Goal: Task Accomplishment & Management: Use online tool/utility

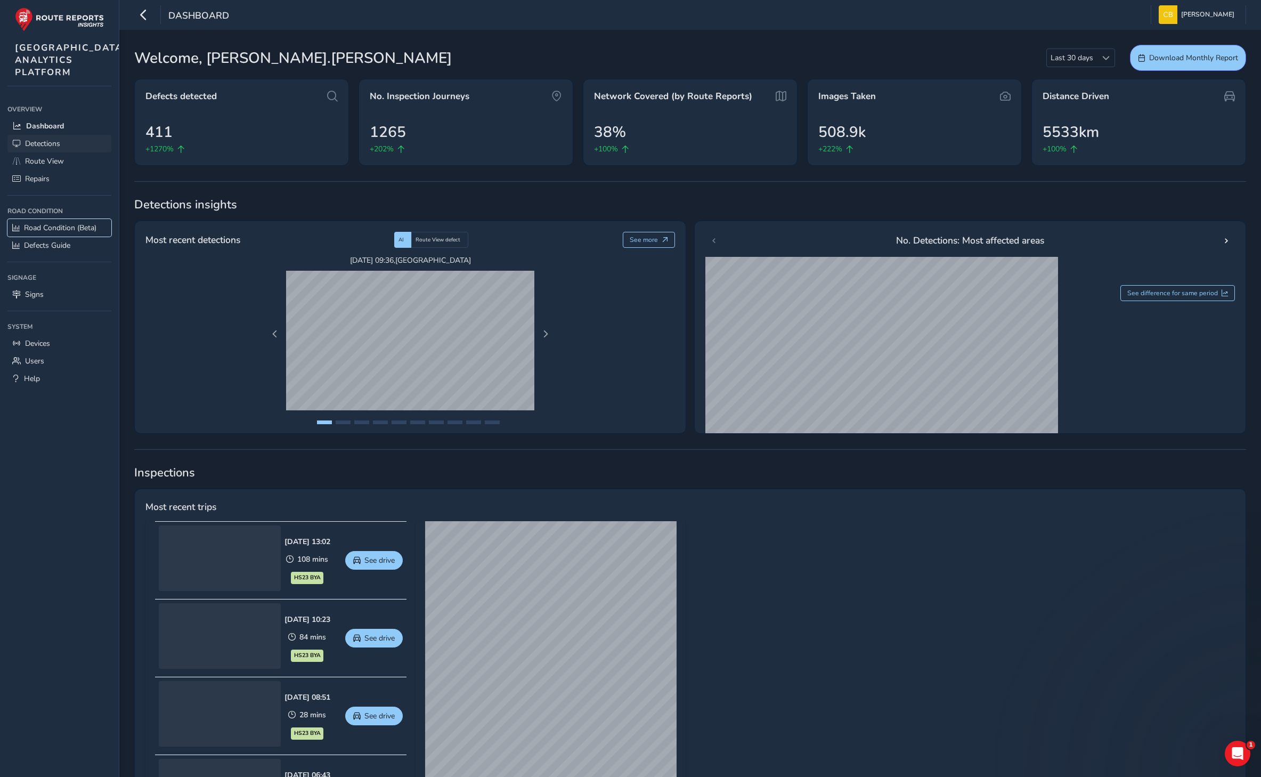
click at [50, 233] on span "Road Condition (Beta)" at bounding box center [60, 228] width 72 height 10
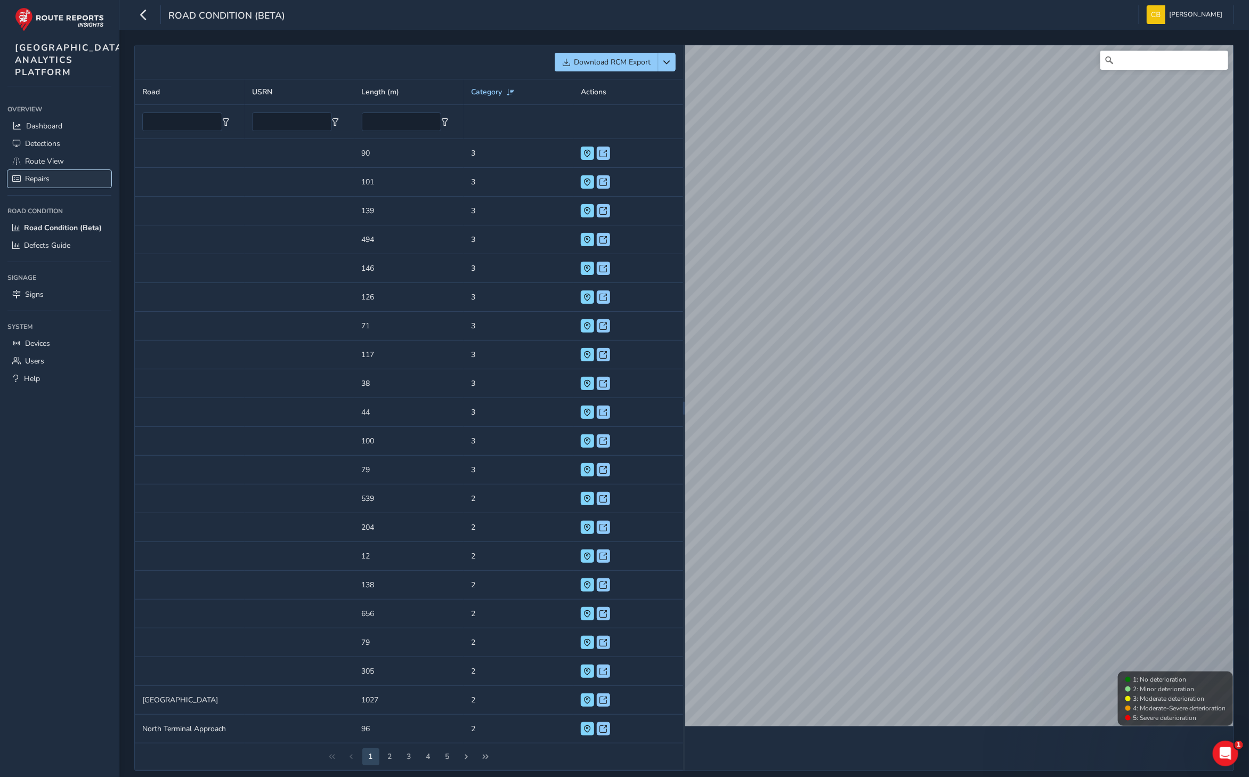
click at [46, 184] on span "Repairs" at bounding box center [37, 179] width 25 height 10
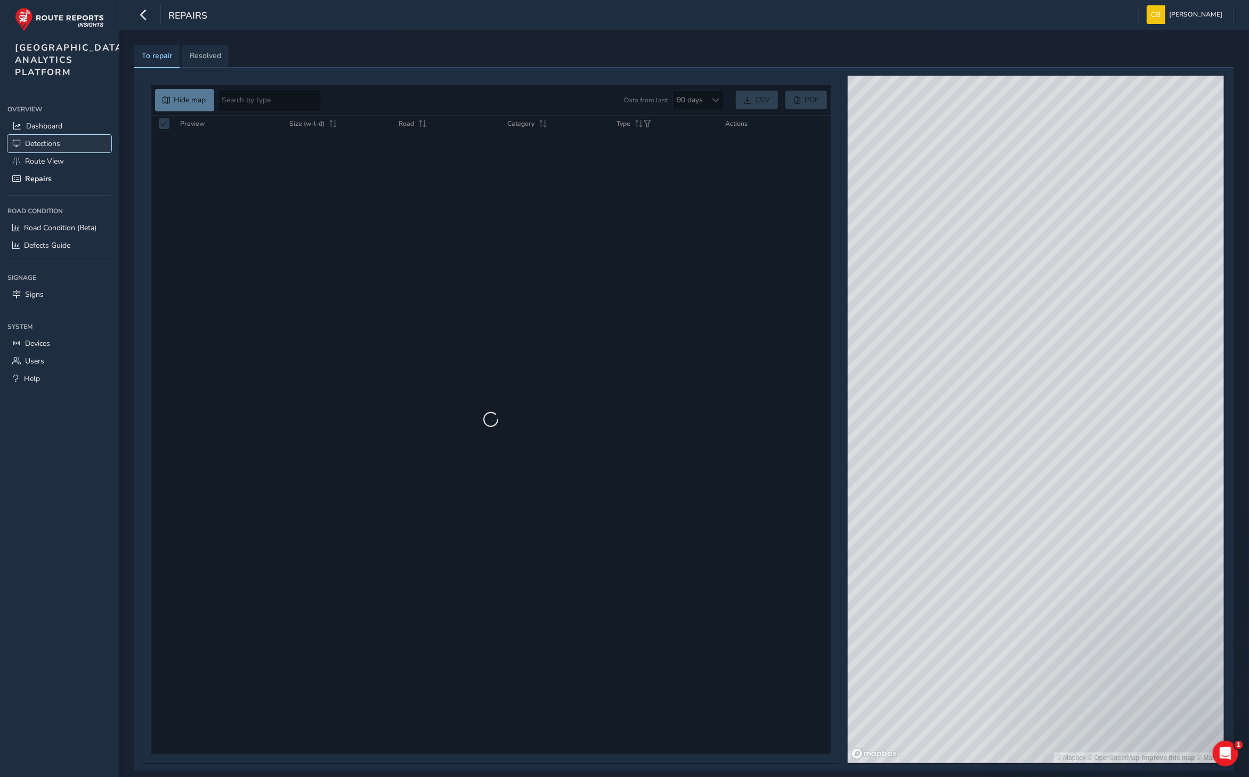
click at [53, 149] on span "Detections" at bounding box center [42, 144] width 35 height 10
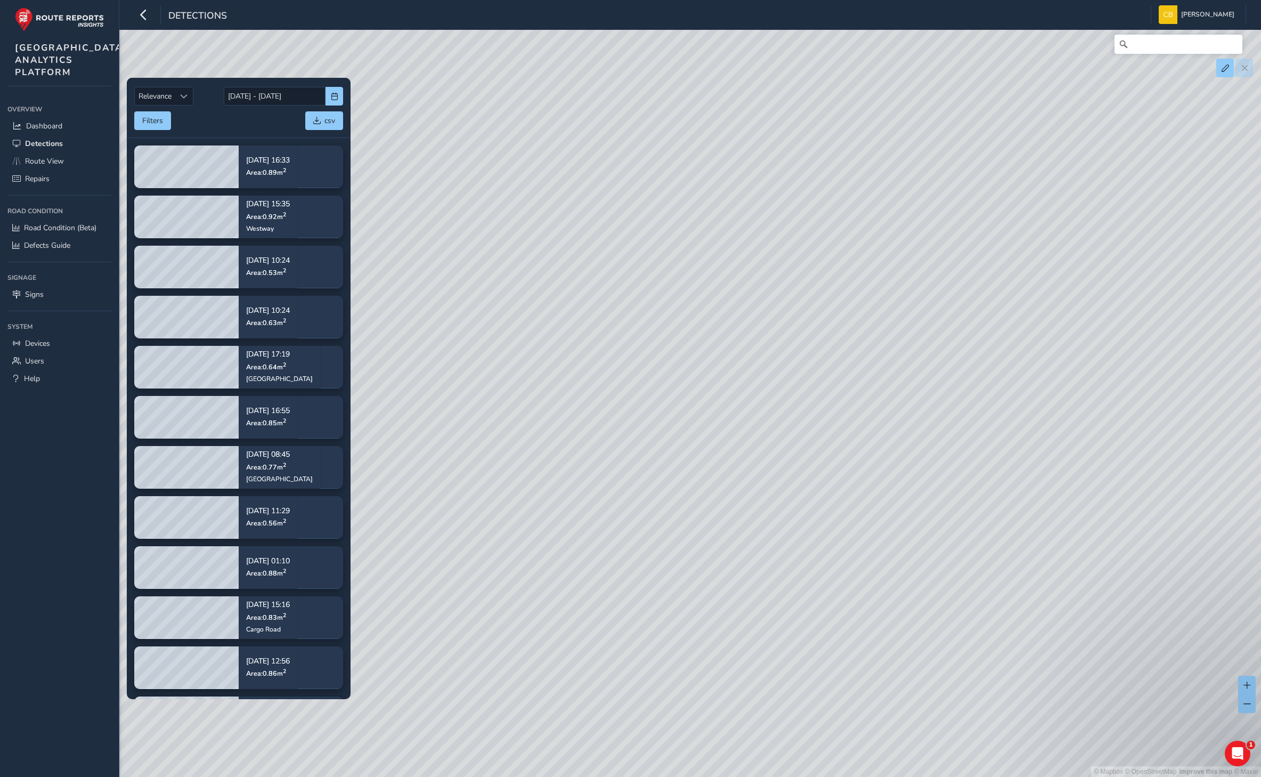
drag, startPoint x: 1073, startPoint y: 606, endPoint x: 611, endPoint y: 229, distance: 597.1
click at [611, 229] on div "© Mapbox © OpenStreetMap Improve this map © Maxar" at bounding box center [630, 388] width 1261 height 777
drag, startPoint x: 940, startPoint y: 432, endPoint x: 536, endPoint y: 465, distance: 405.8
click at [539, 464] on div "© Mapbox © OpenStreetMap Improve this map © Maxar" at bounding box center [630, 388] width 1261 height 777
drag, startPoint x: 930, startPoint y: 419, endPoint x: 681, endPoint y: 534, distance: 274.1
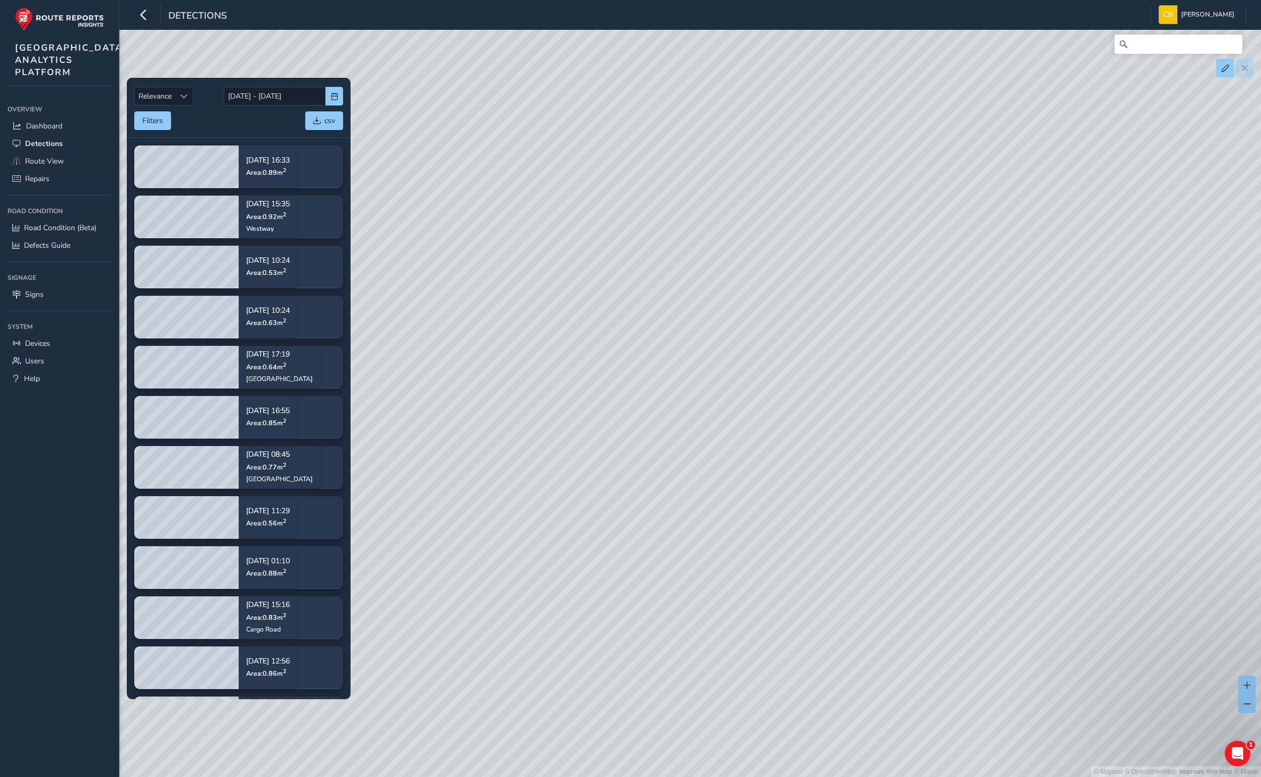
click at [681, 534] on div "© Mapbox © OpenStreetMap Improve this map © Maxar" at bounding box center [630, 388] width 1261 height 777
drag, startPoint x: 969, startPoint y: 523, endPoint x: 616, endPoint y: 400, distance: 374.2
click at [601, 411] on div "© Mapbox © OpenStreetMap Improve this map © Maxar" at bounding box center [630, 388] width 1261 height 777
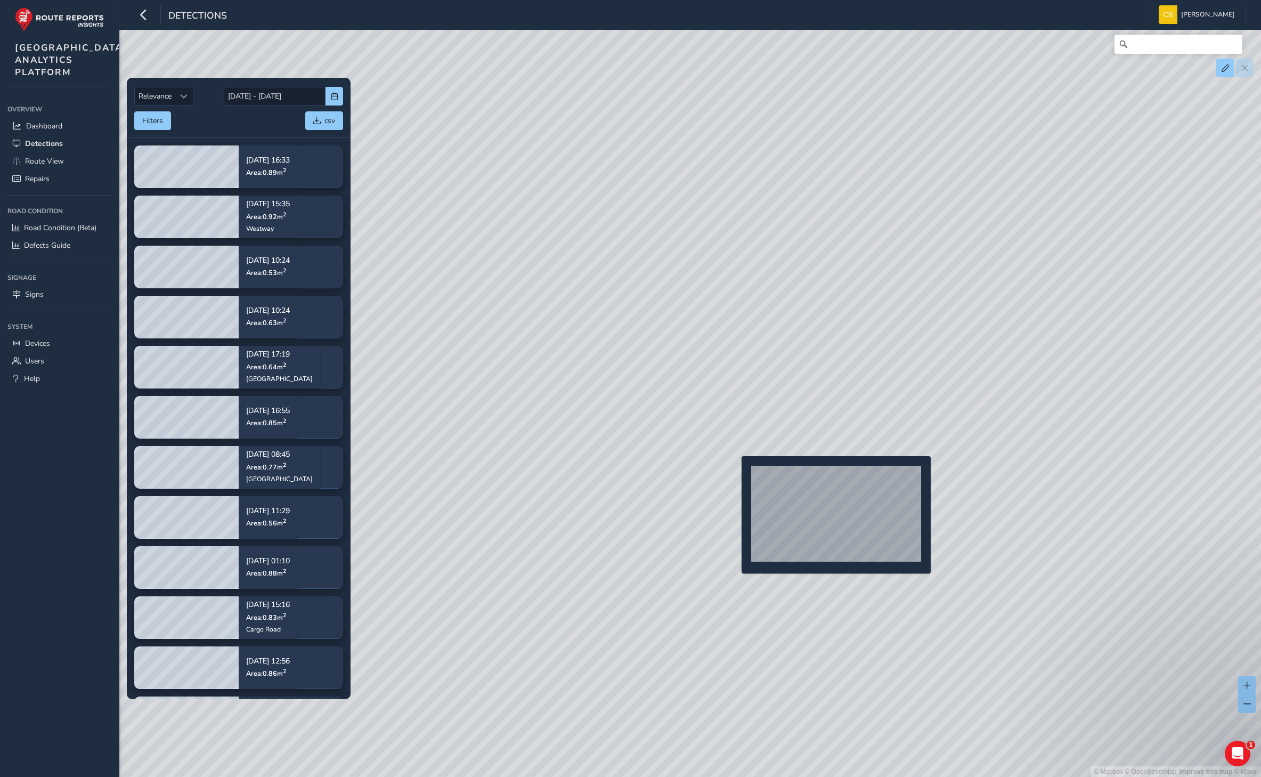
click at [735, 472] on div "© Mapbox © OpenStreetMap Improve this map © Maxar" at bounding box center [630, 388] width 1261 height 777
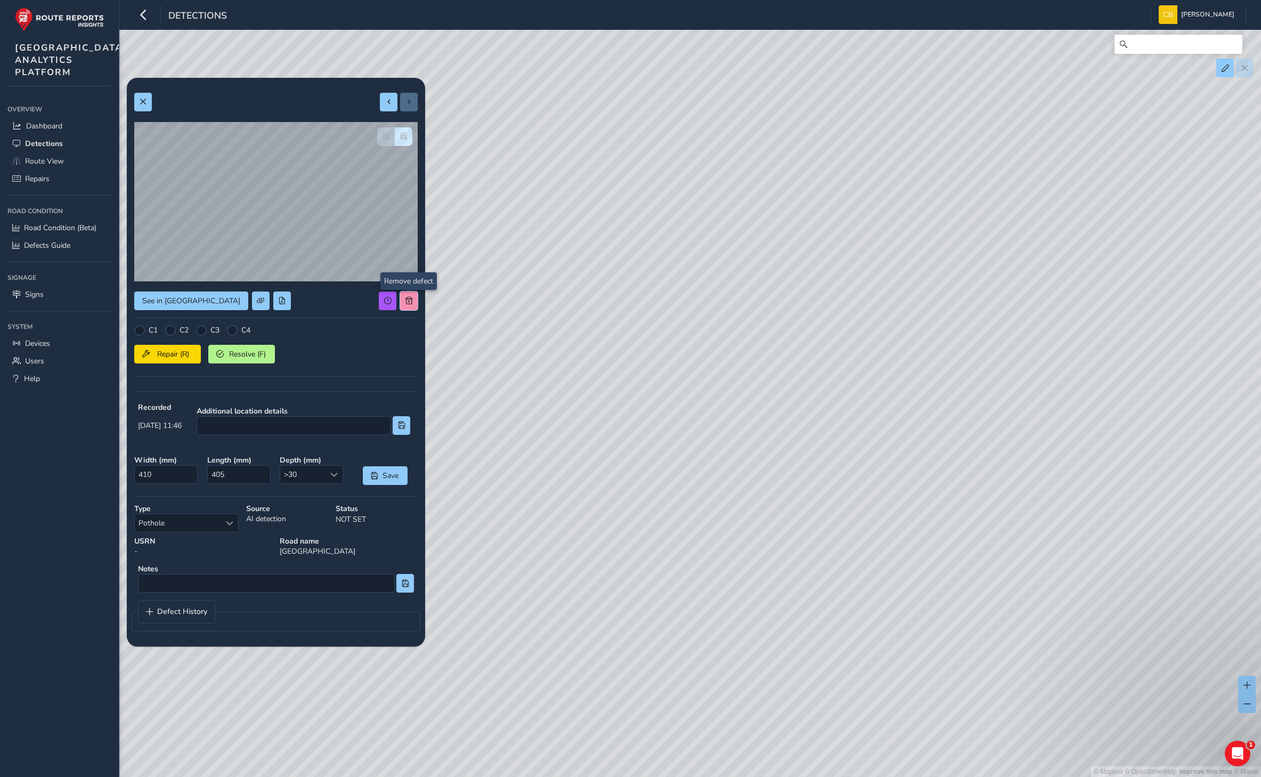
click at [403, 299] on button at bounding box center [409, 300] width 18 height 19
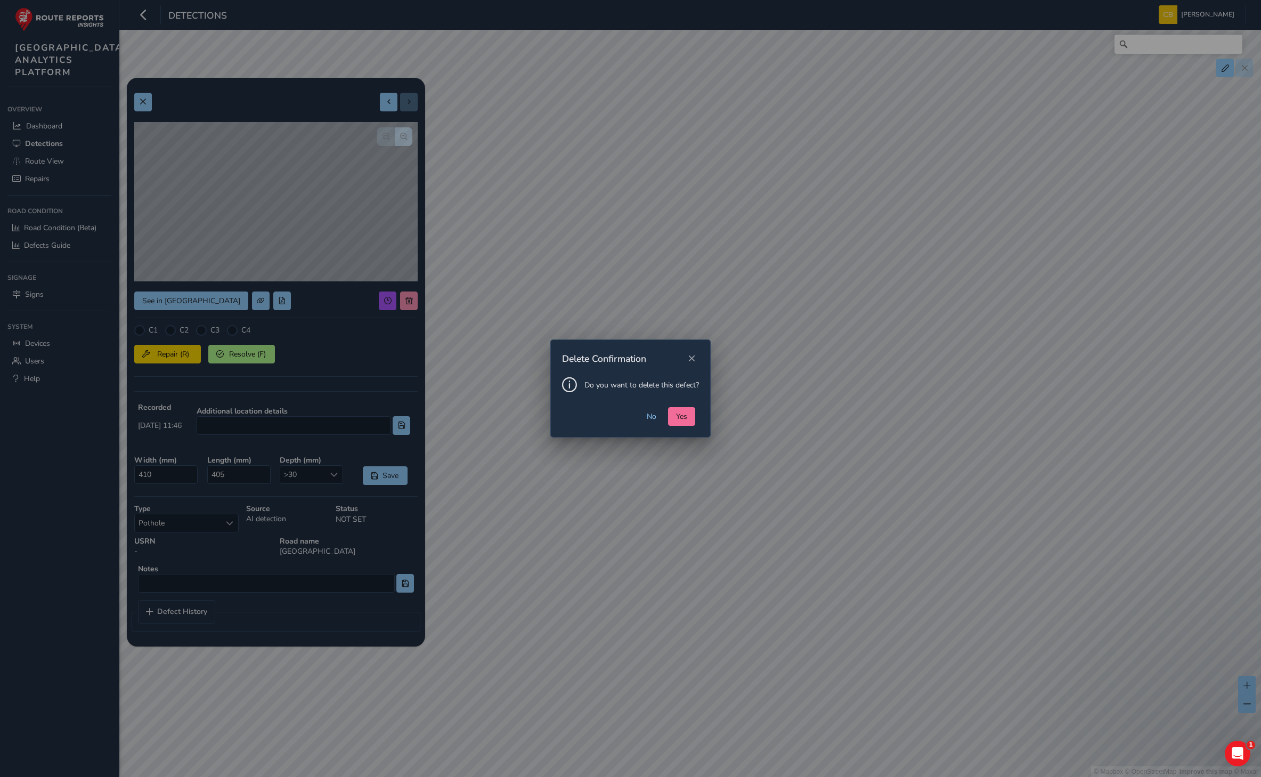
click at [677, 414] on span "Yes" at bounding box center [681, 416] width 11 height 10
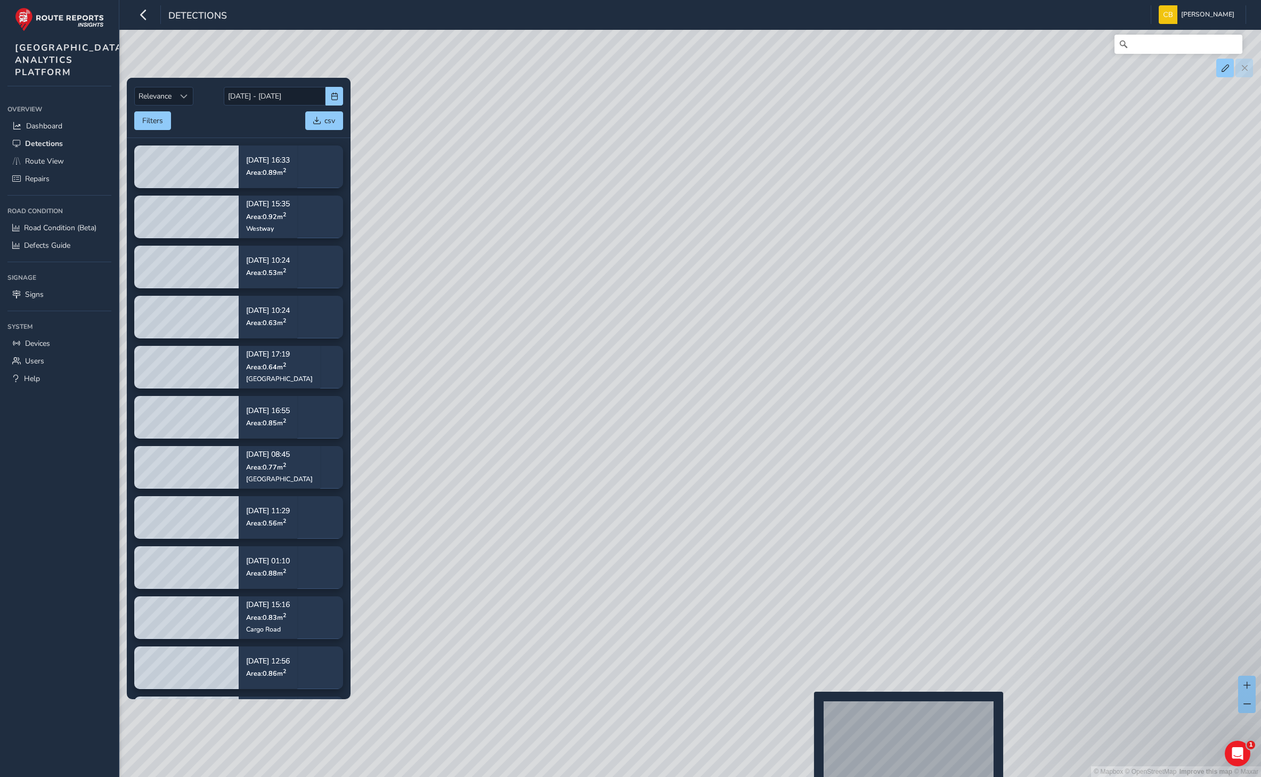
click at [808, 709] on div "© Mapbox © OpenStreetMap Improve this map © Maxar" at bounding box center [630, 388] width 1261 height 777
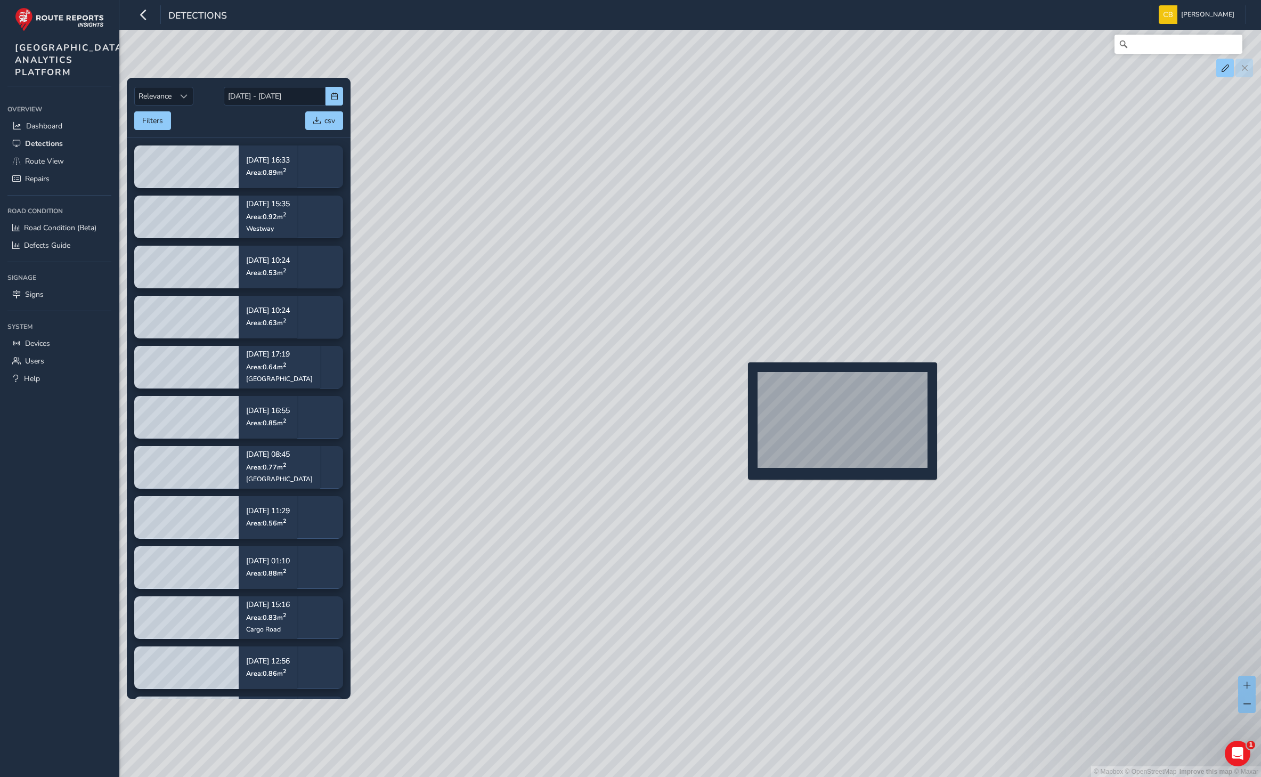
click at [742, 379] on div "© Mapbox © OpenStreetMap Improve this map © Maxar" at bounding box center [630, 388] width 1261 height 777
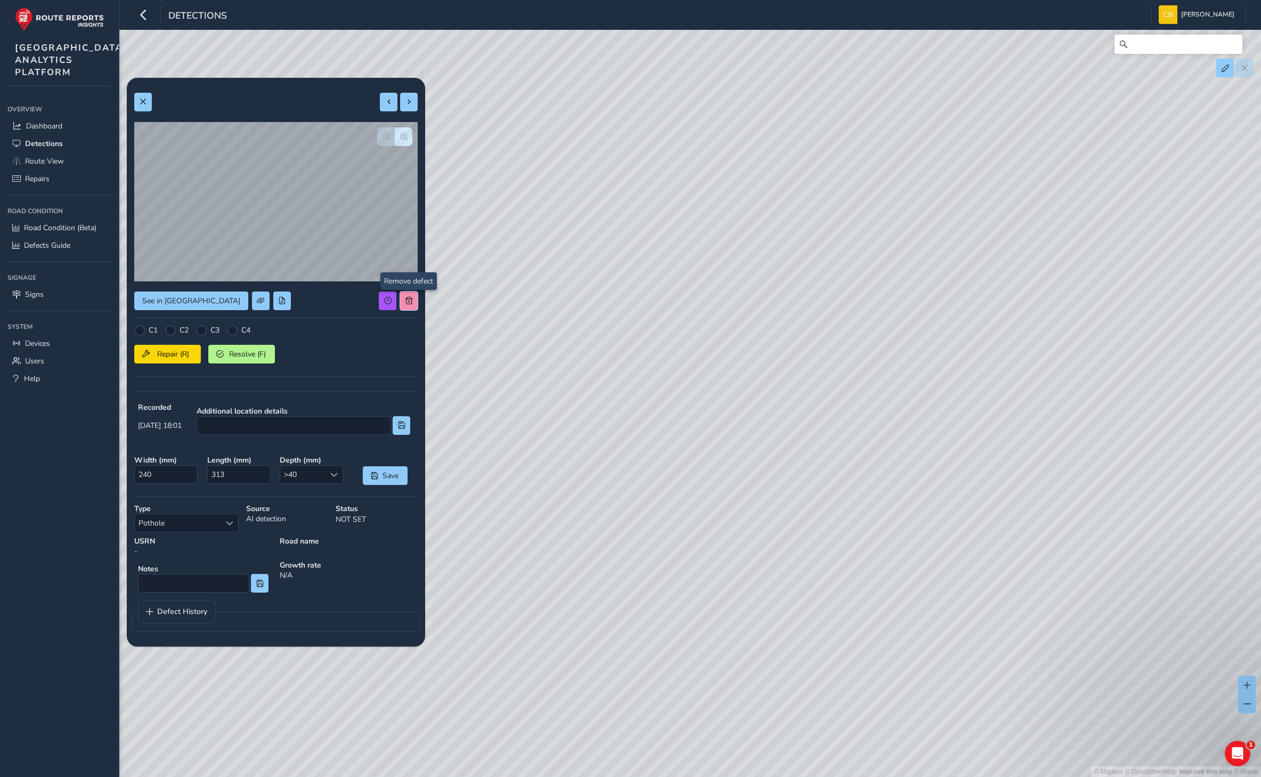
click at [412, 300] on span at bounding box center [408, 300] width 7 height 7
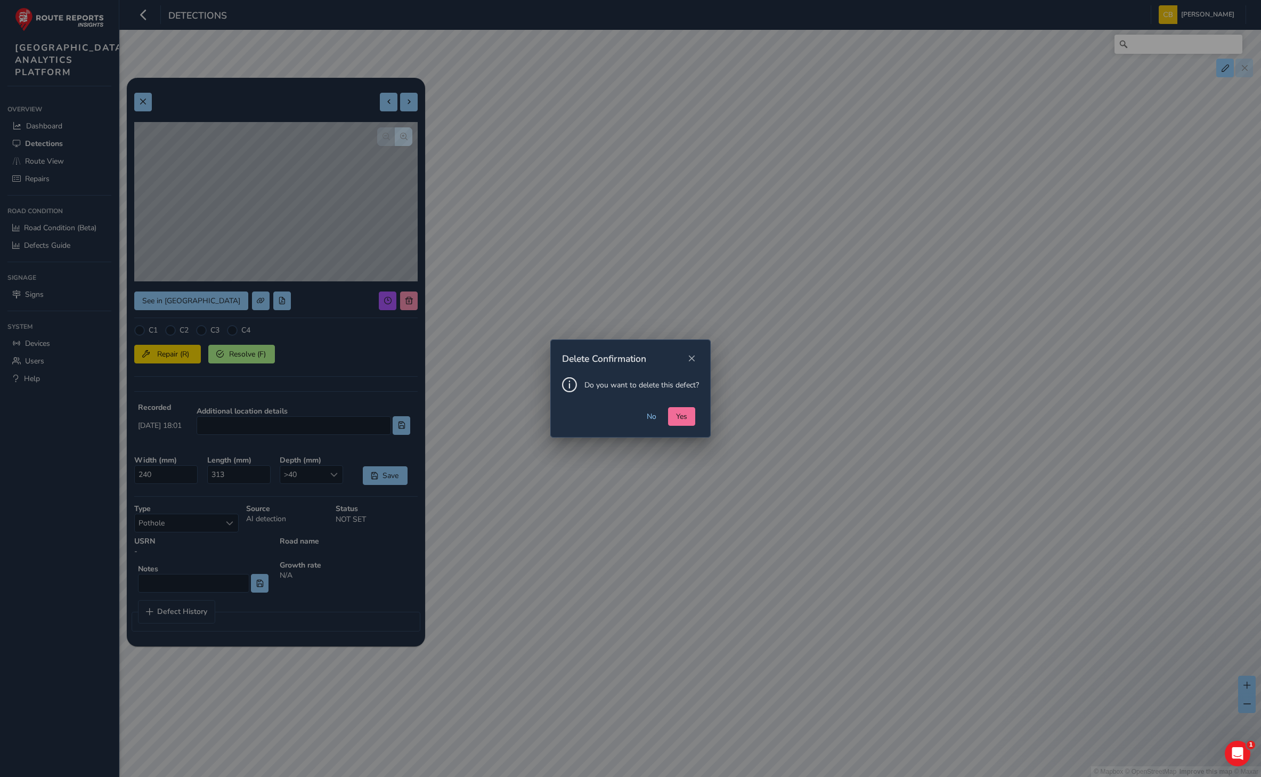
click at [677, 422] on button "Yes" at bounding box center [681, 416] width 27 height 19
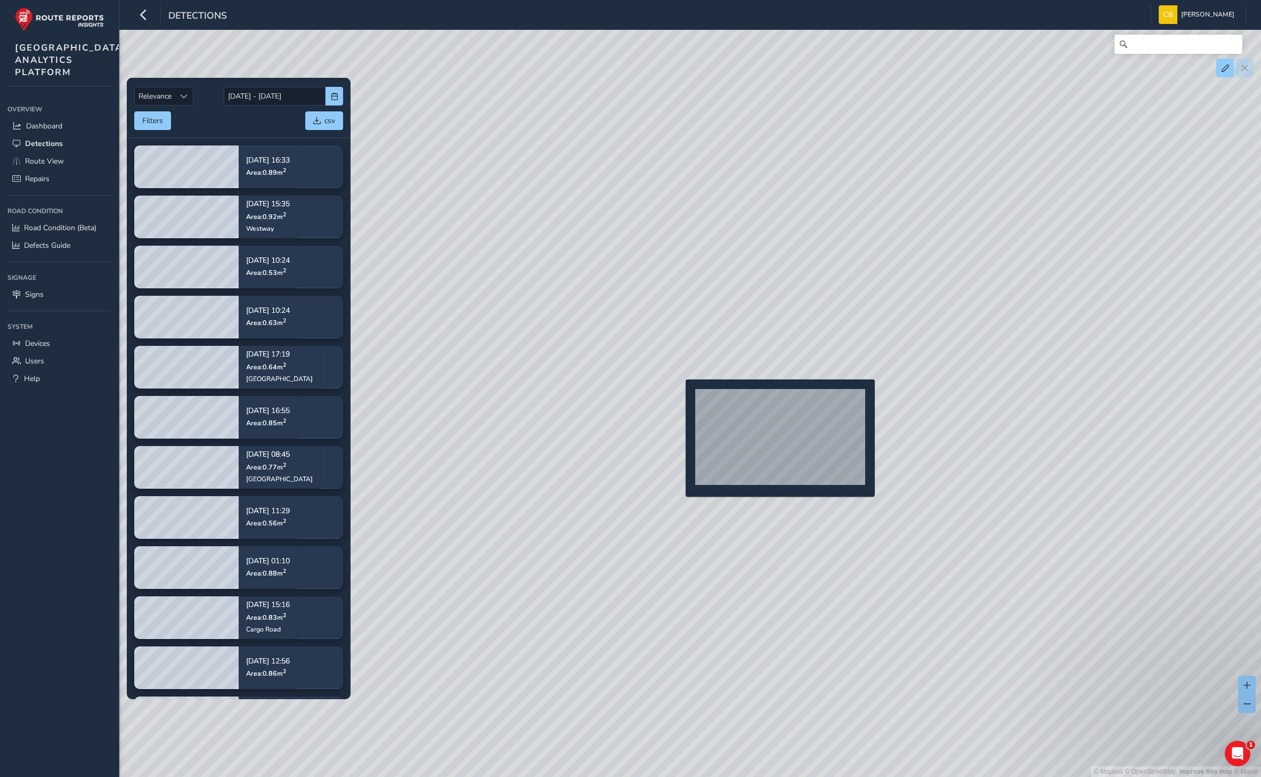
click at [679, 396] on div "© Mapbox © OpenStreetMap Improve this map © Maxar" at bounding box center [630, 388] width 1261 height 777
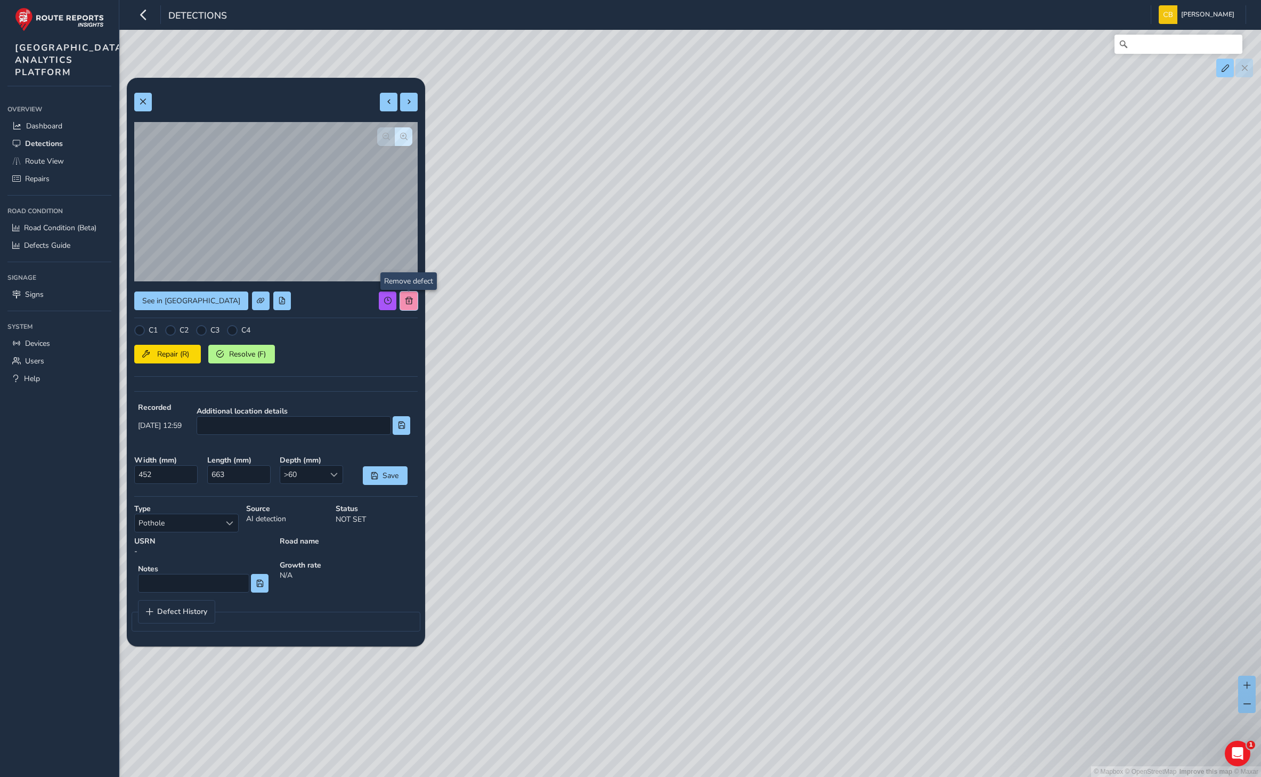
click at [408, 291] on button at bounding box center [409, 300] width 18 height 19
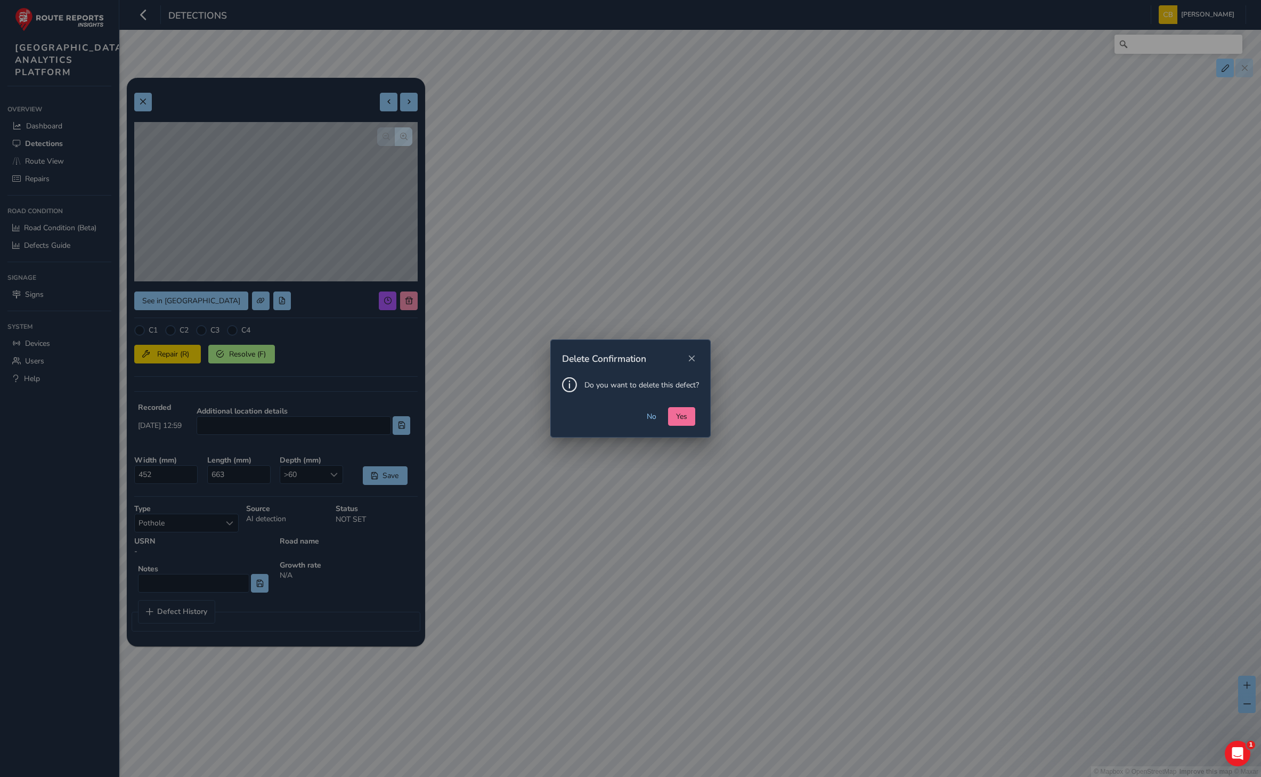
click at [677, 411] on span "Yes" at bounding box center [681, 416] width 11 height 10
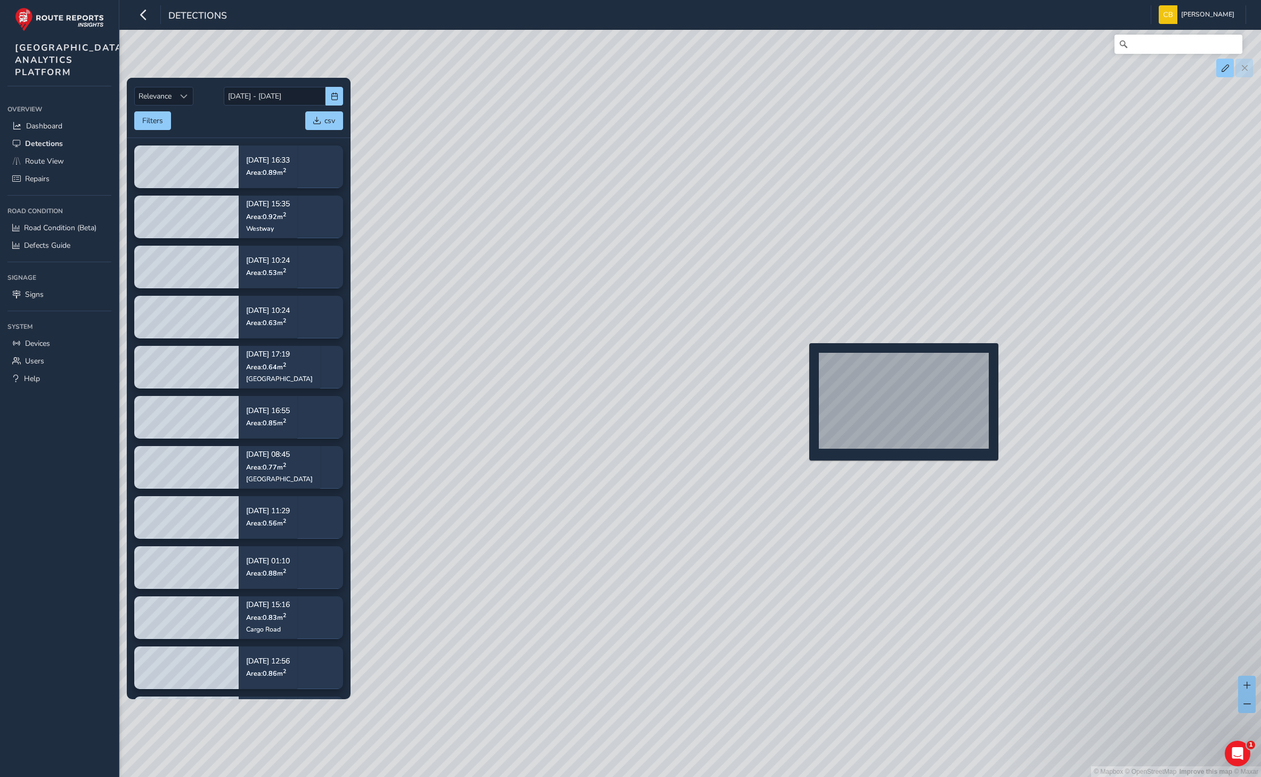
click at [804, 360] on div "© Mapbox © OpenStreetMap Improve this map © Maxar" at bounding box center [630, 388] width 1261 height 777
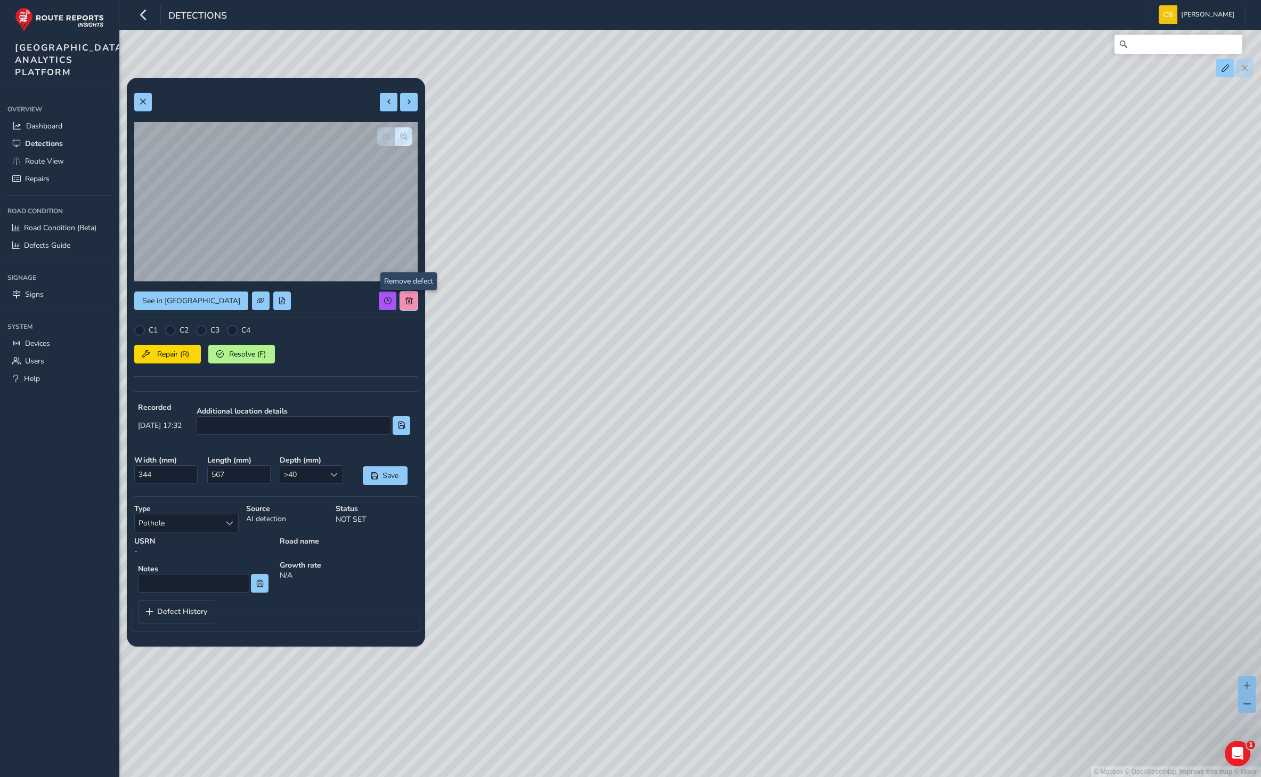
click at [410, 298] on span at bounding box center [408, 300] width 7 height 7
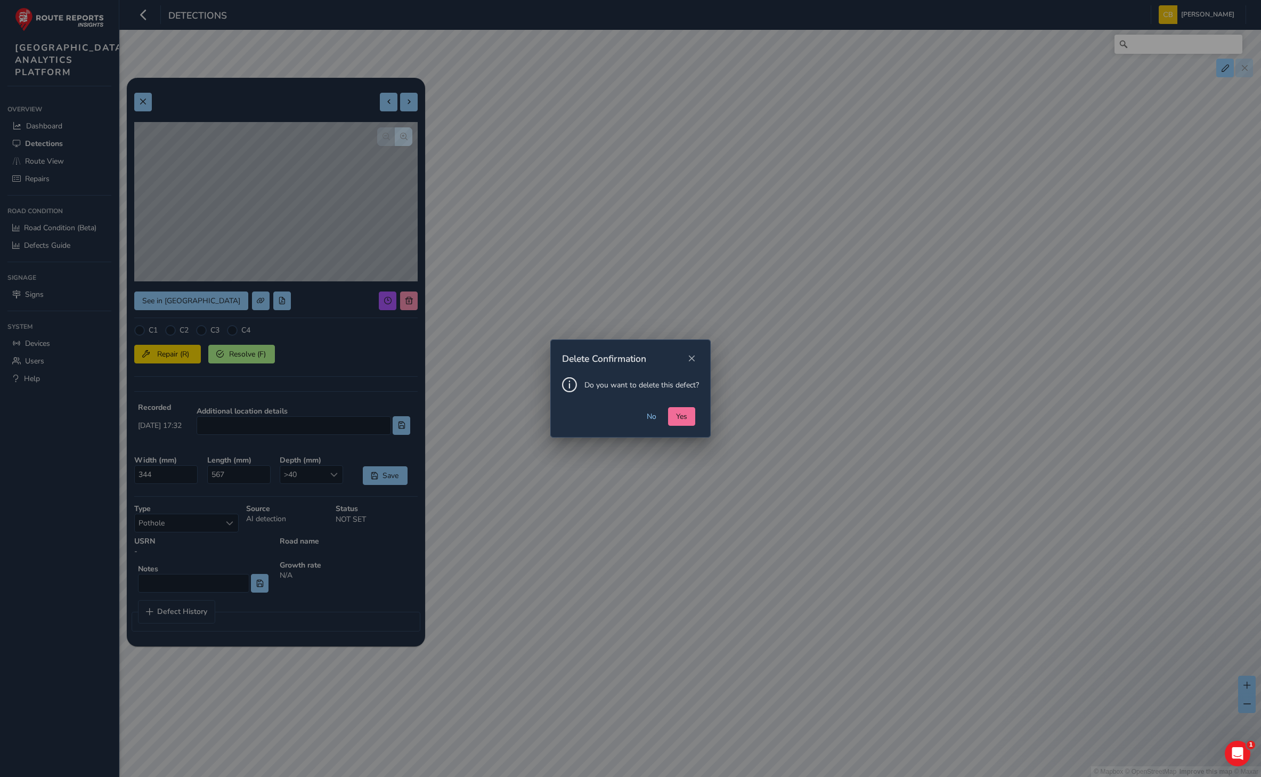
click at [687, 424] on button "Yes" at bounding box center [681, 416] width 27 height 19
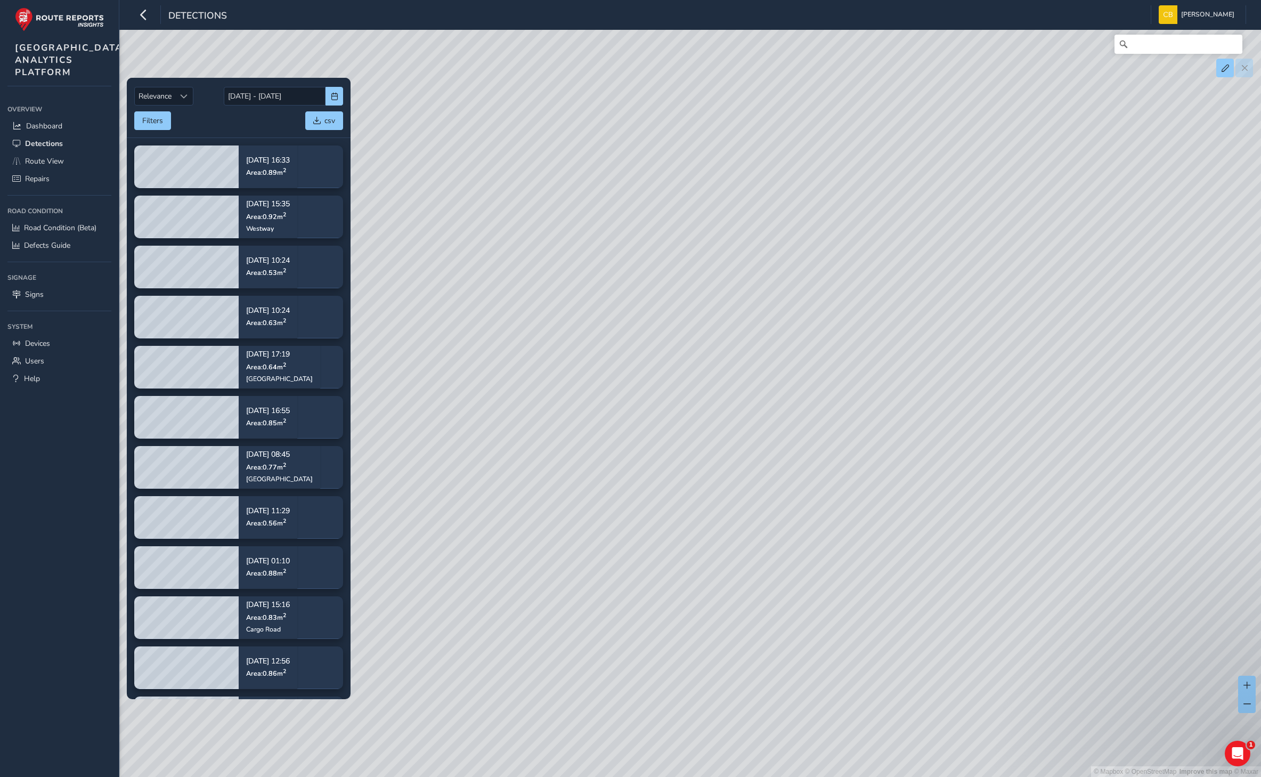
click at [687, 400] on div "© Mapbox © OpenStreetMap Improve this map © Maxar" at bounding box center [630, 388] width 1261 height 777
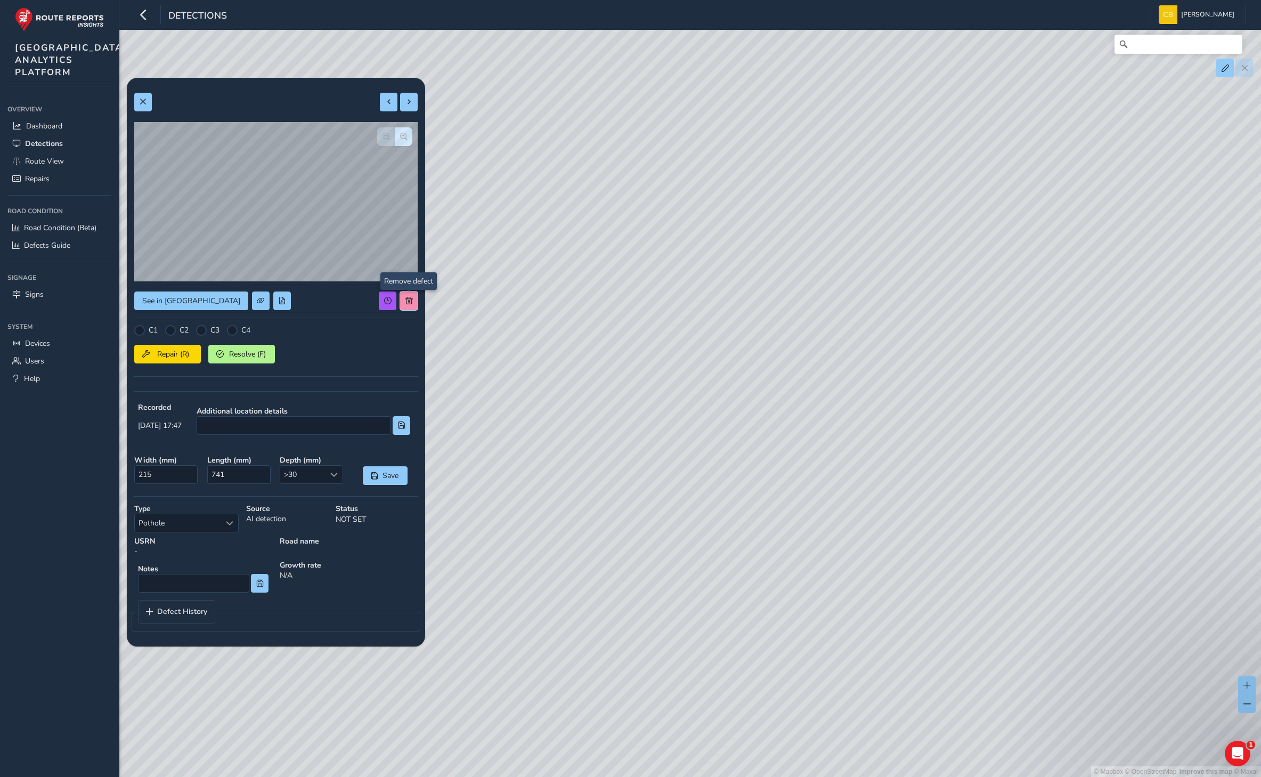
click at [412, 291] on button at bounding box center [409, 300] width 18 height 19
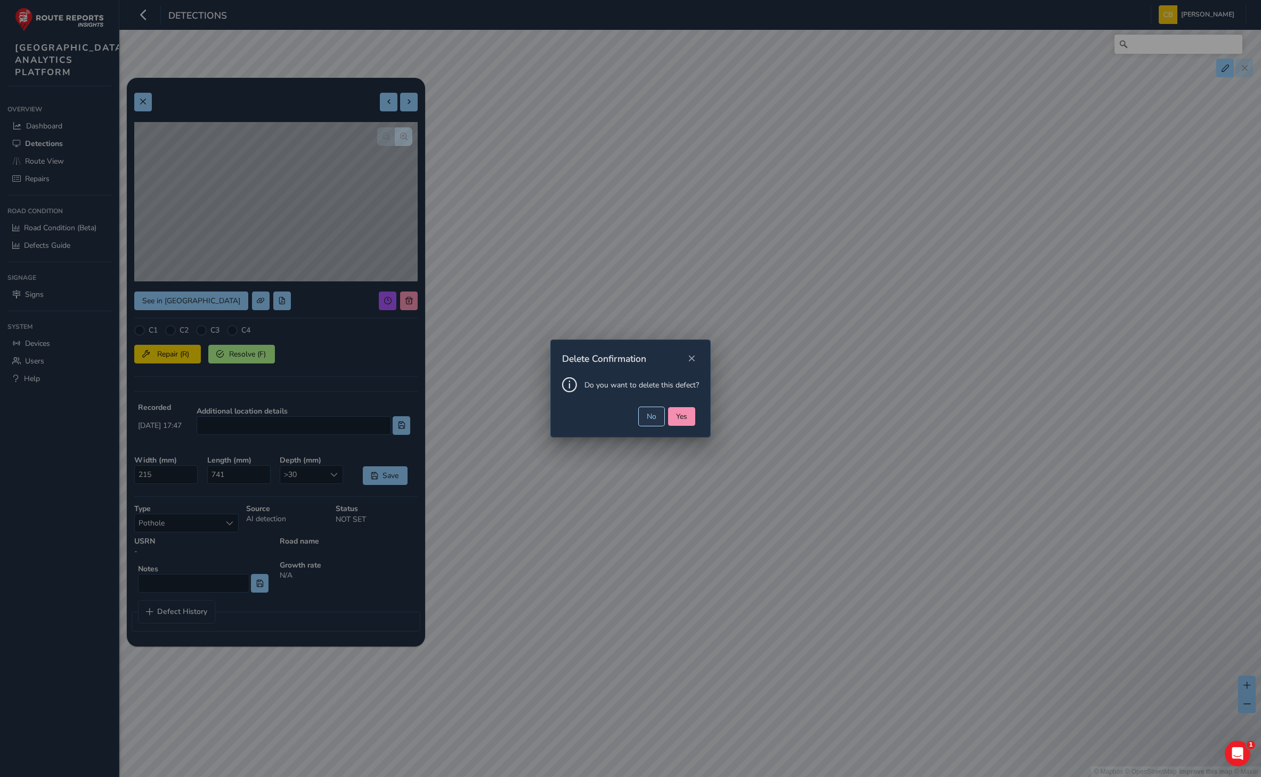
click at [644, 414] on button "No" at bounding box center [652, 416] width 26 height 19
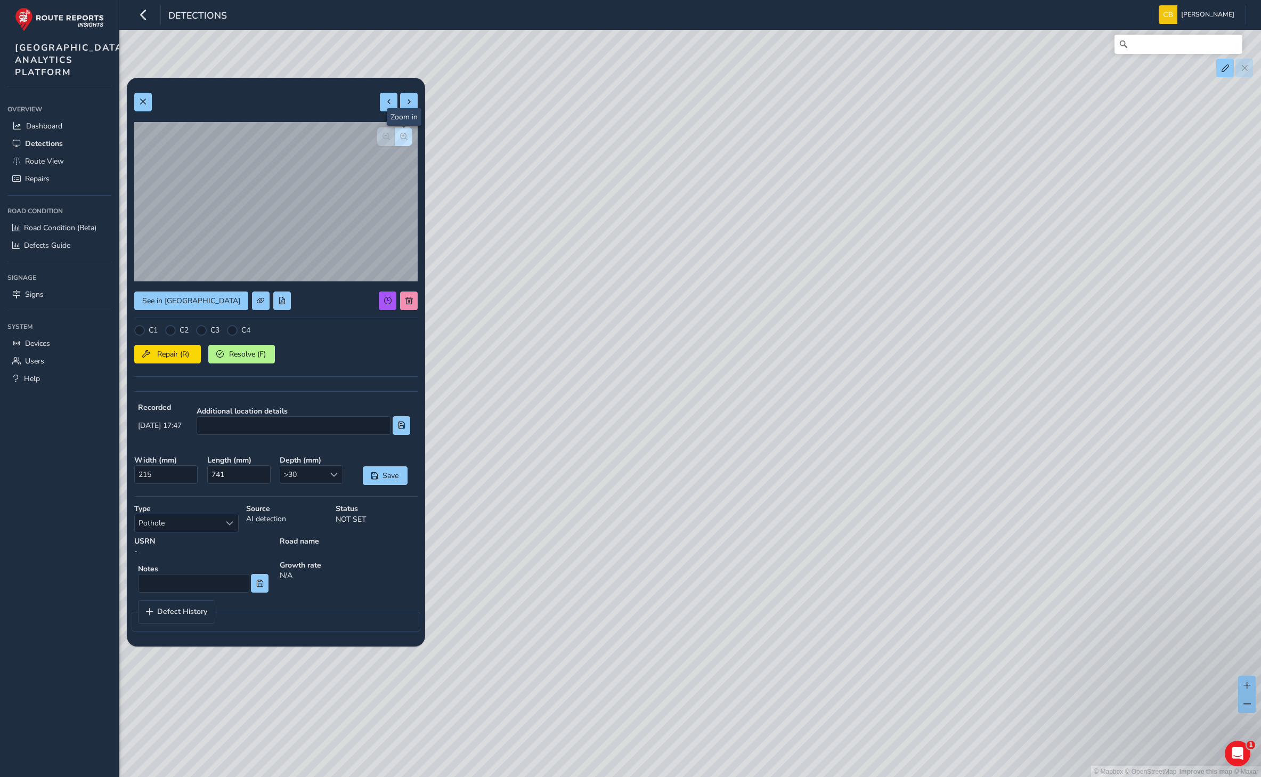
click at [408, 135] on button "button" at bounding box center [404, 136] width 18 height 19
click at [406, 135] on span "button" at bounding box center [403, 136] width 7 height 7
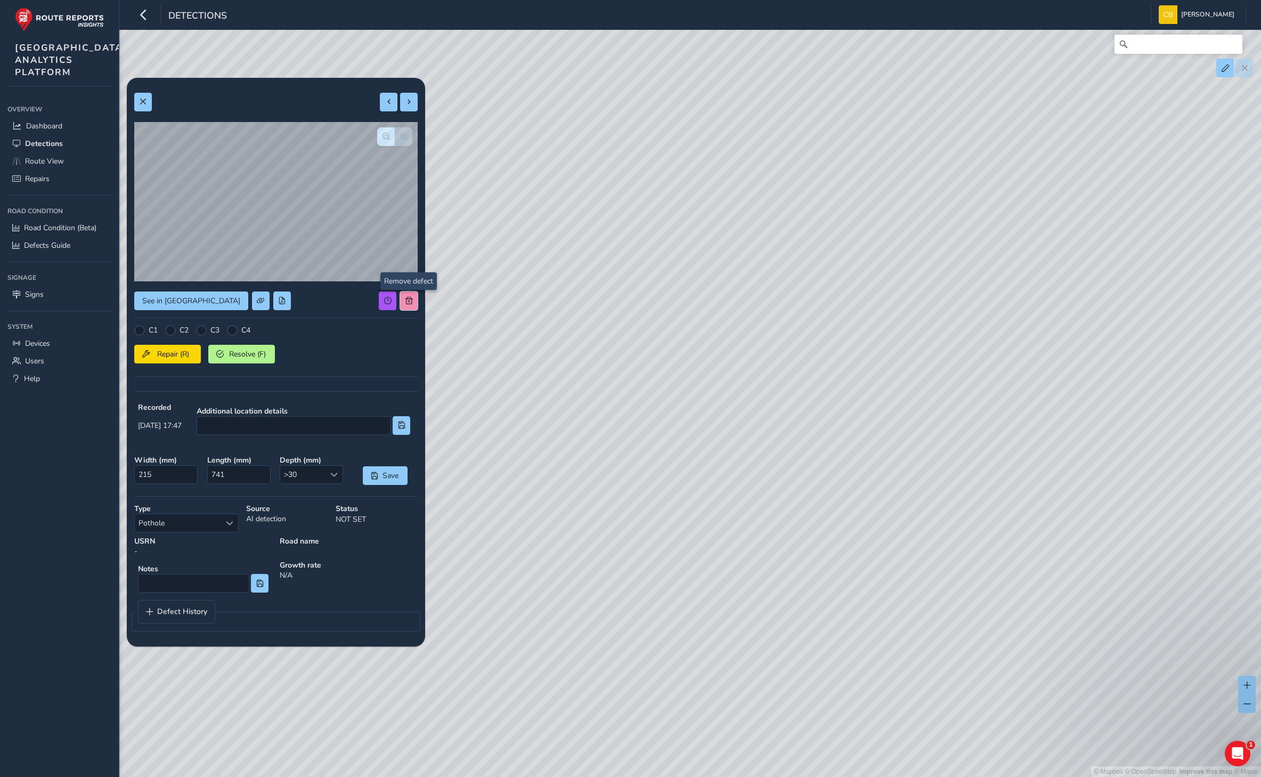
click at [402, 304] on button at bounding box center [409, 300] width 18 height 19
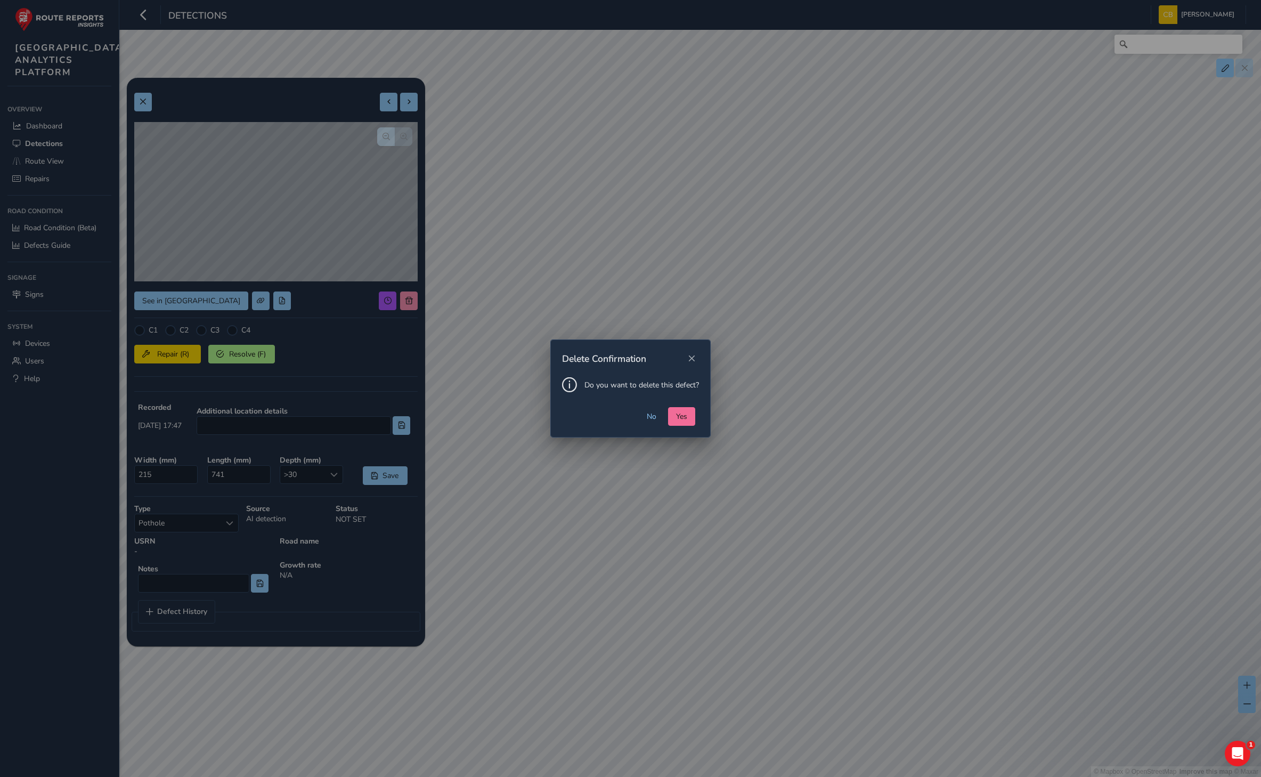
click at [676, 413] on span "Yes" at bounding box center [681, 416] width 11 height 10
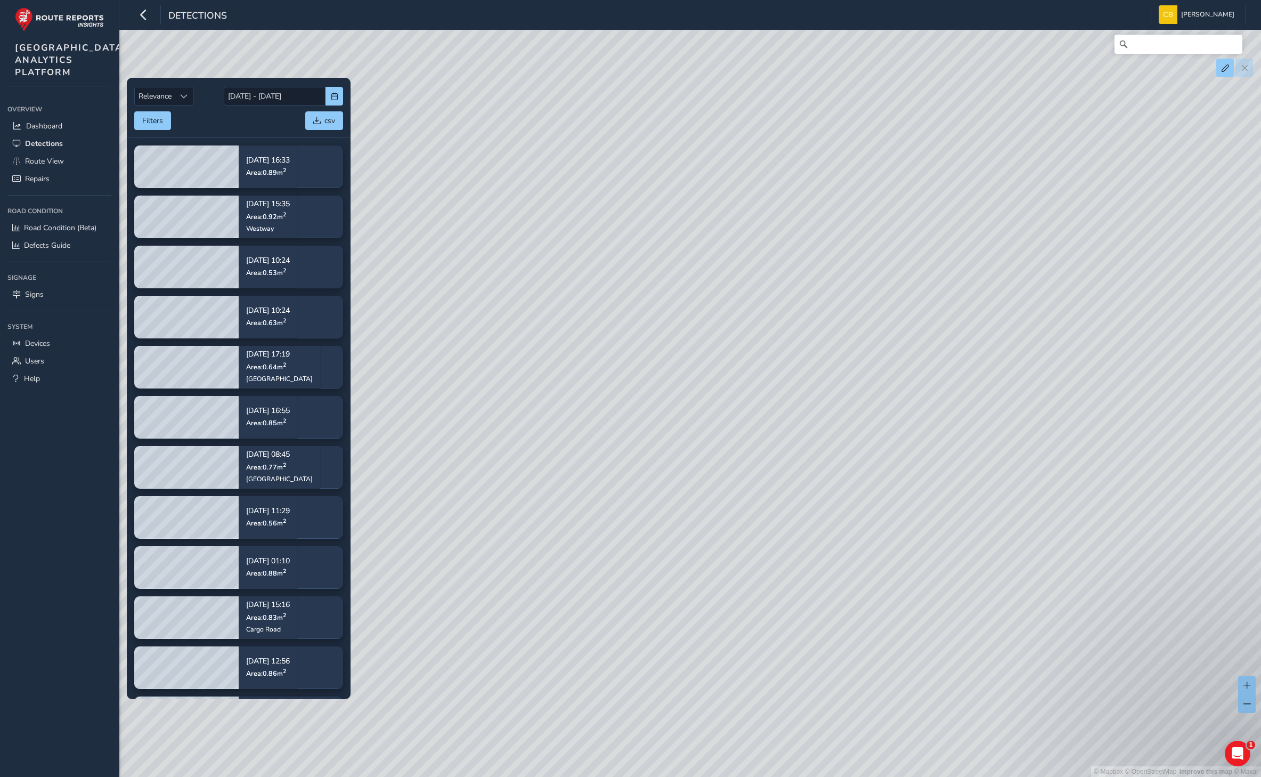
click at [678, 444] on div "© Mapbox © OpenStreetMap Improve this map © Maxar" at bounding box center [630, 388] width 1261 height 777
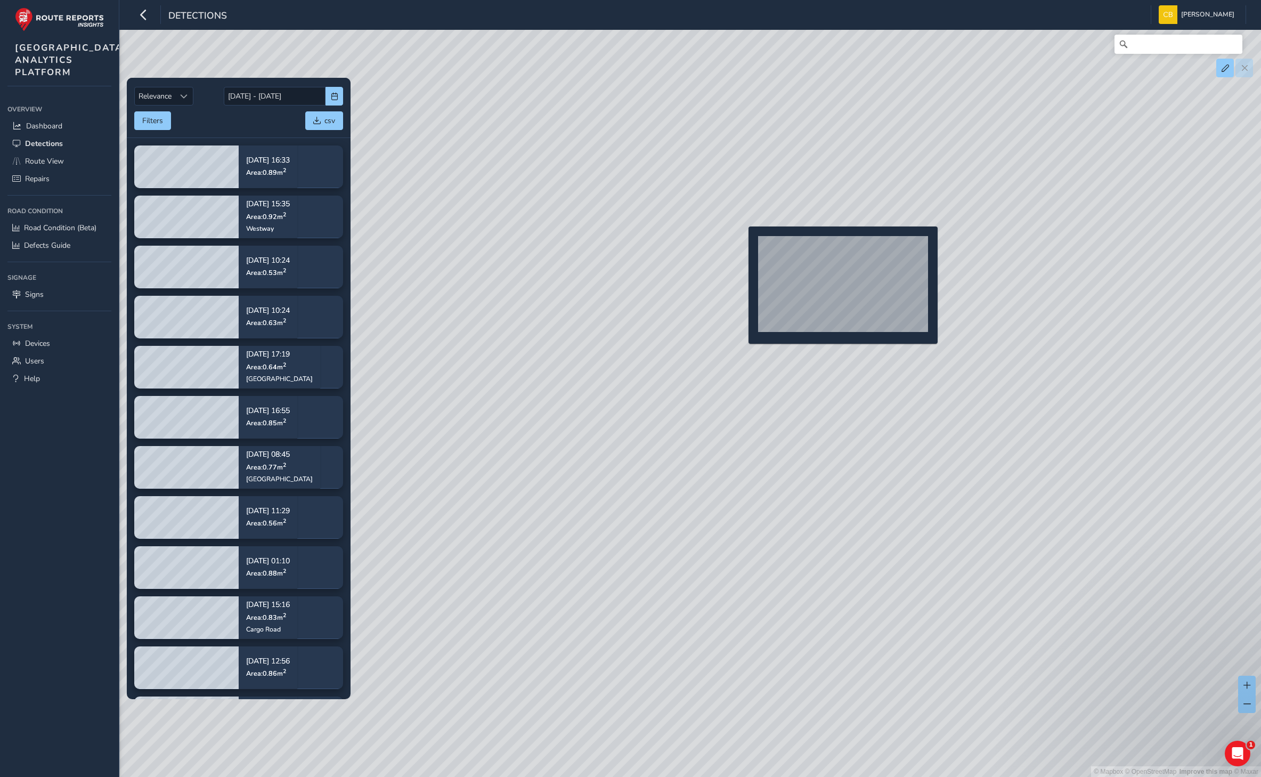
click at [742, 246] on div "© Mapbox © OpenStreetMap Improve this map © Maxar" at bounding box center [630, 388] width 1261 height 777
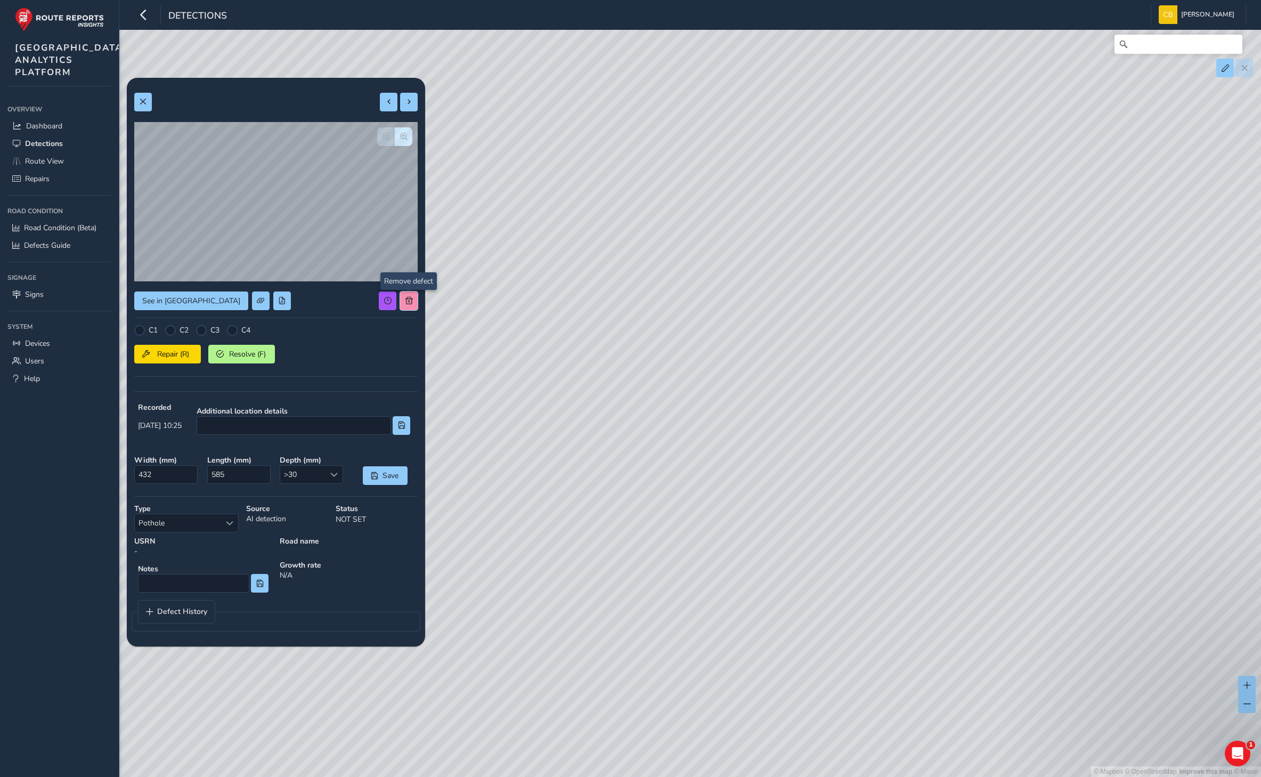
click at [403, 301] on button at bounding box center [409, 300] width 18 height 19
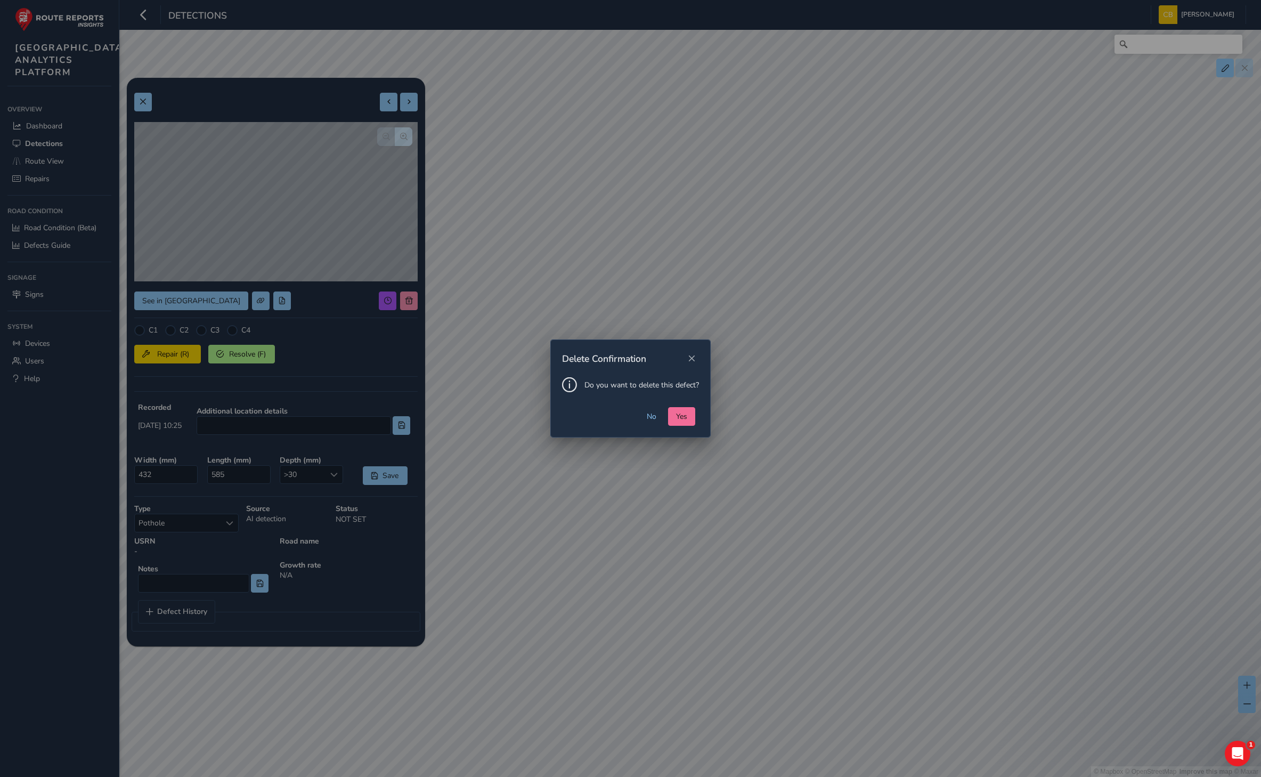
click at [694, 419] on button "Yes" at bounding box center [681, 416] width 27 height 19
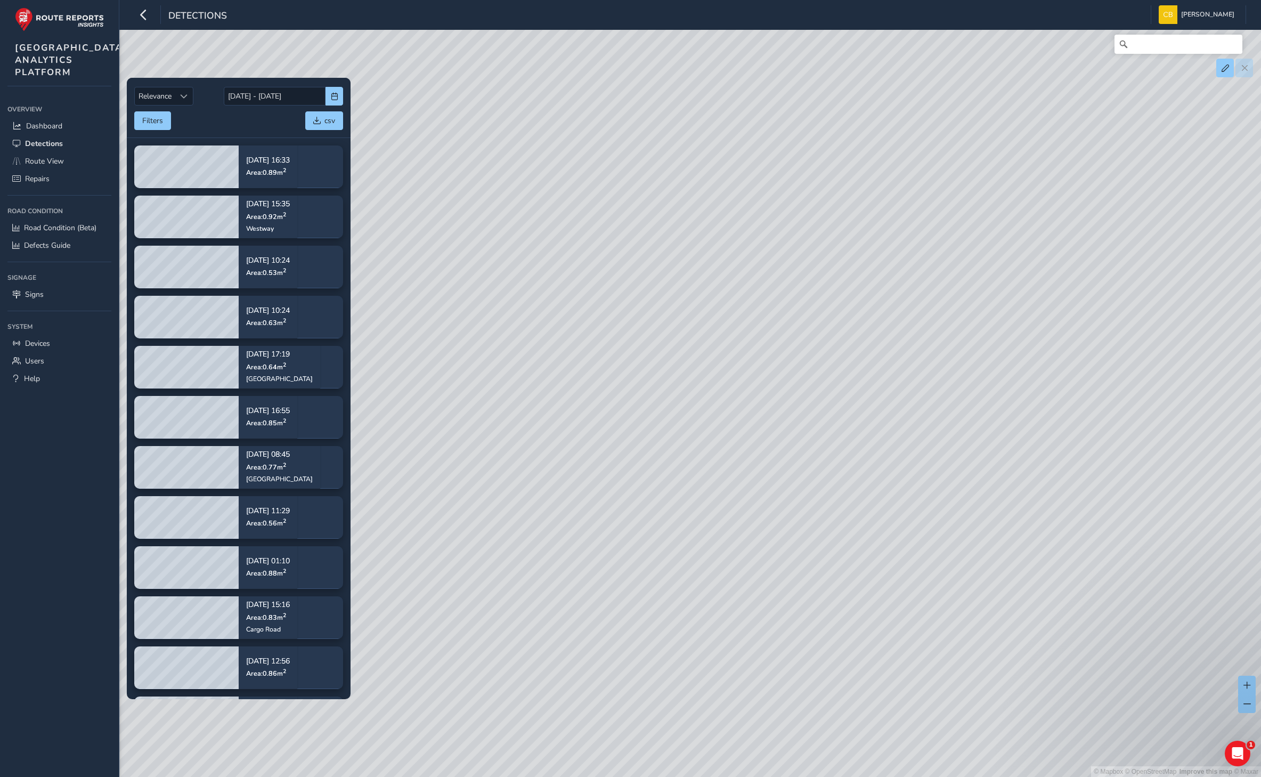
drag, startPoint x: 710, startPoint y: 530, endPoint x: 929, endPoint y: 482, distance: 224.2
click at [929, 482] on div "© Mapbox © OpenStreetMap Improve this map © Maxar" at bounding box center [630, 388] width 1261 height 777
drag, startPoint x: 635, startPoint y: 467, endPoint x: 662, endPoint y: 400, distance: 72.9
click at [662, 400] on div "© Mapbox © OpenStreetMap Improve this map © Maxar" at bounding box center [630, 388] width 1261 height 777
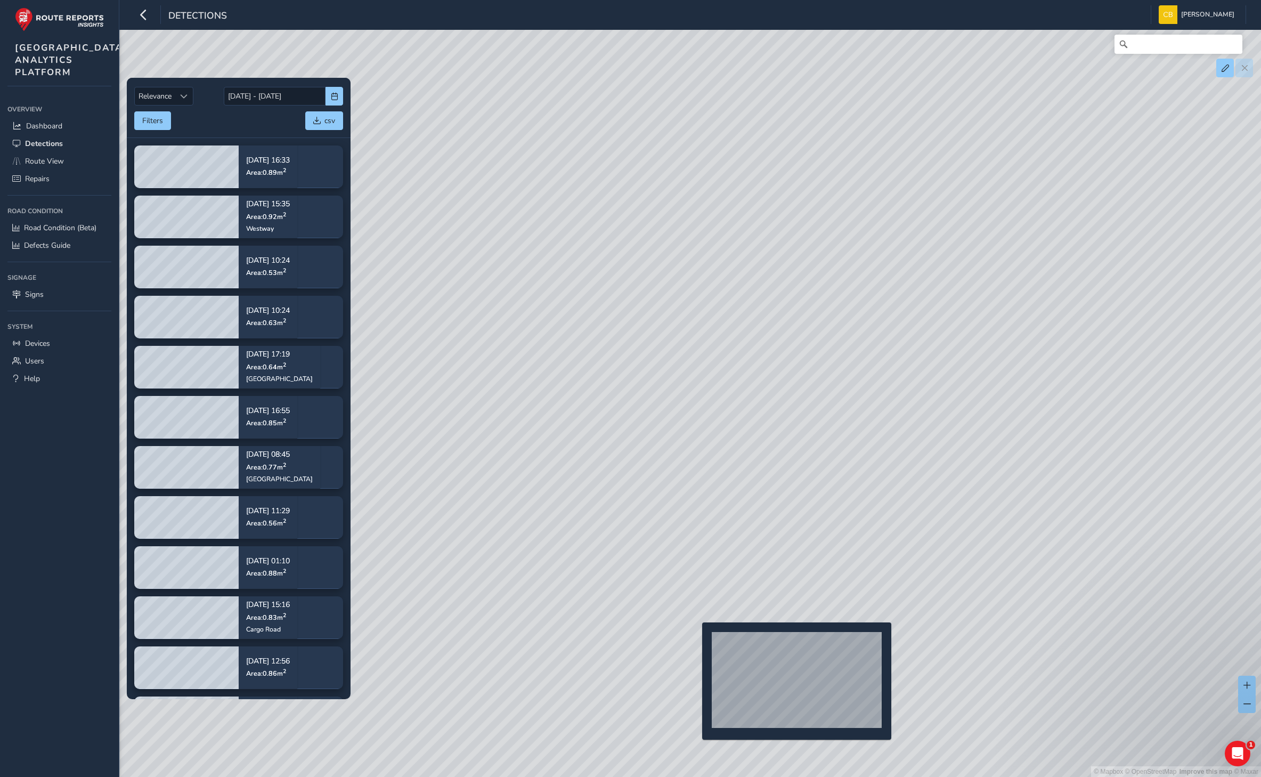
click at [696, 639] on div "© Mapbox © OpenStreetMap Improve this map © Maxar" at bounding box center [630, 388] width 1261 height 777
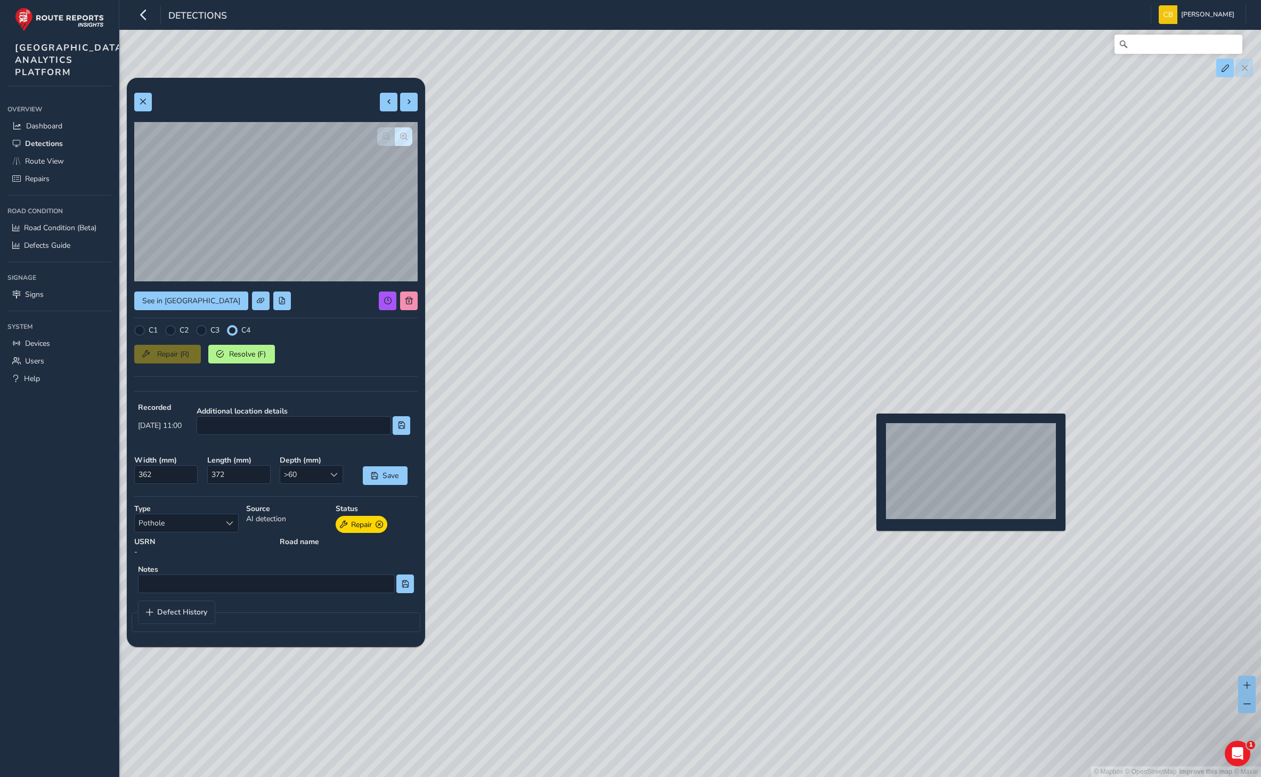
click at [872, 432] on div "© Mapbox © OpenStreetMap Improve this map © Maxar" at bounding box center [630, 388] width 1261 height 777
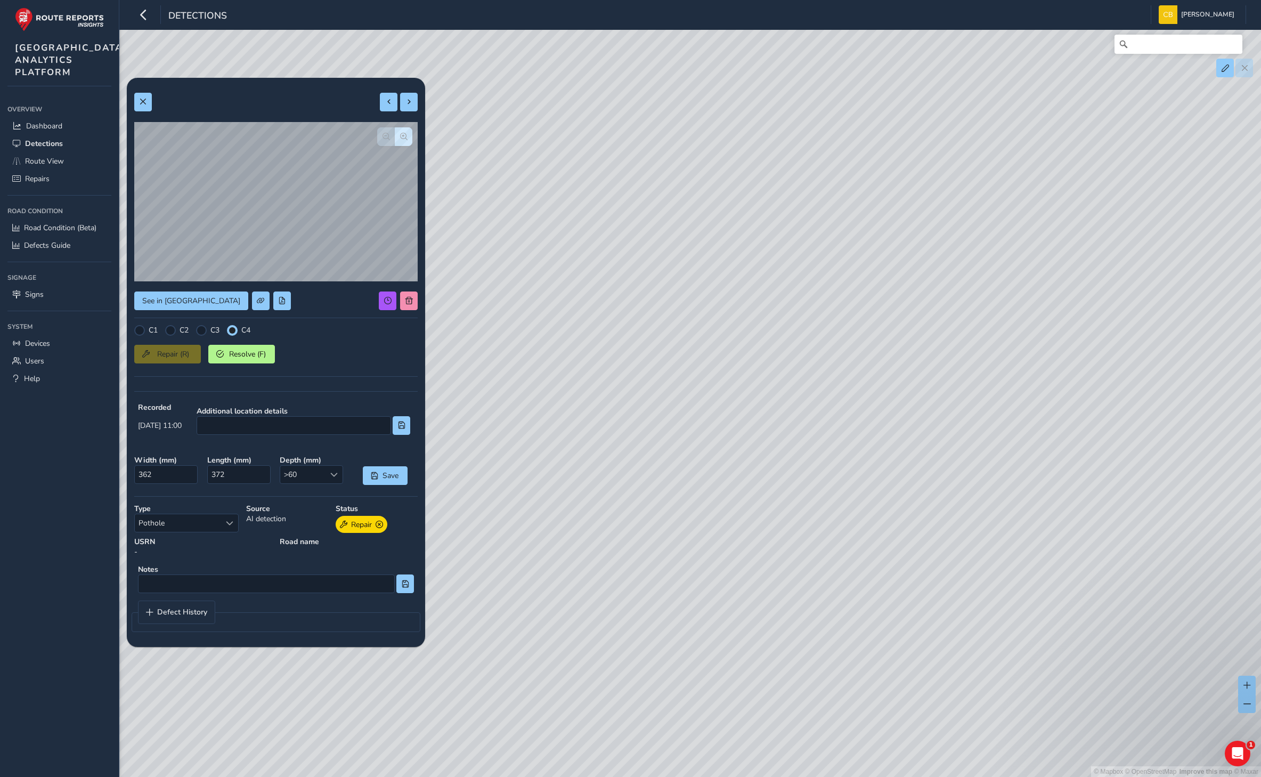
type input "473"
type input "1130"
click at [410, 295] on button at bounding box center [409, 300] width 18 height 19
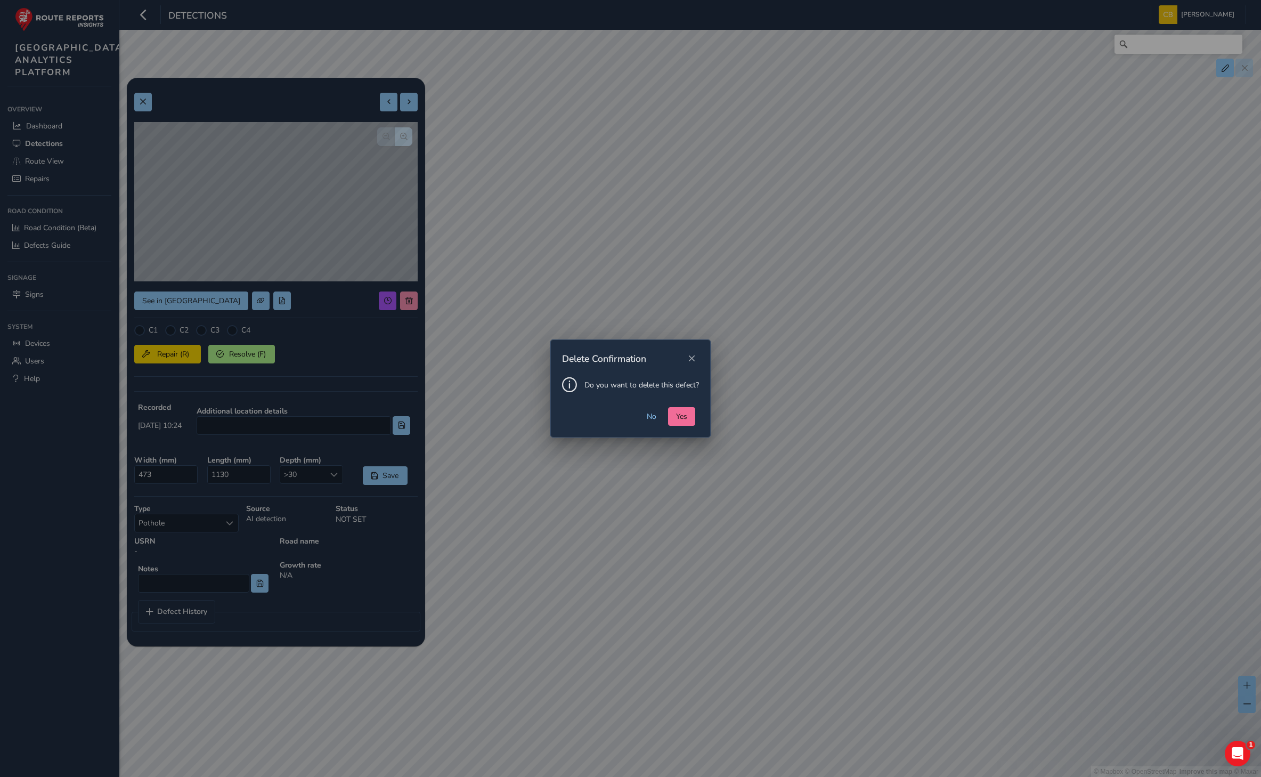
click at [681, 412] on span "Yes" at bounding box center [681, 416] width 11 height 10
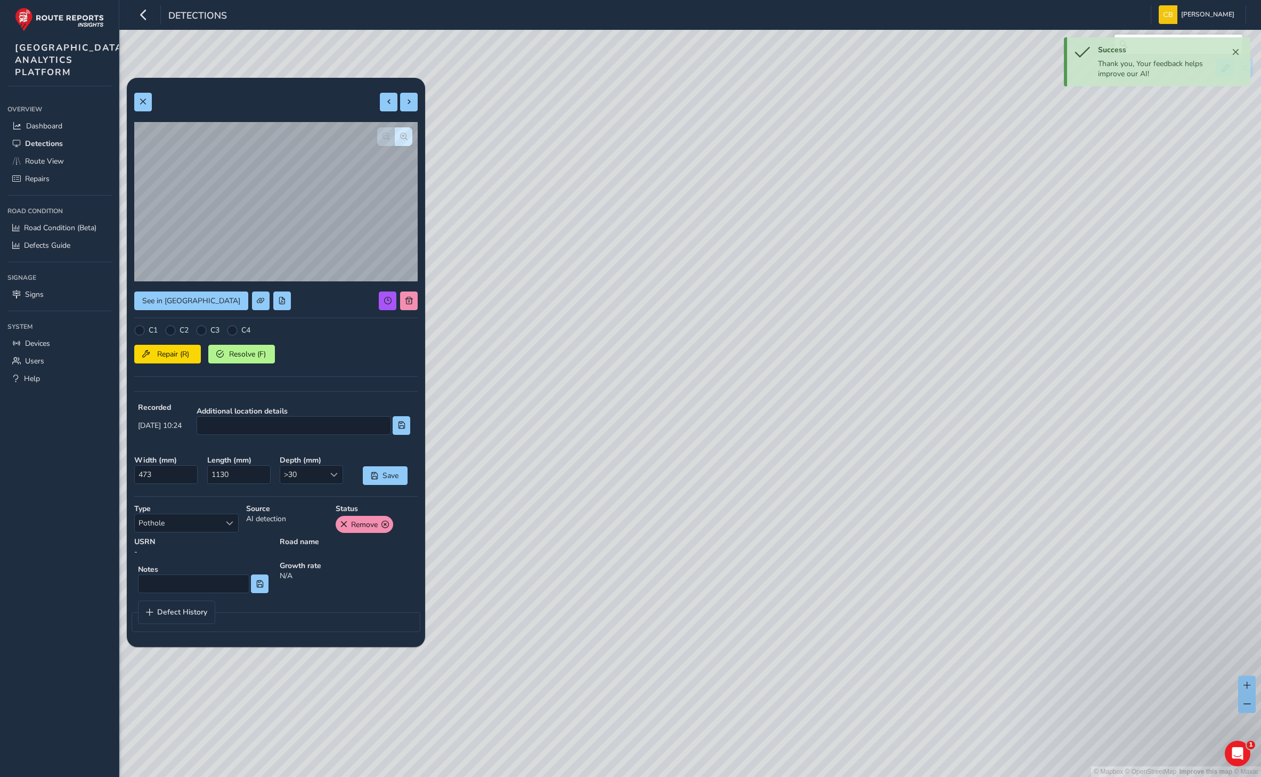
click at [856, 379] on div "© Mapbox © OpenStreetMap Improve this map © Maxar" at bounding box center [630, 388] width 1261 height 777
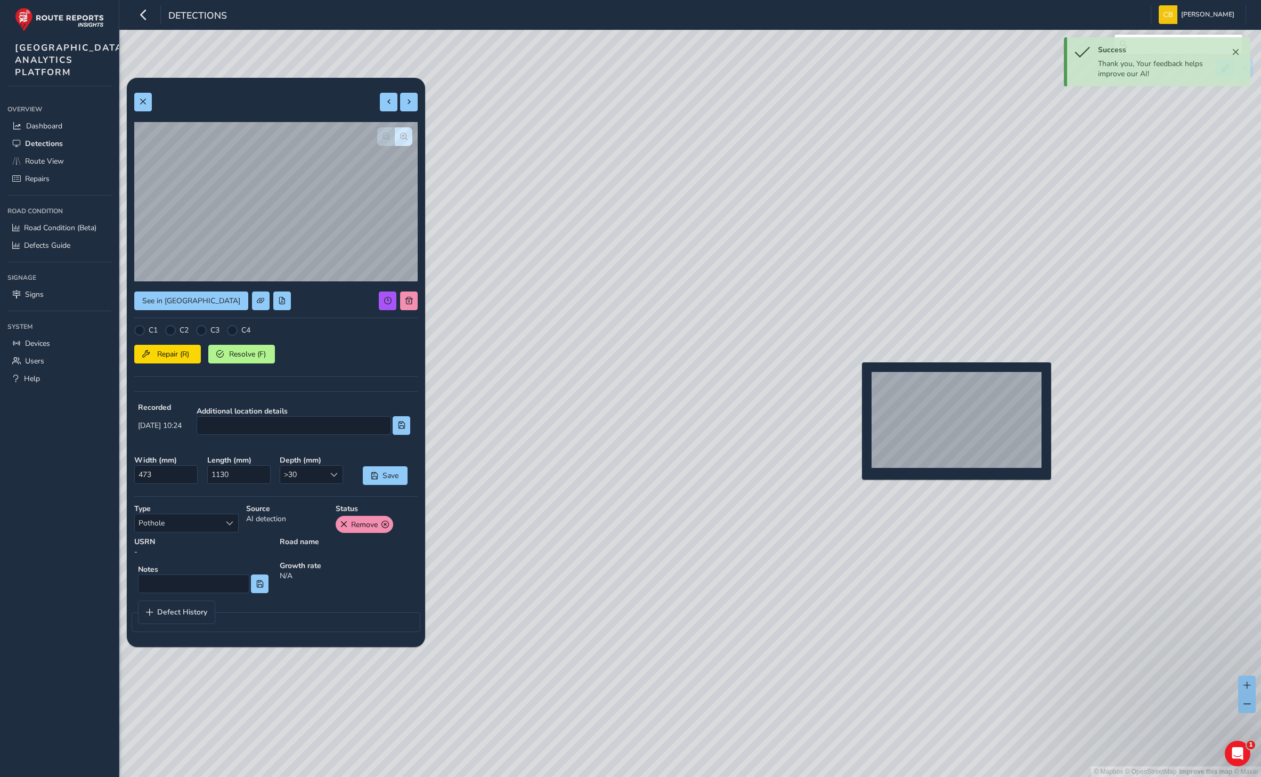
type input "719"
type input "1421"
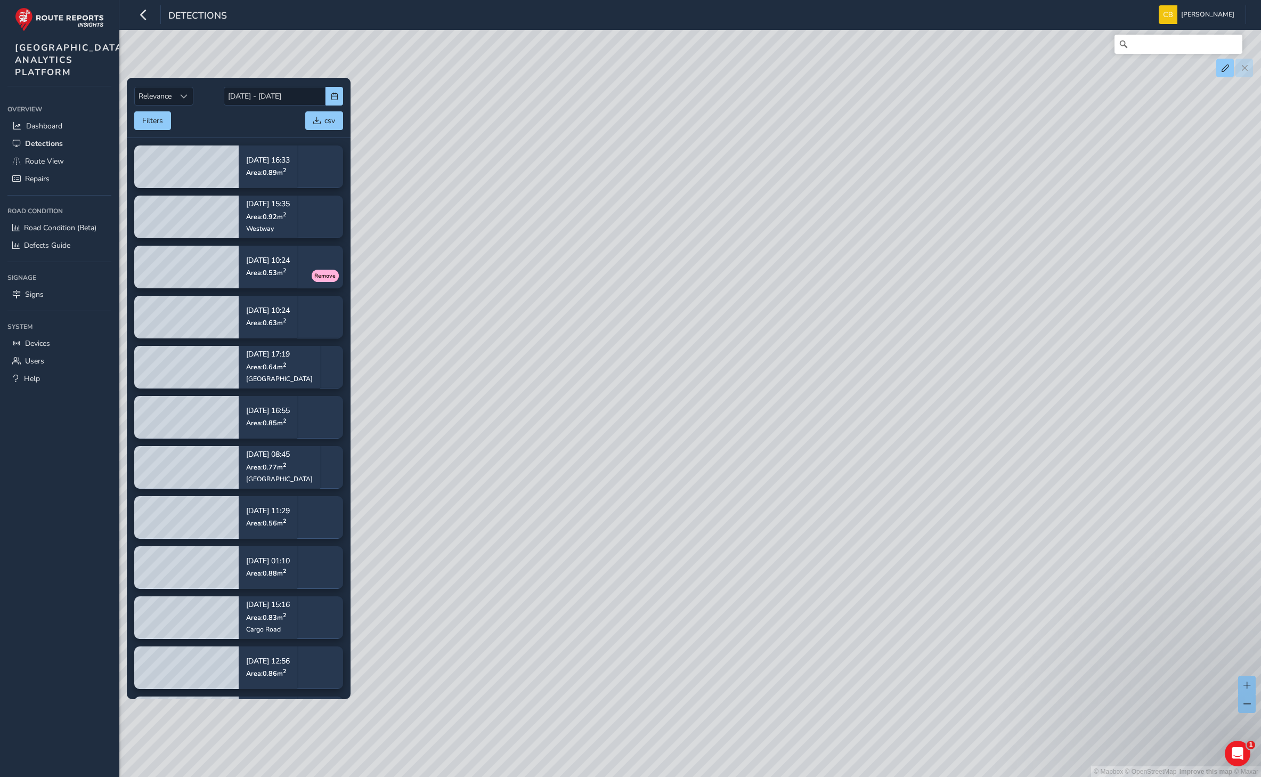
click at [414, 299] on div "© Mapbox © OpenStreetMap Improve this map © Maxar" at bounding box center [630, 388] width 1261 height 777
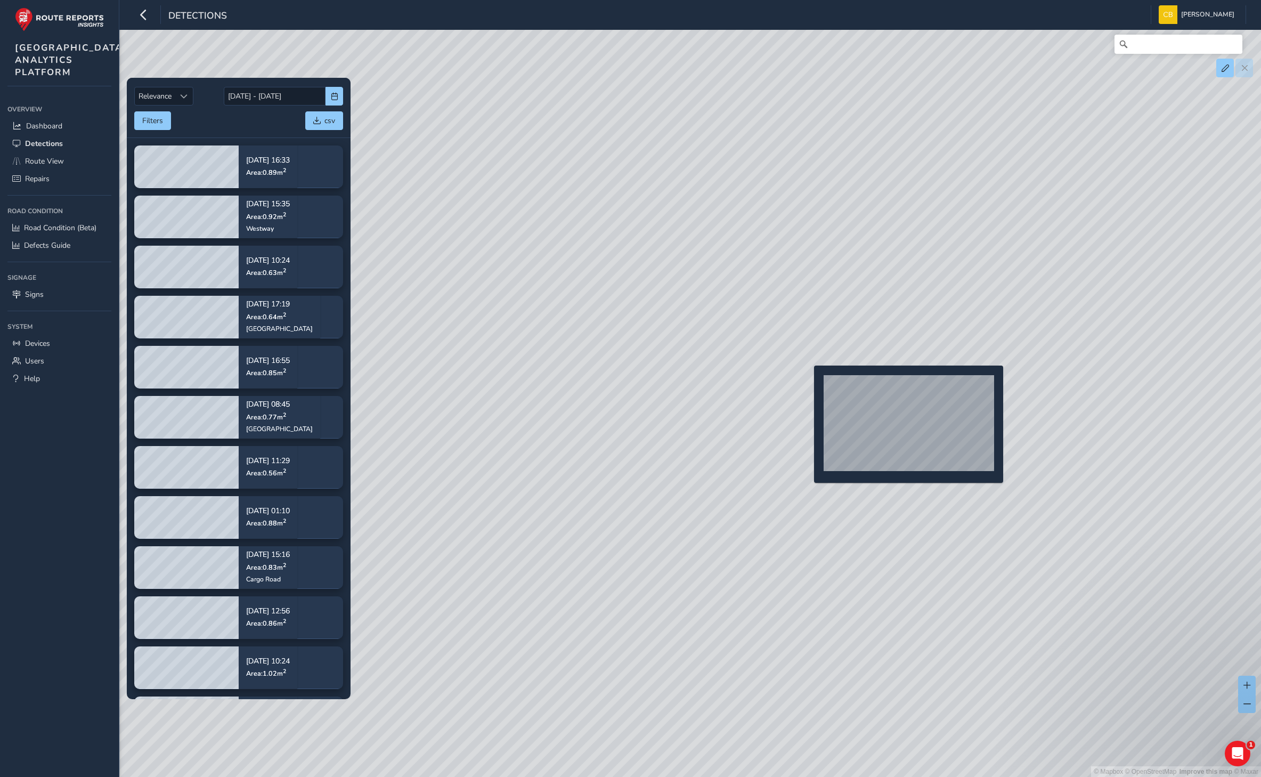
click at [806, 379] on div "© Mapbox © OpenStreetMap Improve this map © Maxar" at bounding box center [630, 388] width 1261 height 777
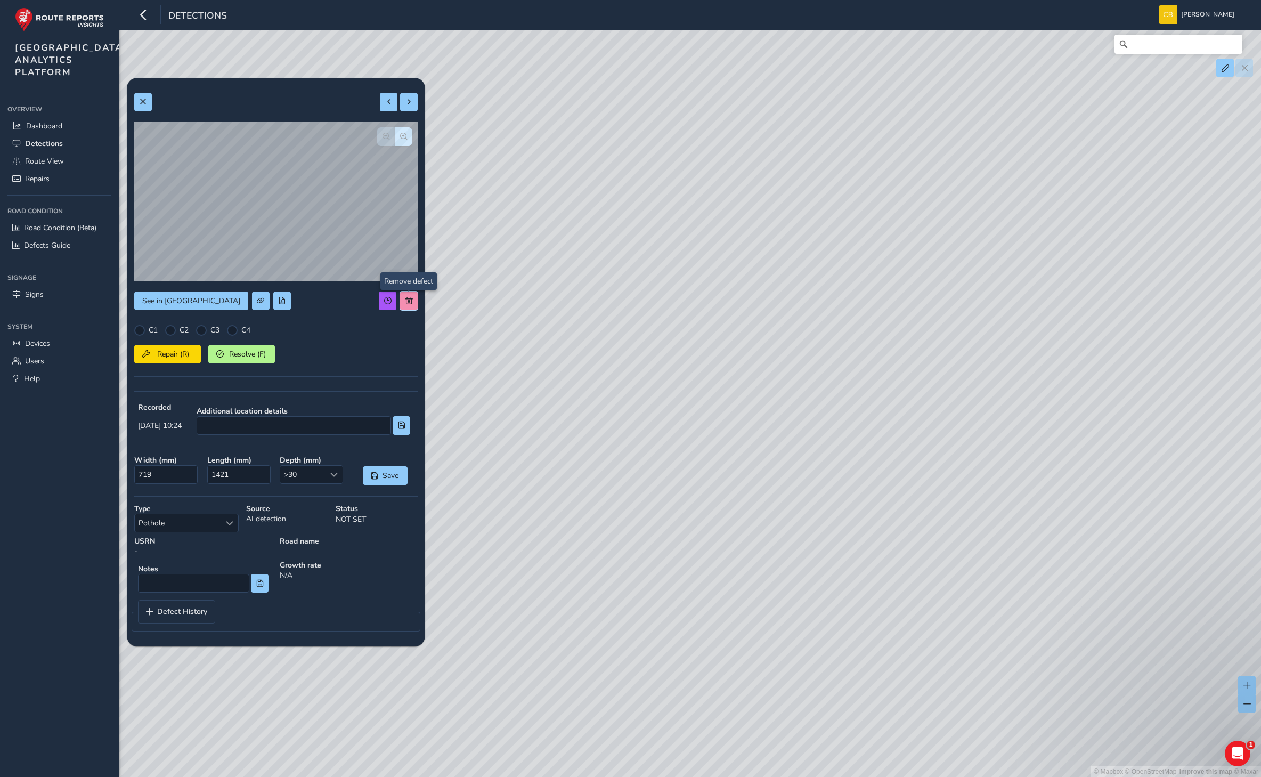
click at [408, 298] on span at bounding box center [408, 300] width 7 height 7
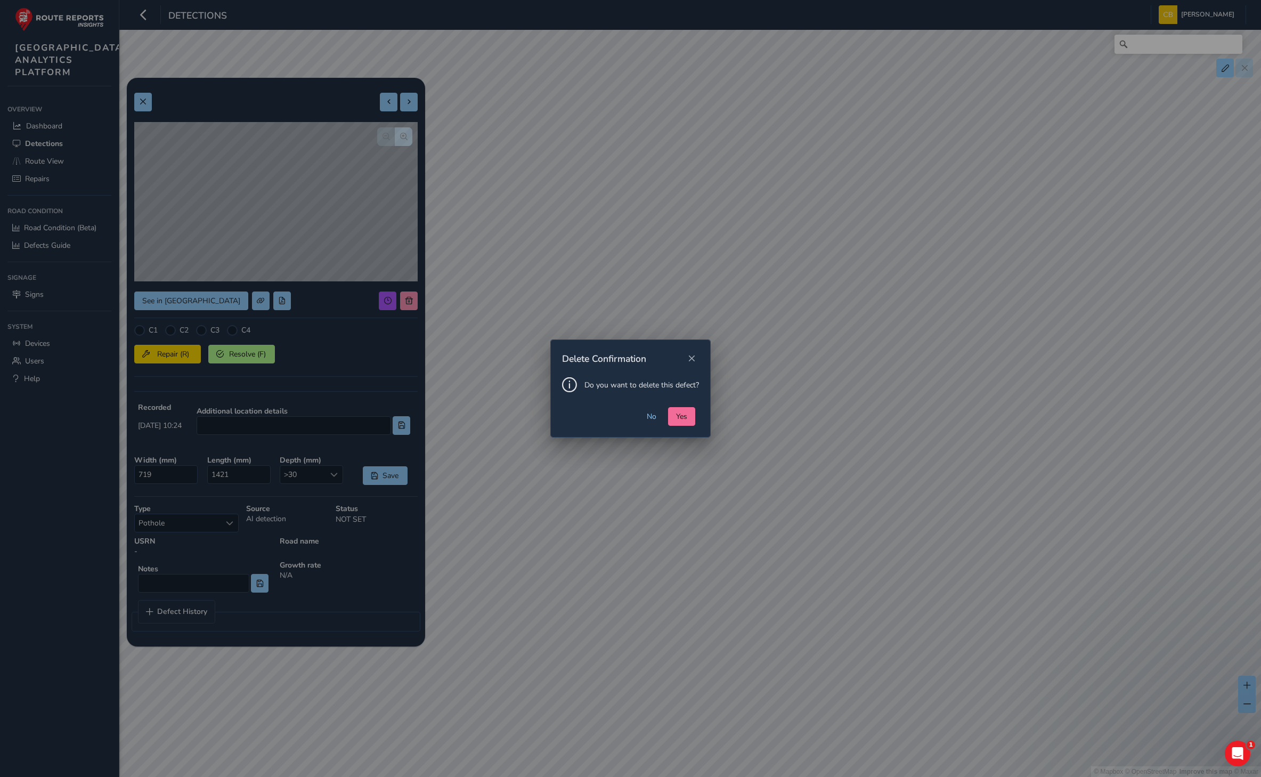
click at [683, 416] on span "Yes" at bounding box center [681, 416] width 11 height 10
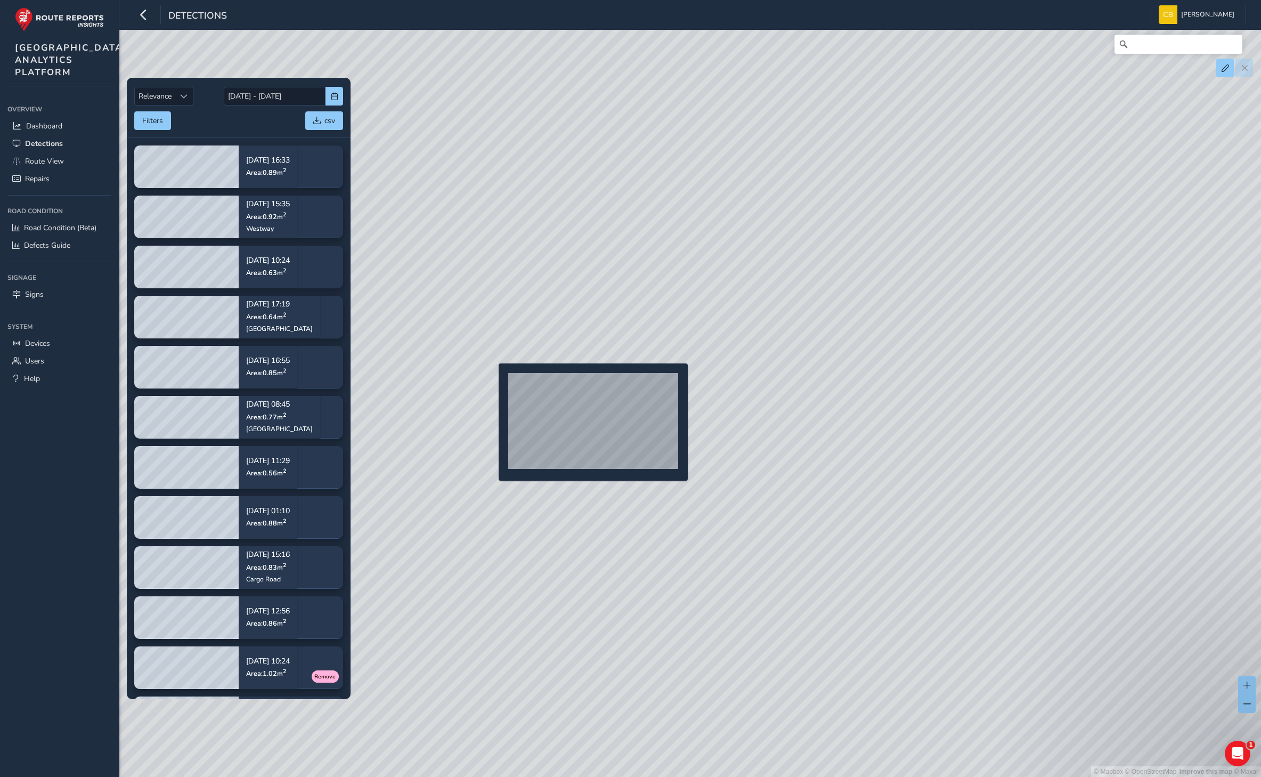
click at [492, 380] on div "© Mapbox © OpenStreetMap Improve this map © Maxar" at bounding box center [630, 388] width 1261 height 777
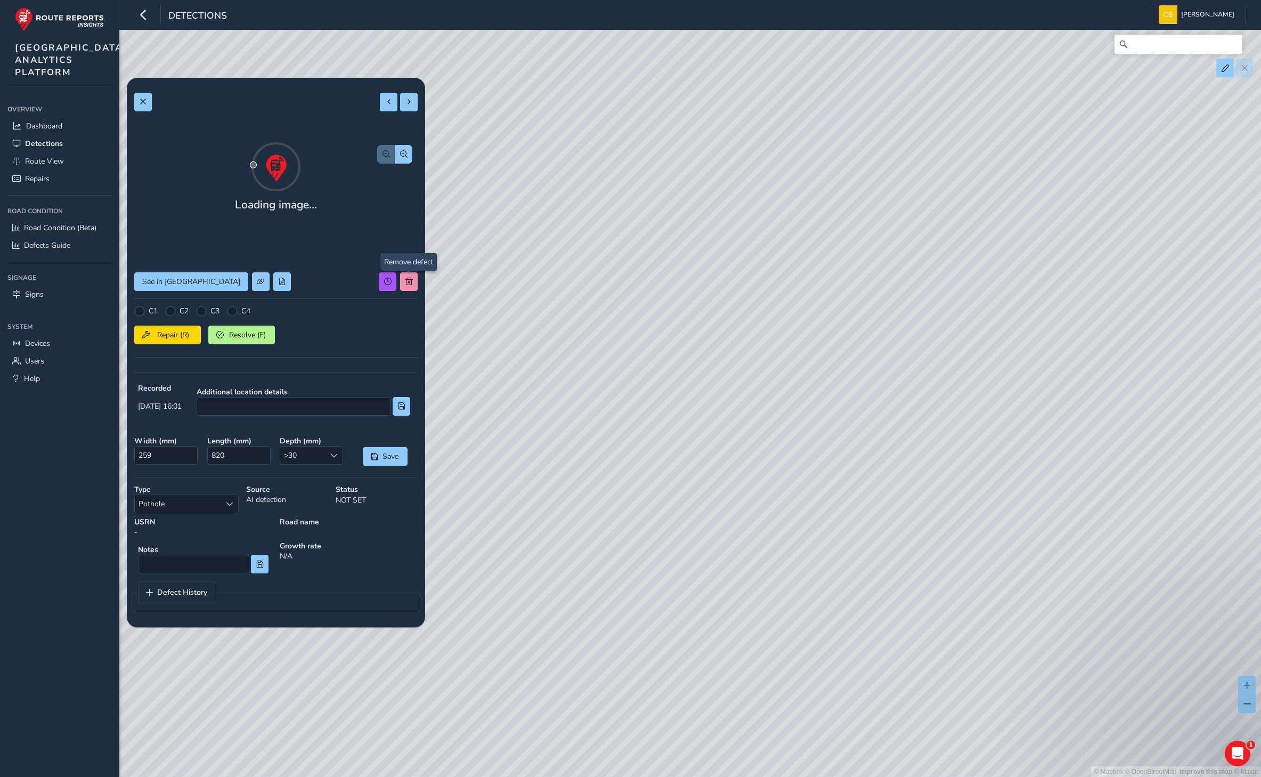
click at [404, 273] on div "© Mapbox © OpenStreetMap Improve this map © Maxar" at bounding box center [630, 388] width 1261 height 777
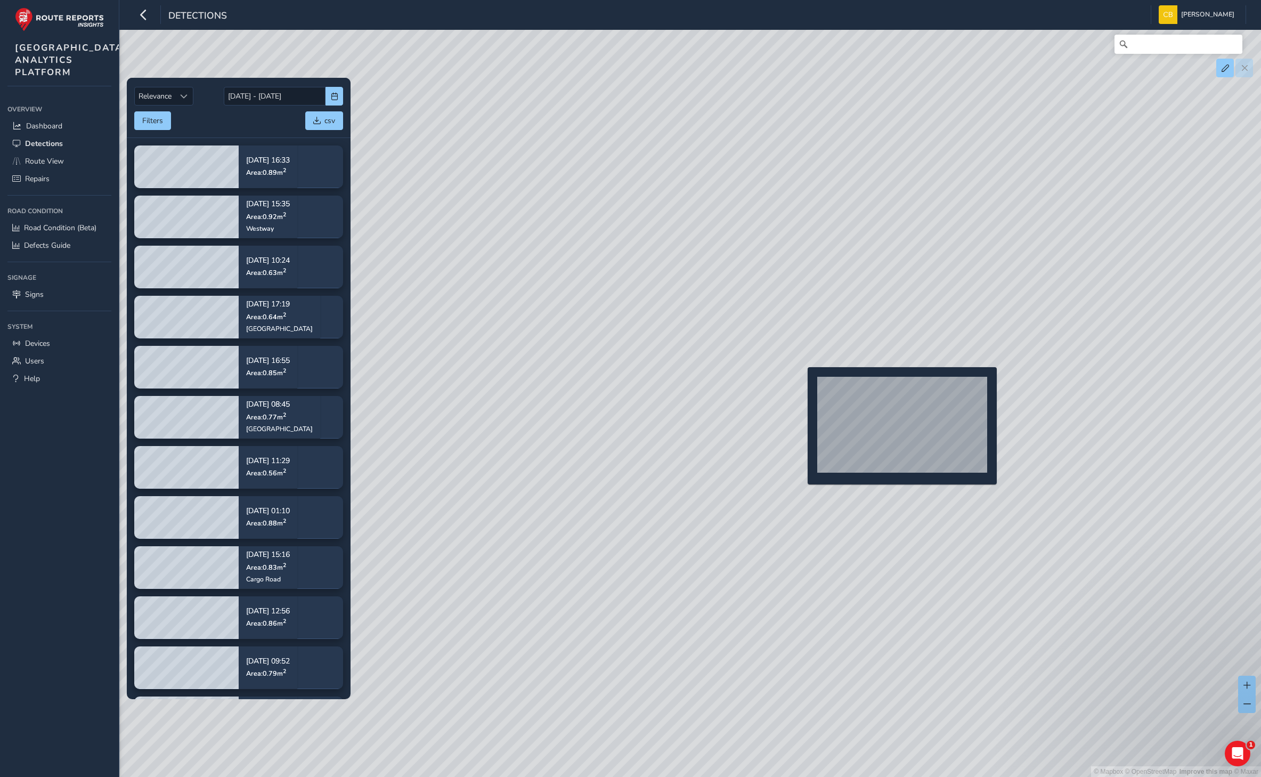
click at [802, 384] on div "© Mapbox © OpenStreetMap Improve this map © Maxar" at bounding box center [630, 388] width 1261 height 777
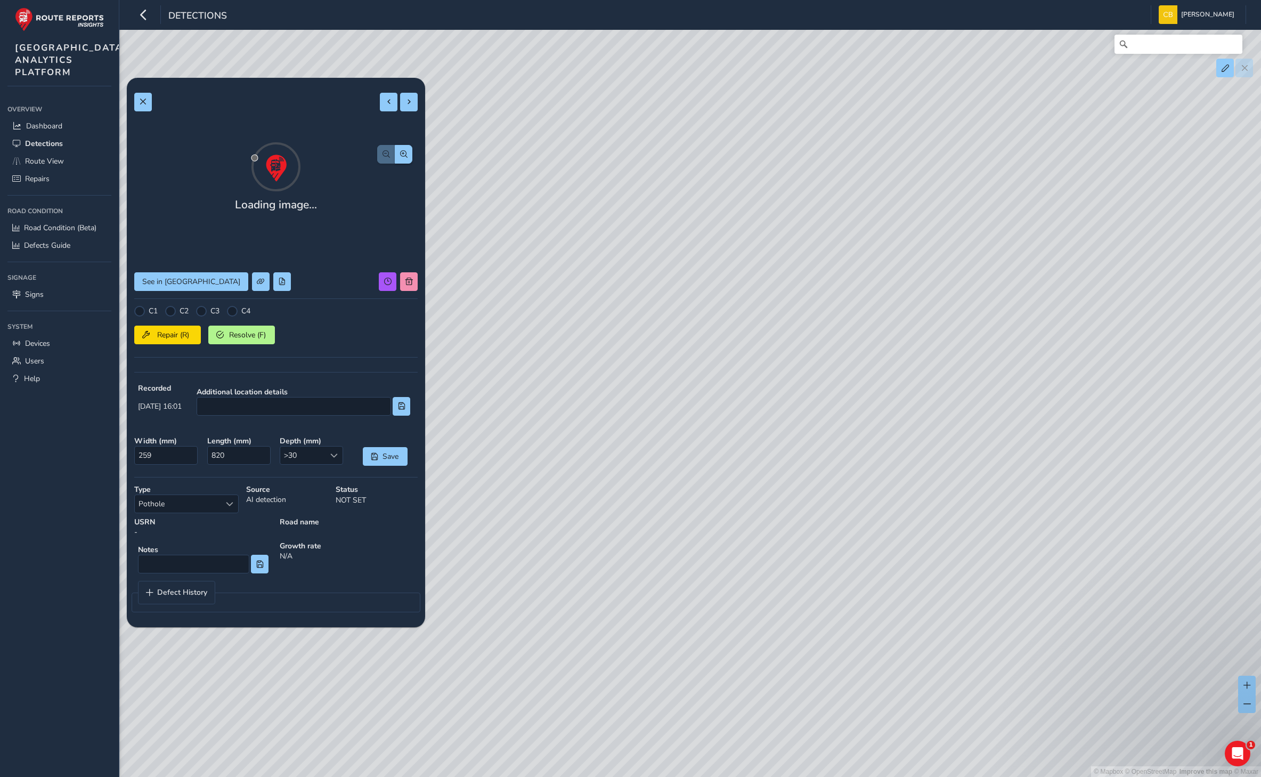
click at [408, 305] on div "Loading image... See in Route View C1 C2 C3 C4 Repair (R) Resolve (F) Recorded …" at bounding box center [275, 352] width 283 height 534
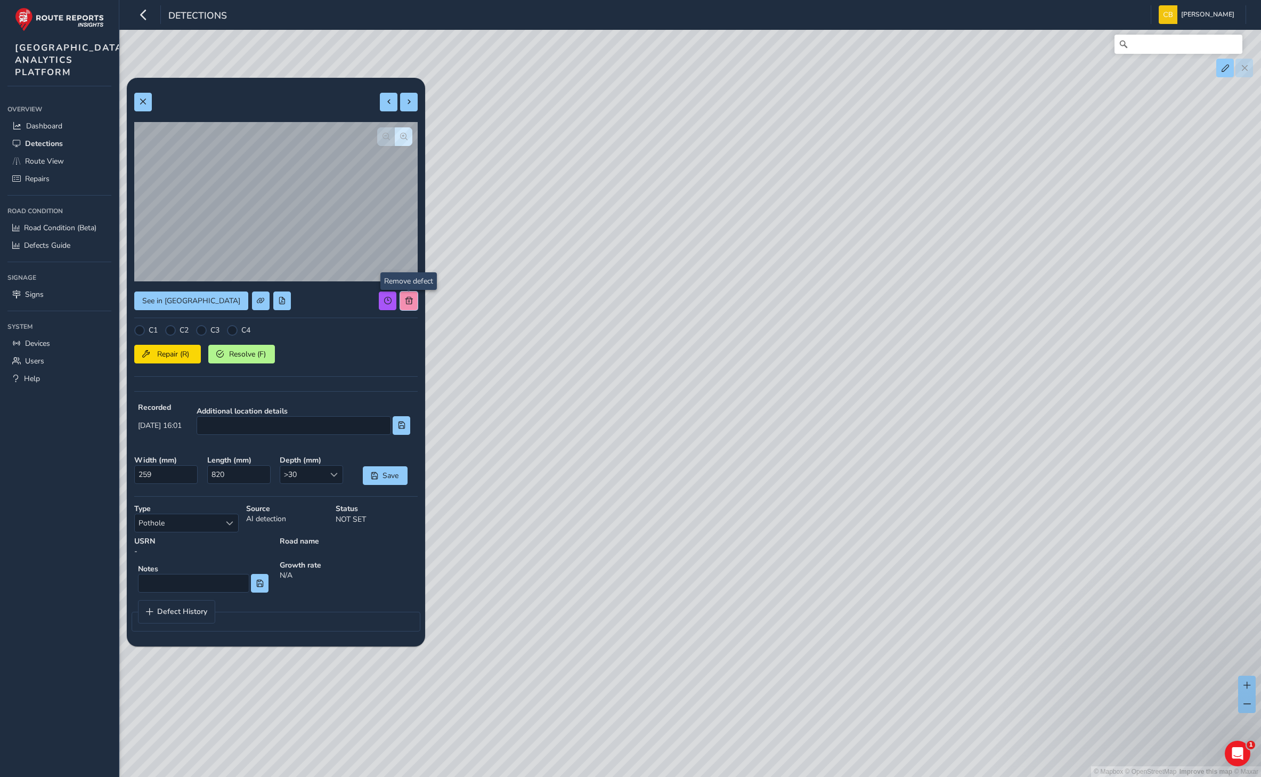
click at [402, 299] on button at bounding box center [409, 300] width 18 height 19
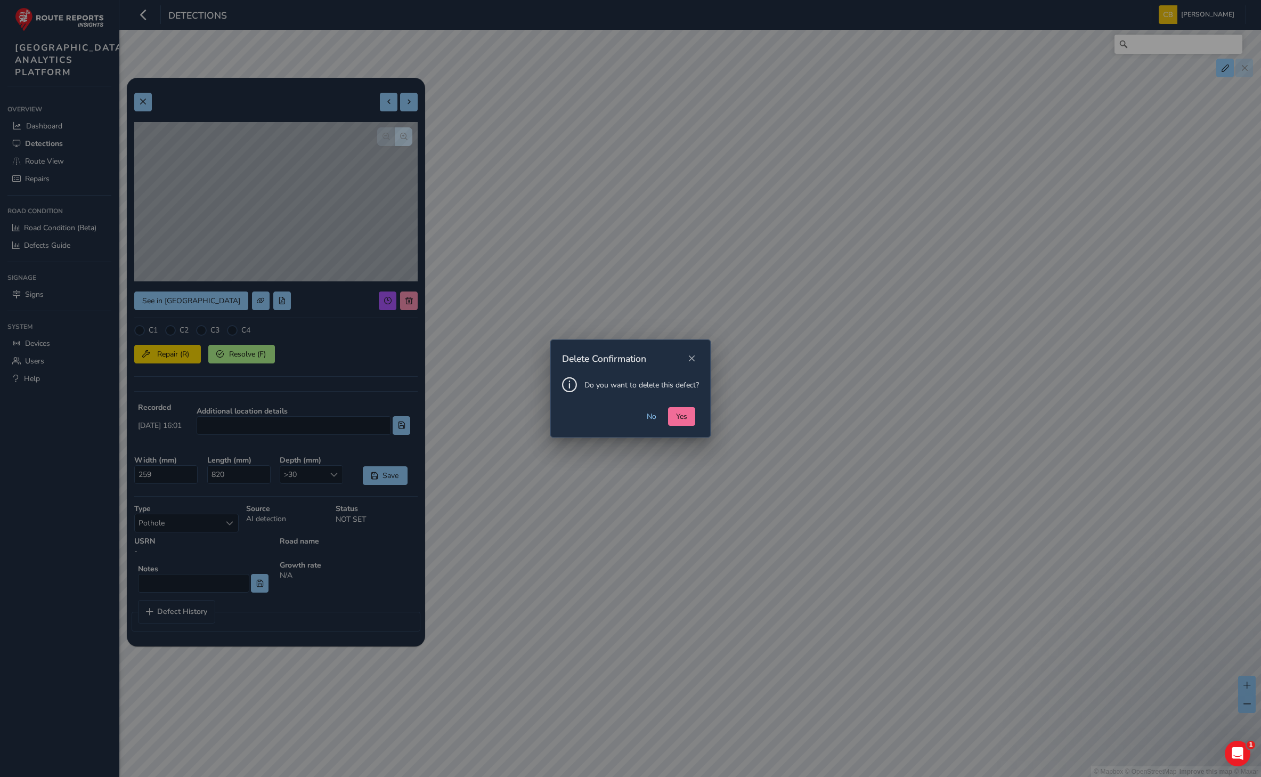
click at [678, 414] on span "Yes" at bounding box center [681, 416] width 11 height 10
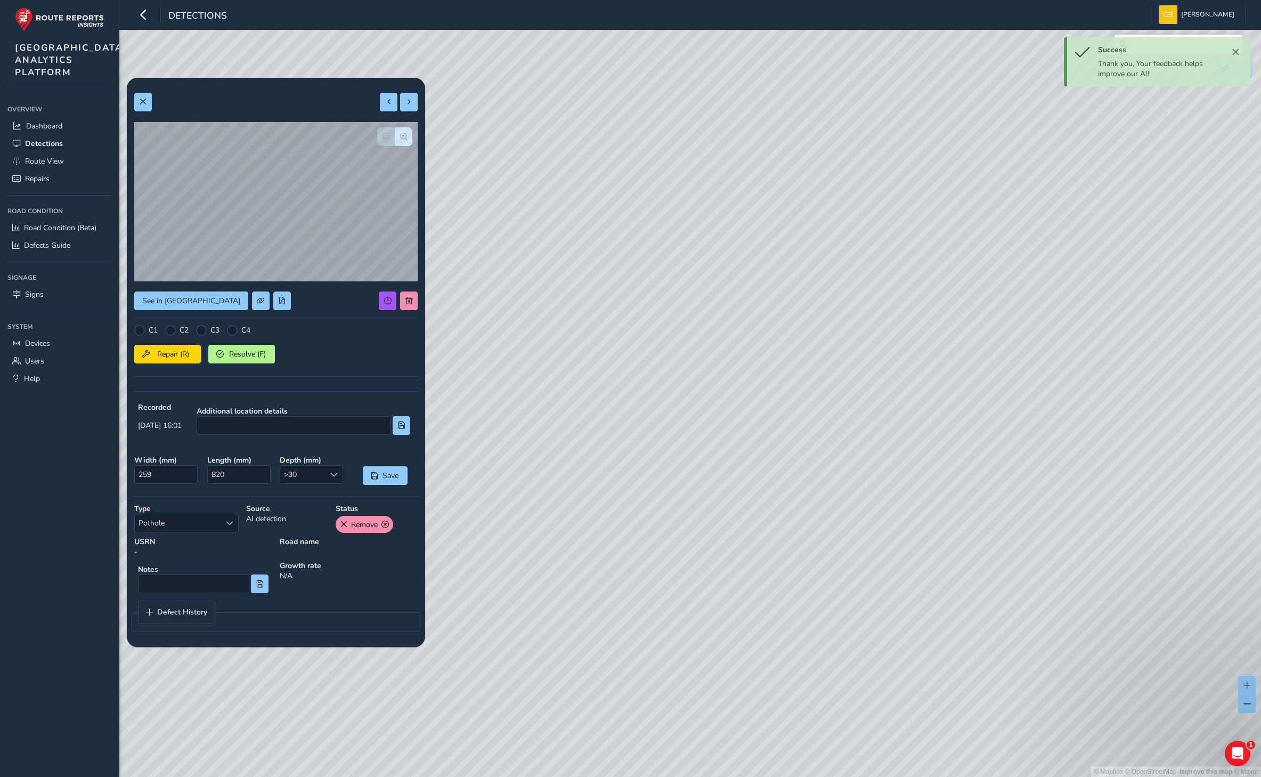
drag, startPoint x: 790, startPoint y: 272, endPoint x: 639, endPoint y: 558, distance: 323.4
click at [639, 558] on div "© Mapbox © OpenStreetMap Improve this map © Maxar" at bounding box center [630, 388] width 1261 height 777
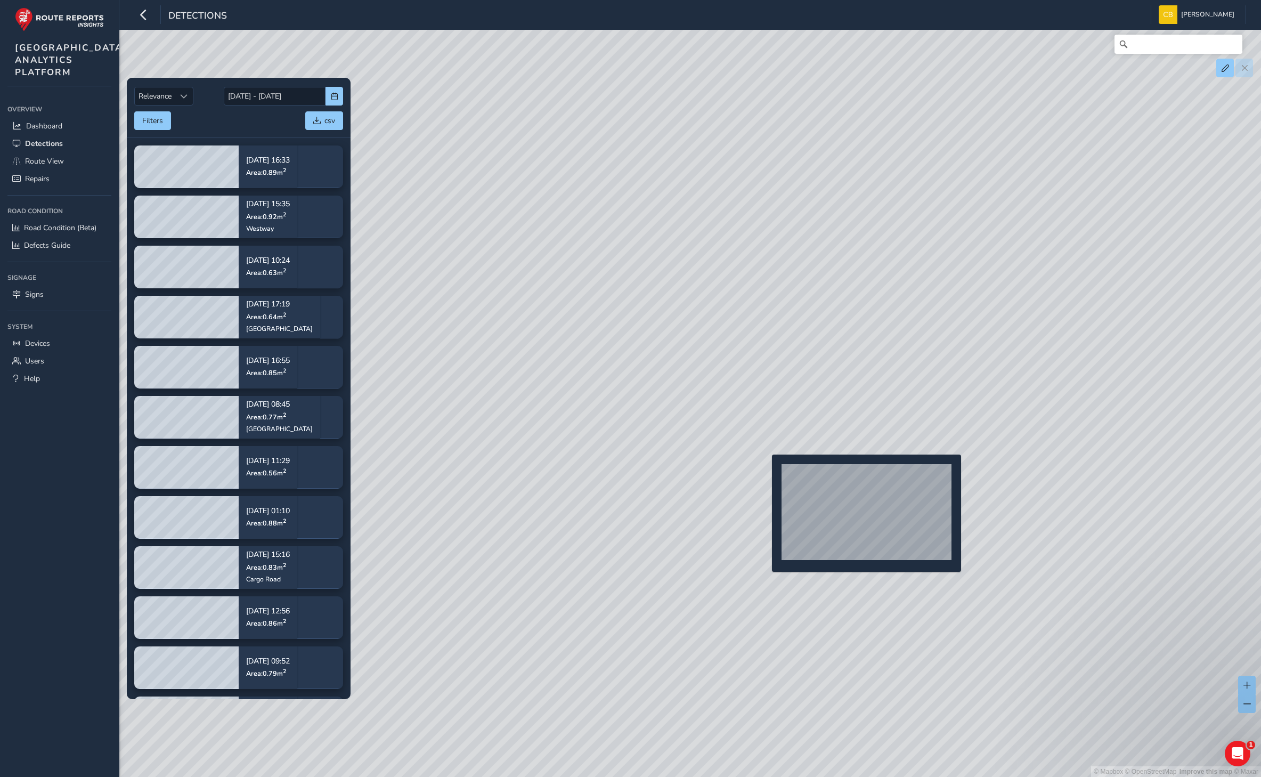
click at [766, 472] on div "© Mapbox © OpenStreetMap Improve this map © Maxar" at bounding box center [630, 388] width 1261 height 777
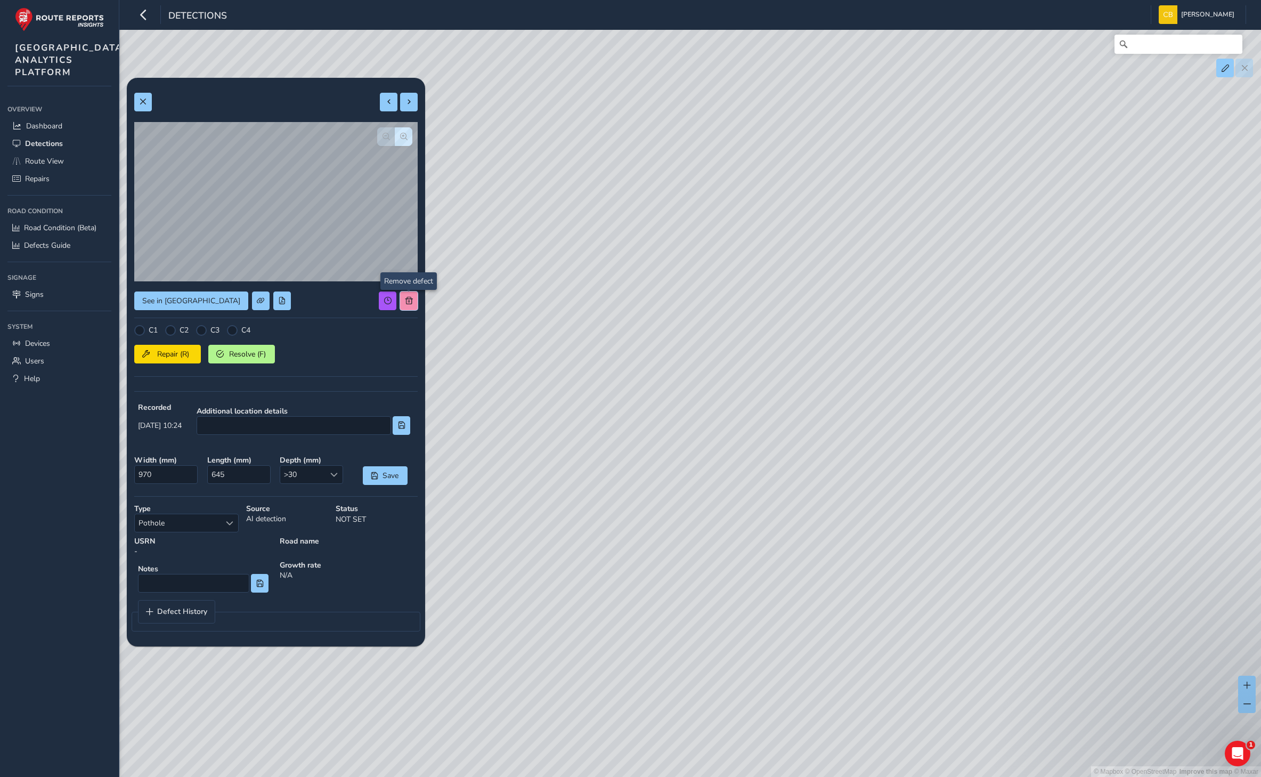
click at [411, 300] on span at bounding box center [408, 300] width 7 height 7
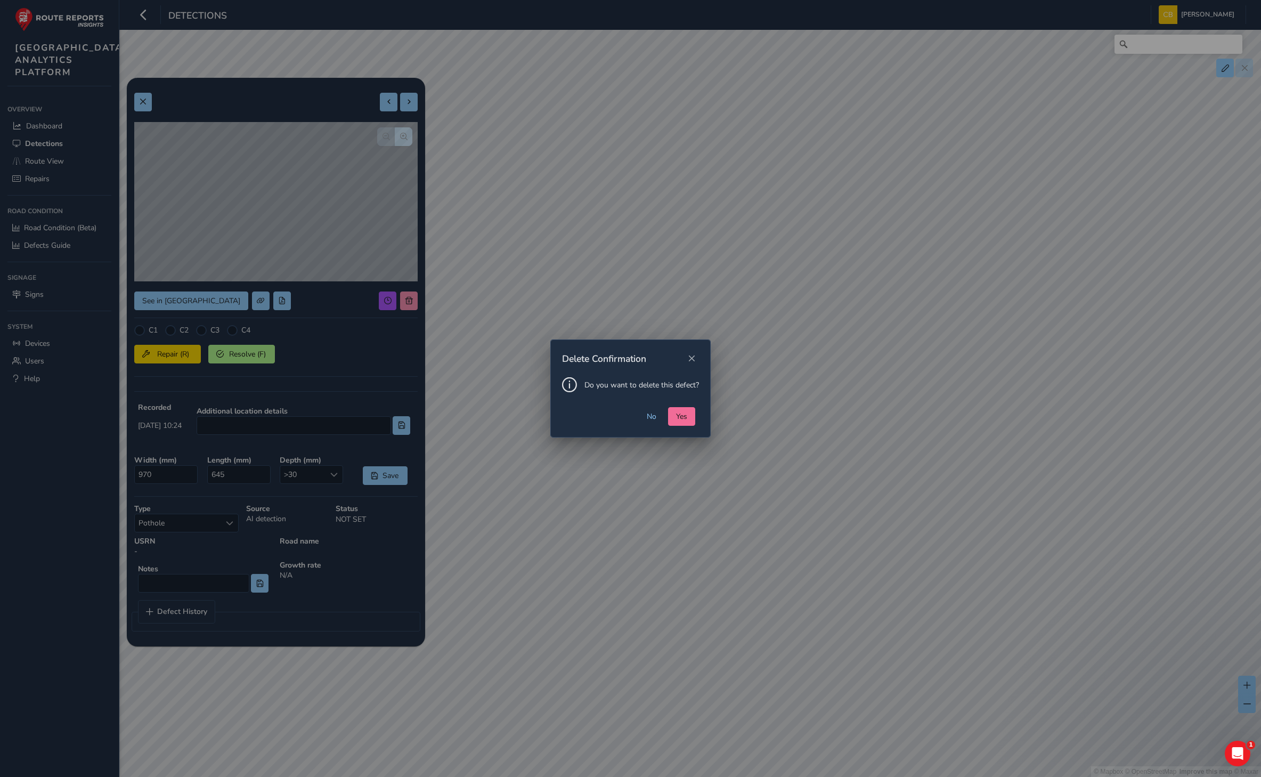
click at [676, 416] on span "Yes" at bounding box center [681, 416] width 11 height 10
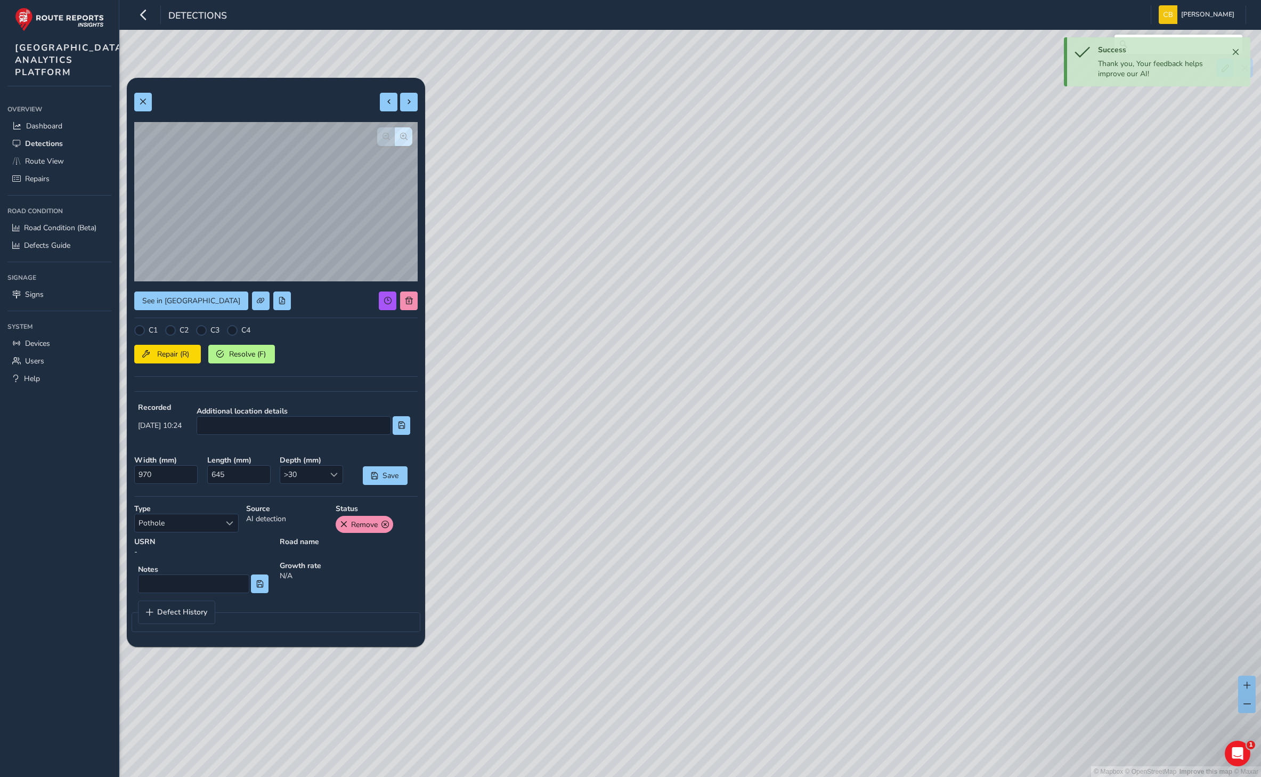
drag, startPoint x: 699, startPoint y: 273, endPoint x: 654, endPoint y: 512, distance: 242.9
click at [654, 512] on div "© Mapbox © OpenStreetMap Improve this map © Maxar" at bounding box center [630, 388] width 1261 height 777
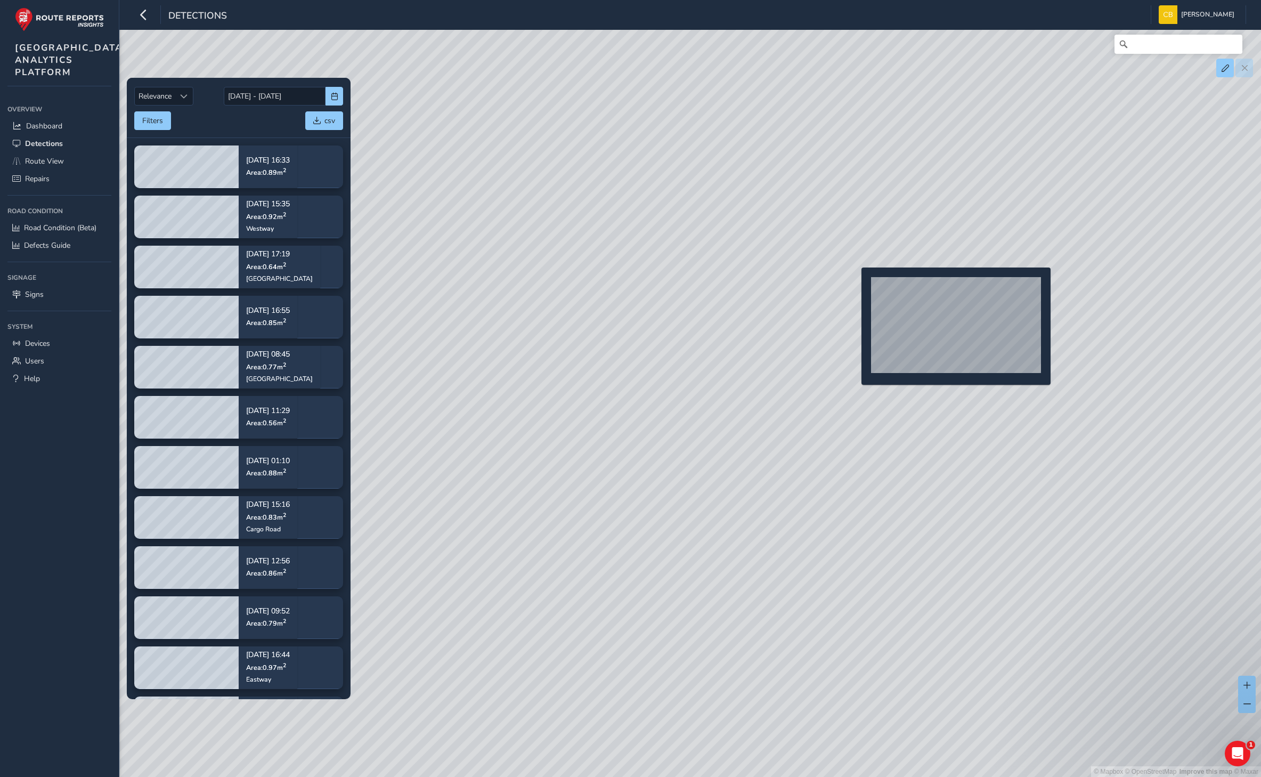
click at [855, 285] on div "© Mapbox © OpenStreetMap Improve this map © Maxar" at bounding box center [630, 388] width 1261 height 777
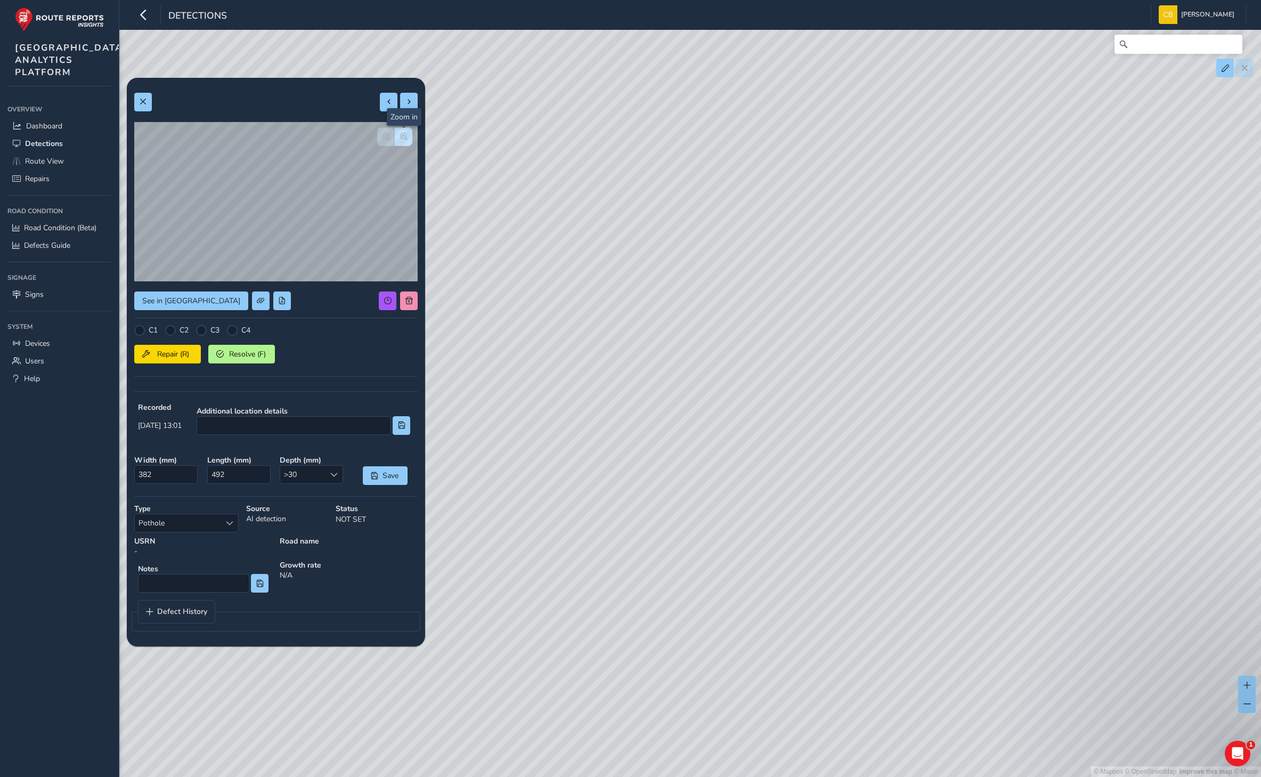
click at [403, 136] on span "button" at bounding box center [403, 136] width 7 height 7
click at [406, 300] on span at bounding box center [408, 300] width 7 height 7
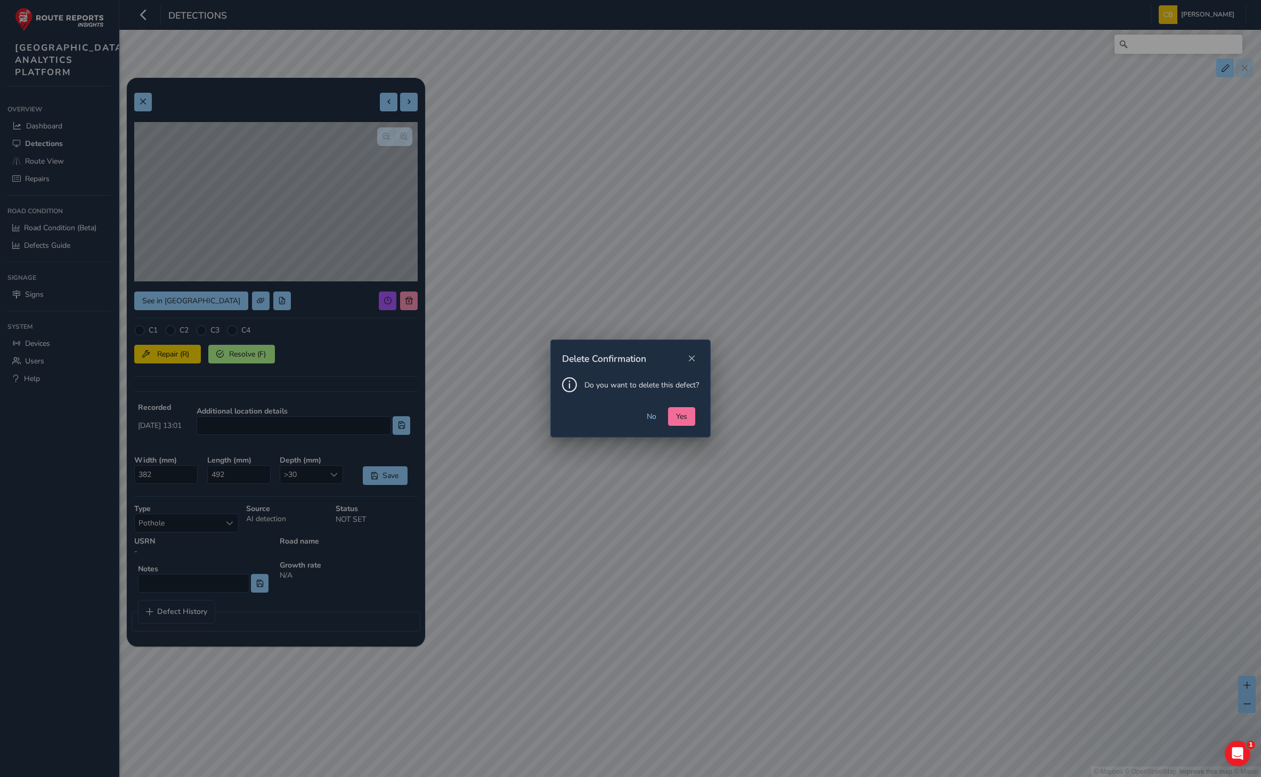
click at [687, 417] on button "Yes" at bounding box center [681, 416] width 27 height 19
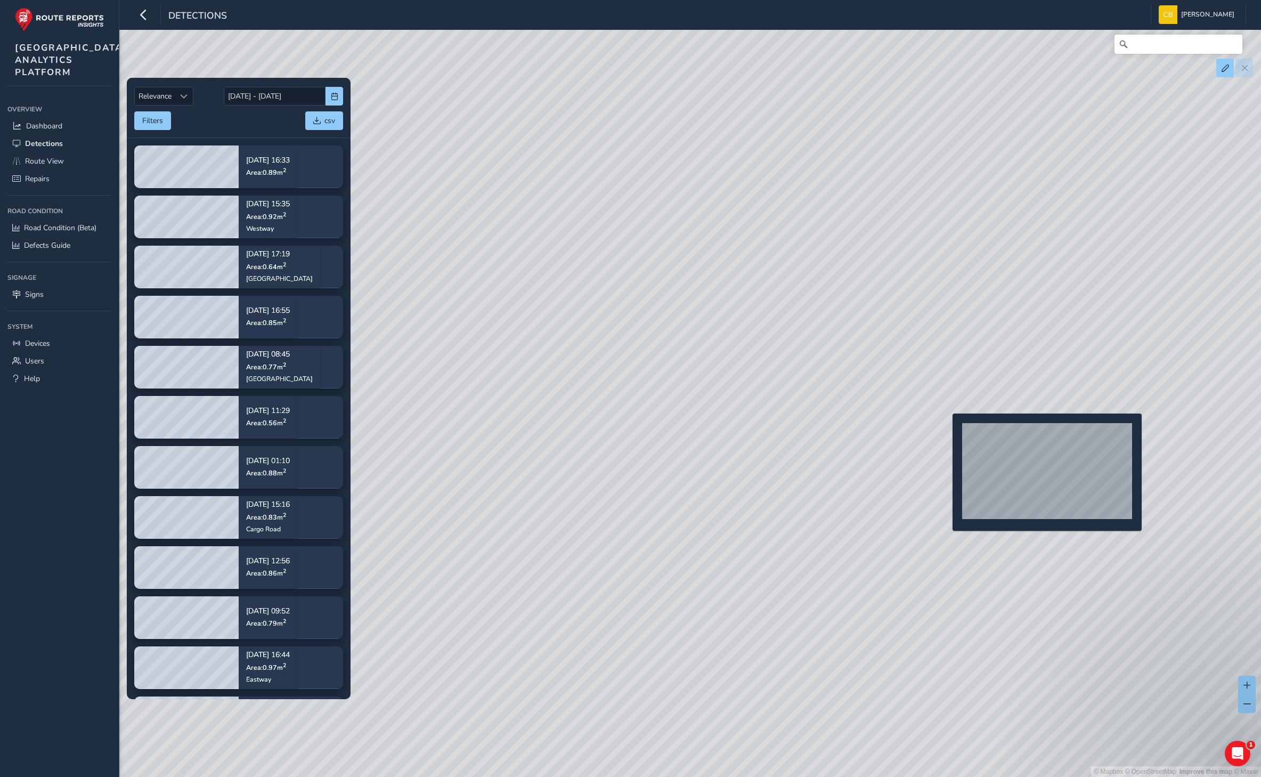
click at [946, 430] on div "© Mapbox © OpenStreetMap Improve this map © Maxar" at bounding box center [630, 388] width 1261 height 777
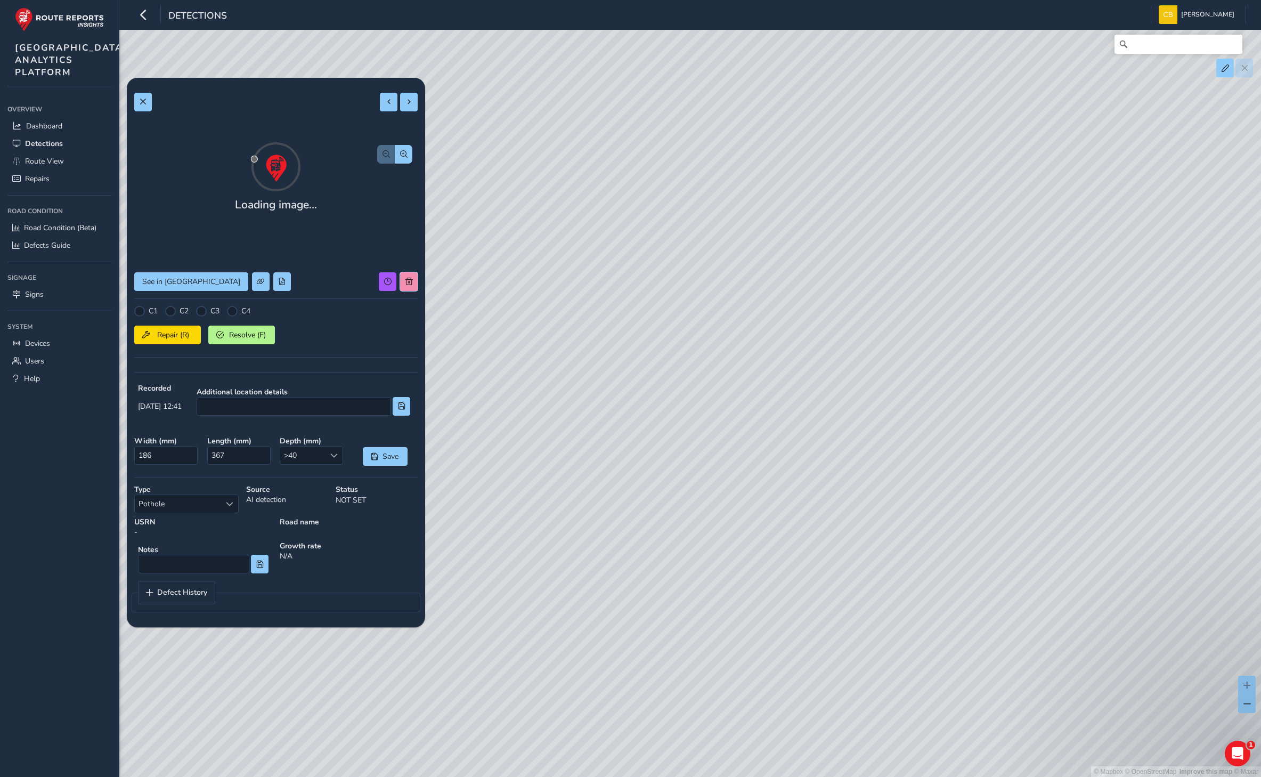
click at [407, 285] on span at bounding box center [408, 281] width 7 height 7
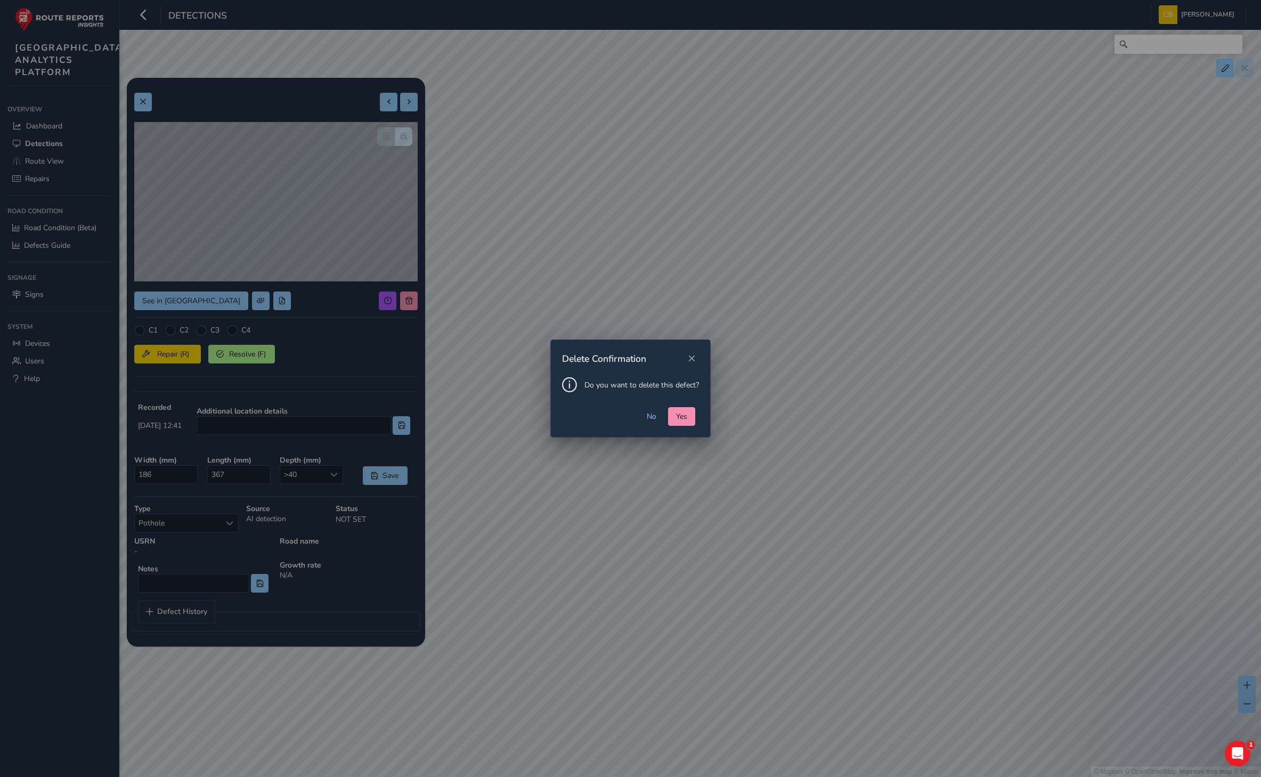
click at [408, 288] on div "Delete Confirmation Do you want to delete this defect? No Yes" at bounding box center [630, 388] width 1261 height 777
click at [684, 416] on span "Yes" at bounding box center [681, 416] width 11 height 10
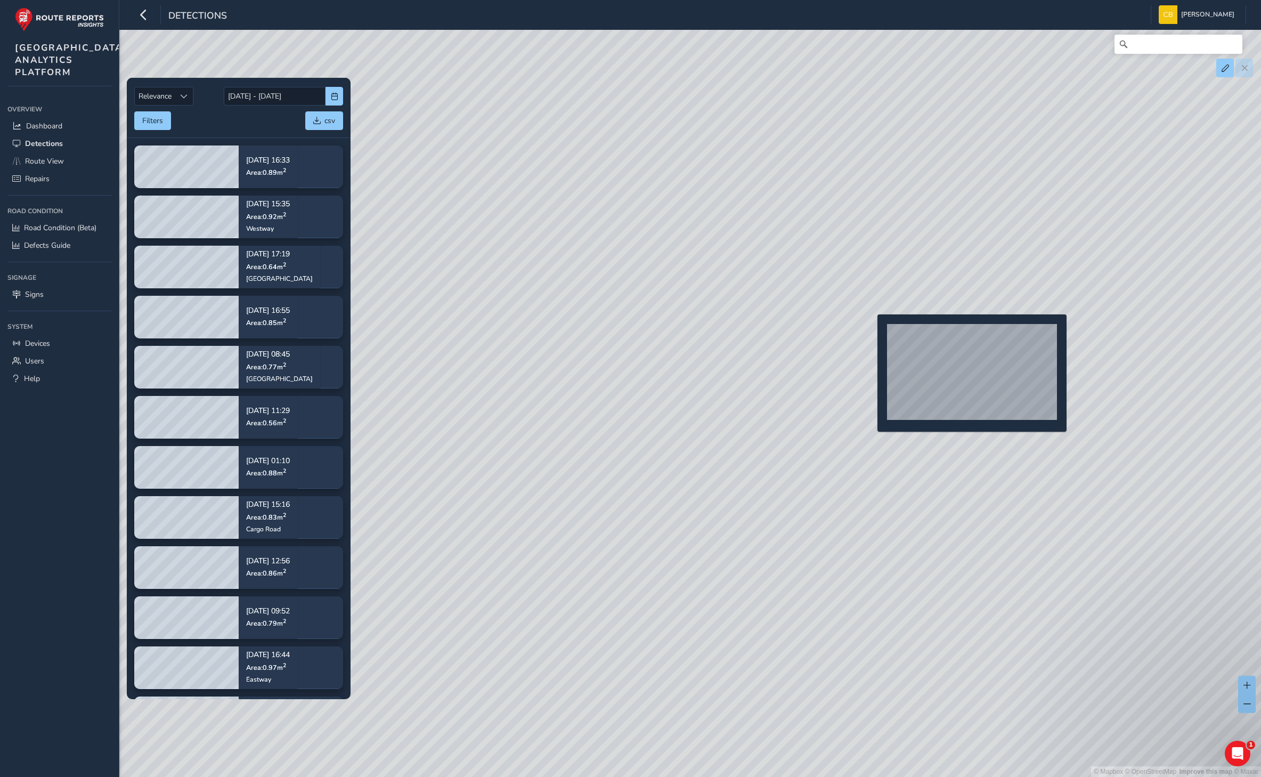
click at [871, 331] on div "© Mapbox © OpenStreetMap Improve this map © Maxar" at bounding box center [630, 388] width 1261 height 777
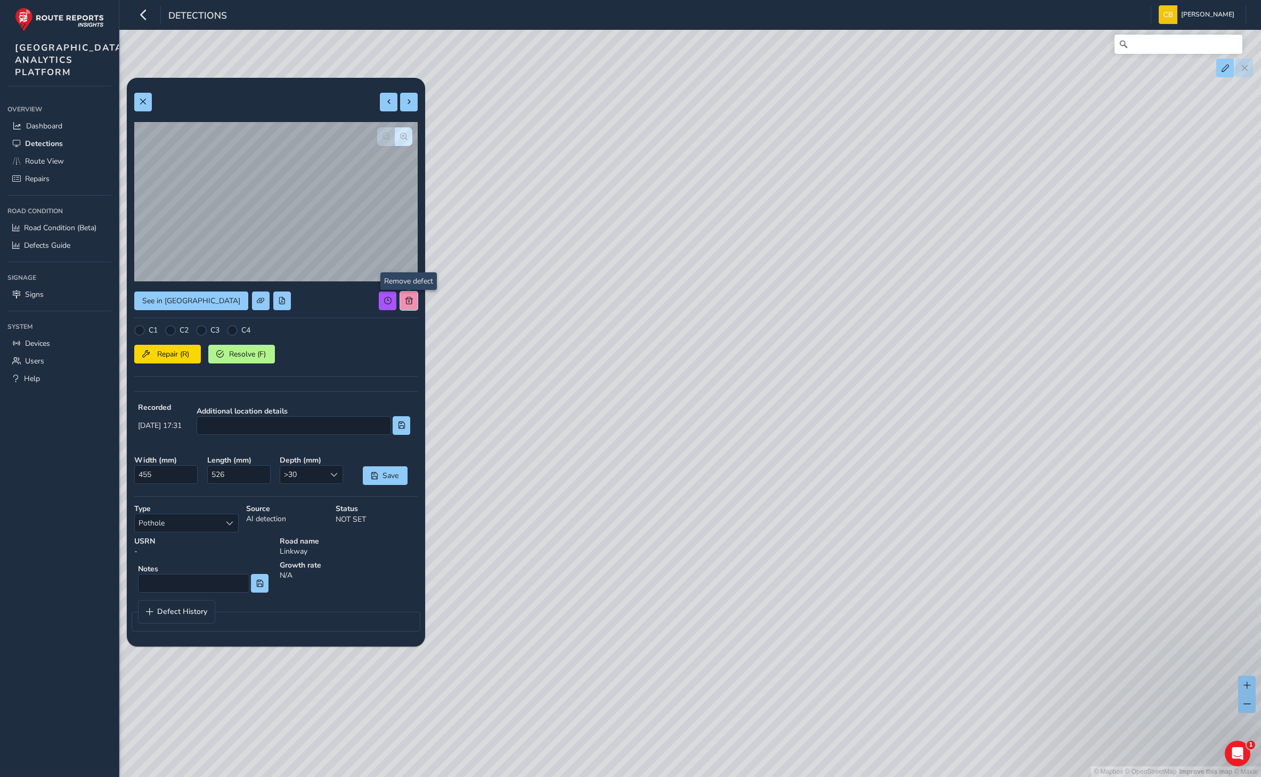
click at [416, 300] on button at bounding box center [409, 300] width 18 height 19
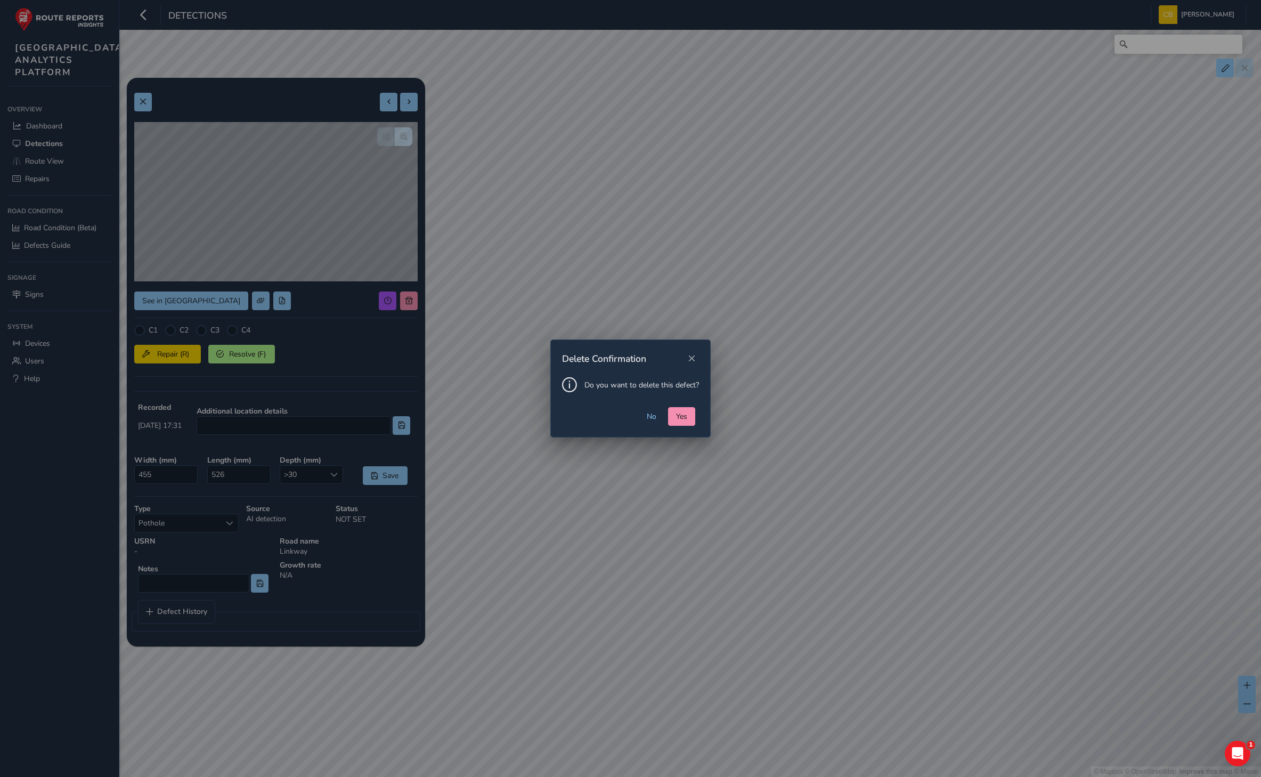
click at [665, 418] on div "No Yes" at bounding box center [630, 422] width 159 height 30
click at [668, 421] on button "Yes" at bounding box center [681, 416] width 27 height 19
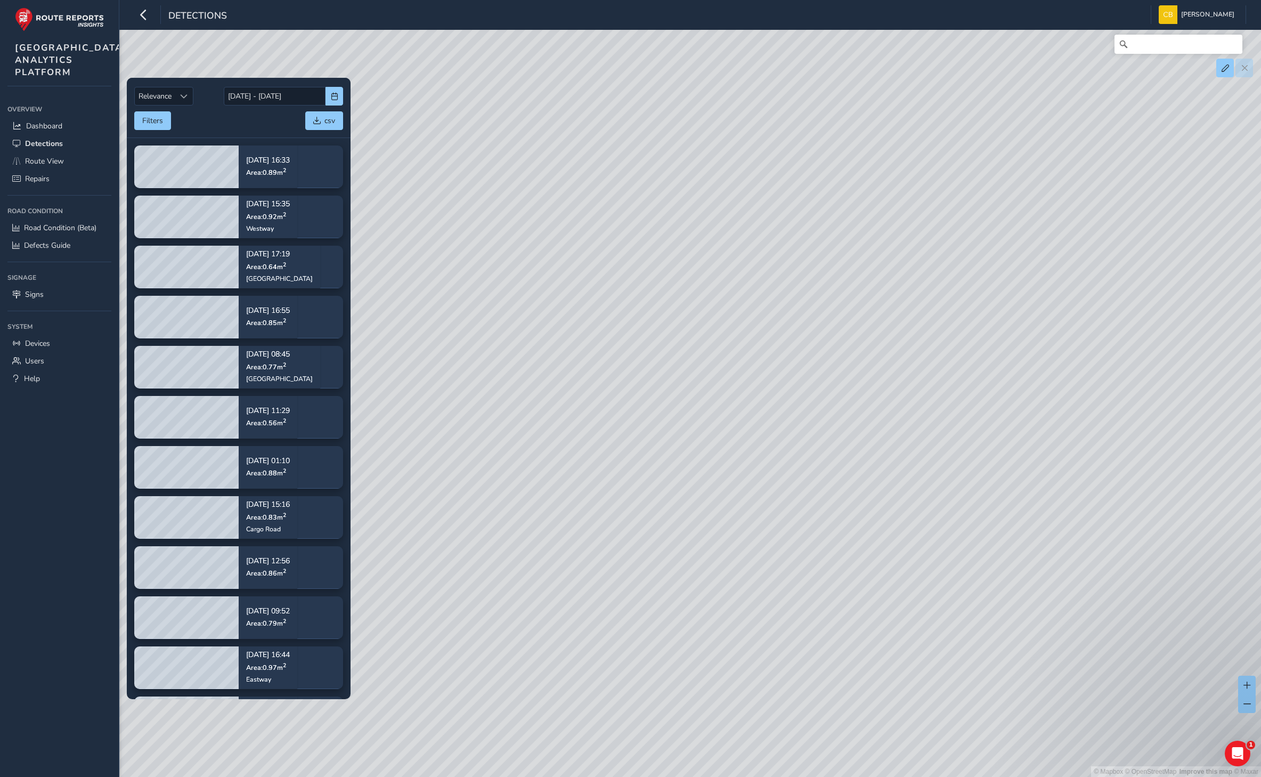
drag, startPoint x: 669, startPoint y: 558, endPoint x: 719, endPoint y: 556, distance: 50.6
click at [719, 556] on div "© Mapbox © OpenStreetMap Improve this map © Maxar" at bounding box center [630, 388] width 1261 height 777
drag, startPoint x: 622, startPoint y: 498, endPoint x: 641, endPoint y: 503, distance: 20.6
click at [641, 503] on div "© Mapbox © OpenStreetMap Improve this map © Maxar" at bounding box center [630, 388] width 1261 height 777
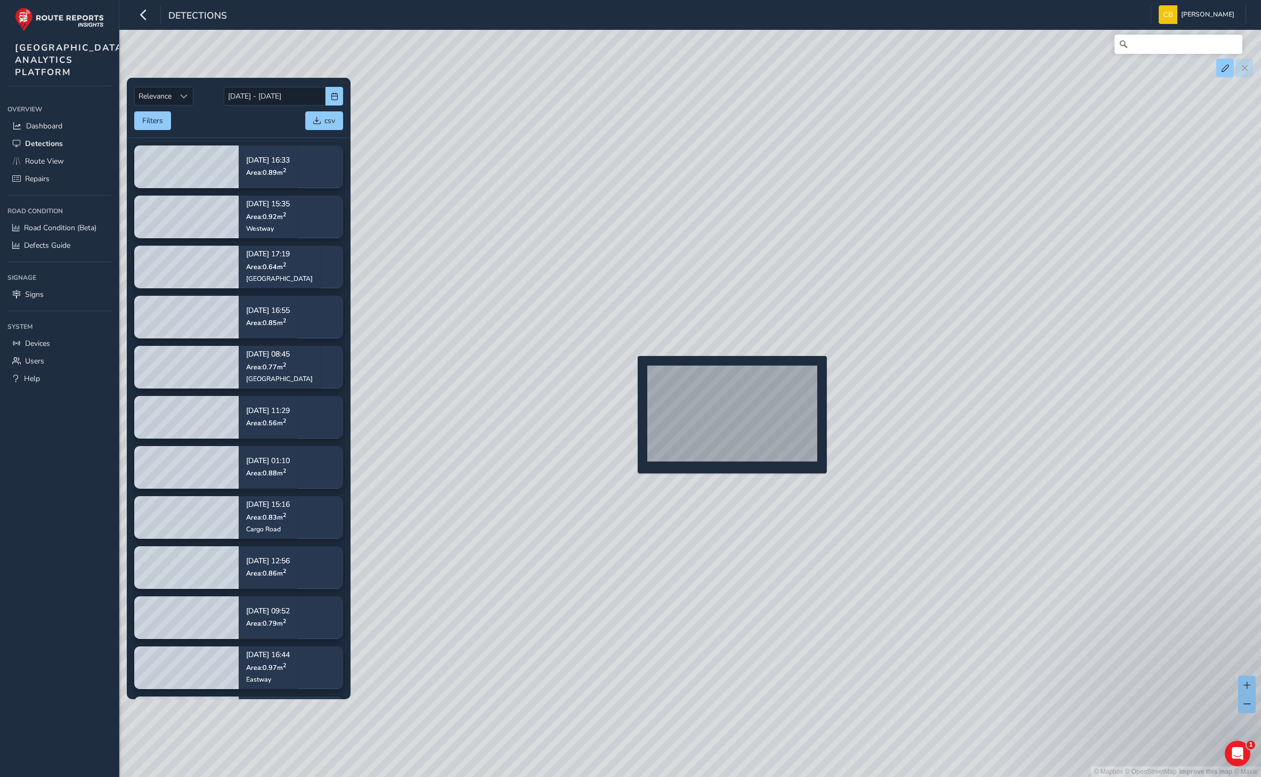
click at [631, 373] on div "© Mapbox © OpenStreetMap Improve this map © Maxar" at bounding box center [630, 388] width 1261 height 777
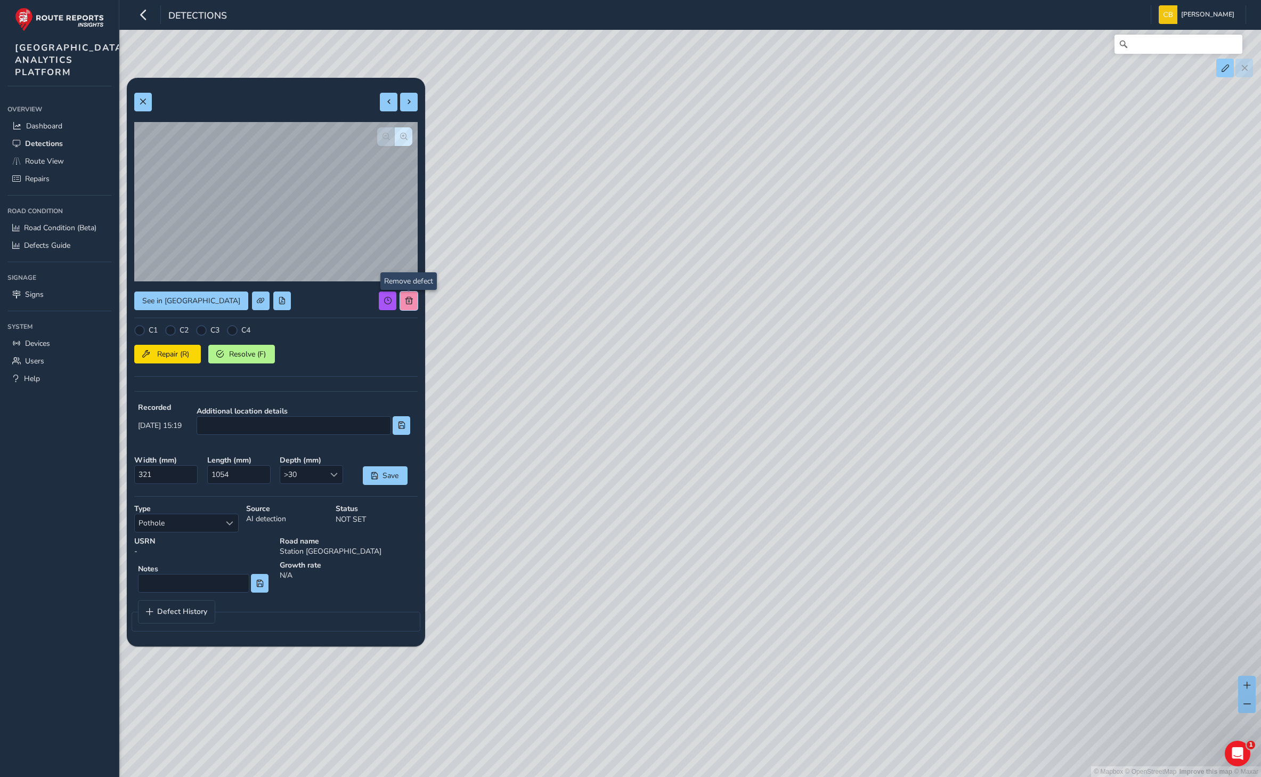
click at [405, 302] on span at bounding box center [408, 300] width 7 height 7
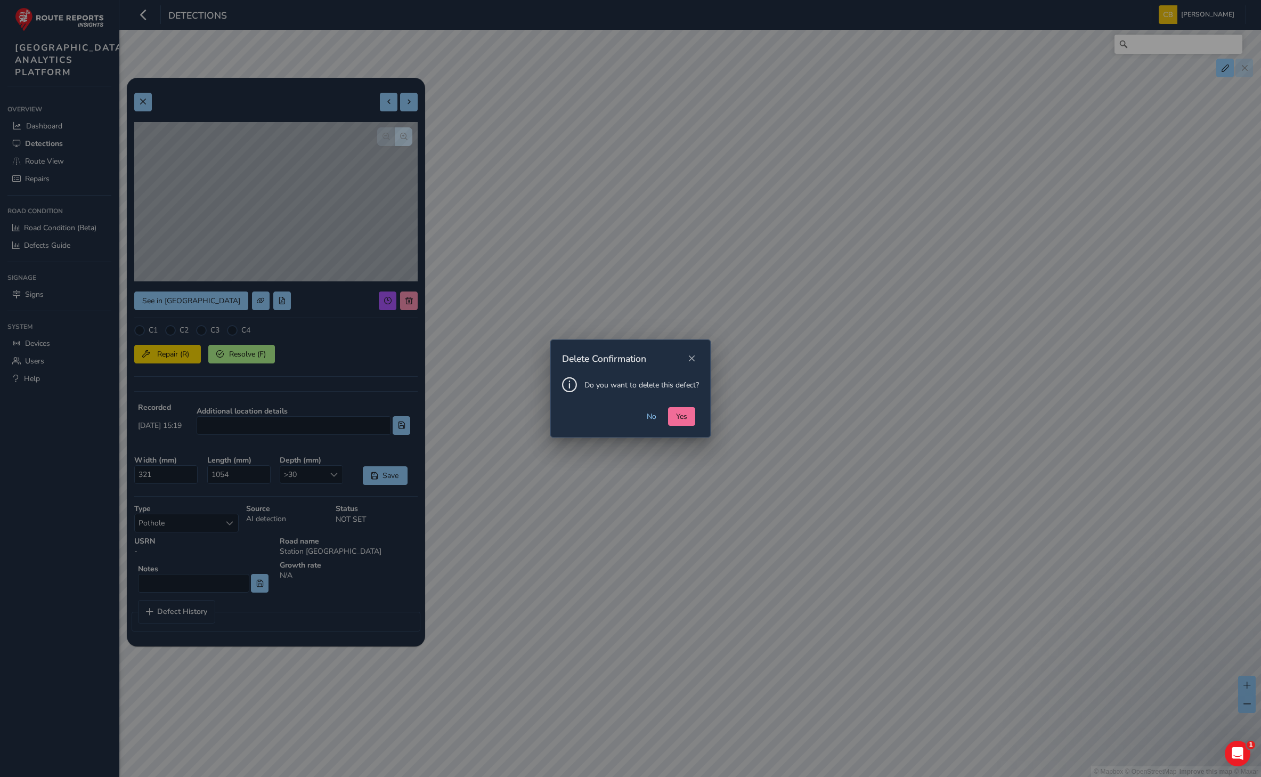
click at [676, 409] on button "Yes" at bounding box center [681, 416] width 27 height 19
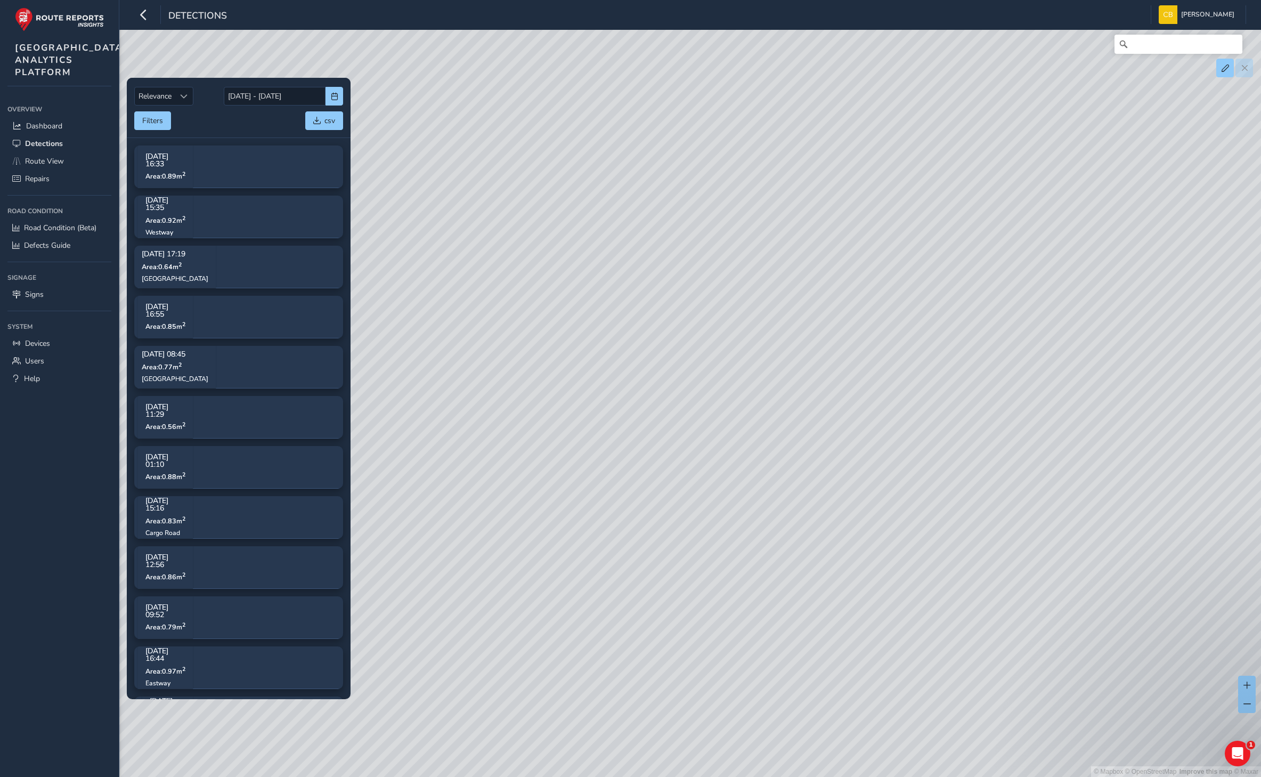
drag, startPoint x: 539, startPoint y: 584, endPoint x: 810, endPoint y: 547, distance: 274.3
click at [810, 547] on div "© Mapbox © OpenStreetMap Improve this map © Maxar" at bounding box center [630, 388] width 1261 height 777
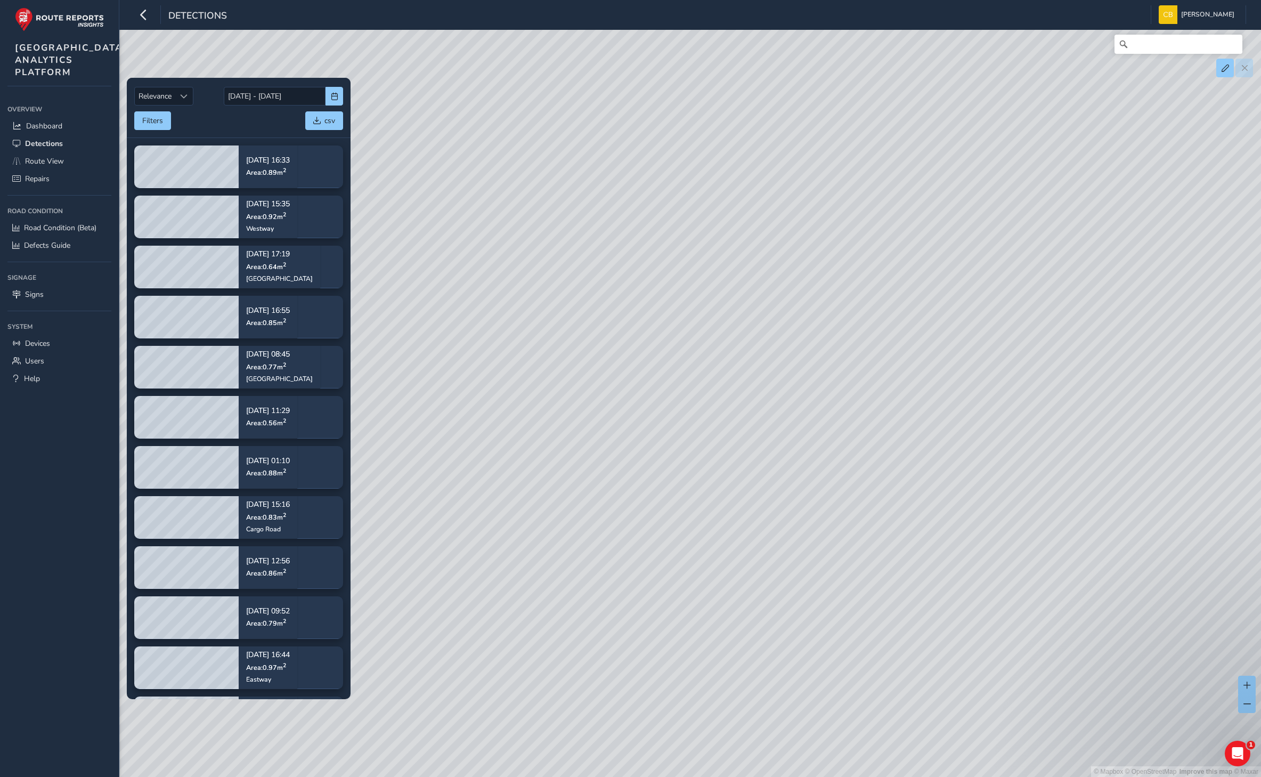
drag, startPoint x: 575, startPoint y: 542, endPoint x: 806, endPoint y: 575, distance: 232.5
click at [806, 575] on div "© Mapbox © OpenStreetMap Improve this map © Maxar" at bounding box center [630, 388] width 1261 height 777
drag, startPoint x: 648, startPoint y: 374, endPoint x: 789, endPoint y: 585, distance: 253.6
click at [789, 585] on div "© Mapbox © OpenStreetMap Improve this map © Maxar" at bounding box center [630, 388] width 1261 height 777
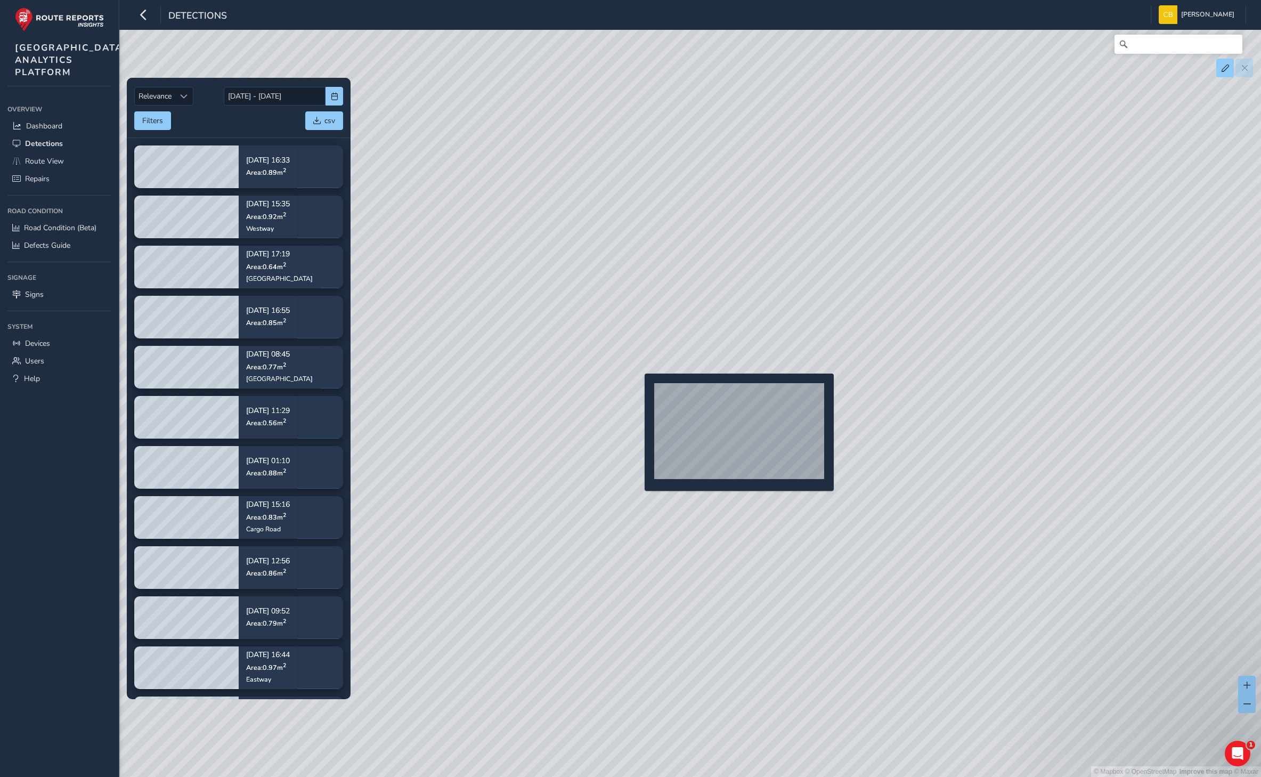
click at [638, 391] on div "© Mapbox © OpenStreetMap Improve this map © Maxar" at bounding box center [630, 388] width 1261 height 777
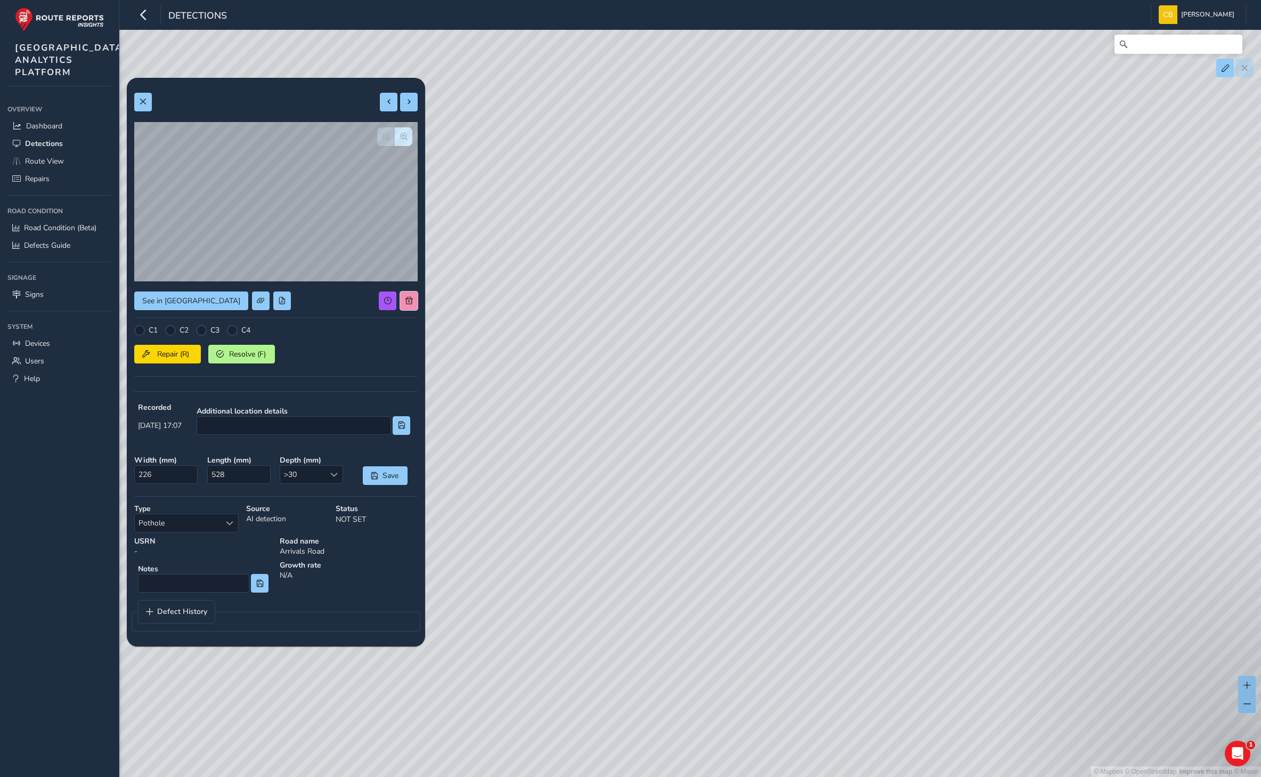
click at [411, 306] on button at bounding box center [409, 300] width 18 height 19
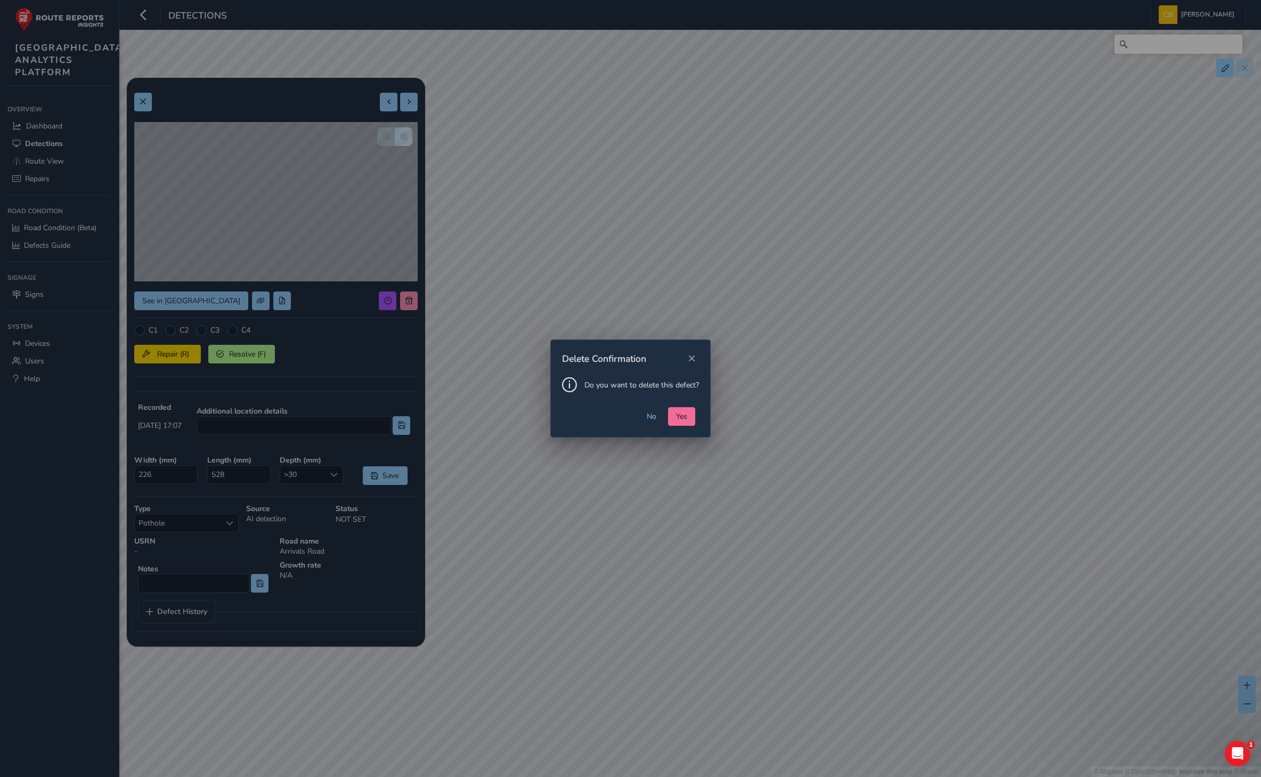
click at [684, 420] on button "Yes" at bounding box center [681, 416] width 27 height 19
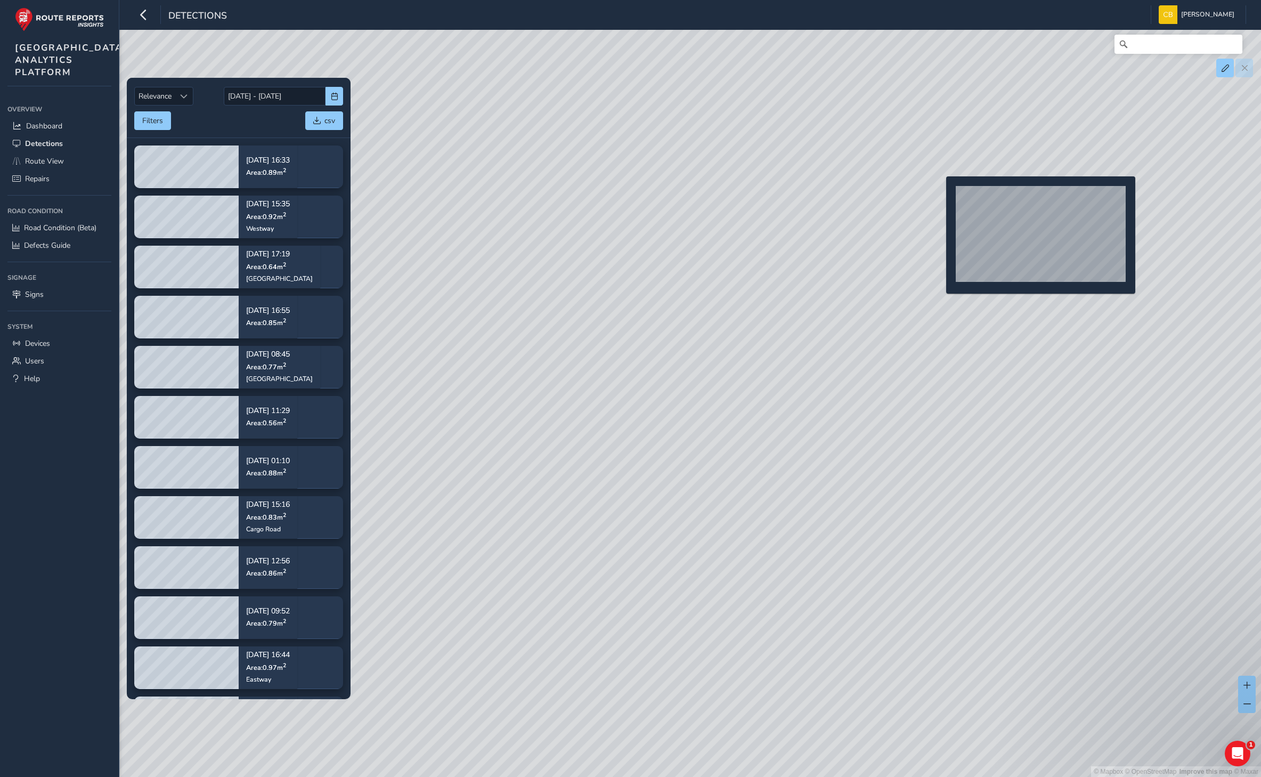
click at [940, 193] on div "© Mapbox © OpenStreetMap Improve this map © Maxar" at bounding box center [630, 388] width 1261 height 777
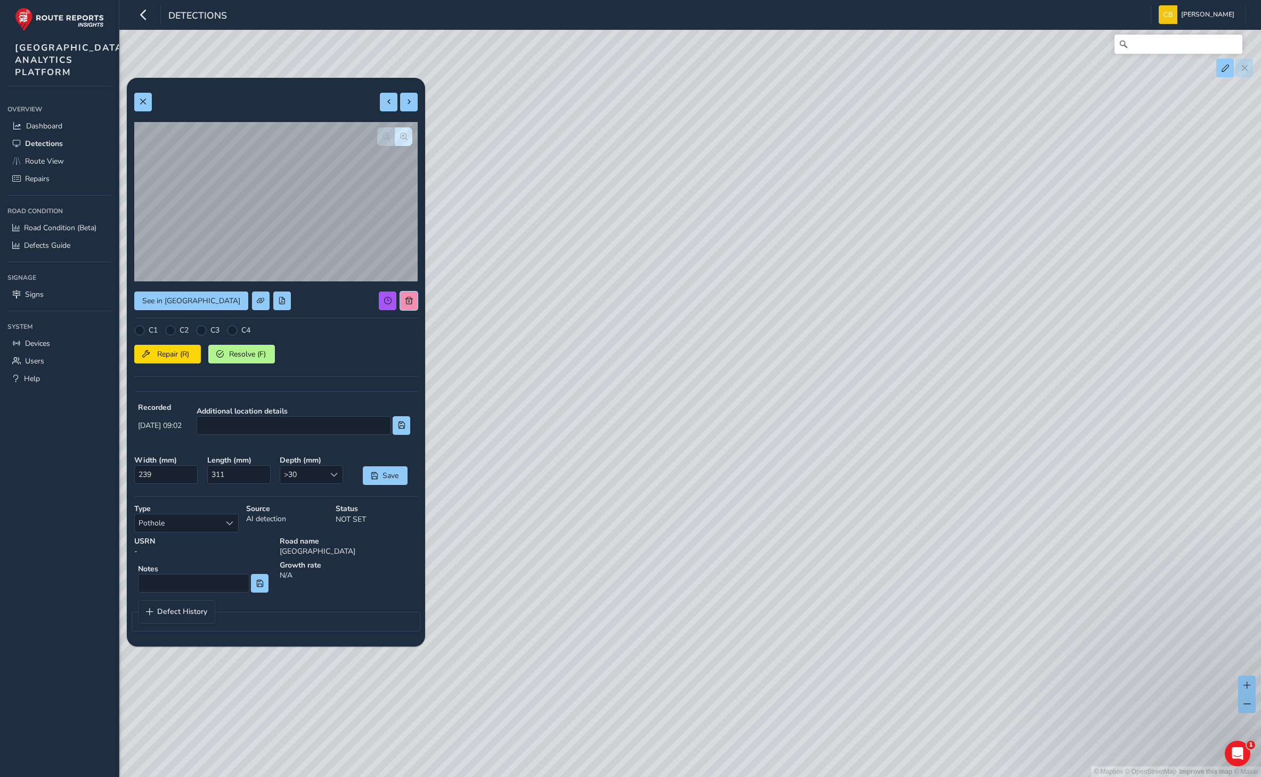
click at [414, 309] on button at bounding box center [409, 300] width 18 height 19
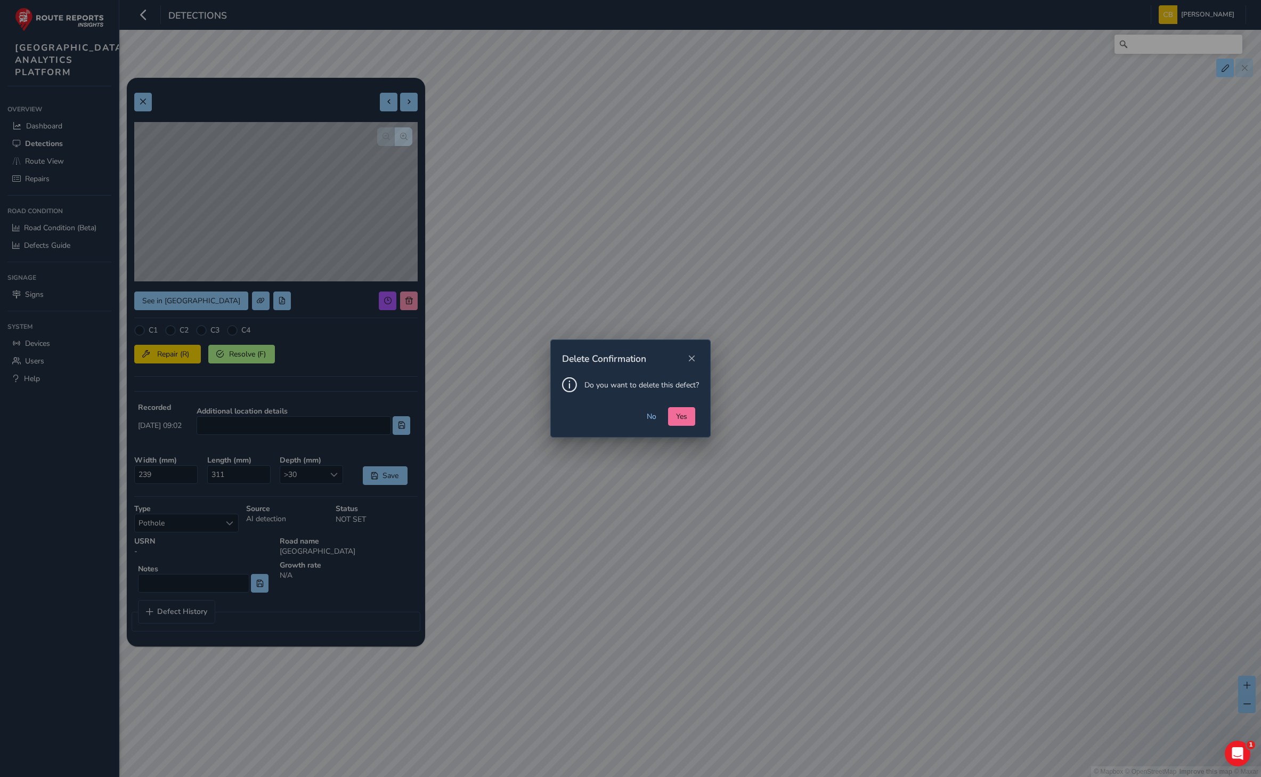
click at [686, 412] on span "Yes" at bounding box center [681, 416] width 11 height 10
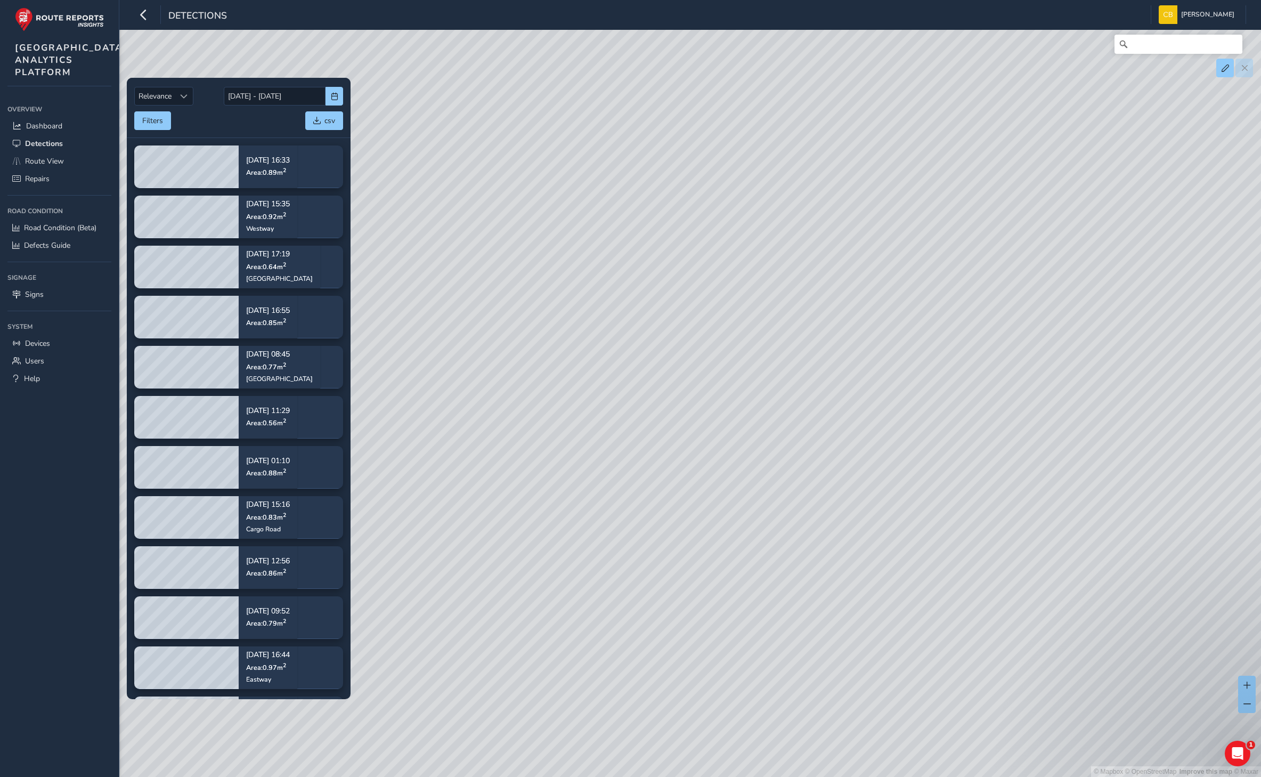
drag, startPoint x: 501, startPoint y: 398, endPoint x: 916, endPoint y: 336, distance: 420.2
click at [916, 336] on div "© Mapbox © OpenStreetMap Improve this map © Maxar" at bounding box center [630, 388] width 1261 height 777
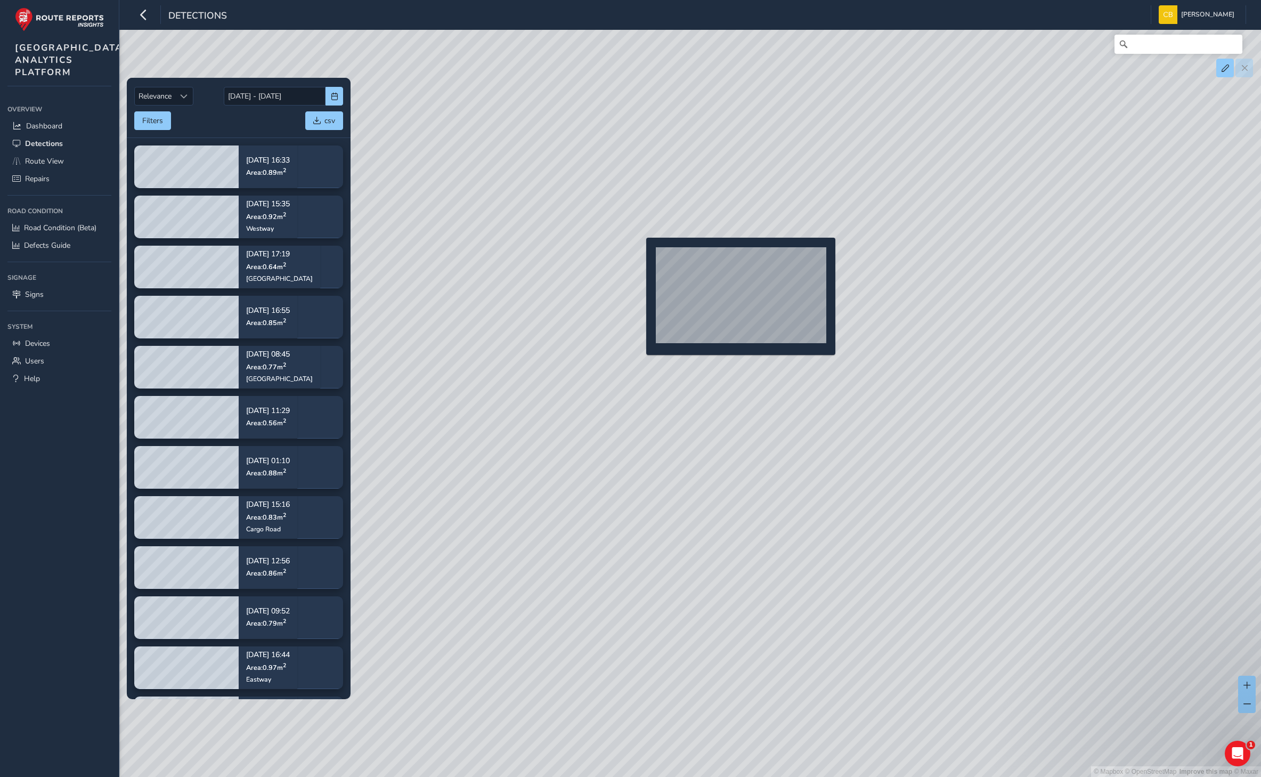
click at [640, 255] on div "© Mapbox © OpenStreetMap Improve this map © Maxar" at bounding box center [630, 388] width 1261 height 777
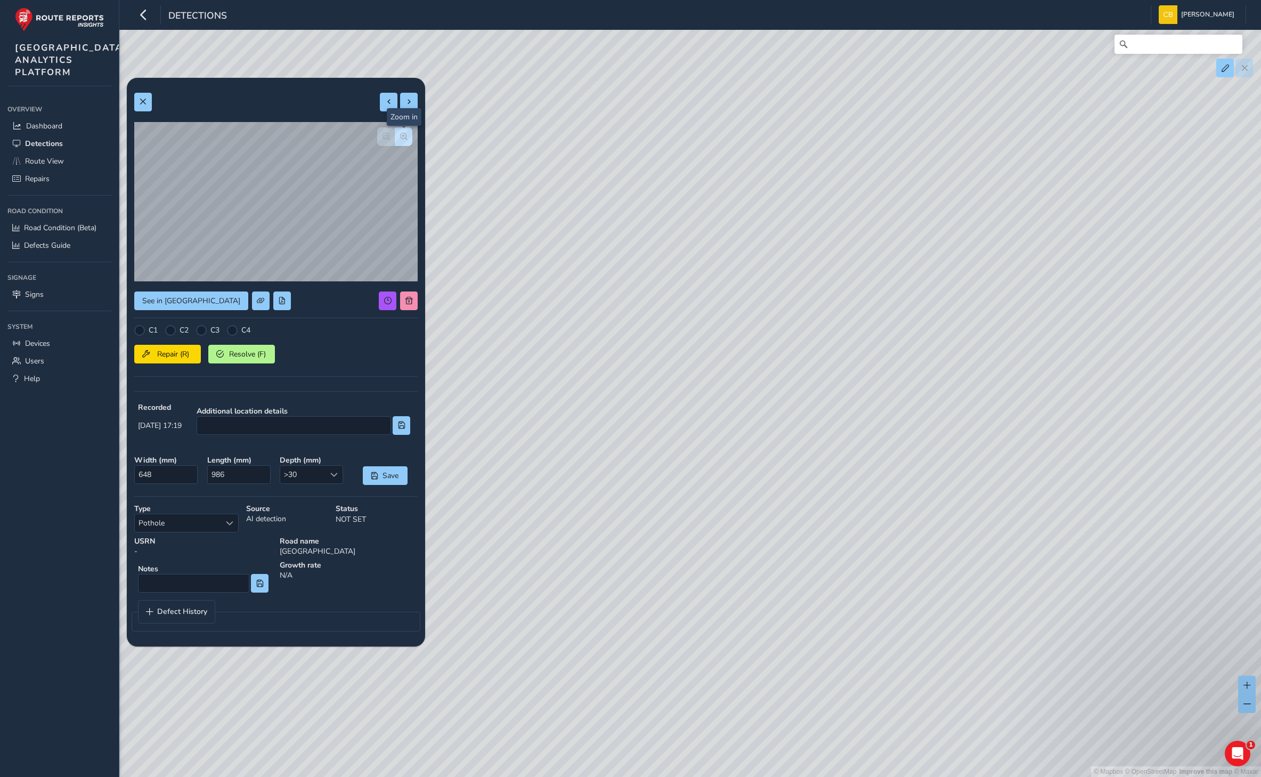
click at [407, 133] on span "button" at bounding box center [403, 136] width 7 height 7
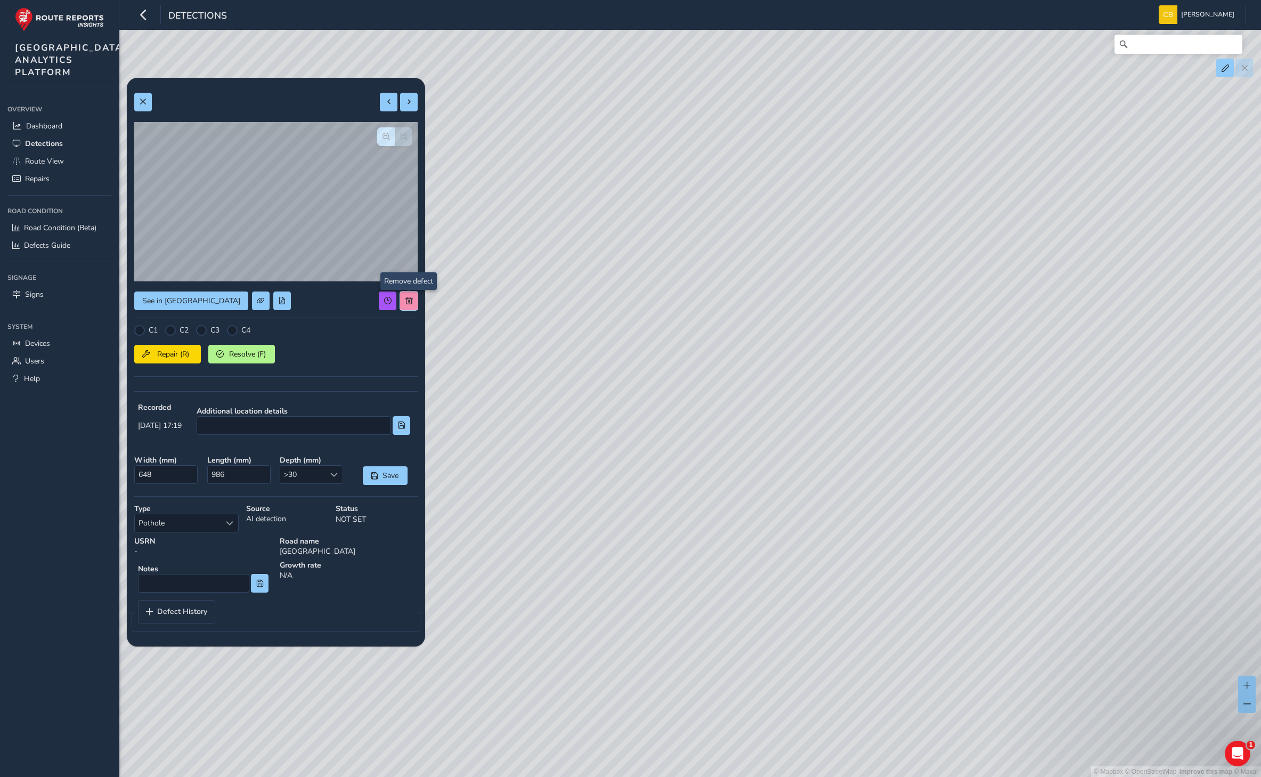
click at [401, 302] on button at bounding box center [409, 300] width 18 height 19
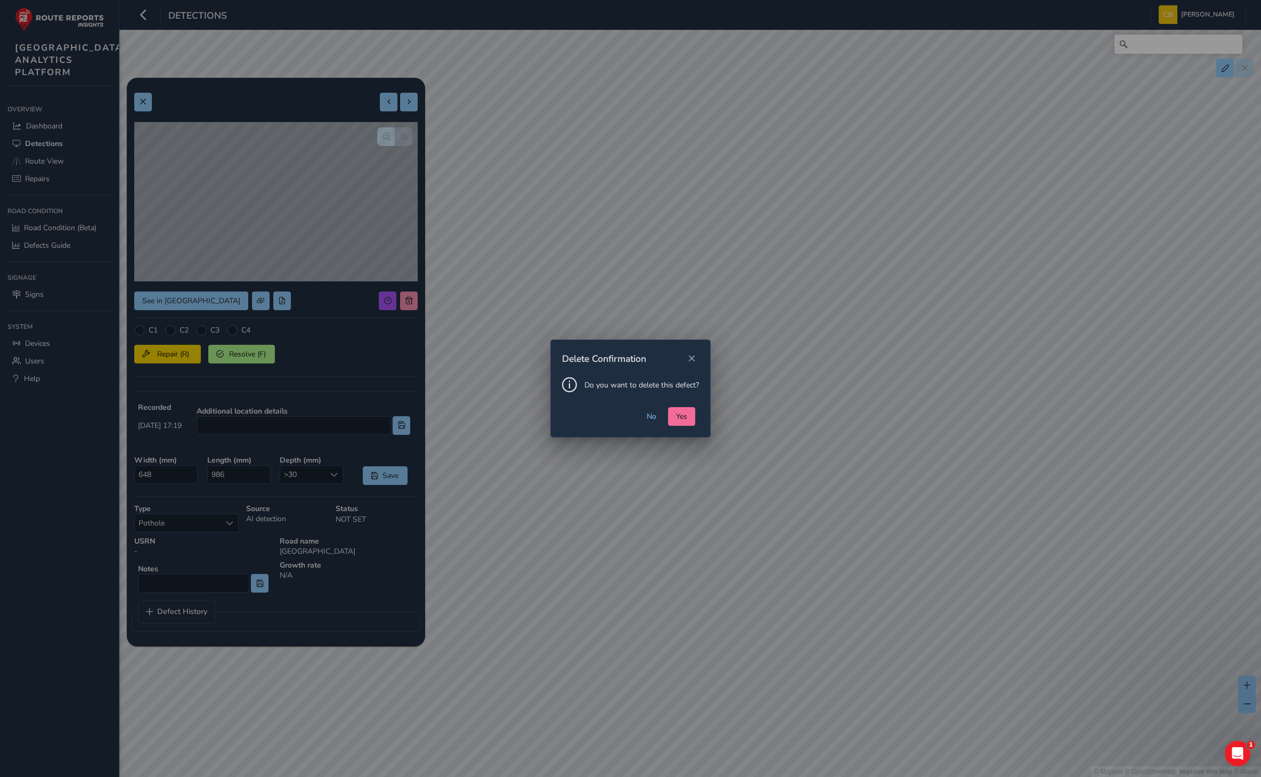
click at [675, 412] on button "Yes" at bounding box center [681, 416] width 27 height 19
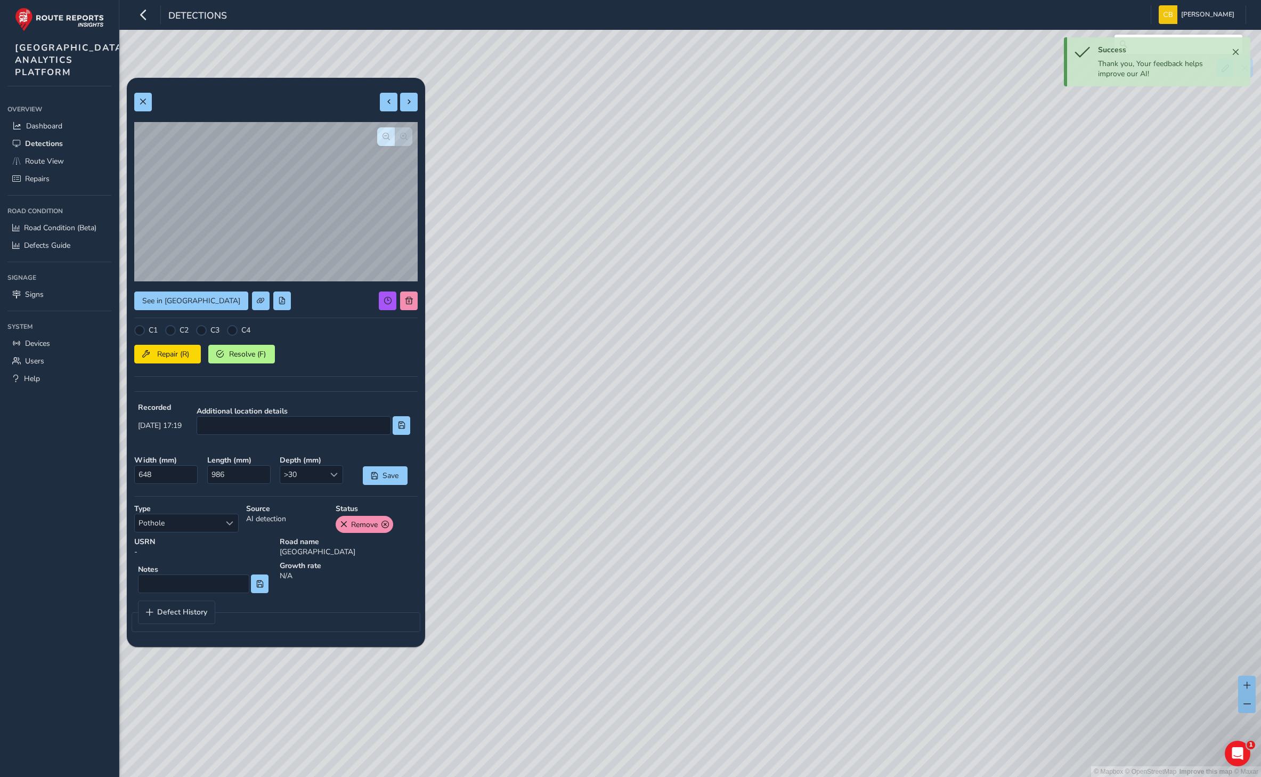
drag, startPoint x: 782, startPoint y: 251, endPoint x: 820, endPoint y: 208, distance: 57.3
click at [820, 208] on div "© Mapbox © OpenStreetMap Improve this map © Maxar" at bounding box center [630, 388] width 1261 height 777
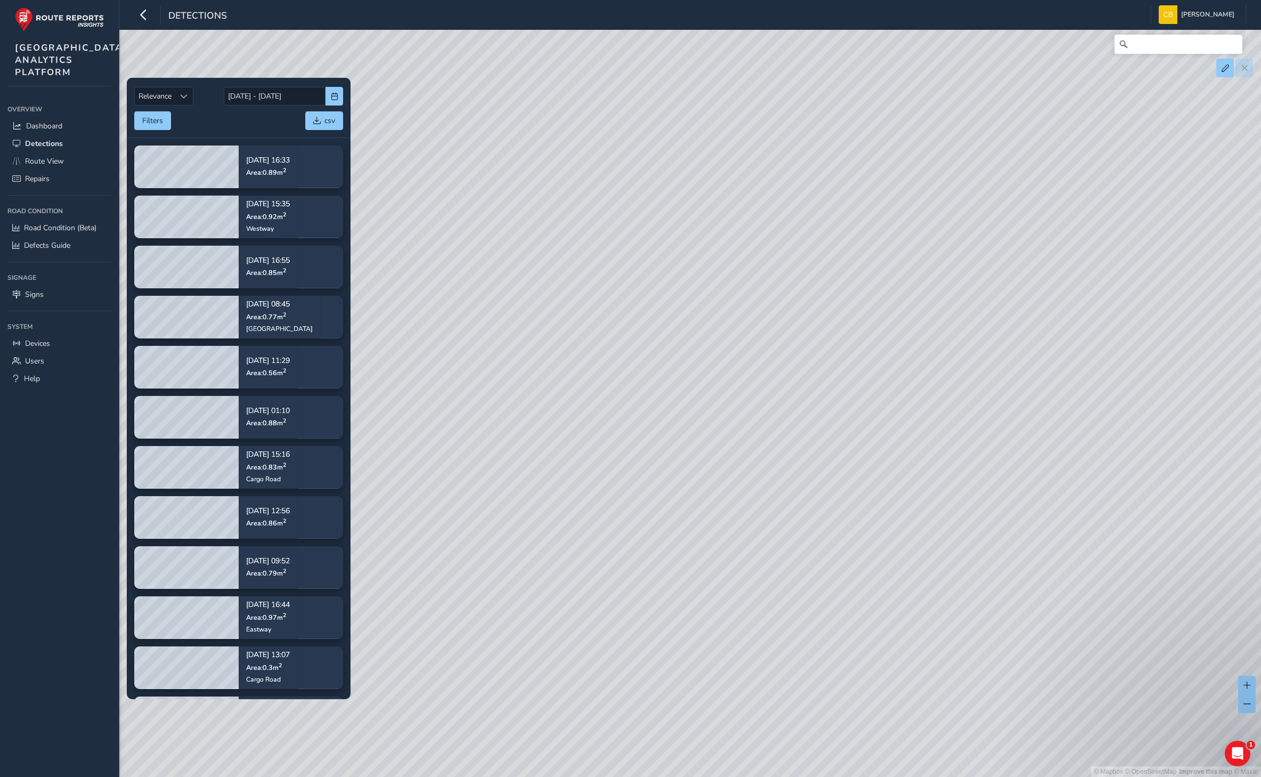
click at [842, 405] on div "© Mapbox © OpenStreetMap Improve this map © Maxar" at bounding box center [630, 388] width 1261 height 777
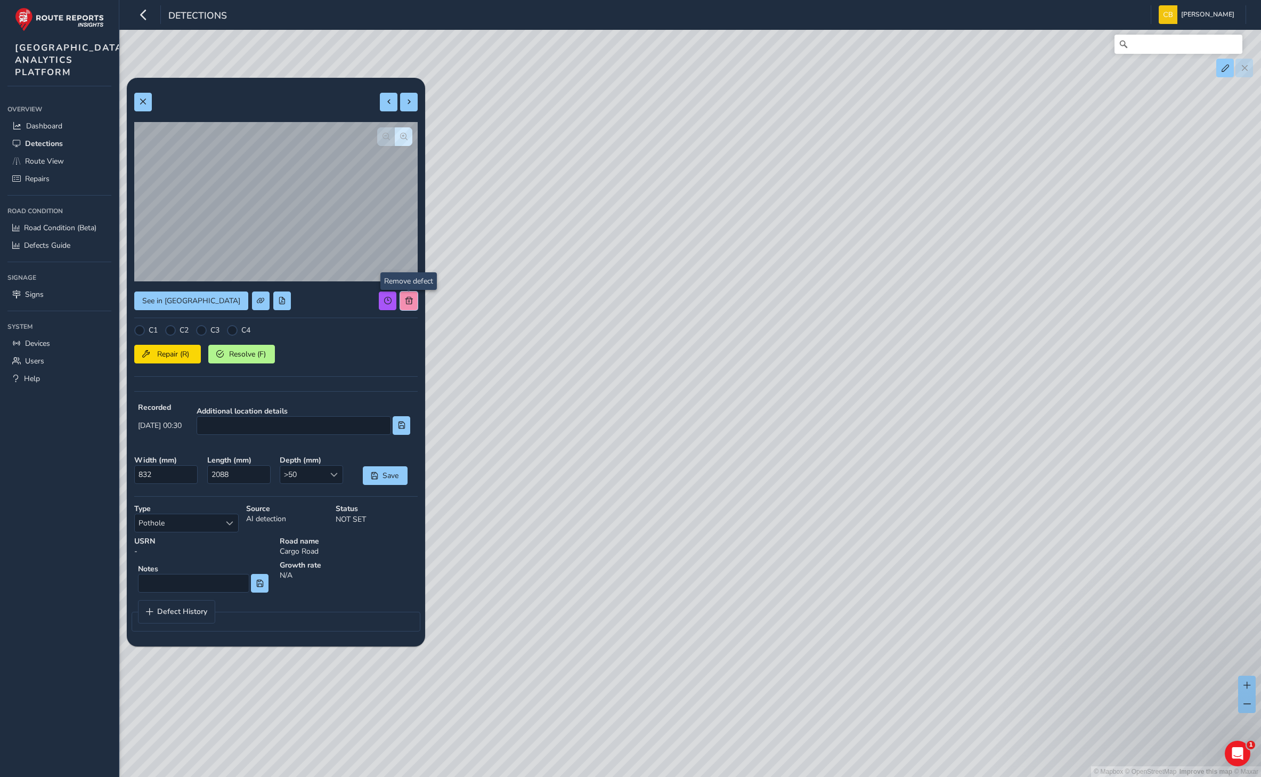
click at [408, 299] on span at bounding box center [408, 300] width 7 height 7
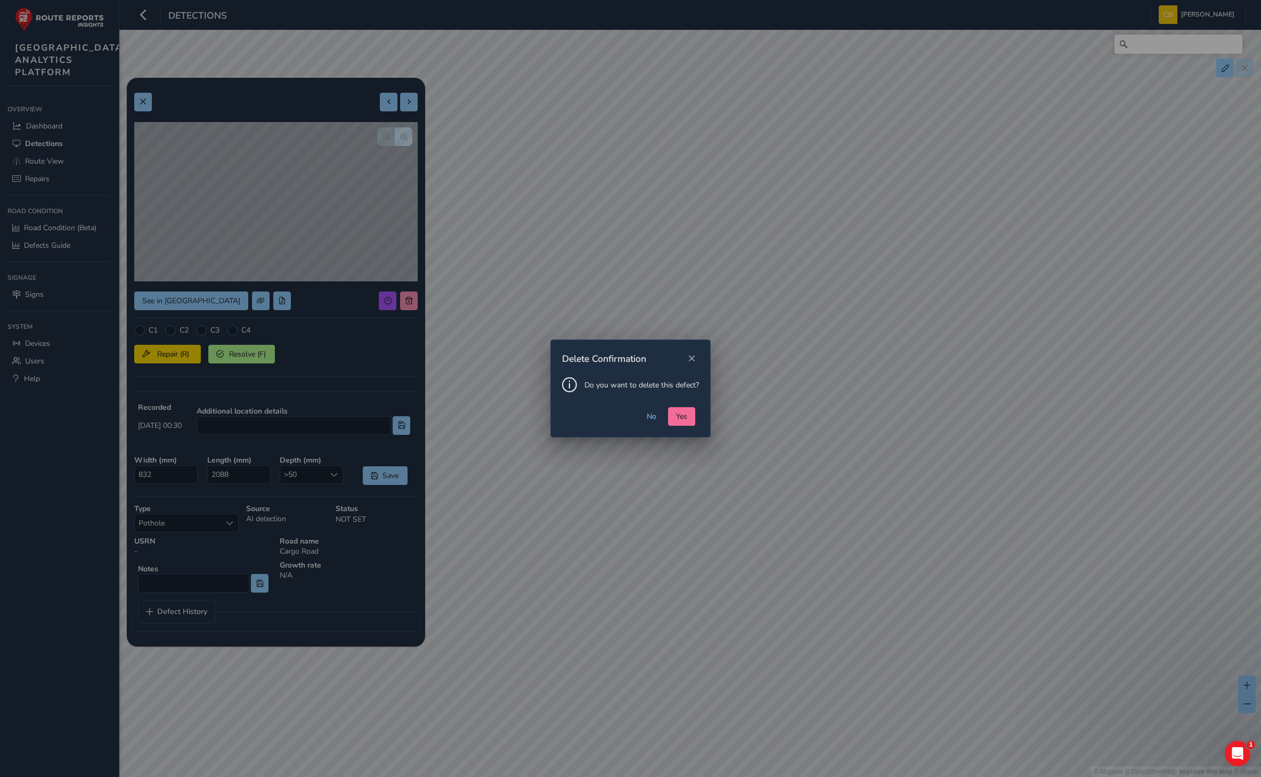
click at [685, 416] on span "Yes" at bounding box center [681, 416] width 11 height 10
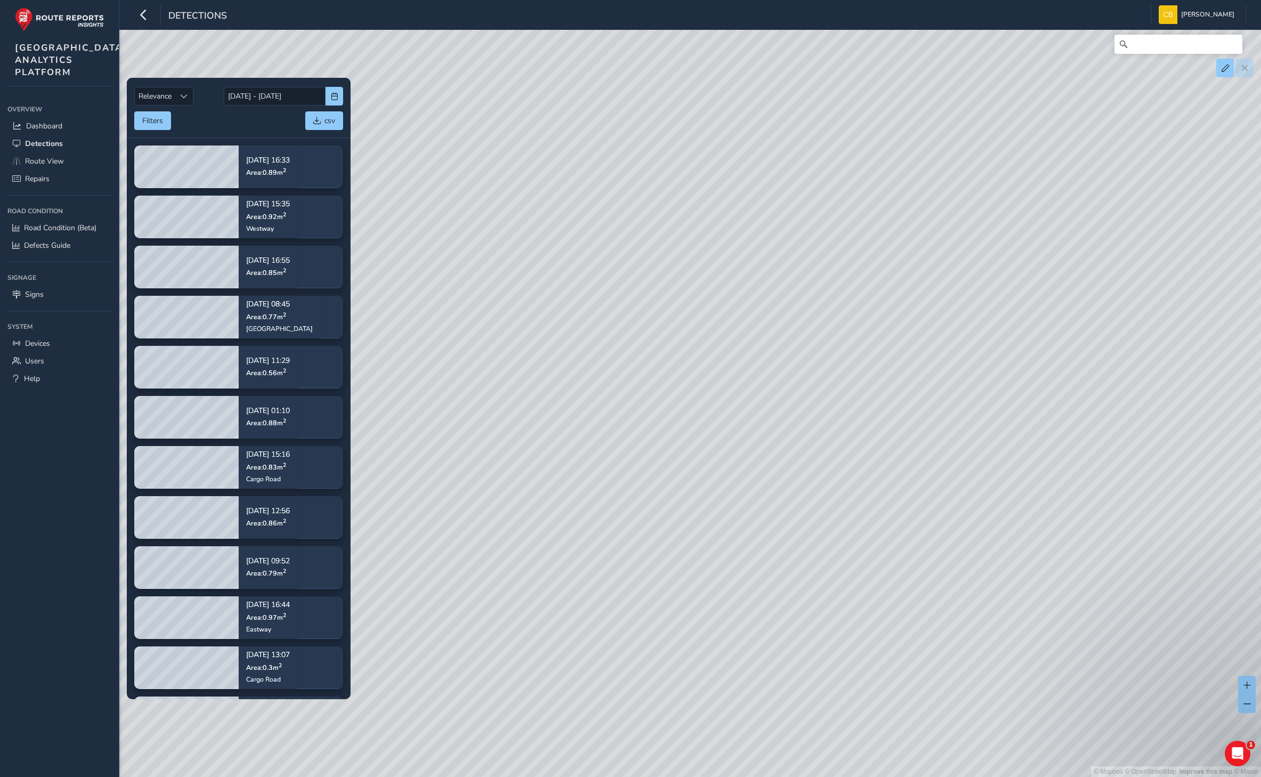
click at [812, 395] on div "© Mapbox © OpenStreetMap Improve this map © Maxar" at bounding box center [630, 388] width 1261 height 777
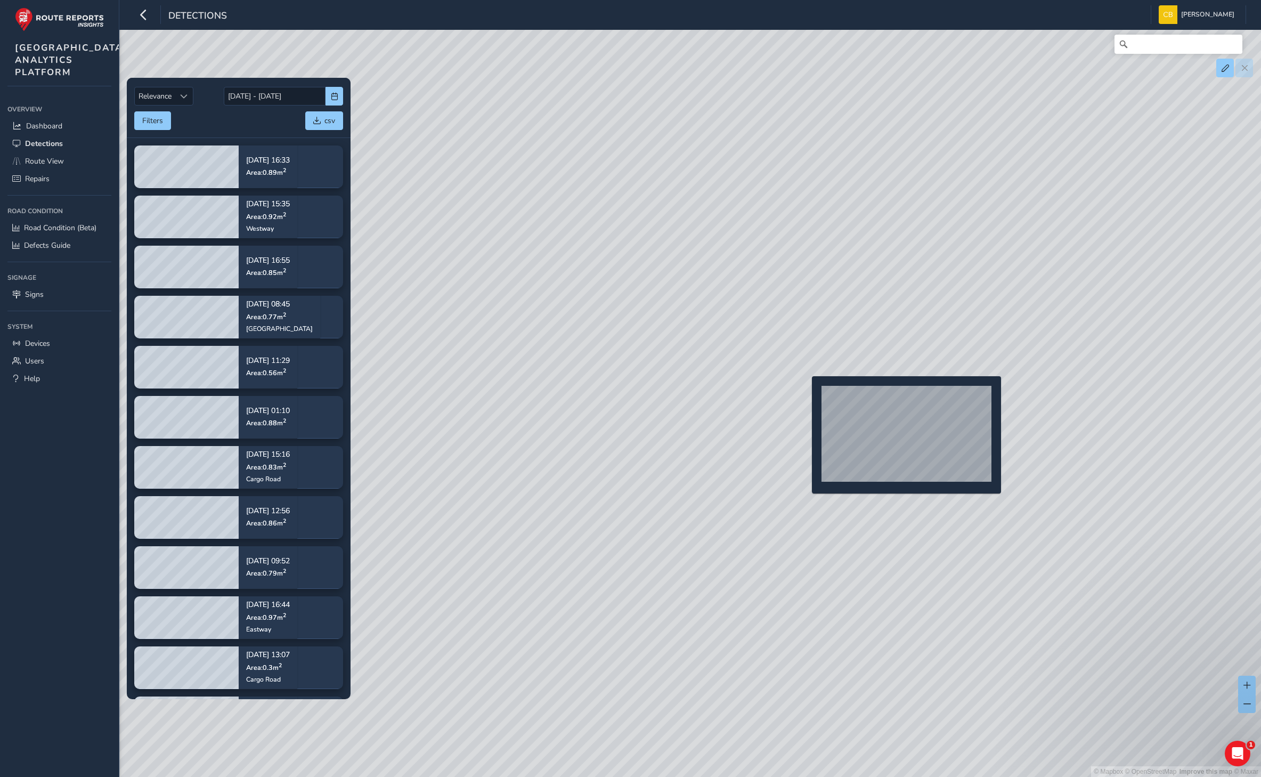
click at [806, 393] on div "© Mapbox © OpenStreetMap Improve this map © Maxar" at bounding box center [630, 388] width 1261 height 777
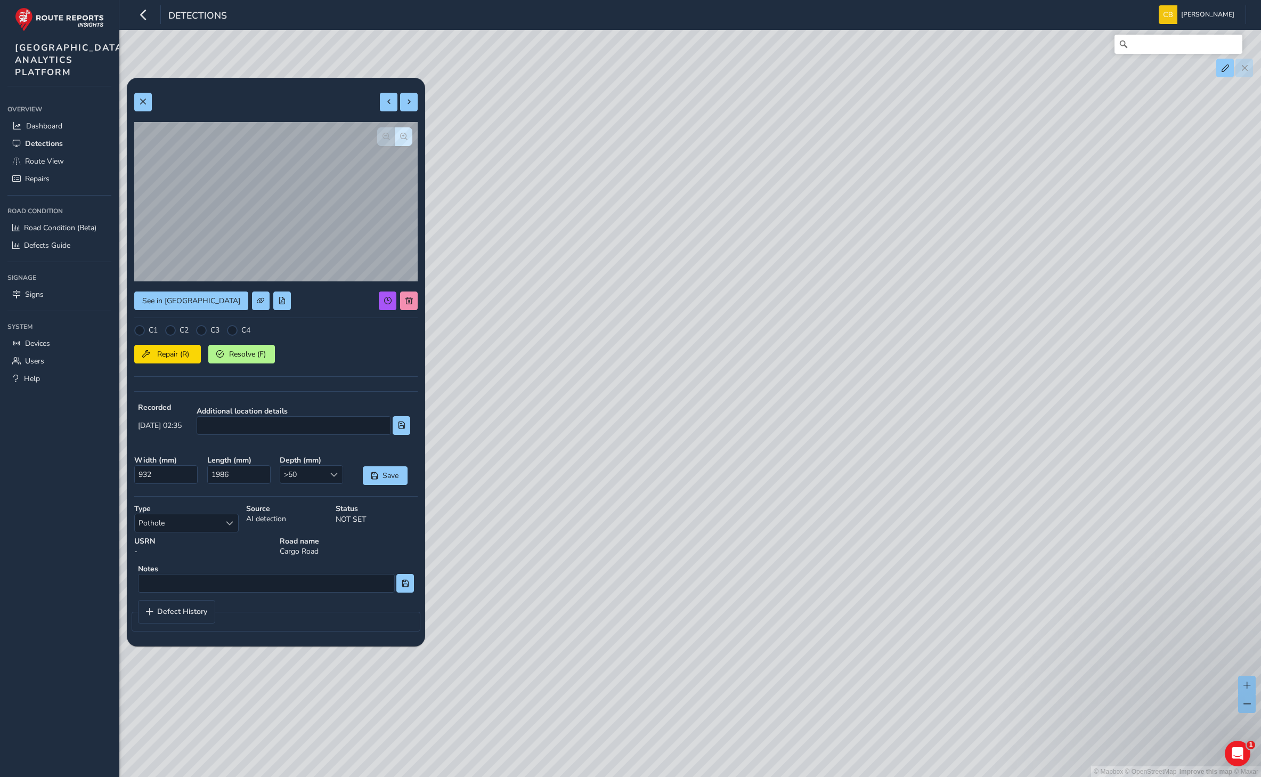
drag, startPoint x: 409, startPoint y: 287, endPoint x: 409, endPoint y: 297, distance: 10.7
click at [409, 292] on div "See in Route View C1 C2 C3 C4 Repair (R) Resolve (F) Recorded [DATE] 02:35 Addi…" at bounding box center [275, 362] width 283 height 554
click at [411, 299] on span at bounding box center [408, 300] width 7 height 7
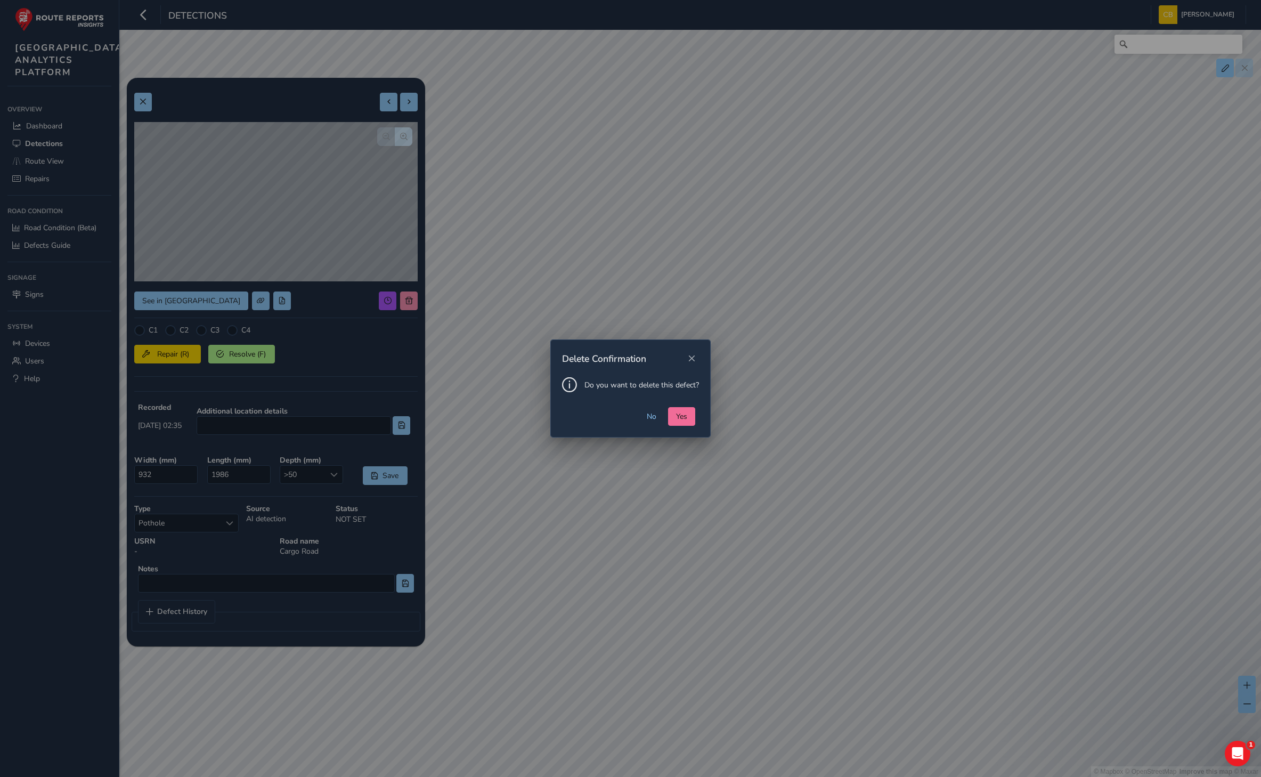
click at [681, 416] on span "Yes" at bounding box center [681, 416] width 11 height 10
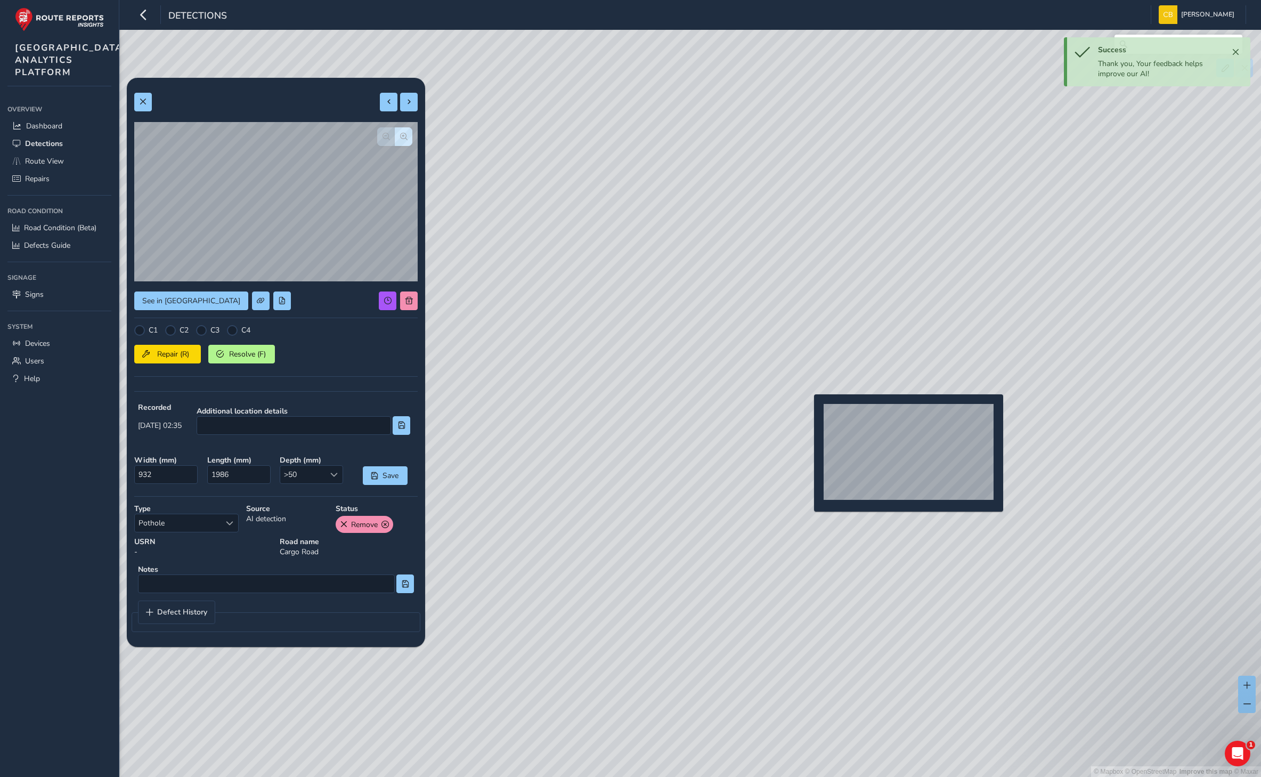
click at [808, 411] on div "© Mapbox © OpenStreetMap Improve this map © Maxar" at bounding box center [630, 388] width 1261 height 777
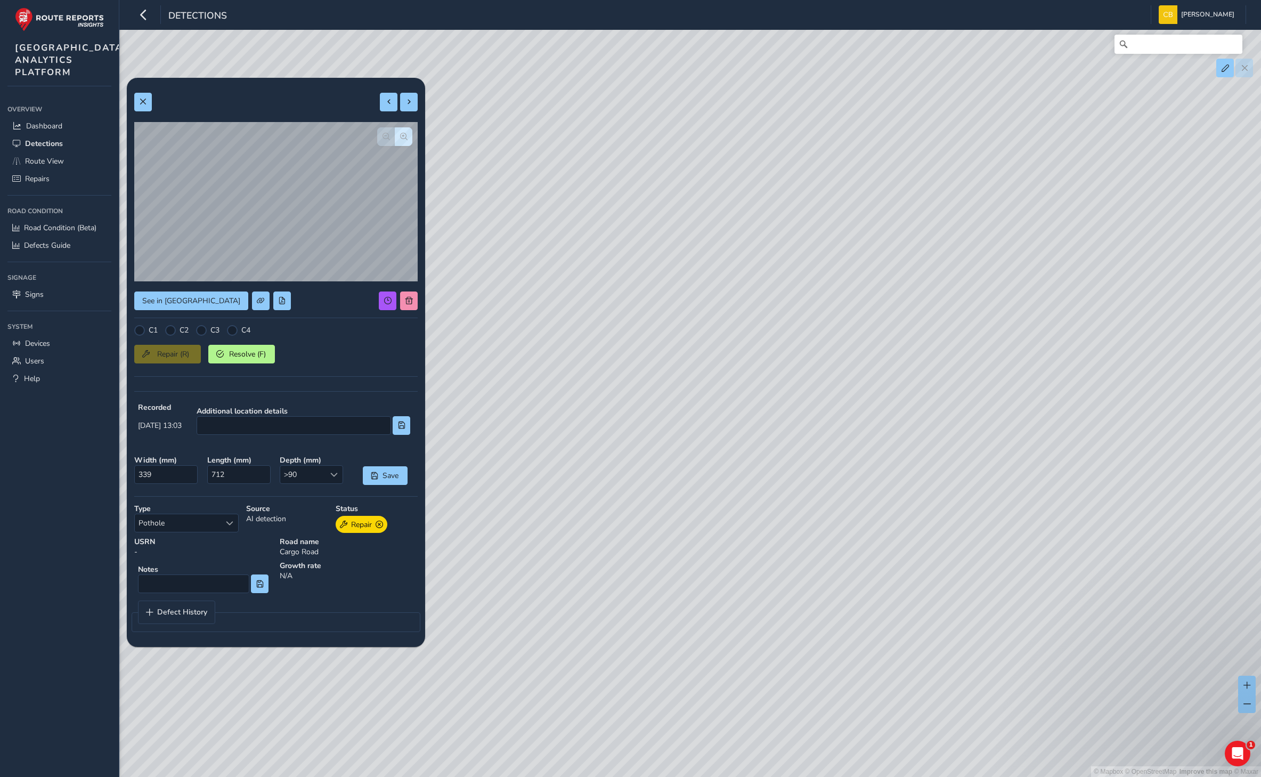
click at [718, 328] on div "© Mapbox © OpenStreetMap Improve this map © Maxar" at bounding box center [630, 388] width 1261 height 777
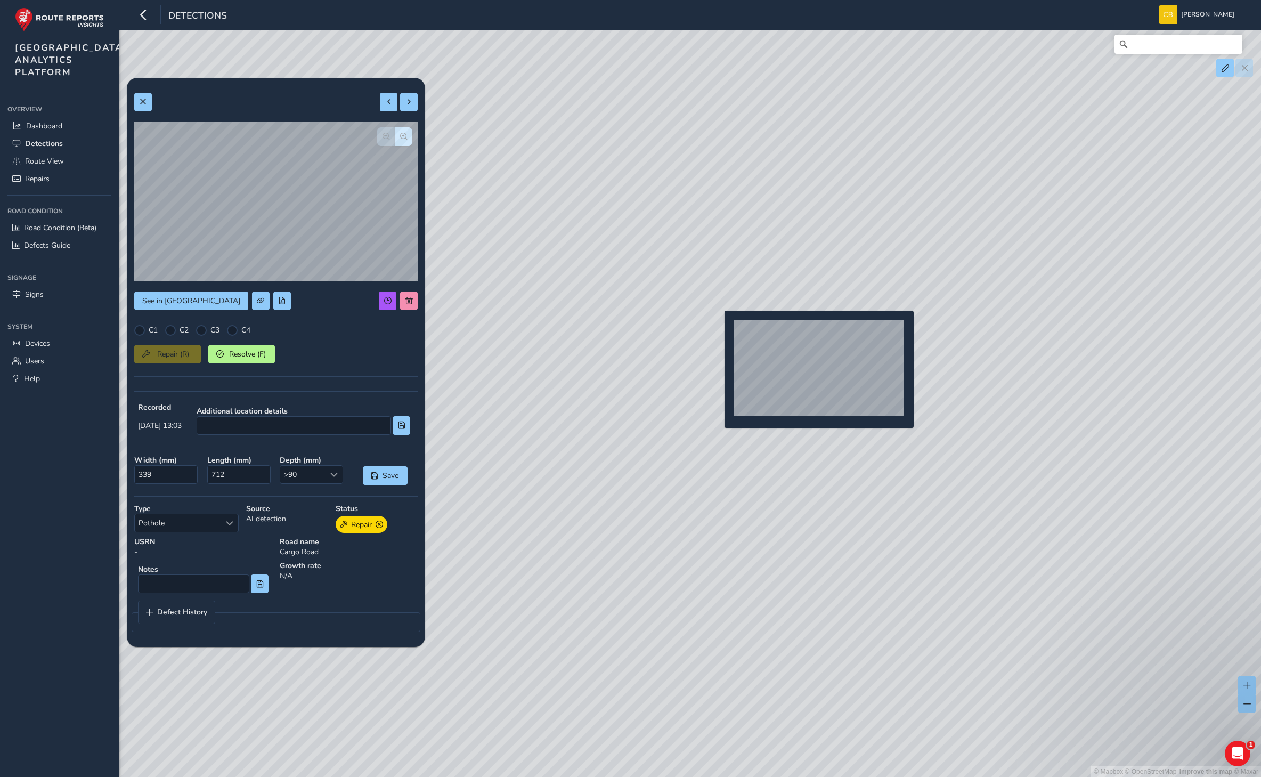
type input "353"
type input "836"
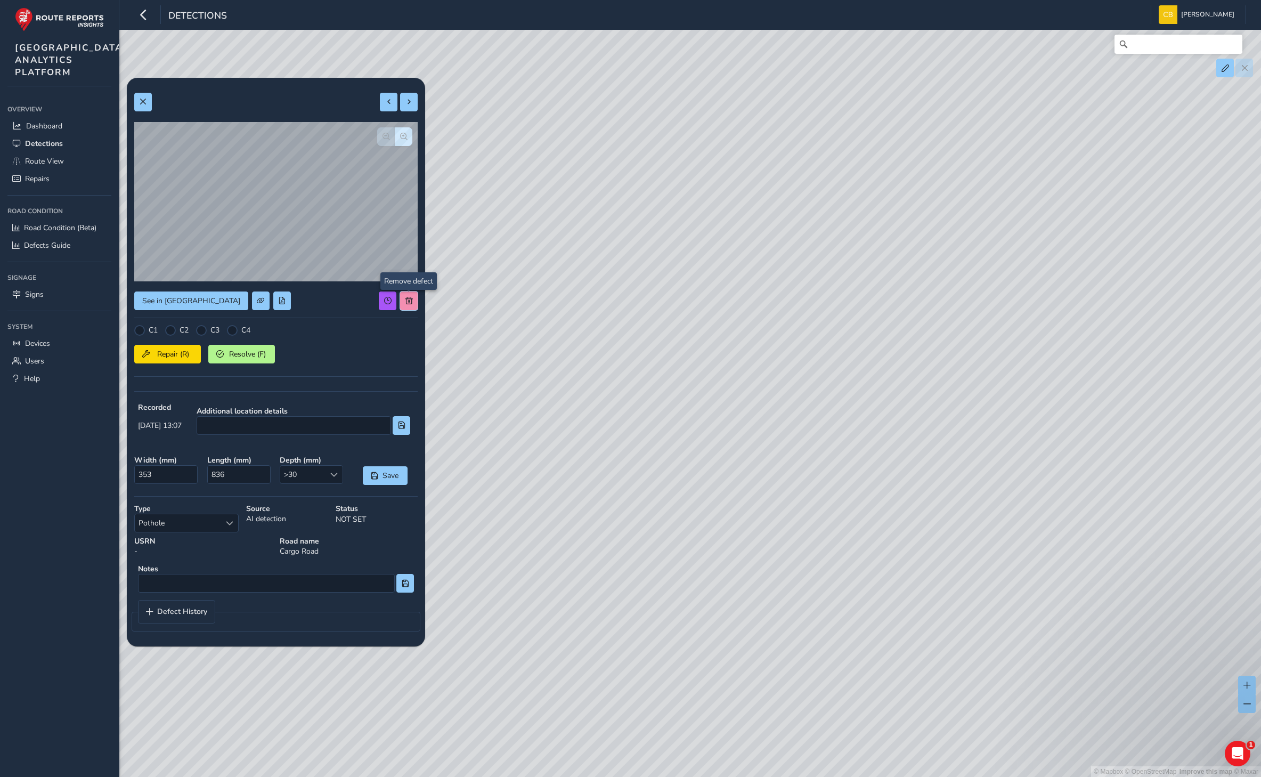
click at [406, 300] on span at bounding box center [408, 300] width 7 height 7
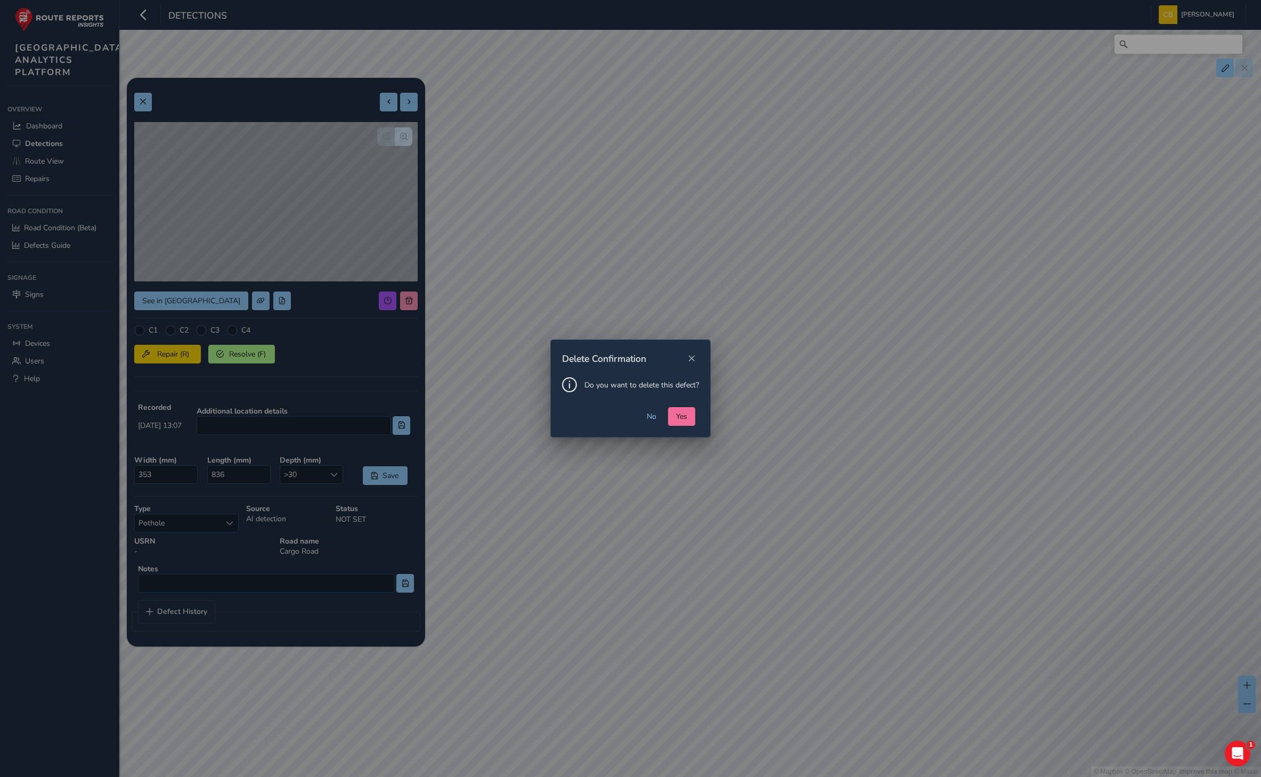
click at [686, 416] on span "Yes" at bounding box center [681, 416] width 11 height 10
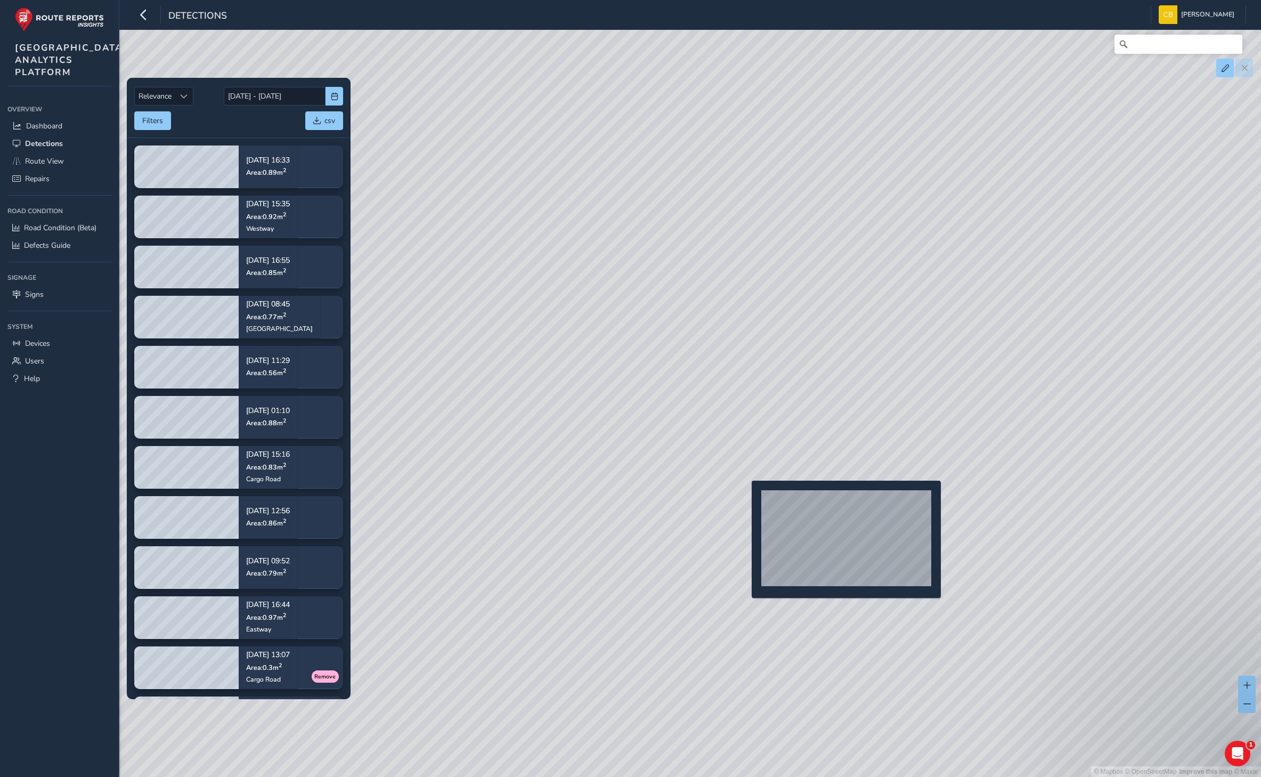
click at [745, 498] on div "© Mapbox © OpenStreetMap Improve this map © Maxar" at bounding box center [630, 388] width 1261 height 777
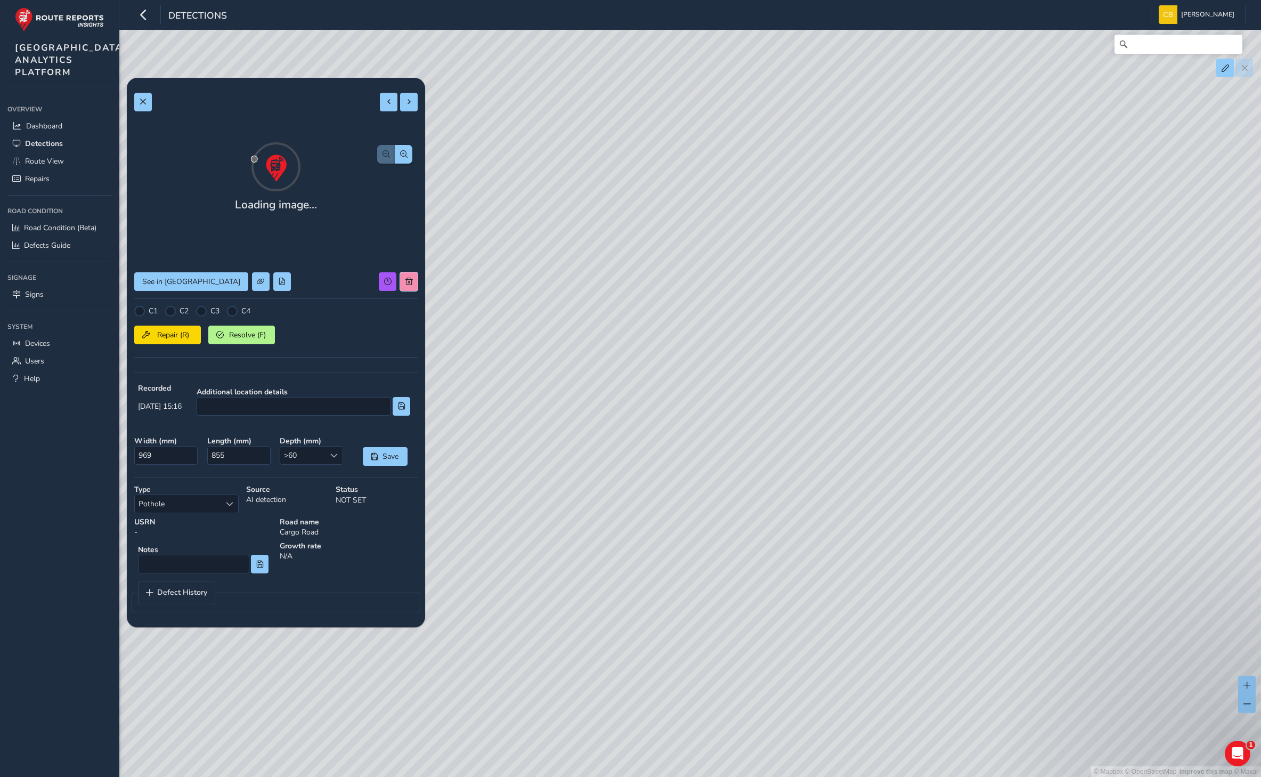
click at [406, 285] on span at bounding box center [408, 281] width 7 height 7
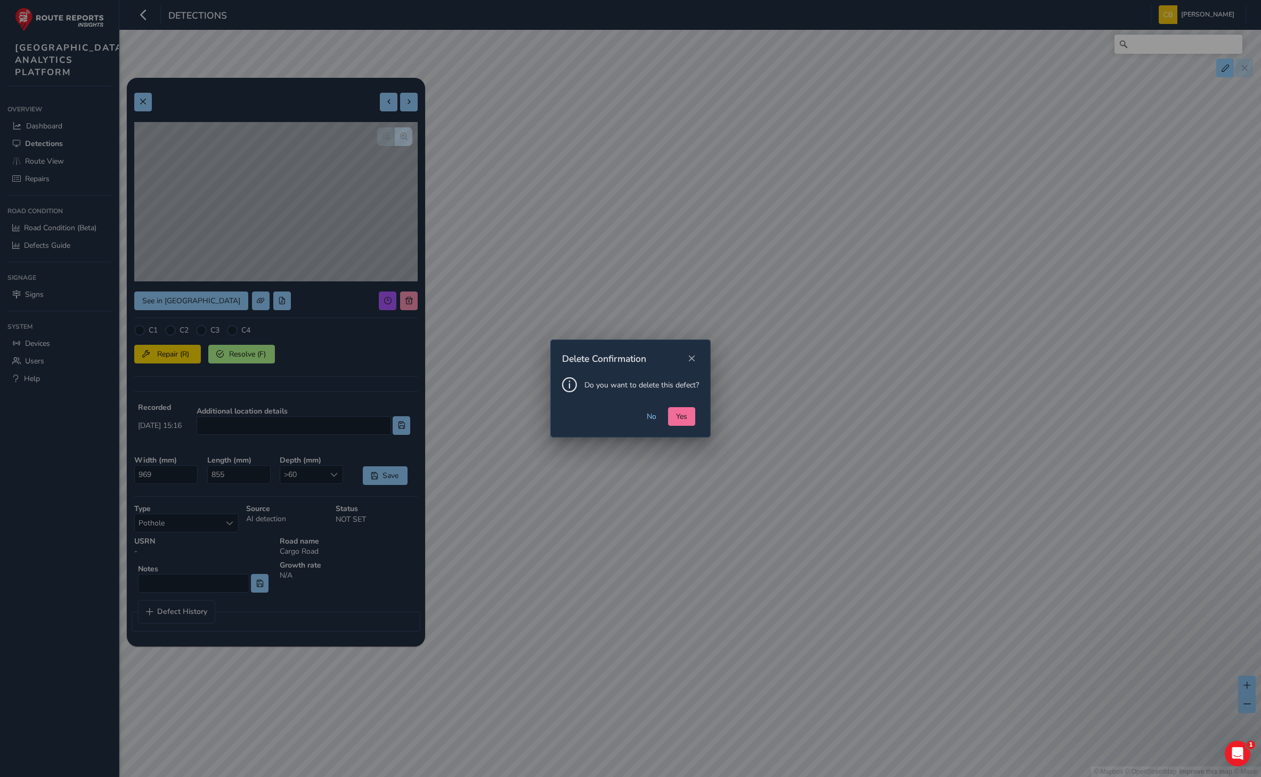
click at [686, 411] on span "Yes" at bounding box center [681, 416] width 11 height 10
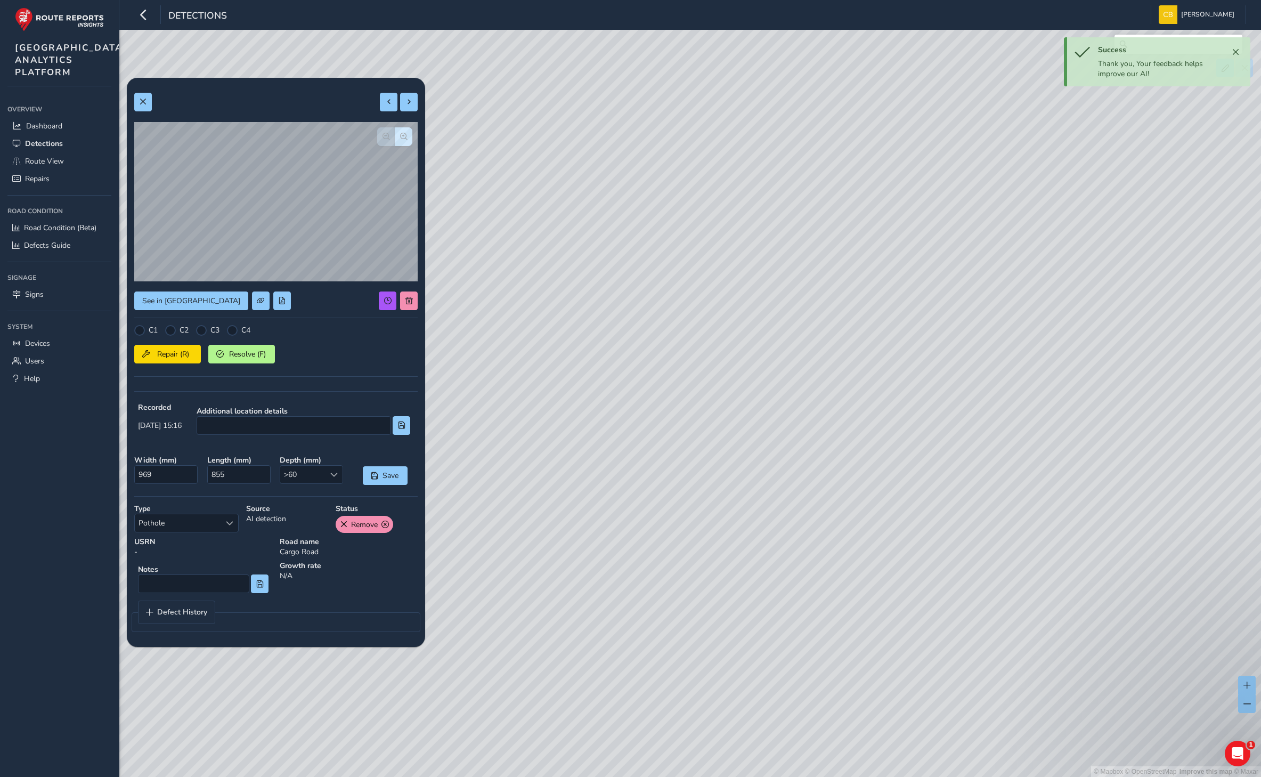
click at [775, 404] on div "© Mapbox © OpenStreetMap Improve this map © Maxar" at bounding box center [630, 388] width 1261 height 777
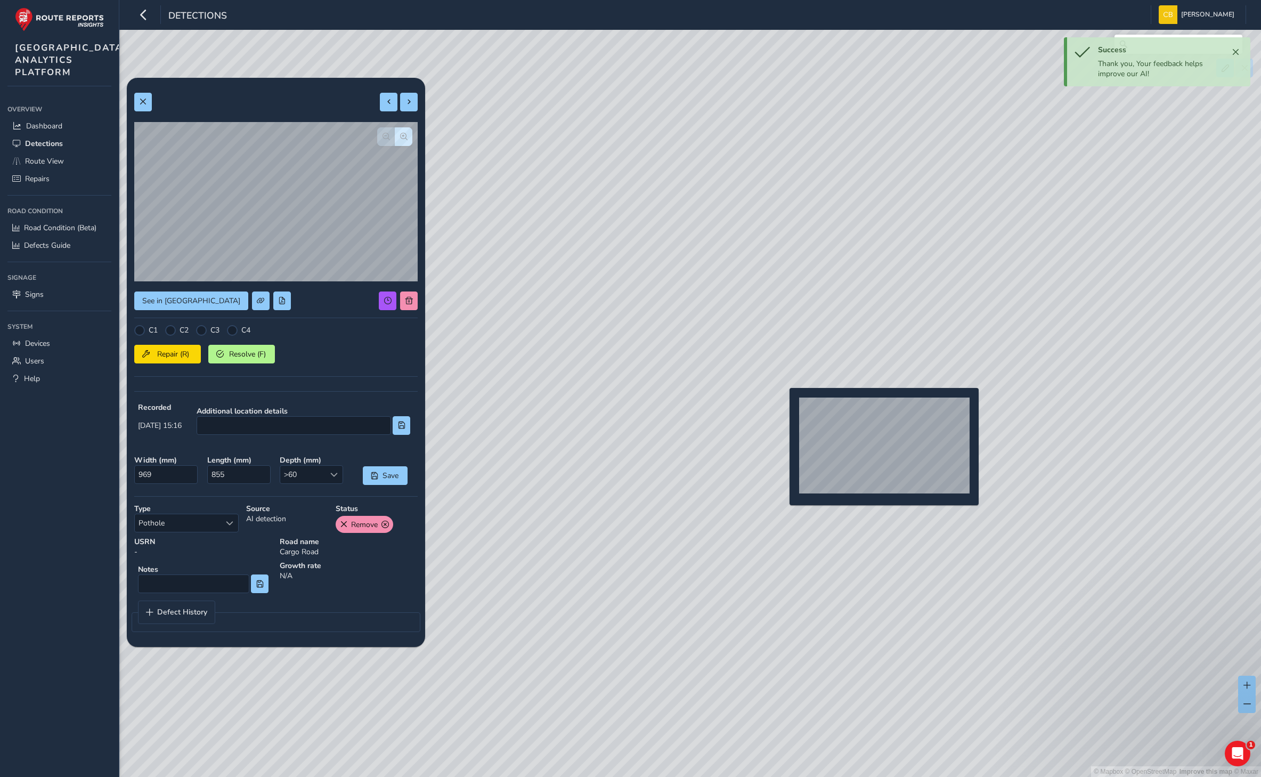
click at [783, 405] on div "© Mapbox © OpenStreetMap Improve this map © Maxar" at bounding box center [630, 388] width 1261 height 777
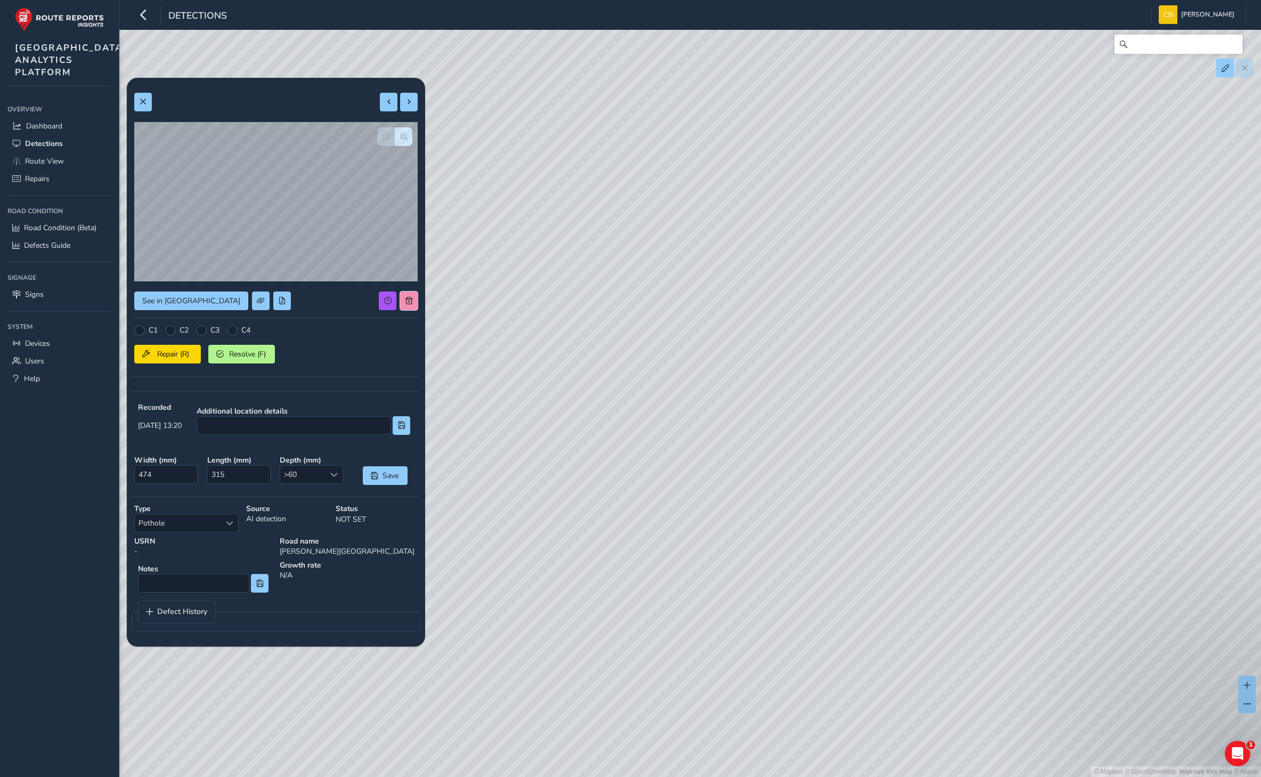
click at [406, 297] on span at bounding box center [408, 300] width 7 height 7
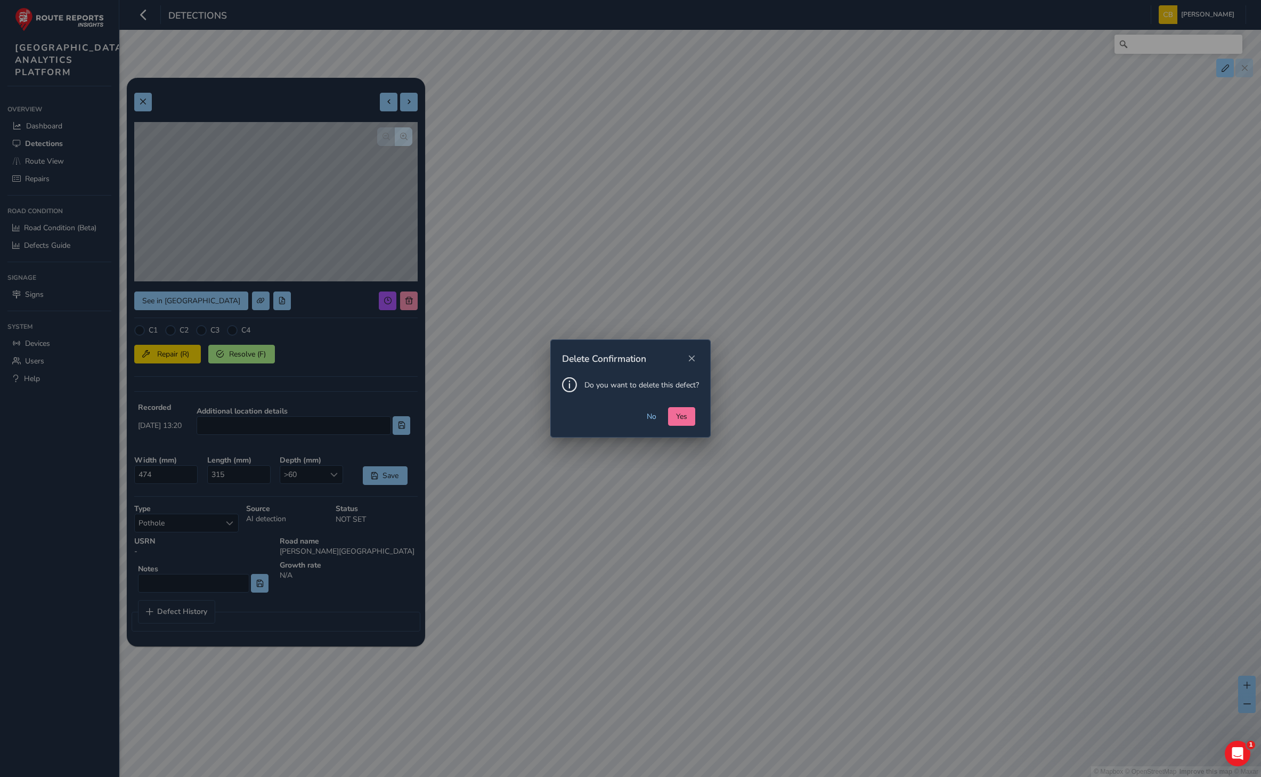
click at [676, 416] on span "Yes" at bounding box center [681, 416] width 11 height 10
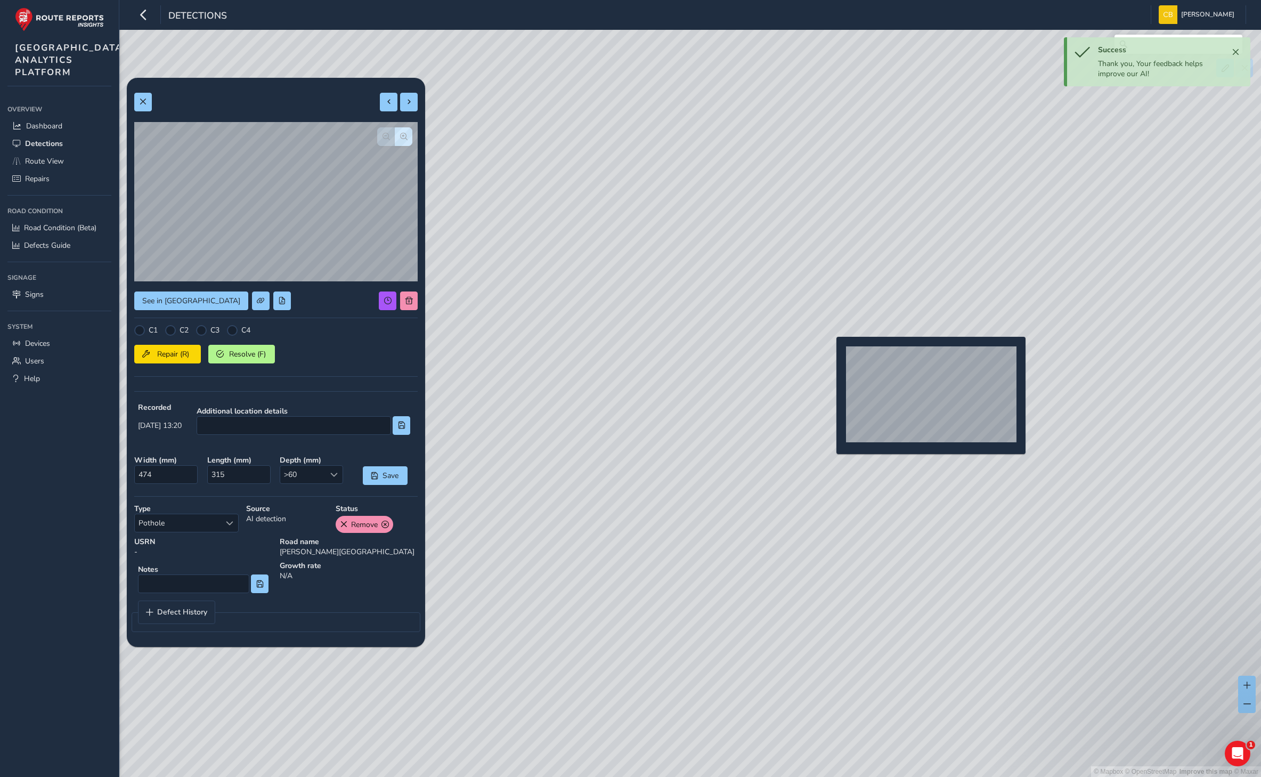
click at [830, 354] on div "© Mapbox © OpenStreetMap Improve this map © Maxar" at bounding box center [630, 388] width 1261 height 777
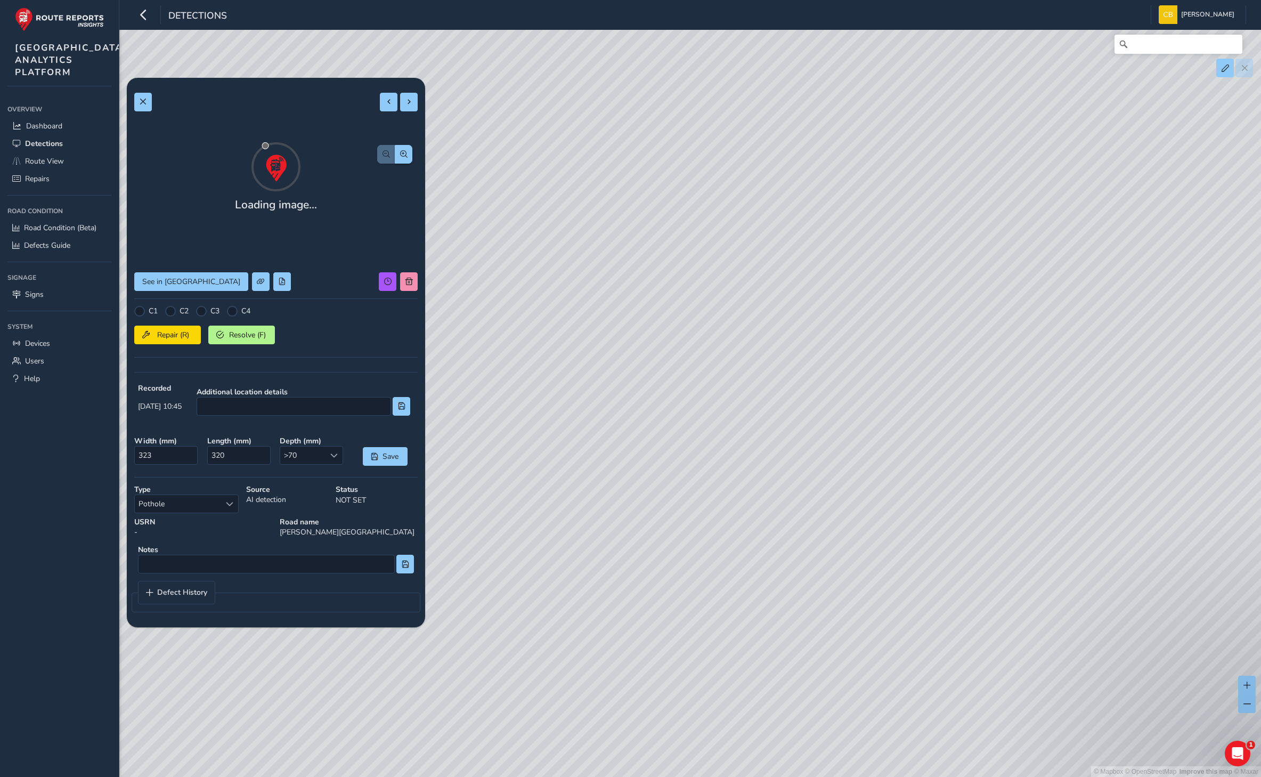
click at [402, 299] on div "Loading image... See in Route View C1 C2 C3 C4 Repair (R) Resolve (F) Recorded …" at bounding box center [275, 352] width 283 height 534
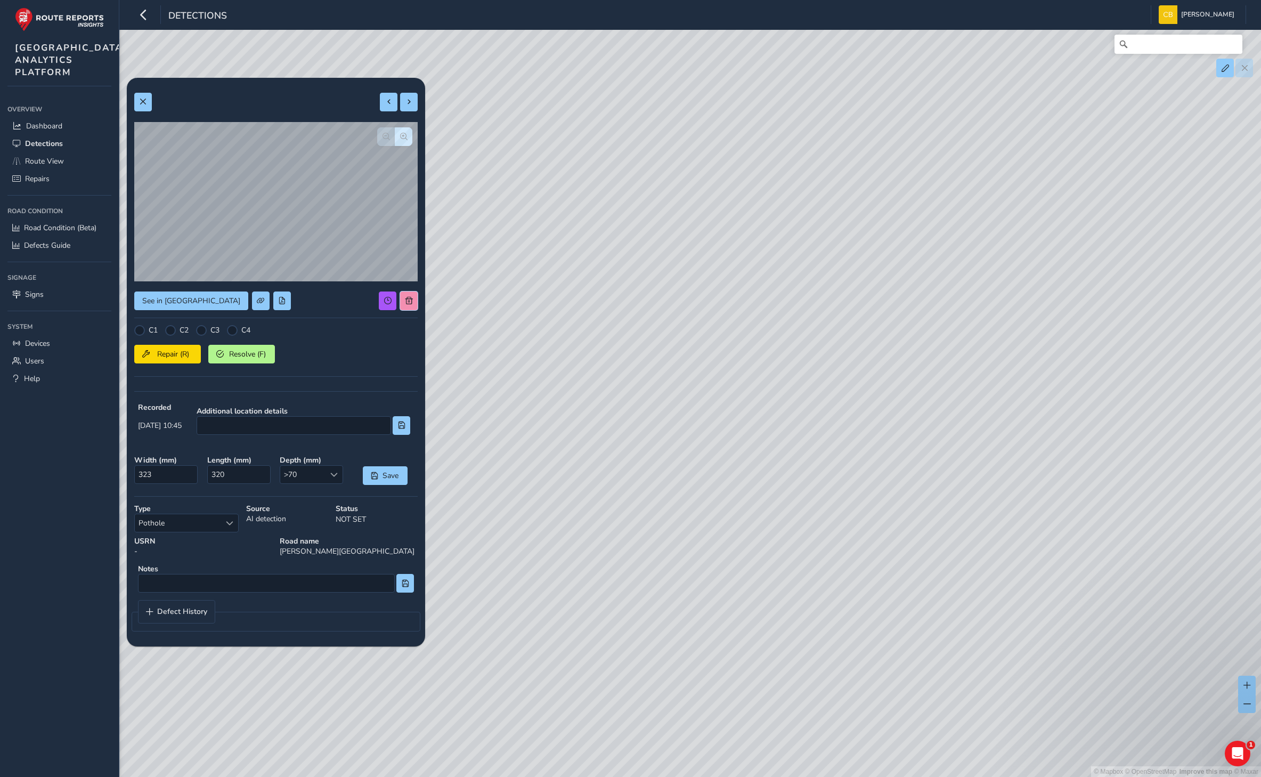
click at [403, 290] on div "See in Route View C1 C2 C3 C4 Repair (R) Resolve (F) Recorded [DATE] 10:45 Addi…" at bounding box center [275, 362] width 283 height 554
click at [408, 305] on button at bounding box center [409, 300] width 18 height 19
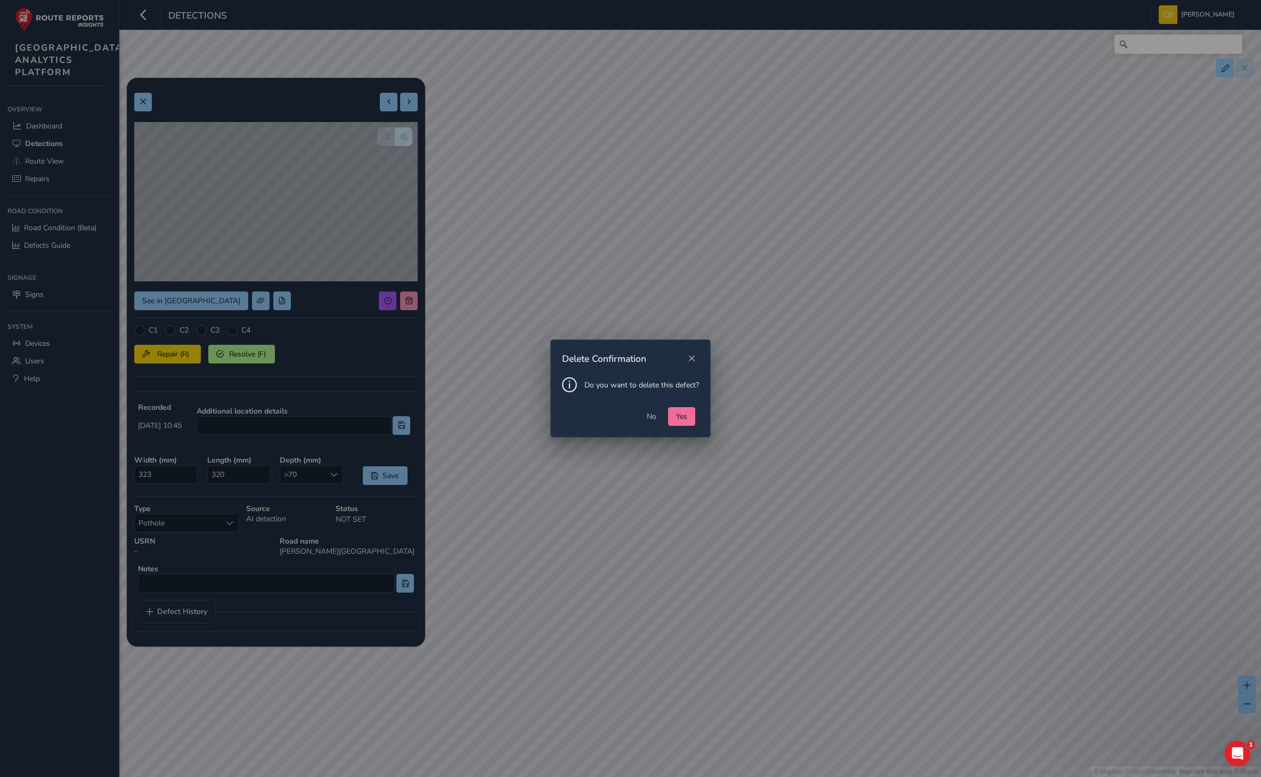
click at [692, 416] on button "Yes" at bounding box center [681, 416] width 27 height 19
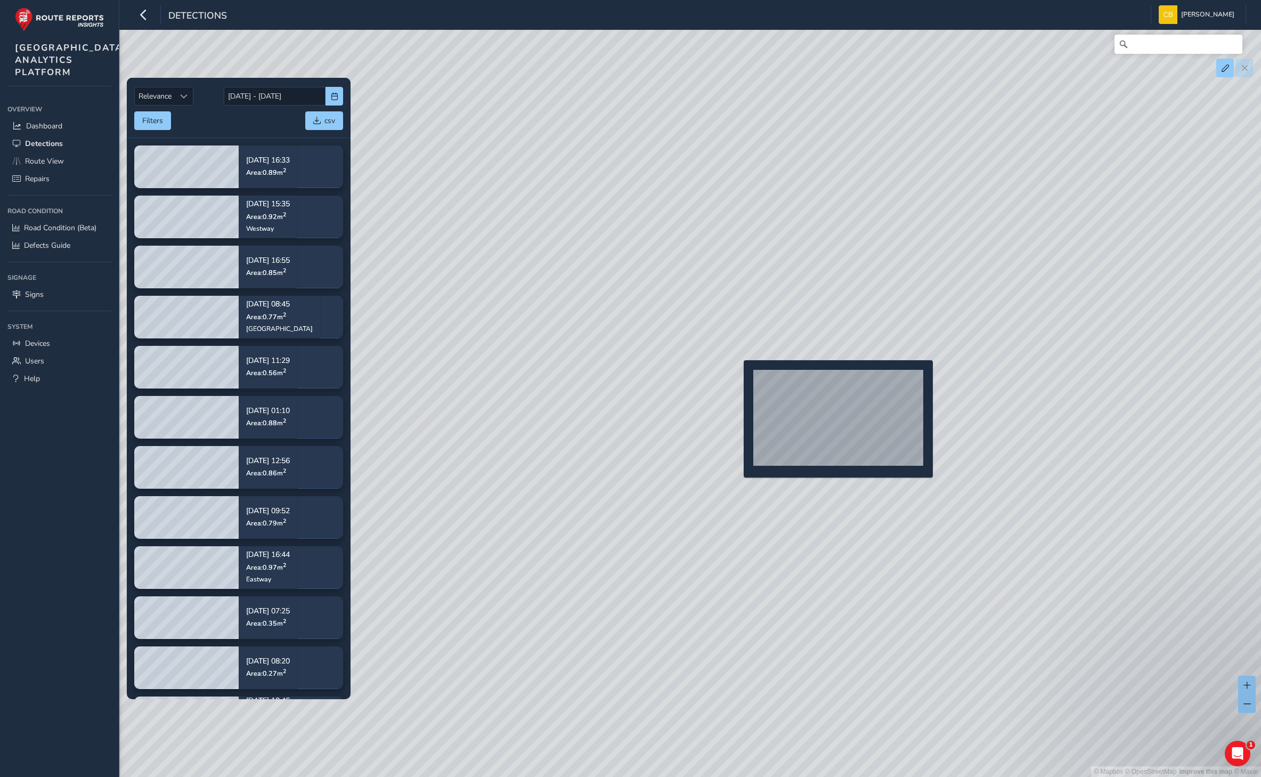
click at [737, 377] on div "© Mapbox © OpenStreetMap Improve this map © Maxar" at bounding box center [630, 388] width 1261 height 777
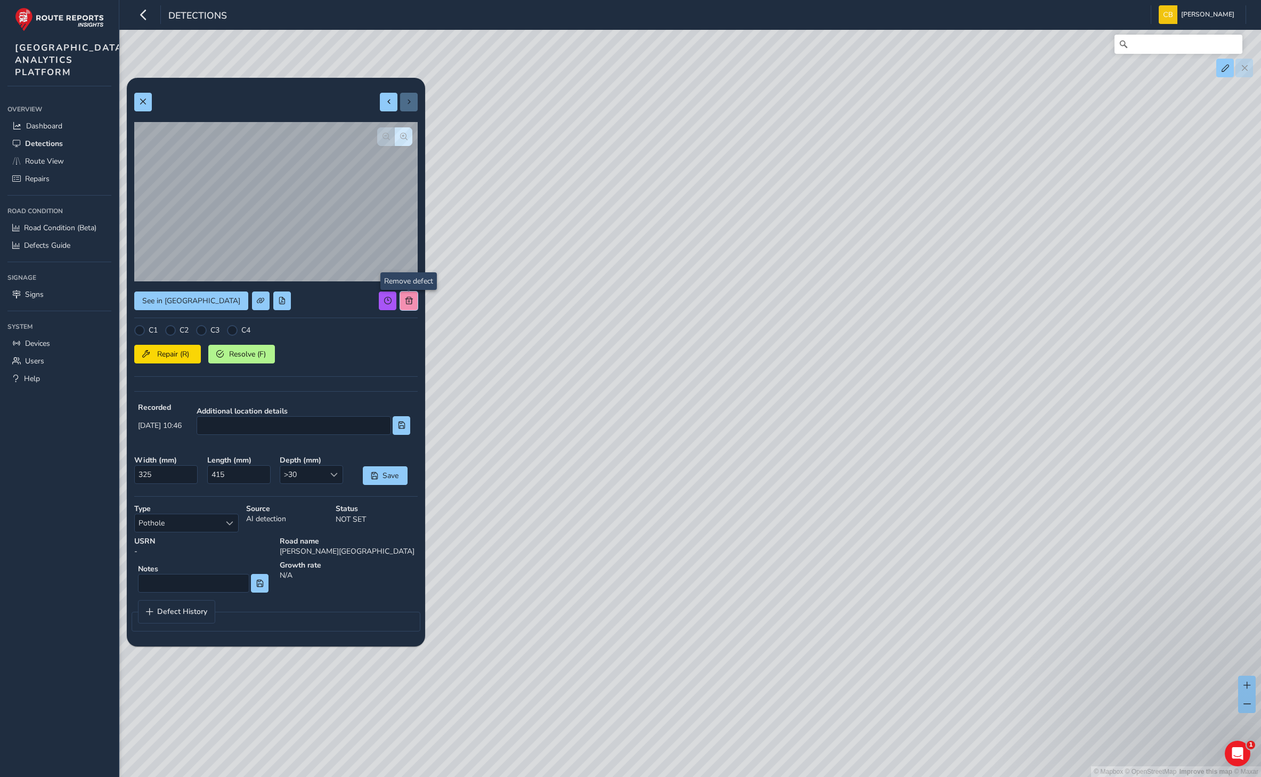
click at [407, 297] on span at bounding box center [408, 300] width 7 height 7
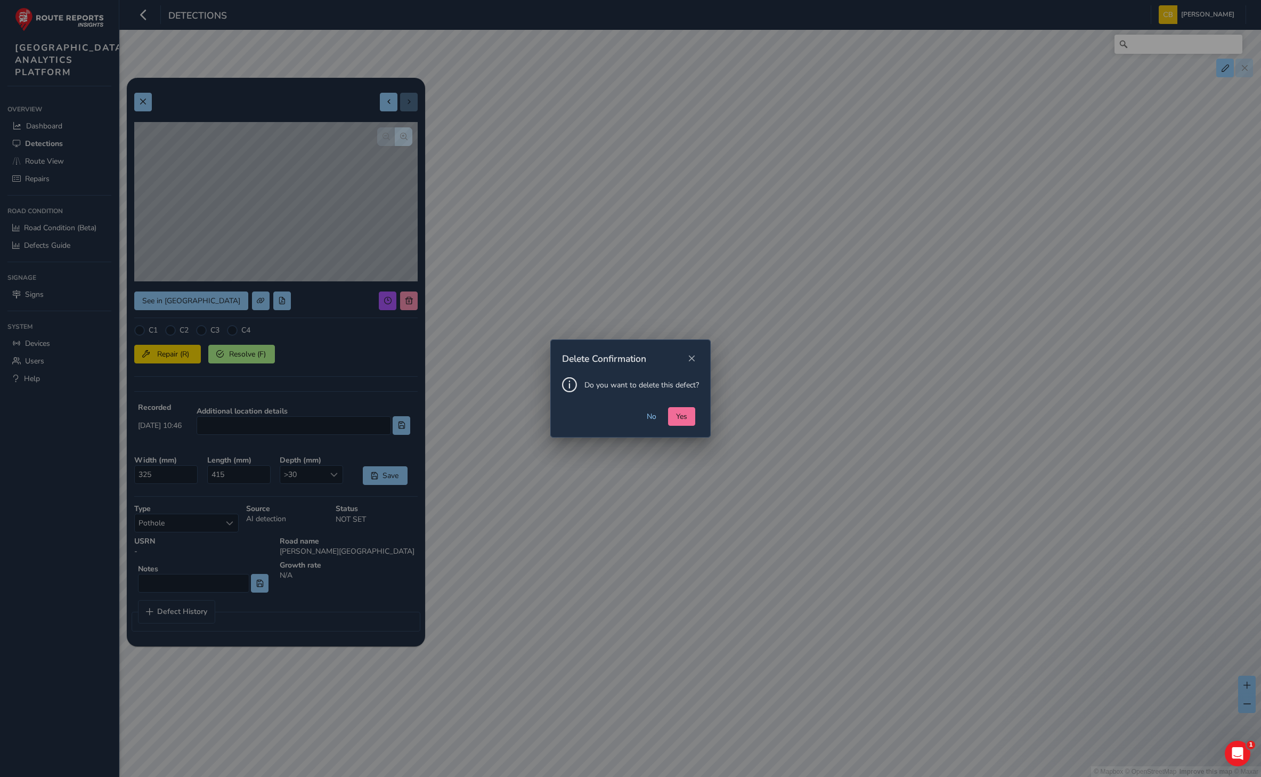
click at [681, 416] on span "Yes" at bounding box center [681, 416] width 11 height 10
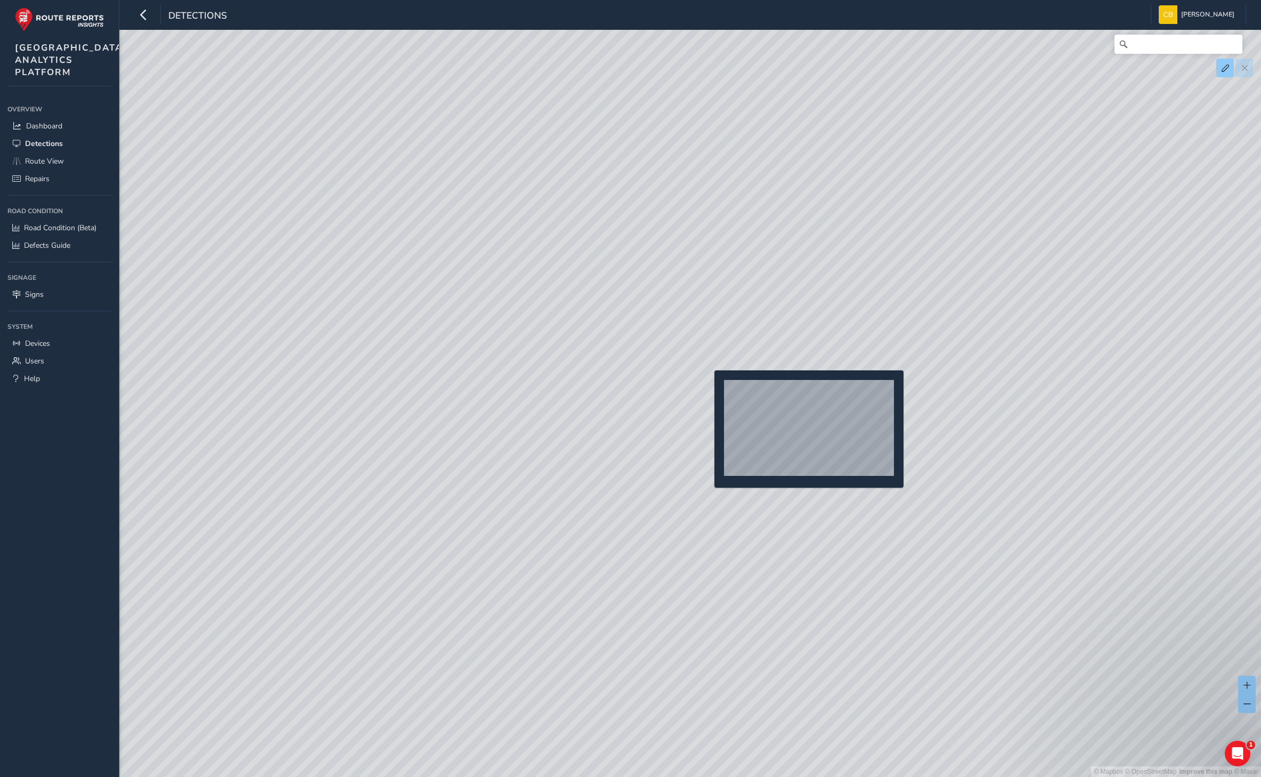
click at [706, 385] on div "© Mapbox © OpenStreetMap Improve this map © Maxar" at bounding box center [630, 388] width 1261 height 777
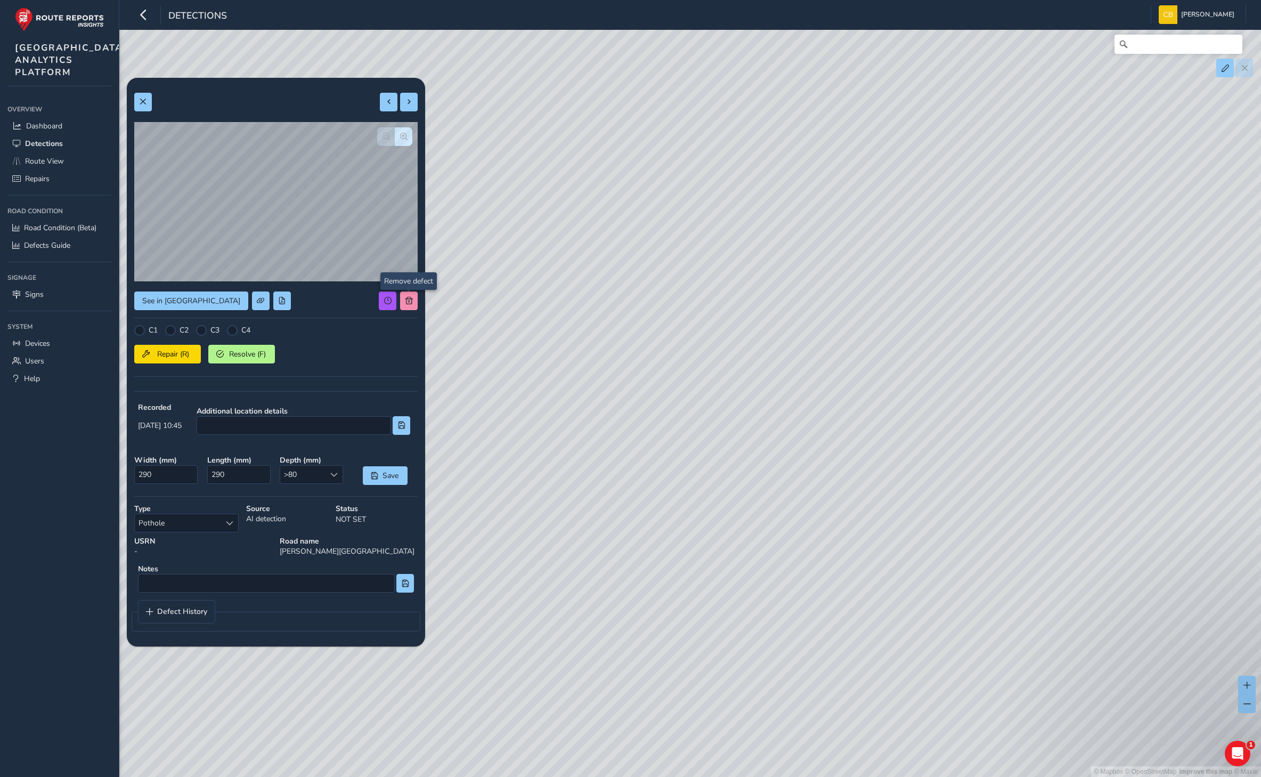
click at [405, 296] on div "© Mapbox © OpenStreetMap Improve this map © Maxar" at bounding box center [630, 388] width 1261 height 777
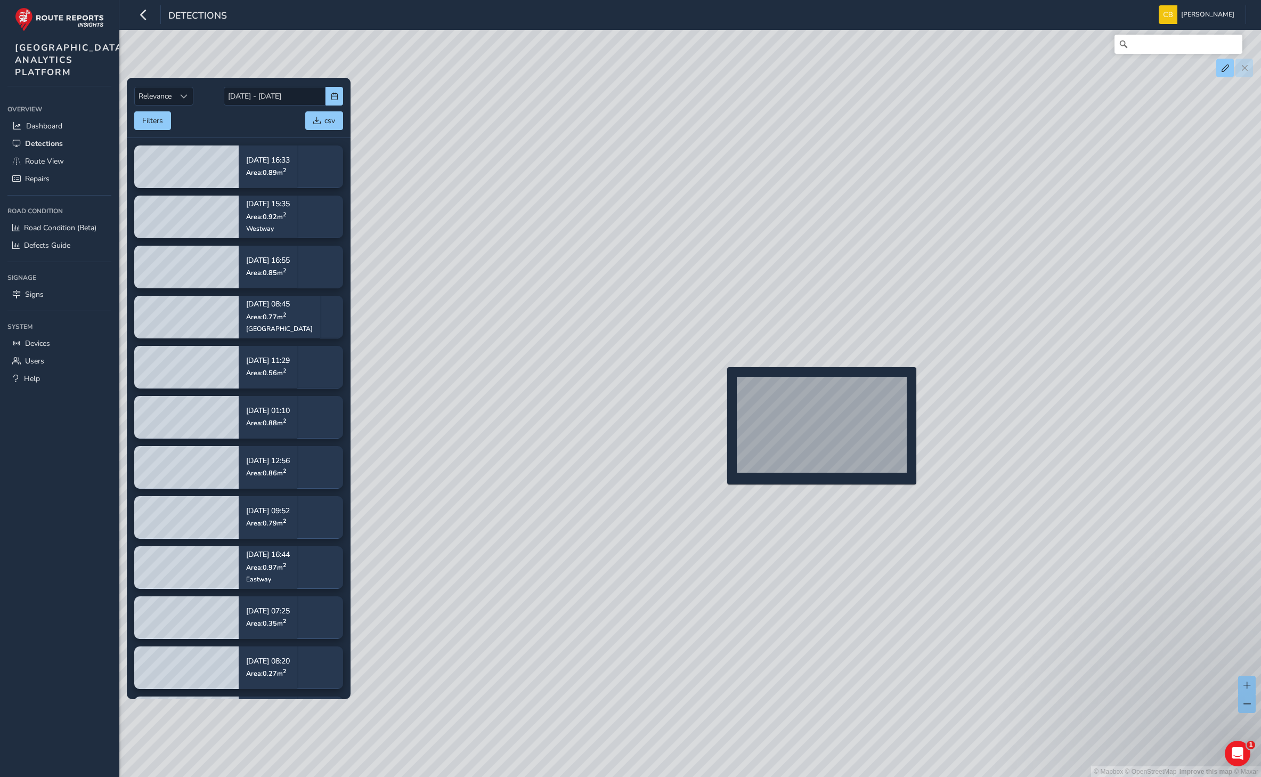
click at [721, 384] on div "© Mapbox © OpenStreetMap Improve this map © Maxar" at bounding box center [630, 388] width 1261 height 777
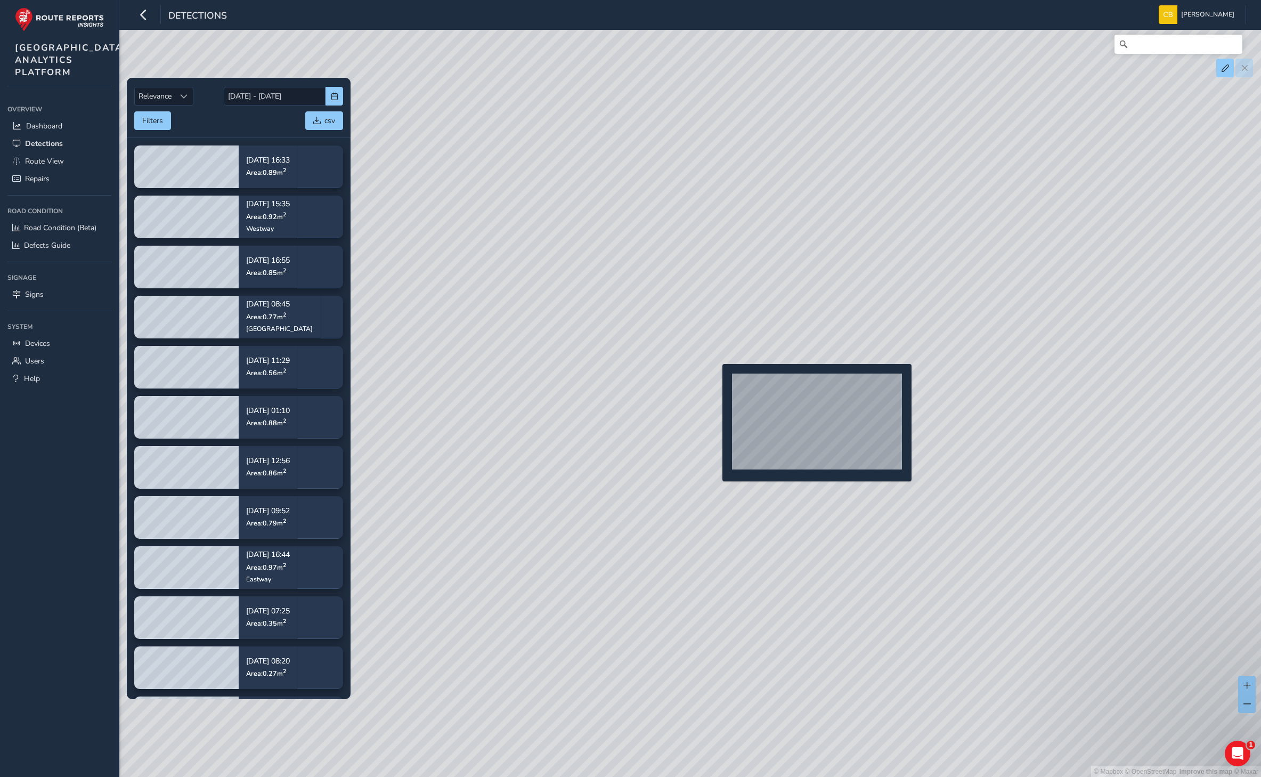
click at [716, 381] on div "© Mapbox © OpenStreetMap Improve this map © Maxar" at bounding box center [630, 388] width 1261 height 777
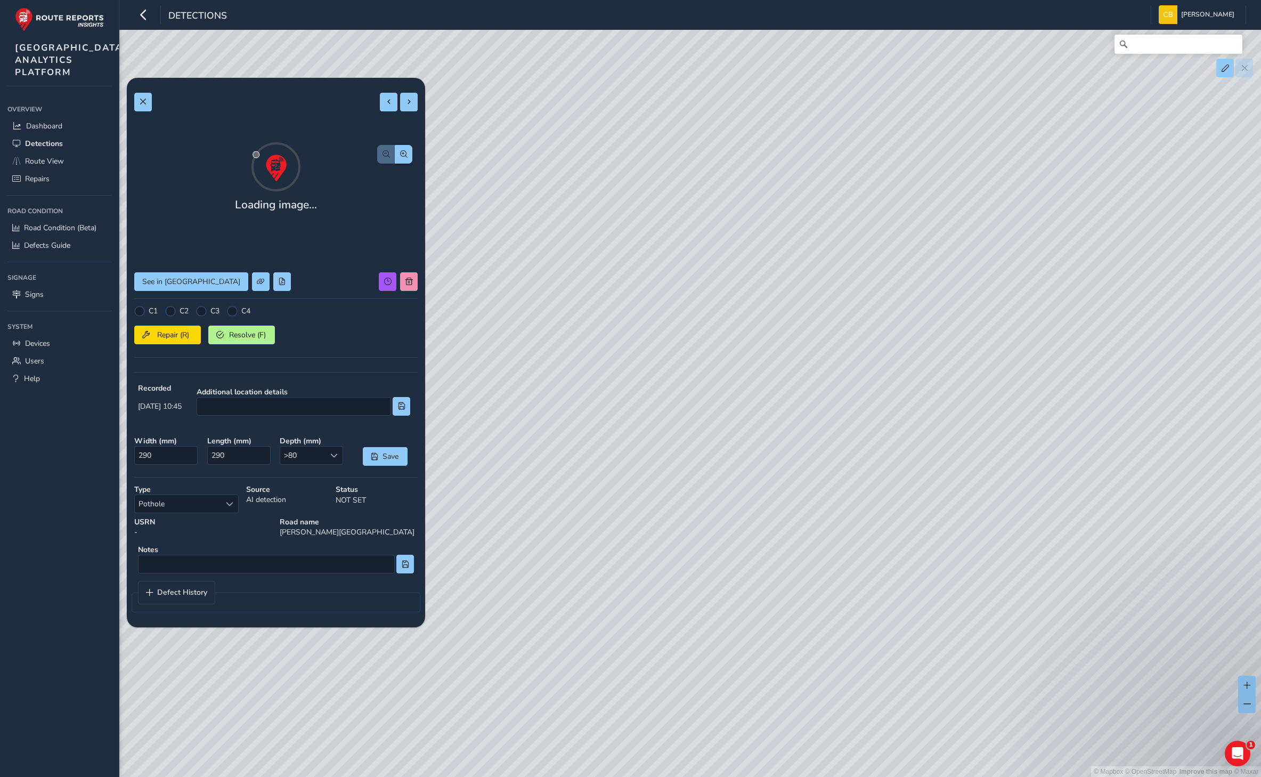
click at [408, 298] on div at bounding box center [275, 298] width 283 height 0
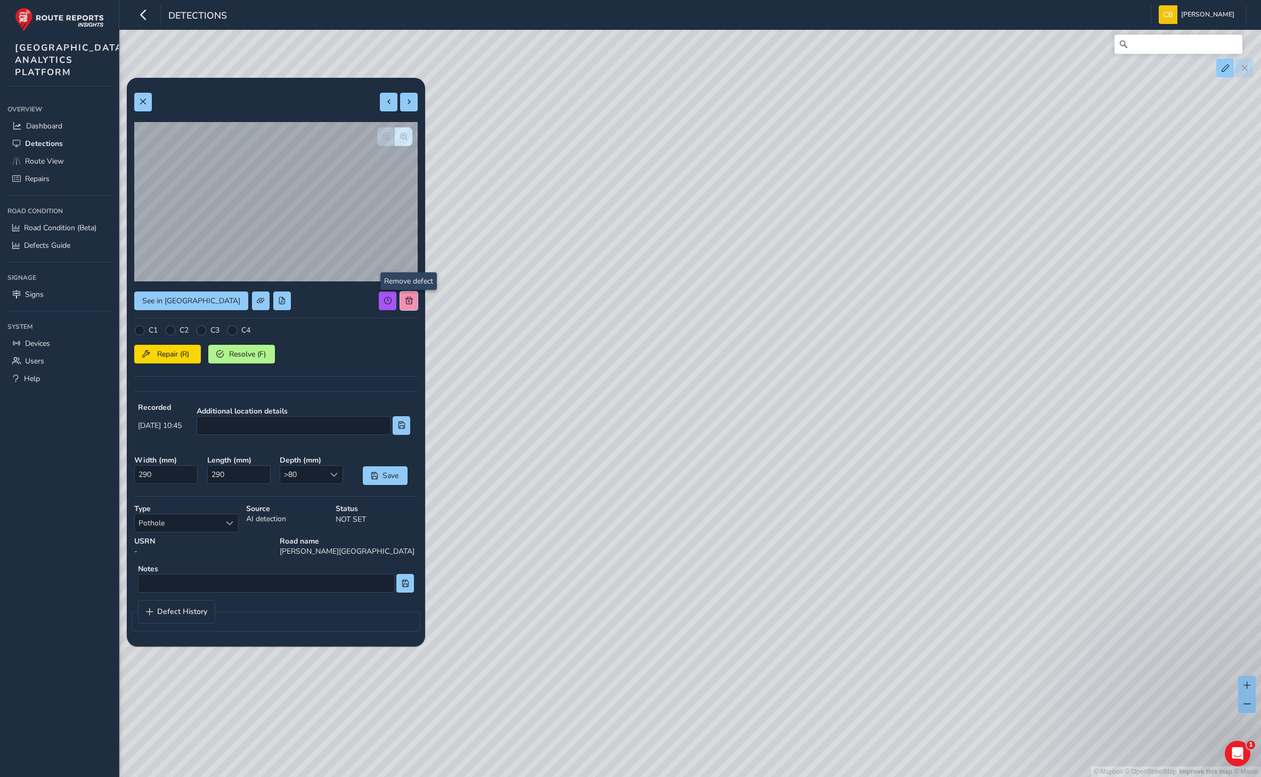
click at [406, 307] on button at bounding box center [409, 300] width 18 height 19
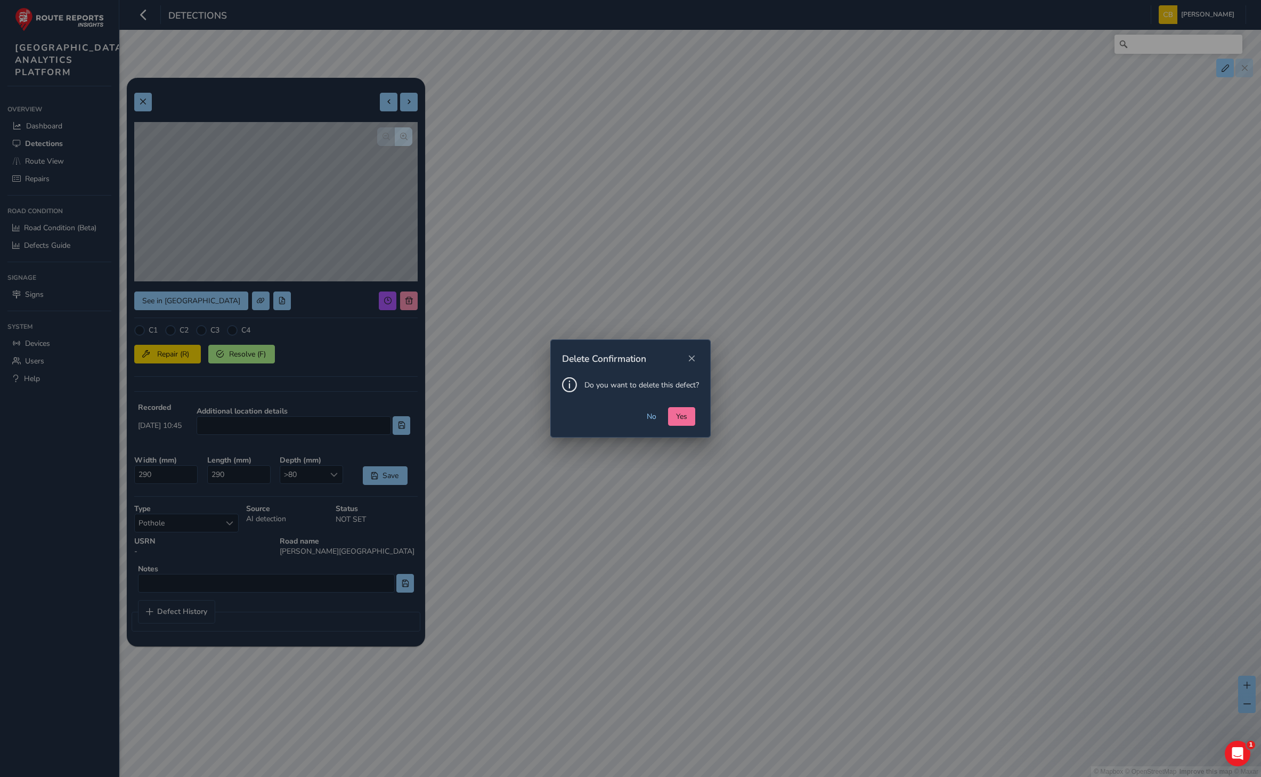
click at [681, 411] on span "Yes" at bounding box center [681, 416] width 11 height 10
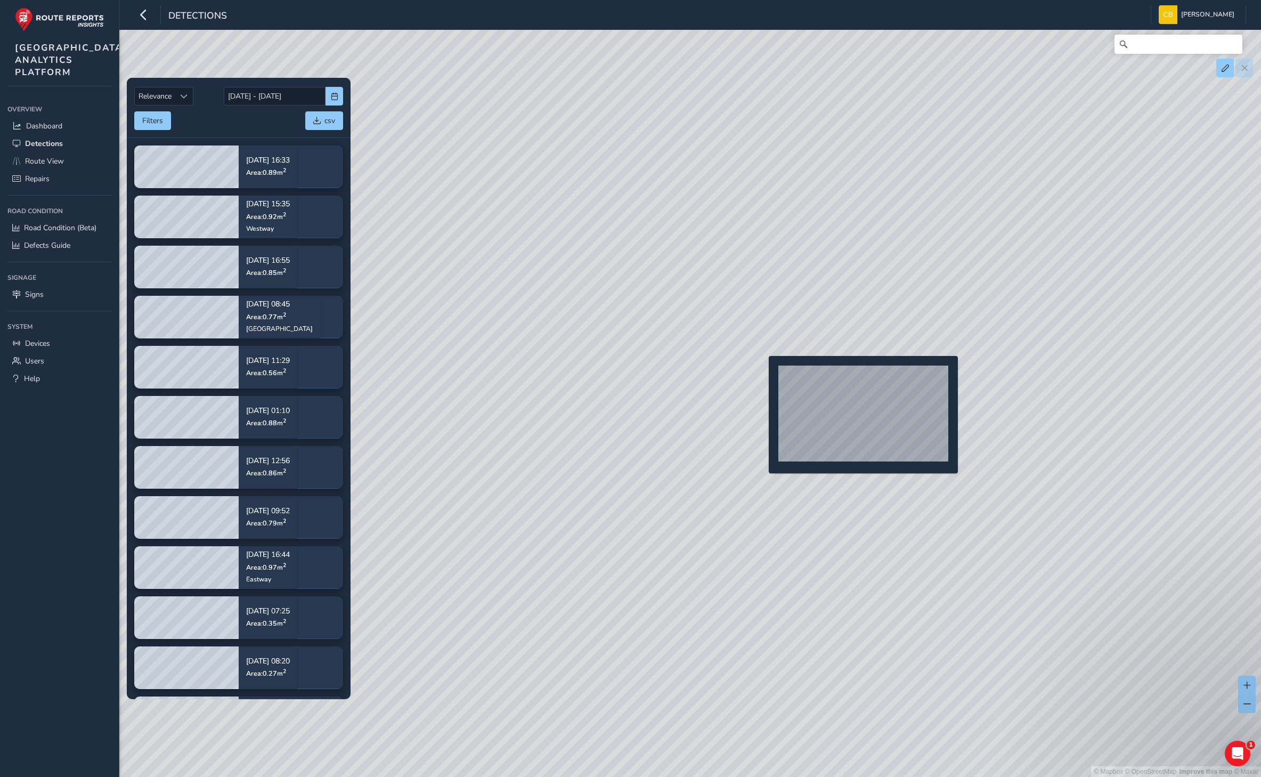
click at [760, 371] on div "© Mapbox © OpenStreetMap Improve this map © Maxar" at bounding box center [630, 388] width 1261 height 777
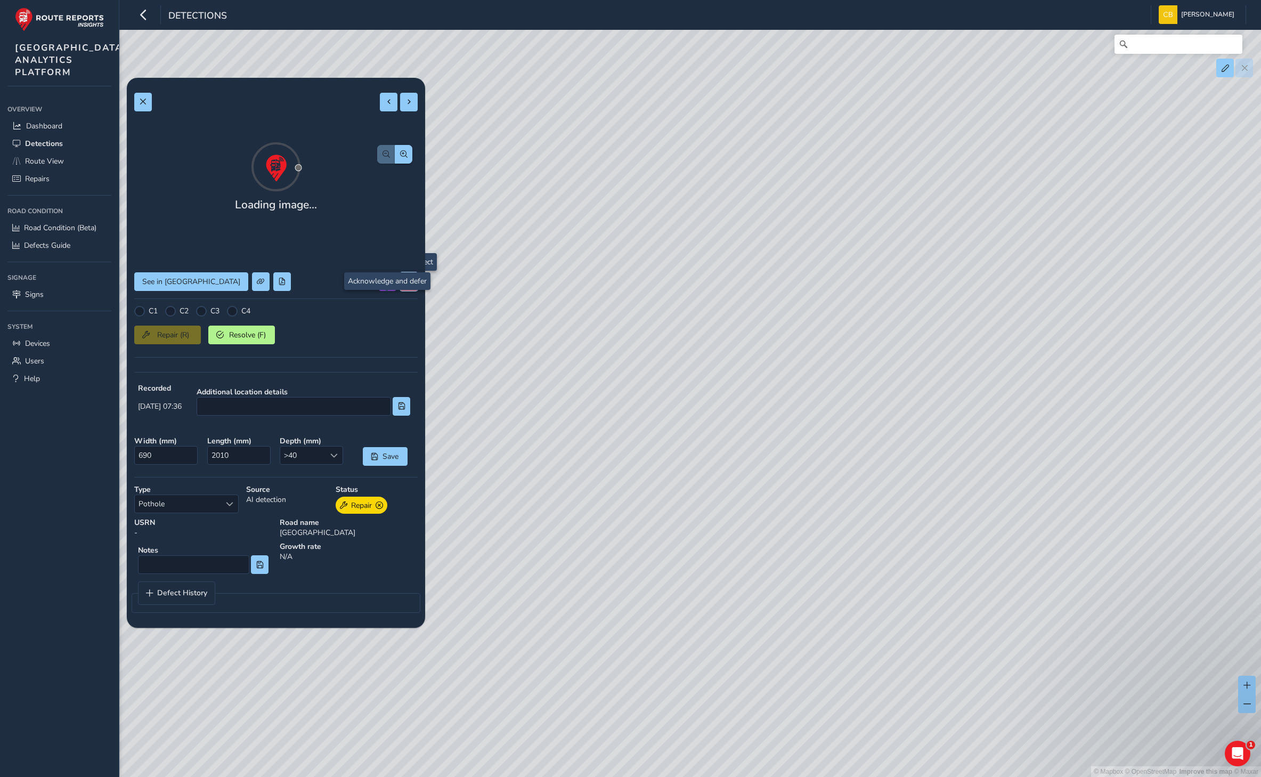
click at [411, 285] on span at bounding box center [408, 281] width 7 height 7
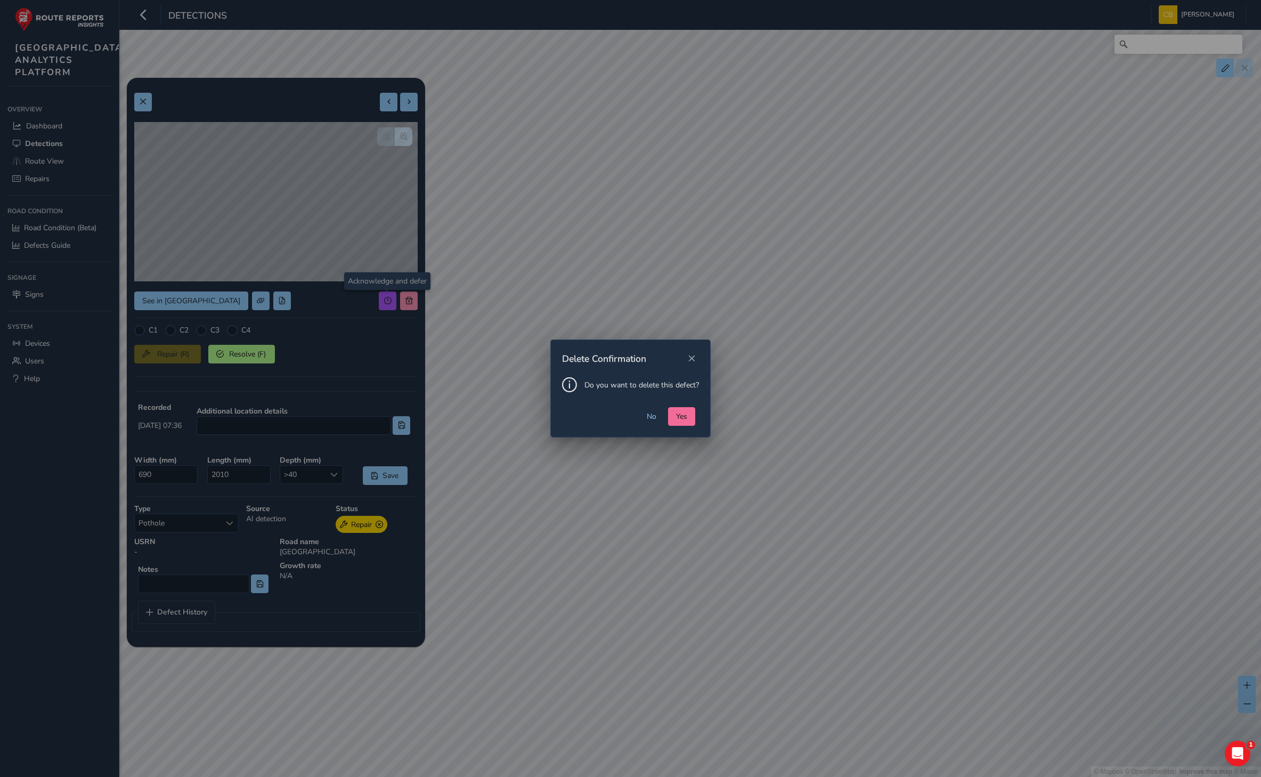
click at [677, 421] on button "Yes" at bounding box center [681, 416] width 27 height 19
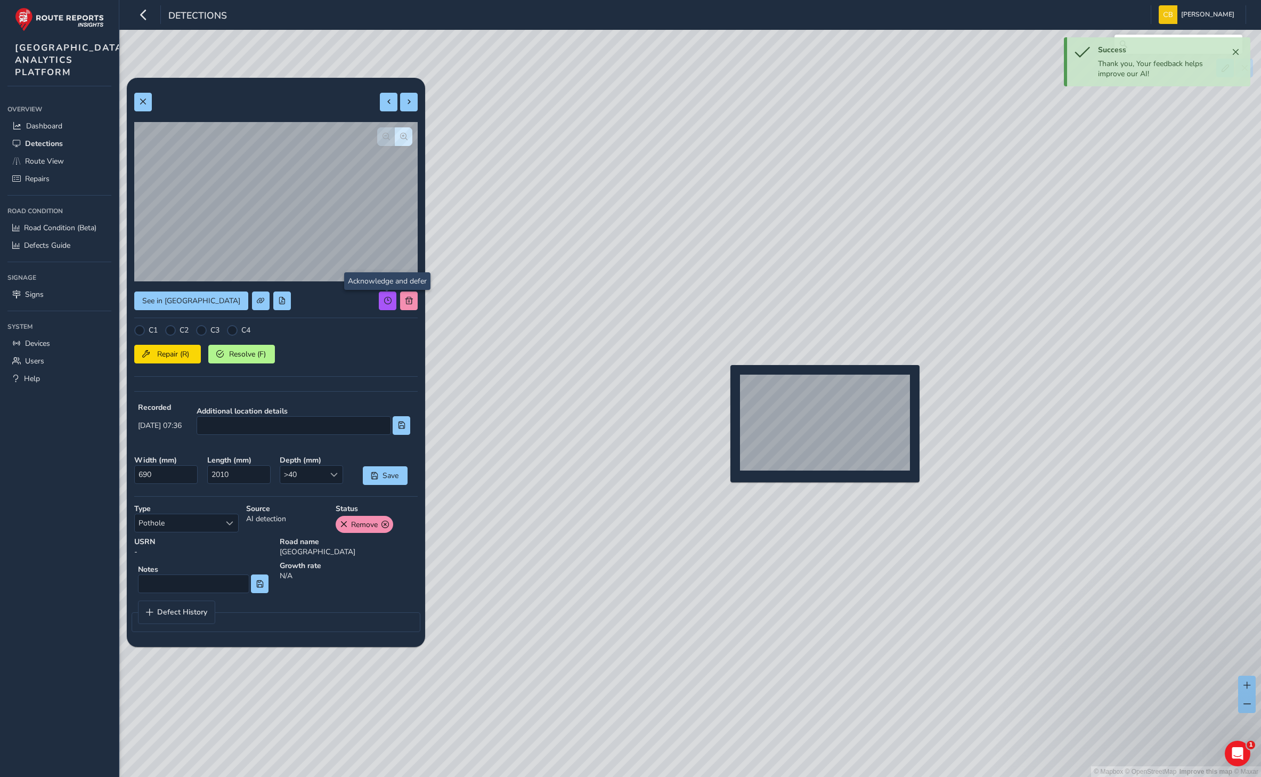
click at [725, 380] on div "© Mapbox © OpenStreetMap Improve this map © Maxar" at bounding box center [630, 388] width 1261 height 777
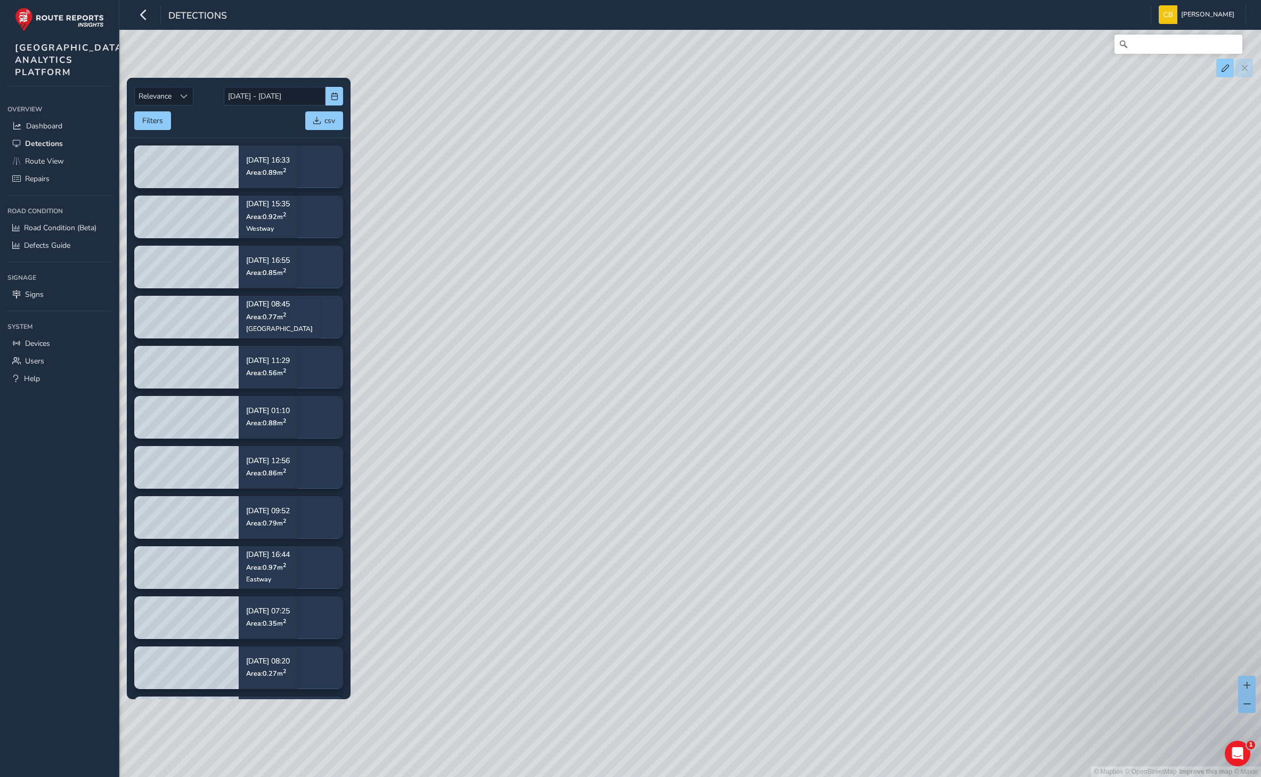
click at [728, 377] on div "© Mapbox © OpenStreetMap Improve this map © Maxar" at bounding box center [630, 388] width 1261 height 777
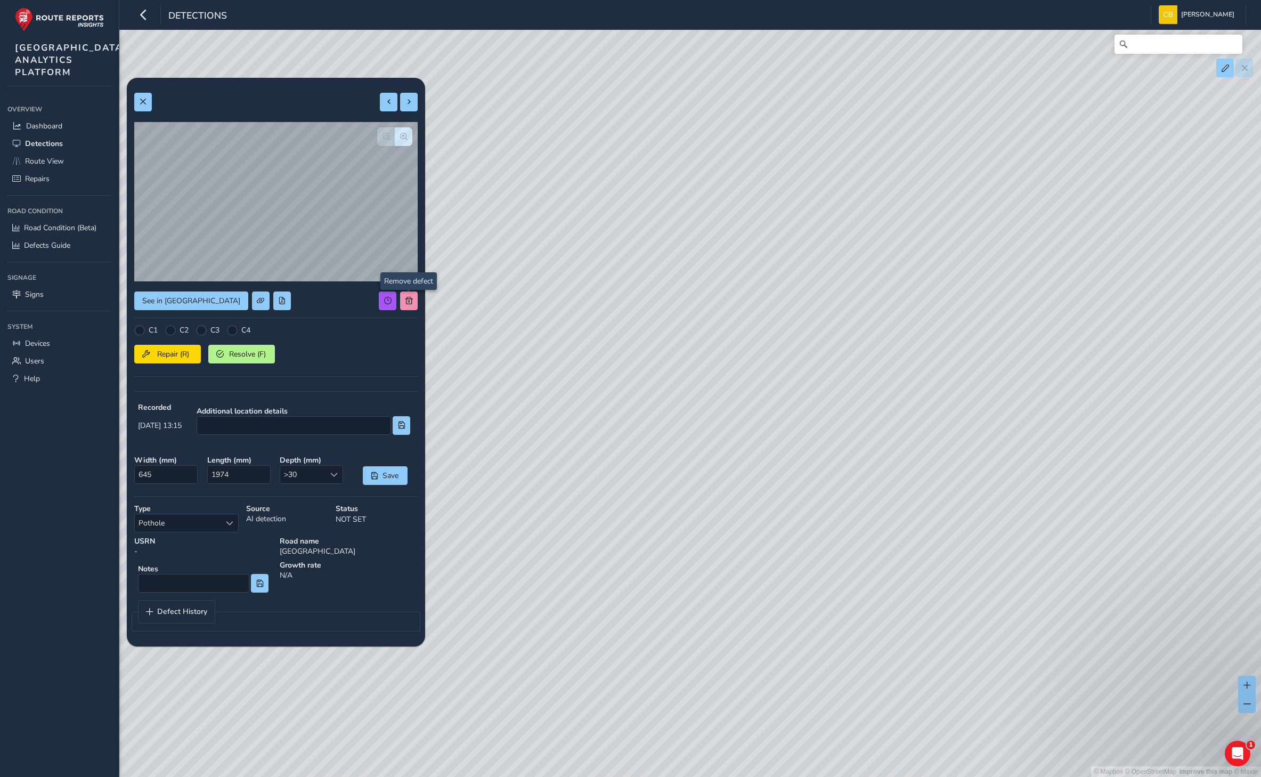
click at [408, 296] on div "See in Route View C1 C2 C3 C4 Repair (R) Resolve (F) Recorded [DATE] 13:15 Addi…" at bounding box center [275, 362] width 283 height 554
click at [407, 299] on span at bounding box center [408, 300] width 7 height 7
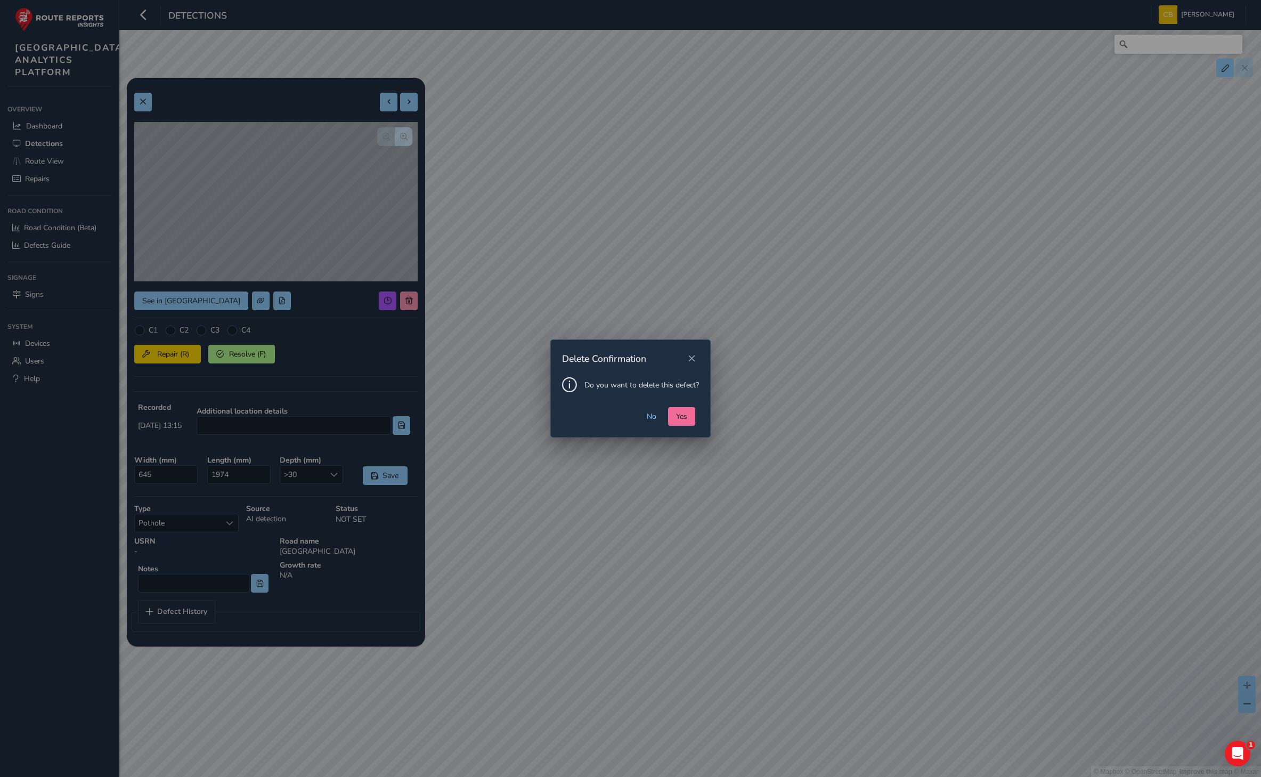
click at [676, 416] on span "Yes" at bounding box center [681, 416] width 11 height 10
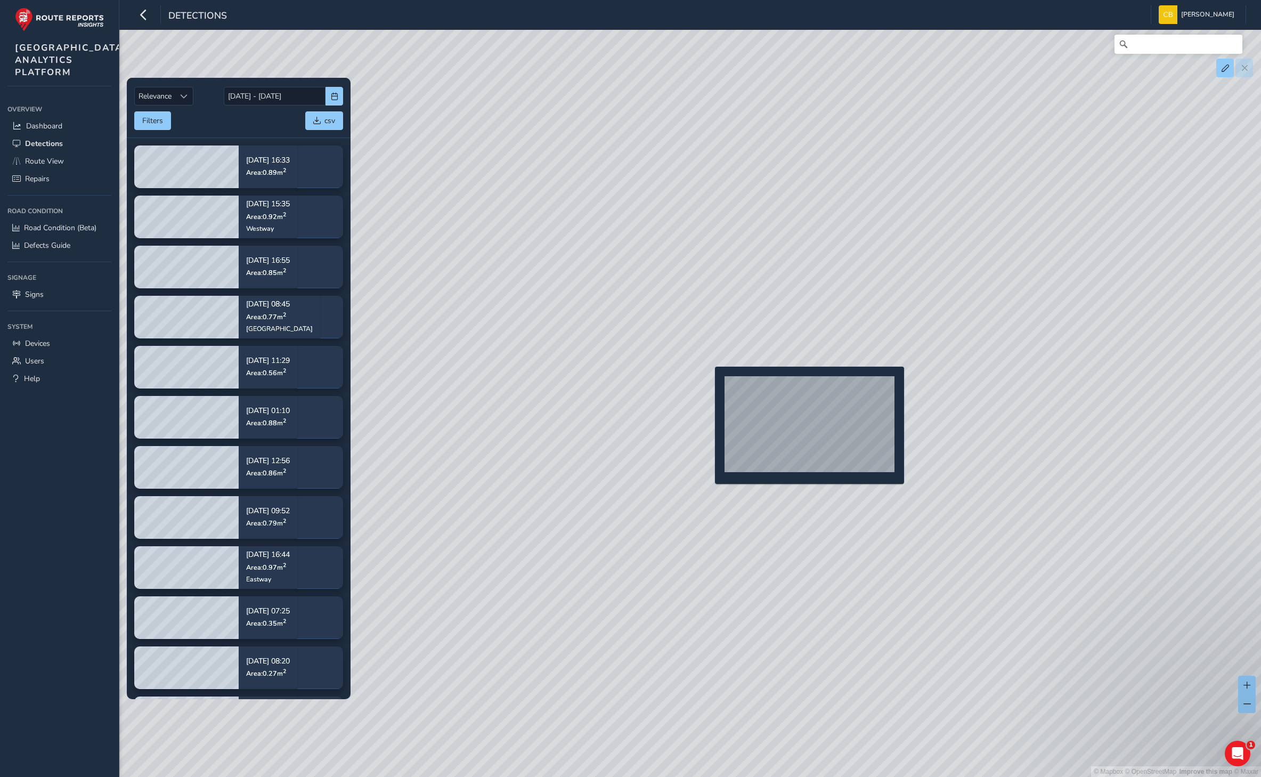
click at [709, 384] on div "© Mapbox © OpenStreetMap Improve this map © Maxar" at bounding box center [630, 388] width 1261 height 777
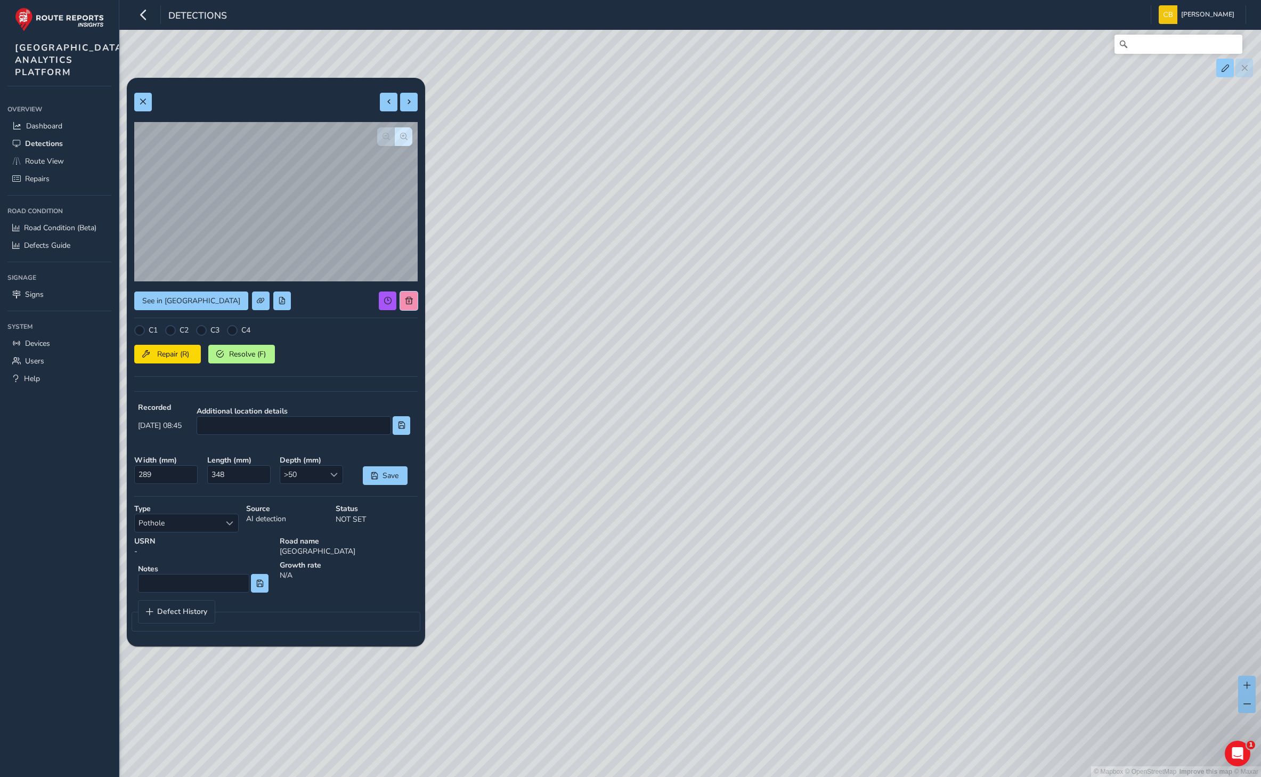
click at [411, 297] on span at bounding box center [408, 300] width 7 height 7
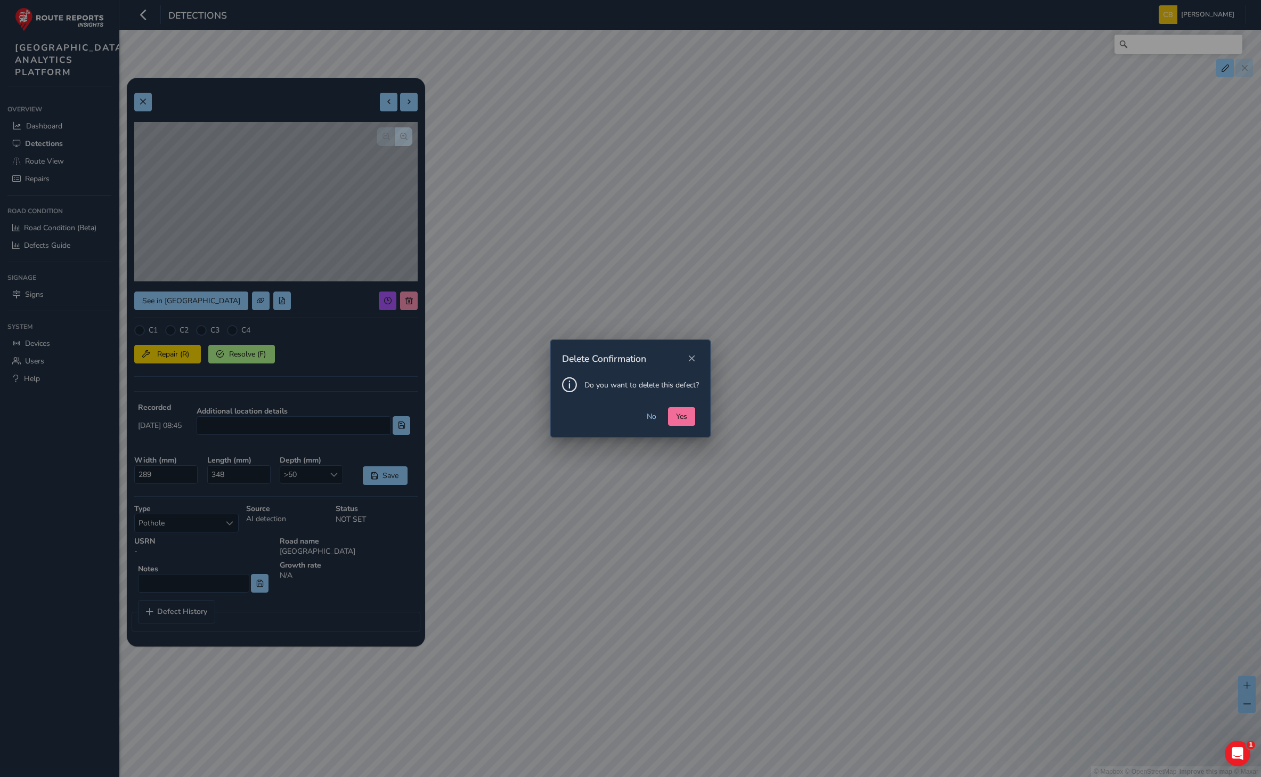
click at [686, 418] on span "Yes" at bounding box center [681, 416] width 11 height 10
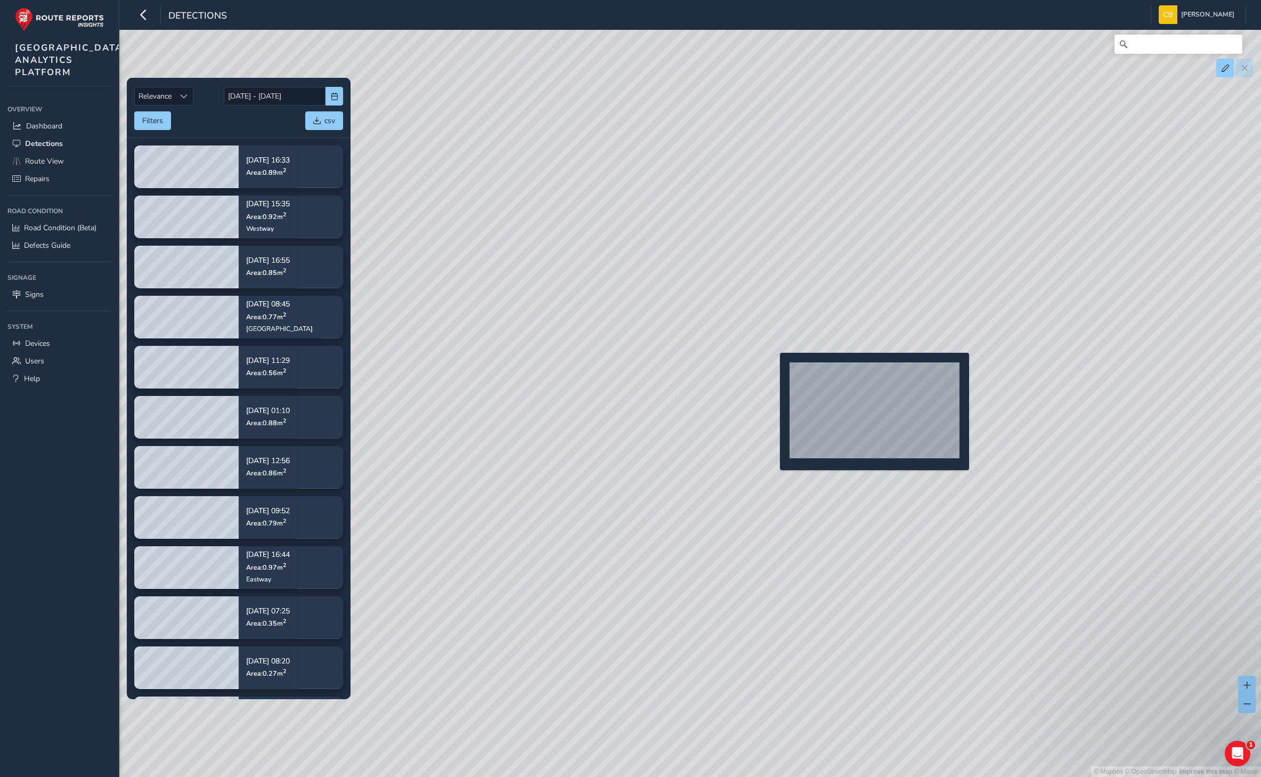
click at [774, 370] on div "© Mapbox © OpenStreetMap Improve this map © Maxar" at bounding box center [630, 388] width 1261 height 777
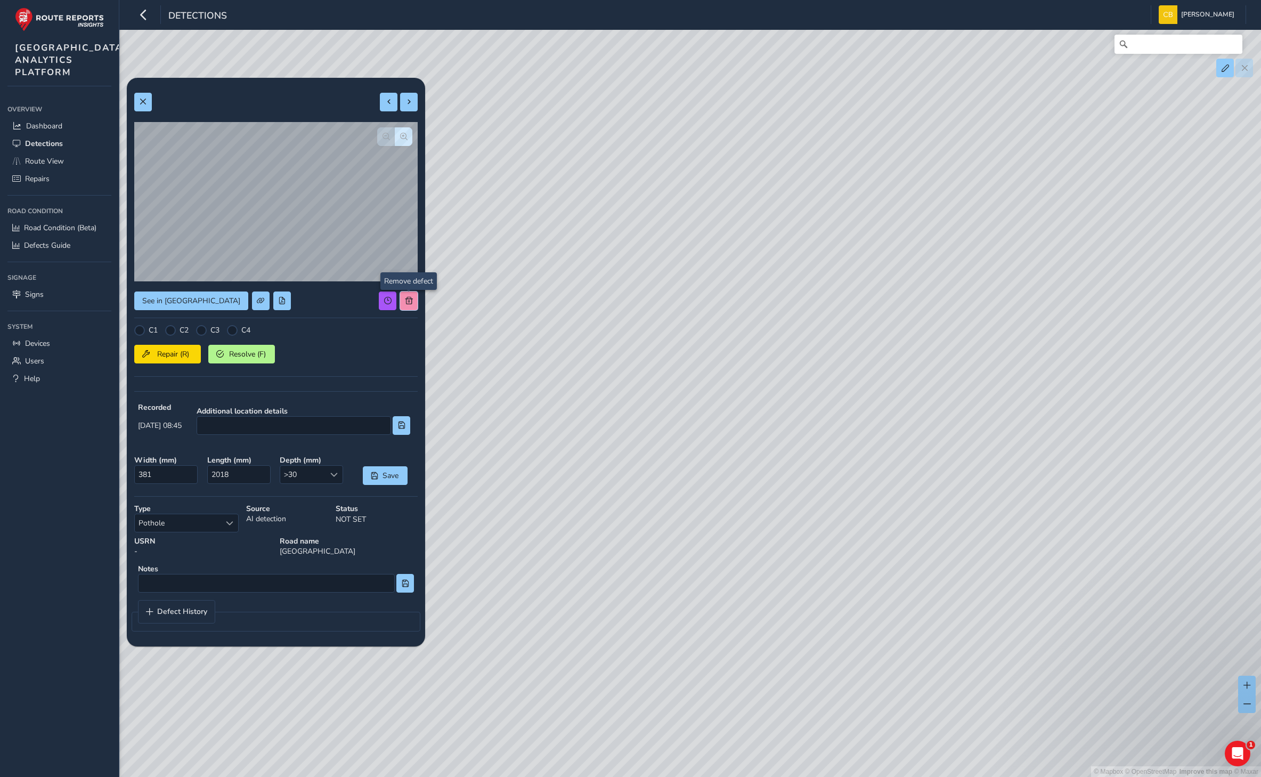
click at [400, 299] on button at bounding box center [409, 300] width 18 height 19
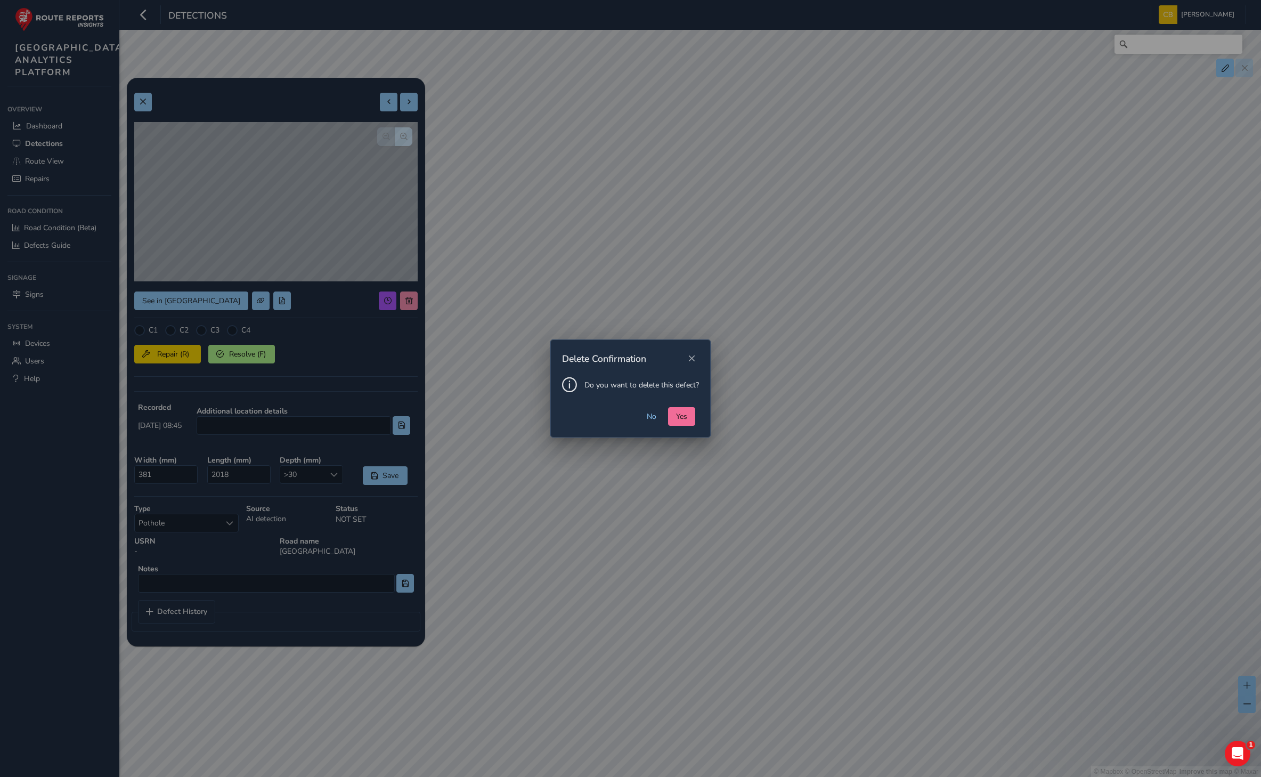
click at [686, 409] on button "Yes" at bounding box center [681, 416] width 27 height 19
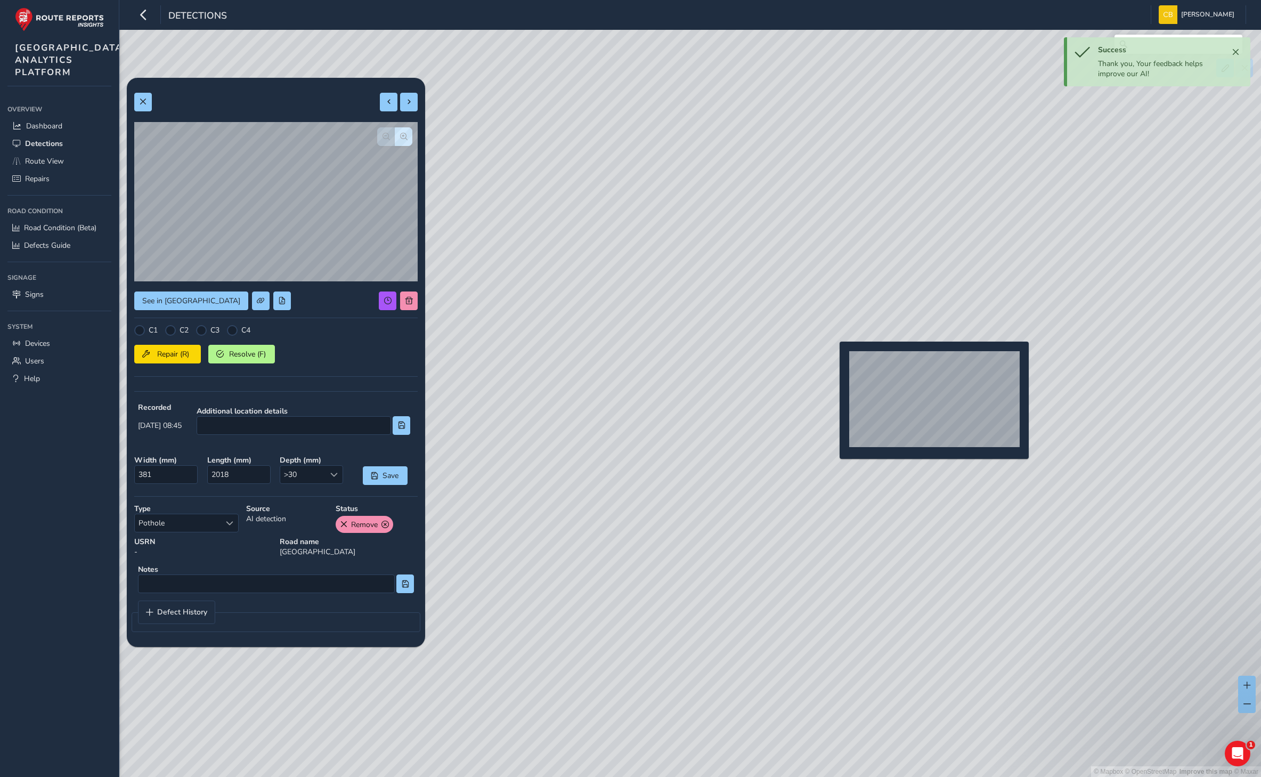
click at [833, 359] on div "© Mapbox © OpenStreetMap Improve this map © Maxar" at bounding box center [630, 388] width 1261 height 777
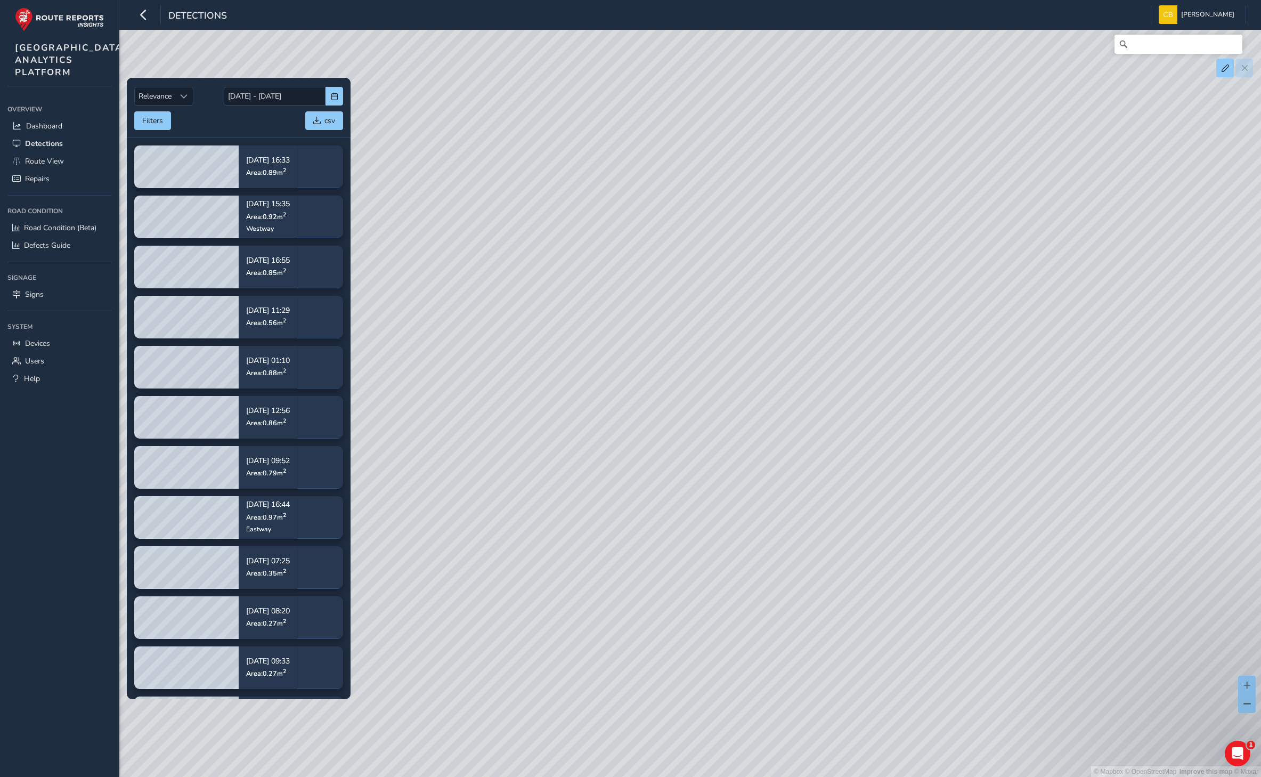
click at [838, 360] on div "© Mapbox © OpenStreetMap Improve this map © Maxar" at bounding box center [630, 388] width 1261 height 777
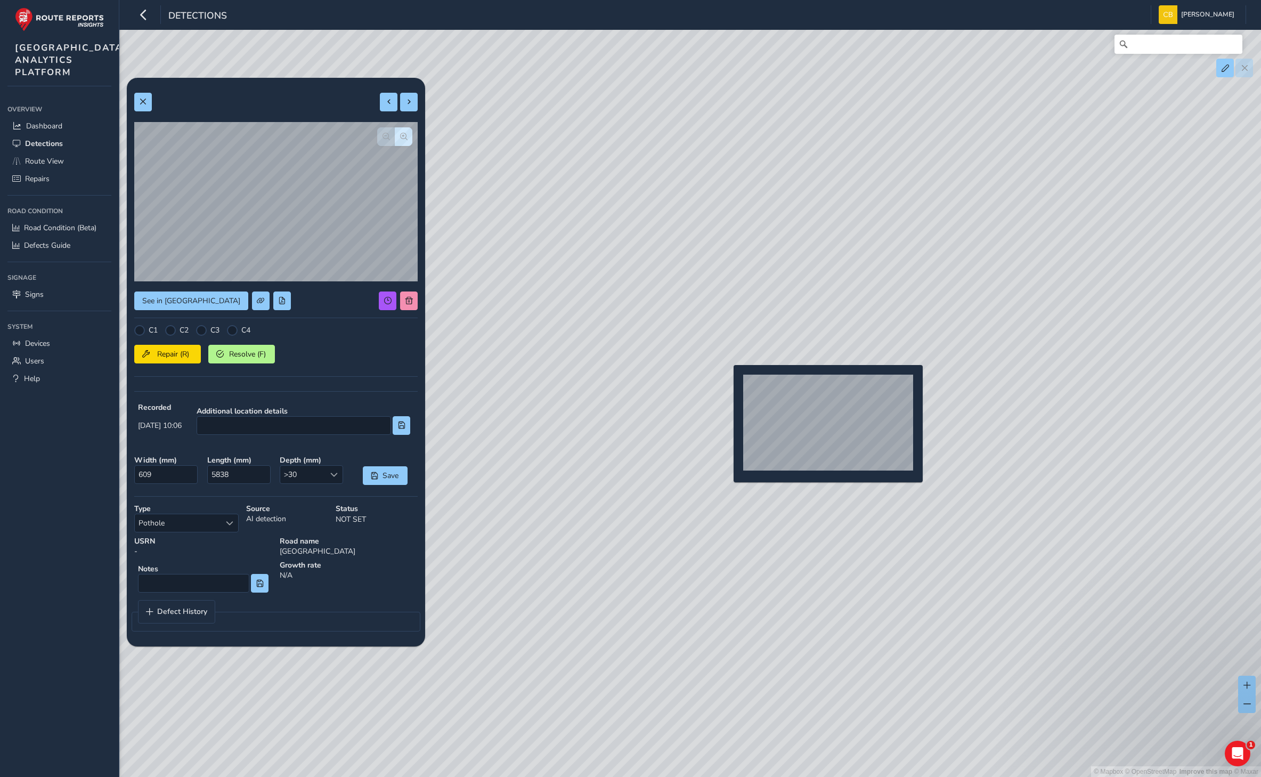
click at [727, 382] on div "© Mapbox © OpenStreetMap Improve this map © Maxar" at bounding box center [630, 388] width 1261 height 777
type input "714"
type input "5583"
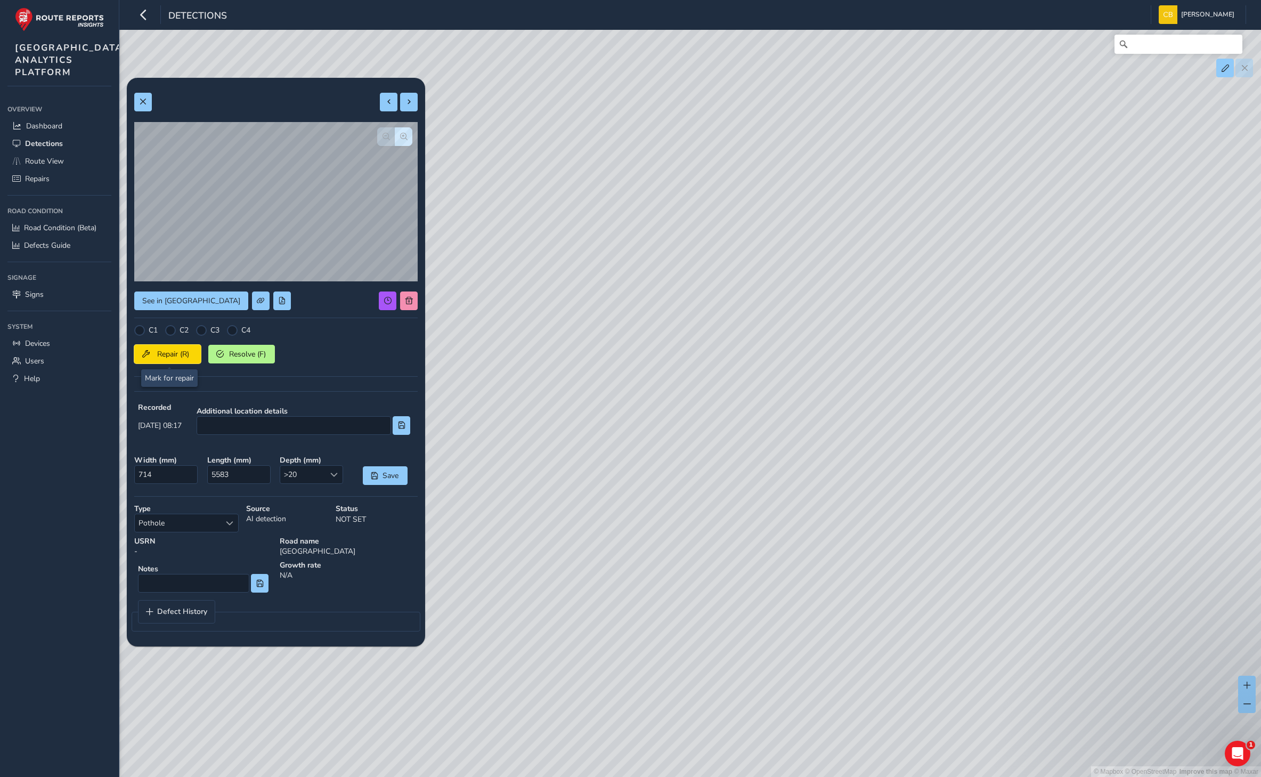
click at [167, 356] on span "Repair (R)" at bounding box center [172, 354] width 39 height 10
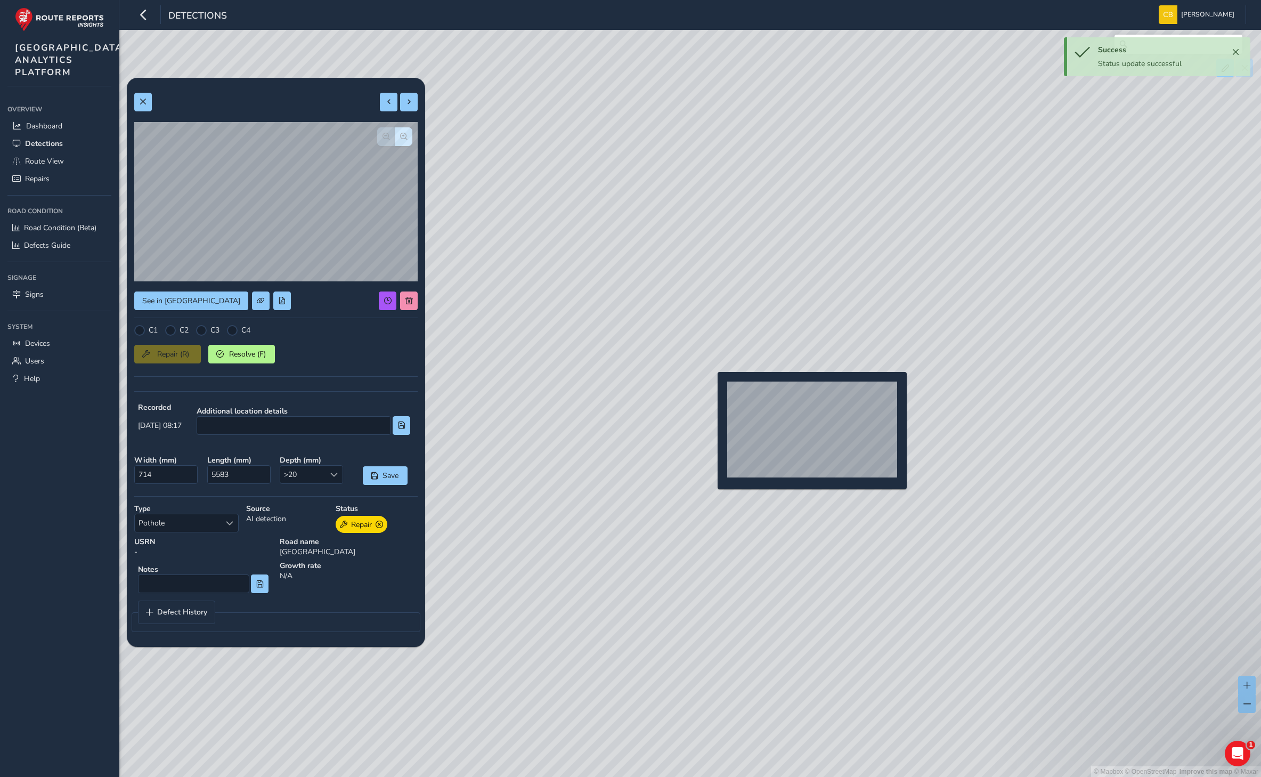
click at [711, 389] on div "© Mapbox © OpenStreetMap Improve this map © Maxar" at bounding box center [630, 388] width 1261 height 777
type input "609"
type input "5838"
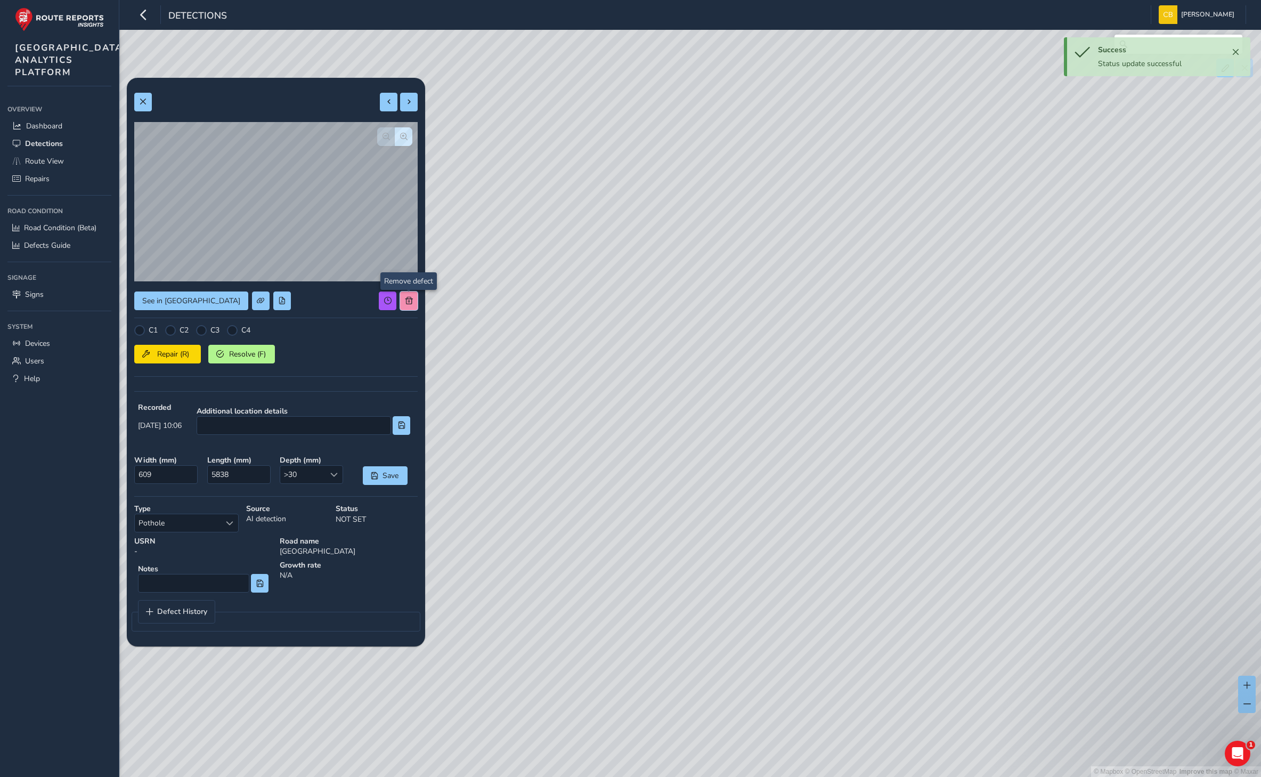
click at [403, 300] on button at bounding box center [409, 300] width 18 height 19
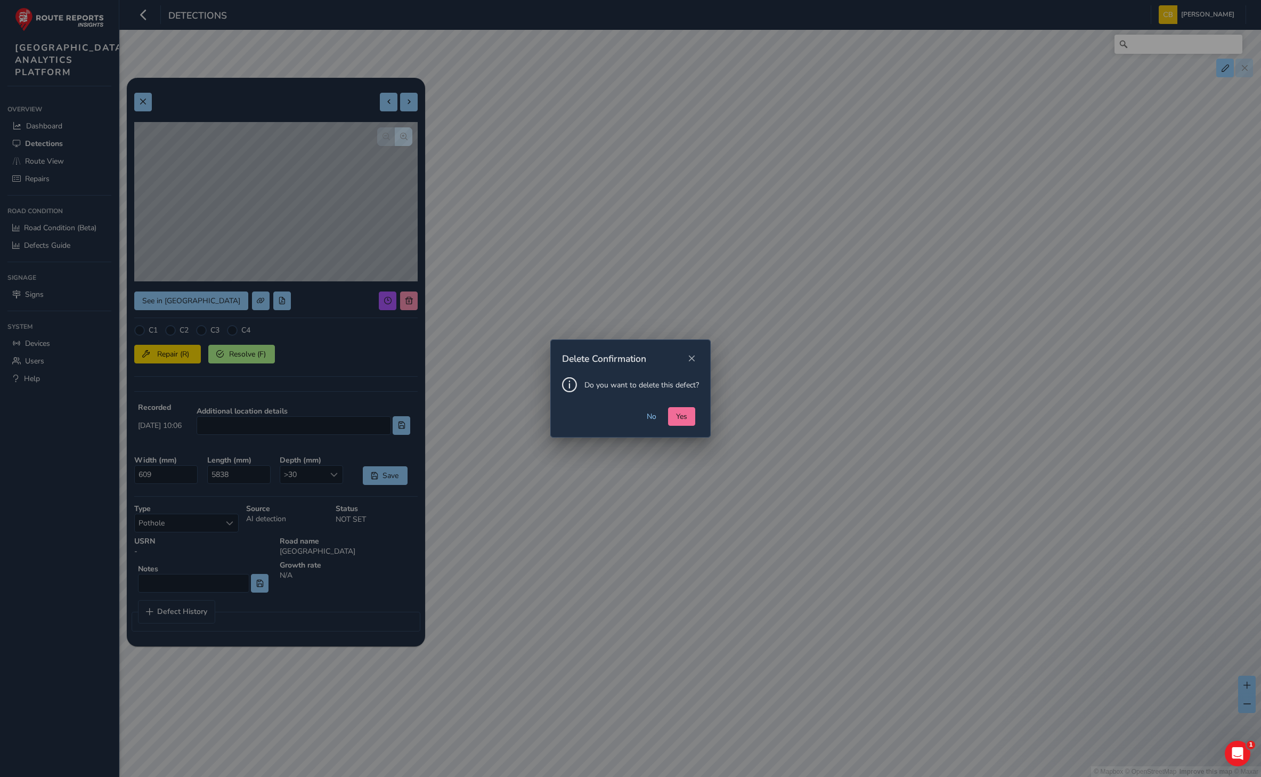
click at [685, 414] on span "Yes" at bounding box center [681, 416] width 11 height 10
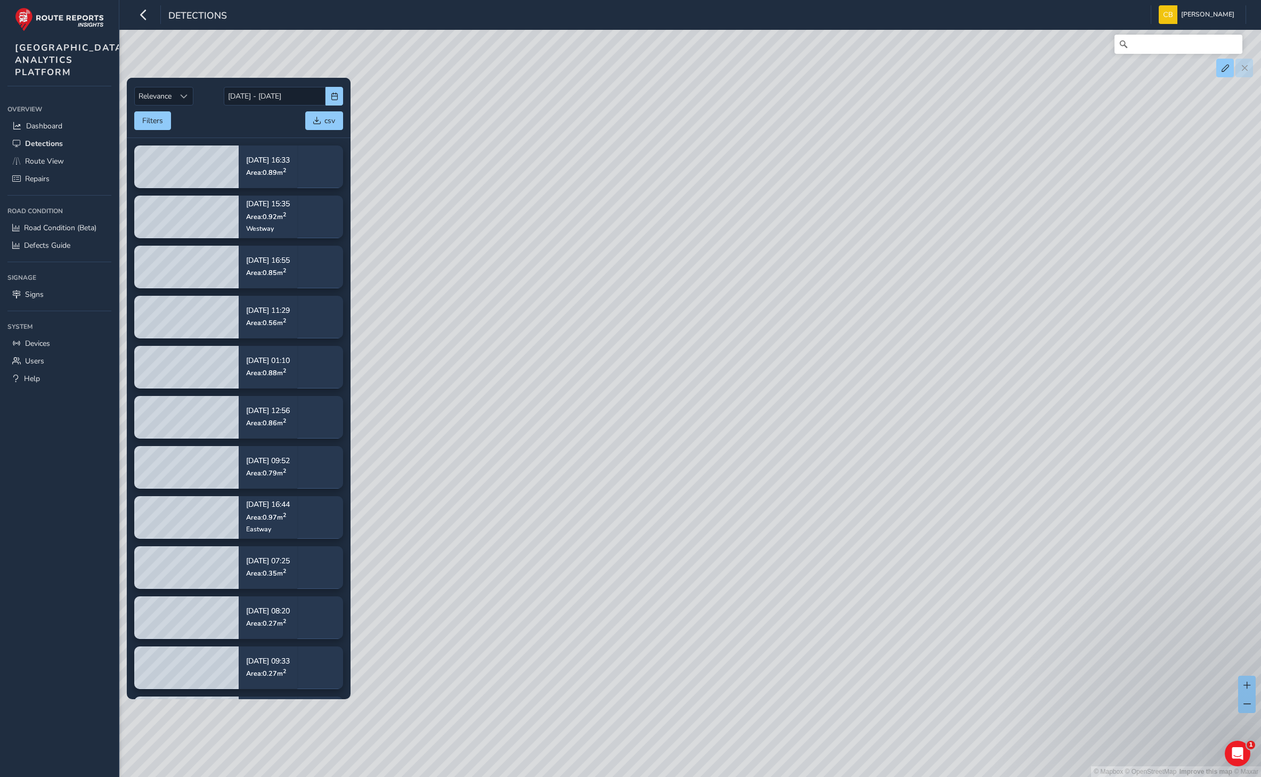
drag, startPoint x: 596, startPoint y: 558, endPoint x: 980, endPoint y: 261, distance: 485.6
click at [980, 261] on div "© Mapbox © OpenStreetMap Improve this map © Maxar" at bounding box center [630, 388] width 1261 height 777
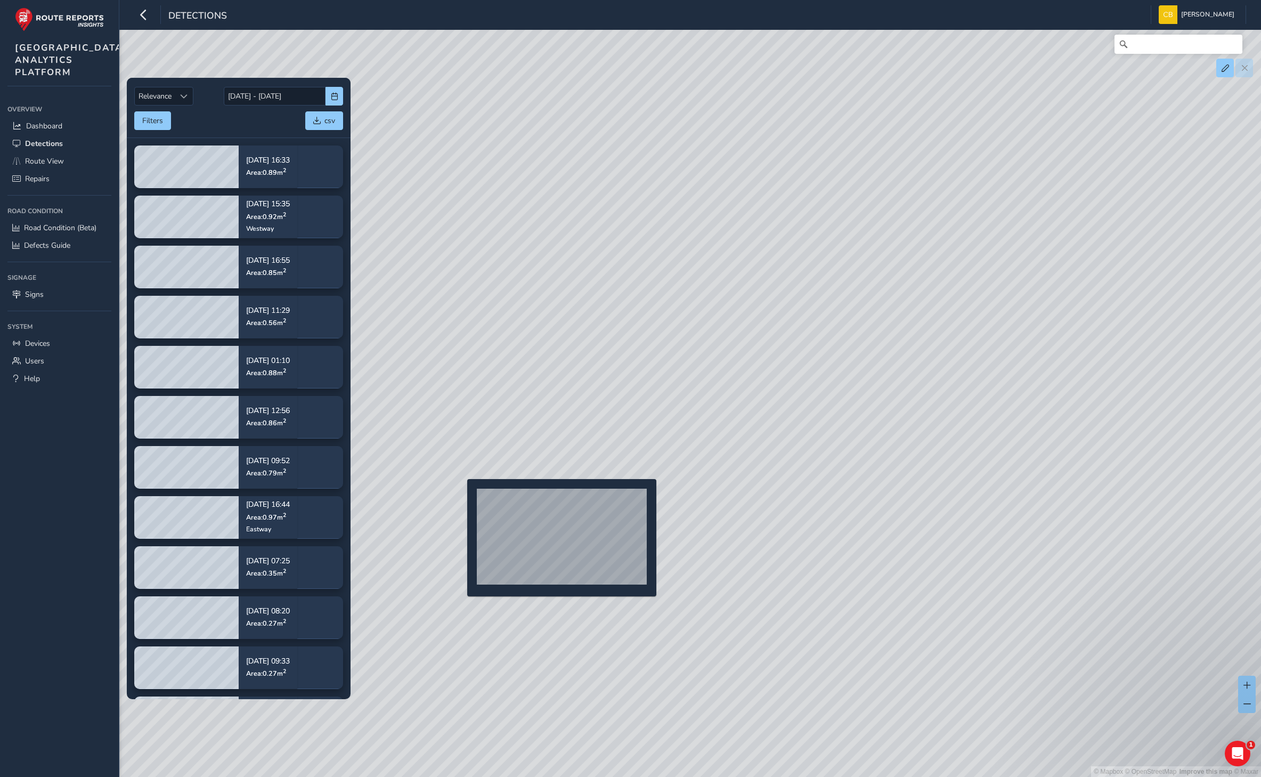
click at [461, 496] on div "© Mapbox © OpenStreetMap Improve this map © Maxar" at bounding box center [630, 388] width 1261 height 777
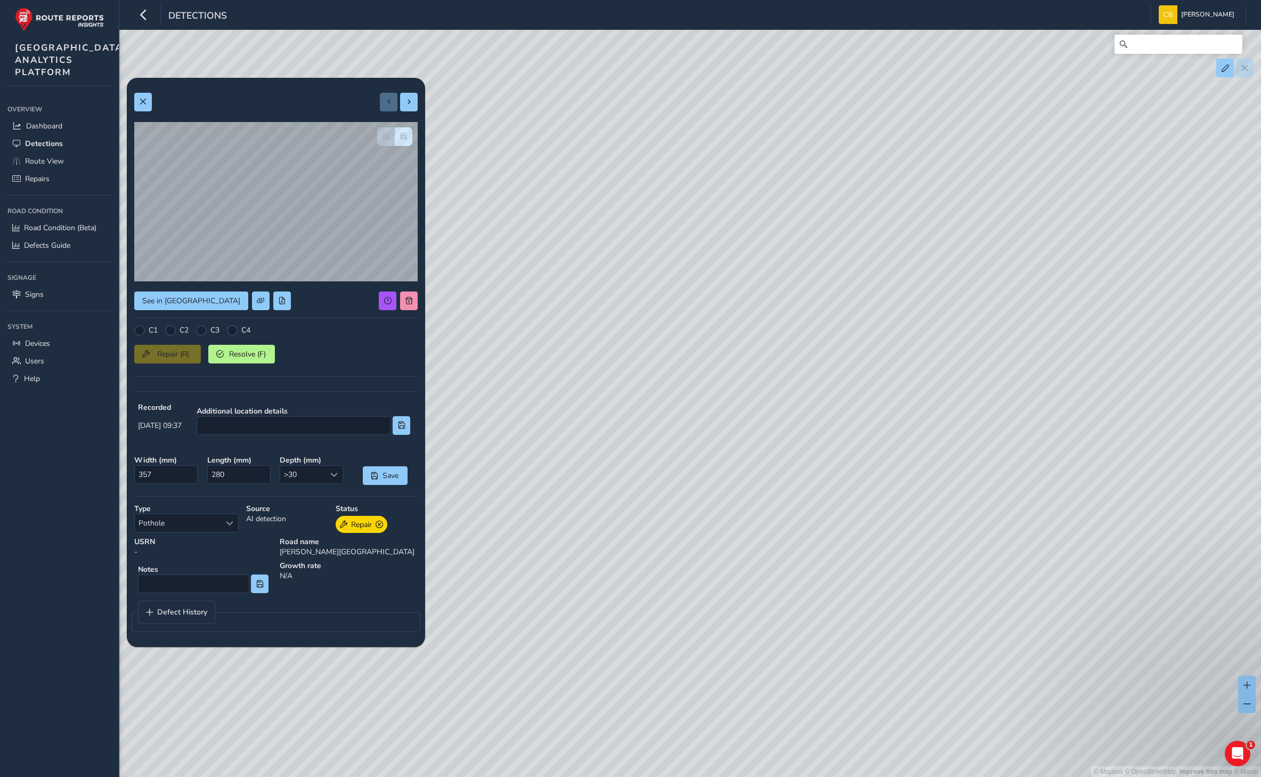
click at [418, 292] on div "See in Route View C1 C2 C3 C4 Repair (R) Resolve (F) Recorded [DATE] 09:37 Addi…" at bounding box center [276, 362] width 298 height 569
click at [411, 299] on span at bounding box center [408, 300] width 7 height 7
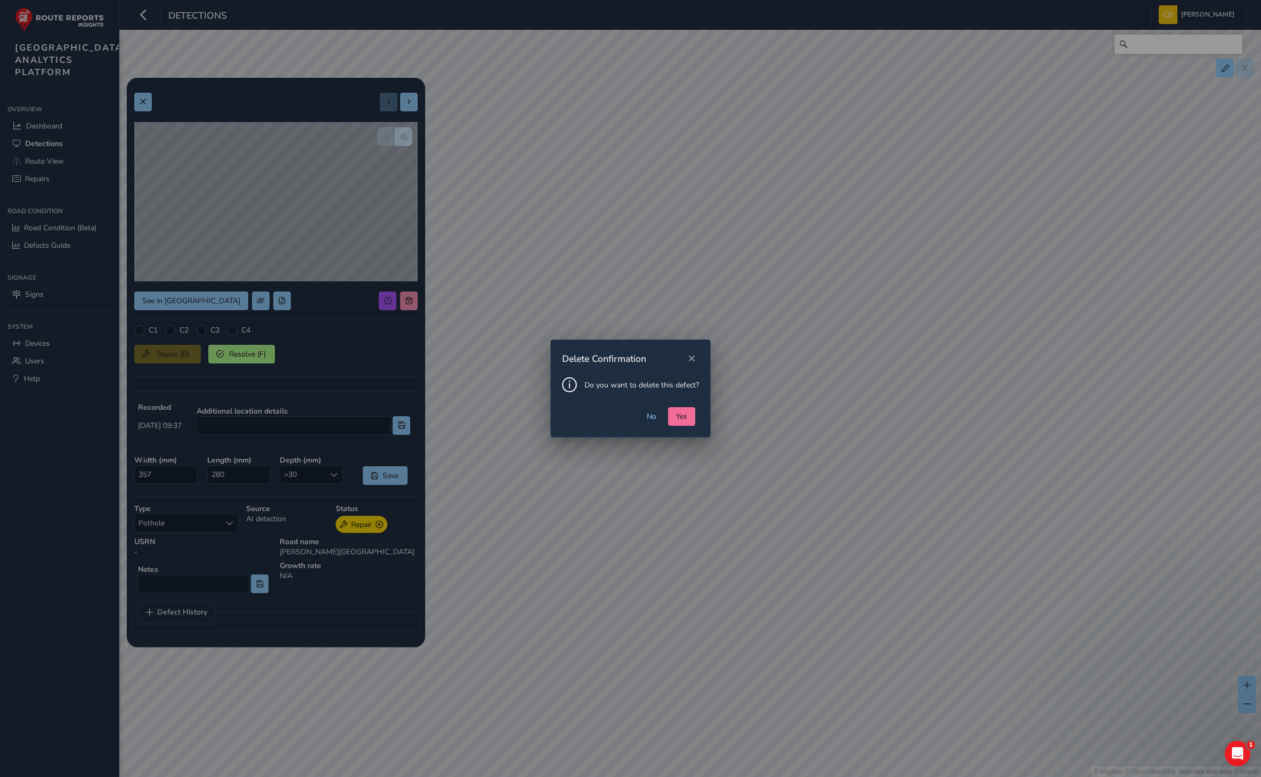
click at [681, 419] on span "Yes" at bounding box center [681, 416] width 11 height 10
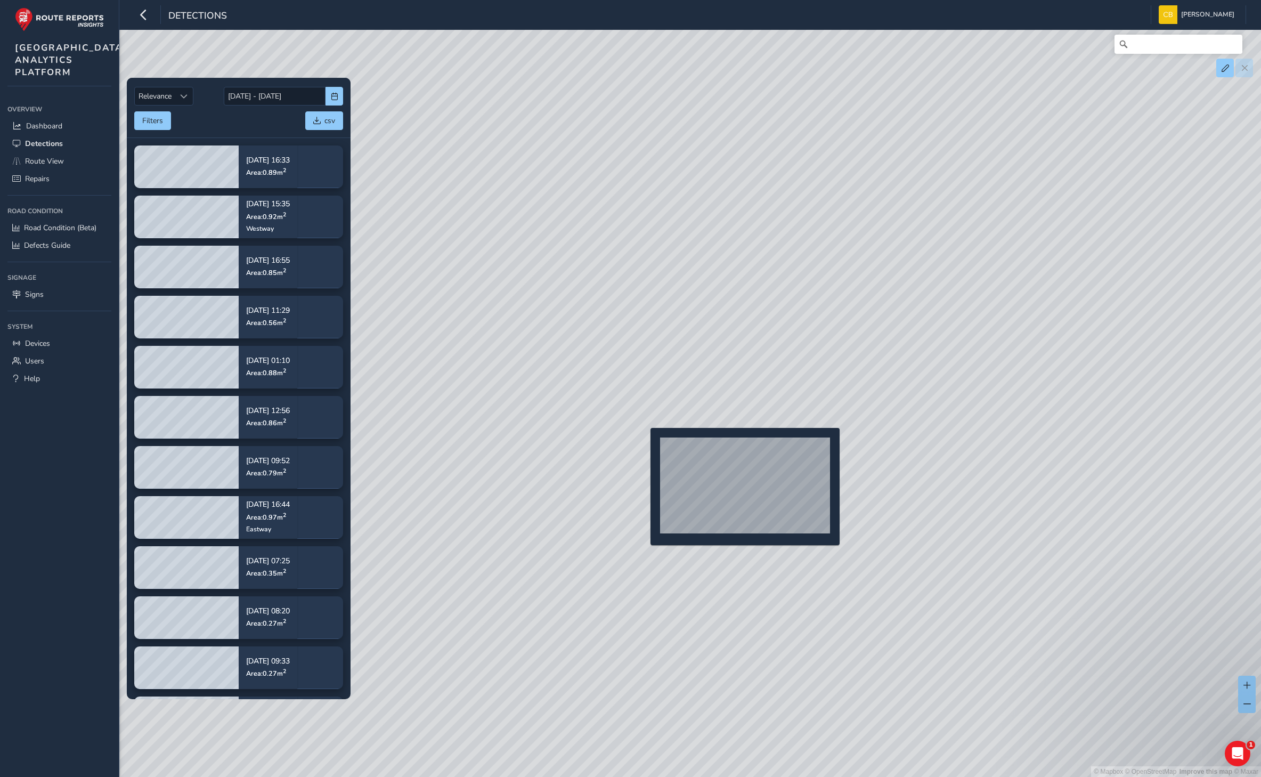
click at [644, 445] on div "© Mapbox © OpenStreetMap Improve this map © Maxar" at bounding box center [630, 388] width 1261 height 777
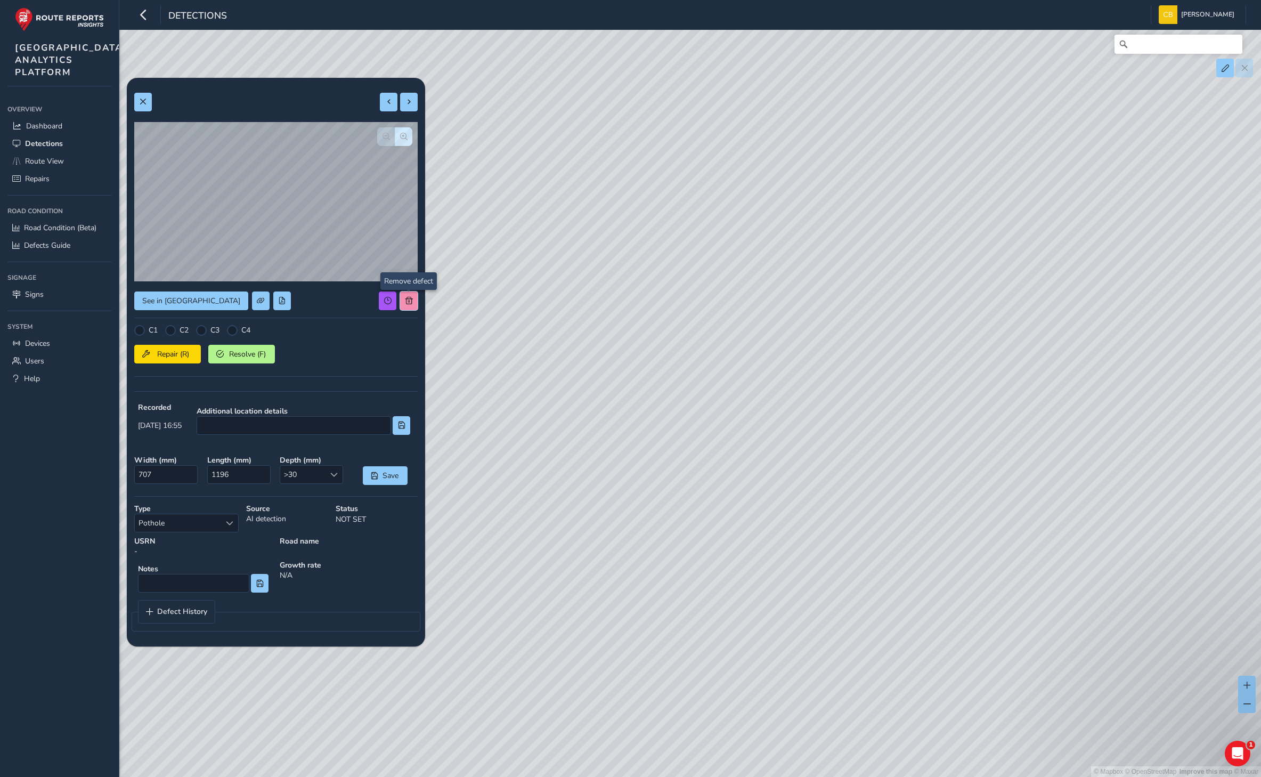
click at [407, 299] on span at bounding box center [408, 300] width 7 height 7
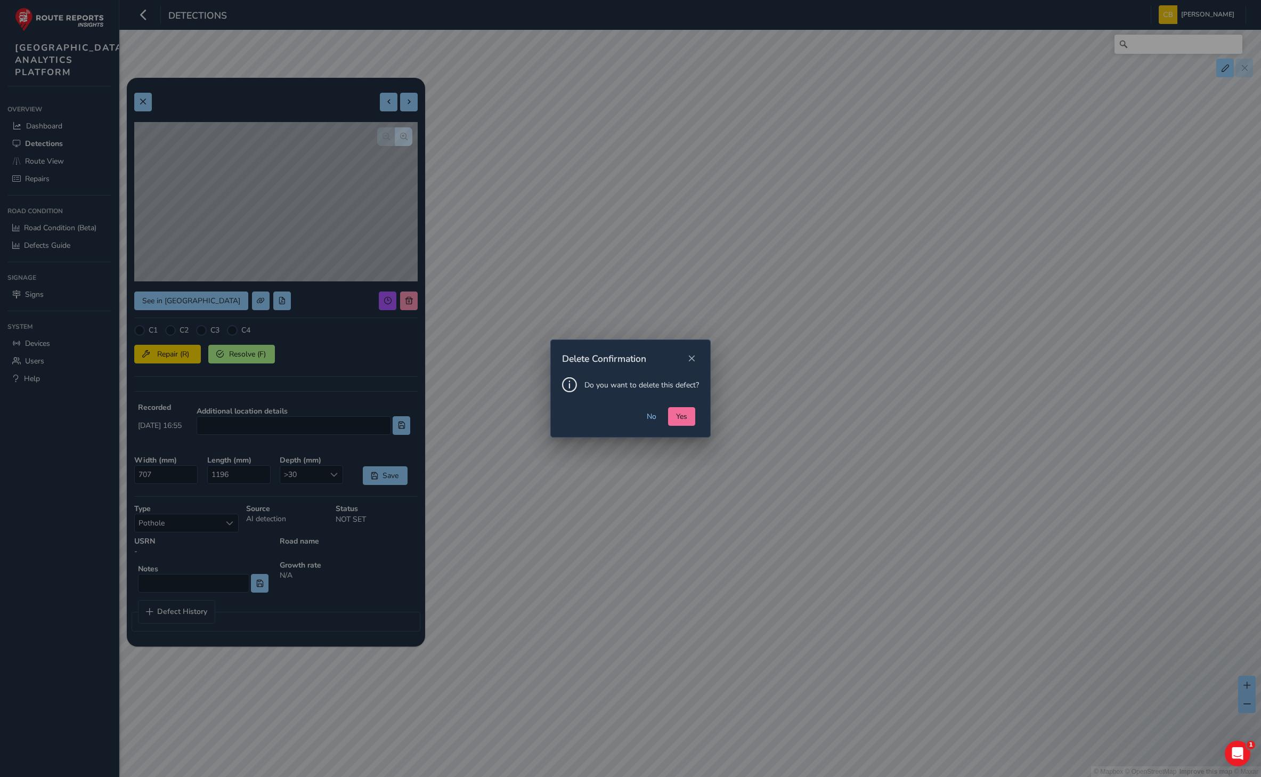
click at [689, 414] on button "Yes" at bounding box center [681, 416] width 27 height 19
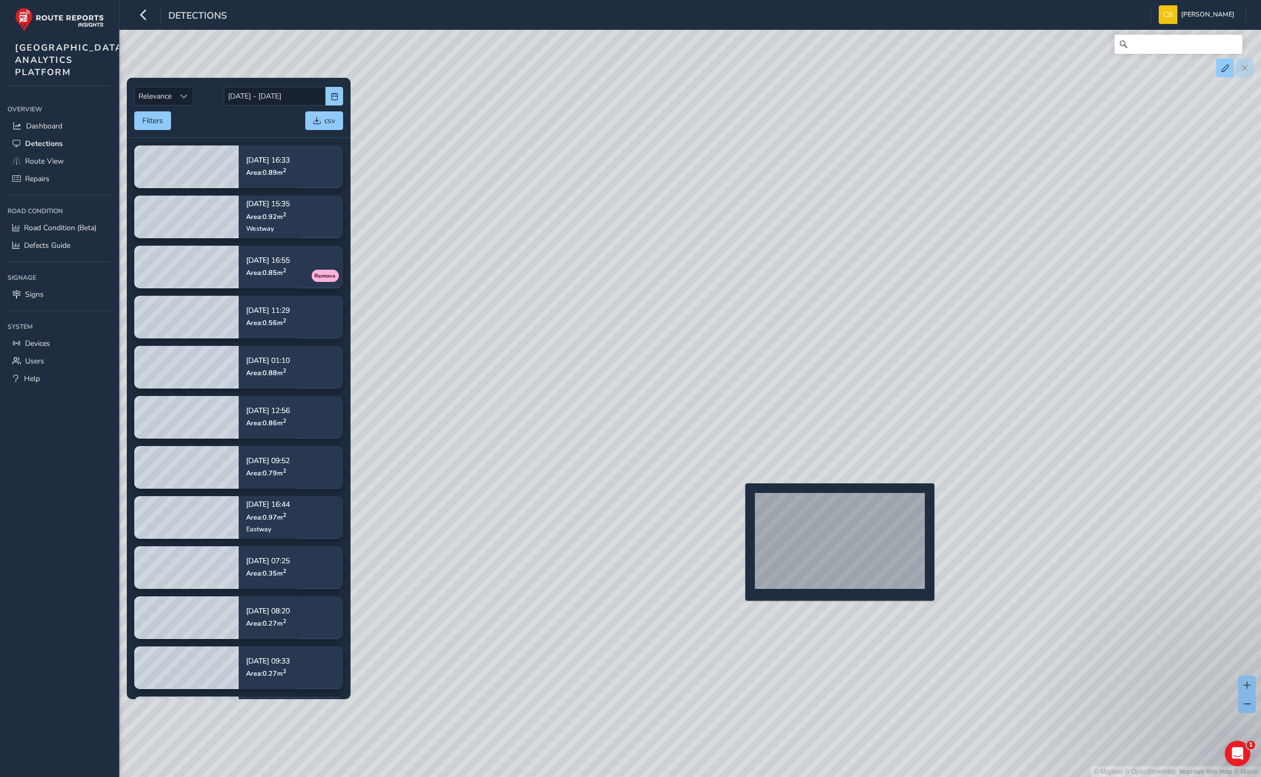
click at [739, 500] on div "© Mapbox © OpenStreetMap Improve this map © Maxar" at bounding box center [630, 388] width 1261 height 777
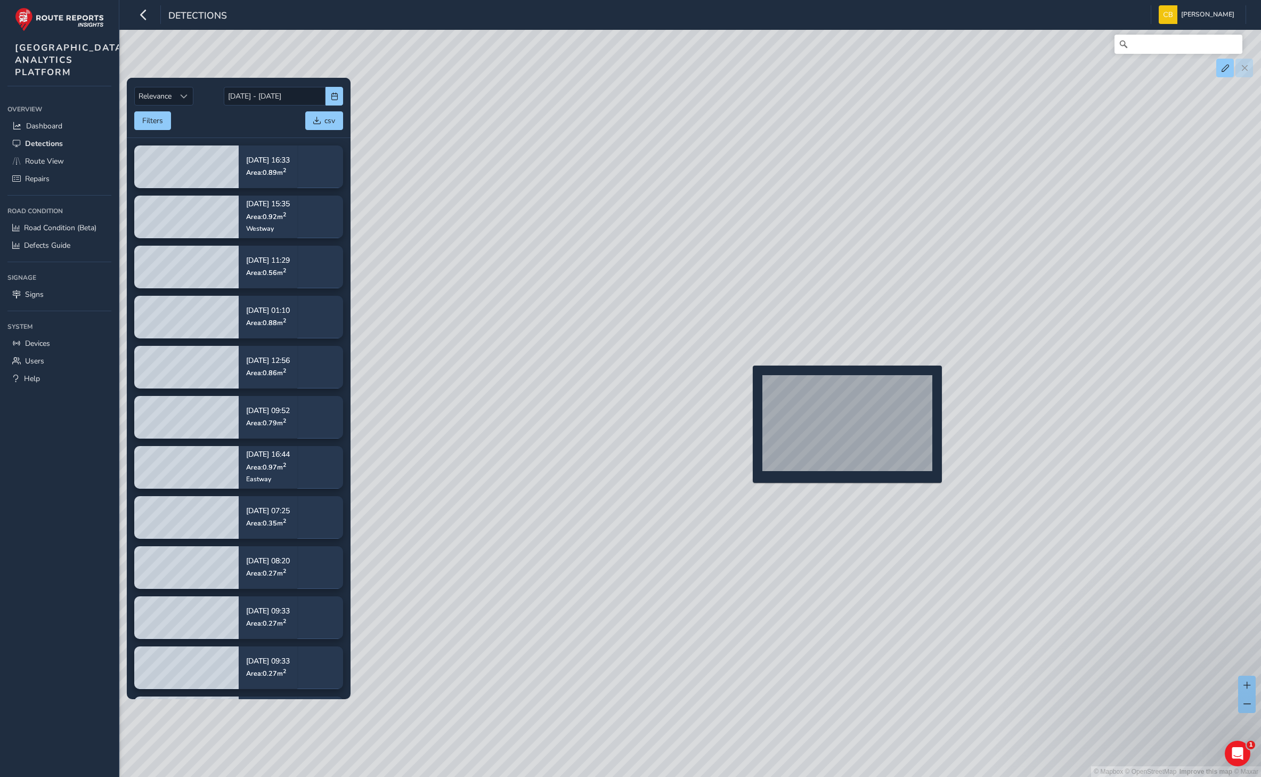
click at [742, 379] on div "© Mapbox © OpenStreetMap Improve this map © Maxar" at bounding box center [630, 388] width 1261 height 777
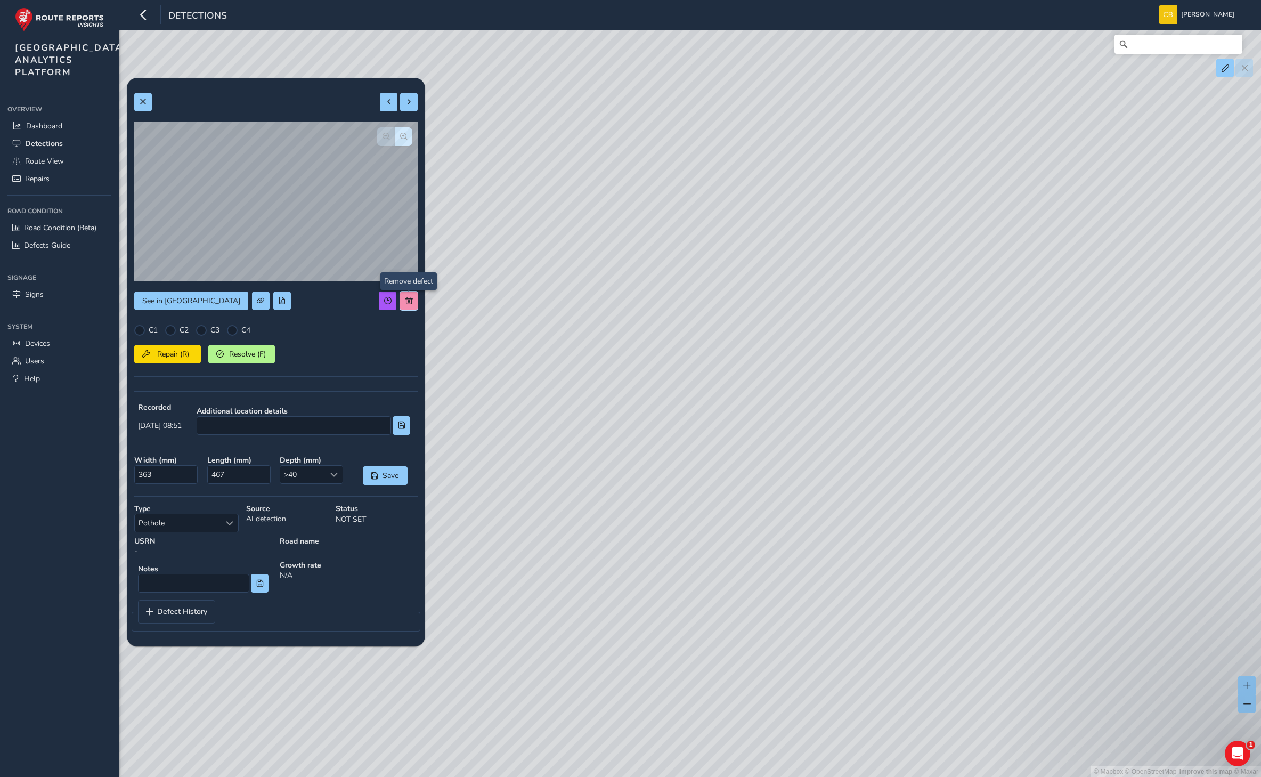
click at [408, 291] on button at bounding box center [409, 300] width 18 height 19
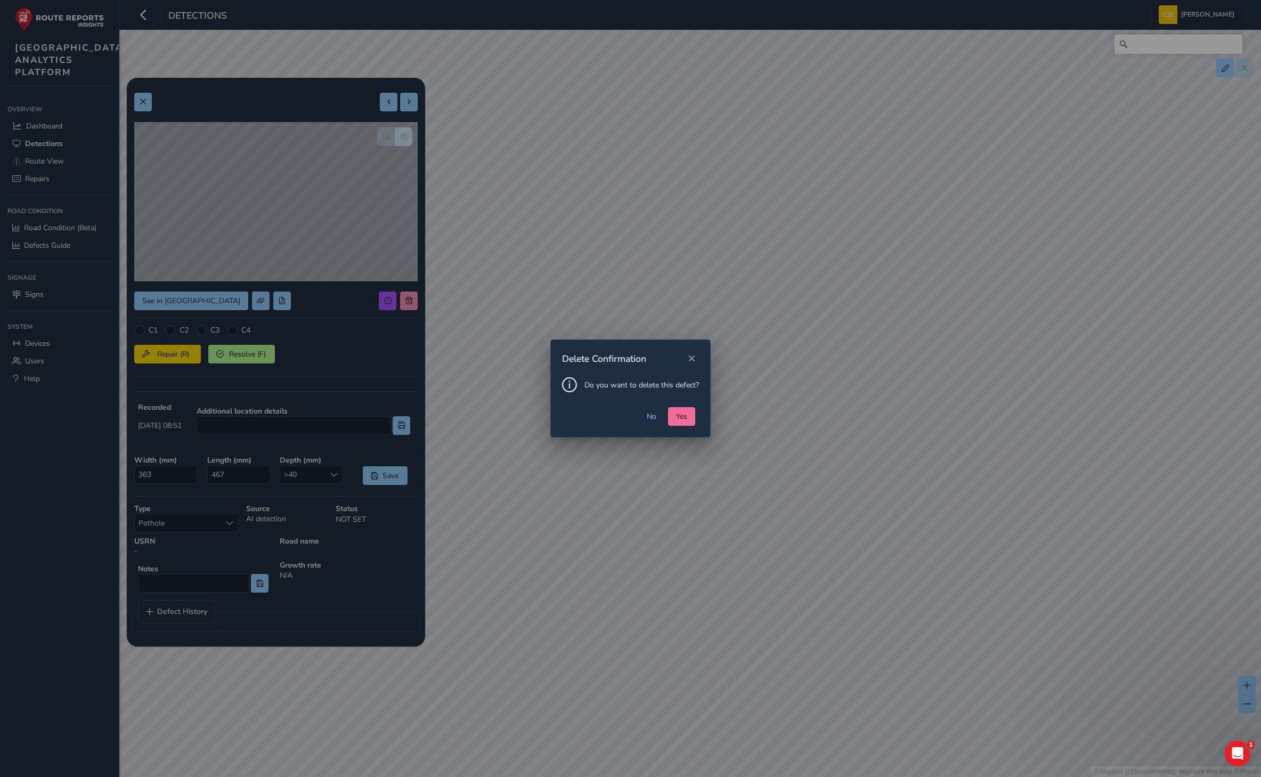
click at [673, 419] on button "Yes" at bounding box center [681, 416] width 27 height 19
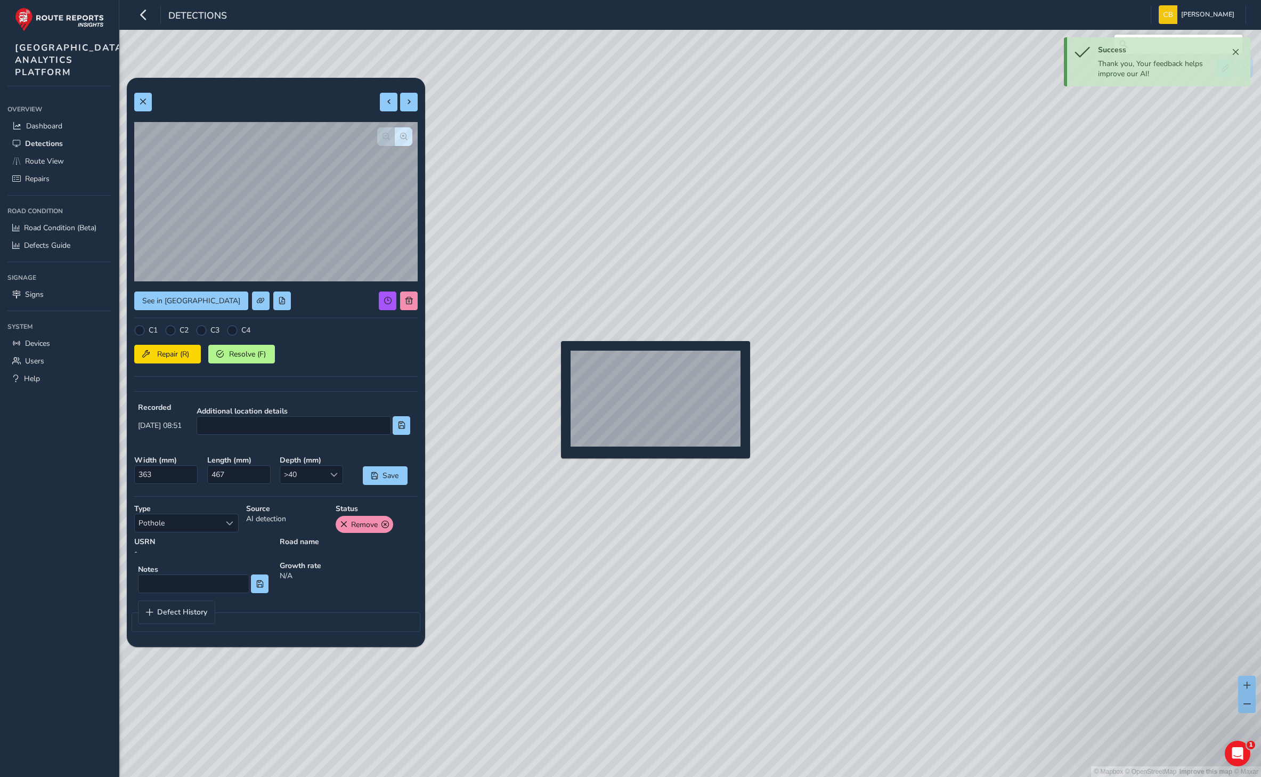
click at [555, 358] on div "© Mapbox © OpenStreetMap Improve this map © Maxar" at bounding box center [630, 388] width 1261 height 777
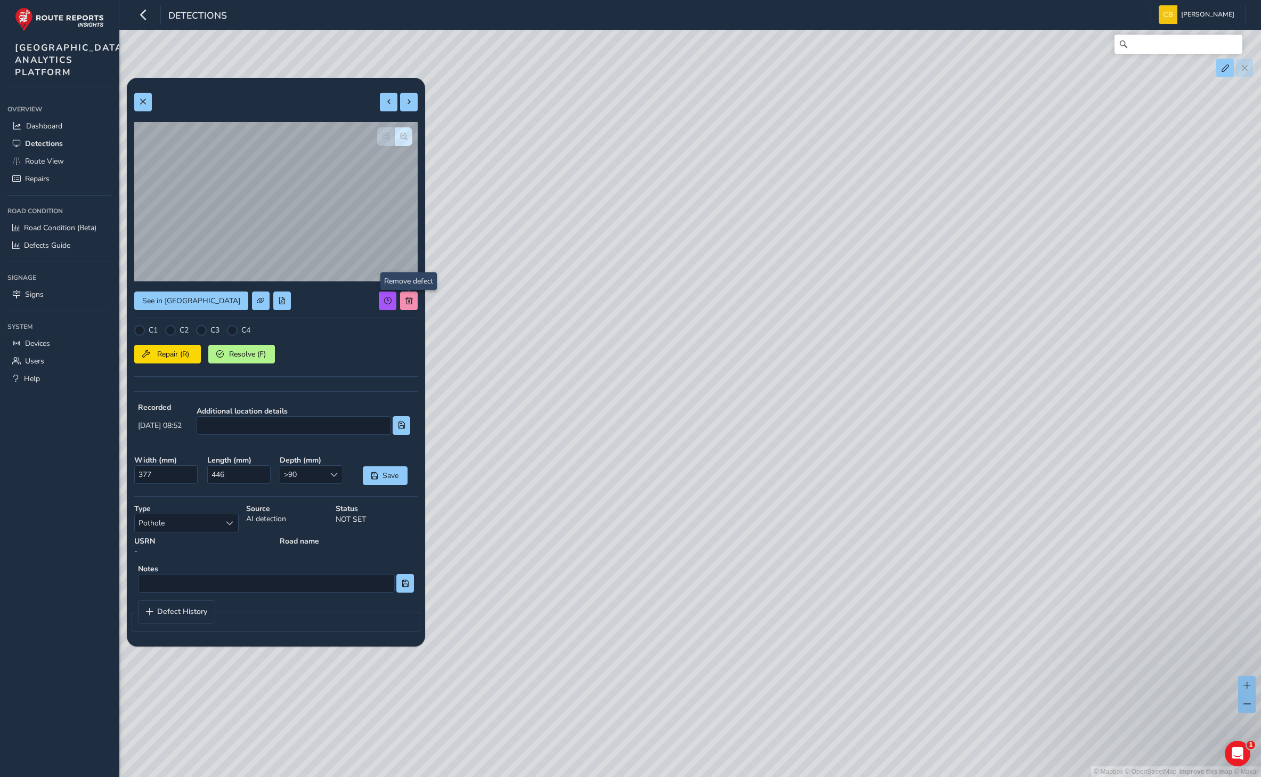
click at [411, 300] on div "© Mapbox © OpenStreetMap Improve this map © Maxar" at bounding box center [630, 388] width 1261 height 777
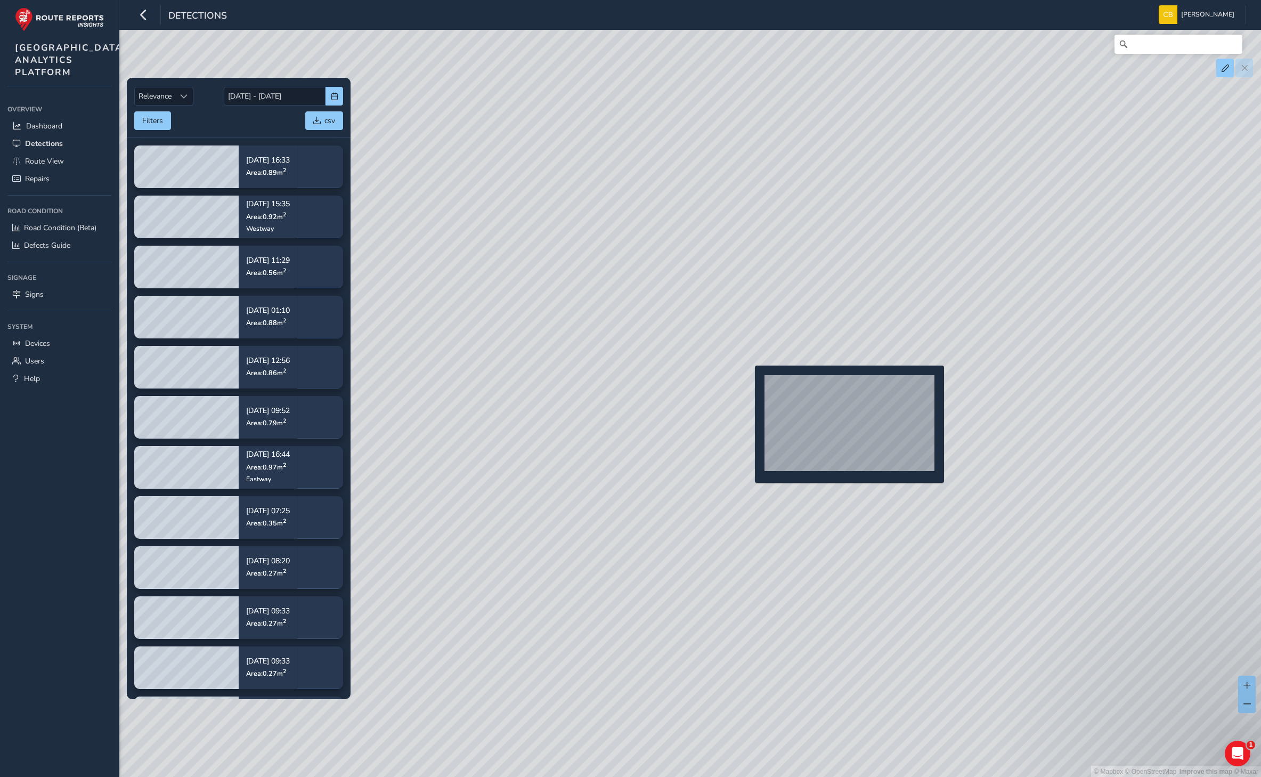
click at [749, 383] on div "© Mapbox © OpenStreetMap Improve this map © Maxar" at bounding box center [630, 388] width 1261 height 777
click at [747, 379] on div "© Mapbox © OpenStreetMap Improve this map © Maxar" at bounding box center [630, 388] width 1261 height 777
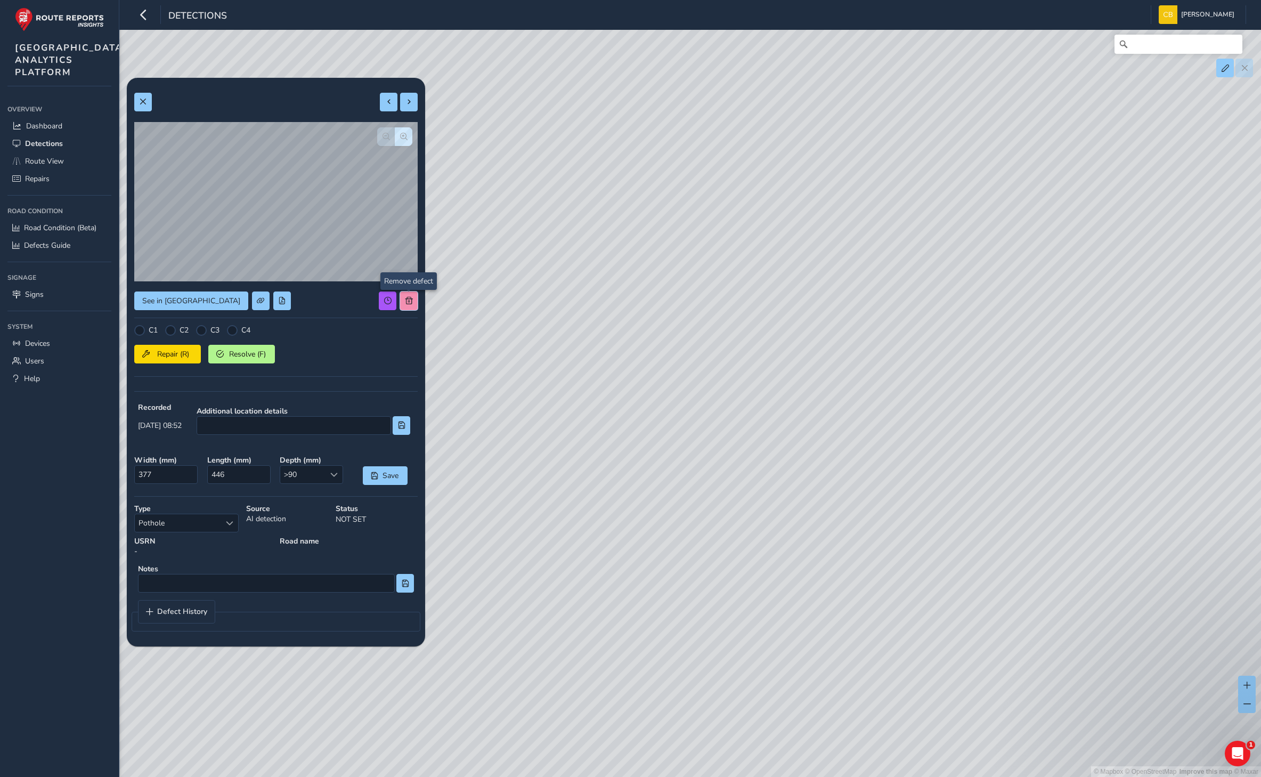
click at [411, 299] on span at bounding box center [408, 300] width 7 height 7
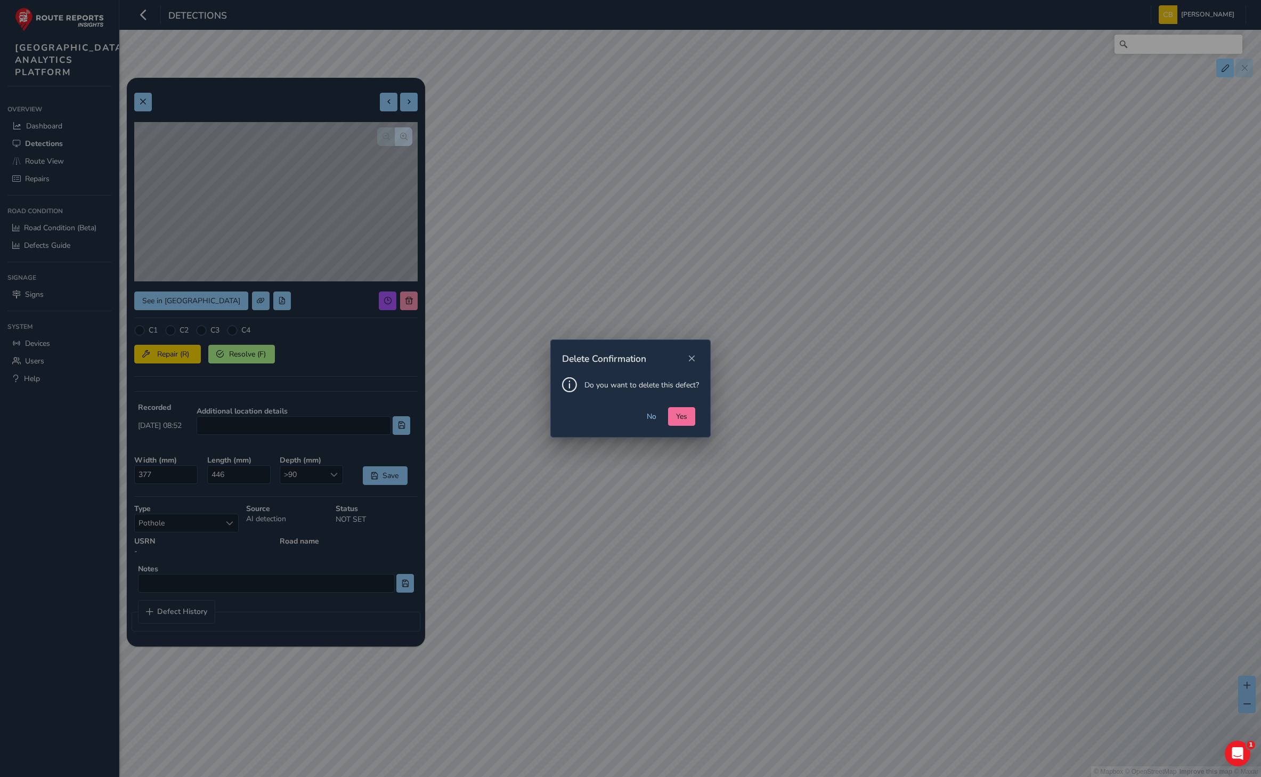
click at [683, 413] on span "Yes" at bounding box center [681, 416] width 11 height 10
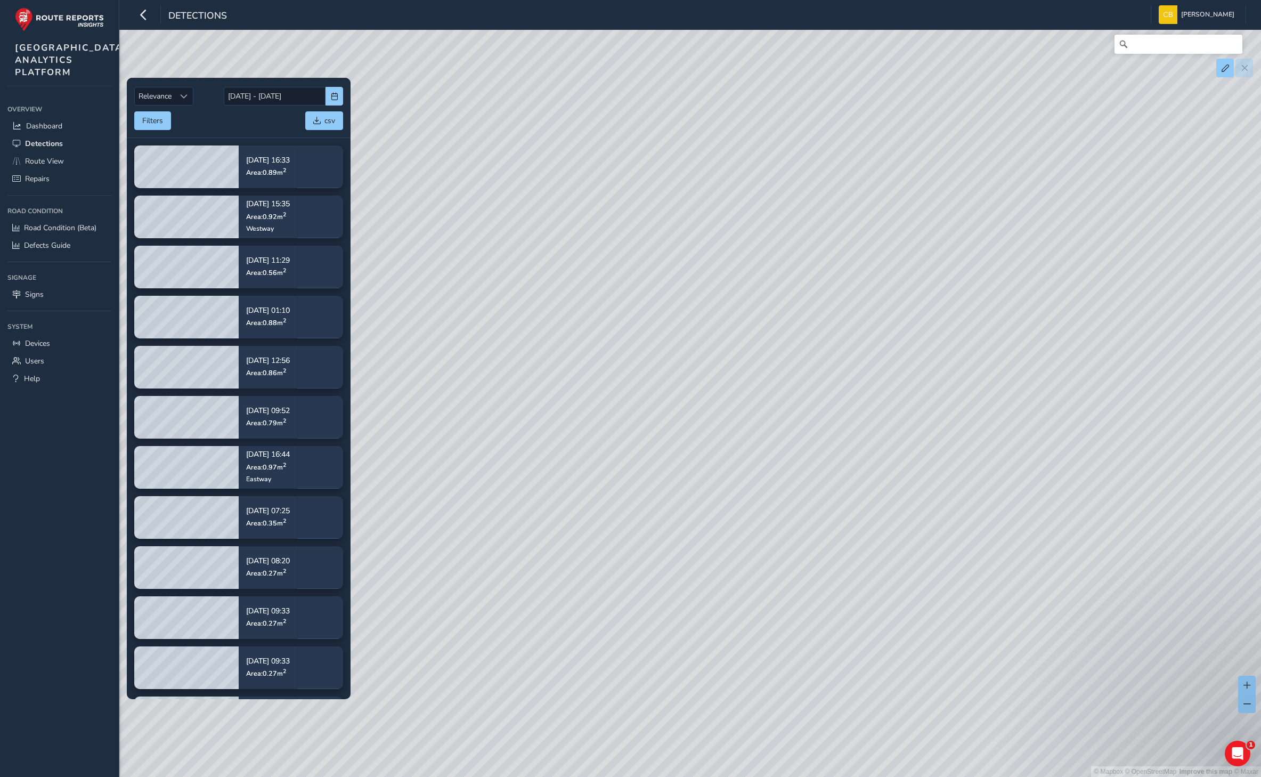
click at [499, 365] on div "© Mapbox © OpenStreetMap Improve this map © Maxar" at bounding box center [630, 388] width 1261 height 777
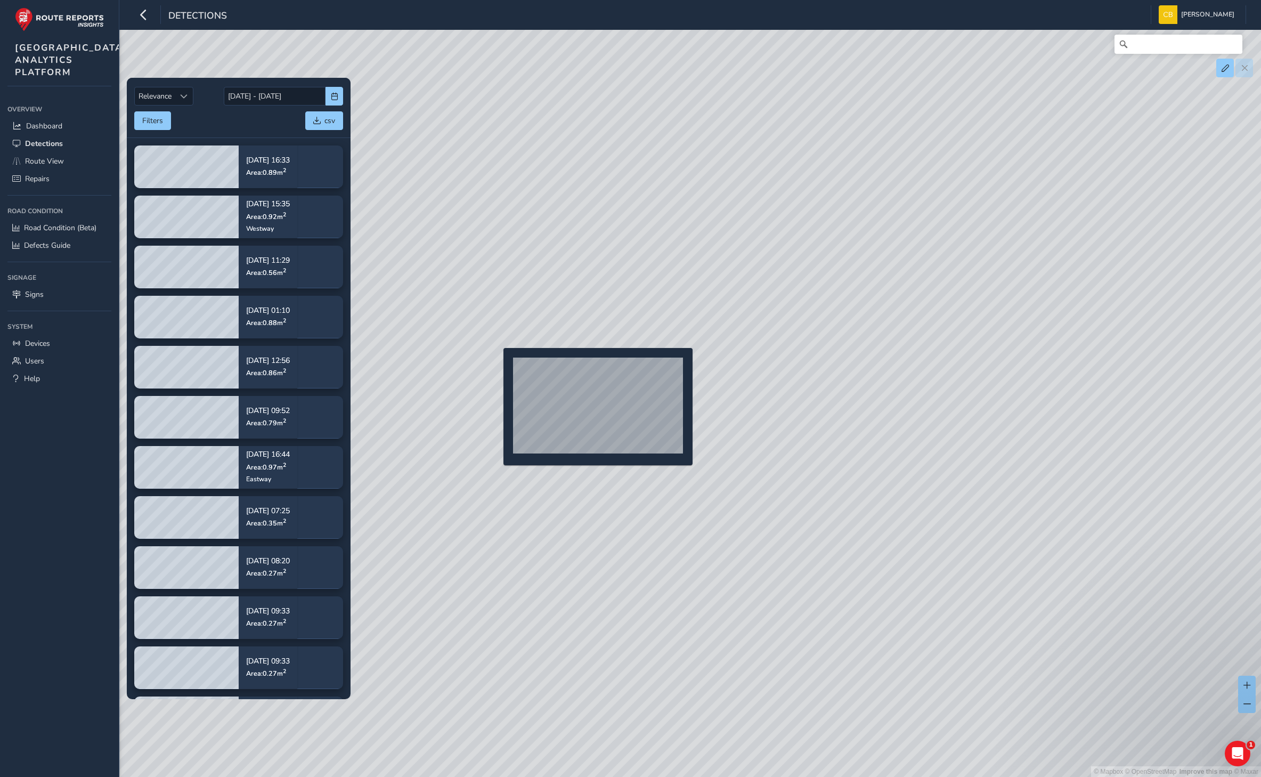
click at [491, 364] on div "© Mapbox © OpenStreetMap Improve this map © Maxar" at bounding box center [630, 388] width 1261 height 777
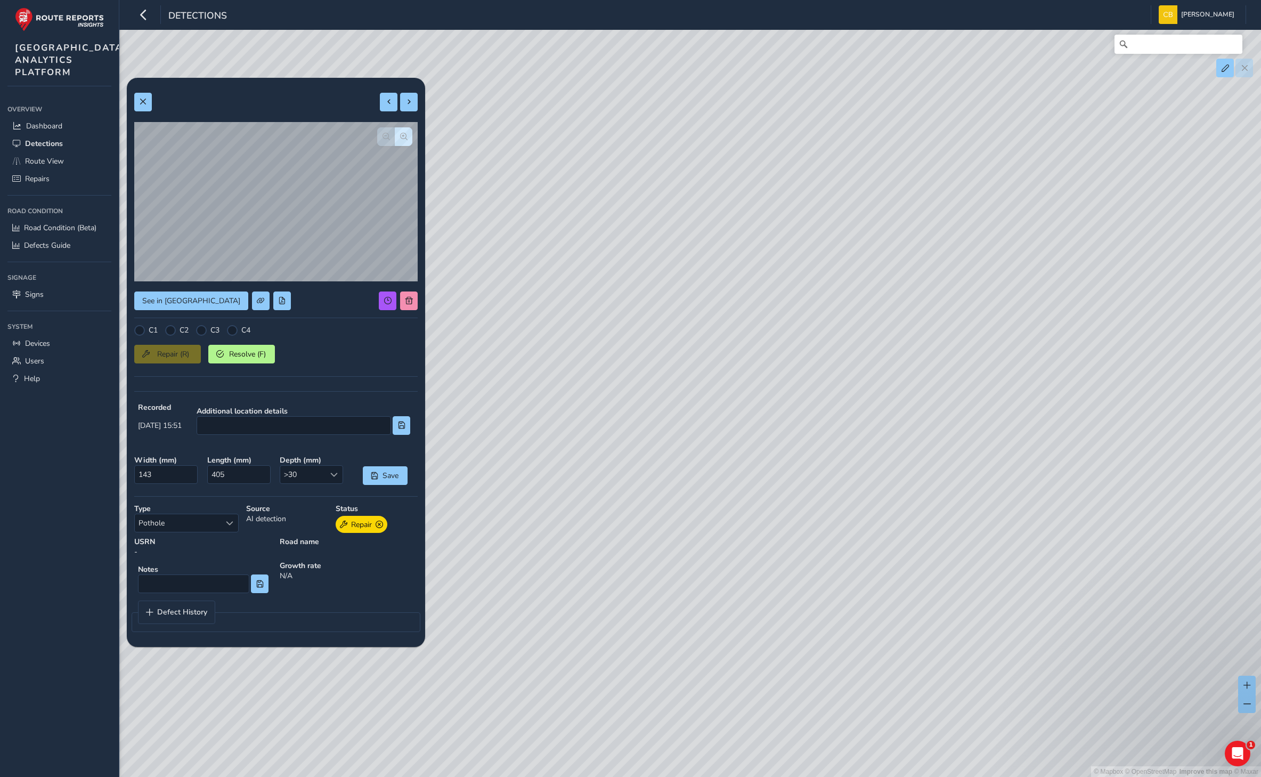
click at [740, 273] on div "© Mapbox © OpenStreetMap Improve this map © Maxar" at bounding box center [630, 388] width 1261 height 777
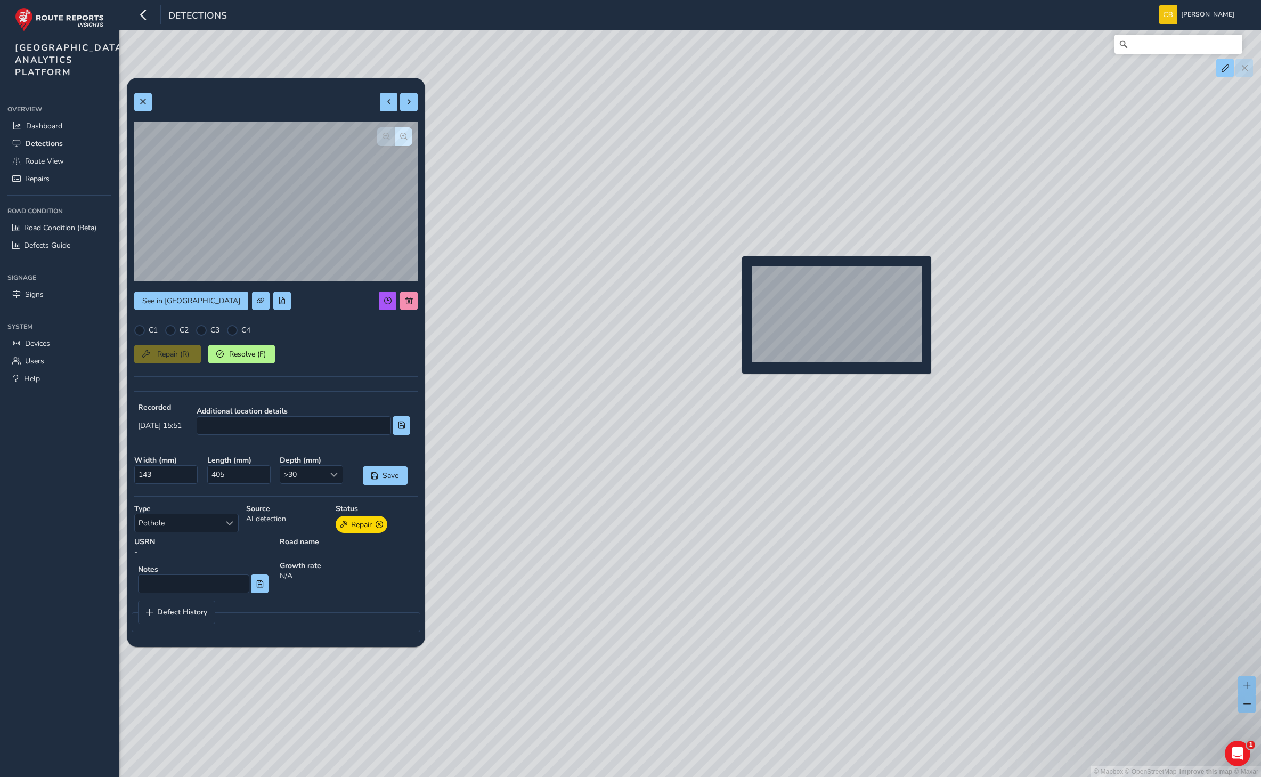
click at [736, 273] on div "© Mapbox © OpenStreetMap Improve this map © Maxar" at bounding box center [630, 388] width 1261 height 777
type input "532"
type input "703"
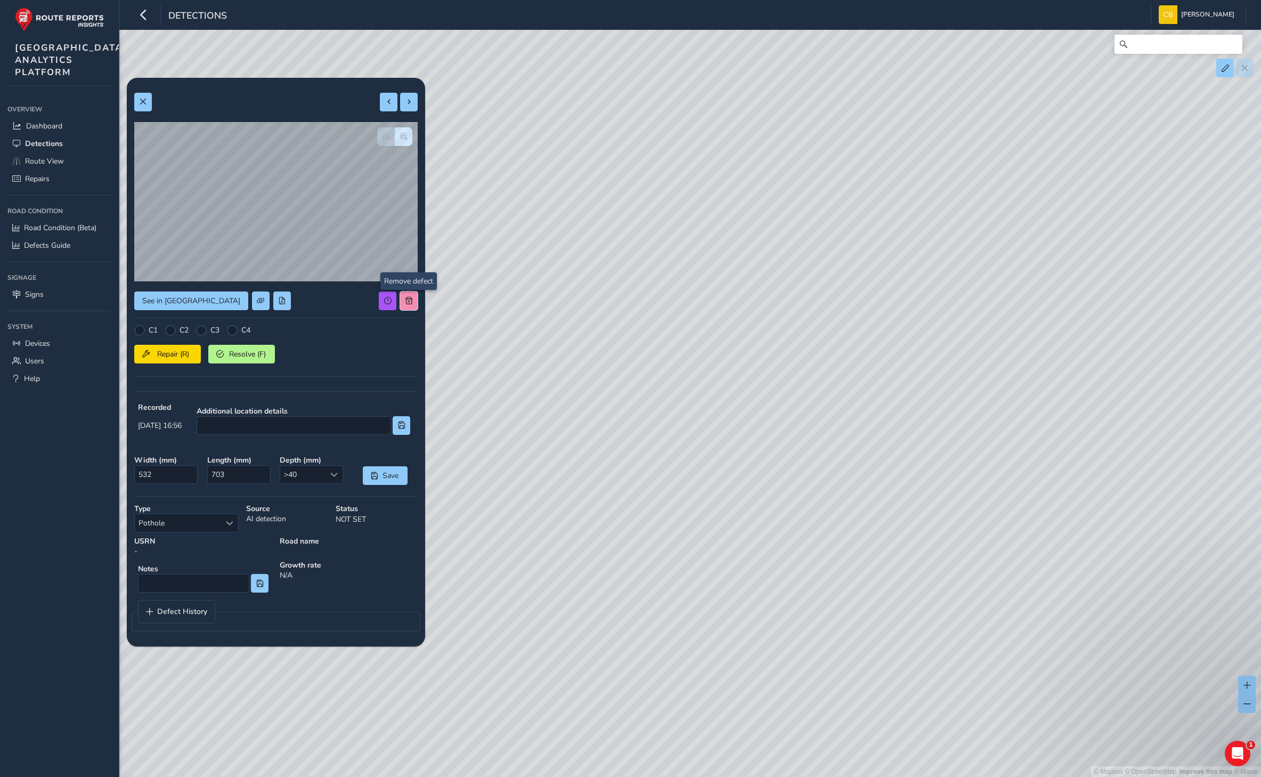
click at [408, 302] on span at bounding box center [408, 300] width 7 height 7
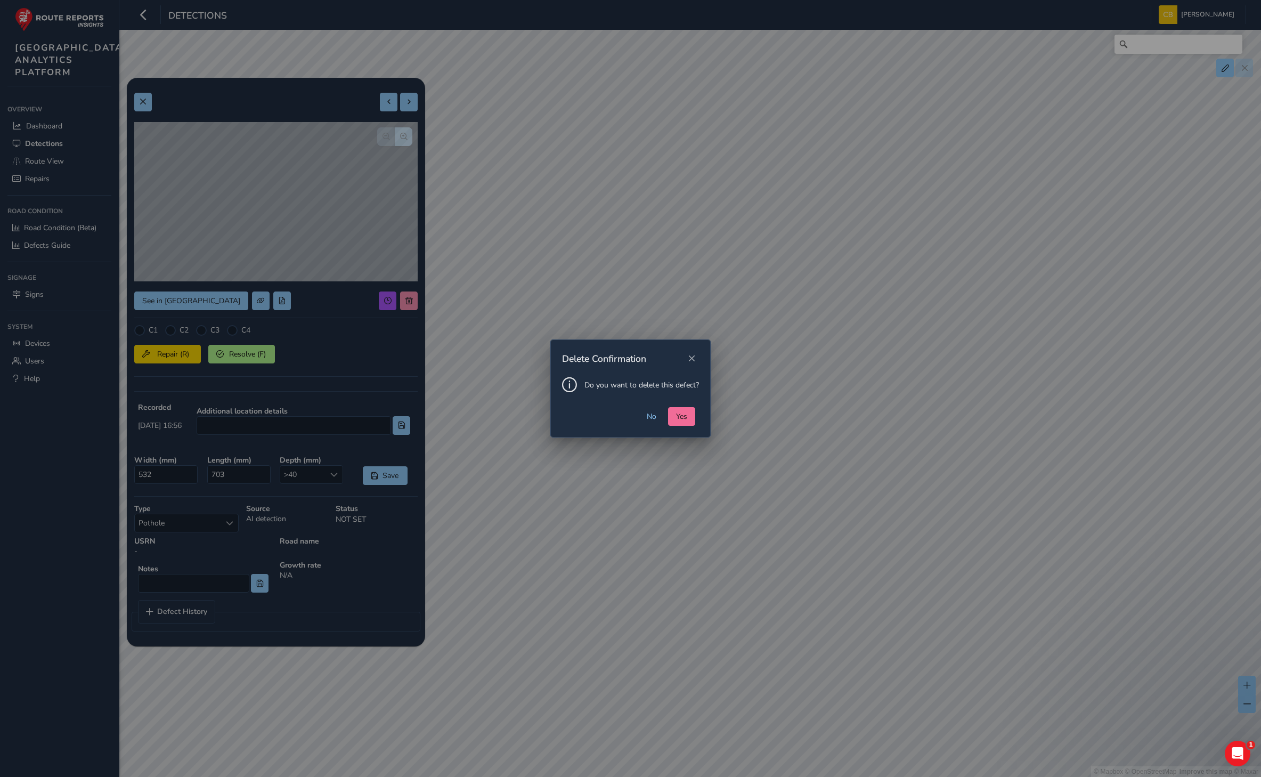
click at [692, 415] on button "Yes" at bounding box center [681, 416] width 27 height 19
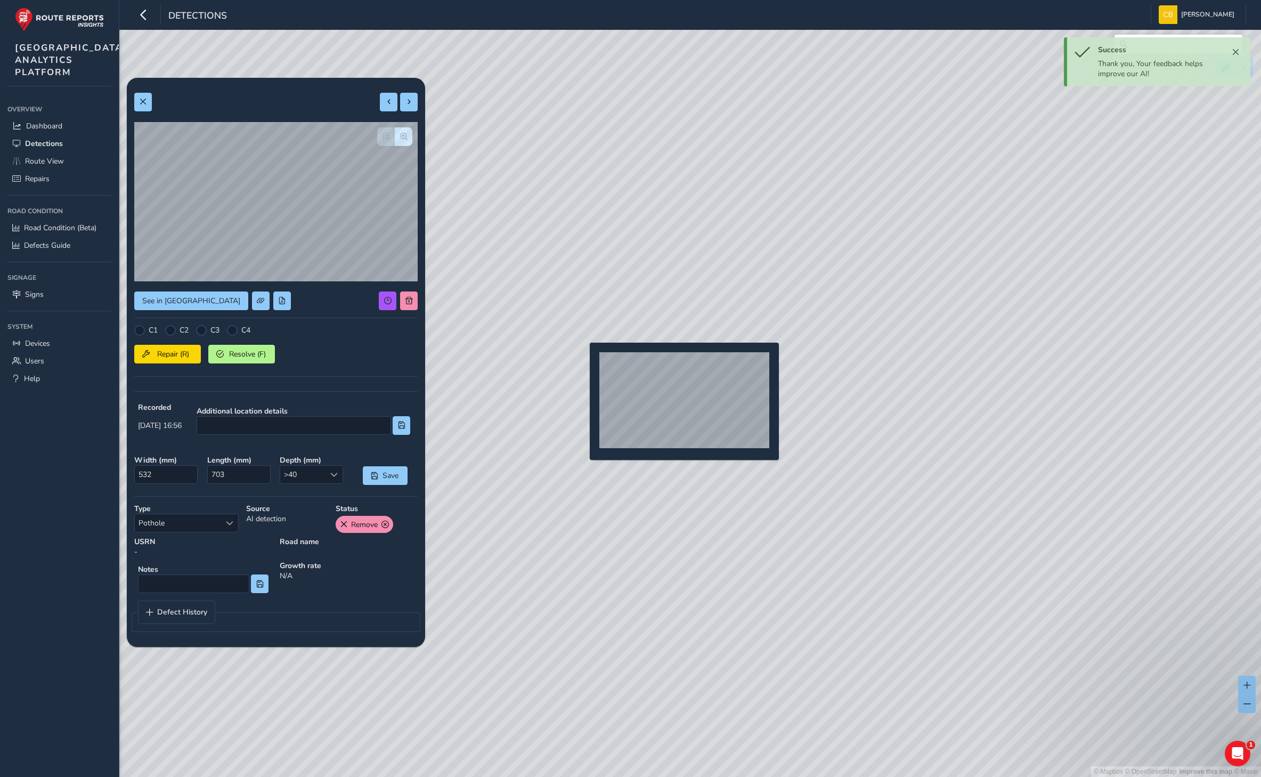
click at [583, 360] on div "© Mapbox © OpenStreetMap Improve this map © Maxar" at bounding box center [630, 388] width 1261 height 777
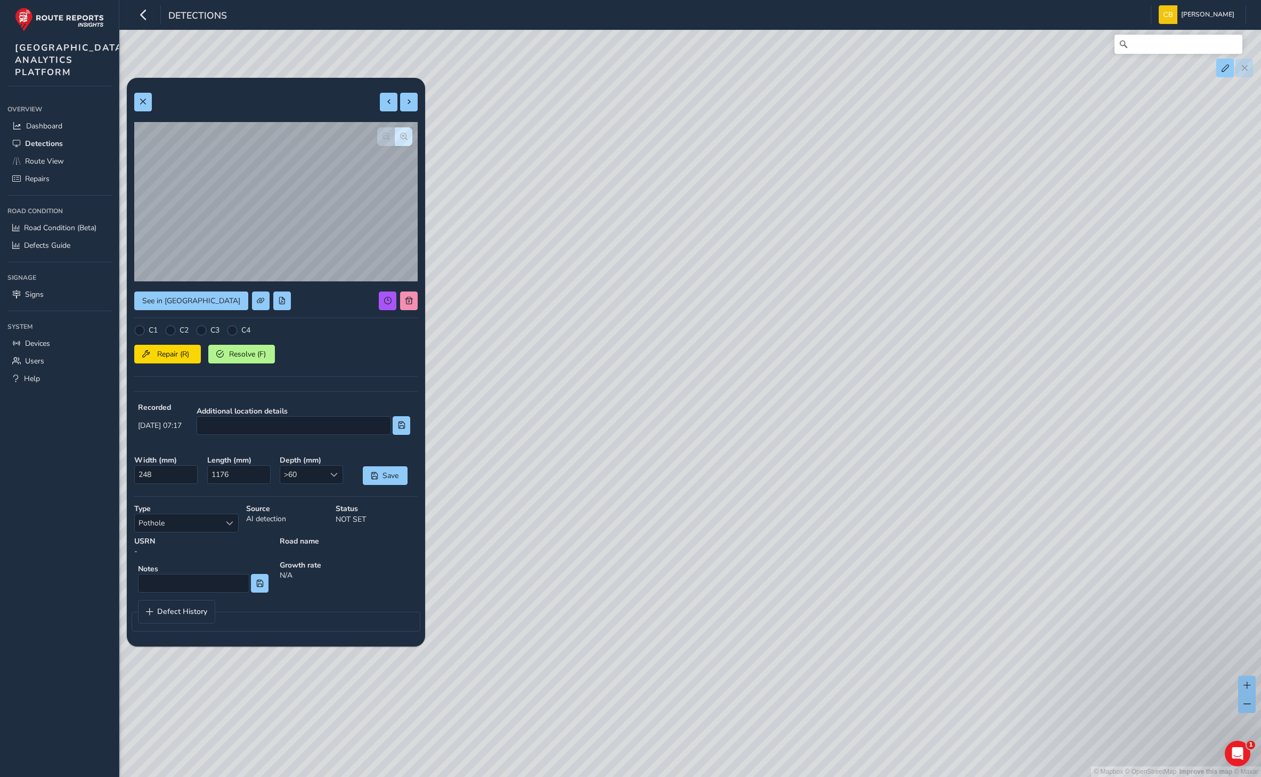
click at [411, 296] on div "© Mapbox © OpenStreetMap Improve this map © Maxar" at bounding box center [630, 388] width 1261 height 777
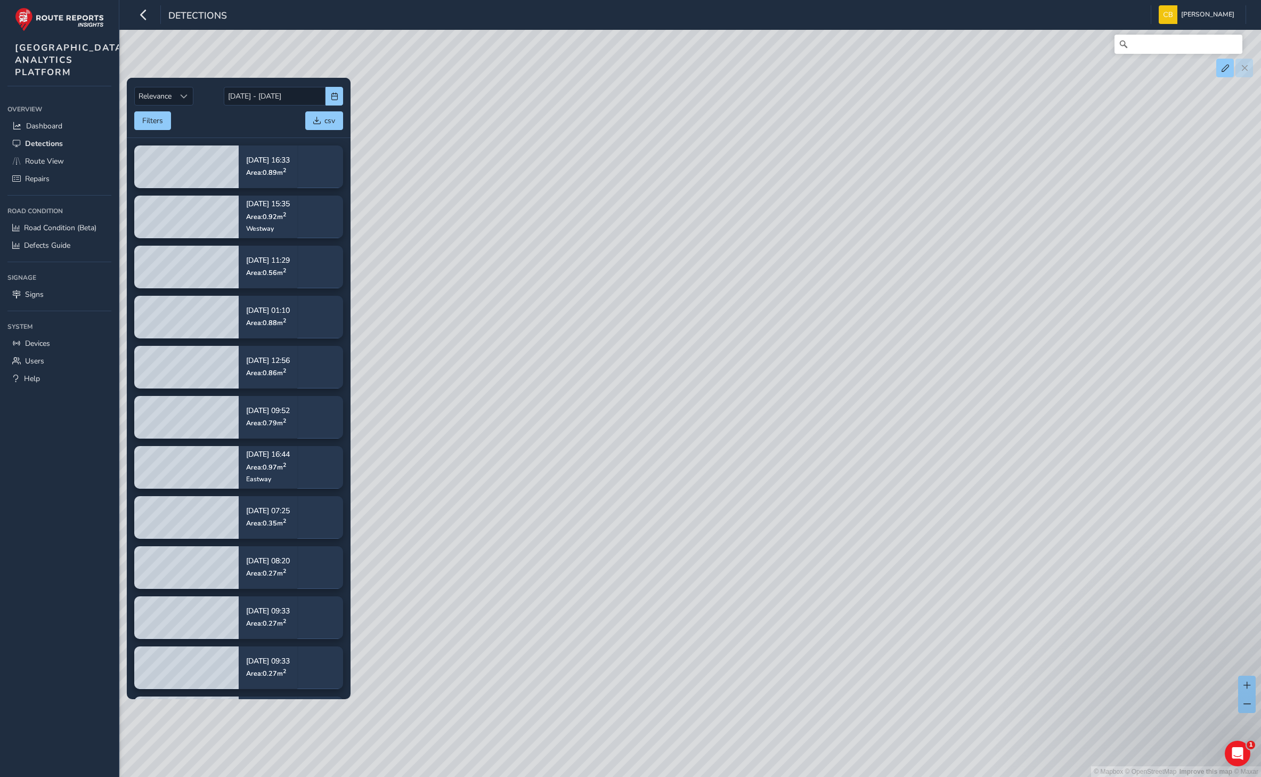
click at [747, 389] on div "© Mapbox © OpenStreetMap Improve this map © Maxar" at bounding box center [630, 388] width 1261 height 777
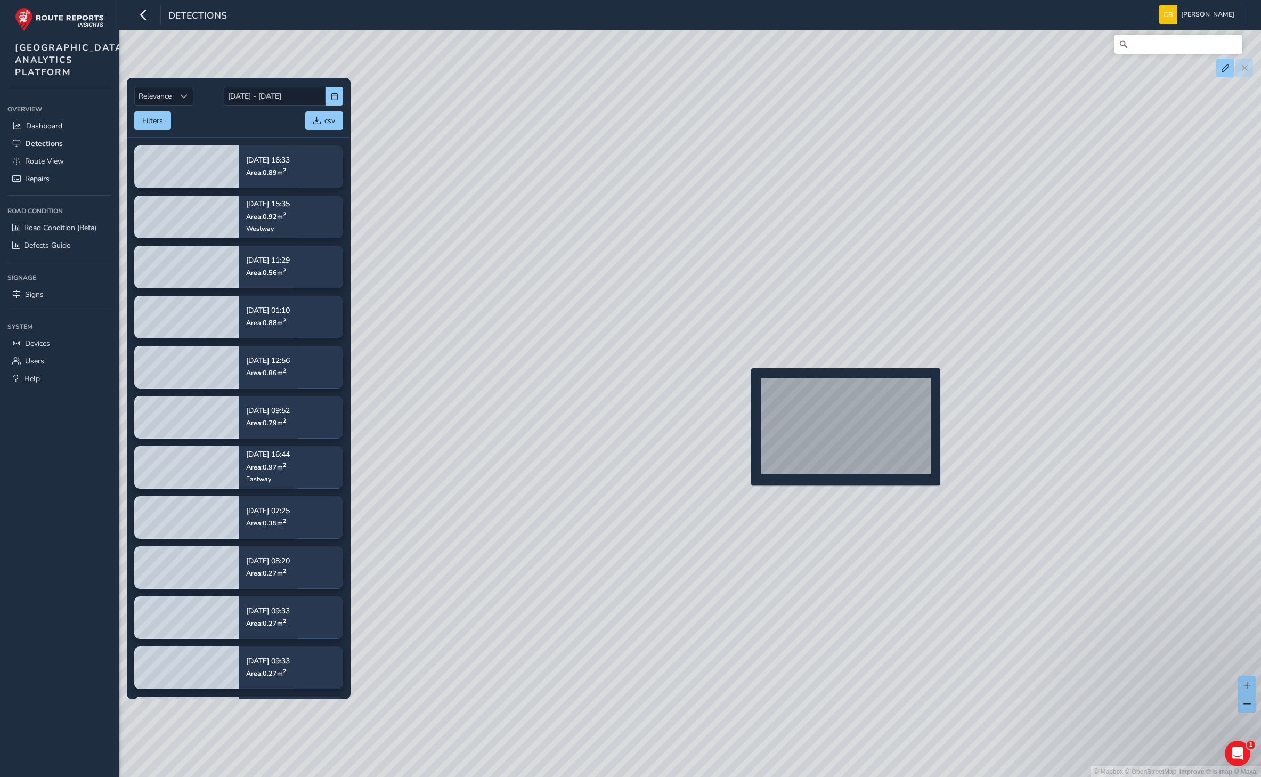
click at [745, 384] on div "© Mapbox © OpenStreetMap Improve this map © Maxar" at bounding box center [630, 388] width 1261 height 777
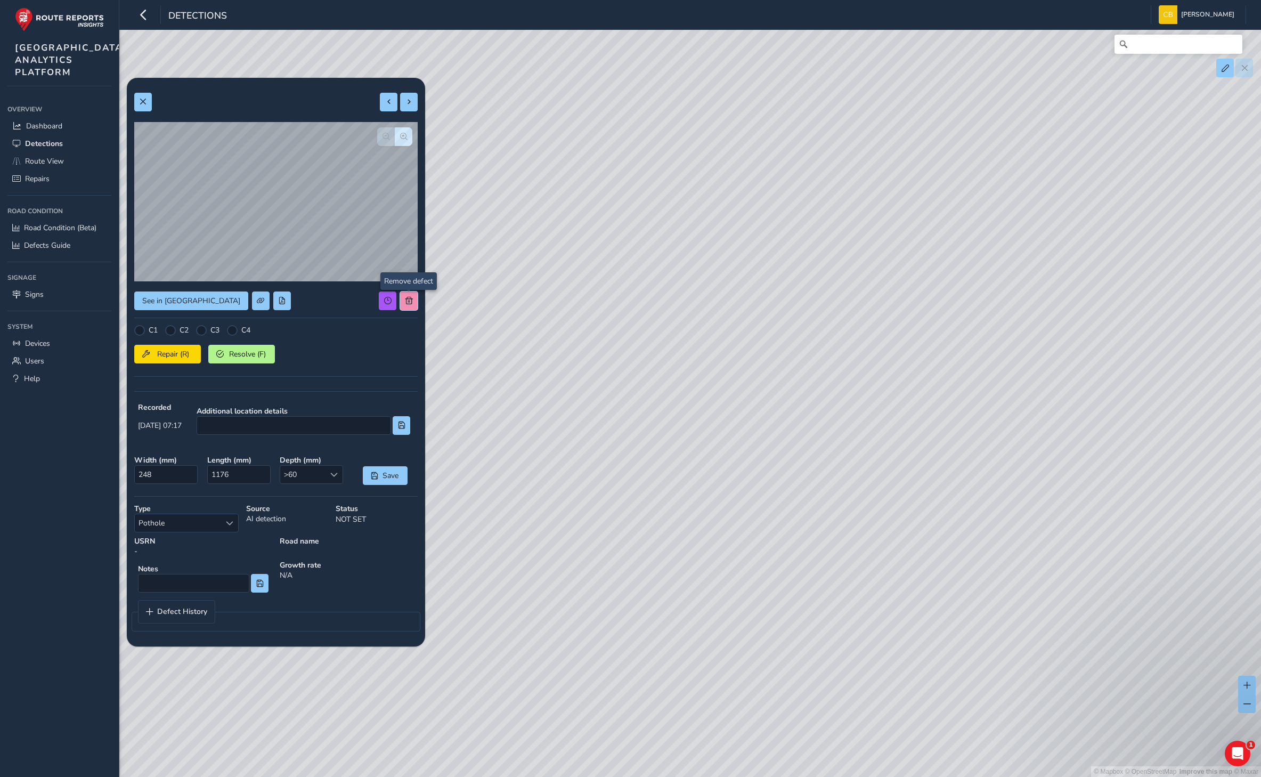
click at [411, 299] on span at bounding box center [408, 300] width 7 height 7
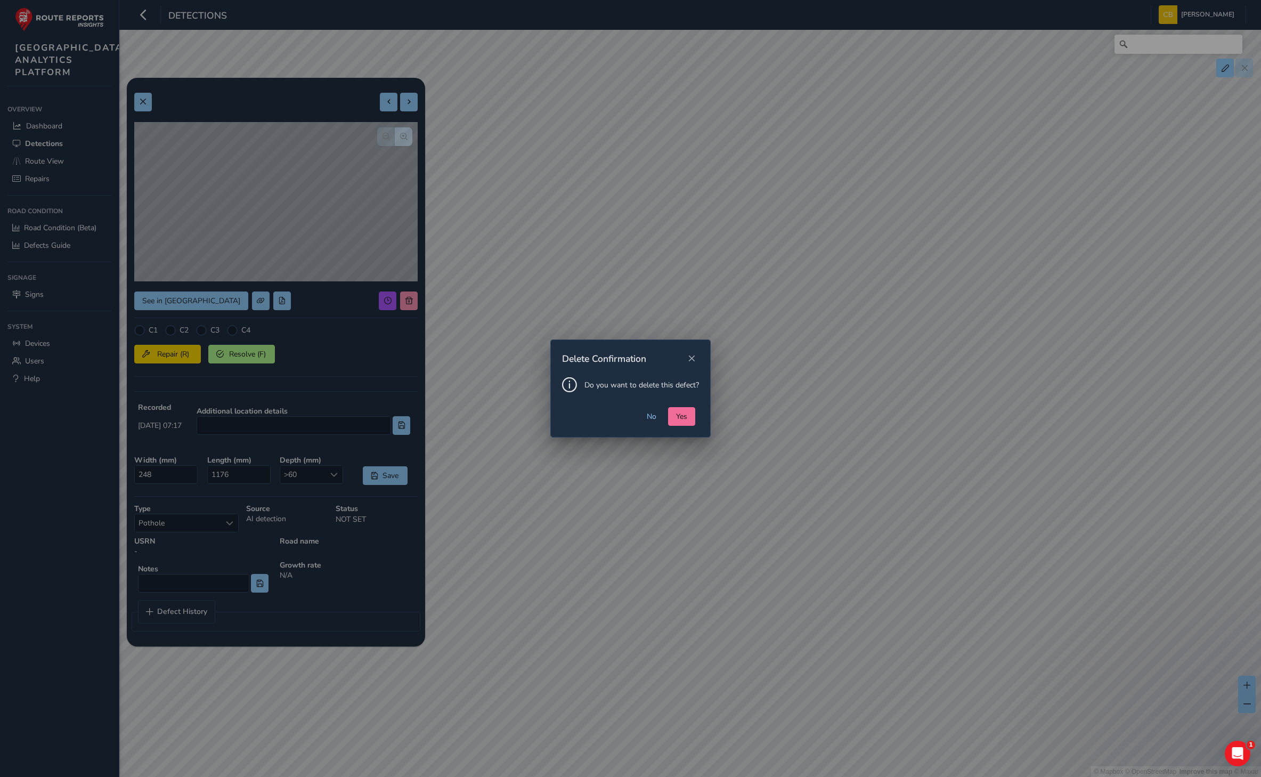
click at [686, 416] on span "Yes" at bounding box center [681, 416] width 11 height 10
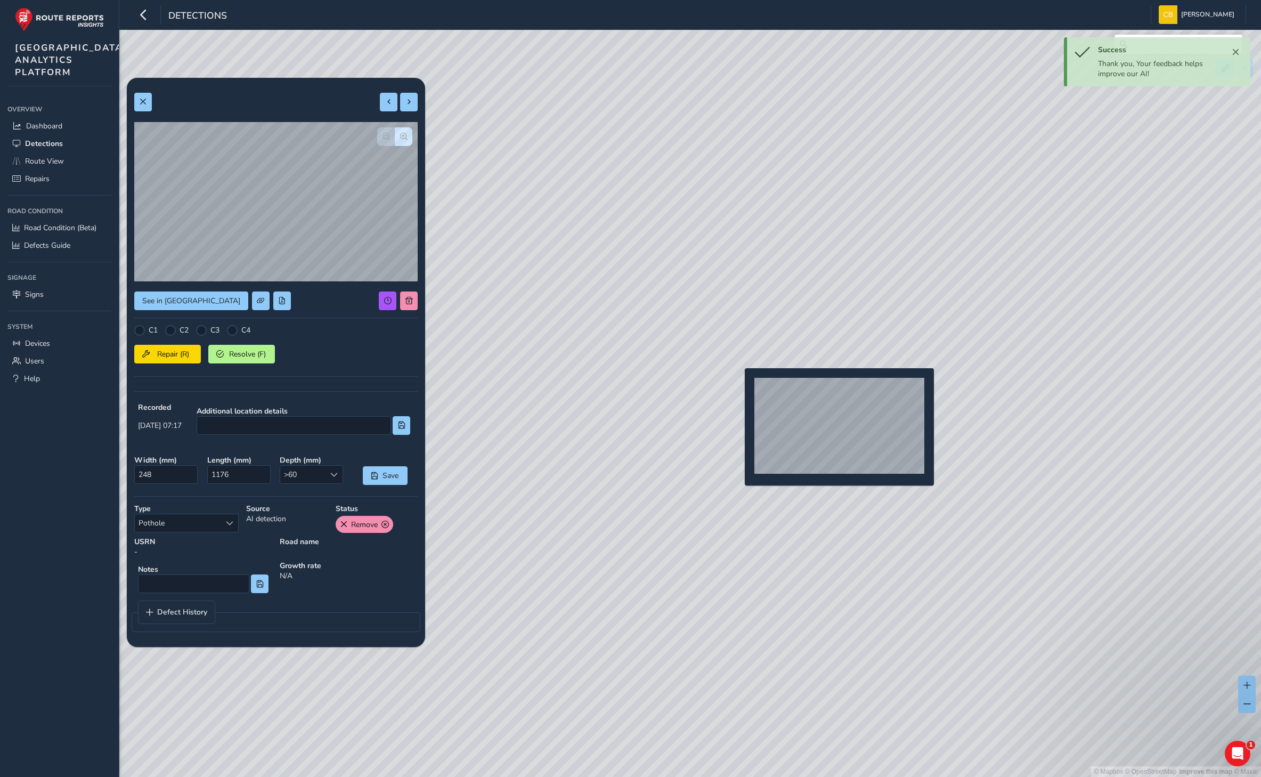
click at [738, 385] on div "© Mapbox © OpenStreetMap Improve this map © Maxar" at bounding box center [630, 388] width 1261 height 777
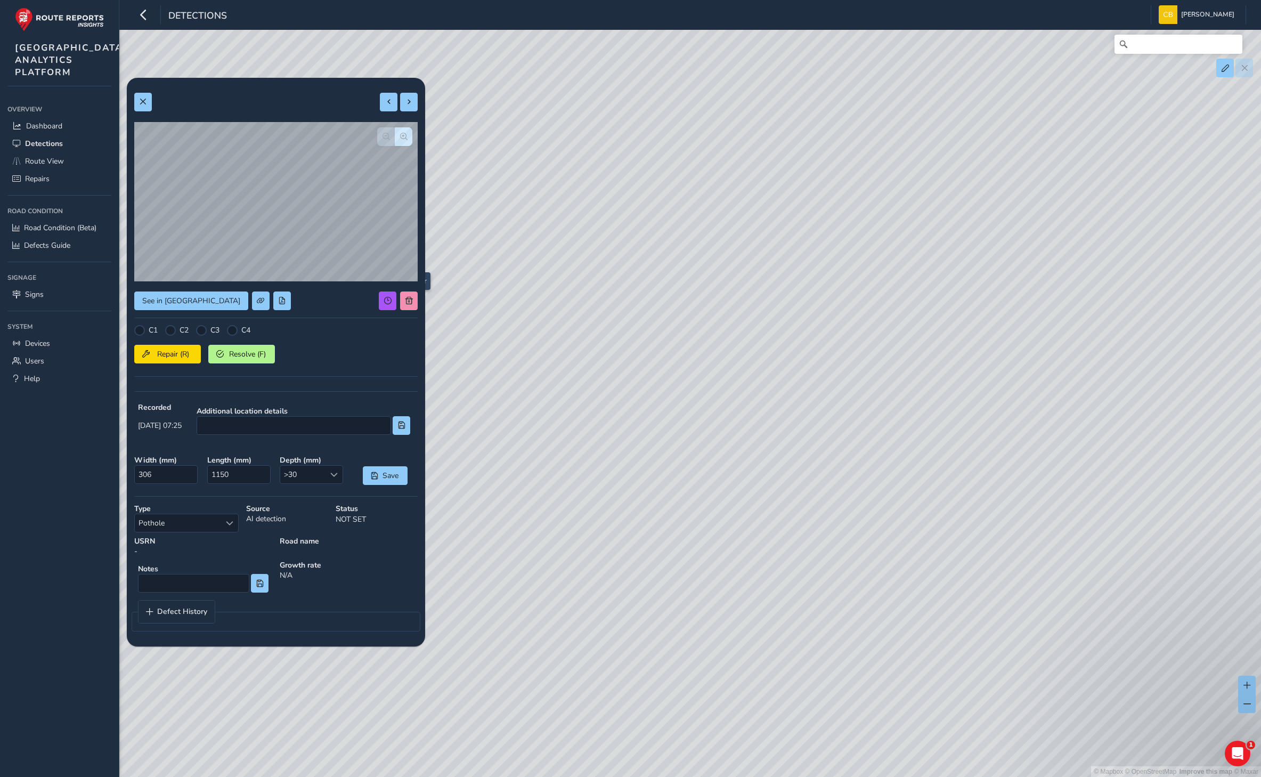
click at [408, 306] on div "© Mapbox © OpenStreetMap Improve this map © Maxar" at bounding box center [630, 388] width 1261 height 777
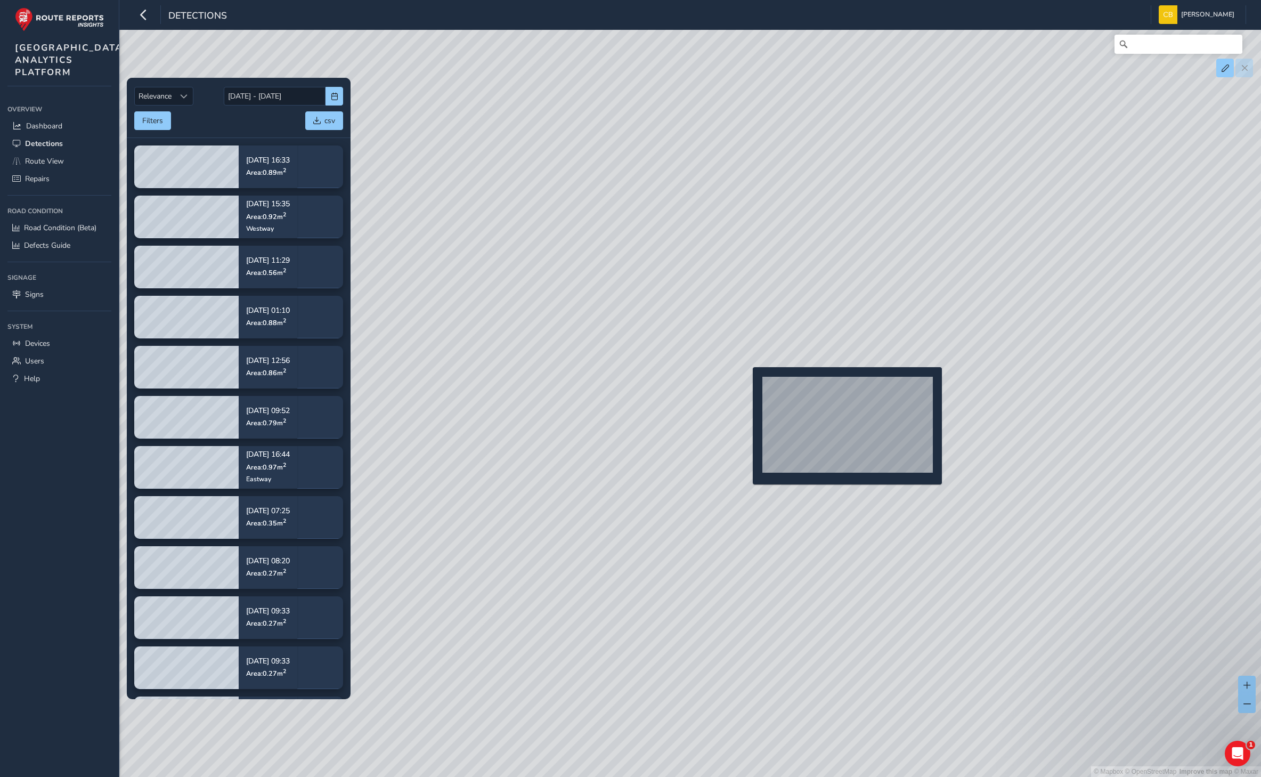
click at [746, 384] on div "© Mapbox © OpenStreetMap Improve this map © Maxar" at bounding box center [630, 388] width 1261 height 777
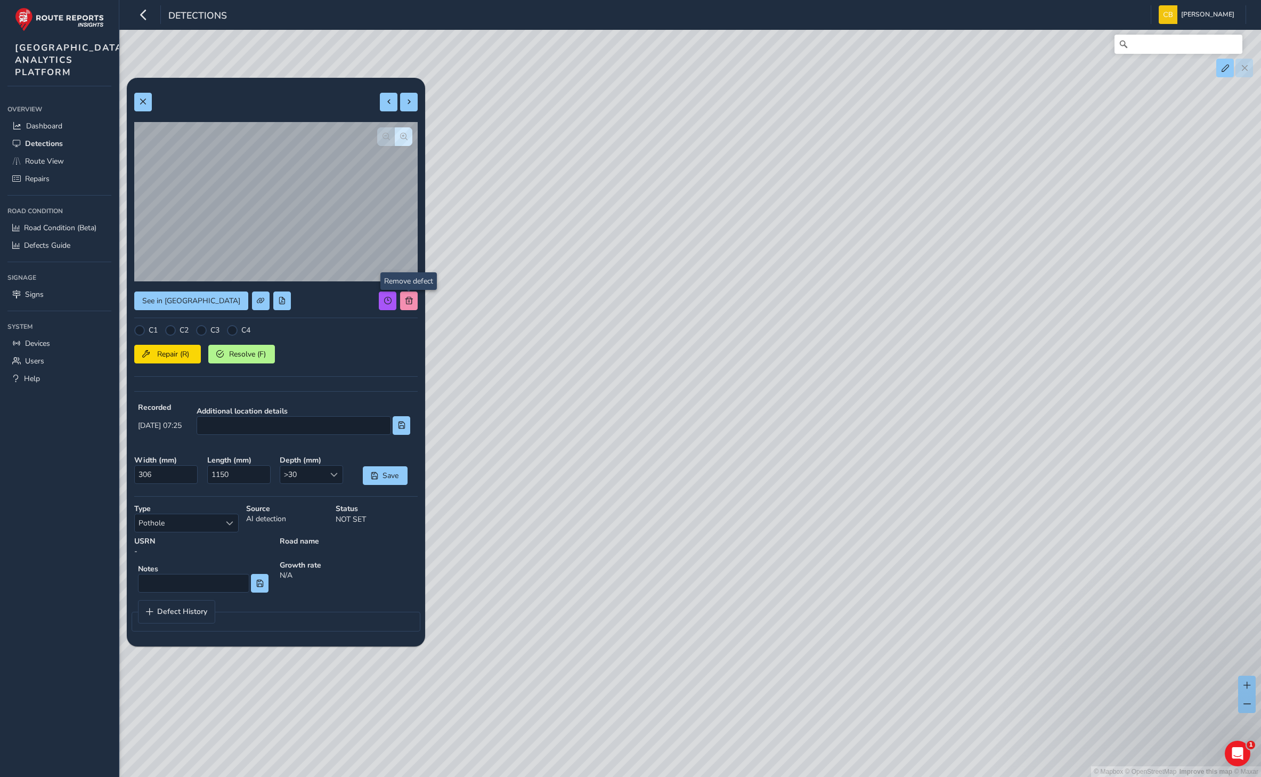
click at [409, 304] on div "See in Route View C1 C2 C3 C4 Repair (R) Resolve (F) Recorded [DATE] 07:25 Addi…" at bounding box center [275, 362] width 283 height 554
click at [409, 307] on button at bounding box center [409, 300] width 18 height 19
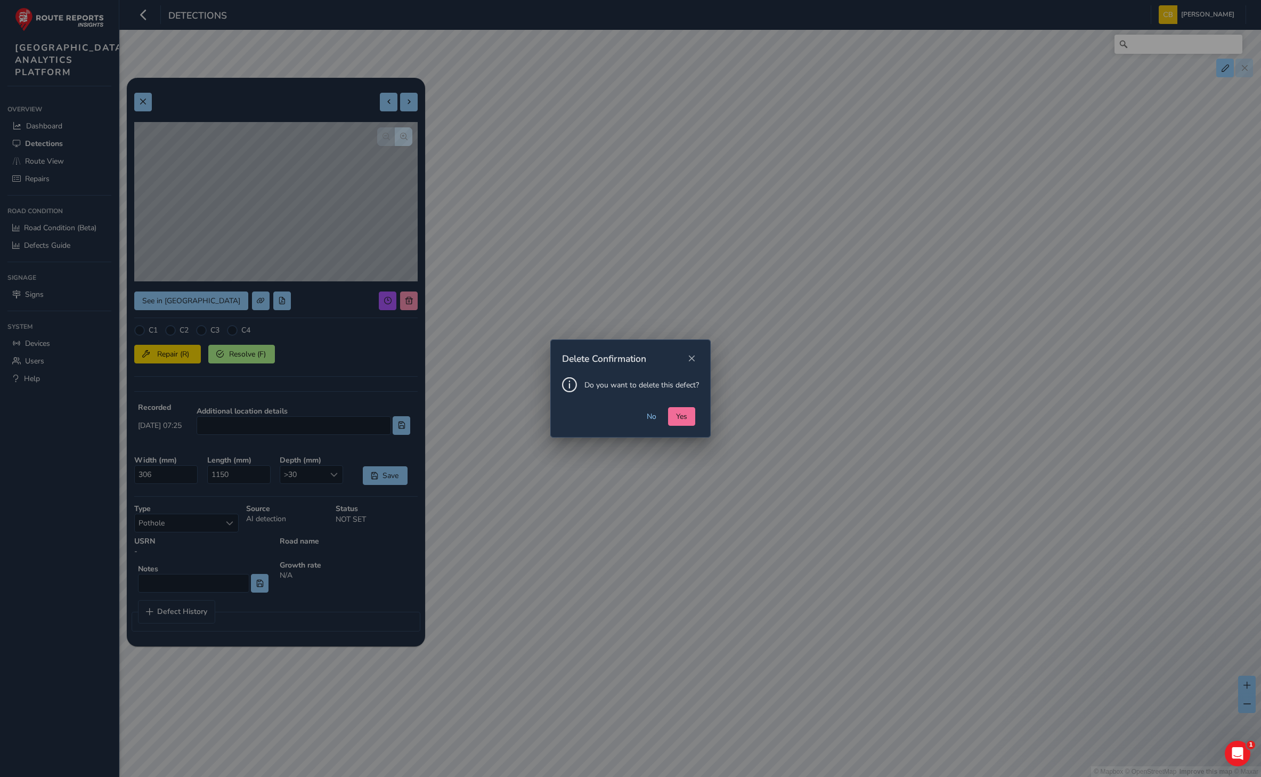
click at [675, 416] on button "Yes" at bounding box center [681, 416] width 27 height 19
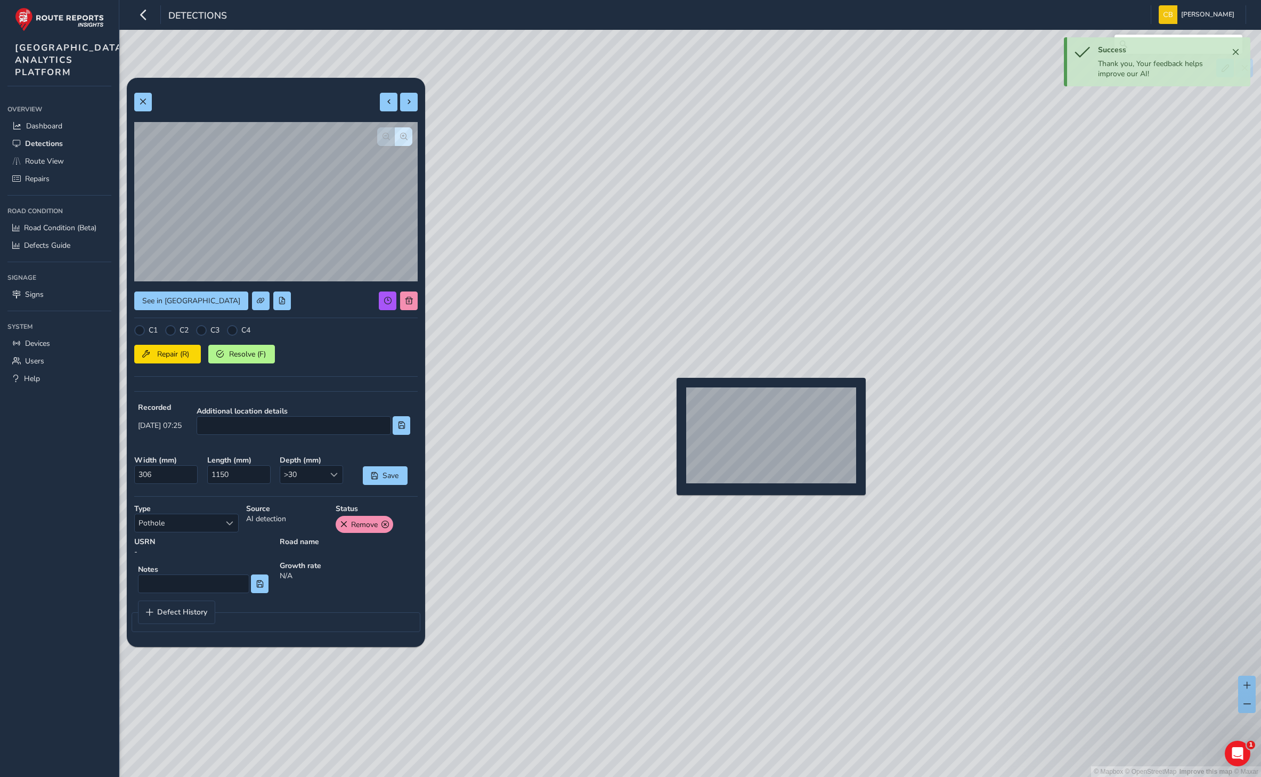
click at [670, 395] on div "© Mapbox © OpenStreetMap Improve this map © Maxar" at bounding box center [630, 388] width 1261 height 777
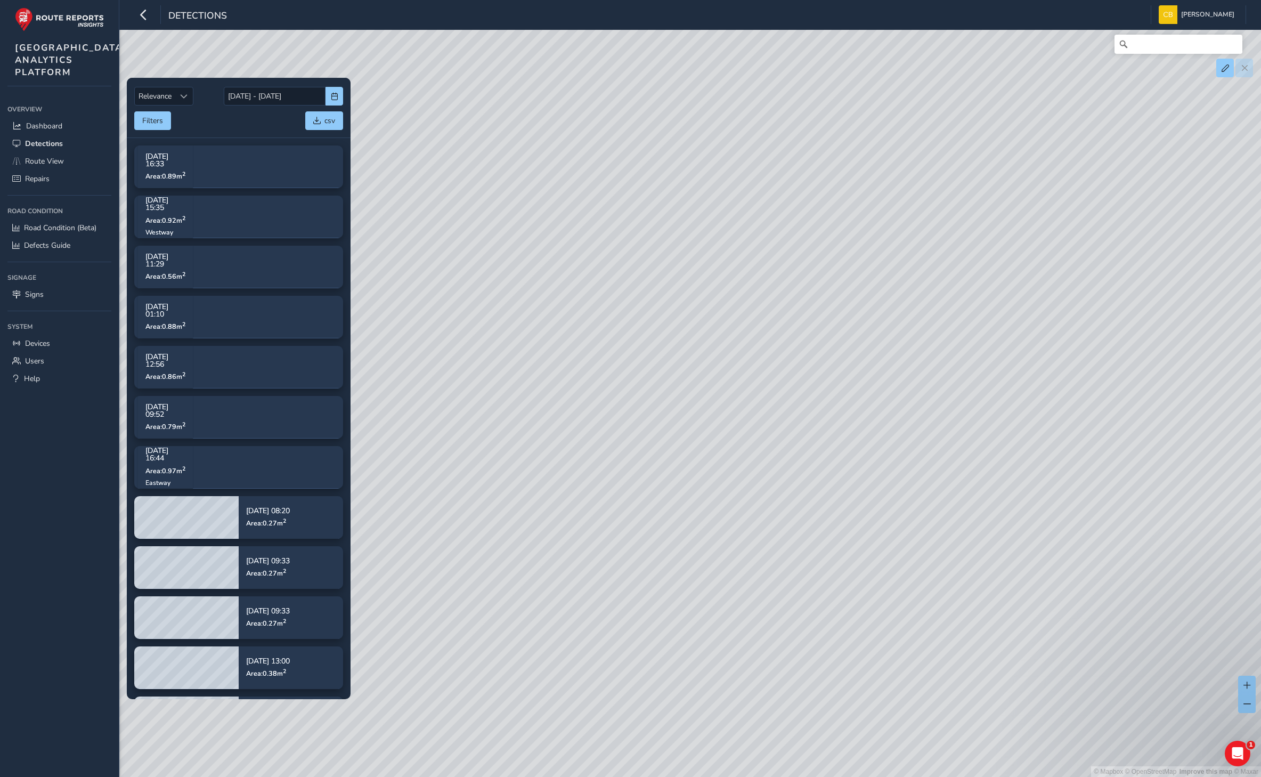
click at [411, 304] on div "© Mapbox © OpenStreetMap Improve this map © Maxar" at bounding box center [630, 388] width 1261 height 777
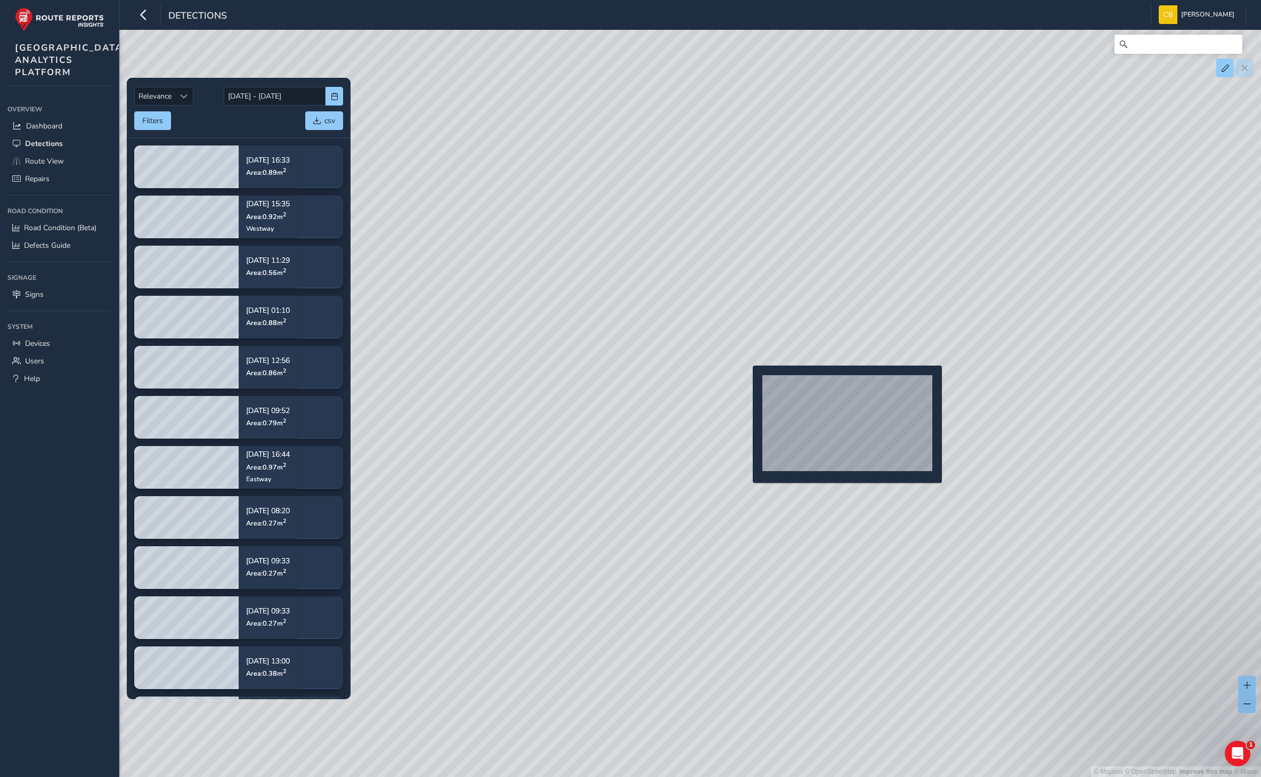
click at [746, 383] on div "© Mapbox © OpenStreetMap Improve this map © Maxar" at bounding box center [630, 388] width 1261 height 777
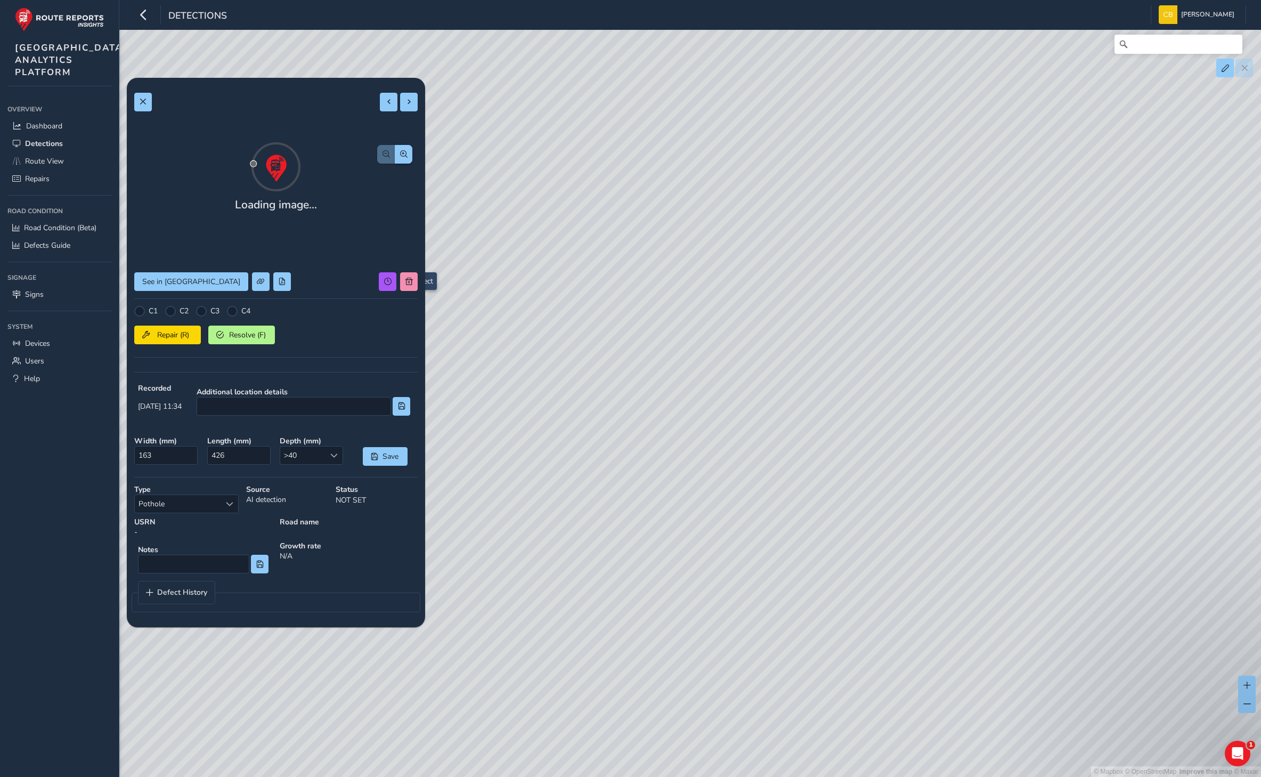
click at [409, 300] on div "Loading image... See in Route View C1 C2 C3 C4 Repair (R) Resolve (F) Recorded …" at bounding box center [275, 352] width 283 height 534
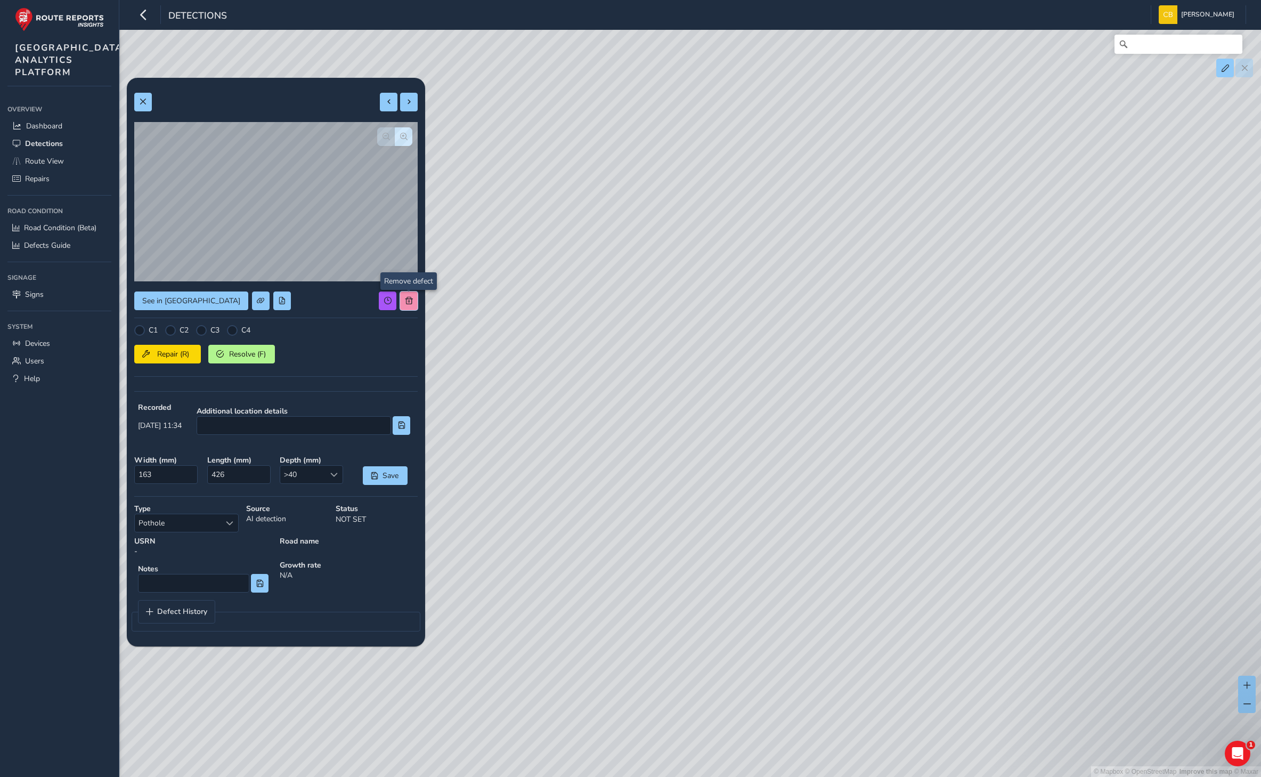
click at [410, 300] on span at bounding box center [408, 300] width 7 height 7
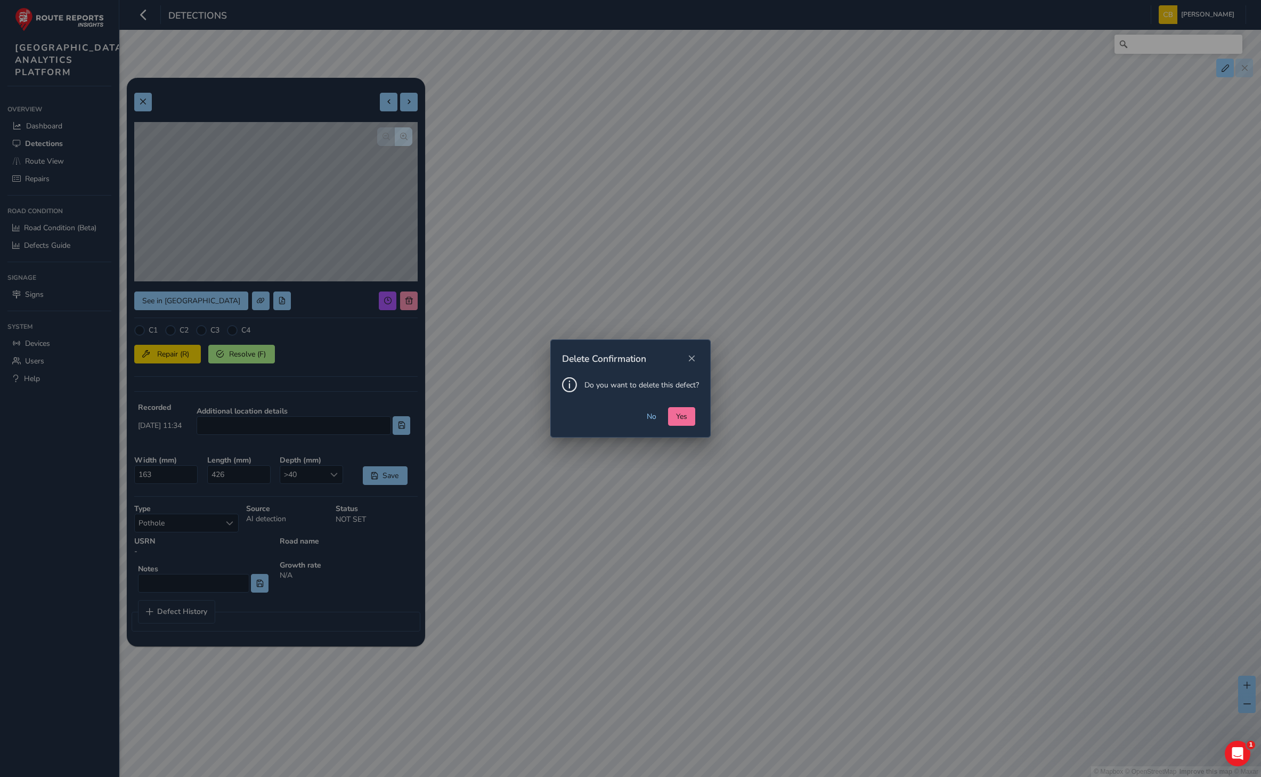
click at [683, 414] on span "Yes" at bounding box center [681, 416] width 11 height 10
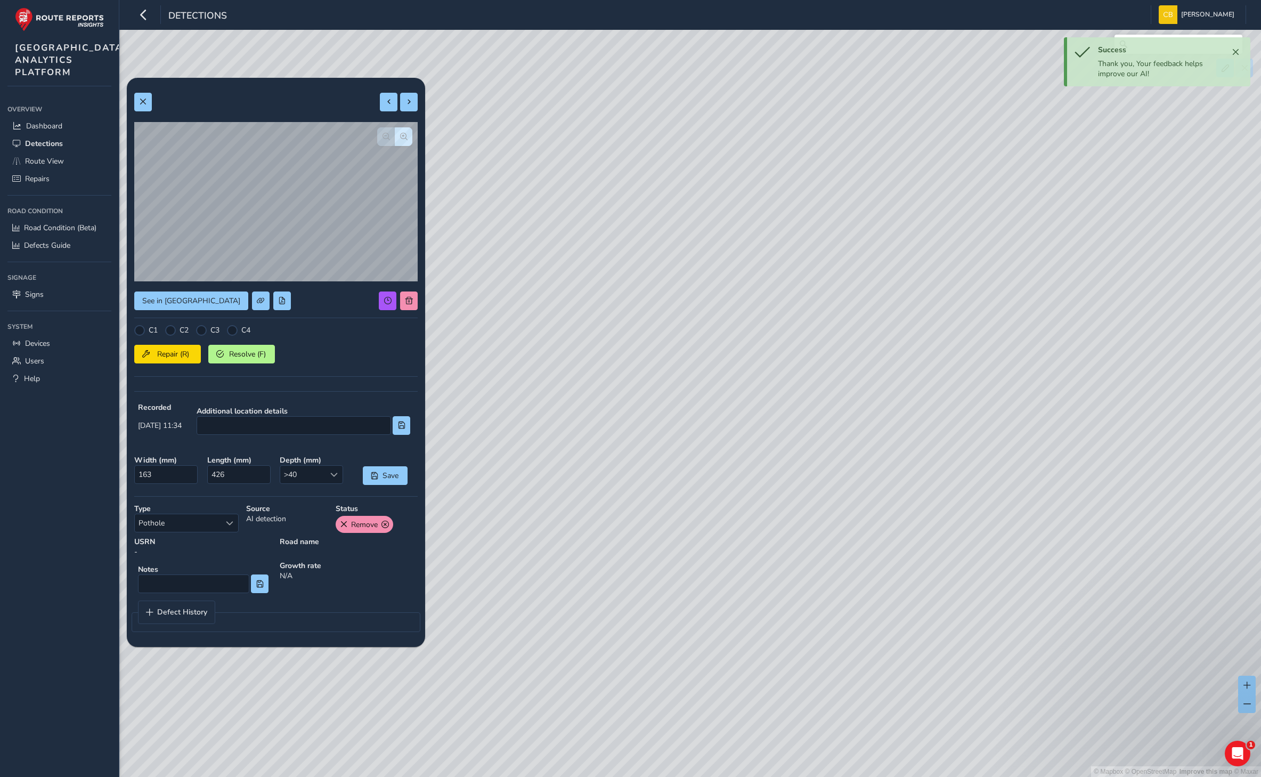
drag, startPoint x: 856, startPoint y: 299, endPoint x: 584, endPoint y: 287, distance: 272.0
click at [584, 287] on div "© Mapbox © OpenStreetMap Improve this map © Maxar" at bounding box center [630, 388] width 1261 height 777
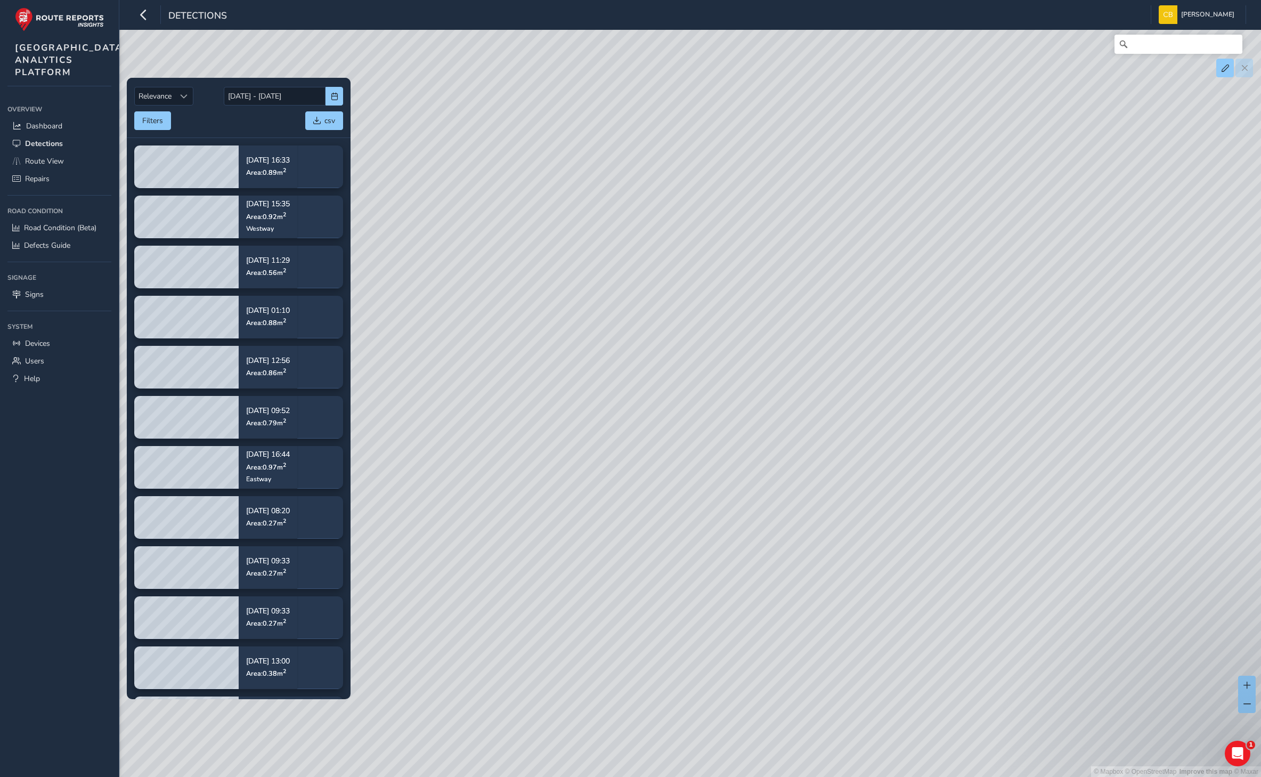
click at [841, 399] on div "© Mapbox © OpenStreetMap Improve this map © Maxar" at bounding box center [630, 388] width 1261 height 777
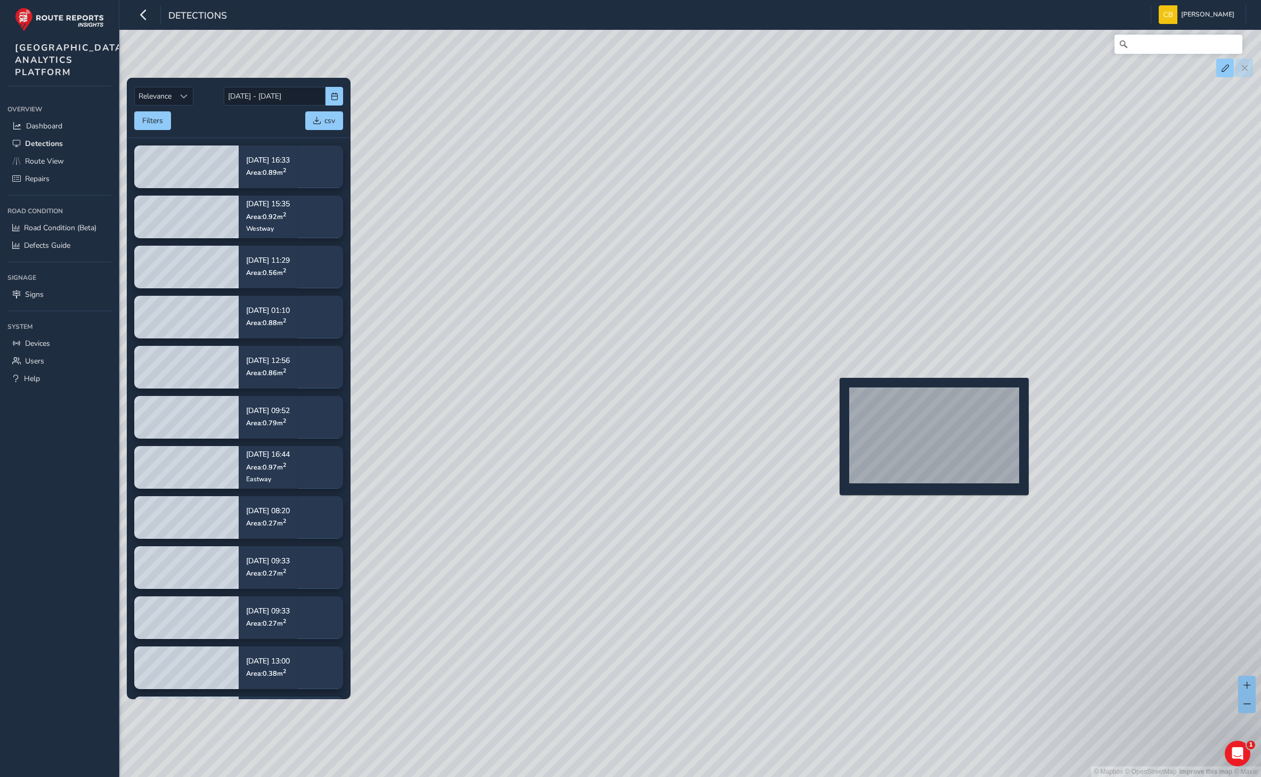
click at [833, 395] on div "© Mapbox © OpenStreetMap Improve this map © Maxar" at bounding box center [630, 388] width 1261 height 777
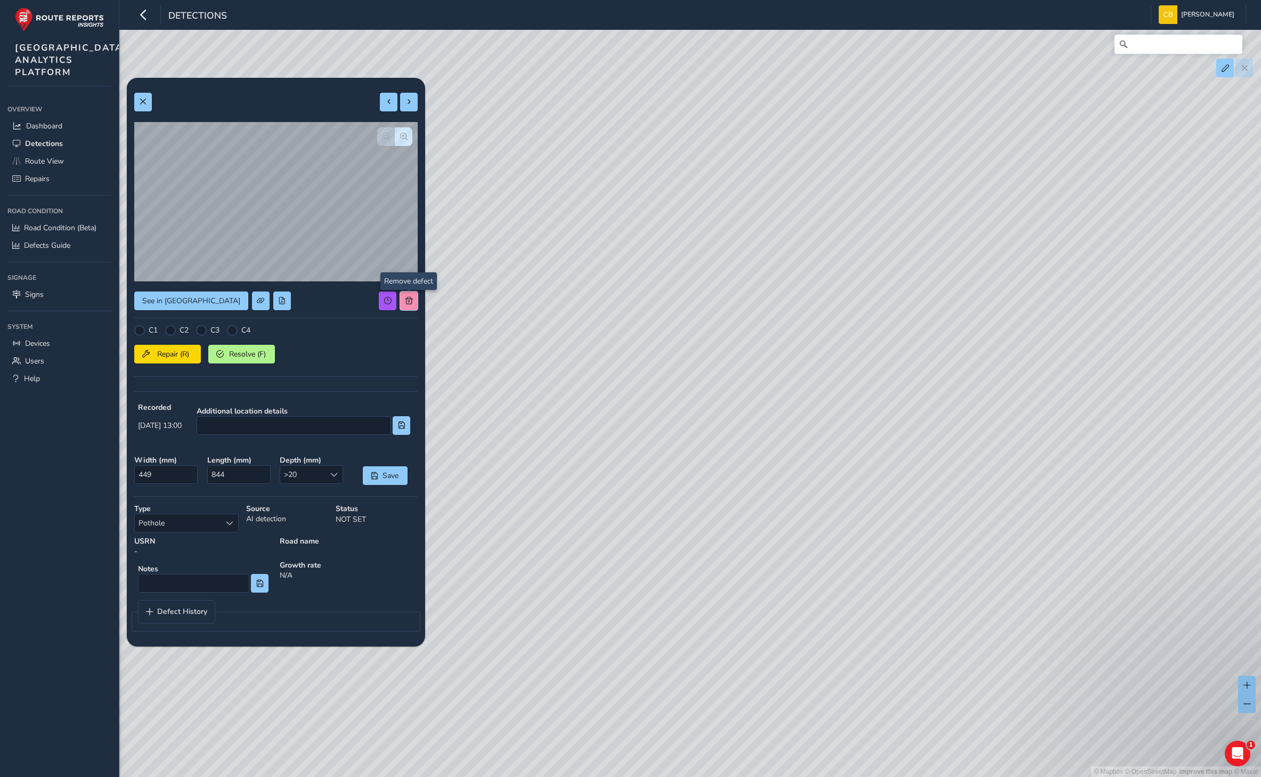
click at [411, 297] on span at bounding box center [408, 300] width 7 height 7
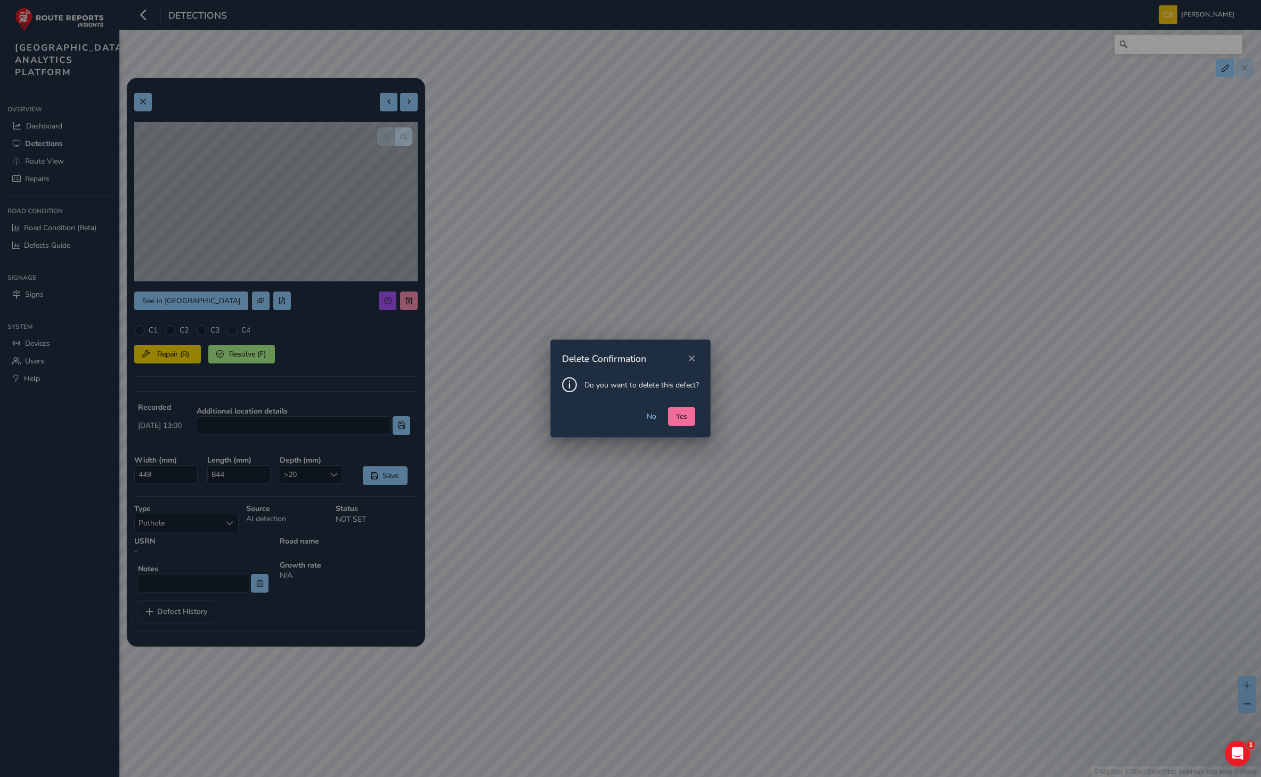
click at [681, 421] on button "Yes" at bounding box center [681, 416] width 27 height 19
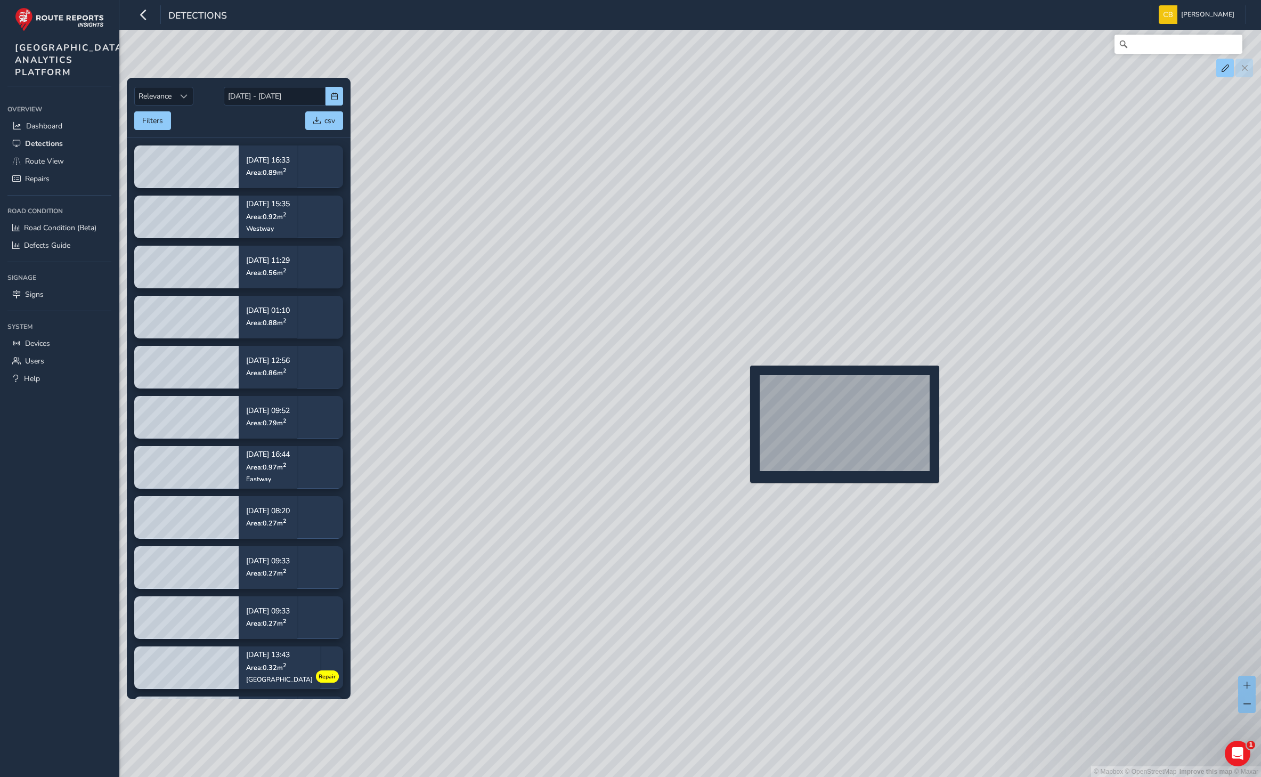
click at [744, 383] on div "© Mapbox © OpenStreetMap Improve this map © Maxar" at bounding box center [630, 388] width 1261 height 777
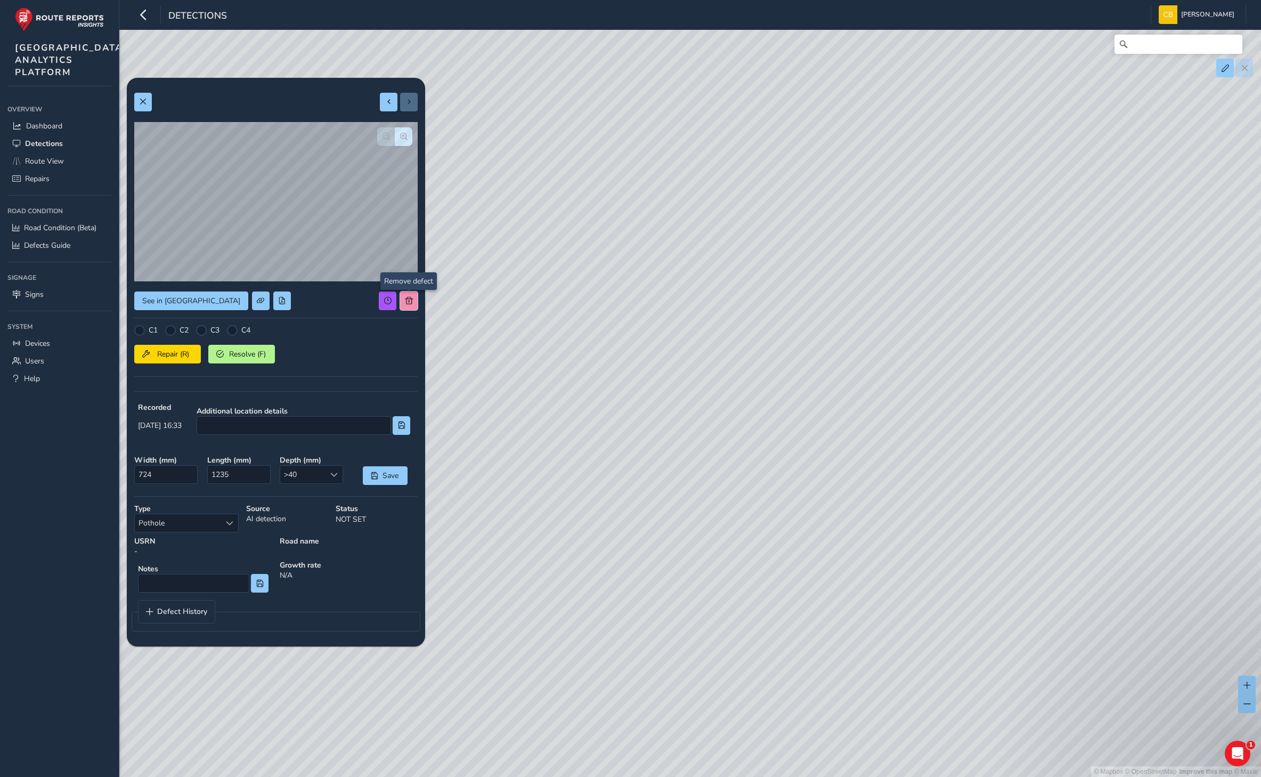
click at [414, 294] on button at bounding box center [409, 300] width 18 height 19
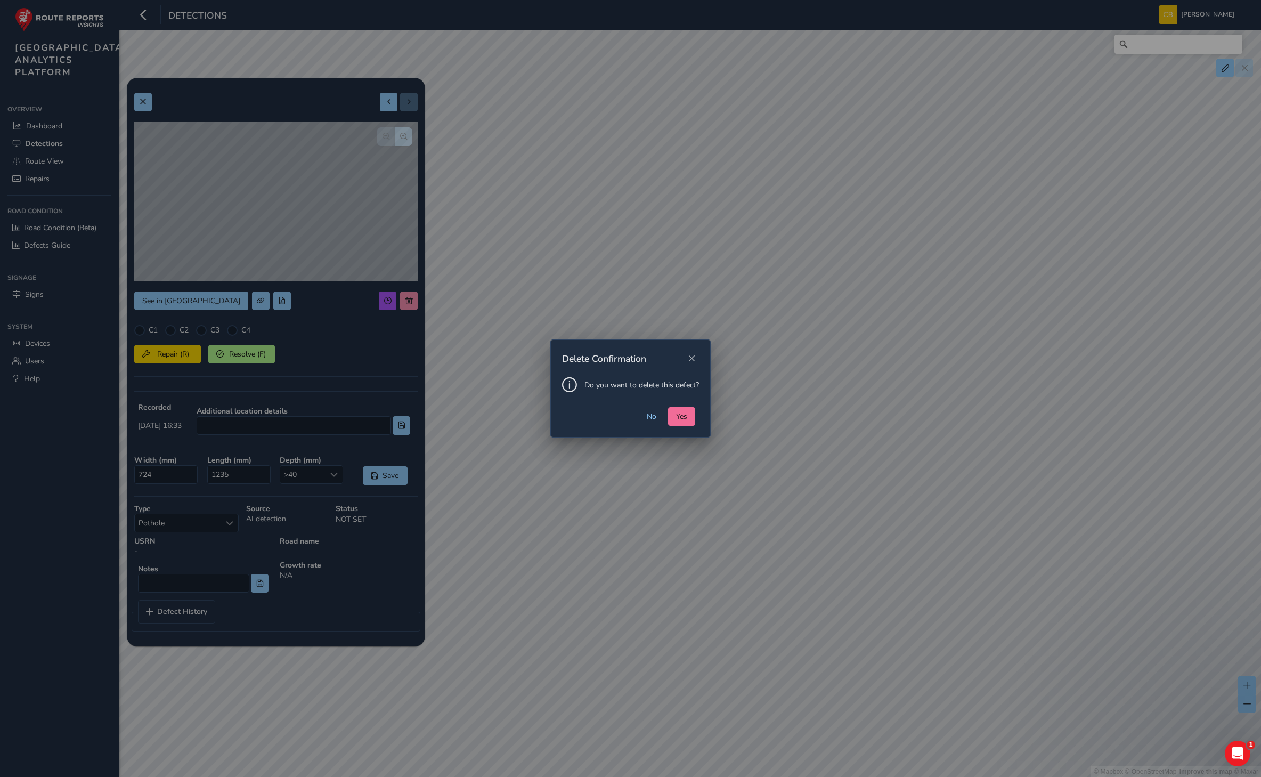
click at [681, 421] on button "Yes" at bounding box center [681, 416] width 27 height 19
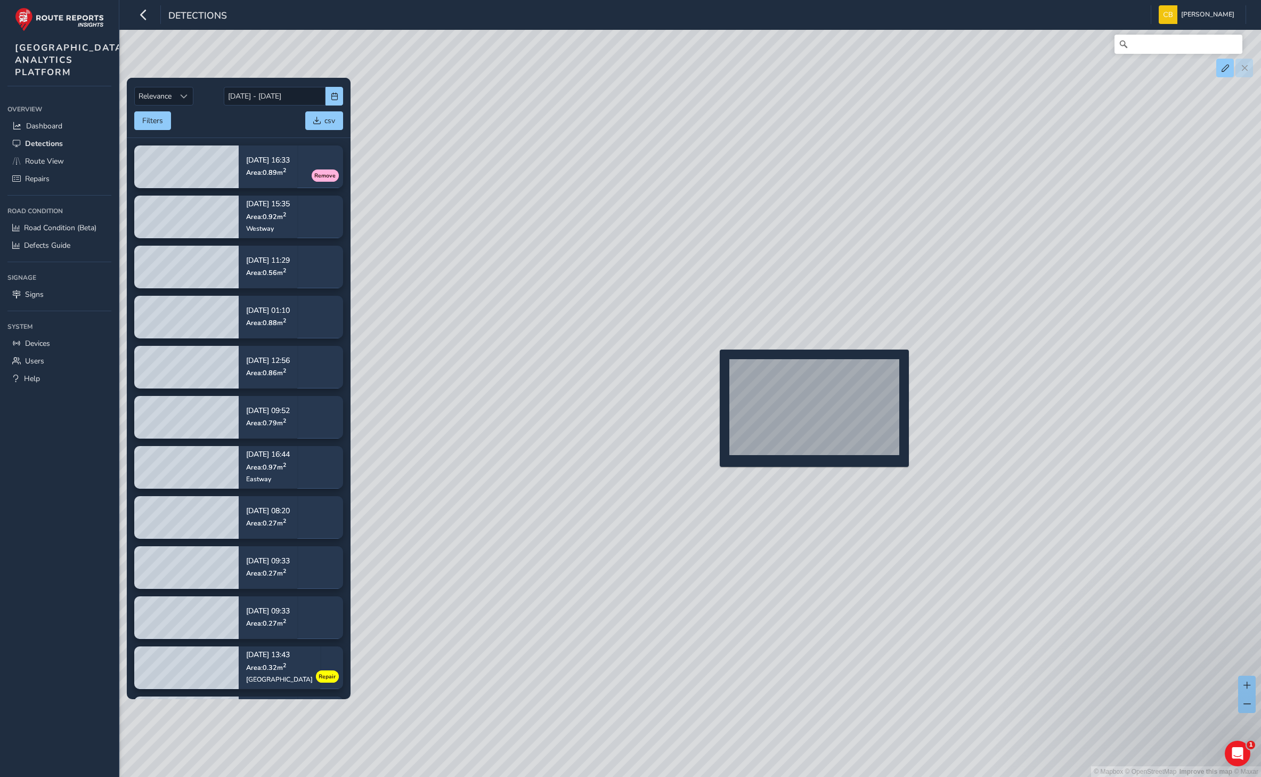
click at [713, 367] on div "© Mapbox © OpenStreetMap Improve this map © Maxar" at bounding box center [630, 388] width 1261 height 777
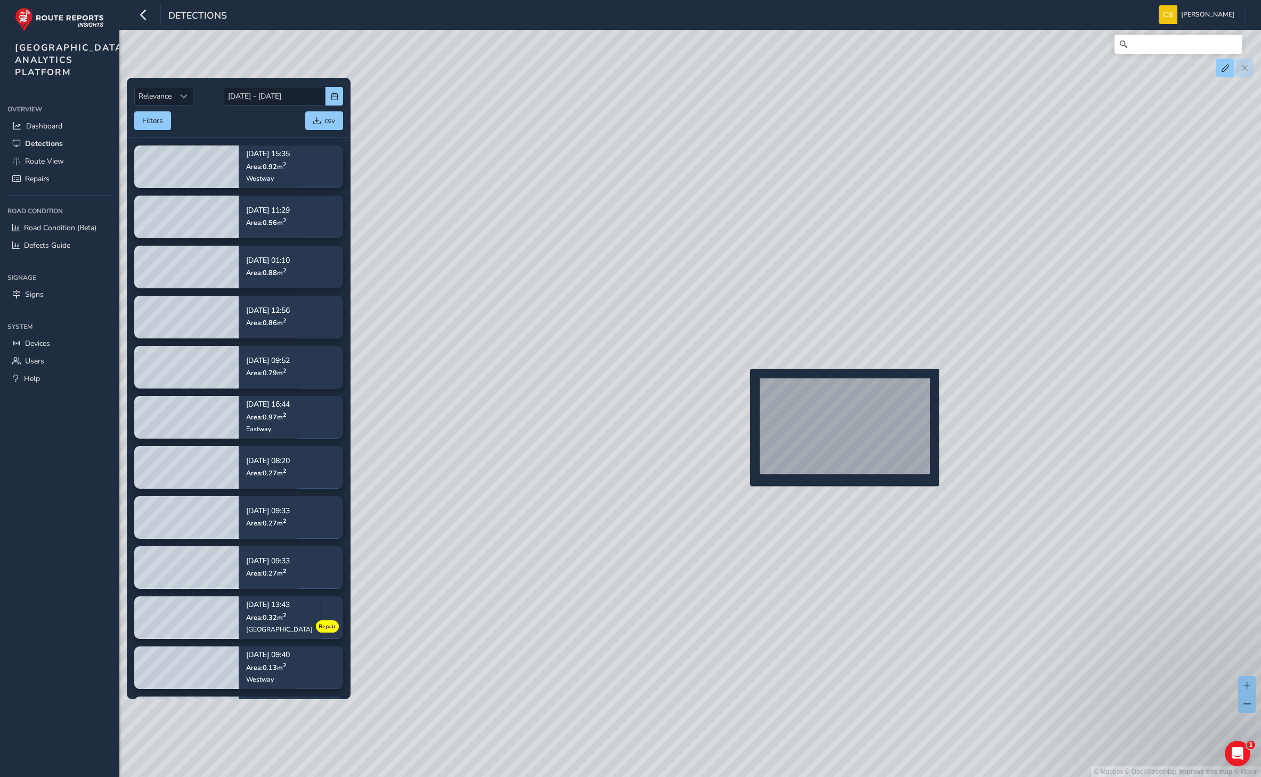
click at [744, 386] on div "© Mapbox © OpenStreetMap Improve this map © Maxar" at bounding box center [630, 388] width 1261 height 777
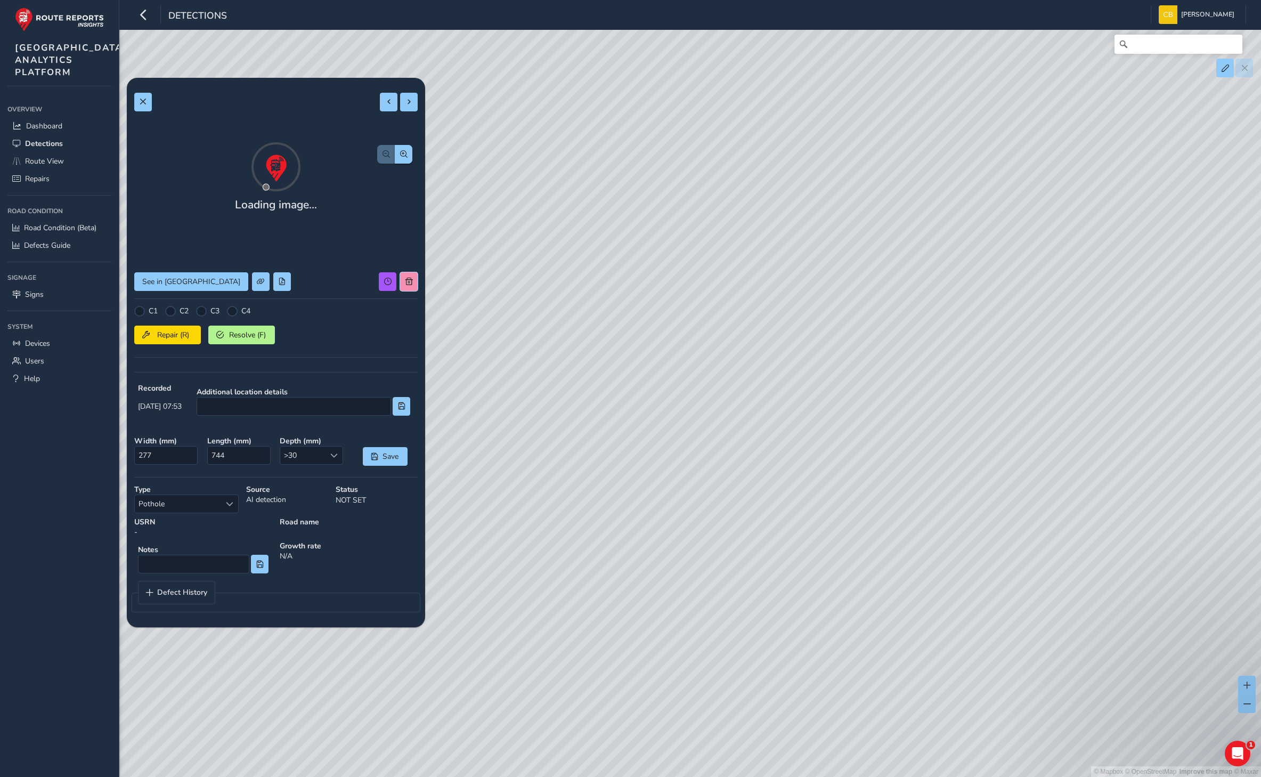
click at [408, 291] on button at bounding box center [409, 281] width 18 height 19
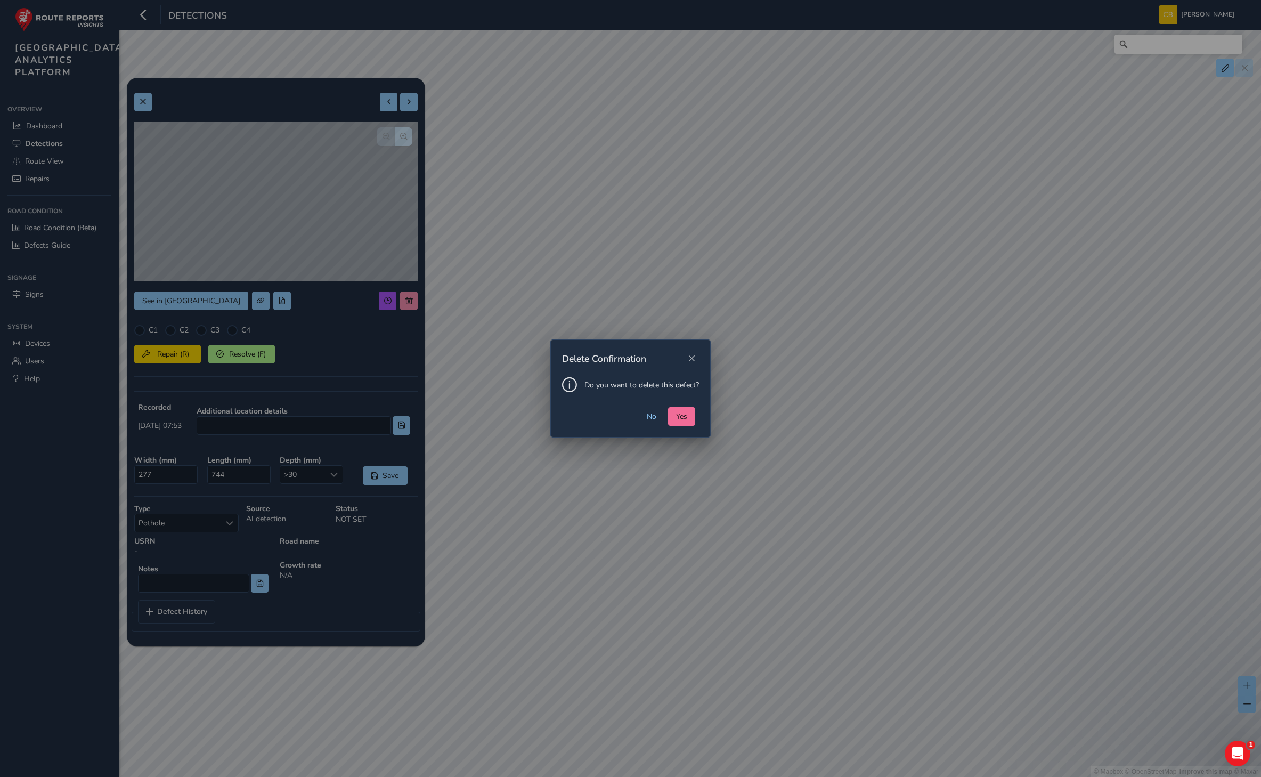
click at [683, 412] on span "Yes" at bounding box center [681, 416] width 11 height 10
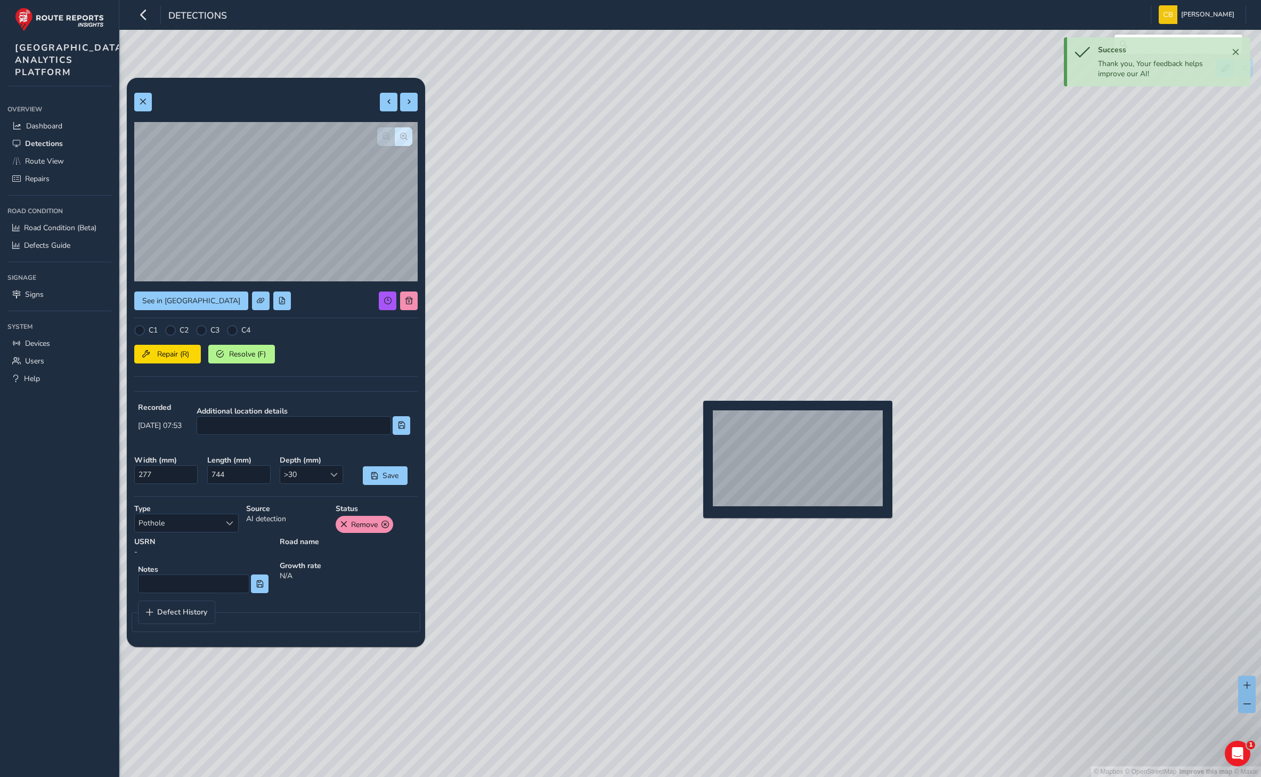
click at [697, 418] on div "© Mapbox © OpenStreetMap Improve this map © Maxar" at bounding box center [630, 388] width 1261 height 777
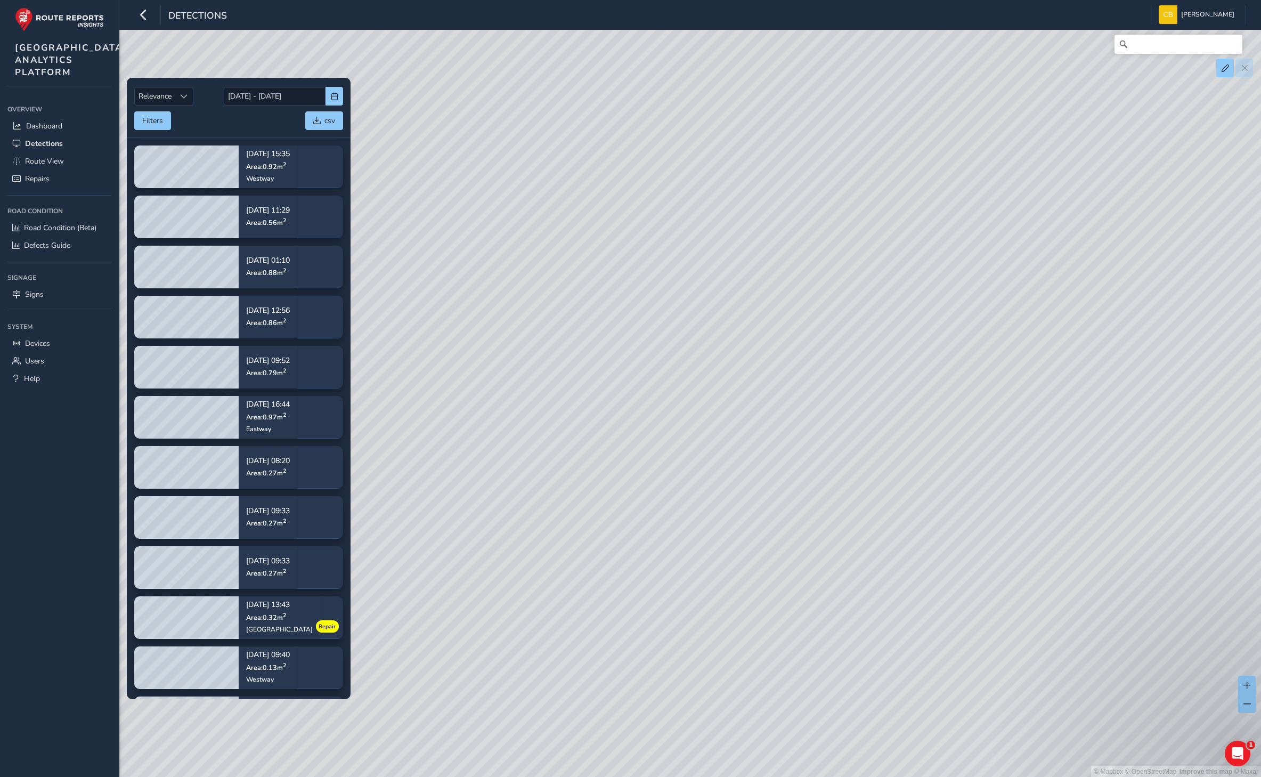
click at [407, 303] on div "© Mapbox © OpenStreetMap Improve this map © Maxar" at bounding box center [630, 388] width 1261 height 777
click at [749, 383] on div "© Mapbox © OpenStreetMap Improve this map © Maxar" at bounding box center [630, 388] width 1261 height 777
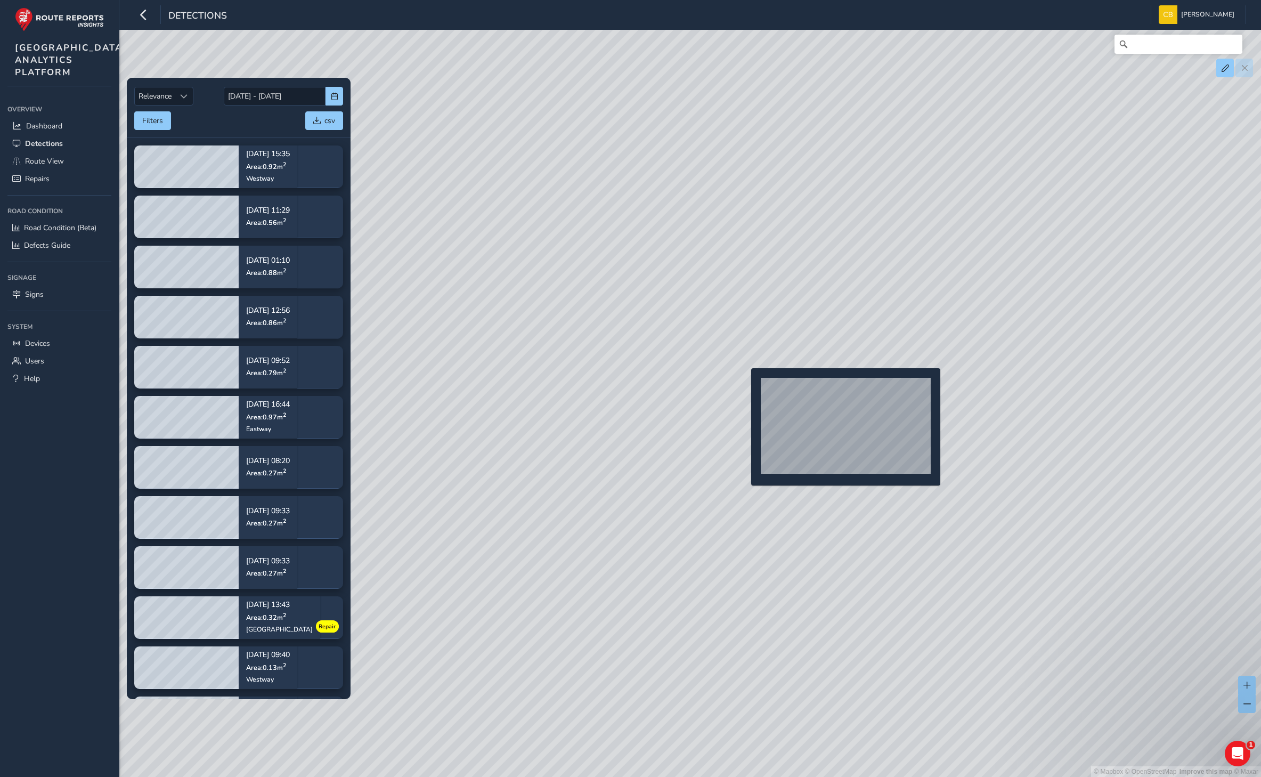
click at [744, 384] on div "© Mapbox © OpenStreetMap Improve this map © Maxar" at bounding box center [630, 388] width 1261 height 777
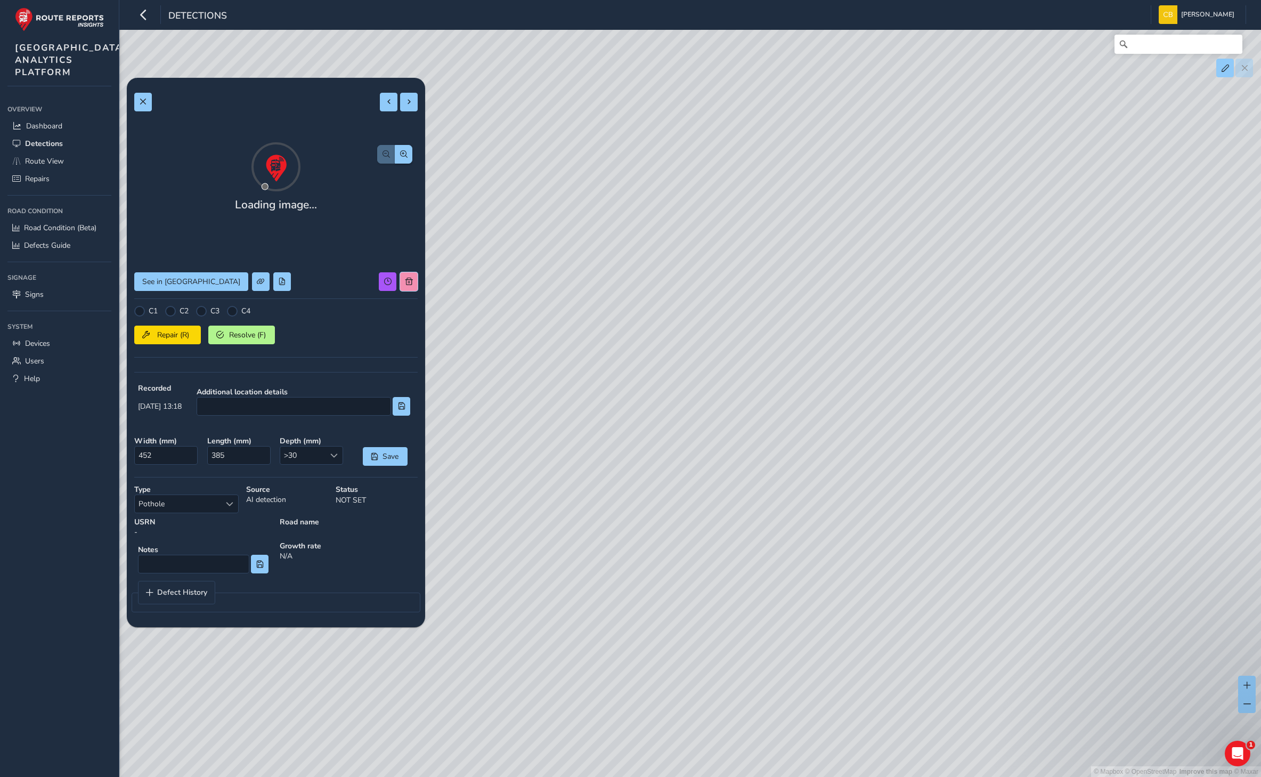
click at [407, 285] on span at bounding box center [408, 281] width 7 height 7
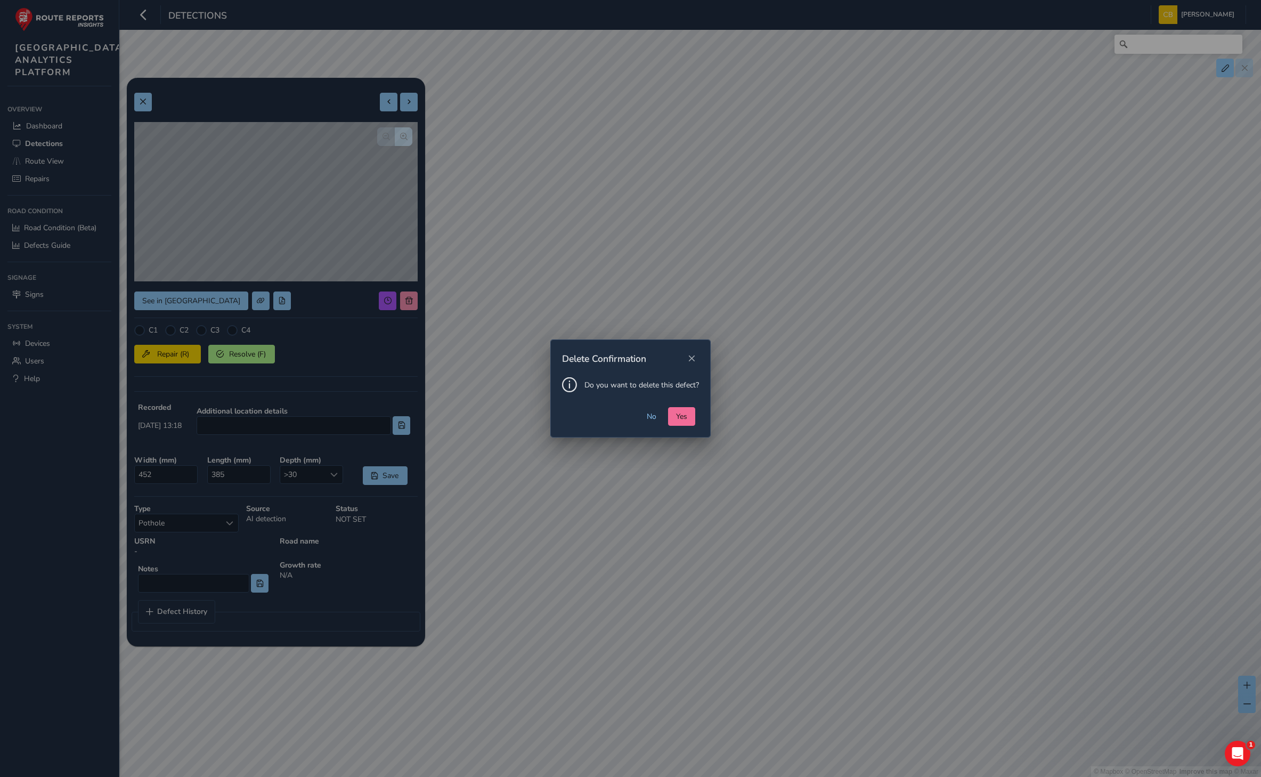
click at [684, 413] on span "Yes" at bounding box center [681, 416] width 11 height 10
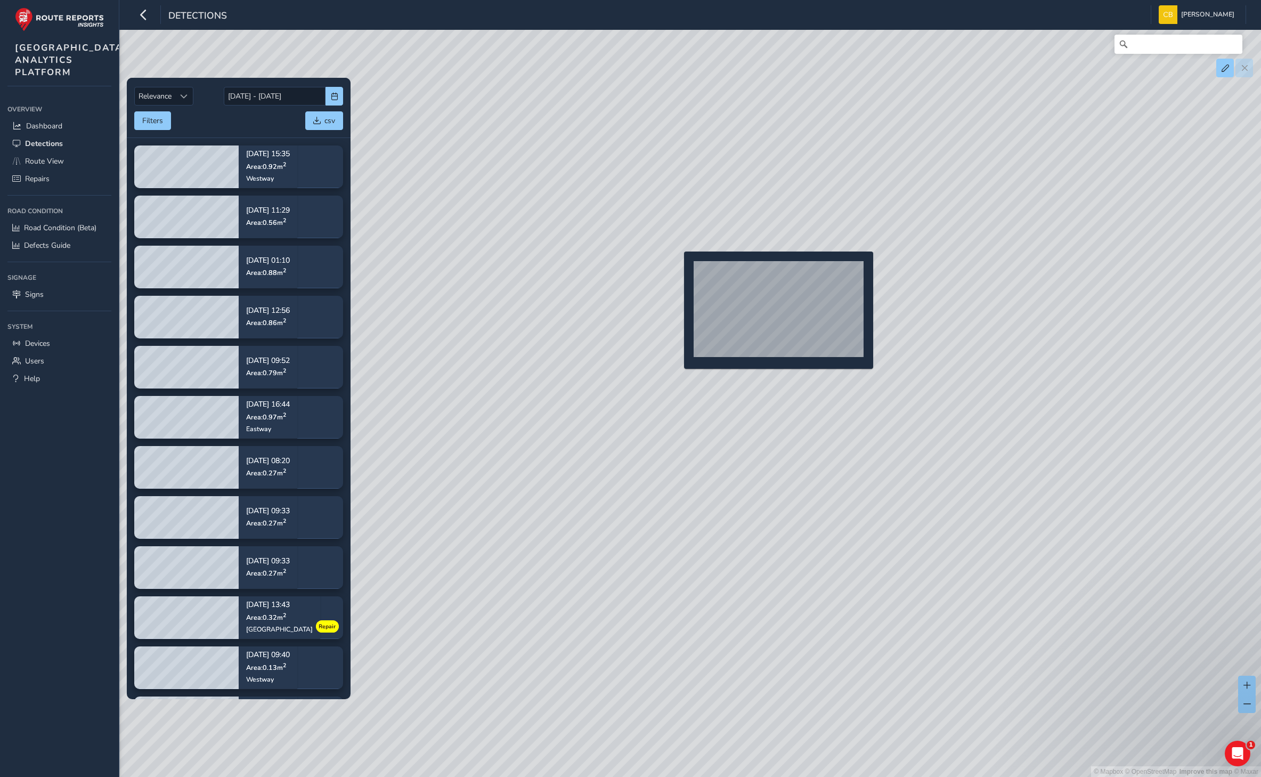
click at [678, 269] on div "© Mapbox © OpenStreetMap Improve this map © Maxar" at bounding box center [630, 388] width 1261 height 777
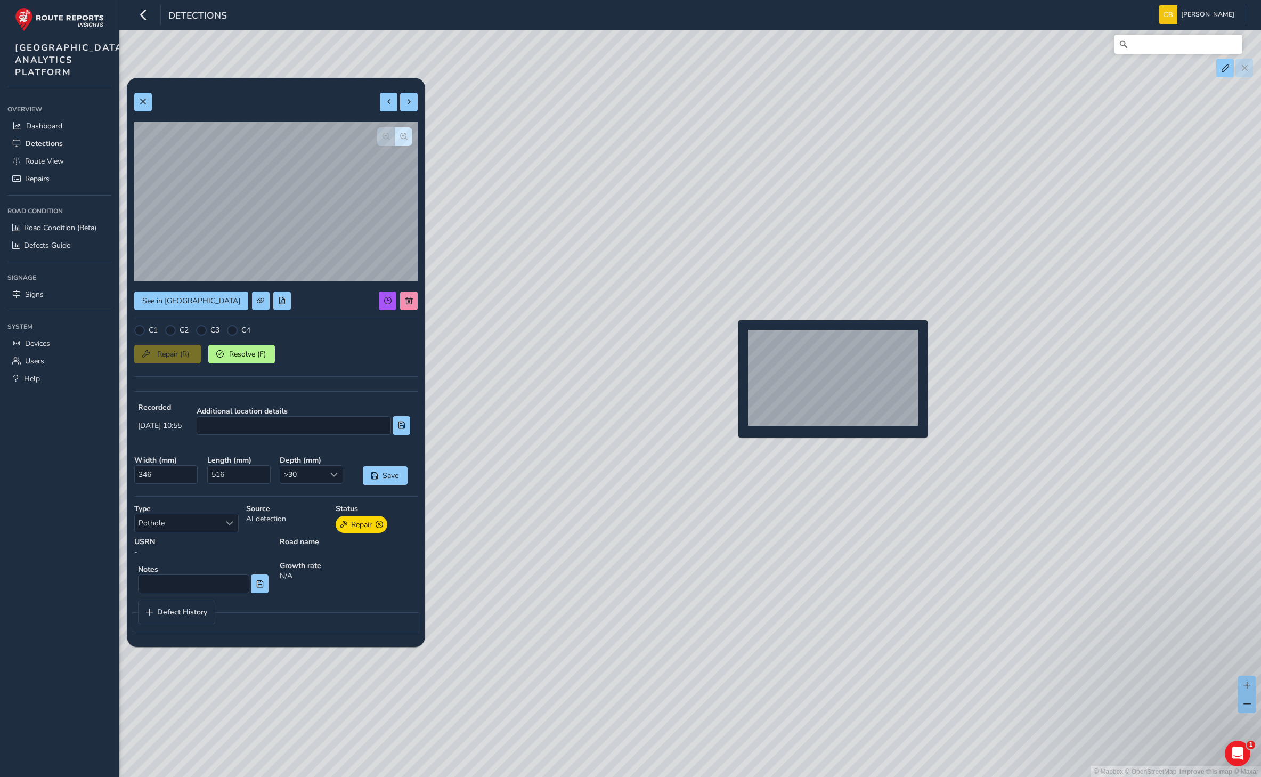
click at [733, 335] on div "© Mapbox © OpenStreetMap Improve this map © Maxar" at bounding box center [630, 388] width 1261 height 777
type input "380"
type input "563"
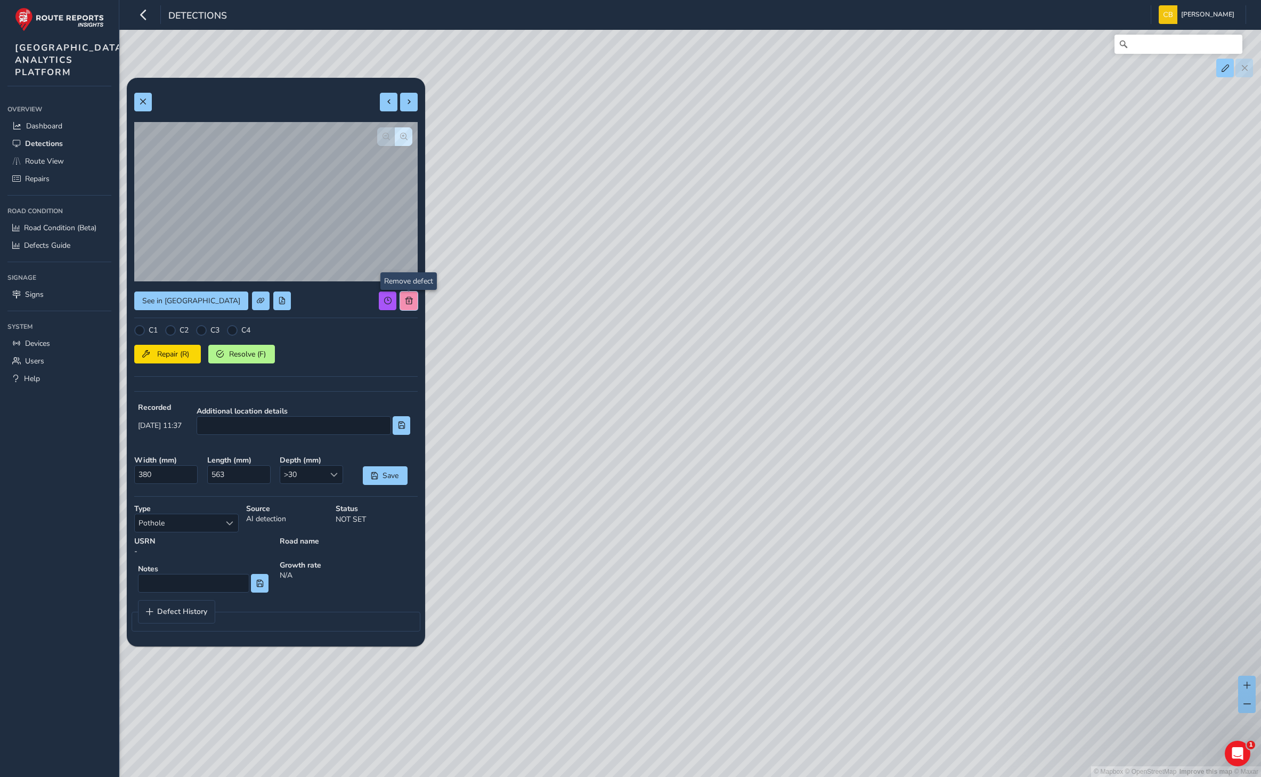
click at [410, 299] on span at bounding box center [408, 300] width 7 height 7
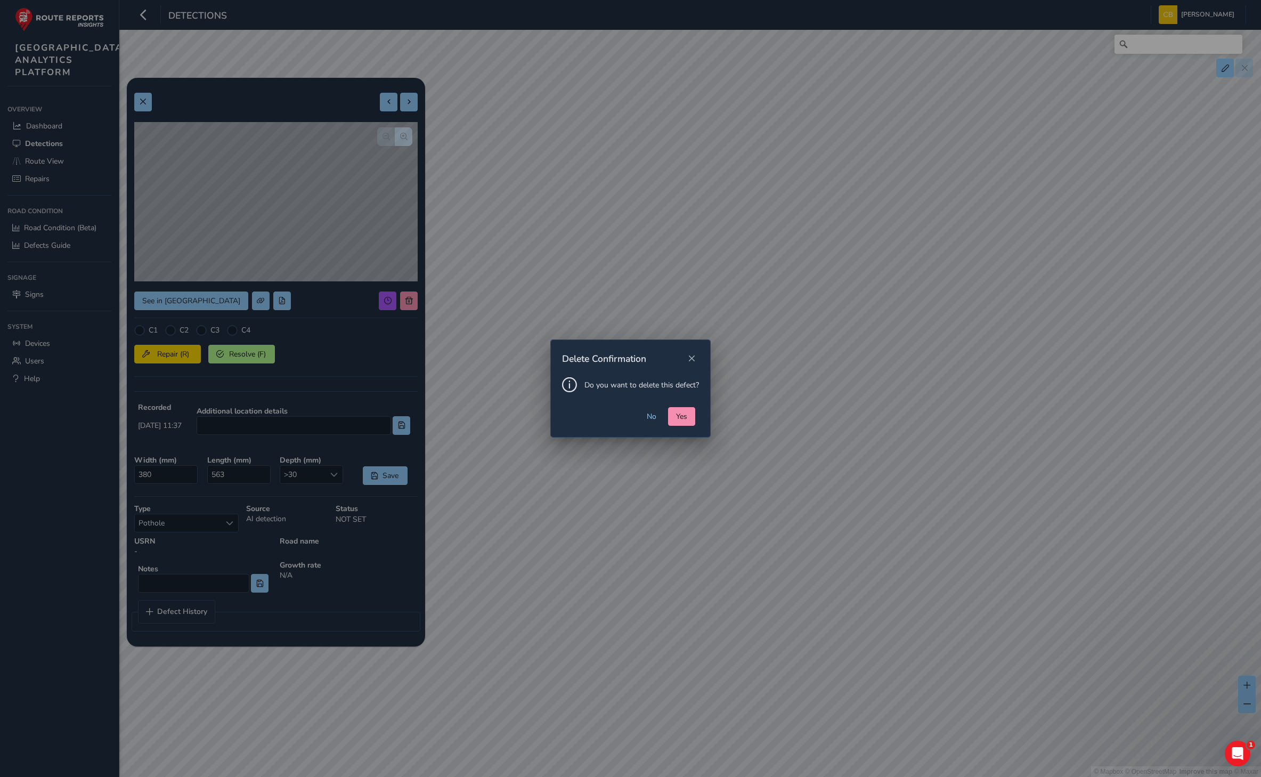
drag, startPoint x: 682, startPoint y: 420, endPoint x: 682, endPoint y: 404, distance: 16.0
click at [682, 419] on span "Yes" at bounding box center [681, 416] width 11 height 10
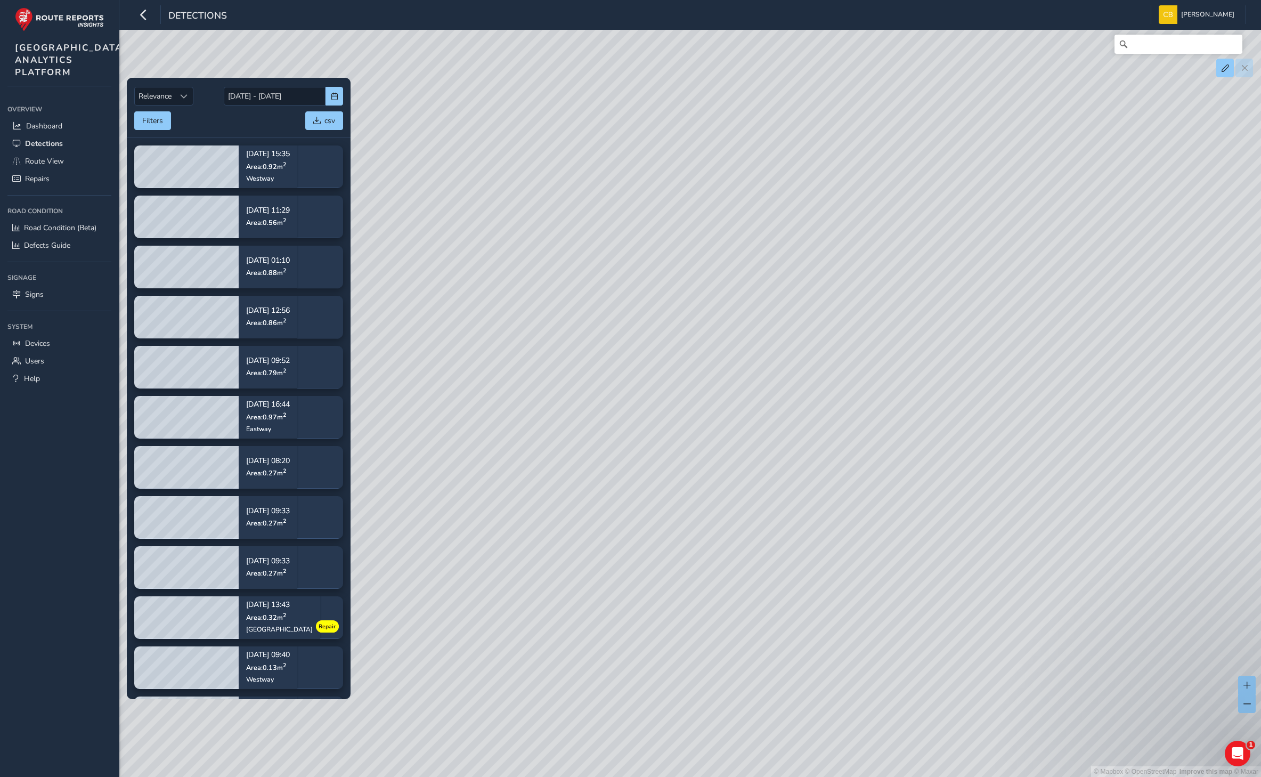
click at [675, 294] on div "© Mapbox © OpenStreetMap Improve this map © Maxar" at bounding box center [630, 388] width 1261 height 777
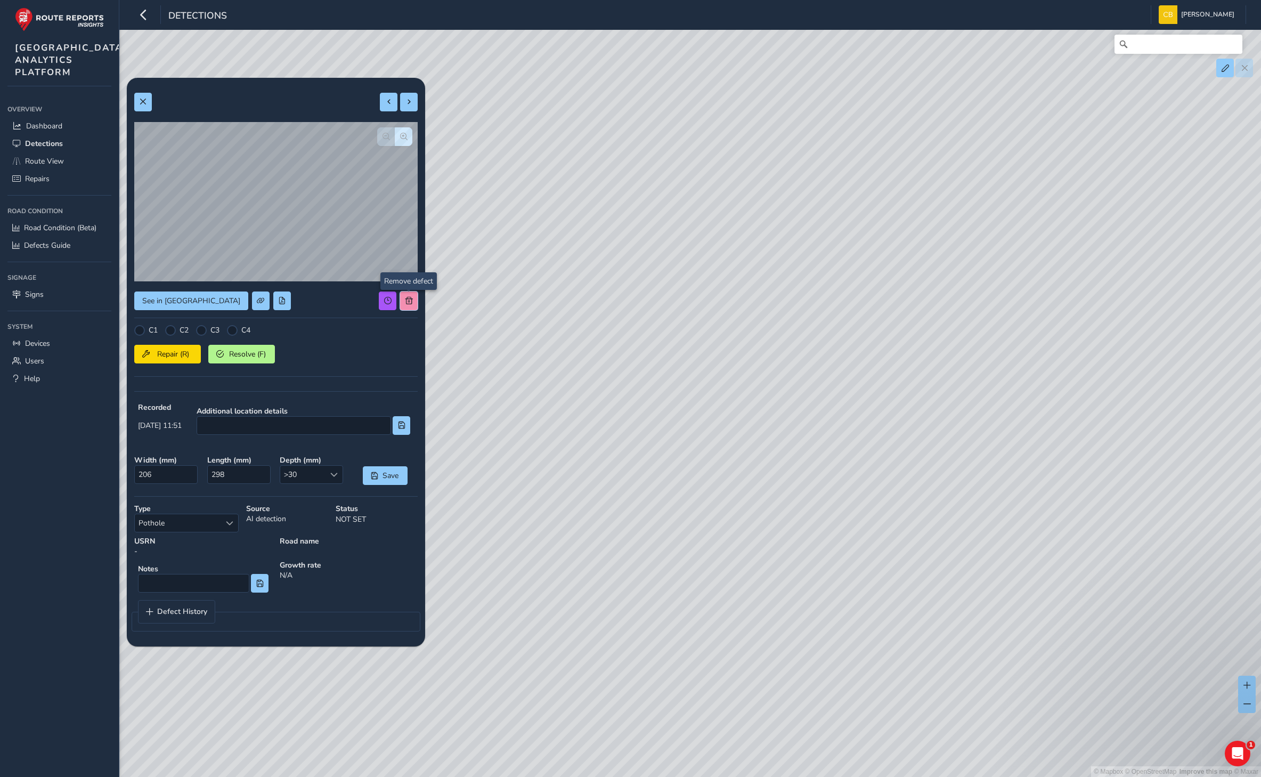
click at [411, 304] on span at bounding box center [408, 300] width 7 height 7
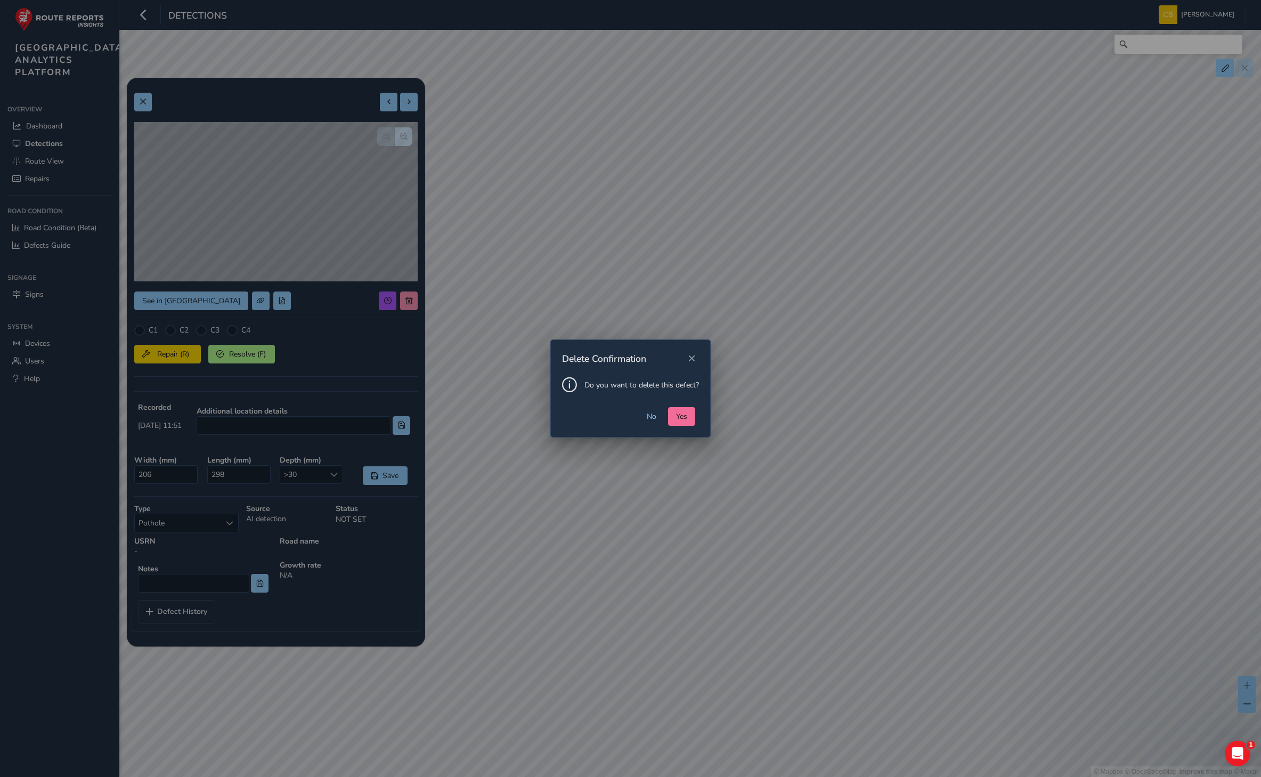
click at [668, 414] on button "Yes" at bounding box center [681, 416] width 27 height 19
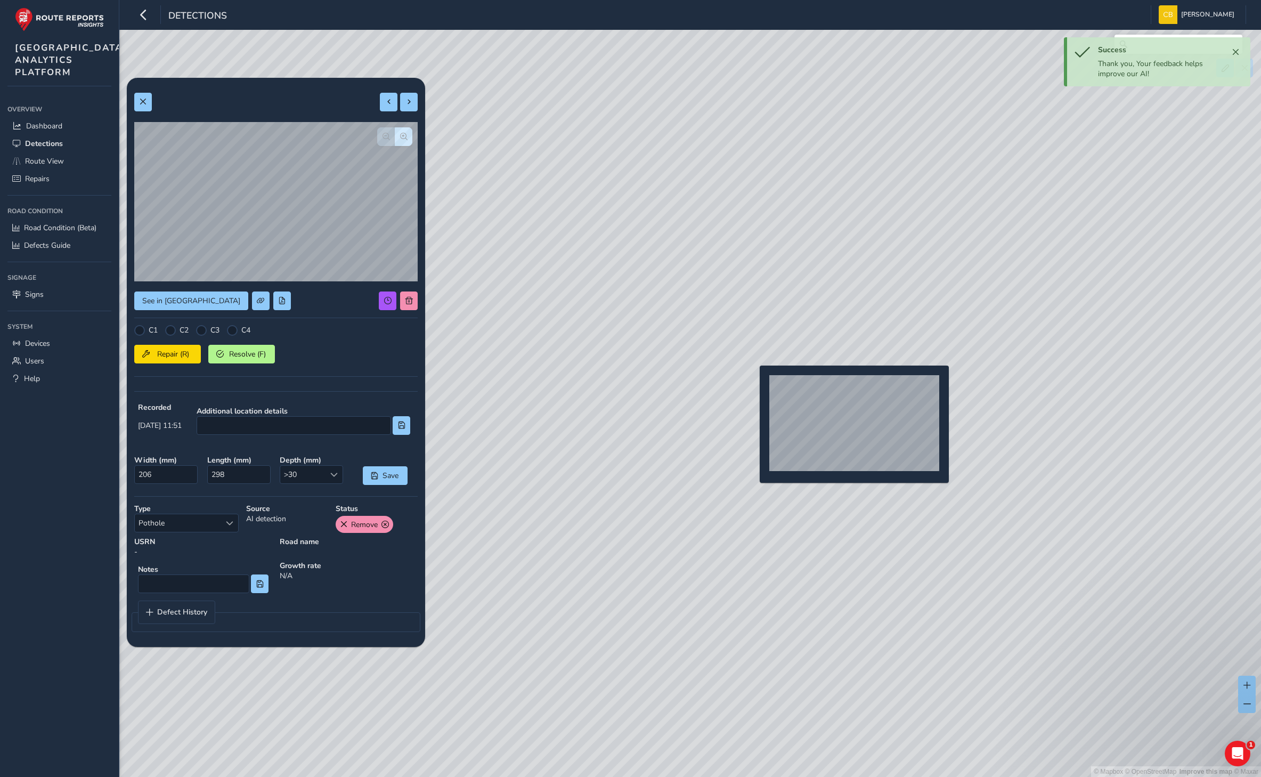
click at [753, 383] on div "© Mapbox © OpenStreetMap Improve this map © Maxar" at bounding box center [630, 388] width 1261 height 777
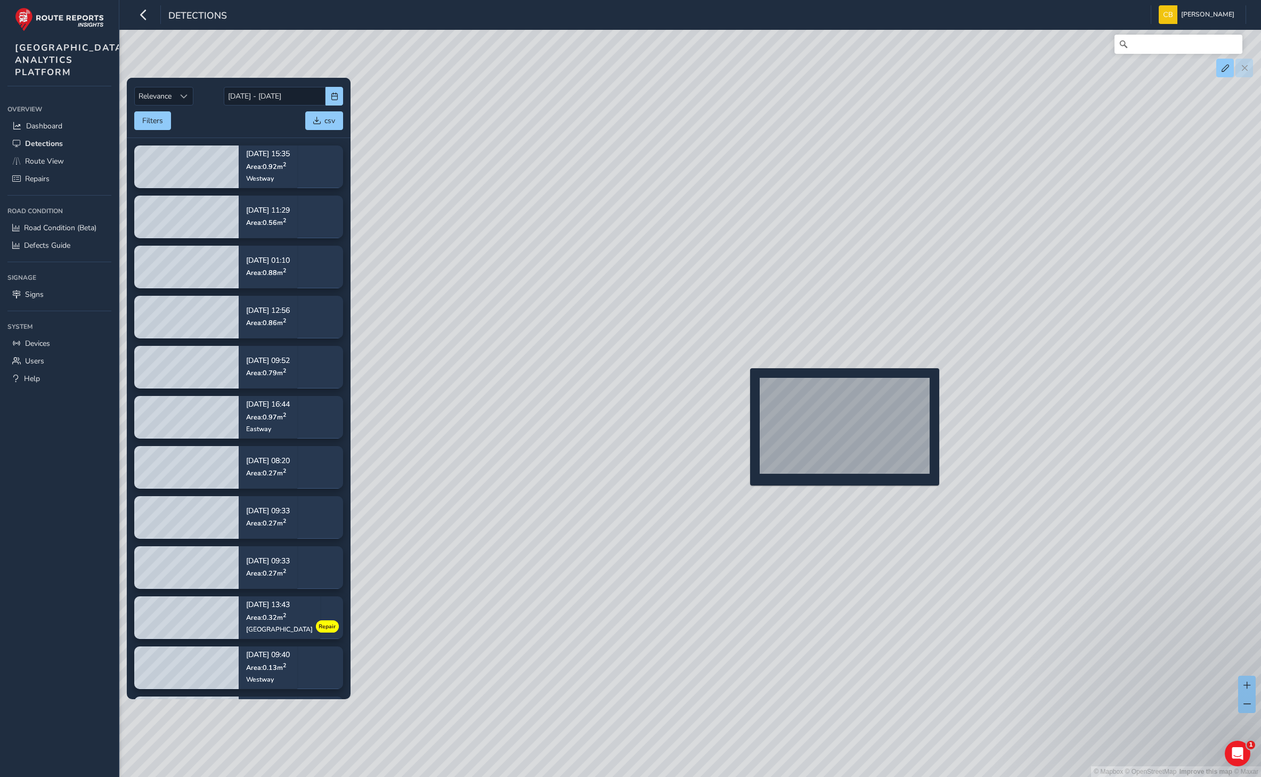
click at [745, 384] on div "© Mapbox © OpenStreetMap Improve this map © Maxar" at bounding box center [630, 388] width 1261 height 777
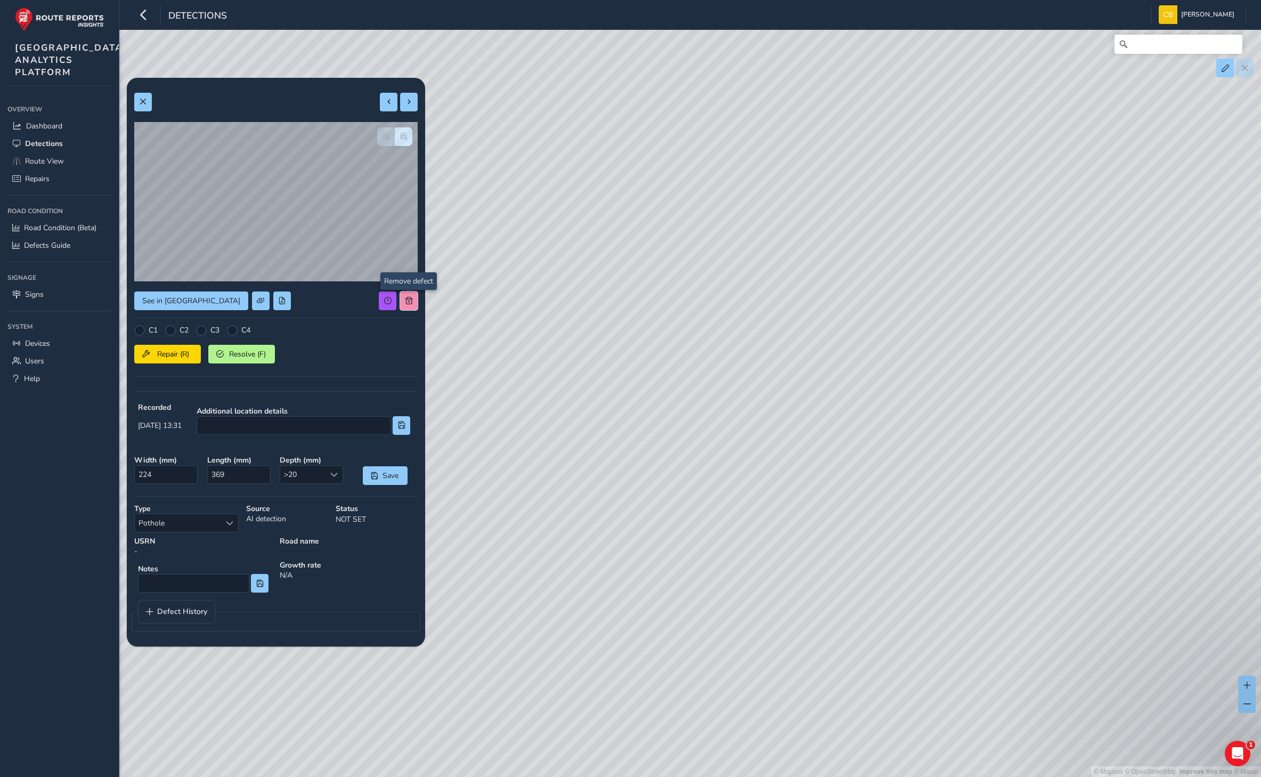
click at [402, 303] on button at bounding box center [409, 300] width 18 height 19
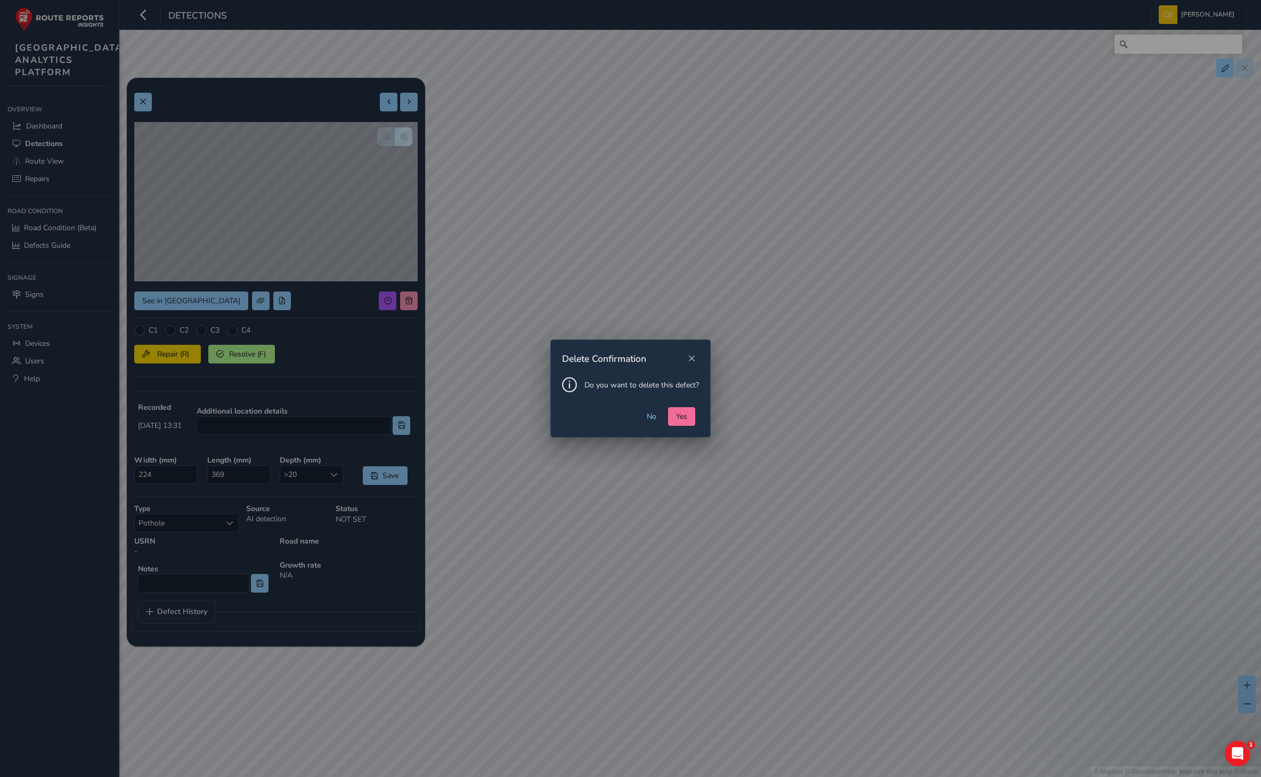
click at [681, 416] on span "Yes" at bounding box center [681, 416] width 11 height 10
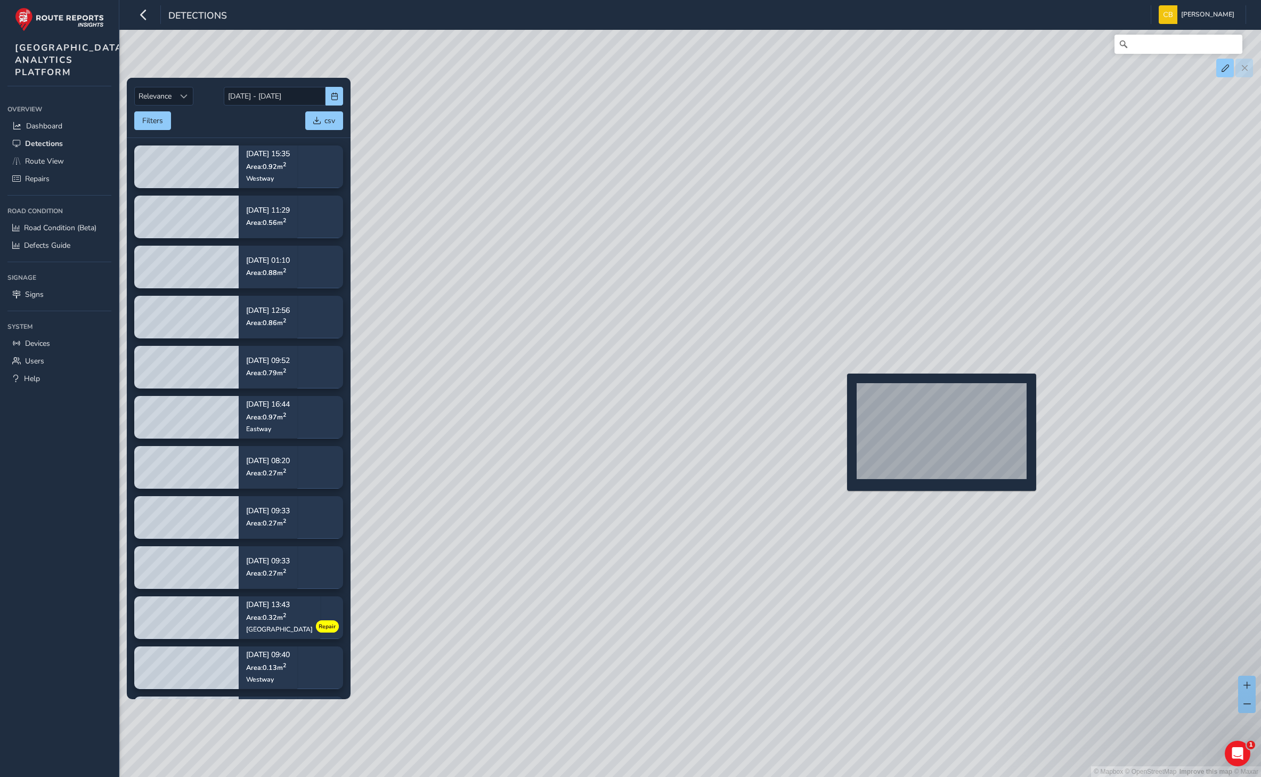
click at [841, 391] on div "© Mapbox © OpenStreetMap Improve this map © Maxar" at bounding box center [630, 388] width 1261 height 777
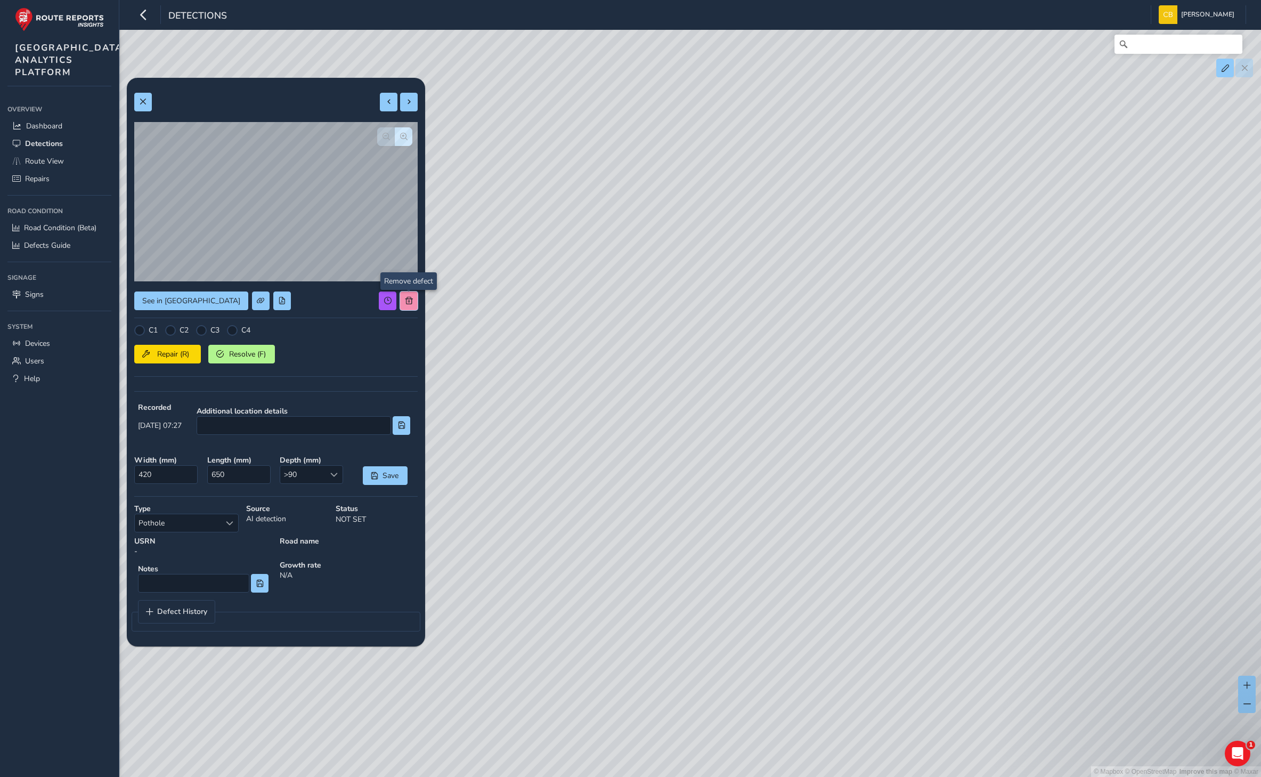
click at [405, 305] on button at bounding box center [409, 300] width 18 height 19
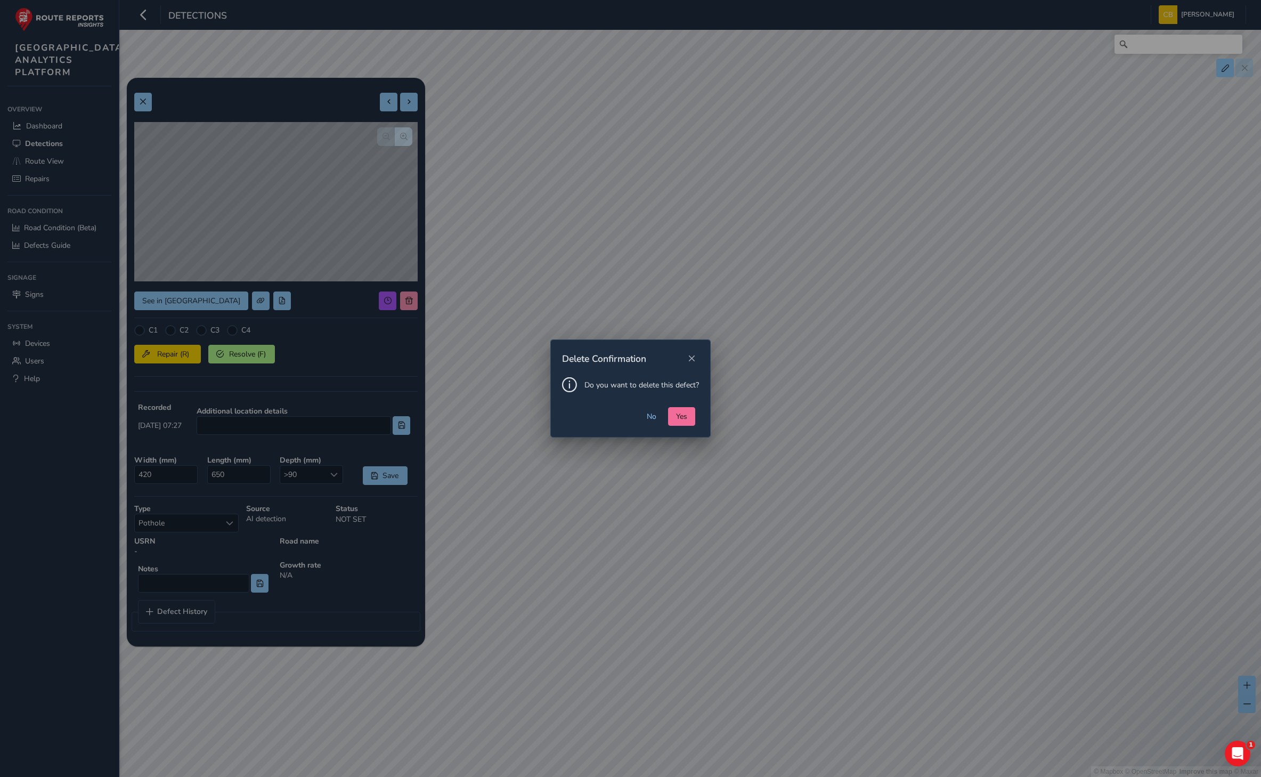
click at [683, 416] on span "Yes" at bounding box center [681, 416] width 11 height 10
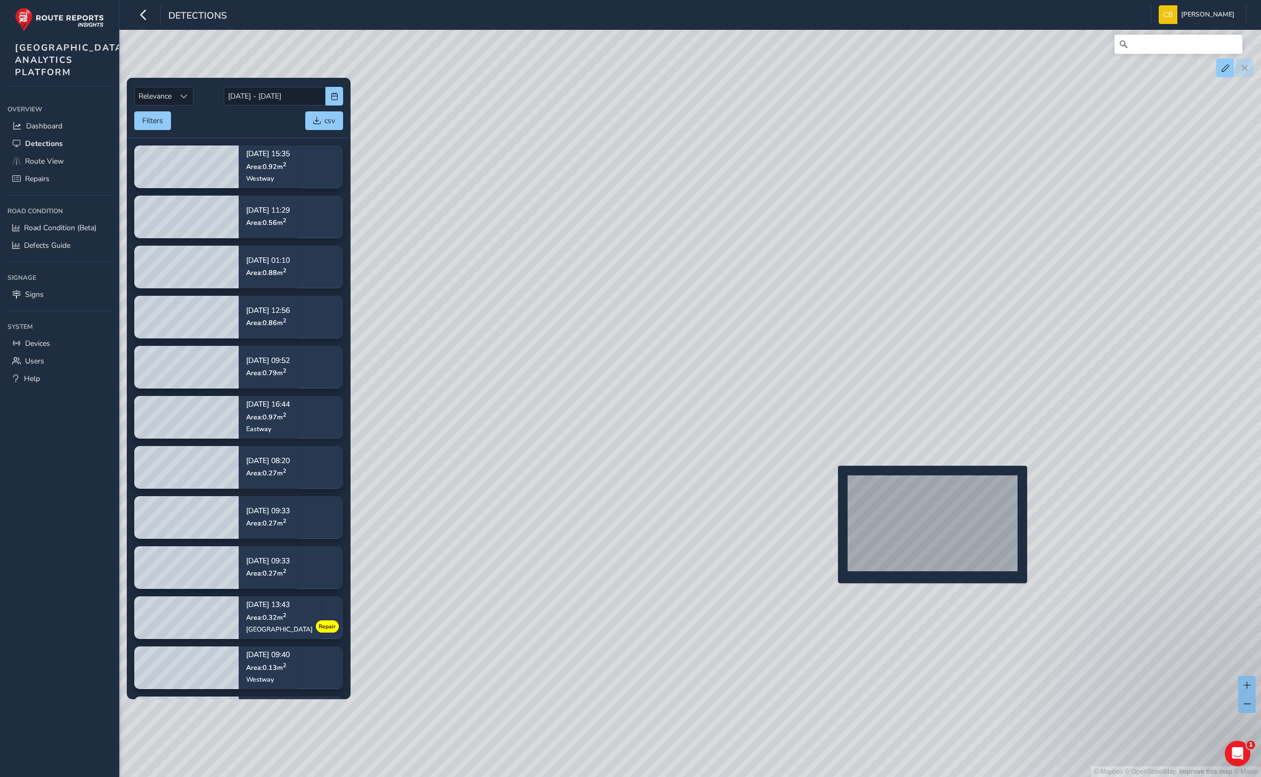
click at [832, 483] on div "© Mapbox © OpenStreetMap Improve this map © Maxar" at bounding box center [630, 388] width 1261 height 777
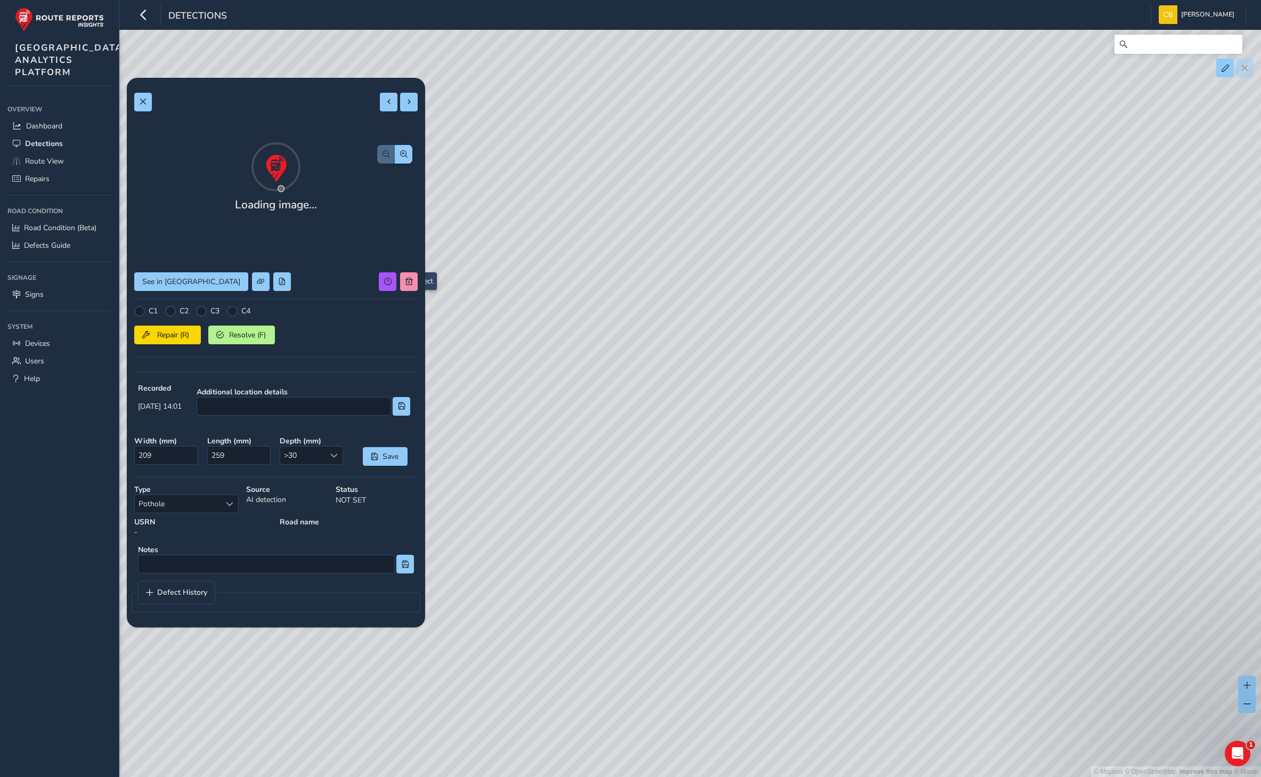
click at [403, 296] on div "Loading image... See in Route View C1 C2 C3 C4 Repair (R) Resolve (F) Recorded …" at bounding box center [275, 352] width 283 height 534
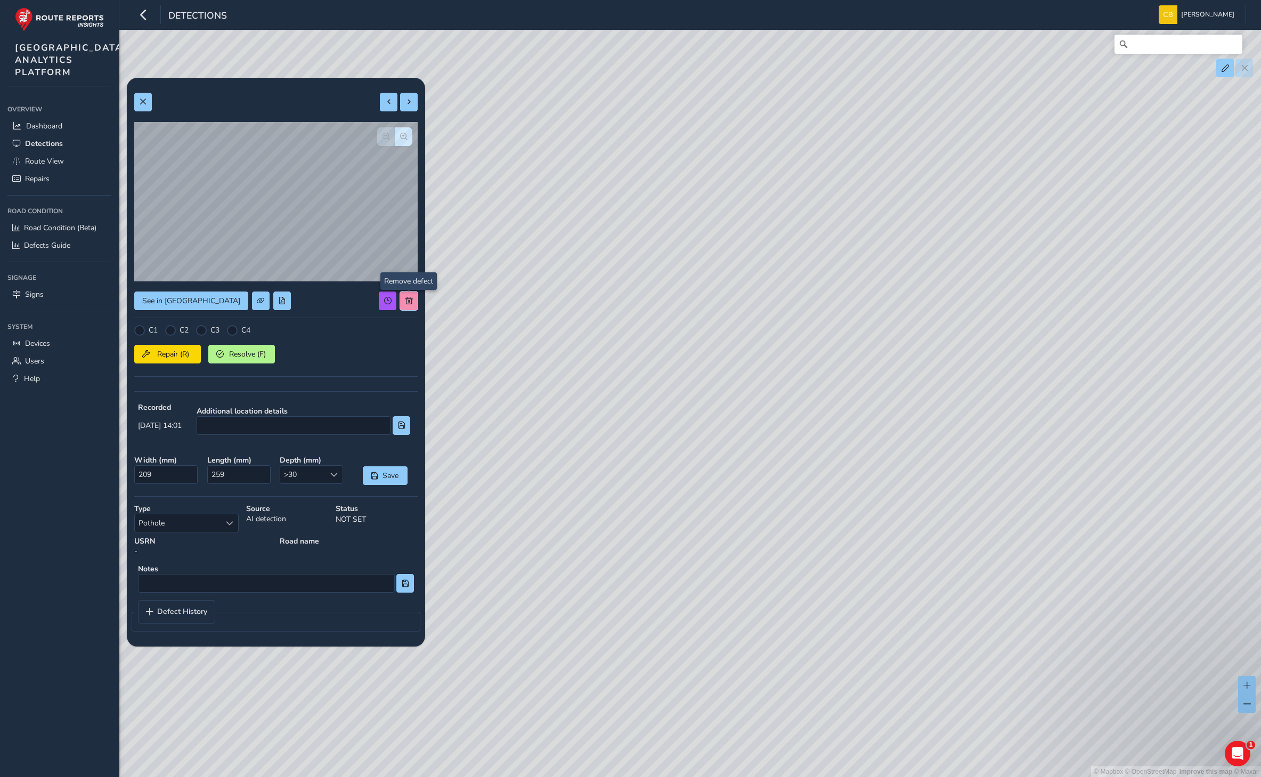
click at [405, 303] on span at bounding box center [408, 300] width 7 height 7
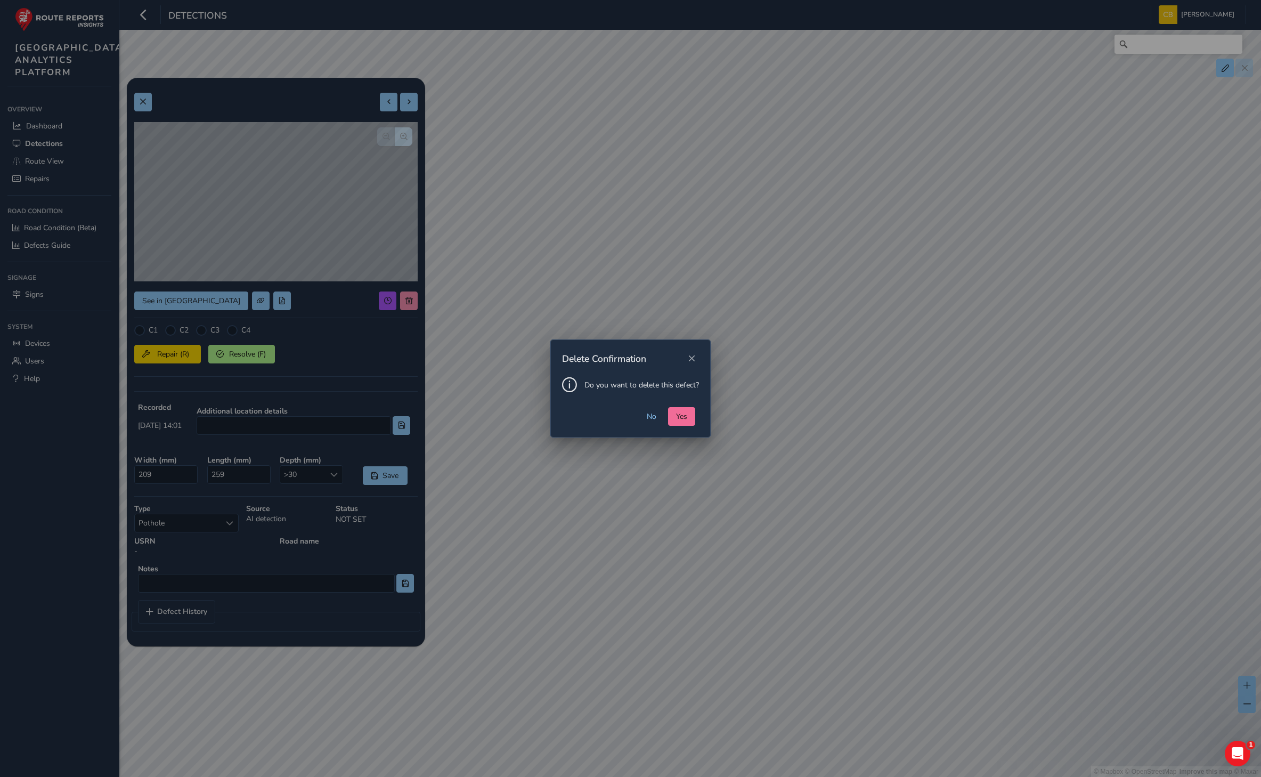
click at [694, 420] on button "Yes" at bounding box center [681, 416] width 27 height 19
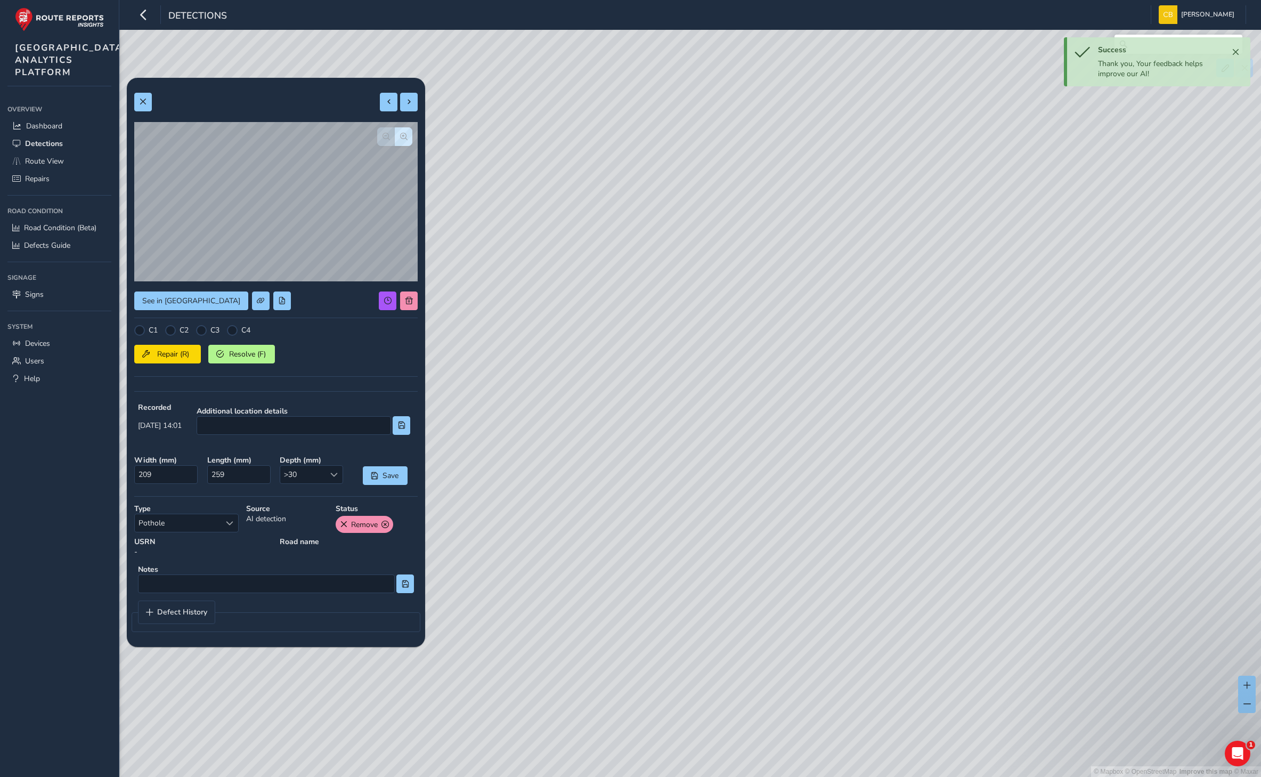
click at [792, 379] on div "© Mapbox © OpenStreetMap Improve this map © Maxar" at bounding box center [630, 388] width 1261 height 777
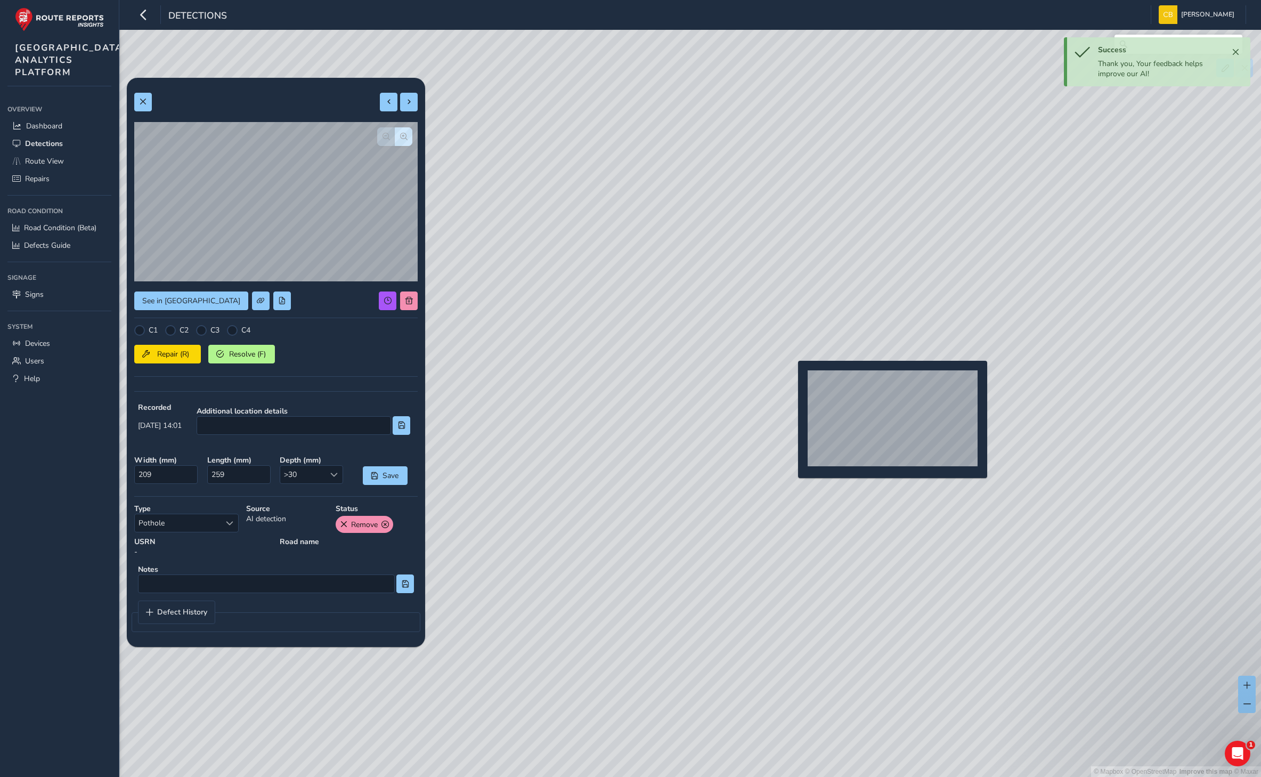
type input "141"
type input "227"
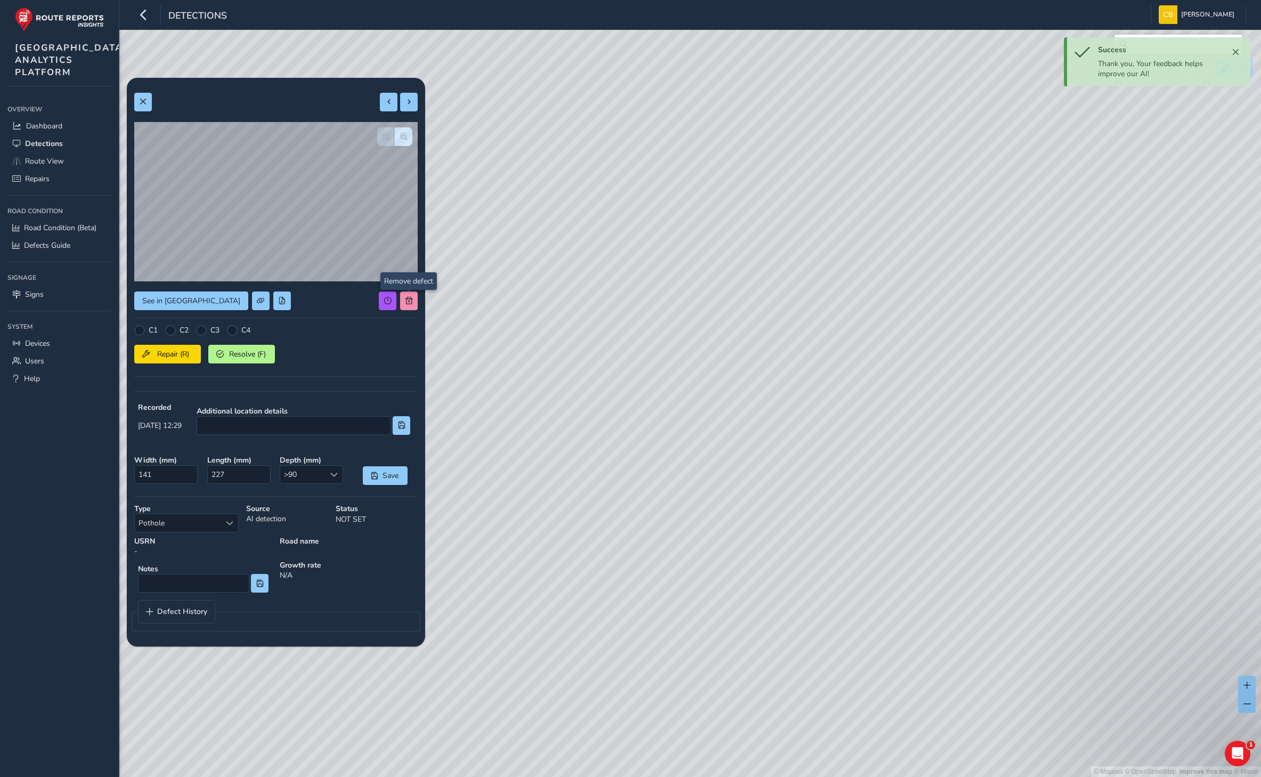
click at [404, 303] on div "© Mapbox © OpenStreetMap Improve this map © Maxar" at bounding box center [630, 388] width 1261 height 777
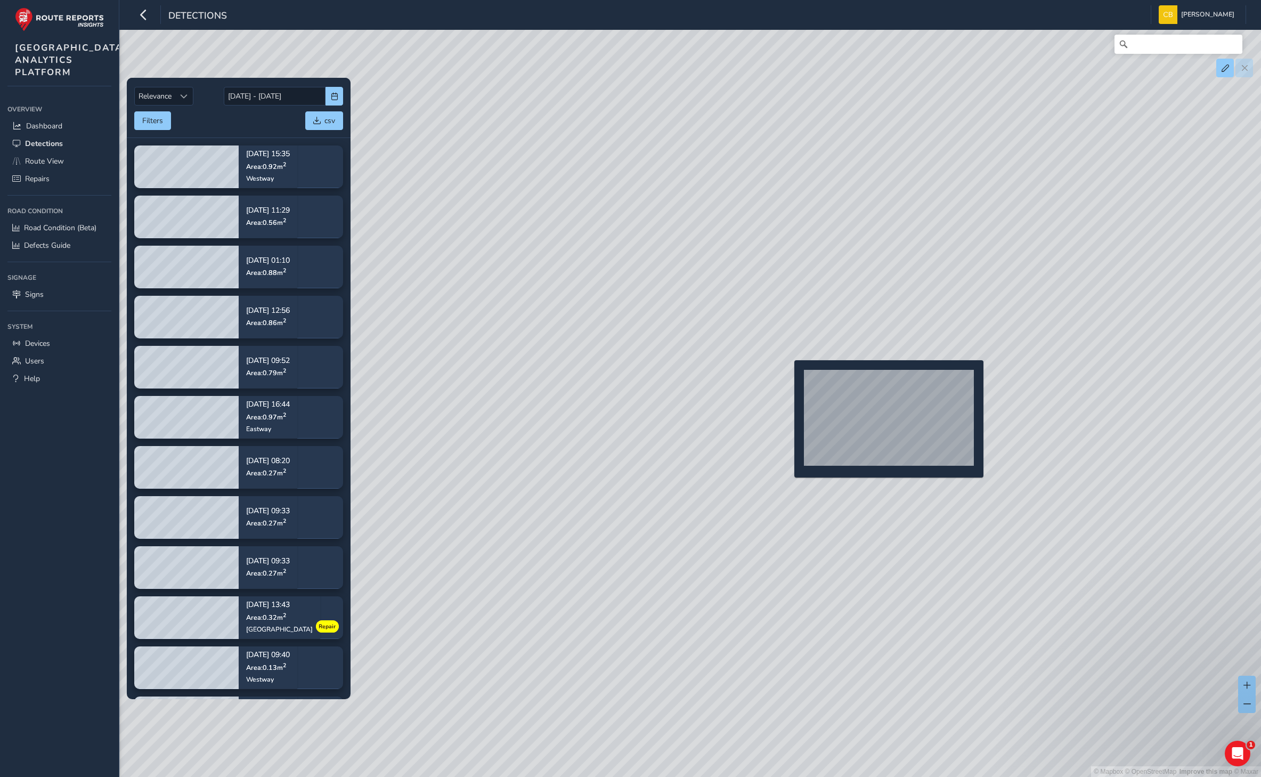
click at [791, 377] on div "© Mapbox © OpenStreetMap Improve this map © Maxar" at bounding box center [630, 388] width 1261 height 777
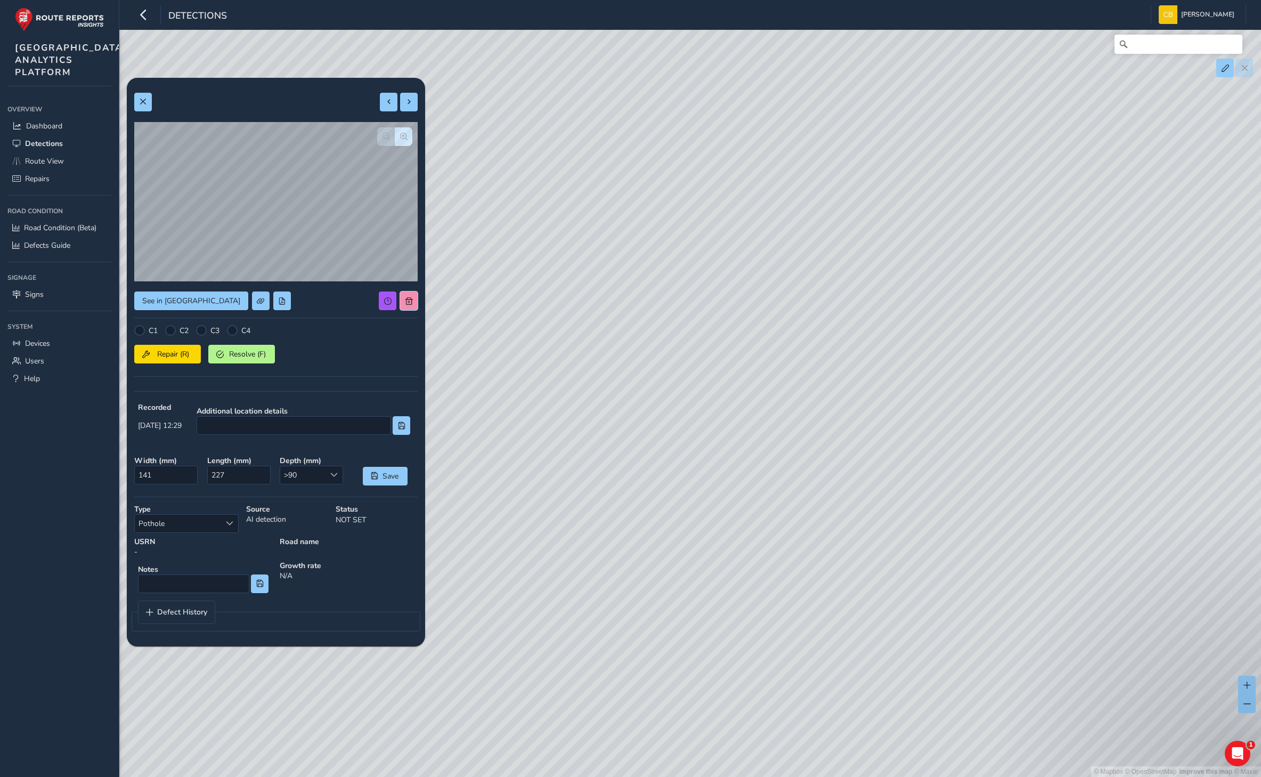
click at [403, 300] on button at bounding box center [409, 300] width 18 height 19
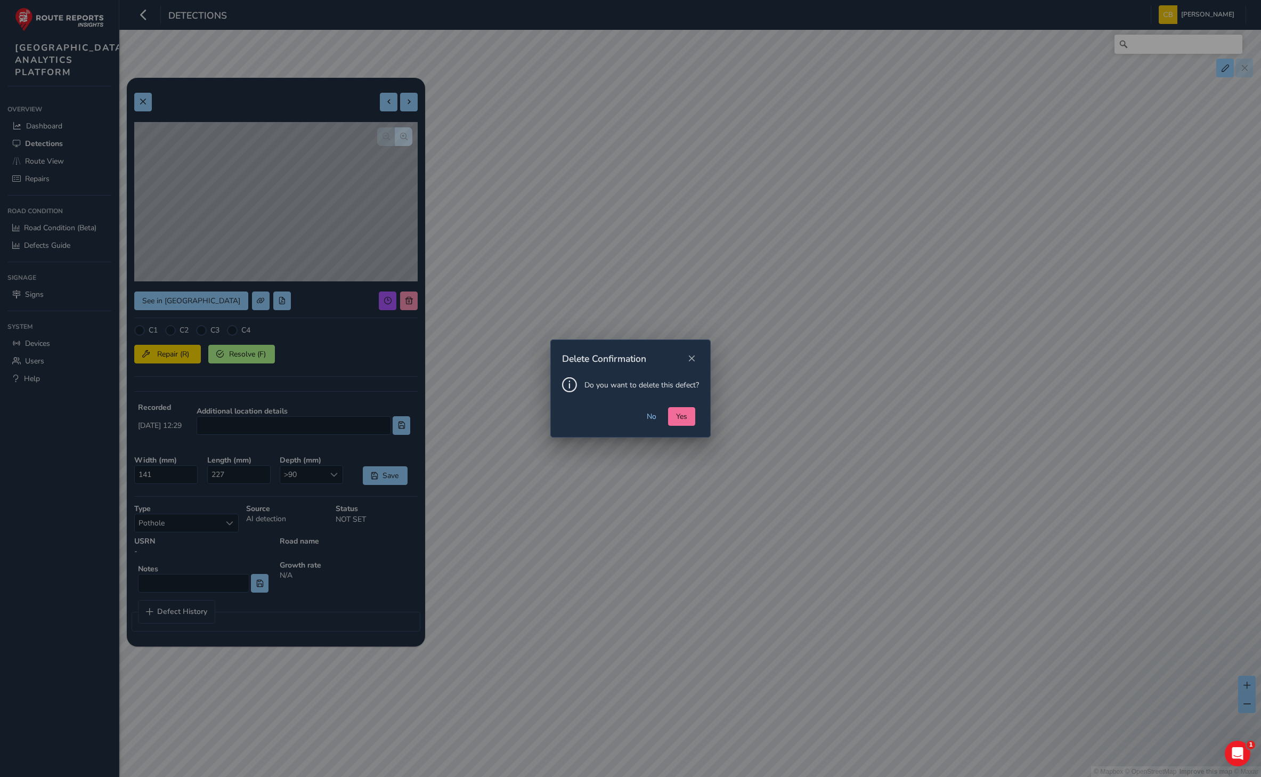
click at [691, 420] on button "Yes" at bounding box center [681, 416] width 27 height 19
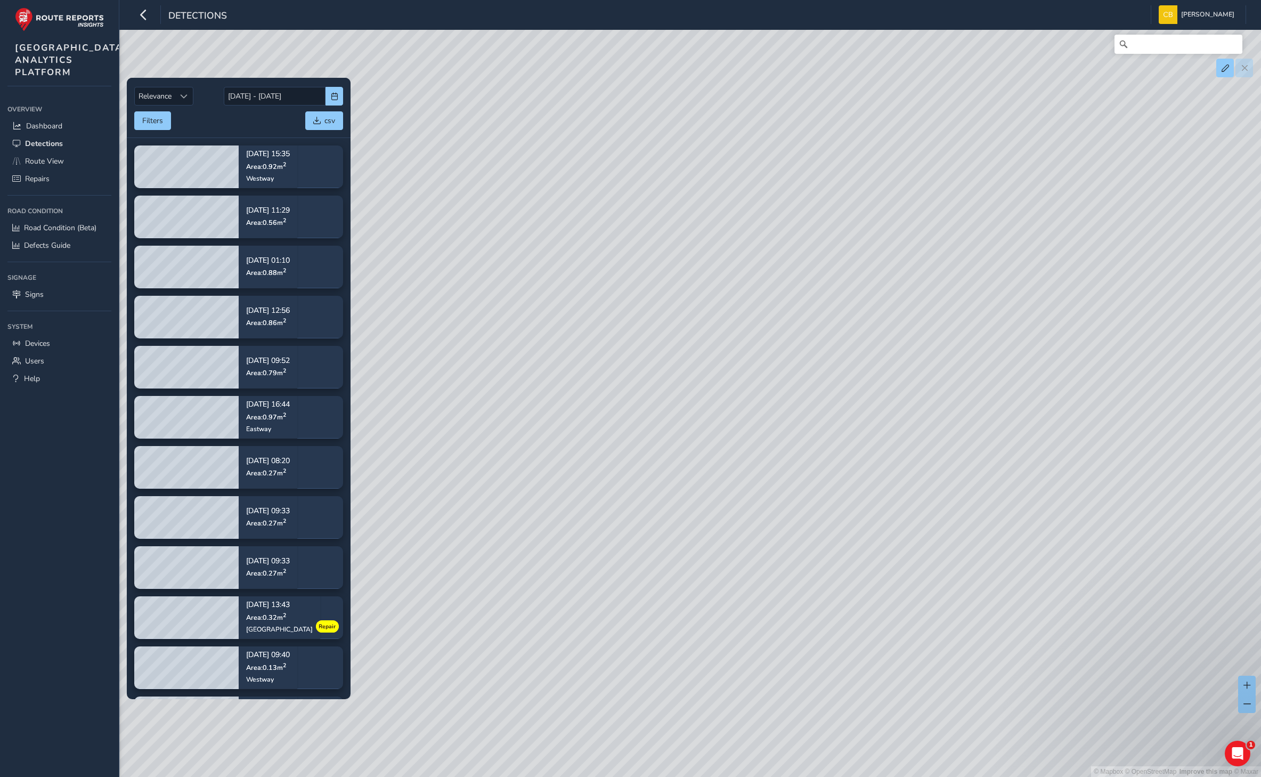
drag, startPoint x: 636, startPoint y: 241, endPoint x: 641, endPoint y: 402, distance: 160.4
click at [641, 402] on div "© Mapbox © OpenStreetMap Improve this map © Maxar" at bounding box center [630, 388] width 1261 height 777
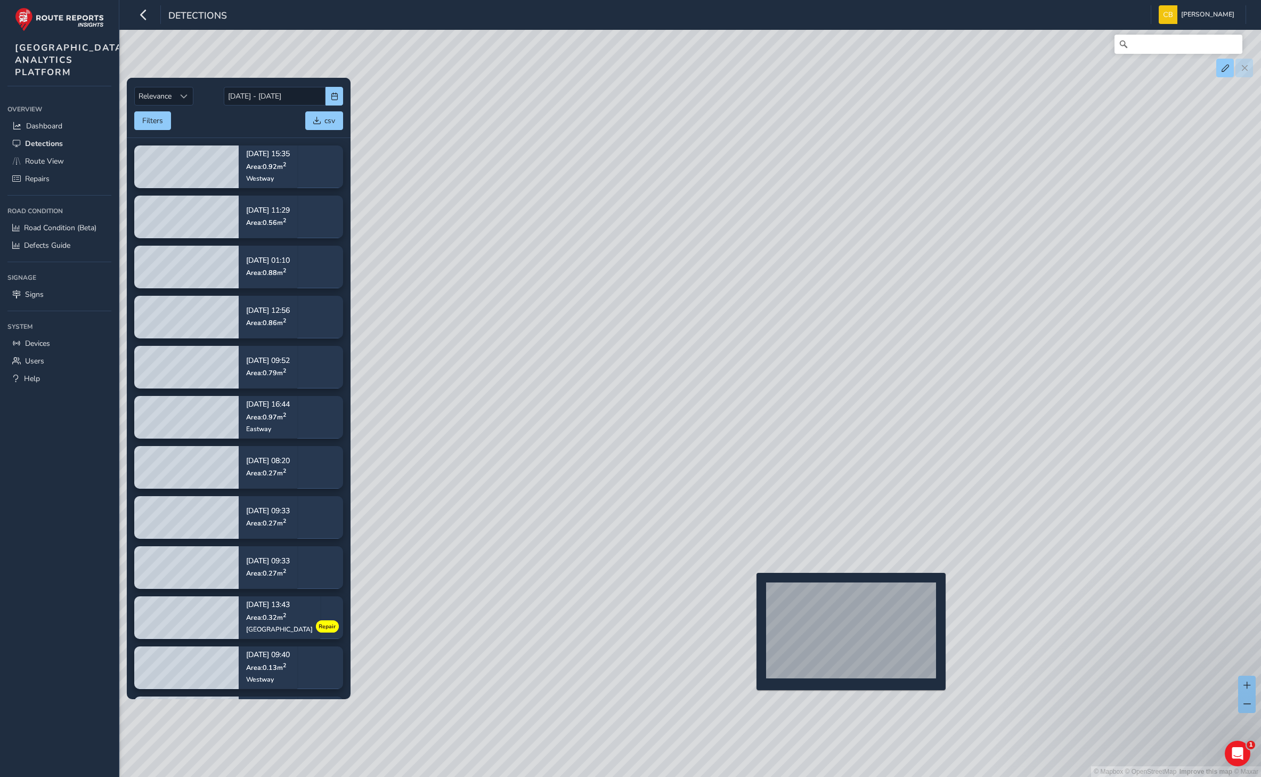
click at [750, 590] on div "© Mapbox © OpenStreetMap Improve this map © Maxar" at bounding box center [630, 388] width 1261 height 777
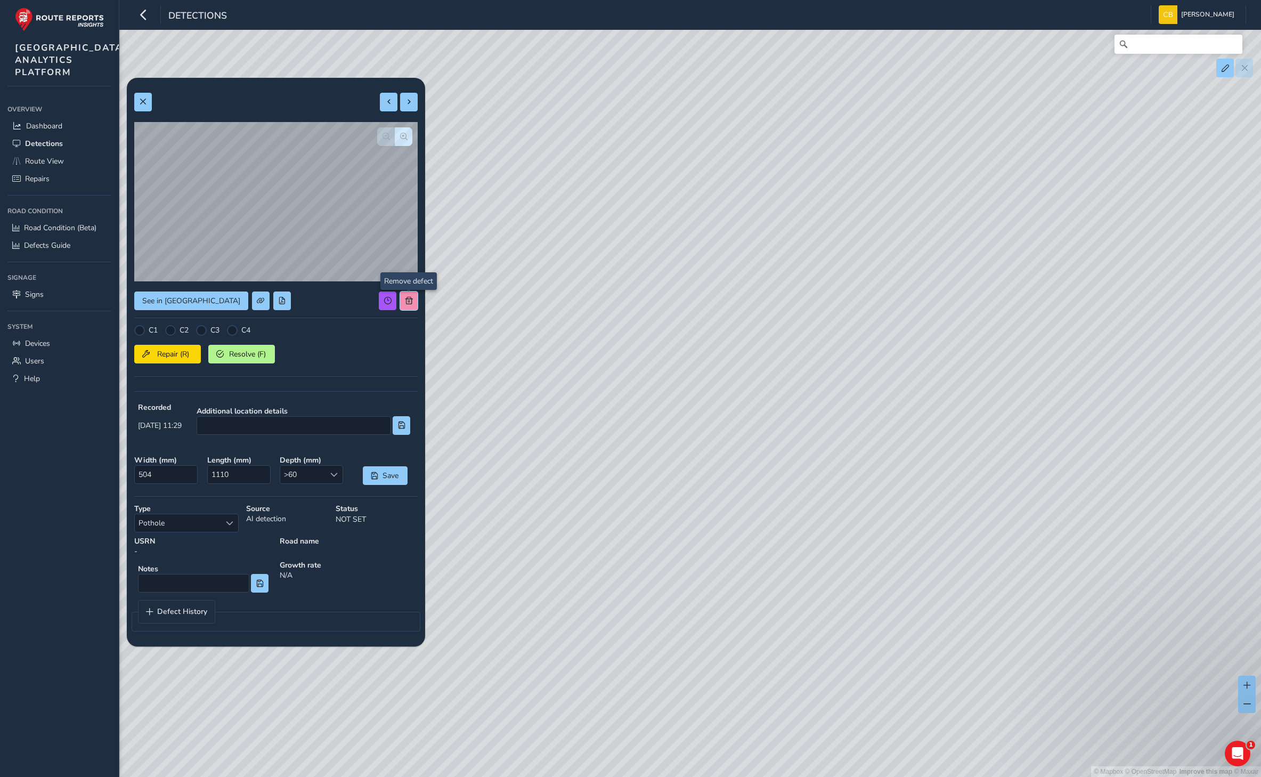
click at [411, 295] on button at bounding box center [409, 300] width 18 height 19
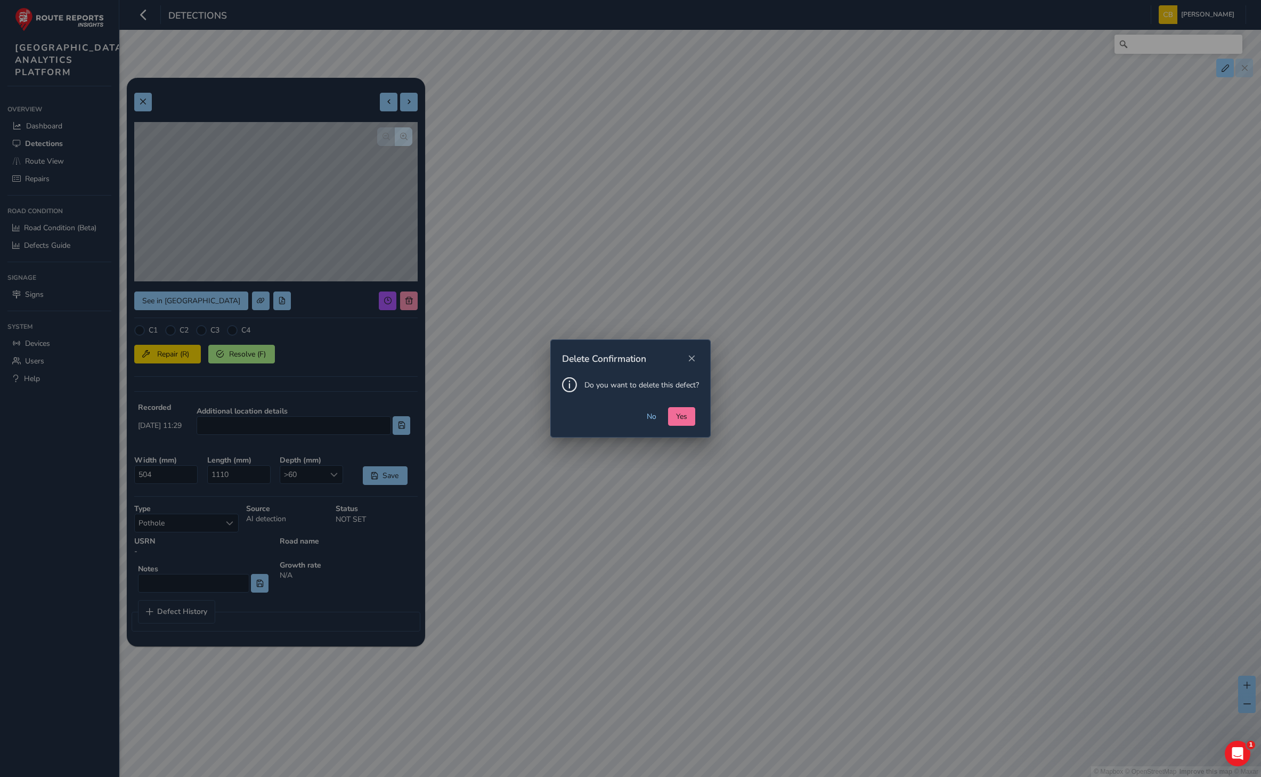
click at [681, 411] on span "Yes" at bounding box center [681, 416] width 11 height 10
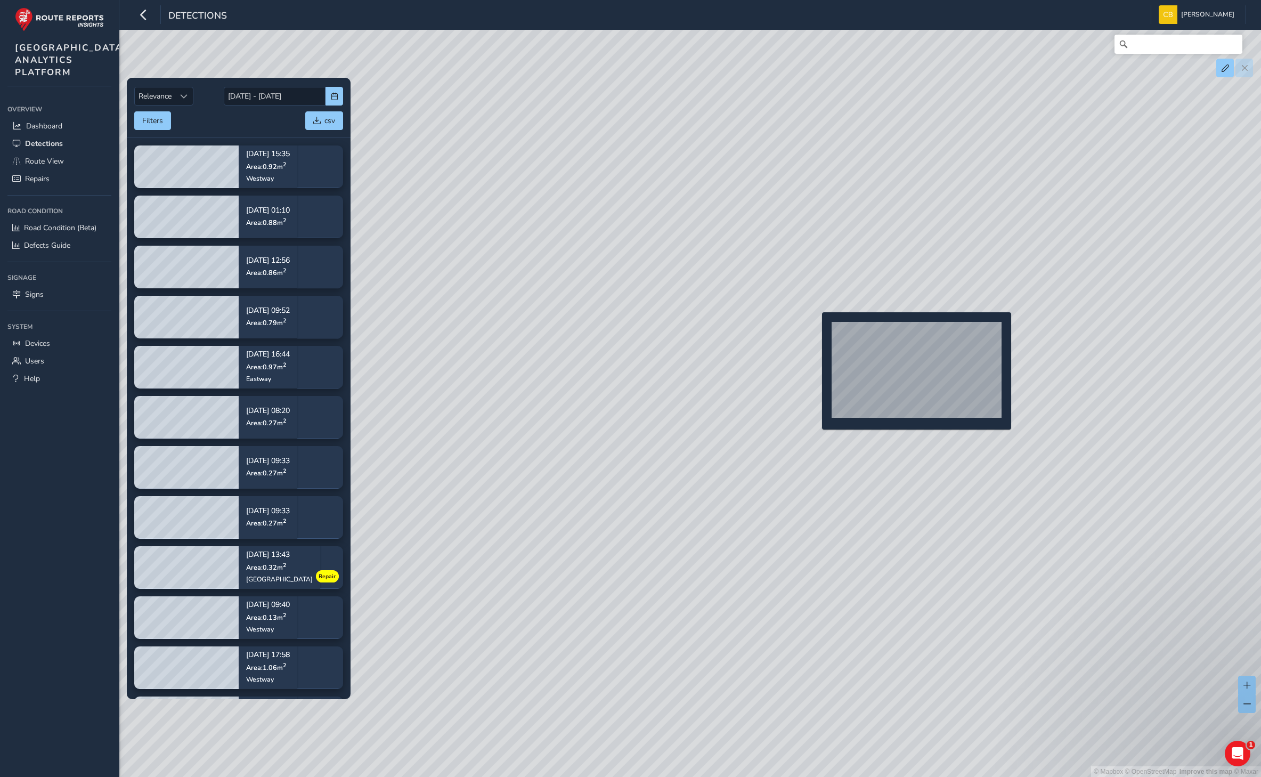
click at [817, 329] on div "© Mapbox © OpenStreetMap Improve this map © Maxar" at bounding box center [630, 388] width 1261 height 777
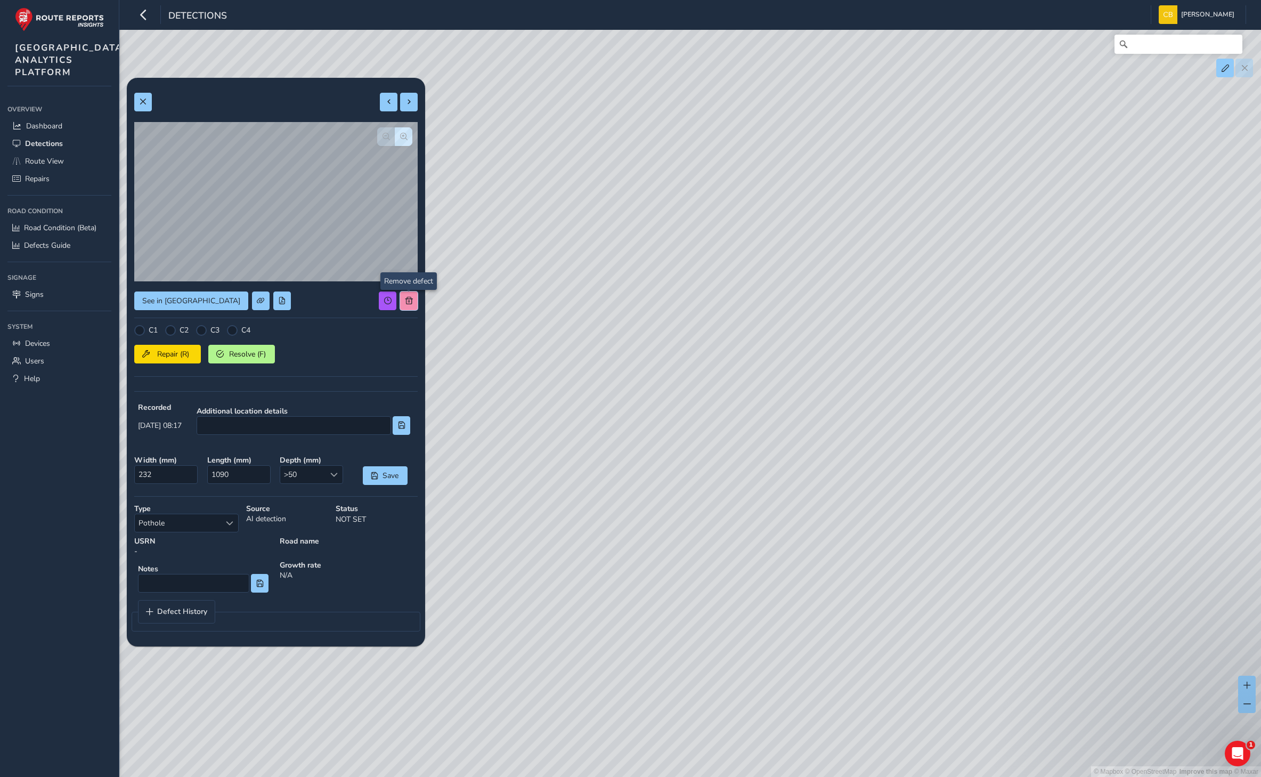
click at [411, 299] on span at bounding box center [408, 300] width 7 height 7
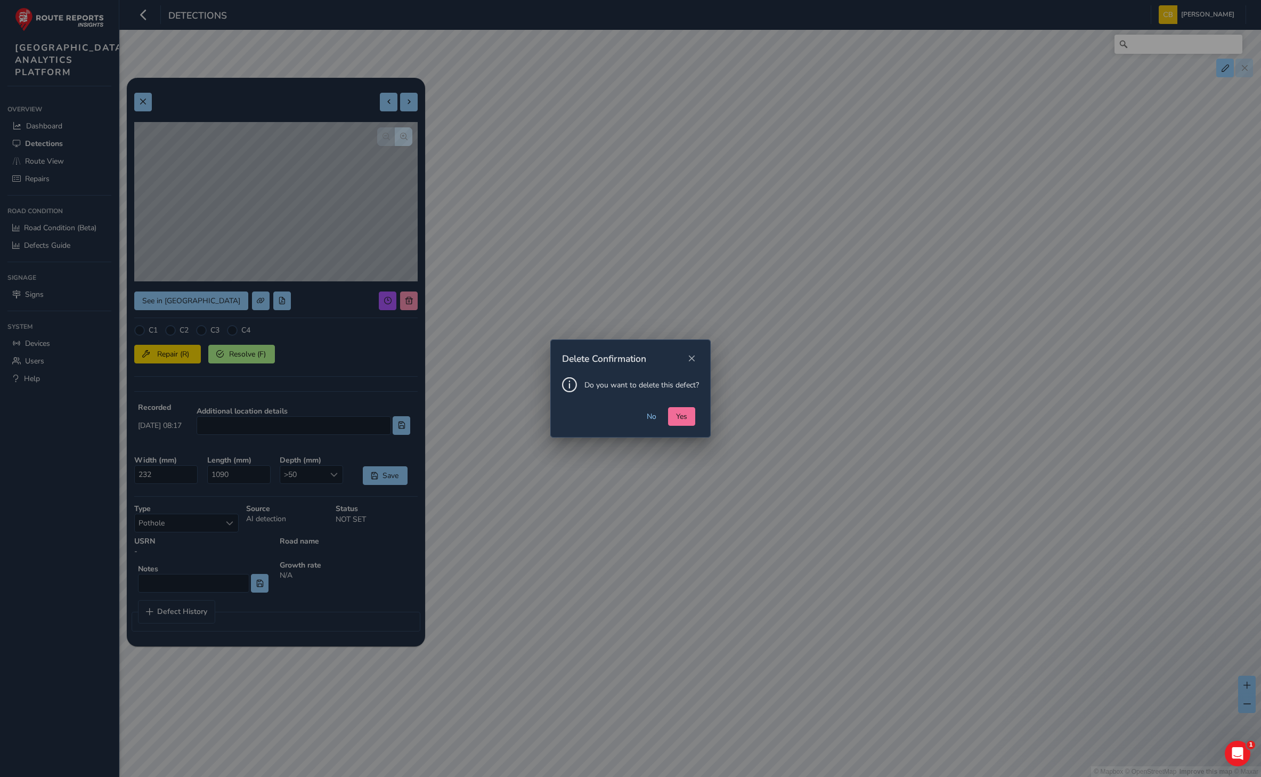
click at [686, 414] on span "Yes" at bounding box center [681, 416] width 11 height 10
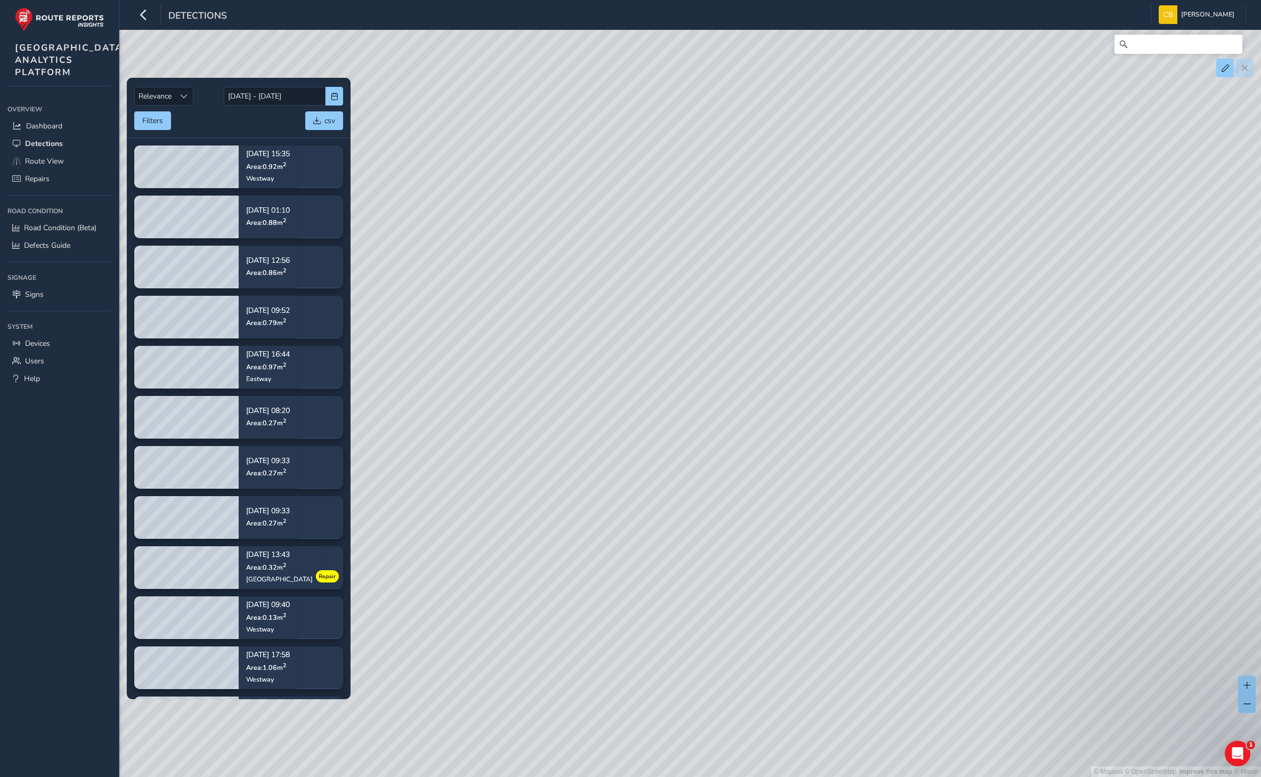
drag, startPoint x: 667, startPoint y: 367, endPoint x: 790, endPoint y: 443, distance: 144.7
click at [714, 428] on div "© Mapbox © OpenStreetMap Improve this map © Maxar" at bounding box center [630, 388] width 1261 height 777
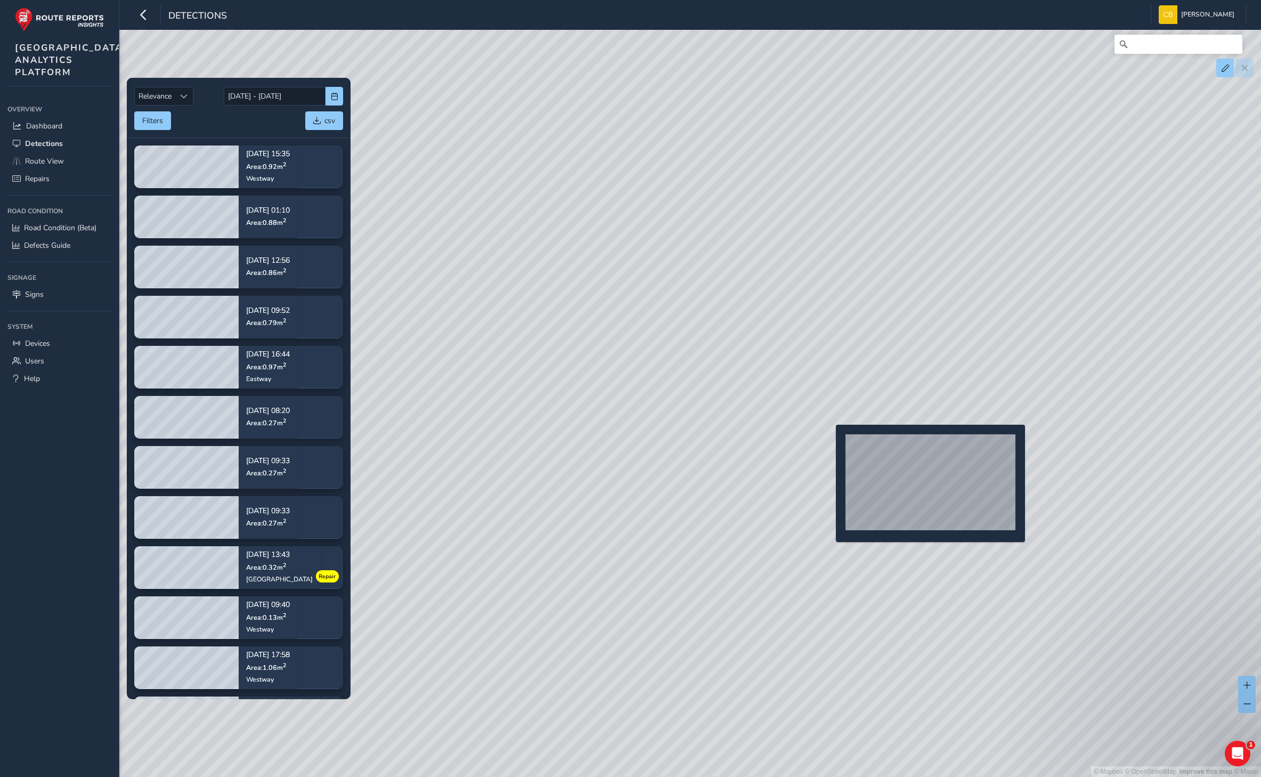
click at [833, 441] on div "© Mapbox © OpenStreetMap Improve this map © Maxar" at bounding box center [630, 388] width 1261 height 777
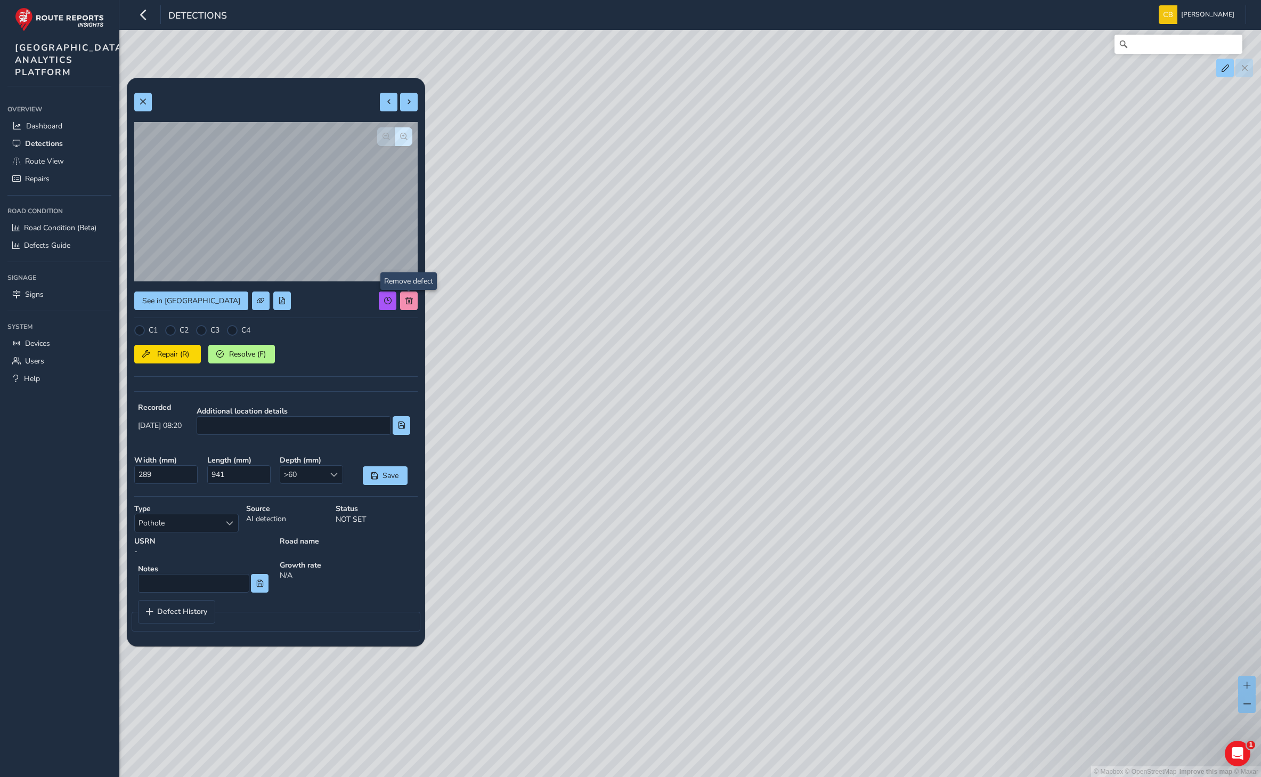
click at [403, 299] on div "See in Route View C1 C2 C3 C4 Repair (R) Resolve (F) Recorded [DATE] 08:20 Addi…" at bounding box center [275, 362] width 283 height 554
click at [403, 299] on button at bounding box center [409, 300] width 18 height 19
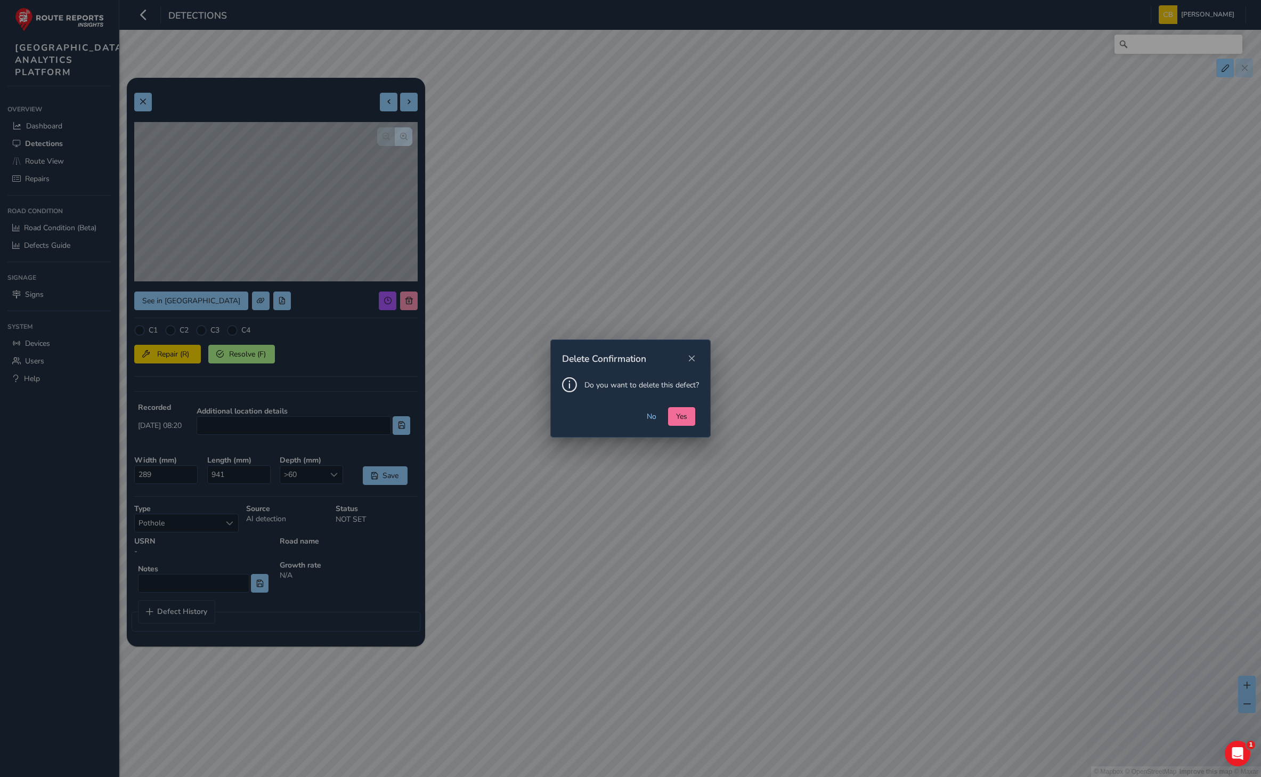
click at [686, 420] on span "Yes" at bounding box center [681, 416] width 11 height 10
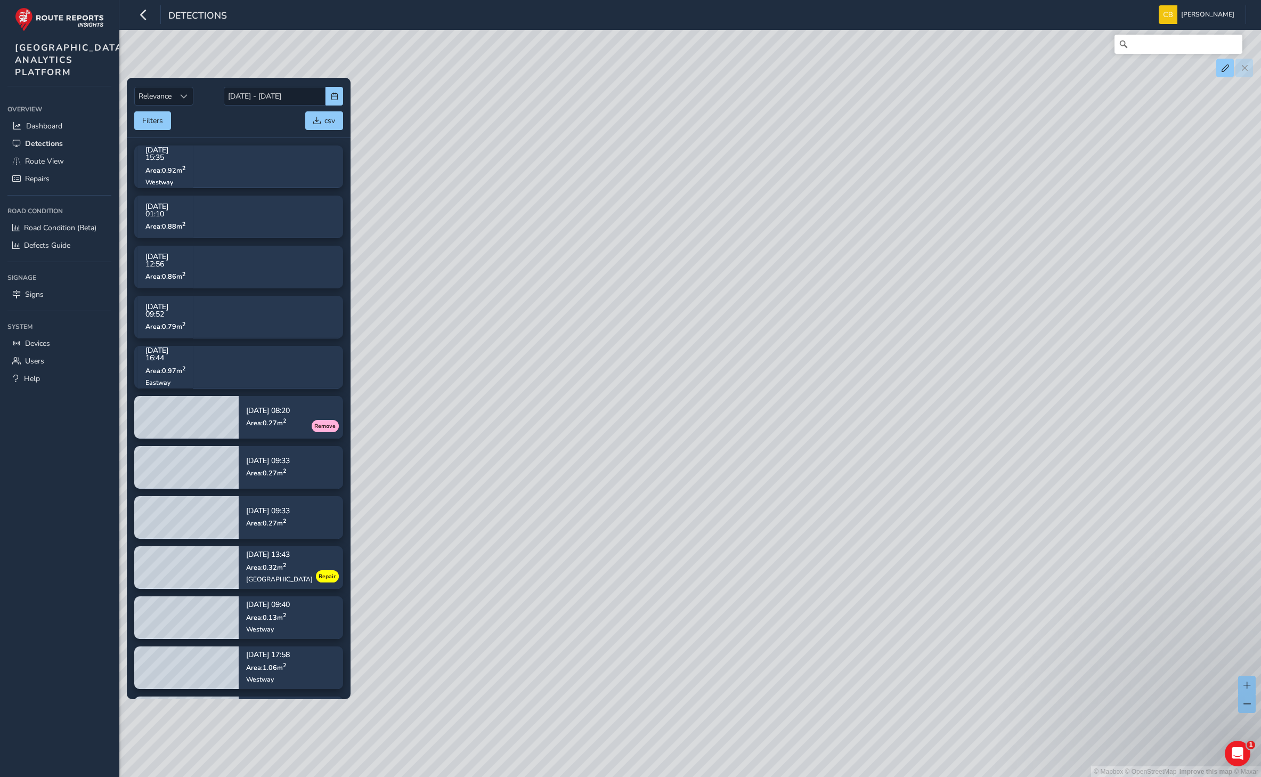
drag, startPoint x: 624, startPoint y: 271, endPoint x: 707, endPoint y: 312, distance: 92.9
click at [707, 312] on div "© Mapbox © OpenStreetMap Improve this map © Maxar" at bounding box center [630, 388] width 1261 height 777
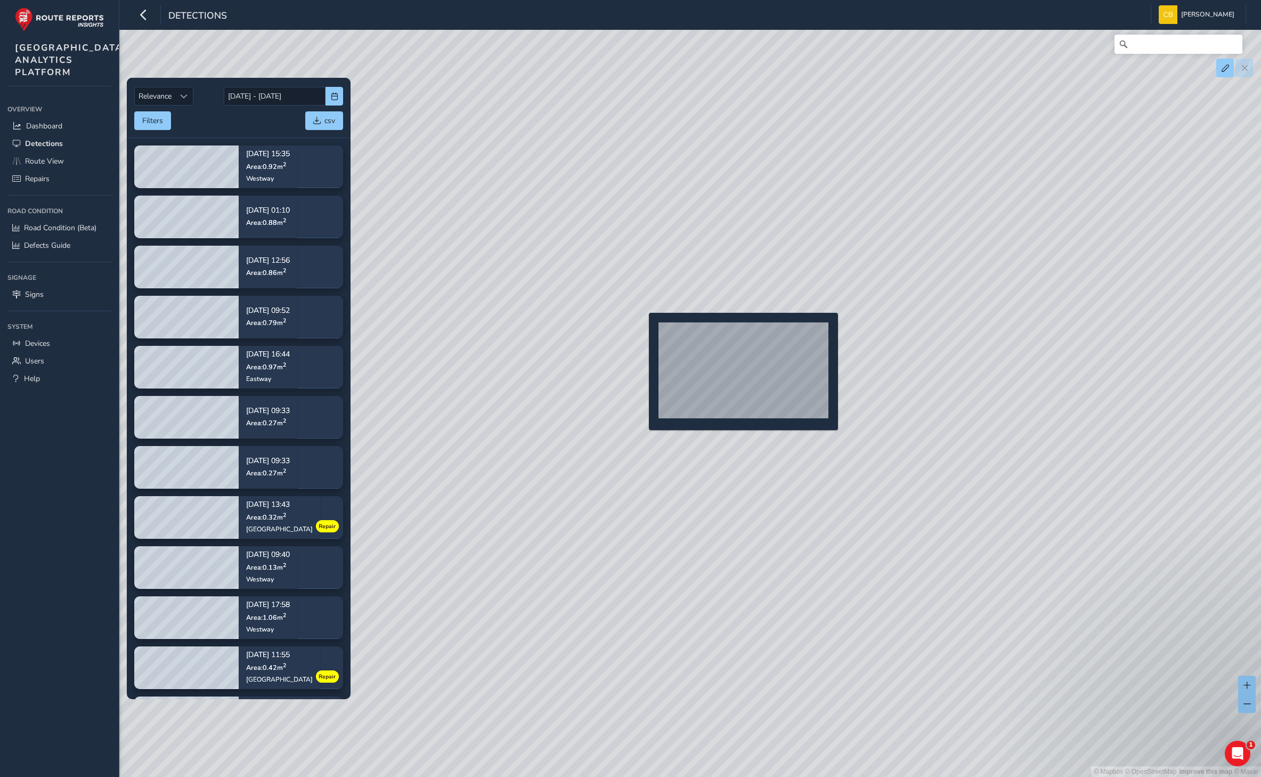
click at [643, 330] on div "© Mapbox © OpenStreetMap Improve this map © Maxar" at bounding box center [630, 388] width 1261 height 777
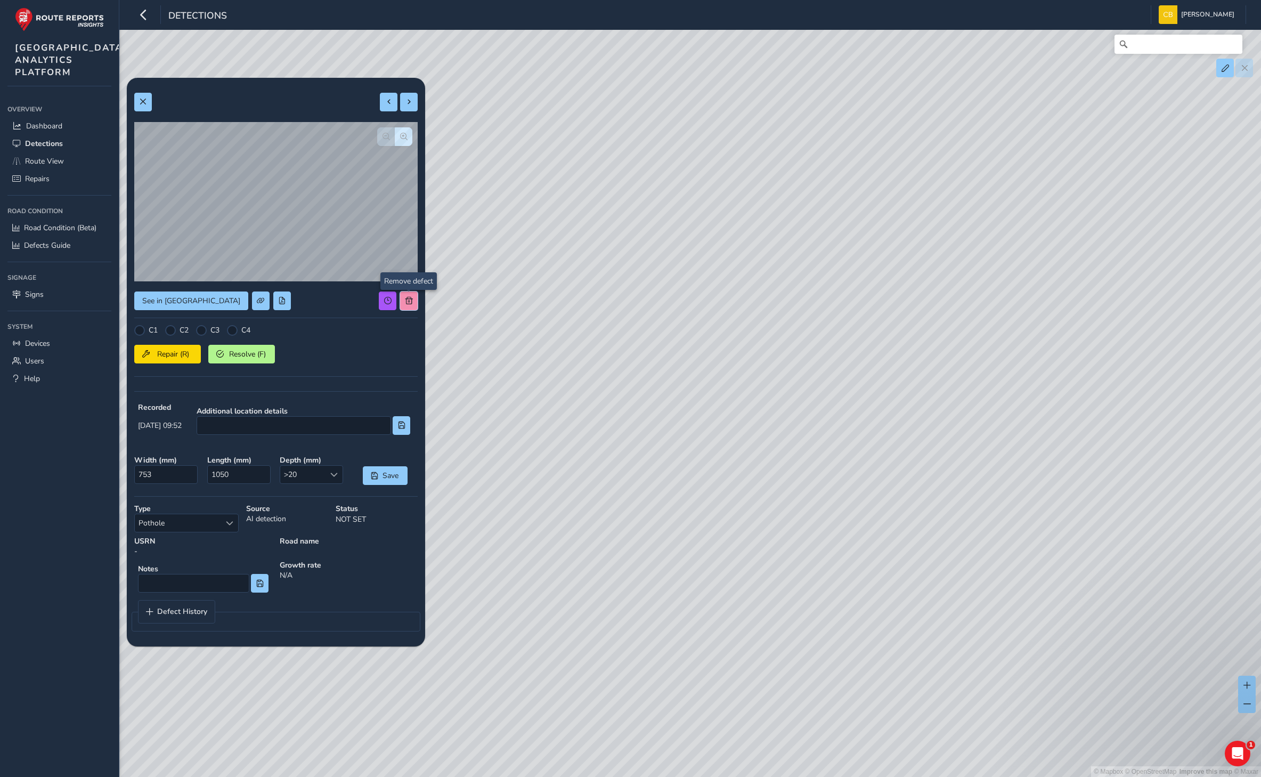
click at [412, 304] on button at bounding box center [409, 300] width 18 height 19
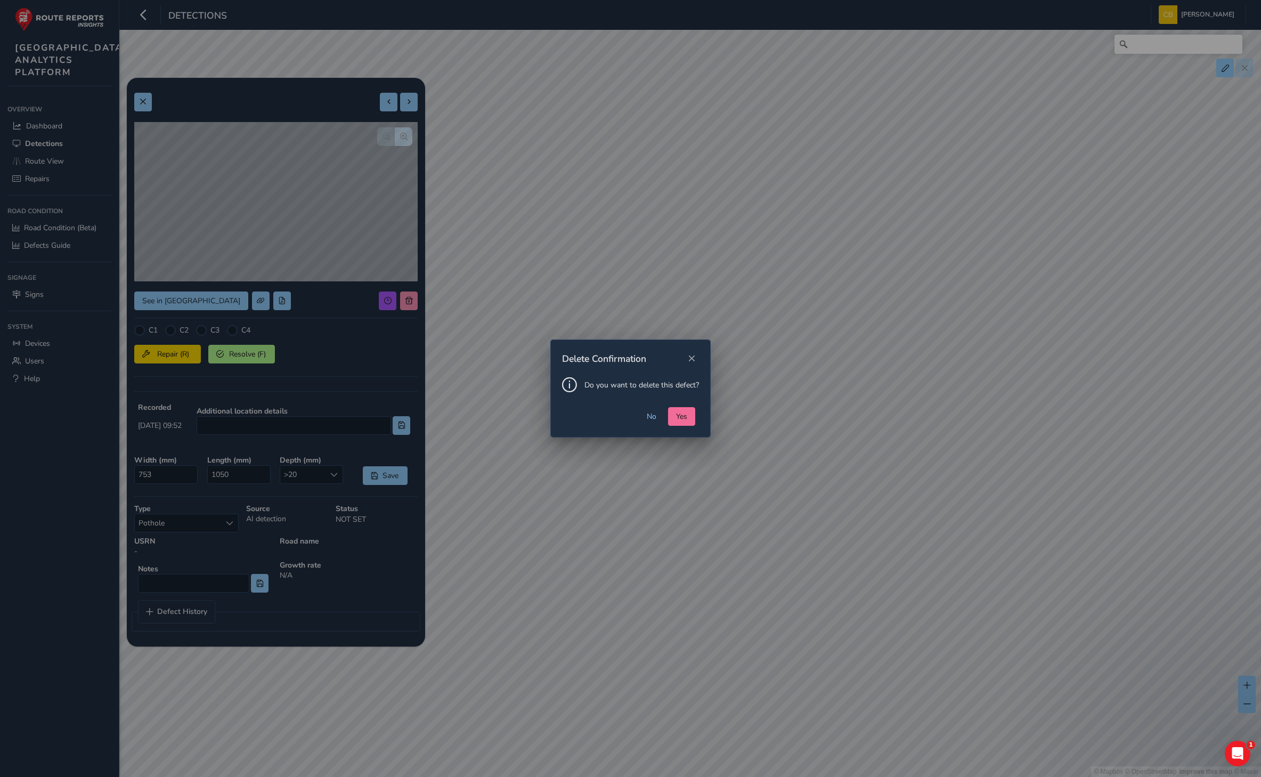
click at [689, 415] on button "Yes" at bounding box center [681, 416] width 27 height 19
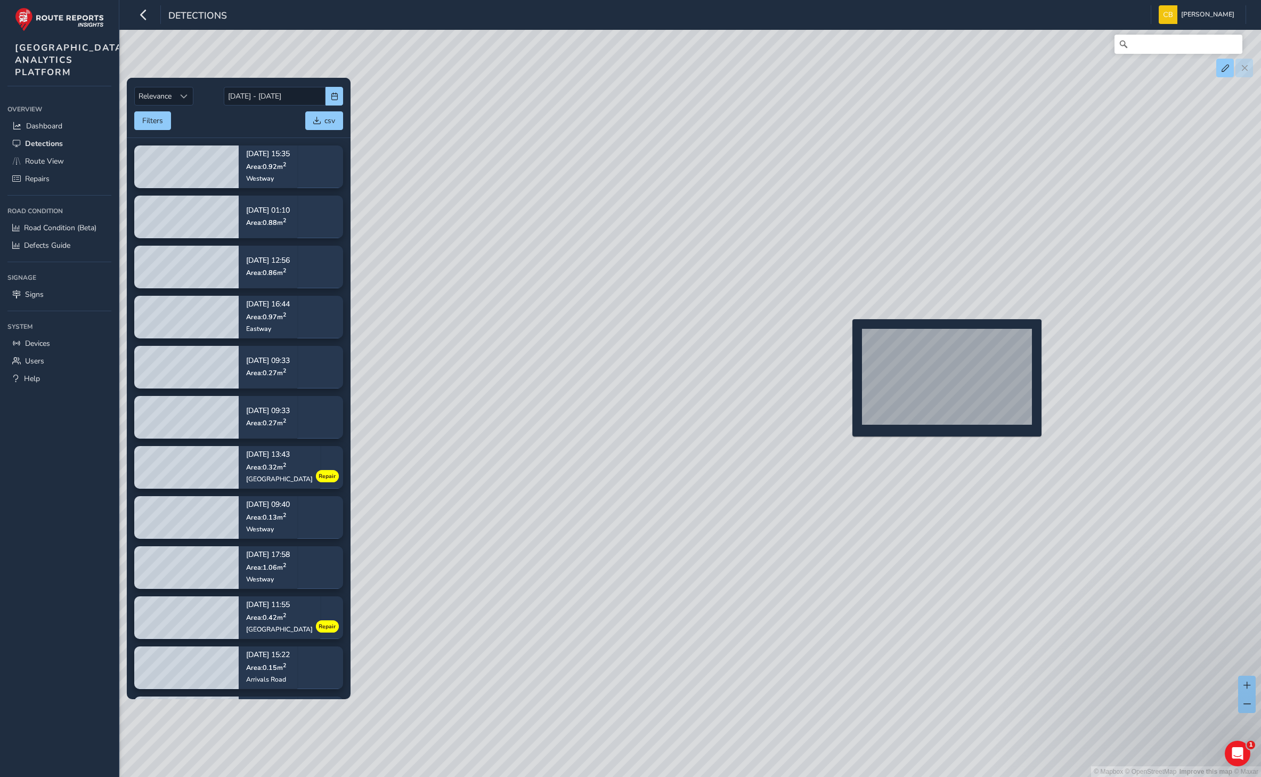
click at [846, 336] on div "© Mapbox © OpenStreetMap Improve this map © Maxar" at bounding box center [630, 388] width 1261 height 777
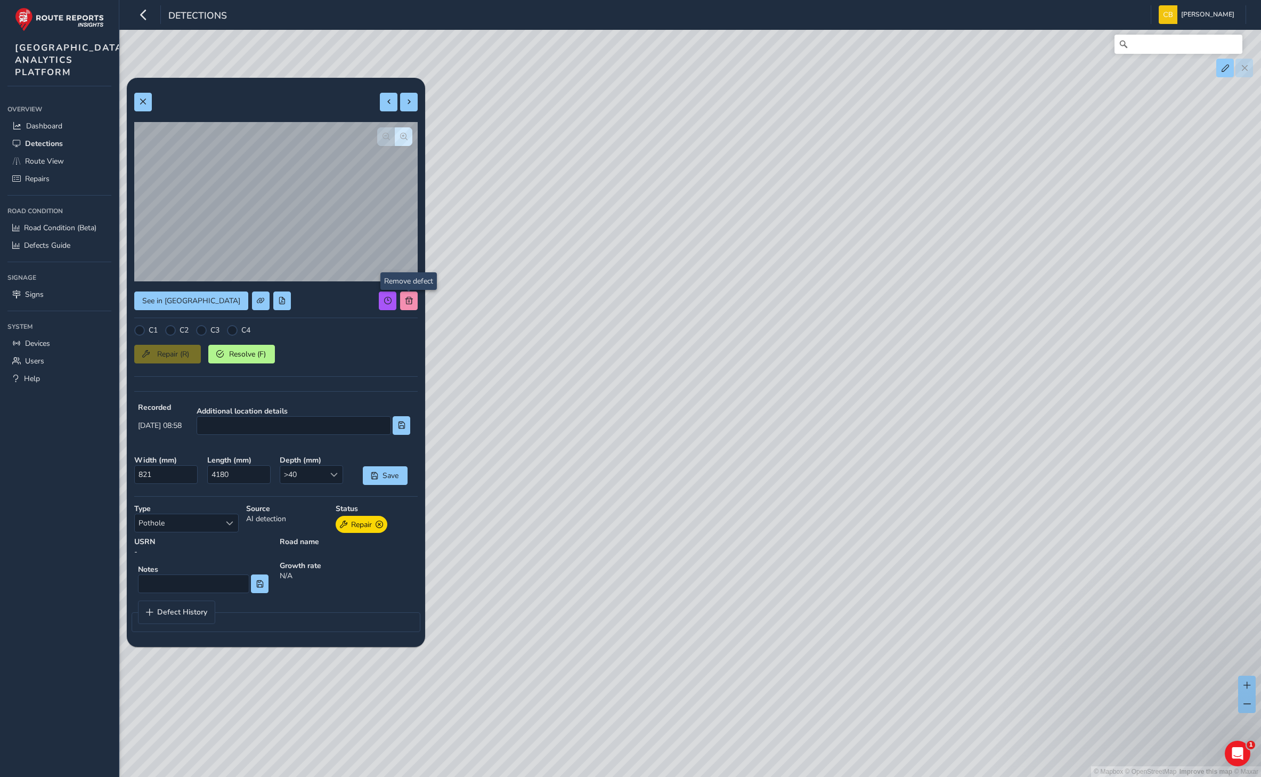
click at [404, 289] on div "See in Route View C1 C2 C3 C4 Repair (R) Resolve (F) Recorded [DATE] 08:58 Addi…" at bounding box center [275, 362] width 283 height 554
click at [408, 297] on span at bounding box center [408, 300] width 7 height 7
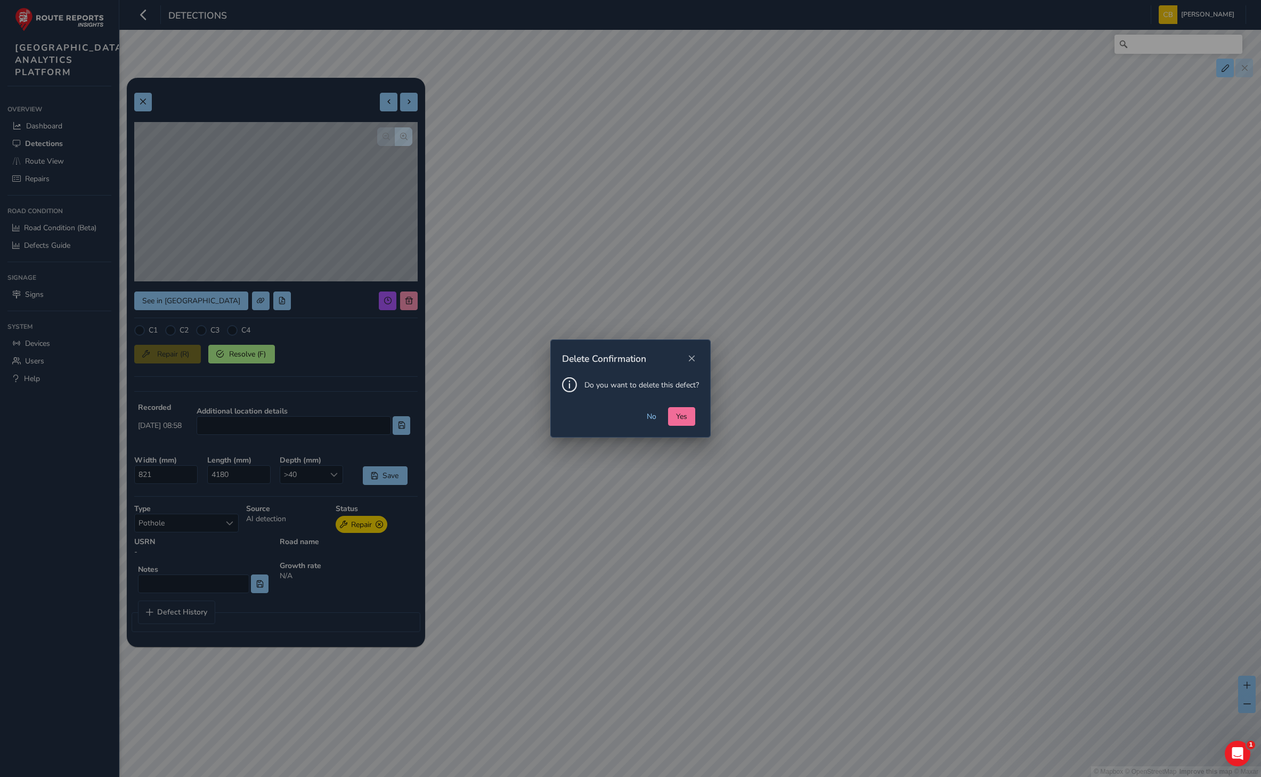
click at [689, 411] on button "Yes" at bounding box center [681, 416] width 27 height 19
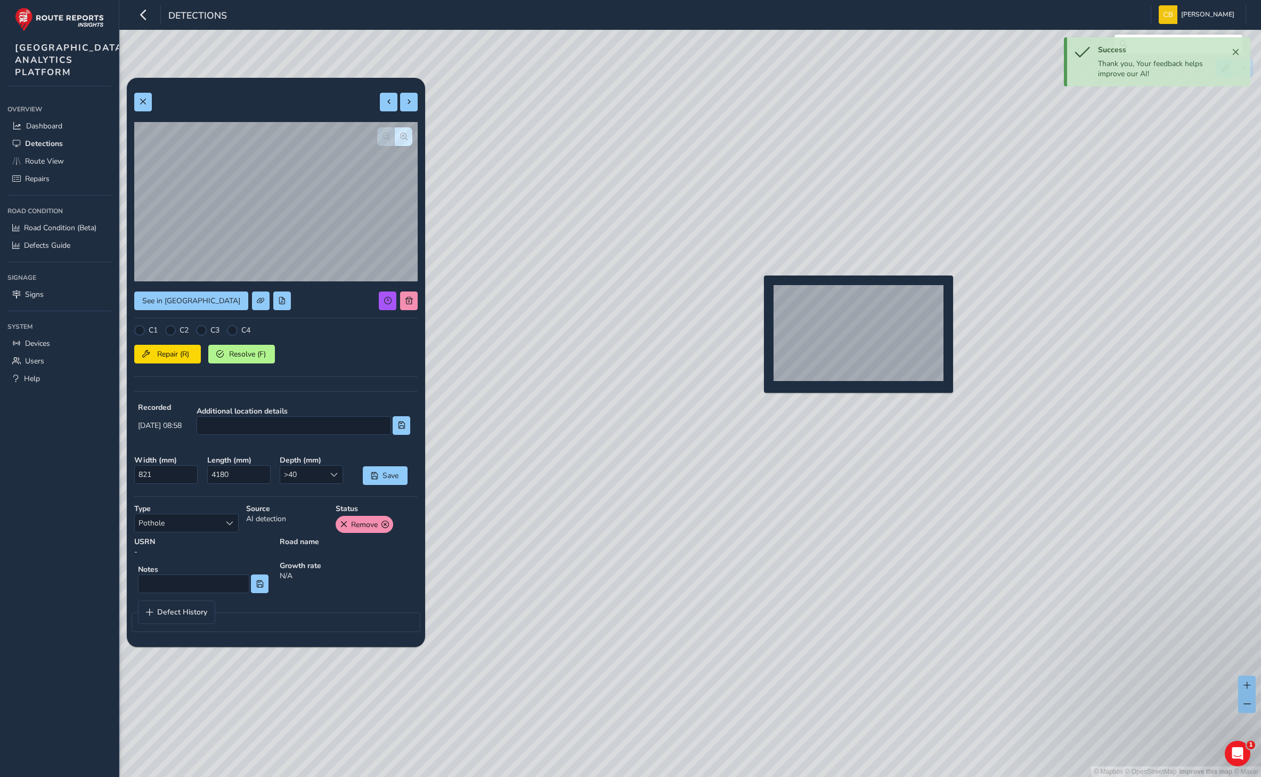
click at [758, 292] on div "© Mapbox © OpenStreetMap Improve this map © Maxar" at bounding box center [630, 388] width 1261 height 777
type input "741"
type input "1187"
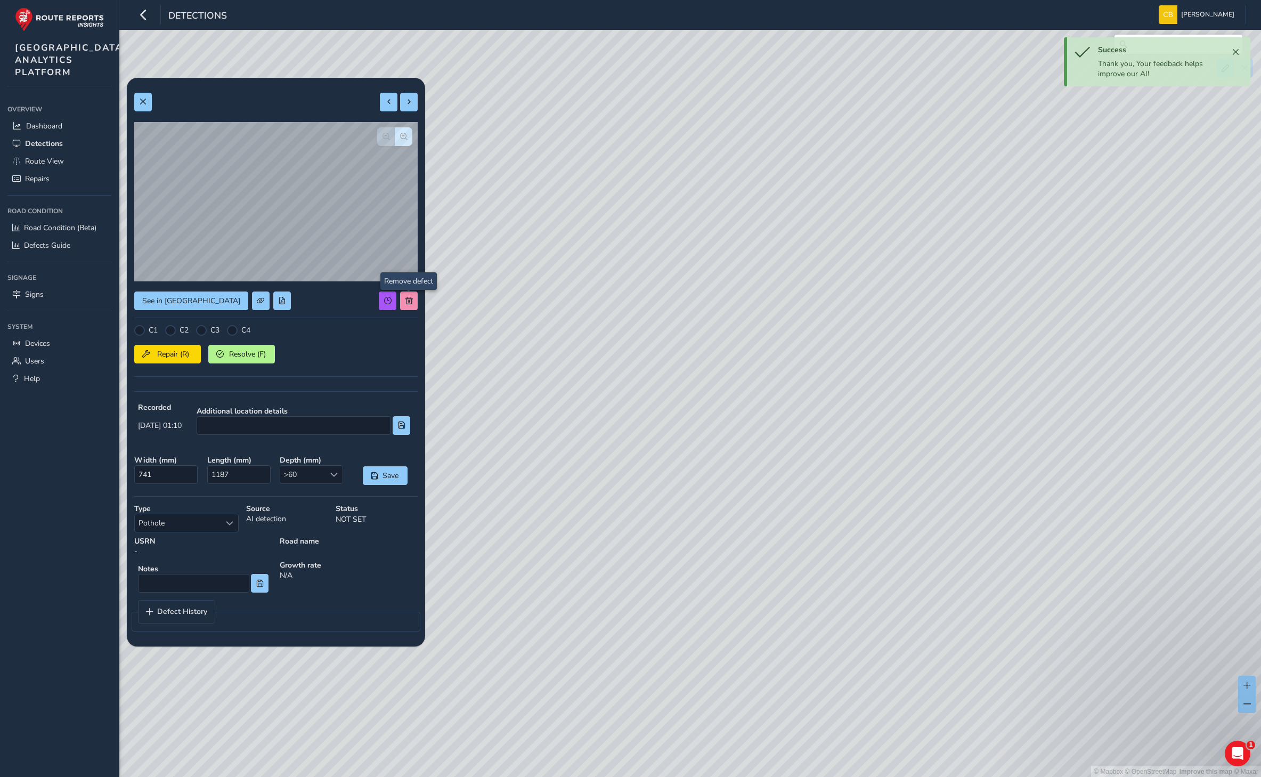
click at [413, 306] on div "© Mapbox © OpenStreetMap Improve this map © Maxar" at bounding box center [630, 388] width 1261 height 777
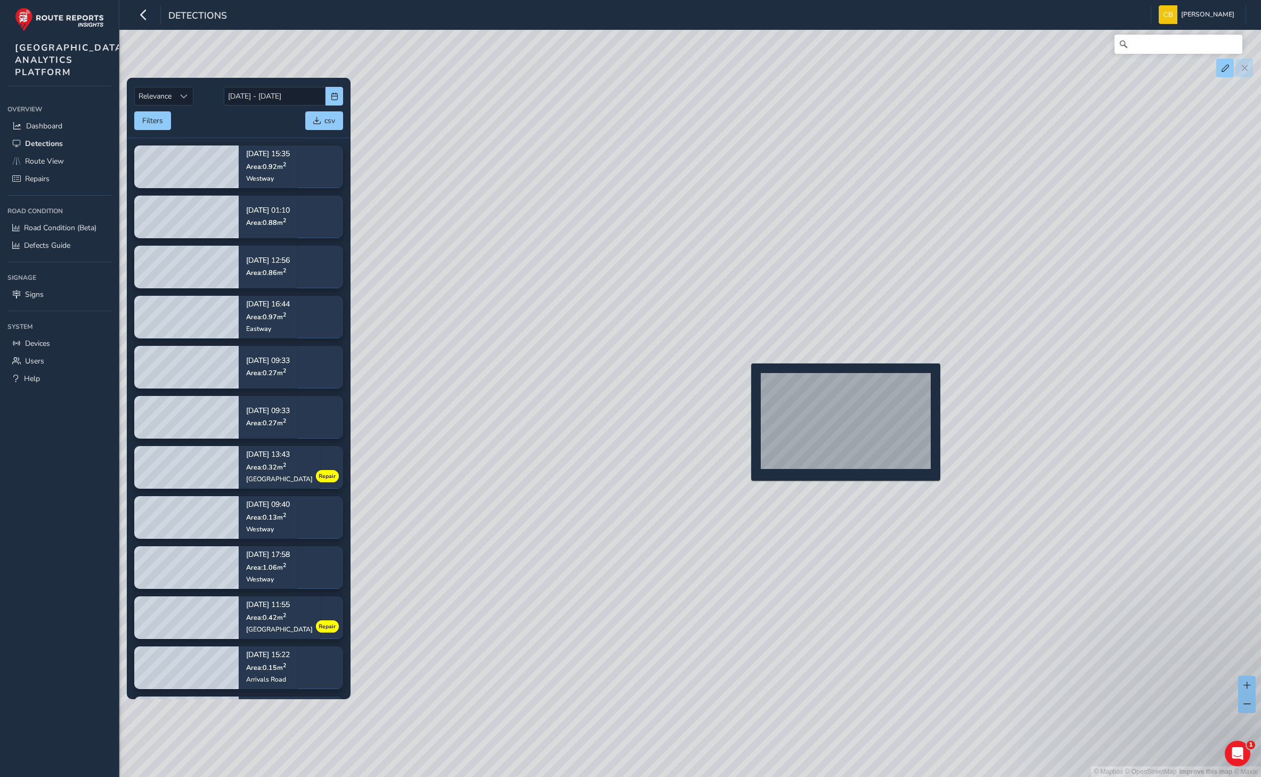
click at [744, 380] on div "© Mapbox © OpenStreetMap Improve this map © Maxar" at bounding box center [630, 388] width 1261 height 777
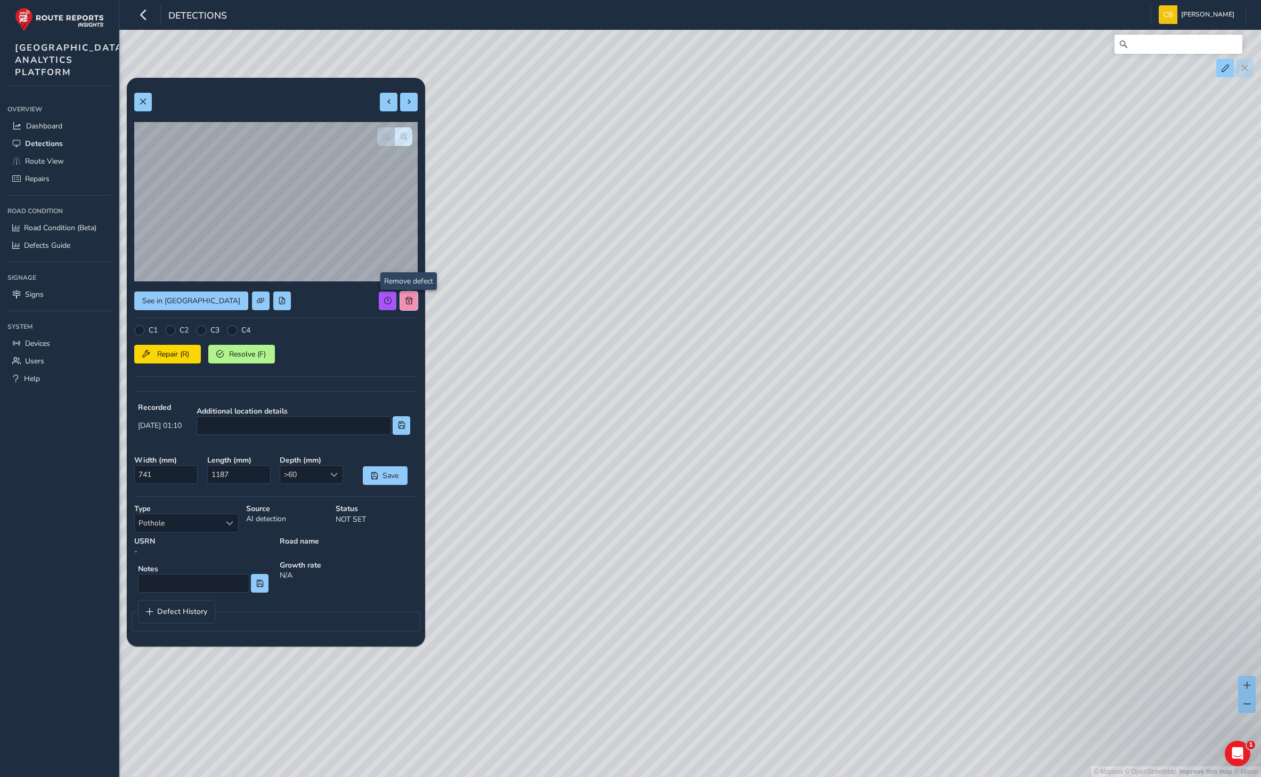
click at [411, 301] on span at bounding box center [408, 300] width 7 height 7
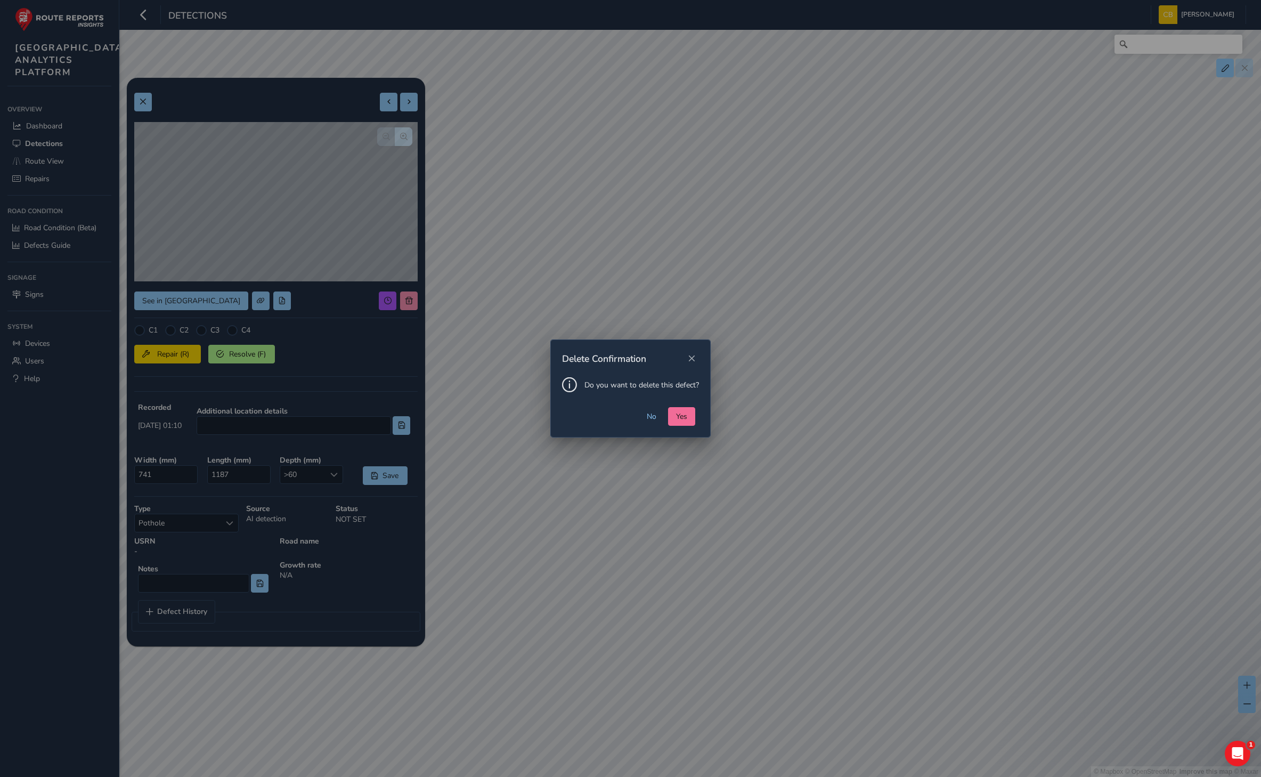
click at [681, 413] on span "Yes" at bounding box center [681, 416] width 11 height 10
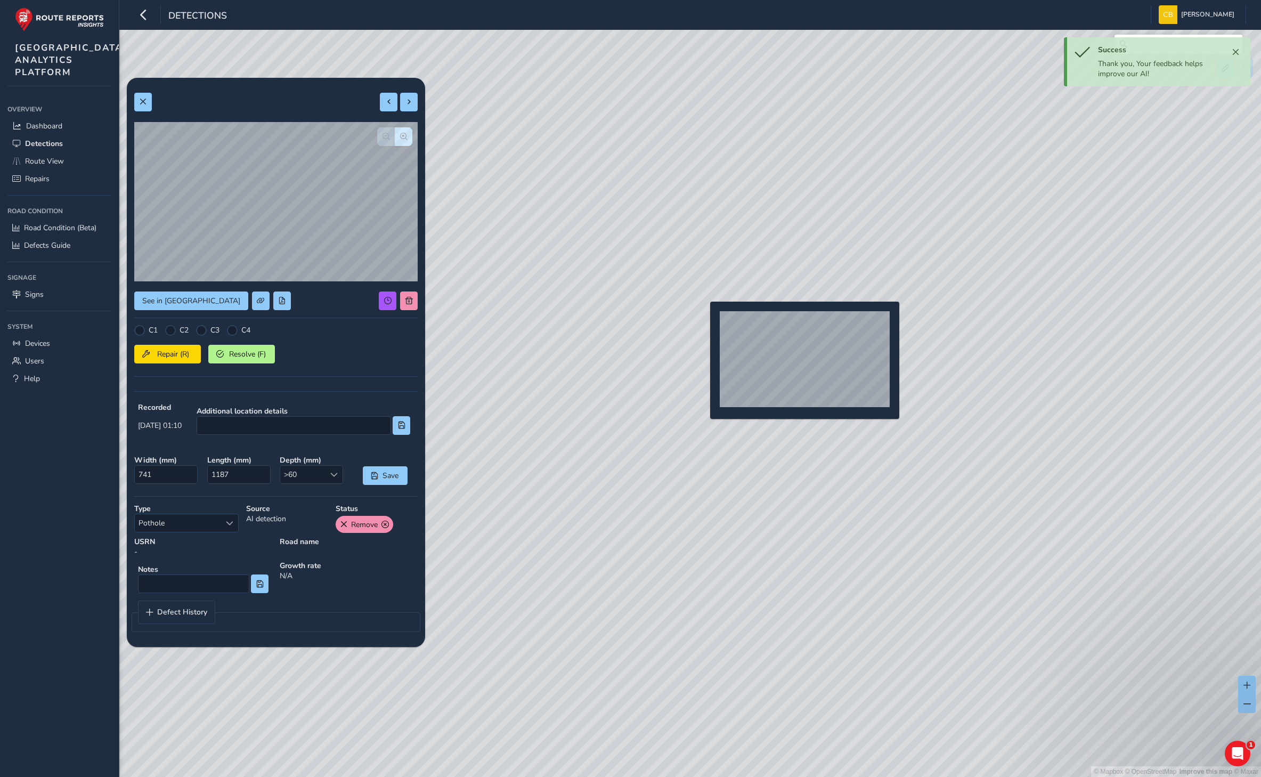
click at [704, 319] on div "© Mapbox © OpenStreetMap Improve this map © Maxar" at bounding box center [630, 388] width 1261 height 777
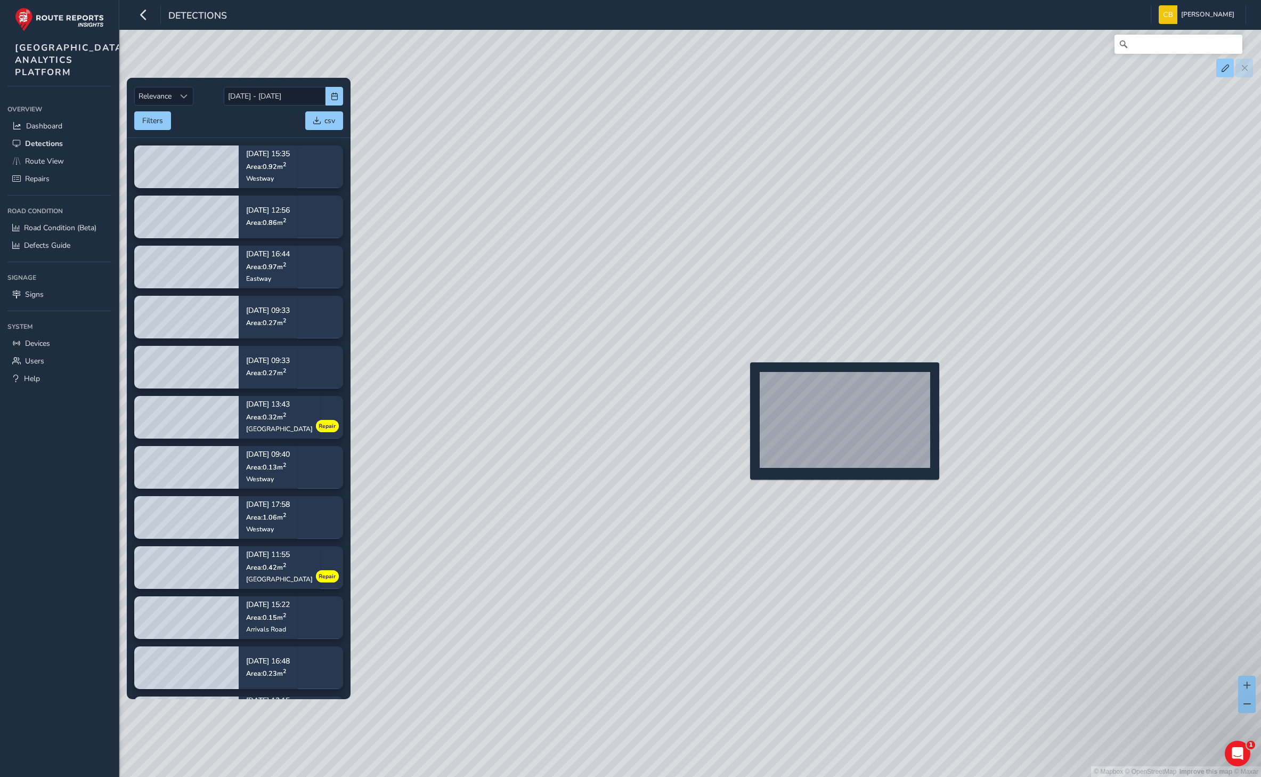
click at [744, 379] on div "© Mapbox © OpenStreetMap Improve this map © Maxar" at bounding box center [630, 388] width 1261 height 777
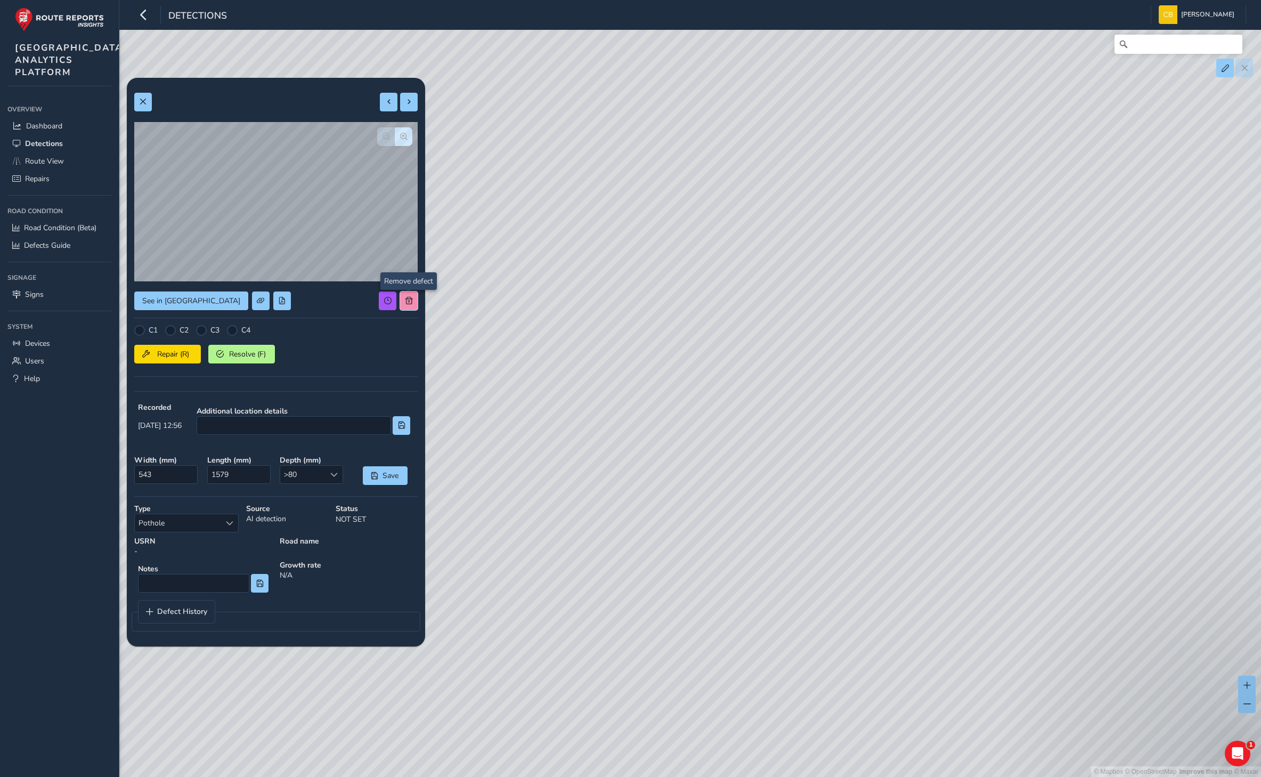
click at [417, 296] on button at bounding box center [409, 300] width 18 height 19
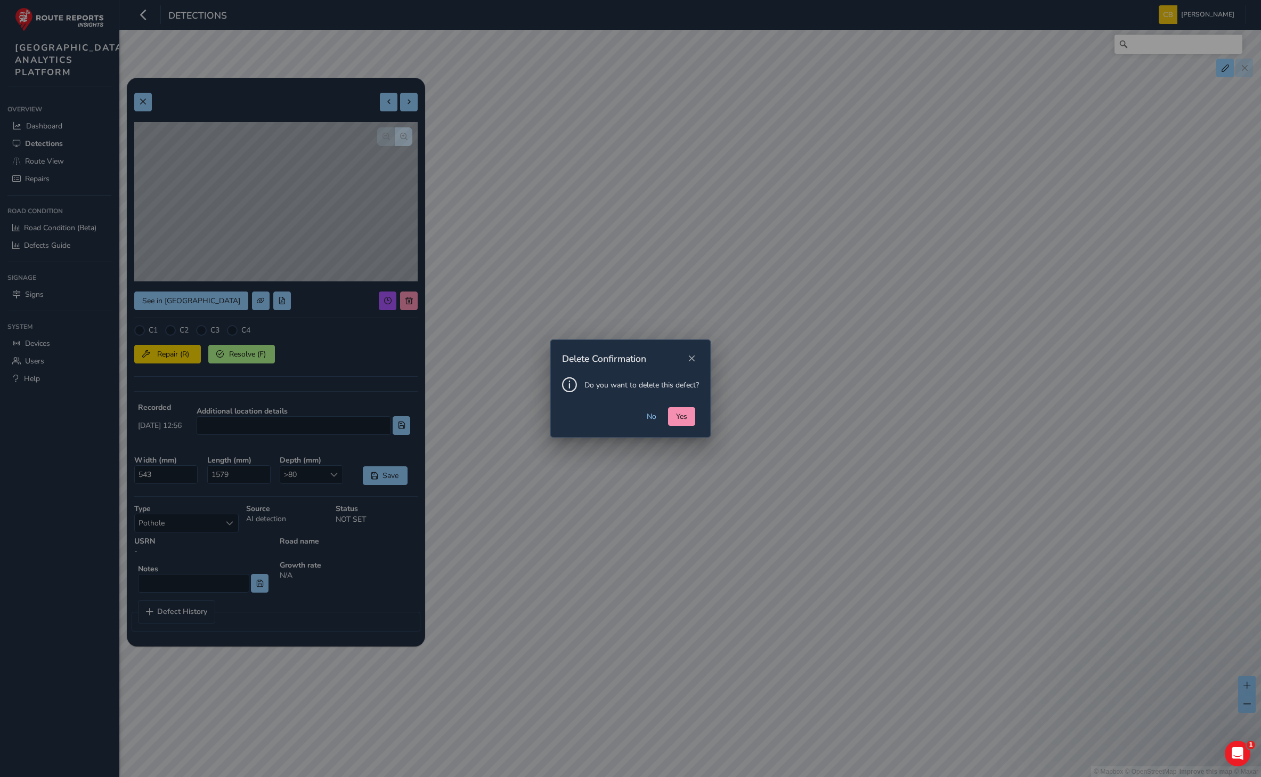
click at [697, 421] on div "No Yes" at bounding box center [630, 422] width 159 height 30
click at [685, 416] on span "Yes" at bounding box center [681, 416] width 11 height 10
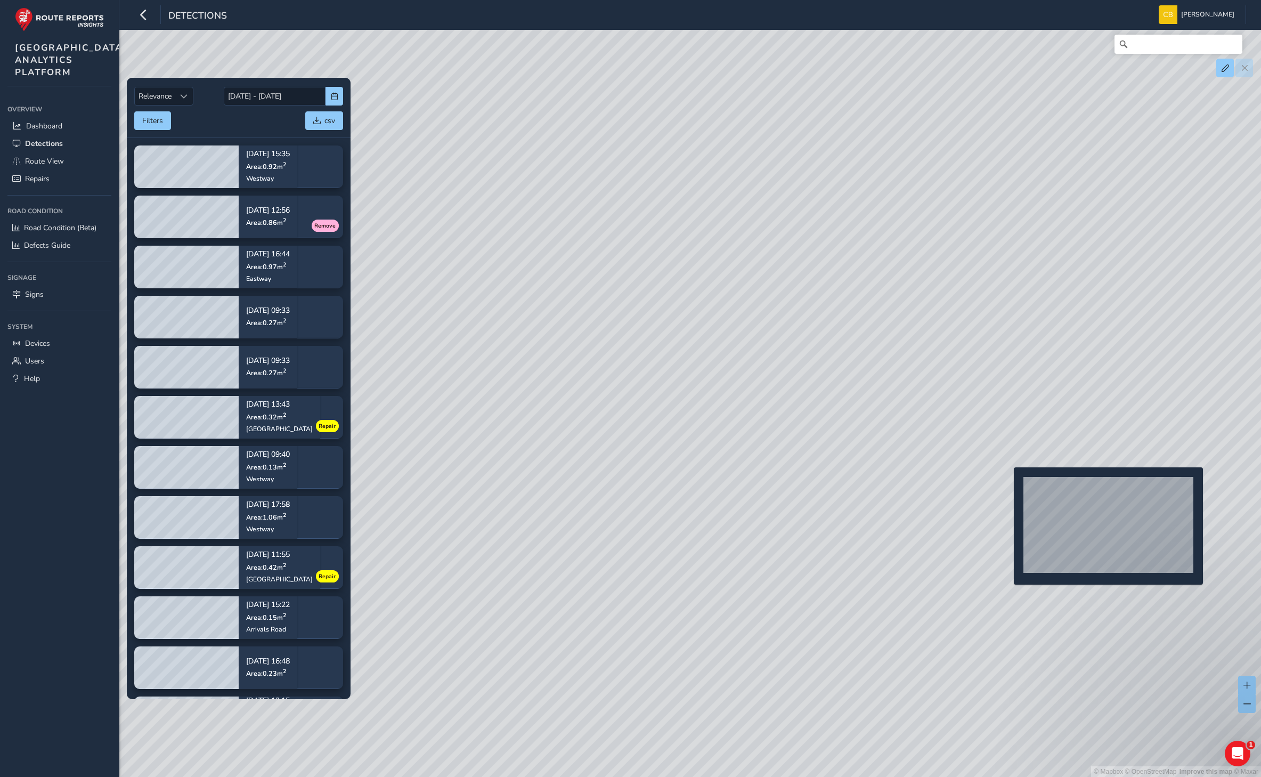
click at [1007, 484] on div "© Mapbox © OpenStreetMap Improve this map © Maxar" at bounding box center [630, 388] width 1261 height 777
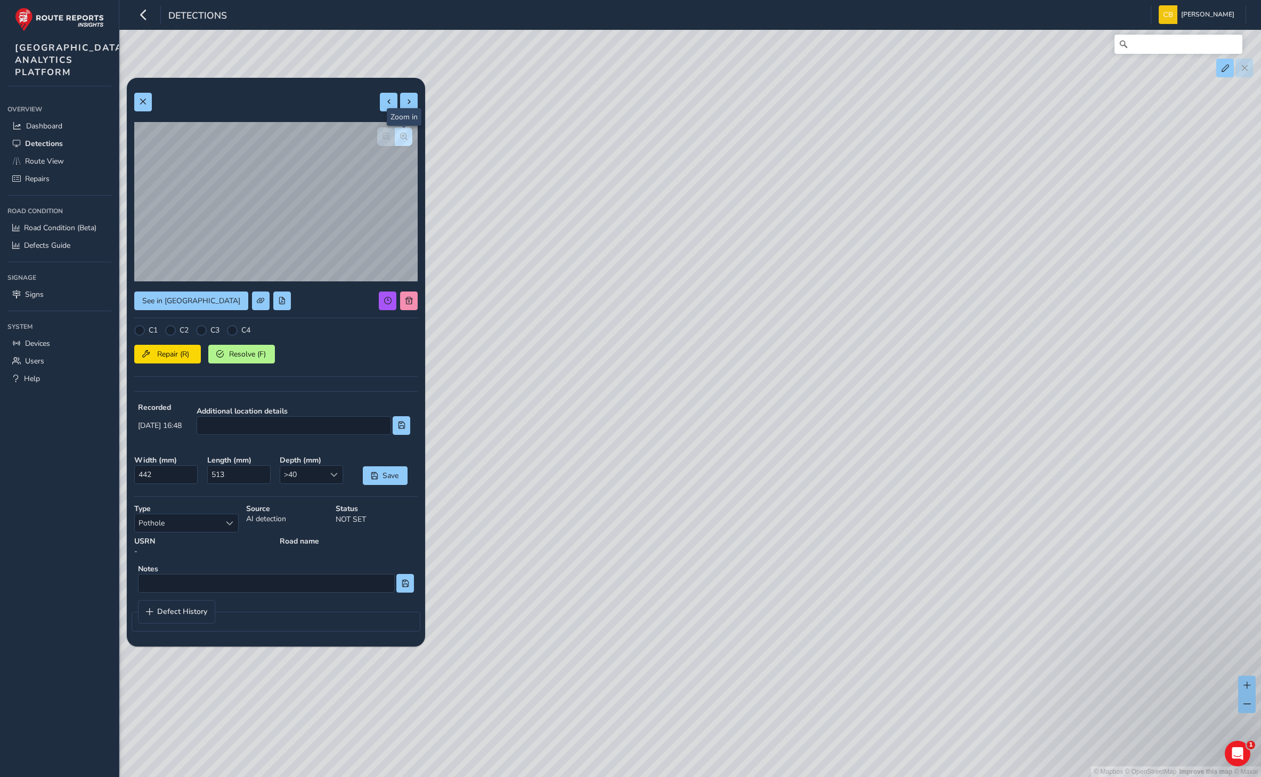
click at [401, 138] on span "button" at bounding box center [403, 136] width 7 height 7
click at [409, 302] on span at bounding box center [408, 300] width 7 height 7
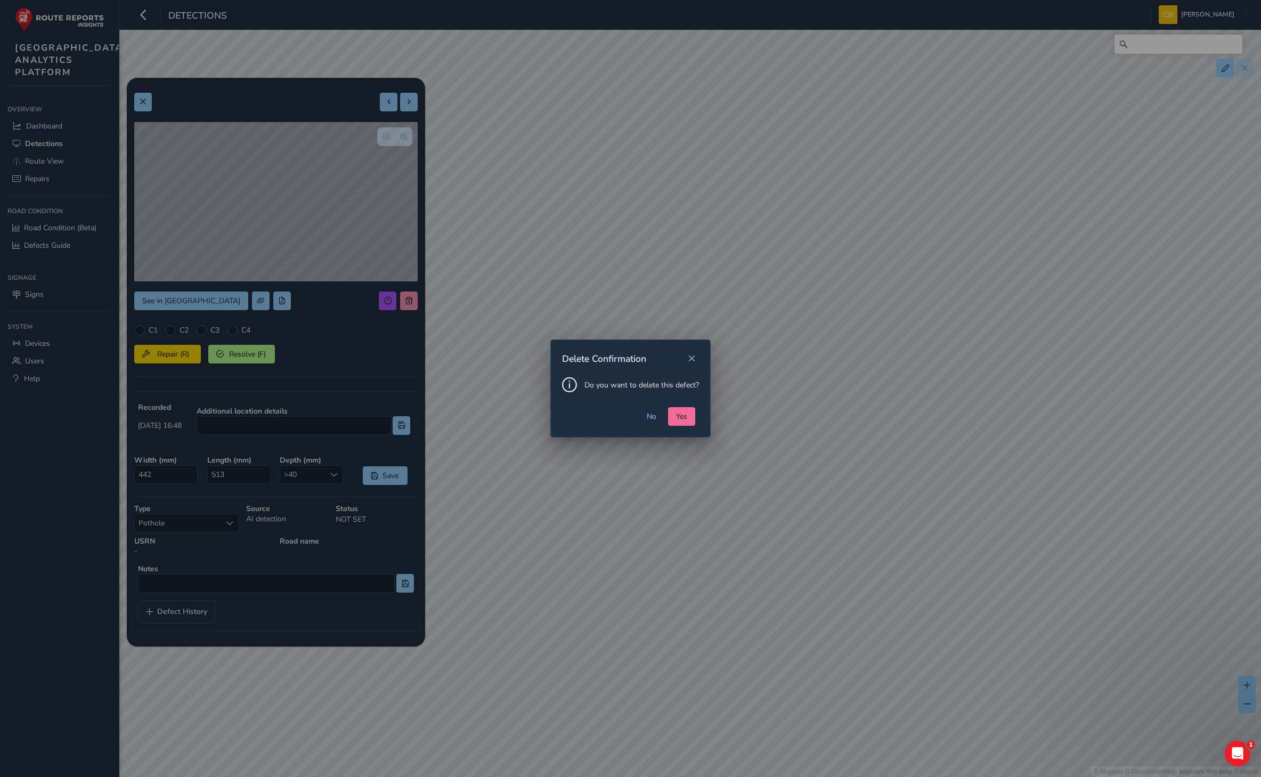
click at [690, 413] on button "Yes" at bounding box center [681, 416] width 27 height 19
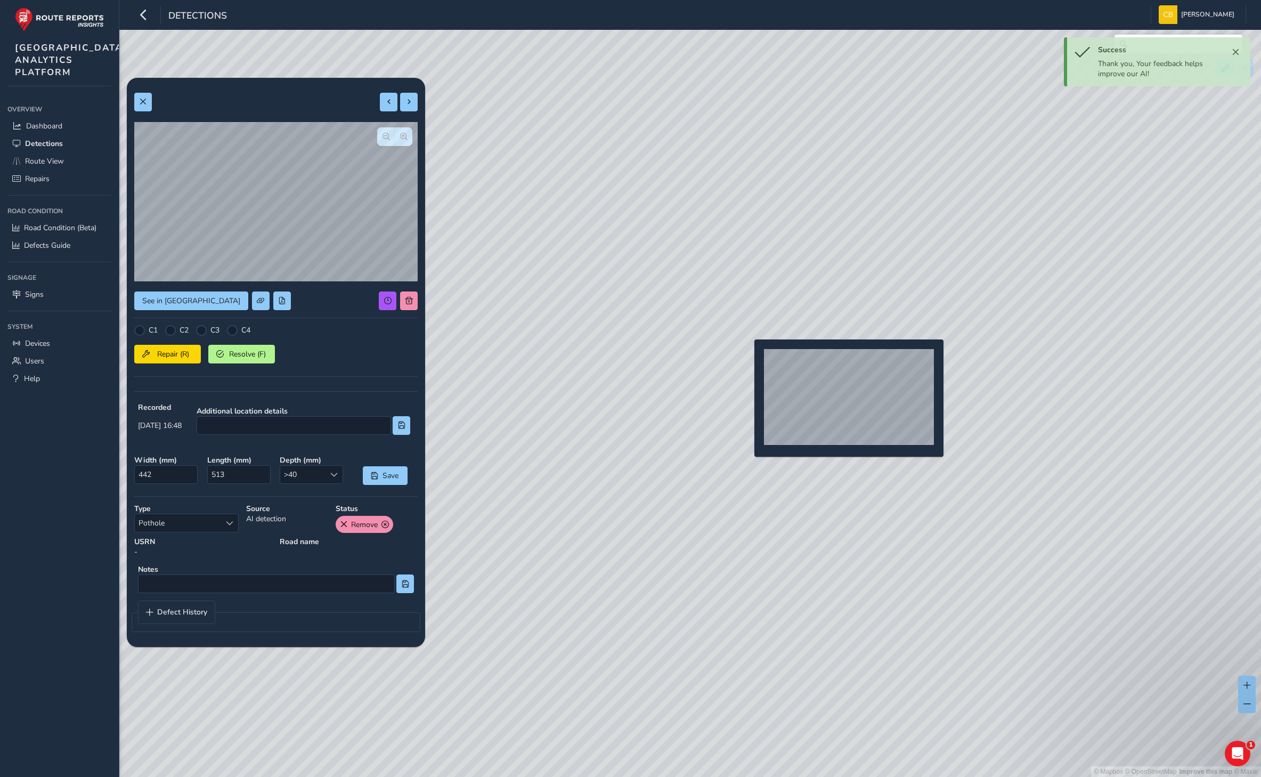
click at [748, 356] on div "© Mapbox © OpenStreetMap Improve this map © Maxar" at bounding box center [630, 388] width 1261 height 777
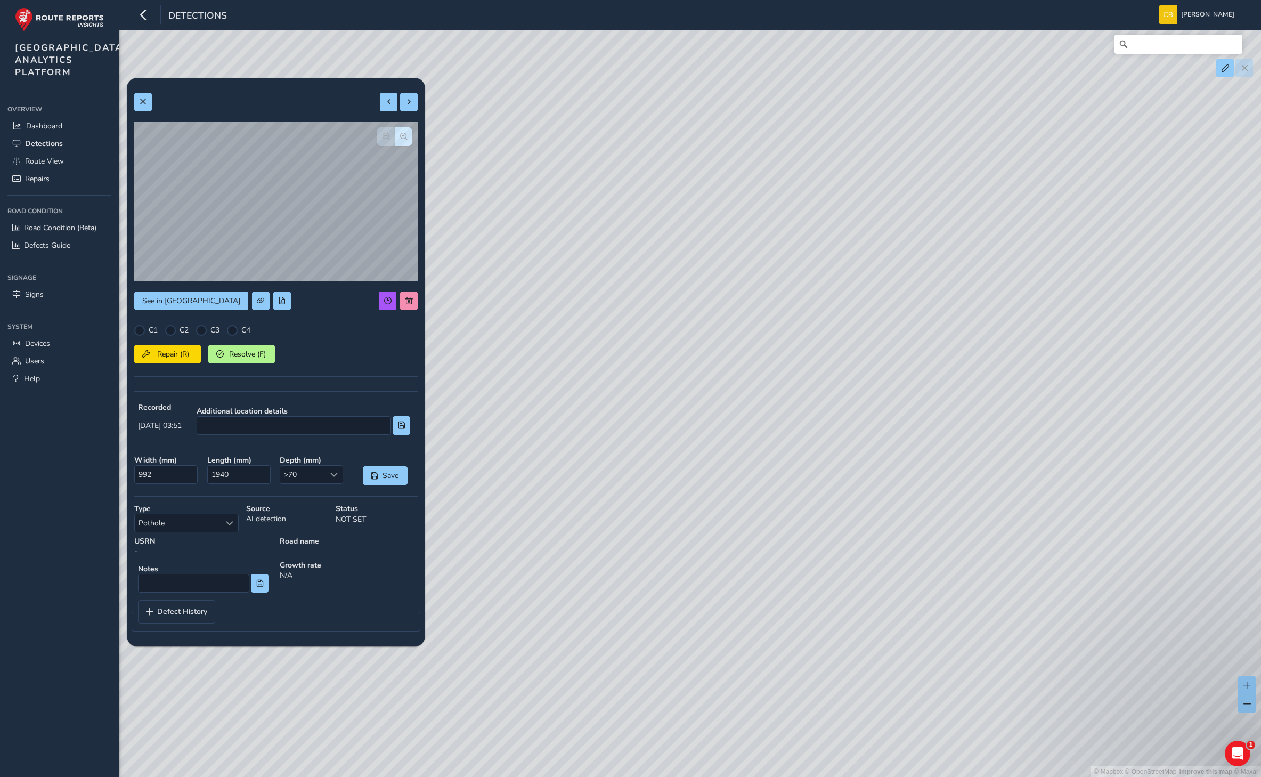
click at [405, 285] on div "See in Route View C1 C2 C3 C4 Repair (R) Resolve (F) Recorded [DATE] 03:51 Addi…" at bounding box center [275, 362] width 283 height 554
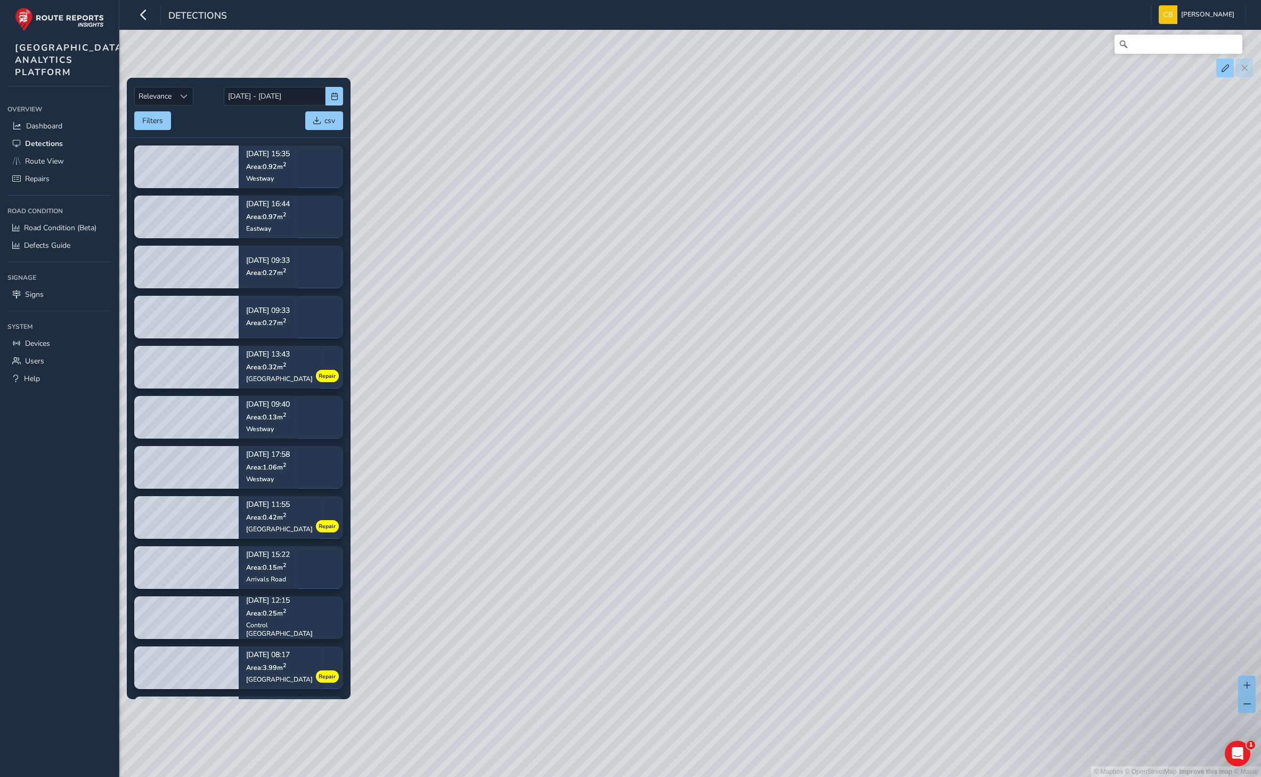
click at [747, 382] on div "© Mapbox © OpenStreetMap Improve this map © Maxar" at bounding box center [630, 388] width 1261 height 777
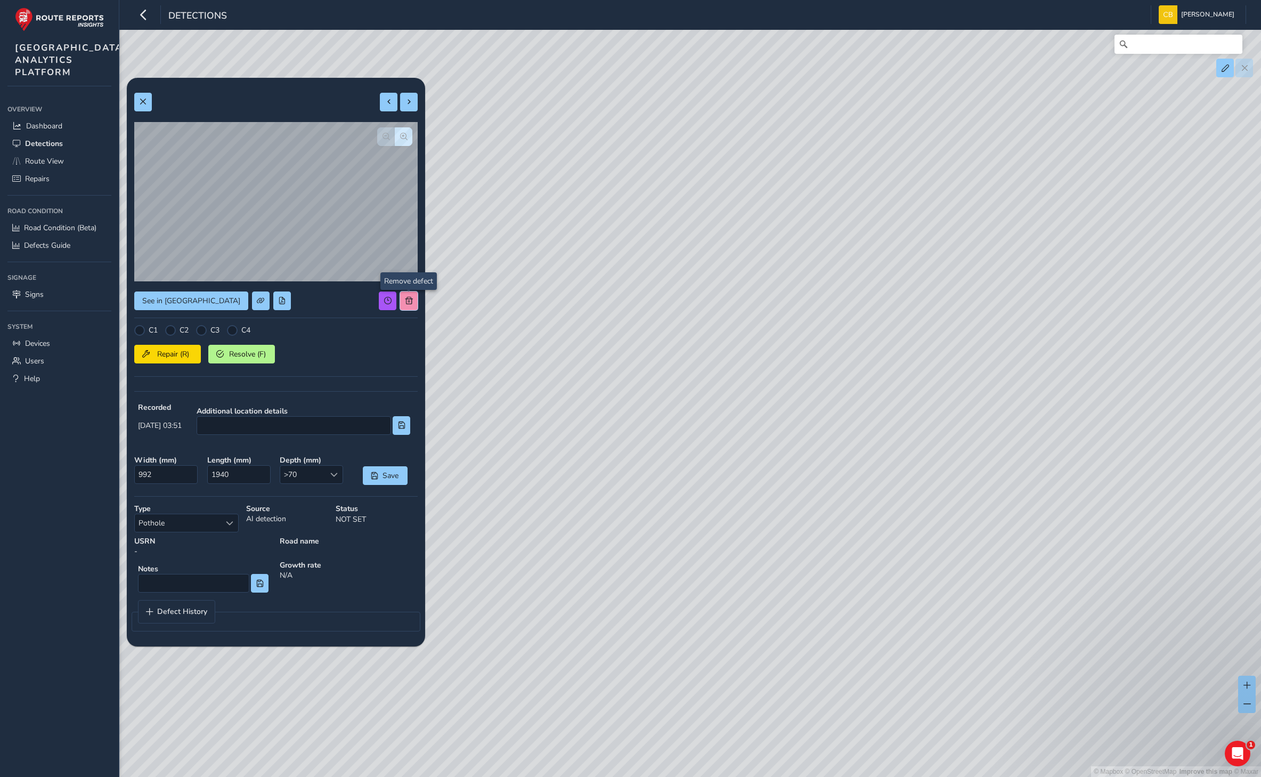
click at [408, 297] on span at bounding box center [408, 300] width 7 height 7
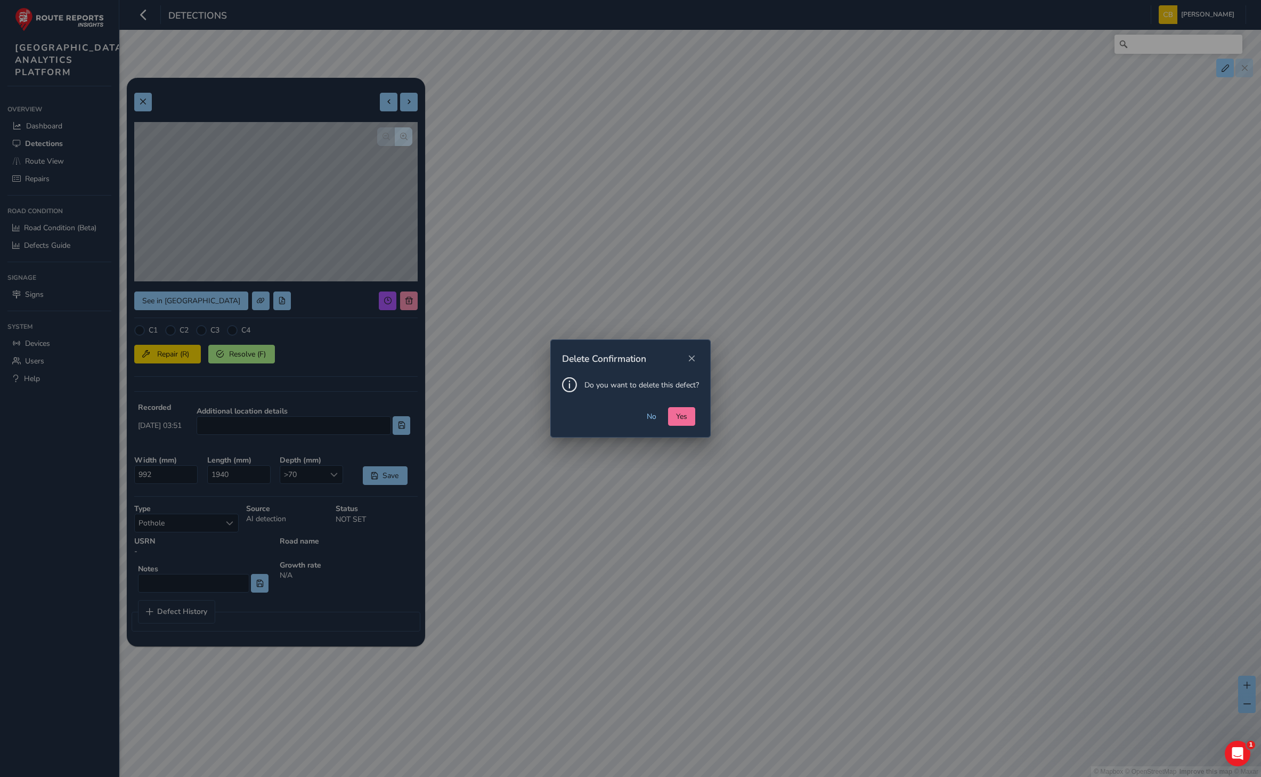
click at [693, 416] on button "Yes" at bounding box center [681, 416] width 27 height 19
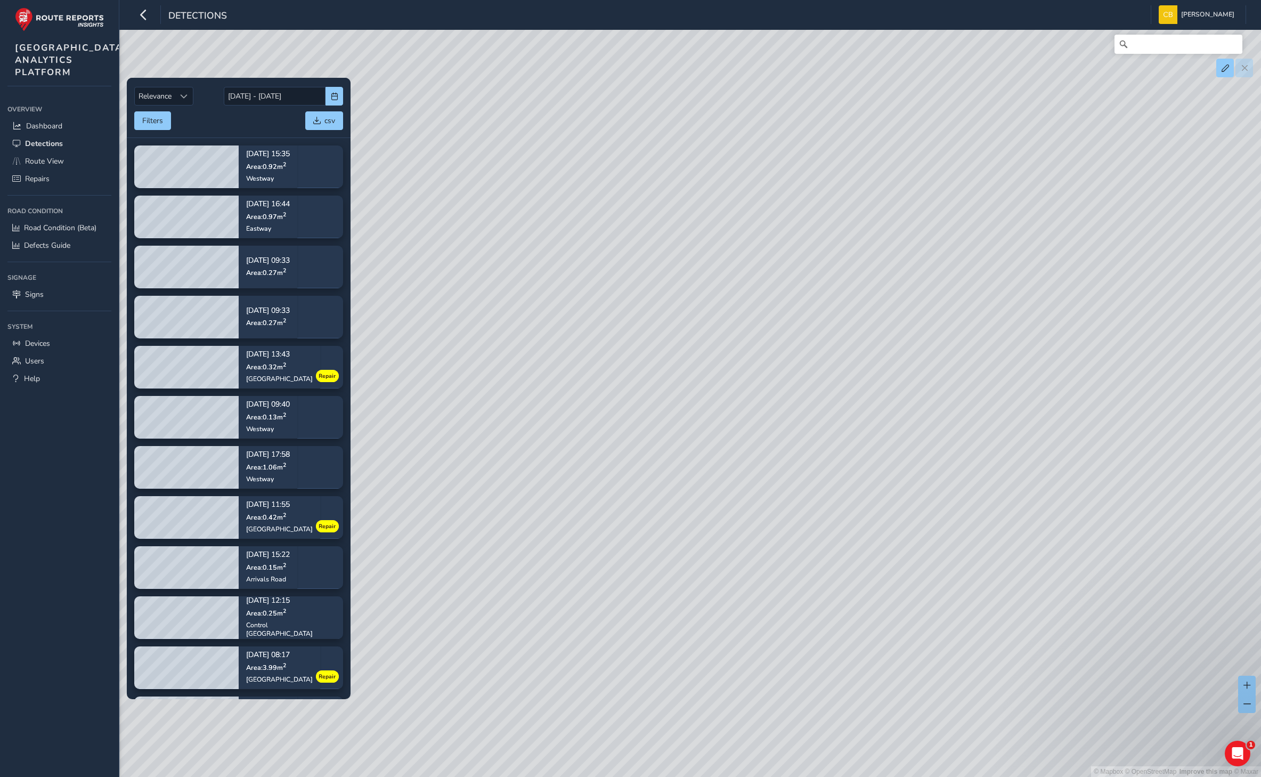
drag, startPoint x: 1041, startPoint y: 510, endPoint x: 635, endPoint y: 454, distance: 410.4
click at [635, 454] on div "© Mapbox © OpenStreetMap Improve this map © Maxar" at bounding box center [630, 388] width 1261 height 777
drag, startPoint x: 798, startPoint y: 603, endPoint x: 920, endPoint y: 315, distance: 312.3
click at [929, 310] on div "© Mapbox © OpenStreetMap Improve this map © Maxar" at bounding box center [630, 388] width 1261 height 777
drag, startPoint x: 817, startPoint y: 547, endPoint x: 750, endPoint y: 505, distance: 79.2
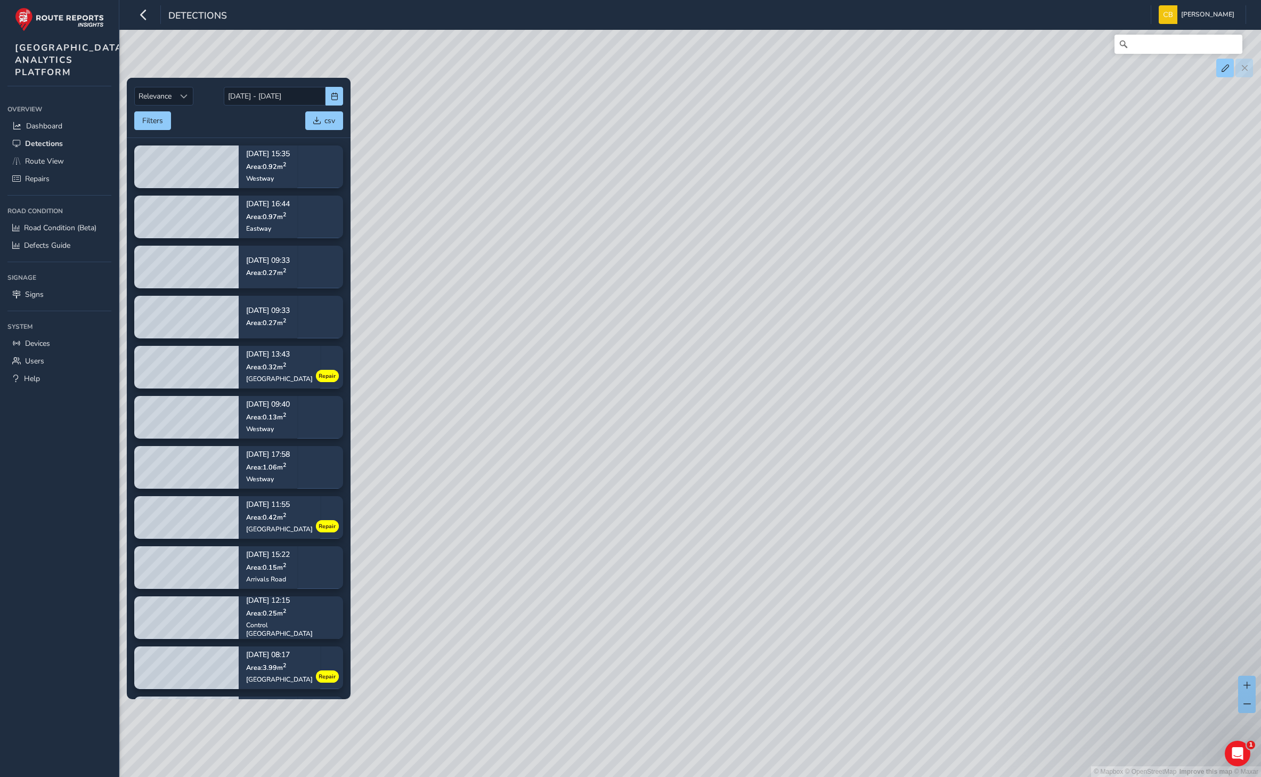
click at [748, 505] on div "© Mapbox © OpenStreetMap Improve this map © Maxar" at bounding box center [630, 388] width 1261 height 777
drag, startPoint x: 988, startPoint y: 324, endPoint x: 741, endPoint y: 427, distance: 268.0
click at [741, 427] on div "© Mapbox © OpenStreetMap Improve this map © Maxar" at bounding box center [630, 388] width 1261 height 777
click at [282, 96] on input "[DATE] - [DATE]" at bounding box center [275, 96] width 102 height 19
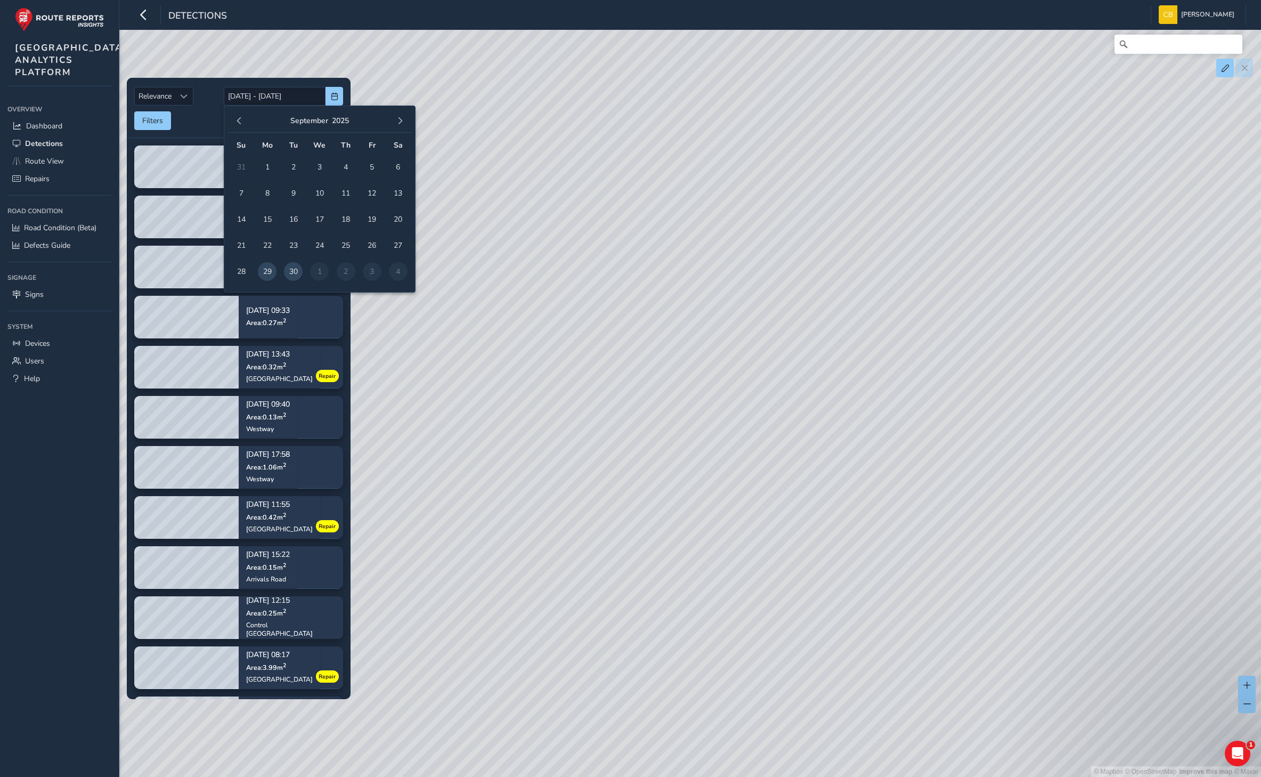
click at [736, 467] on div "© Mapbox © OpenStreetMap Improve this map © Maxar" at bounding box center [630, 388] width 1261 height 777
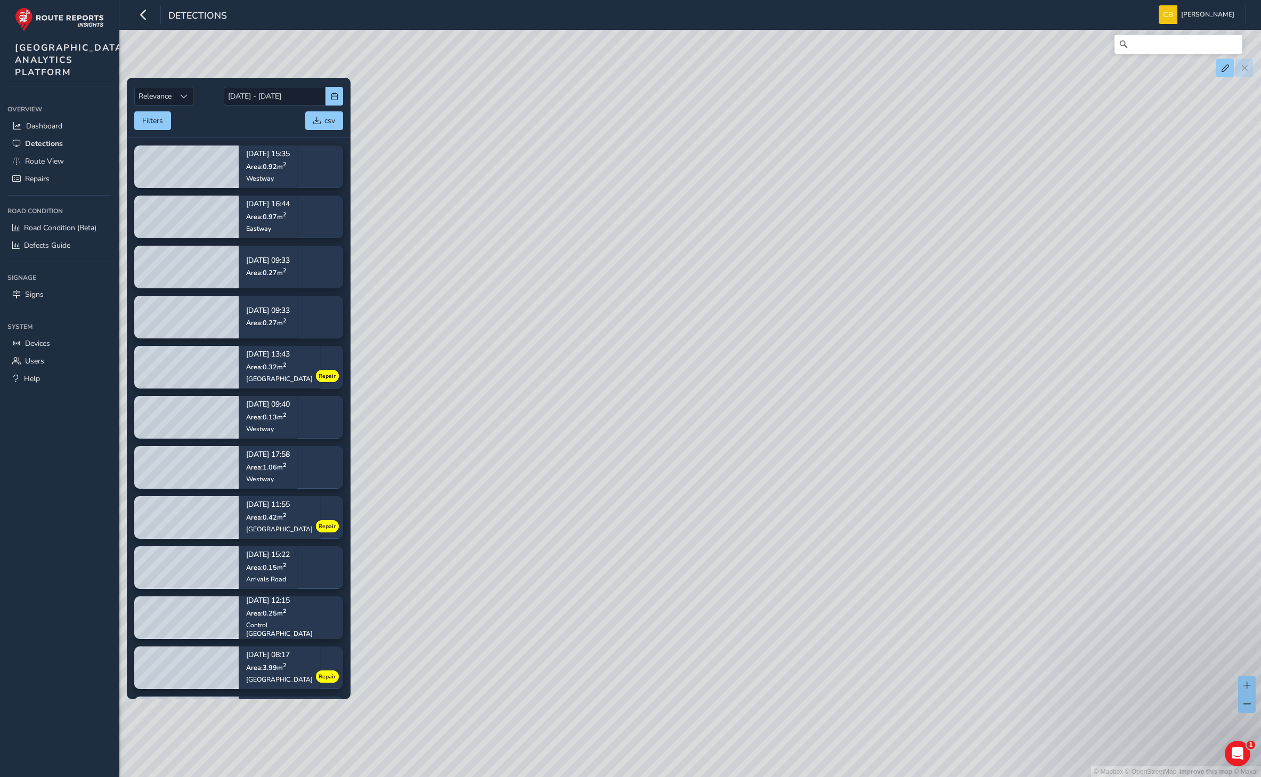
drag, startPoint x: 700, startPoint y: 457, endPoint x: 735, endPoint y: 448, distance: 36.4
click at [735, 448] on div "© Mapbox © OpenStreetMap Improve this map © Maxar" at bounding box center [630, 388] width 1261 height 777
drag, startPoint x: 1095, startPoint y: 367, endPoint x: 825, endPoint y: 421, distance: 275.0
click at [825, 421] on div "© Mapbox © OpenStreetMap Improve this map © Maxar" at bounding box center [630, 388] width 1261 height 777
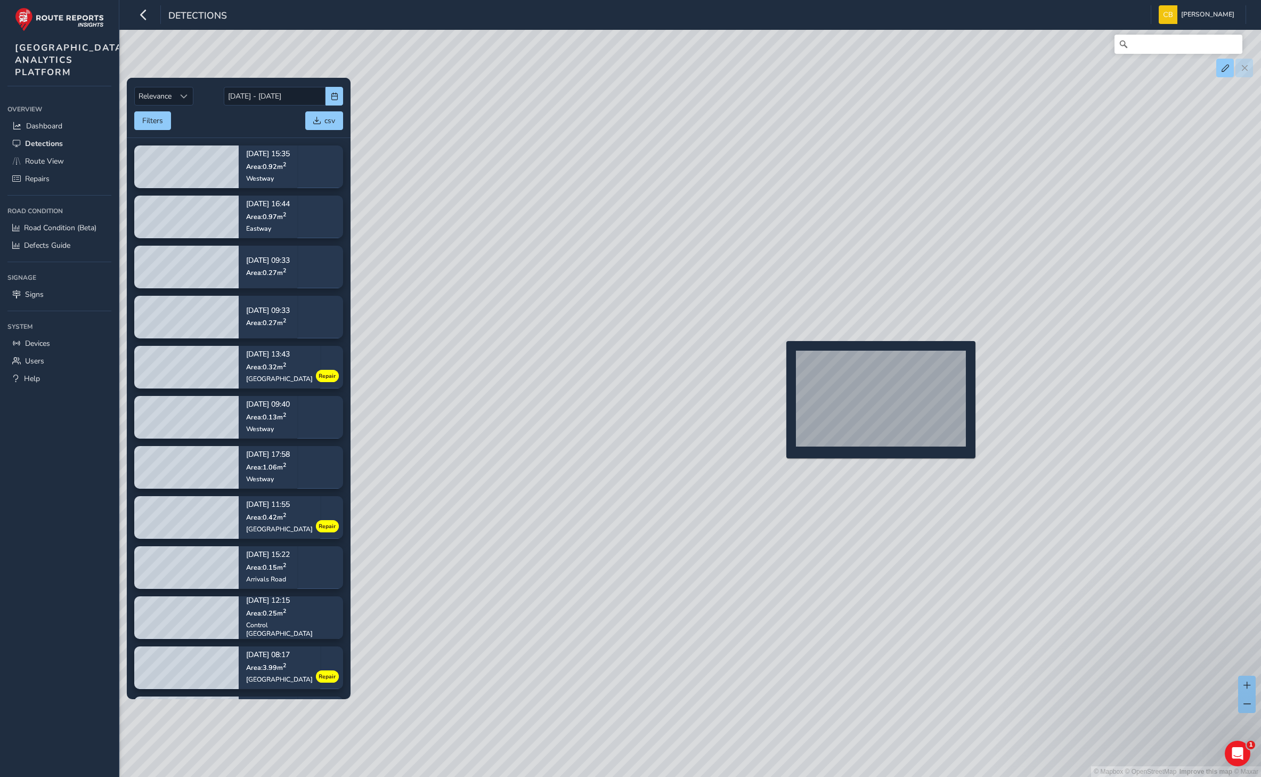
click at [779, 358] on div "© Mapbox © OpenStreetMap Improve this map © Maxar" at bounding box center [630, 388] width 1261 height 777
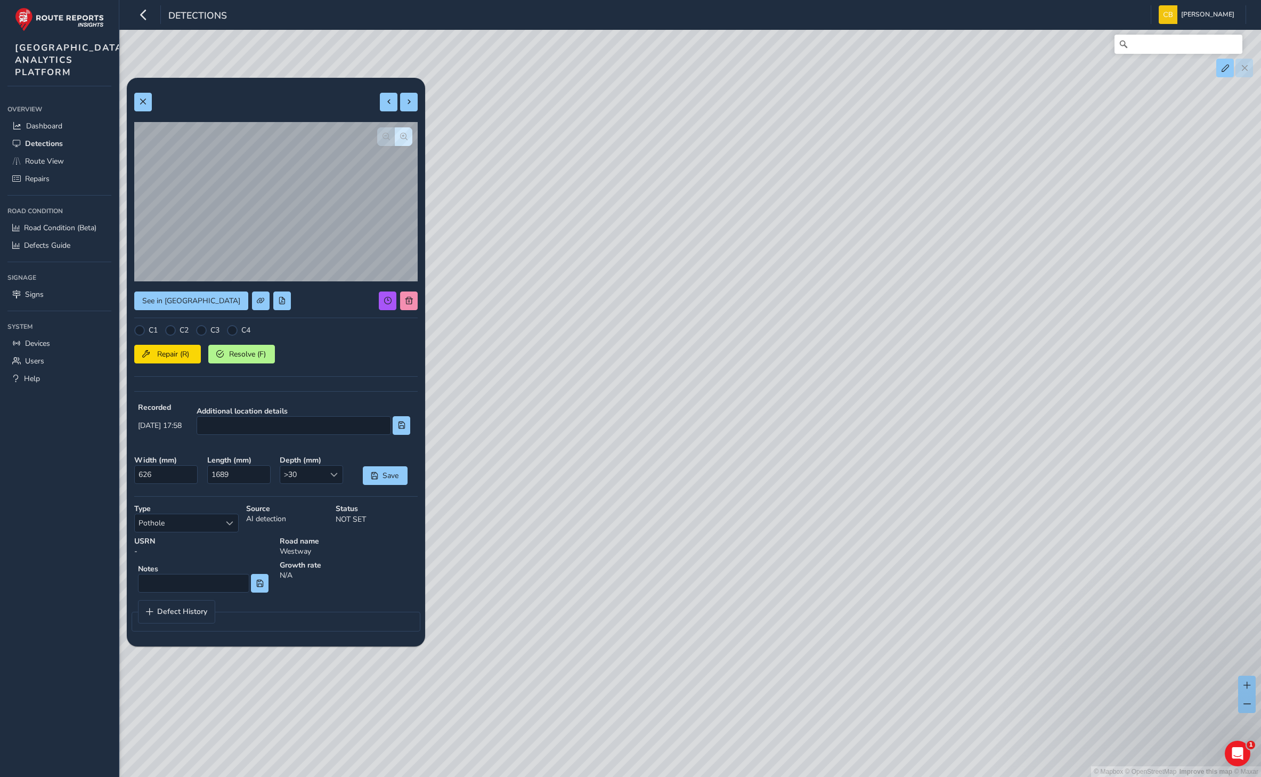
drag, startPoint x: 774, startPoint y: 587, endPoint x: 846, endPoint y: 503, distance: 109.6
click at [846, 503] on div "© Mapbox © OpenStreetMap Improve this map © Maxar" at bounding box center [630, 388] width 1261 height 777
drag, startPoint x: 1004, startPoint y: 403, endPoint x: 814, endPoint y: 412, distance: 191.0
click at [814, 412] on div "© Mapbox © OpenStreetMap Improve this map © Maxar" at bounding box center [630, 388] width 1261 height 777
click at [409, 305] on button at bounding box center [409, 300] width 18 height 19
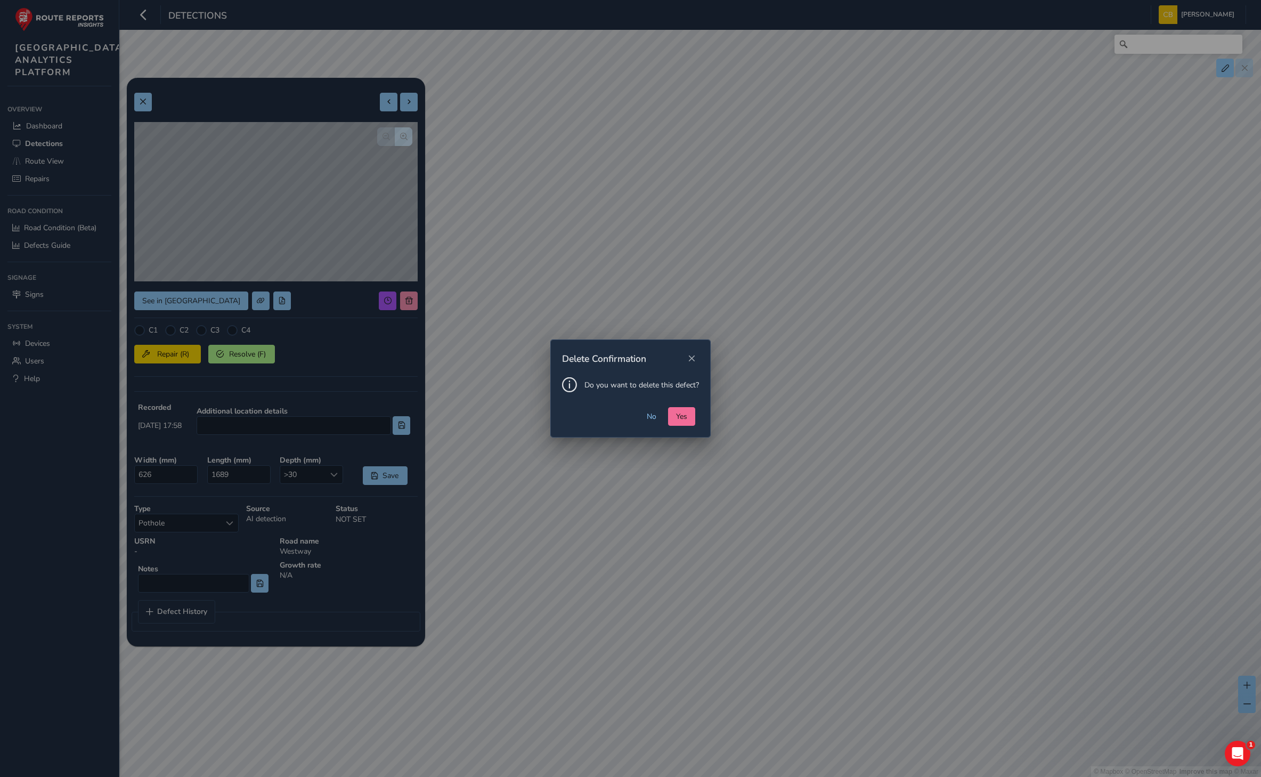
drag, startPoint x: 700, startPoint y: 411, endPoint x: 691, endPoint y: 411, distance: 9.1
click at [699, 411] on div "No Yes" at bounding box center [630, 422] width 159 height 30
click at [686, 411] on span "Yes" at bounding box center [681, 416] width 11 height 10
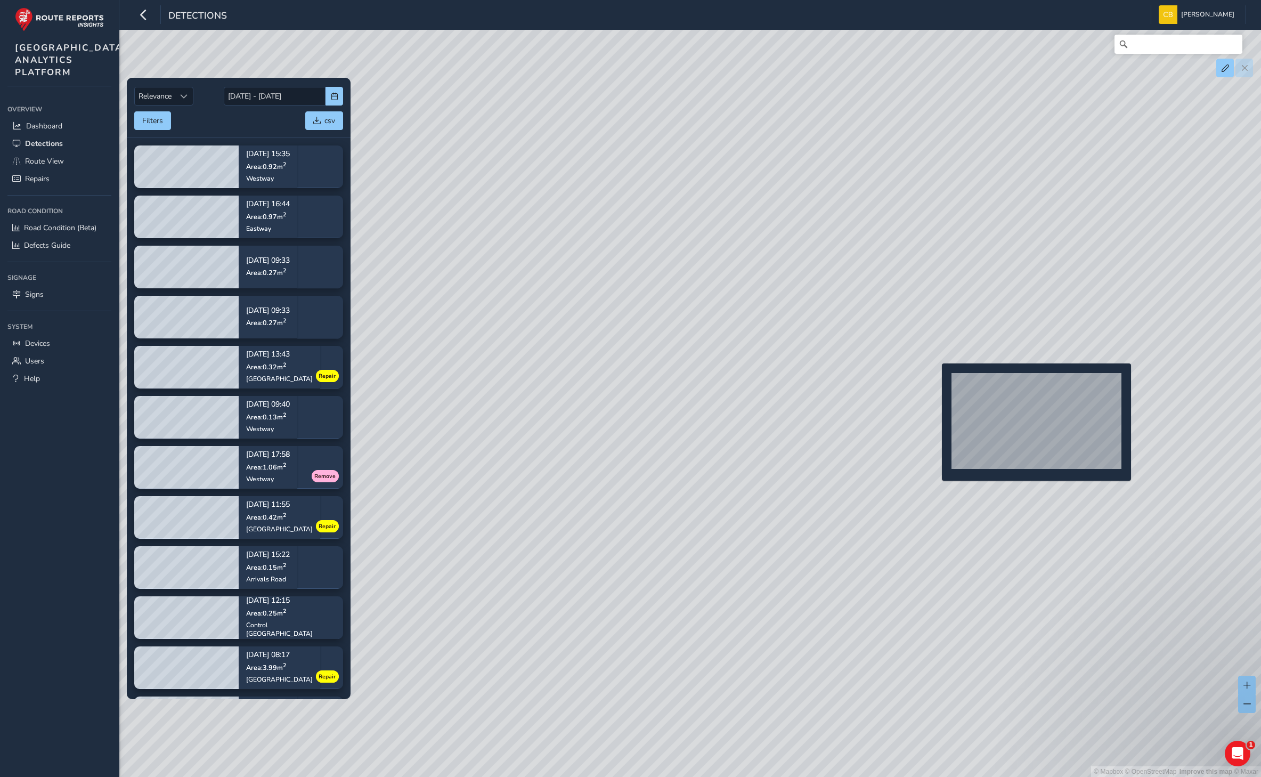
click at [937, 379] on div "© Mapbox © OpenStreetMap Improve this map © Maxar" at bounding box center [630, 388] width 1261 height 777
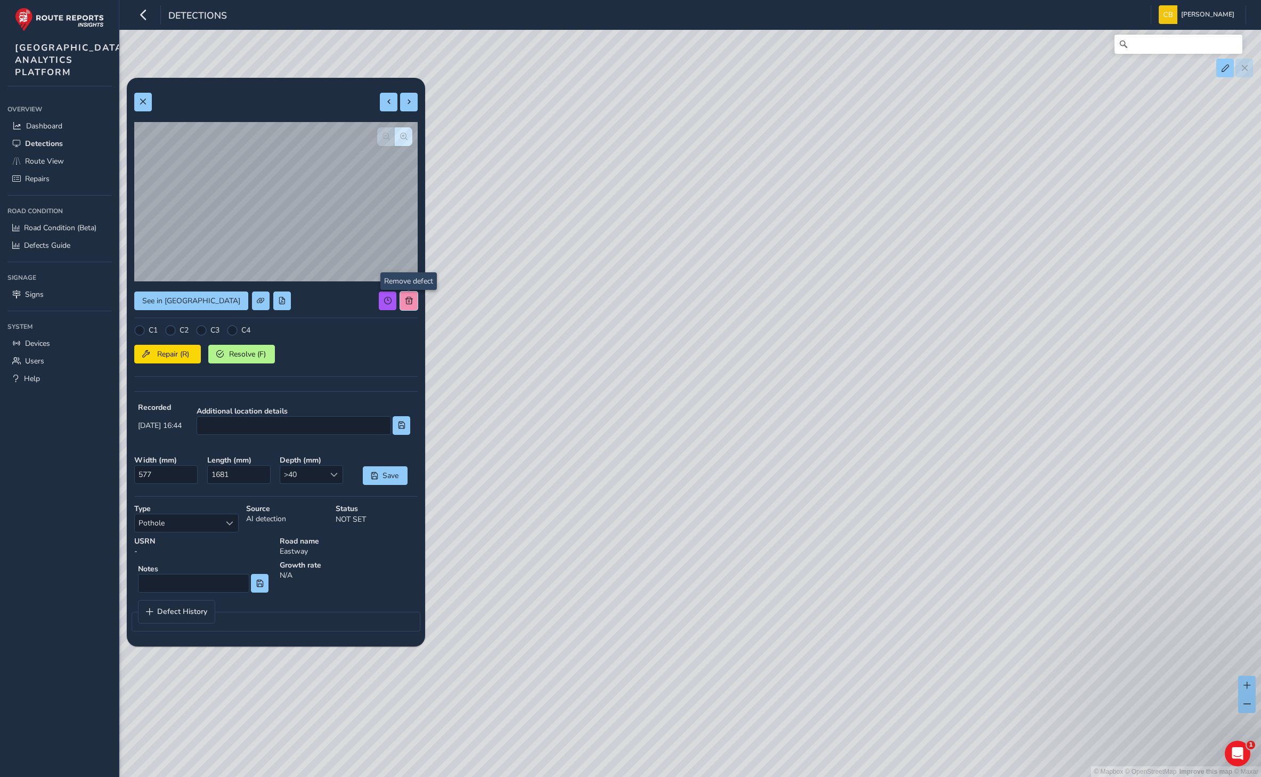
click at [407, 304] on span at bounding box center [408, 300] width 7 height 7
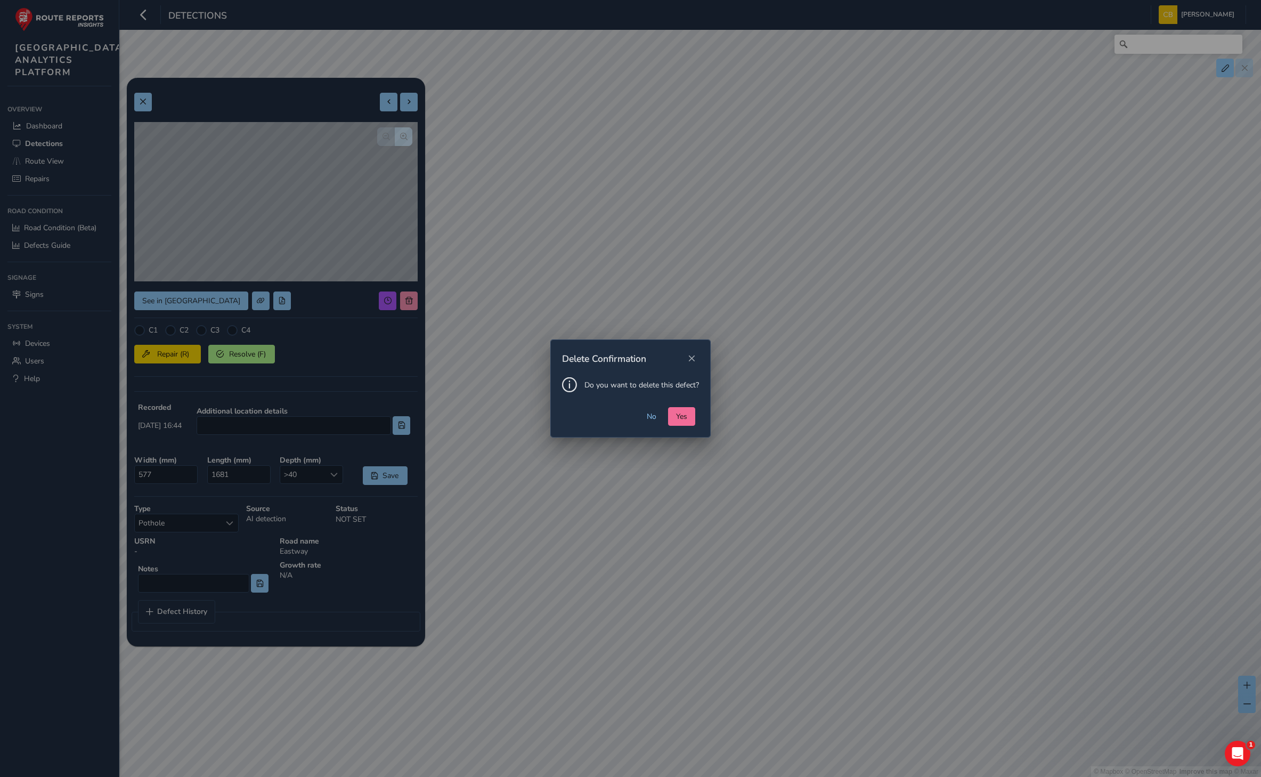
click at [681, 415] on span "Yes" at bounding box center [681, 416] width 11 height 10
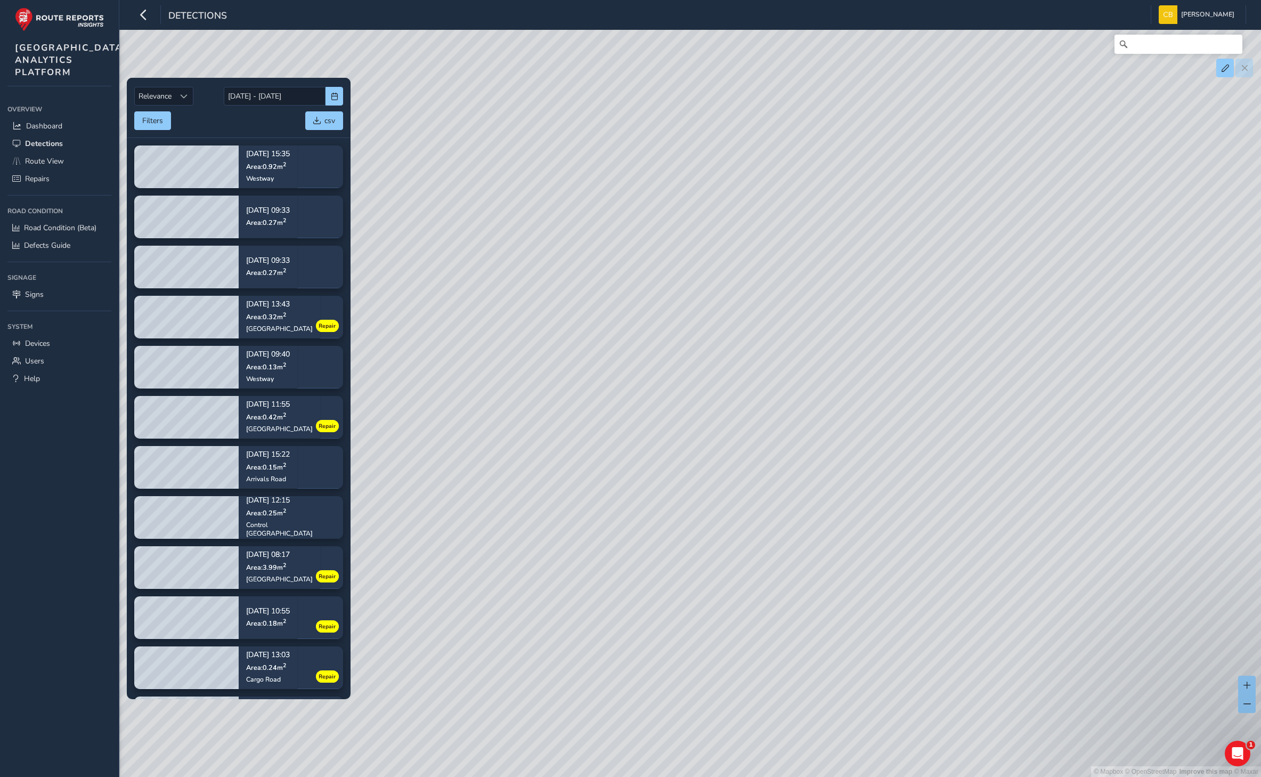
click at [462, 400] on div "© Mapbox © OpenStreetMap Improve this map © Maxar" at bounding box center [630, 388] width 1261 height 777
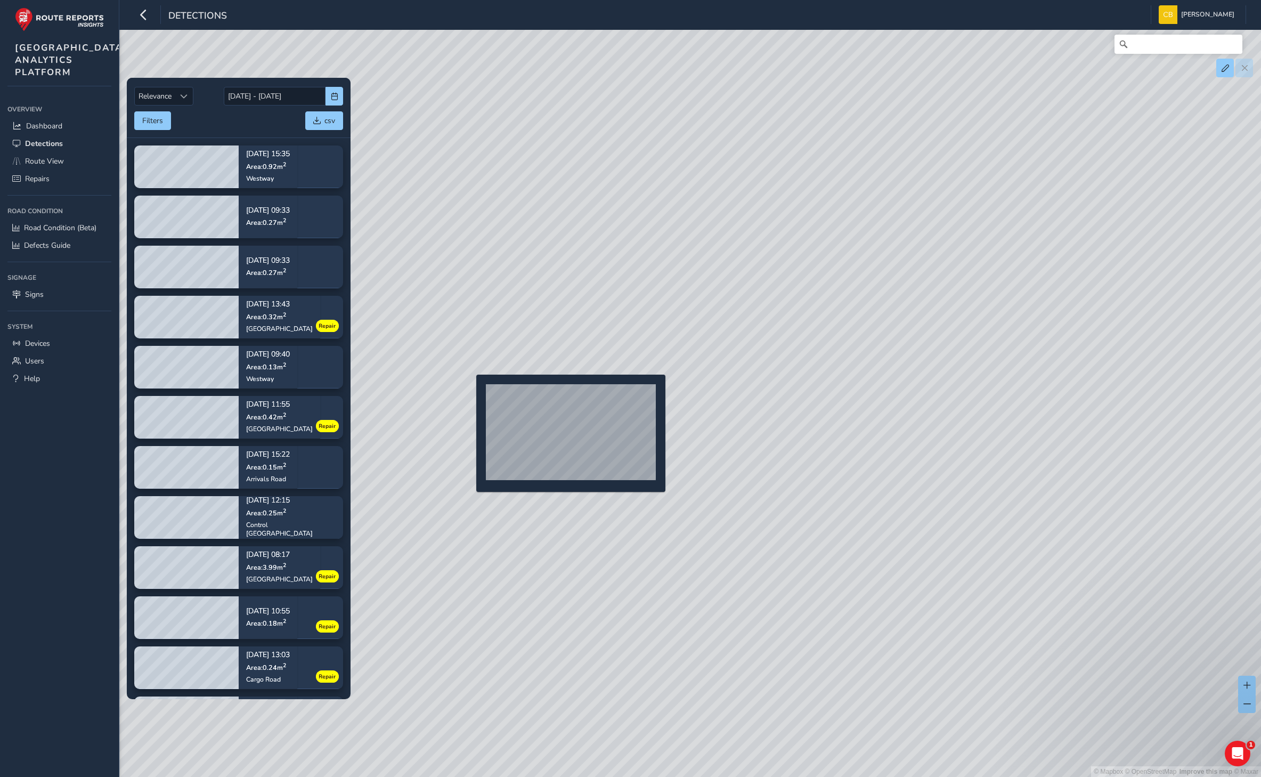
click at [470, 392] on div "© Mapbox © OpenStreetMap Improve this map © Maxar" at bounding box center [630, 388] width 1261 height 777
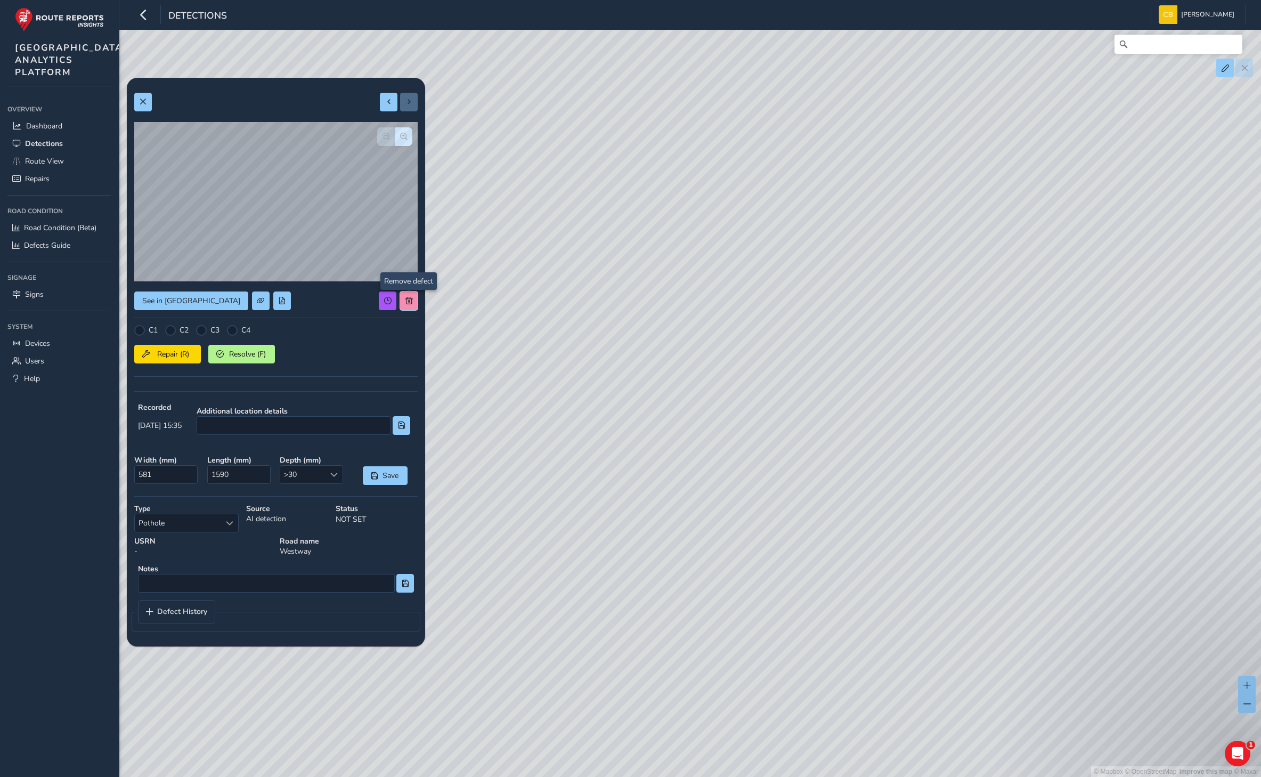
click at [413, 300] on button at bounding box center [409, 300] width 18 height 19
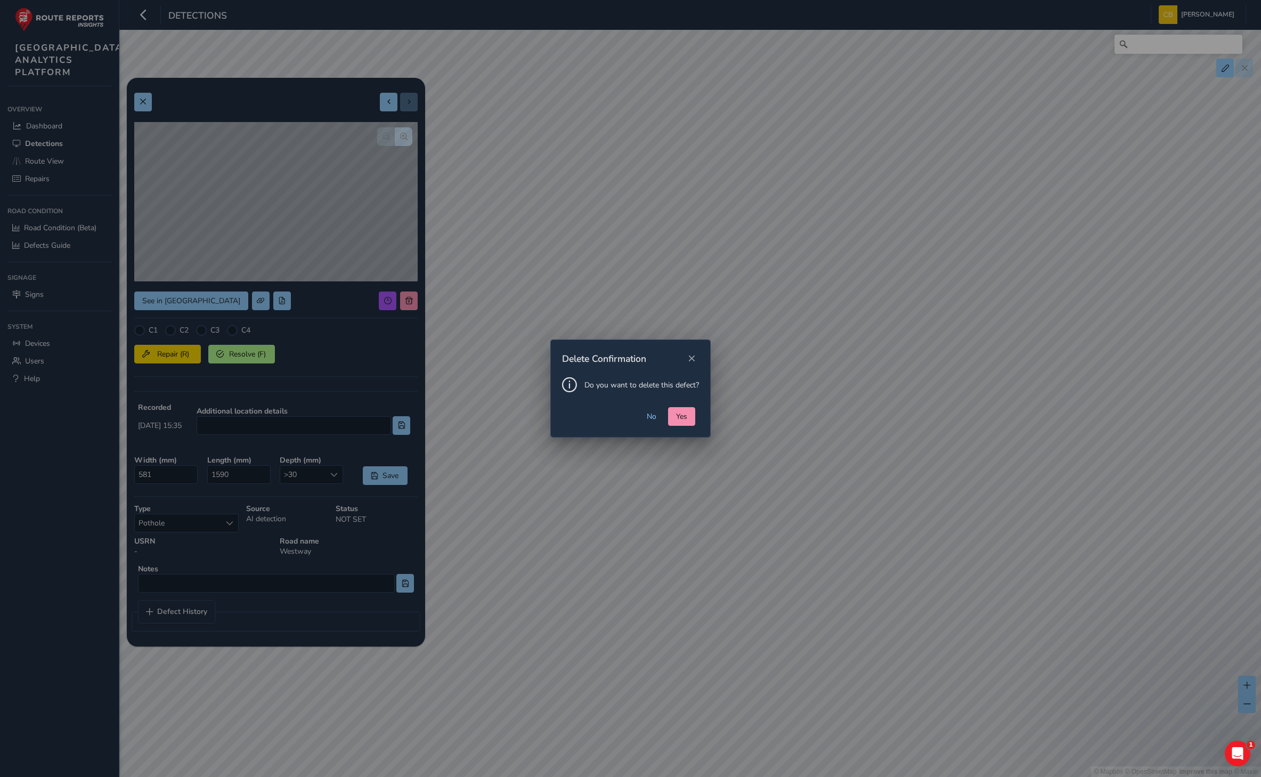
click at [691, 427] on div "No Yes" at bounding box center [630, 422] width 159 height 30
click at [681, 421] on button "Yes" at bounding box center [681, 416] width 27 height 19
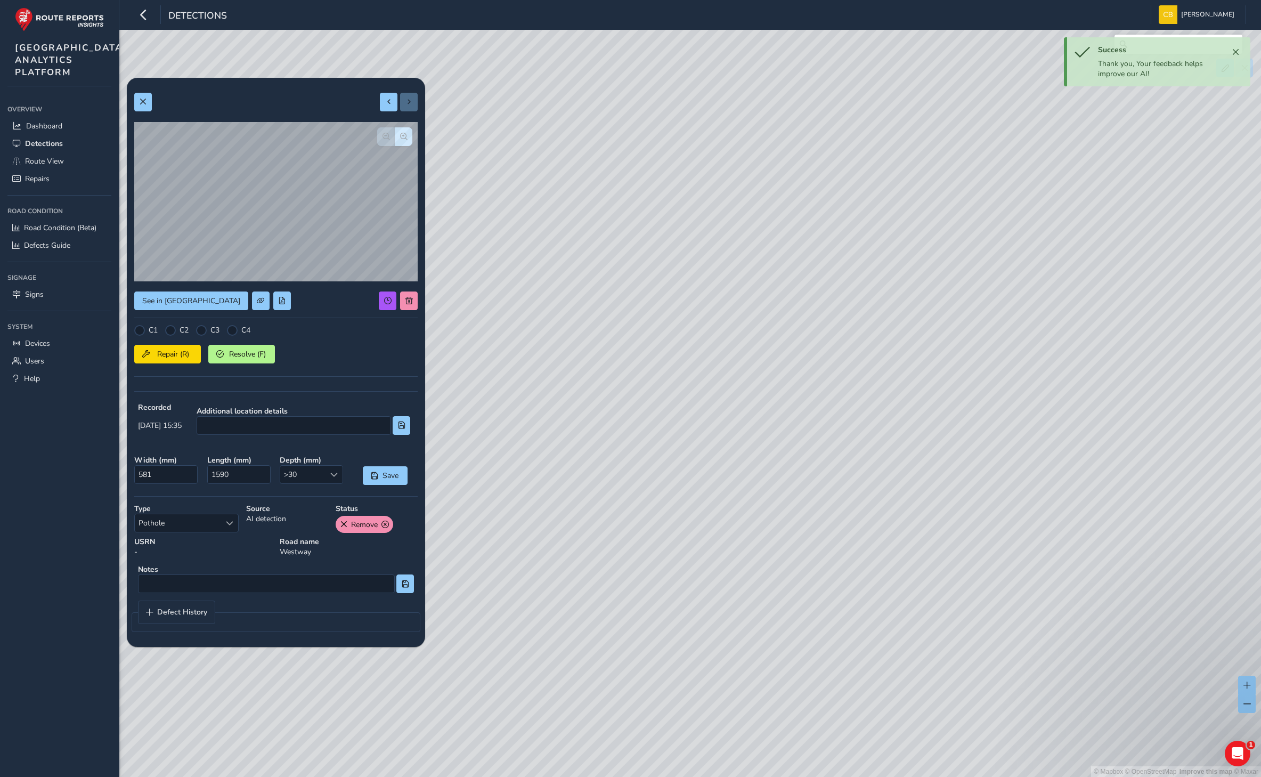
drag, startPoint x: 918, startPoint y: 624, endPoint x: 846, endPoint y: 370, distance: 264.3
click at [846, 370] on div "© Mapbox © OpenStreetMap Improve this map © Maxar" at bounding box center [630, 388] width 1261 height 777
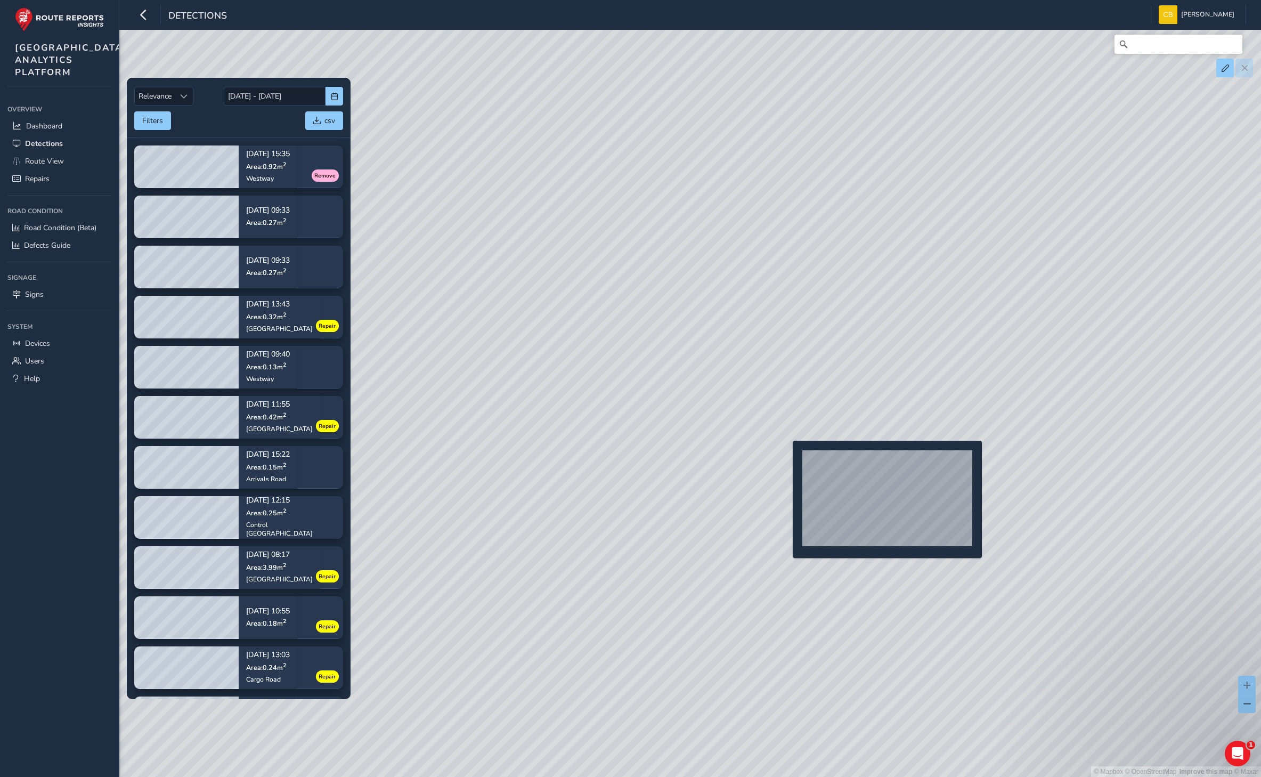
click at [786, 458] on div "© Mapbox © OpenStreetMap Improve this map © Maxar" at bounding box center [630, 388] width 1261 height 777
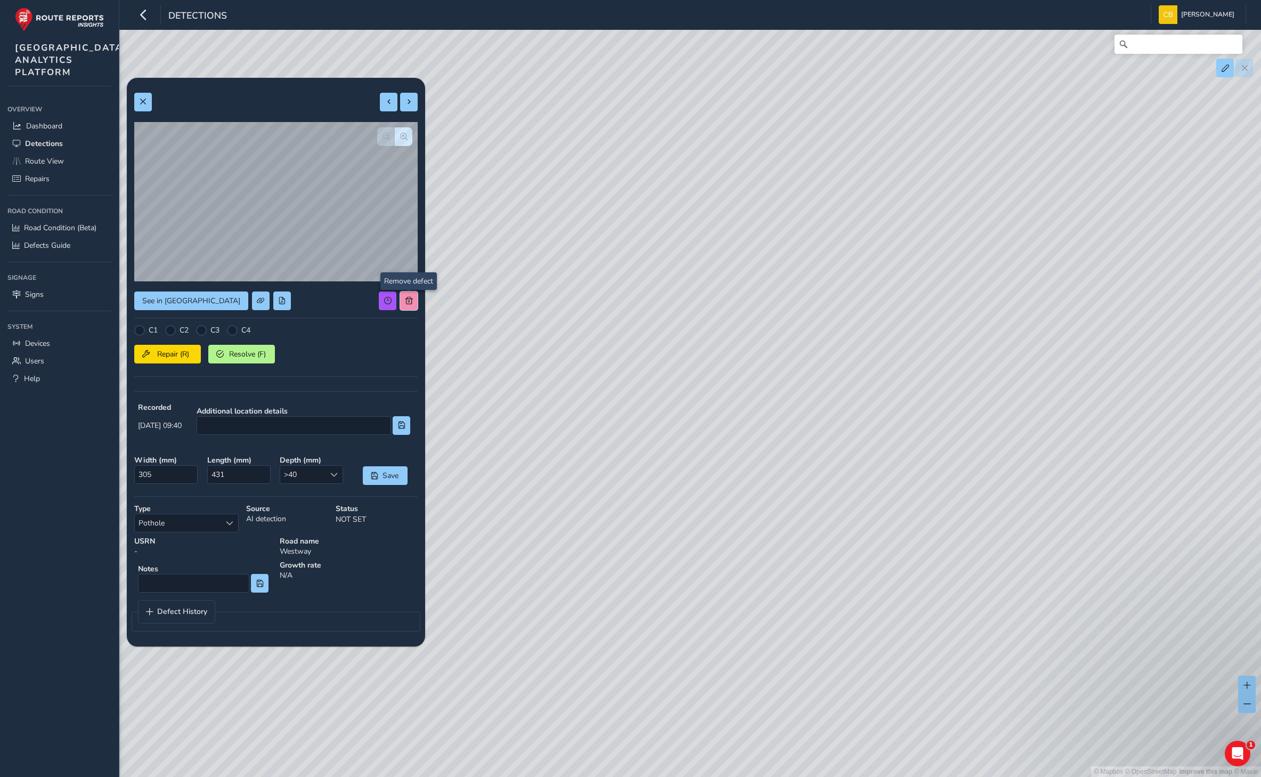
click at [408, 299] on span at bounding box center [408, 300] width 7 height 7
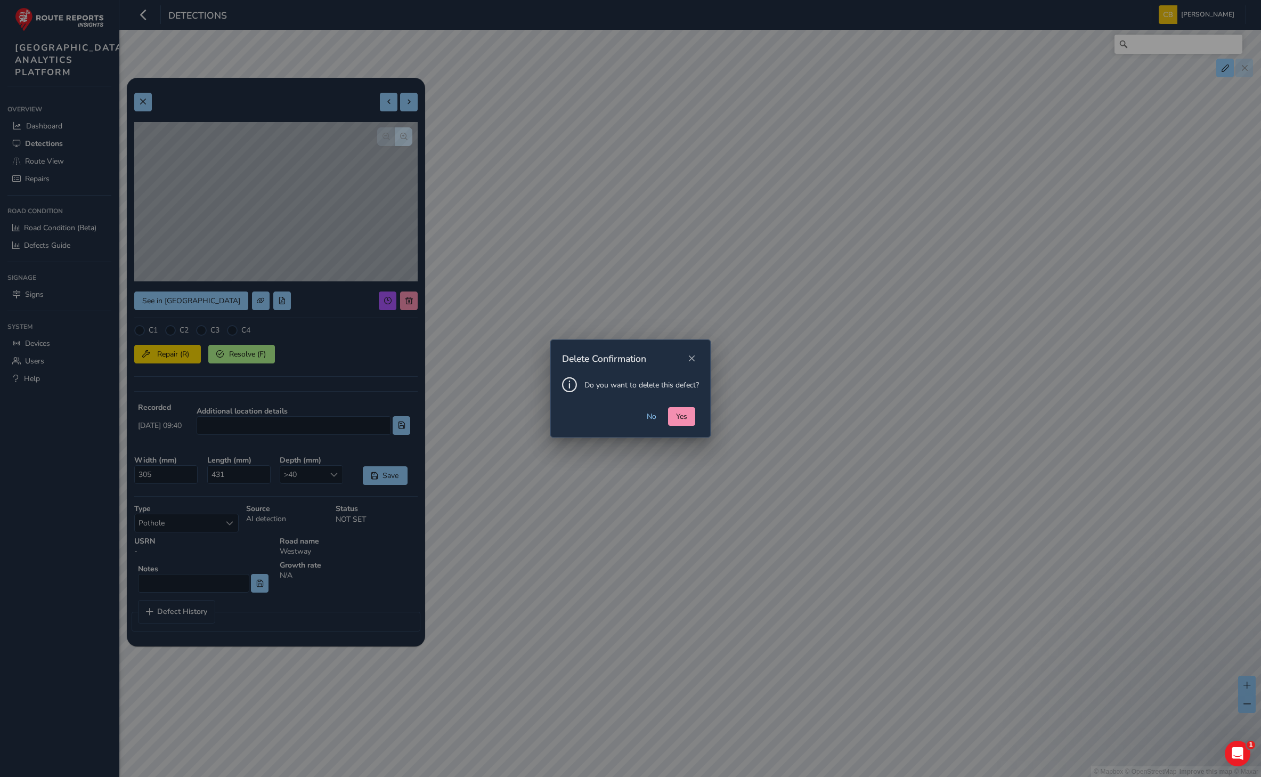
click at [672, 404] on div "Do you want to delete this defect?" at bounding box center [630, 392] width 159 height 30
click at [677, 416] on span "Yes" at bounding box center [681, 416] width 11 height 10
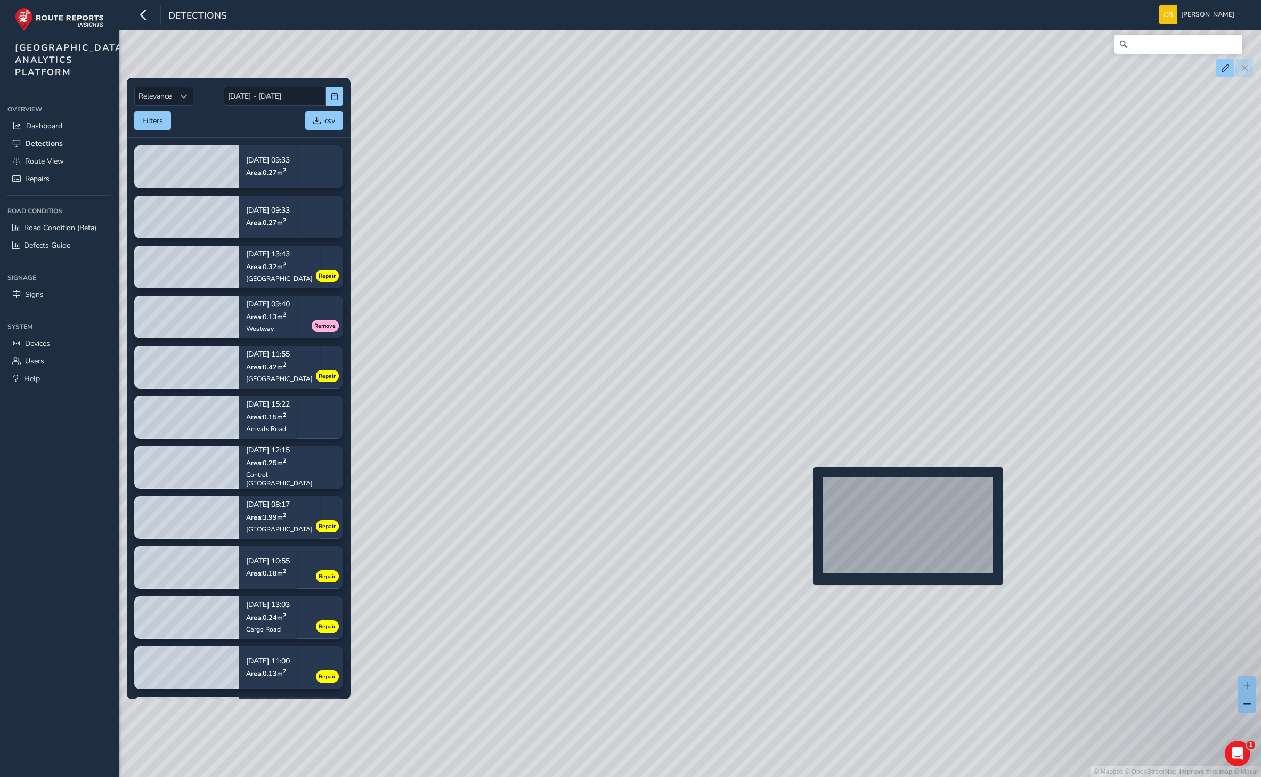
click at [807, 484] on div "© Mapbox © OpenStreetMap Improve this map © Maxar" at bounding box center [630, 388] width 1261 height 777
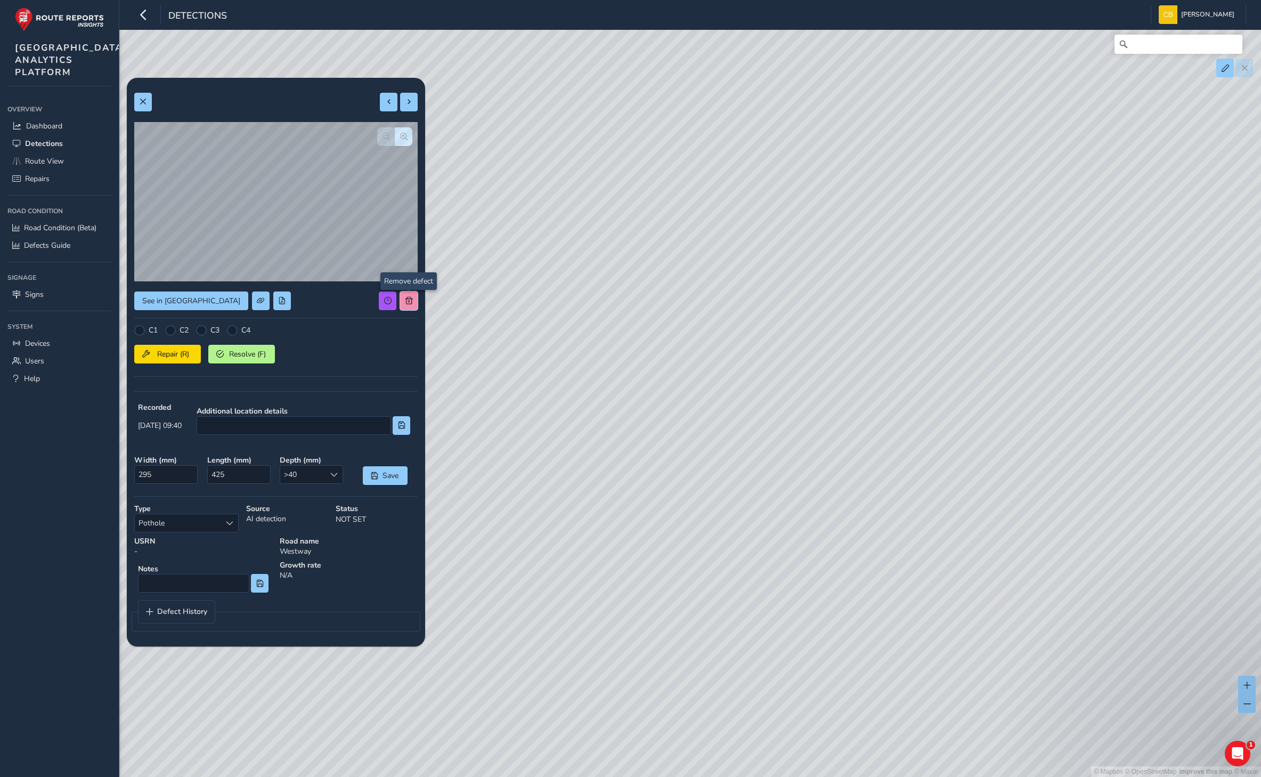
click at [411, 306] on button at bounding box center [409, 300] width 18 height 19
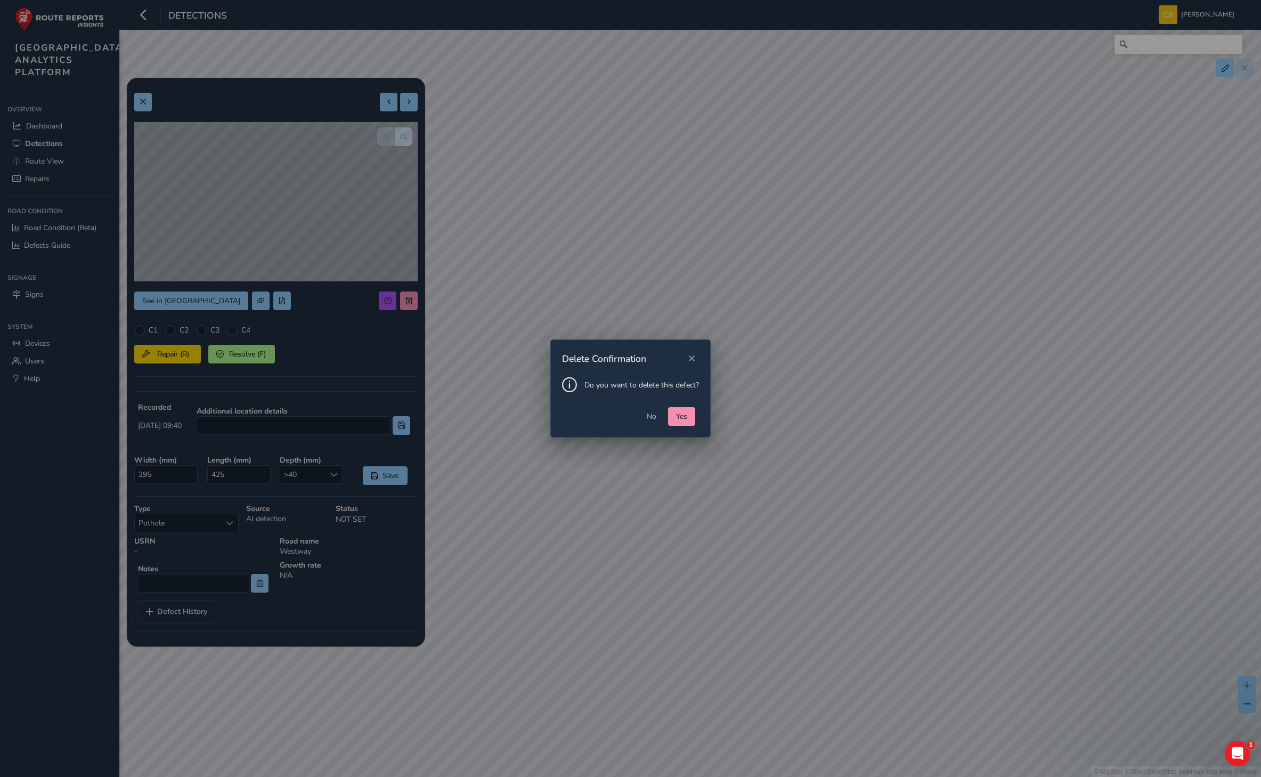
click at [696, 418] on div "No Yes" at bounding box center [630, 422] width 159 height 30
click at [690, 418] on button "Yes" at bounding box center [681, 416] width 27 height 19
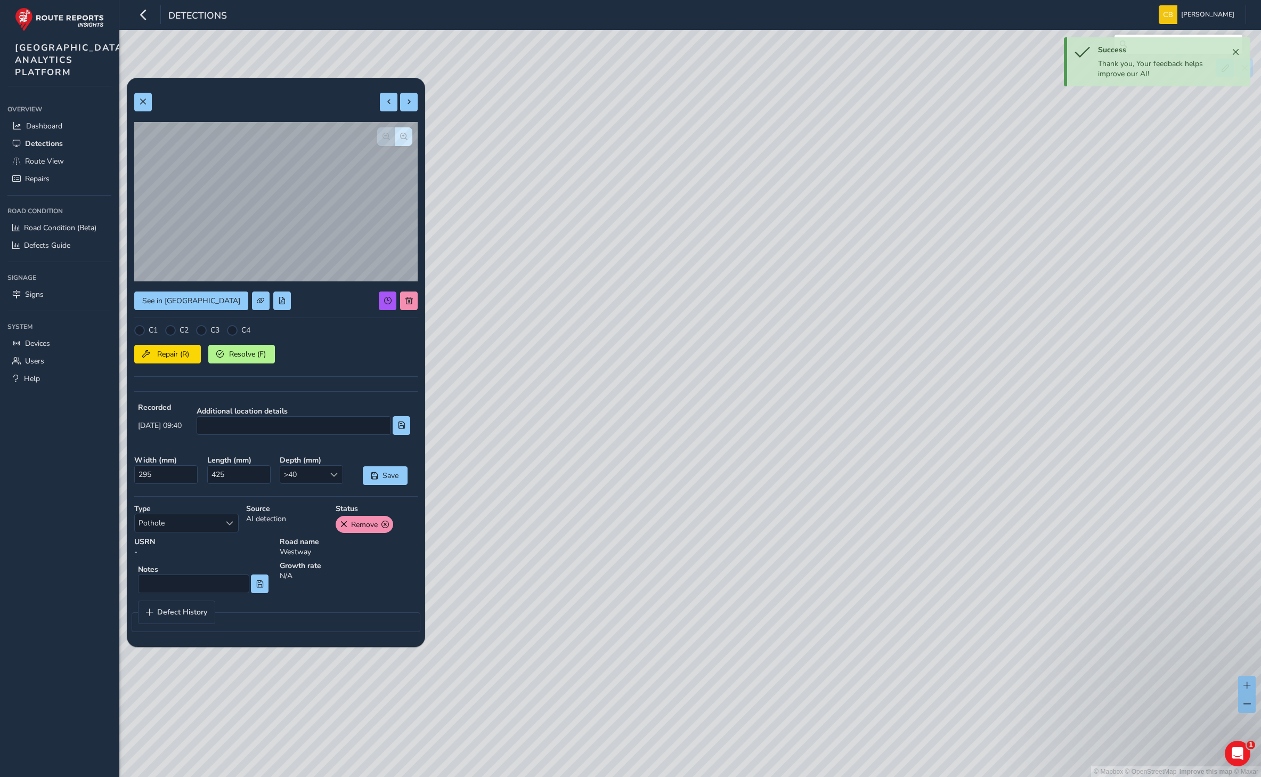
drag, startPoint x: 962, startPoint y: 452, endPoint x: 669, endPoint y: 446, distance: 293.6
click at [669, 446] on div "© Mapbox © OpenStreetMap Improve this map © Maxar" at bounding box center [630, 388] width 1261 height 777
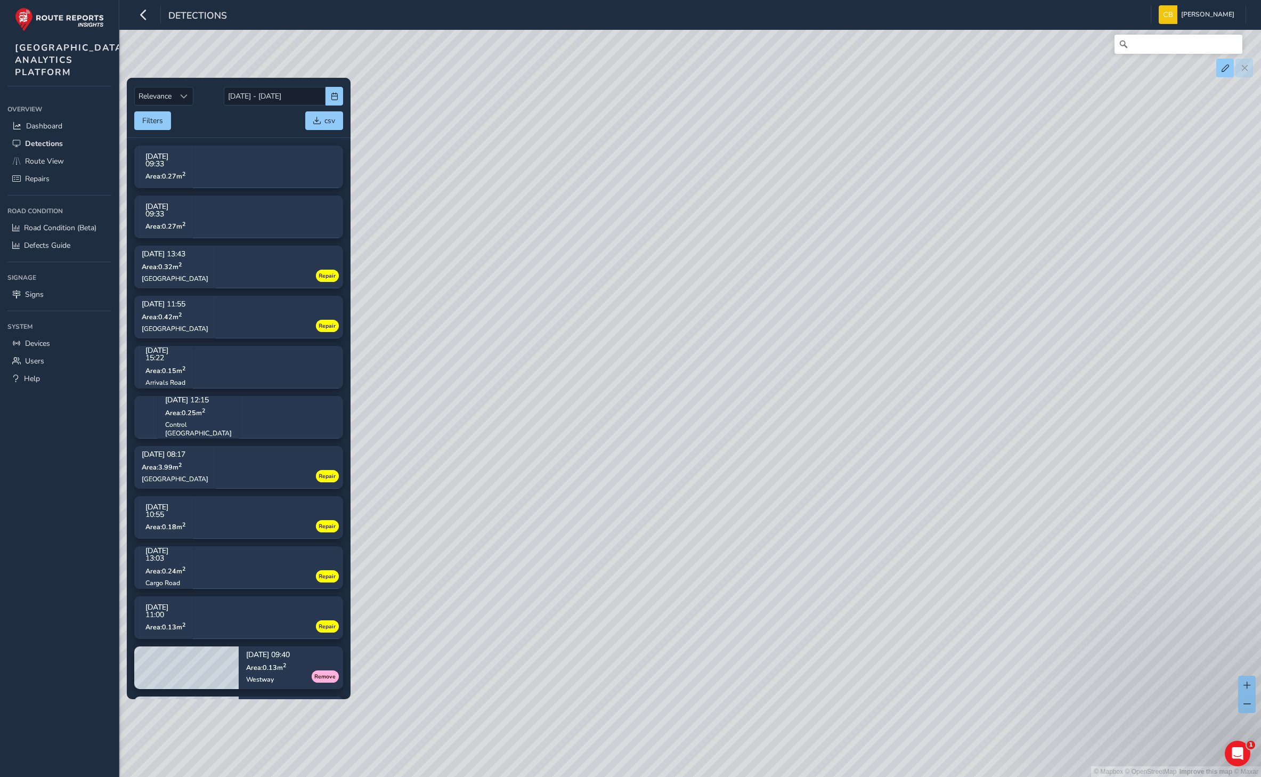
drag, startPoint x: 945, startPoint y: 370, endPoint x: 846, endPoint y: 422, distance: 112.3
click at [847, 422] on div "© Mapbox © OpenStreetMap Improve this map © Maxar" at bounding box center [630, 388] width 1261 height 777
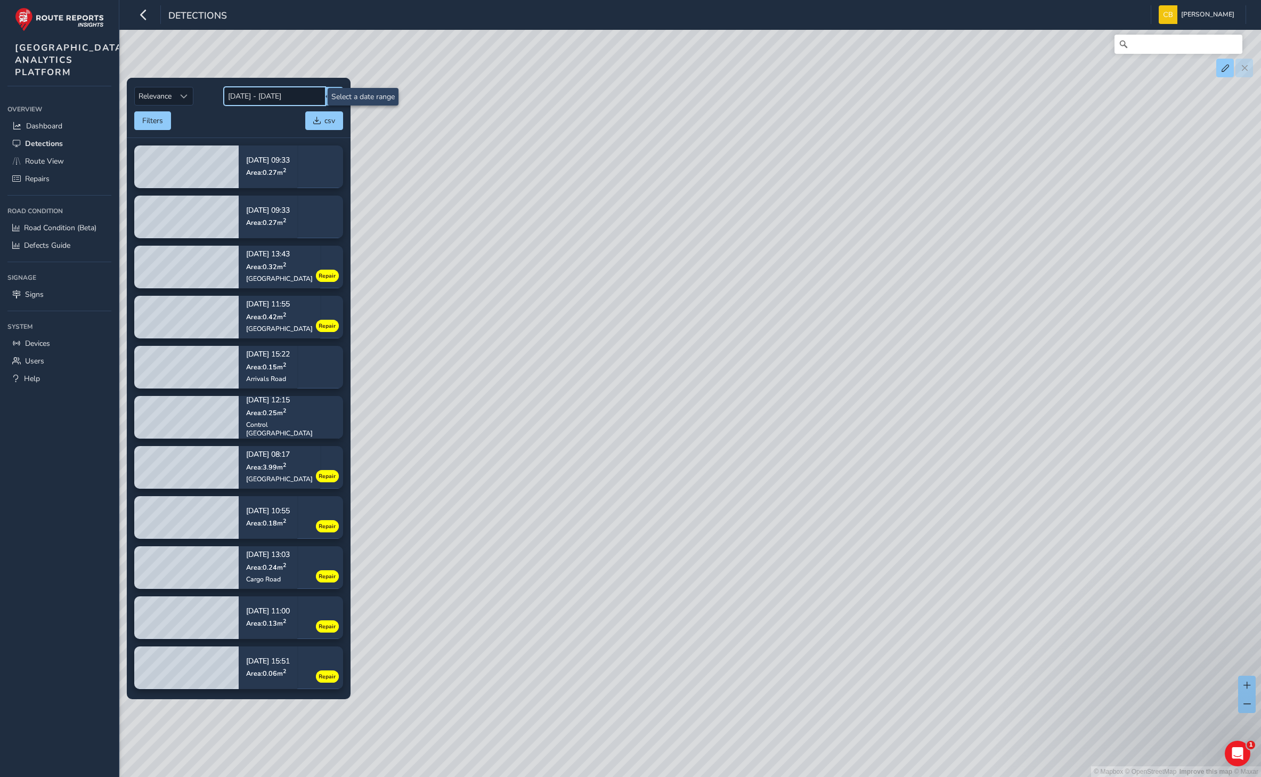
click at [289, 99] on input "[DATE] - [DATE]" at bounding box center [275, 96] width 102 height 19
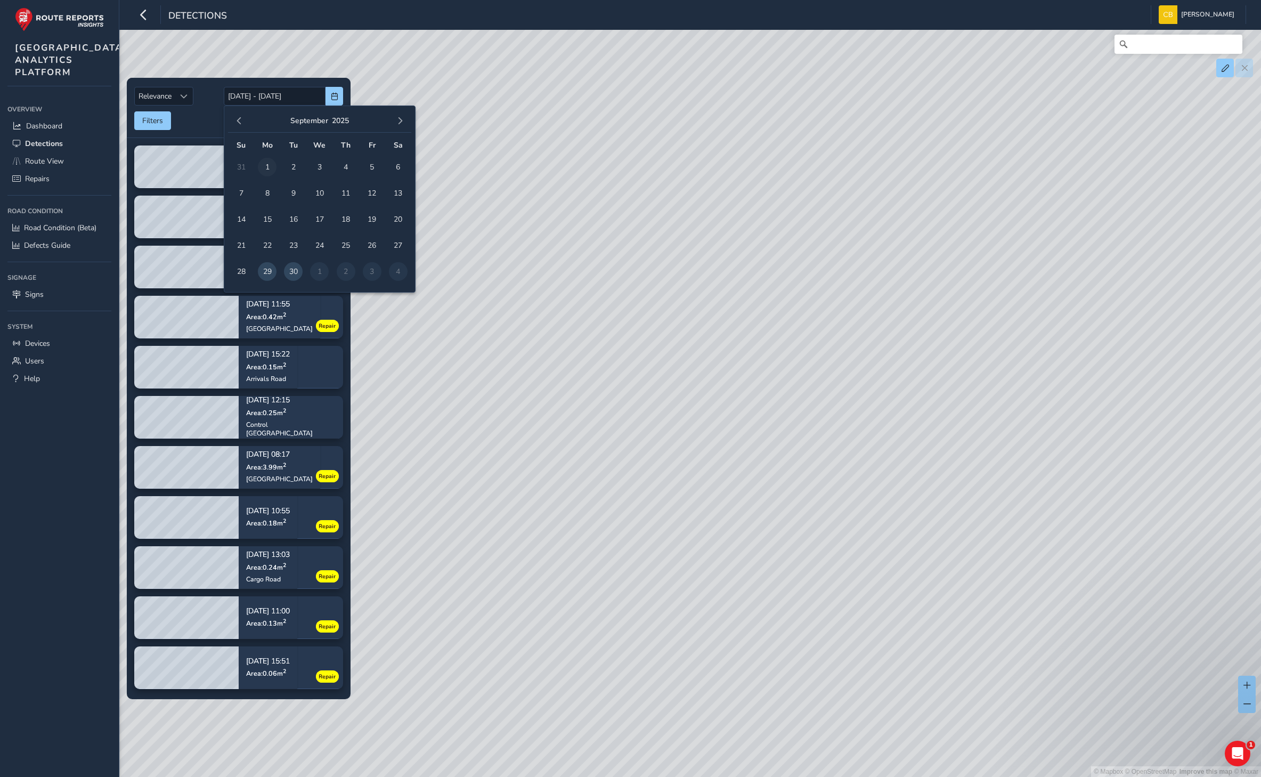
click at [267, 168] on span "1" at bounding box center [267, 167] width 19 height 19
type input "[DATE]"
click at [398, 119] on span "button" at bounding box center [399, 120] width 7 height 7
click at [272, 221] on span "13" at bounding box center [267, 219] width 19 height 19
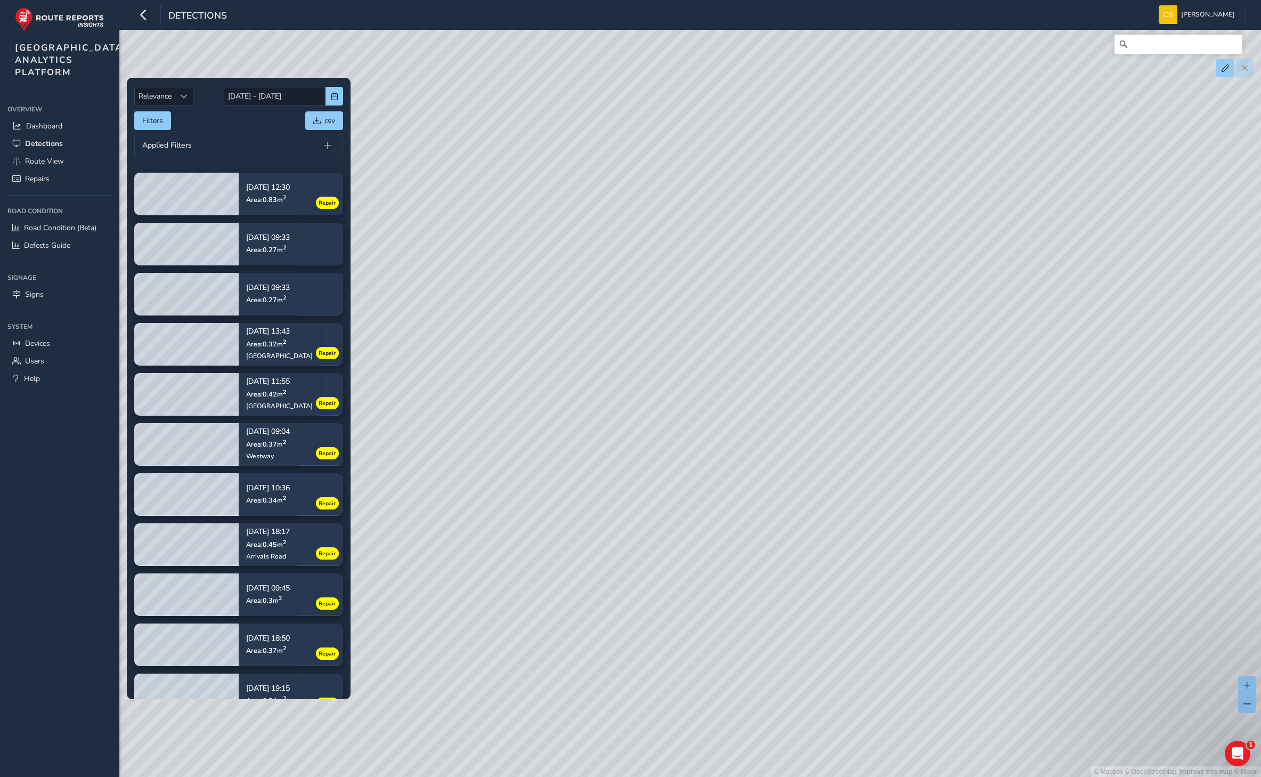
drag, startPoint x: 1175, startPoint y: 607, endPoint x: 702, endPoint y: 394, distance: 518.6
click at [706, 395] on div "© Mapbox © OpenStreetMap Improve this map © Maxar" at bounding box center [630, 388] width 1261 height 777
drag, startPoint x: 1066, startPoint y: 420, endPoint x: 689, endPoint y: 458, distance: 378.5
click at [713, 454] on div "© Mapbox © OpenStreetMap Improve this map © Maxar" at bounding box center [630, 388] width 1261 height 777
drag, startPoint x: 1007, startPoint y: 427, endPoint x: 638, endPoint y: 473, distance: 372.1
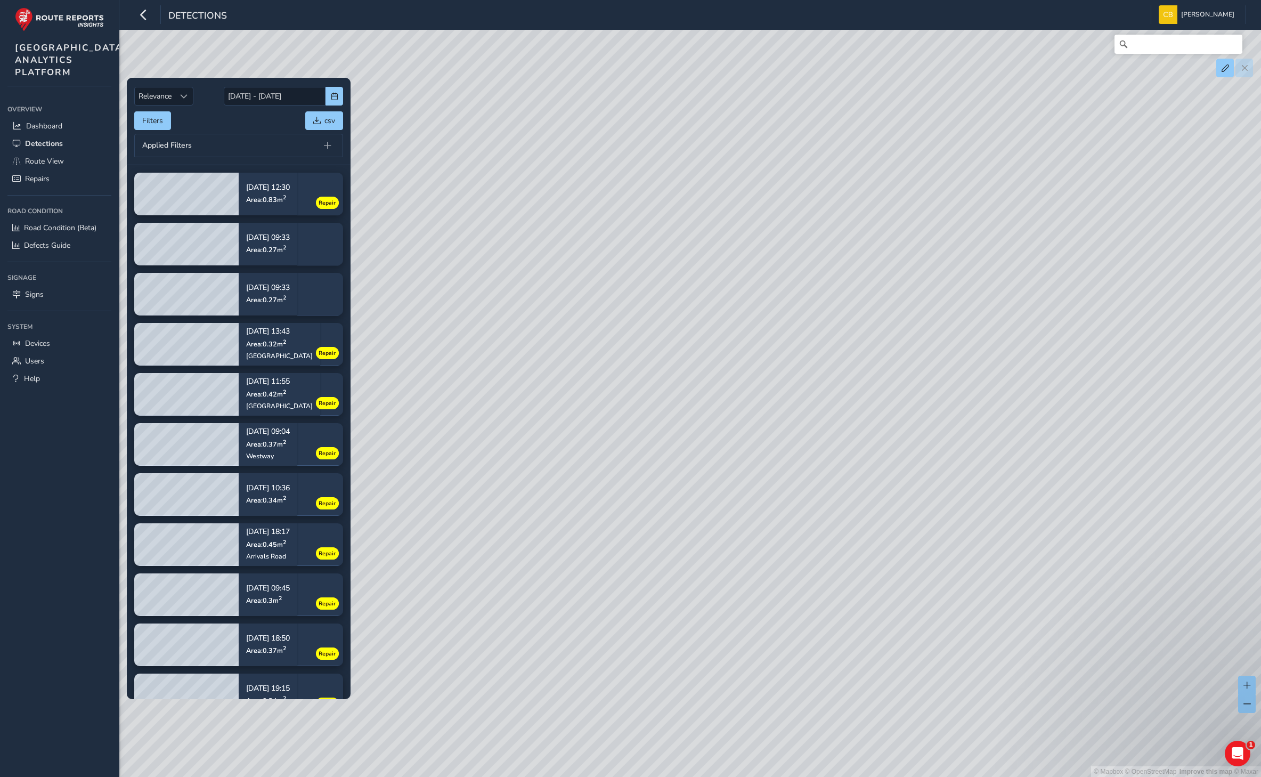
click at [638, 473] on div "© Mapbox © OpenStreetMap Improve this map © Maxar" at bounding box center [630, 388] width 1261 height 777
drag, startPoint x: 1005, startPoint y: 457, endPoint x: 856, endPoint y: 416, distance: 155.4
click at [856, 416] on div "© Mapbox © OpenStreetMap Improve this map © Maxar" at bounding box center [630, 388] width 1261 height 777
drag, startPoint x: 493, startPoint y: 426, endPoint x: 1103, endPoint y: 531, distance: 619.6
click at [1103, 531] on div "© Mapbox © OpenStreetMap Improve this map © Maxar" at bounding box center [630, 388] width 1261 height 777
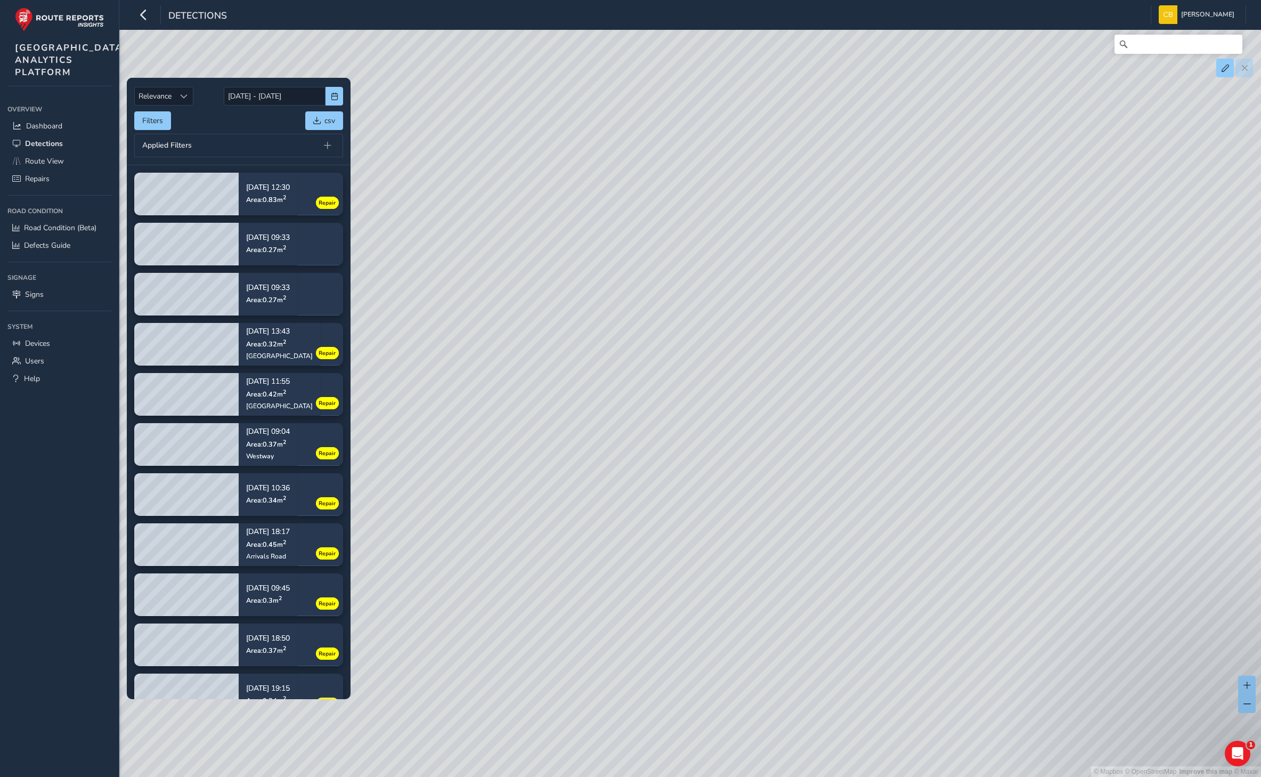
drag, startPoint x: 551, startPoint y: 387, endPoint x: 1033, endPoint y: 640, distance: 543.4
click at [1033, 640] on div "© Mapbox © OpenStreetMap Improve this map © Maxar" at bounding box center [630, 388] width 1261 height 777
drag, startPoint x: 951, startPoint y: 611, endPoint x: 1141, endPoint y: 653, distance: 194.7
click at [1141, 653] on div "© Mapbox © OpenStreetMap Improve this map © Maxar" at bounding box center [630, 388] width 1261 height 777
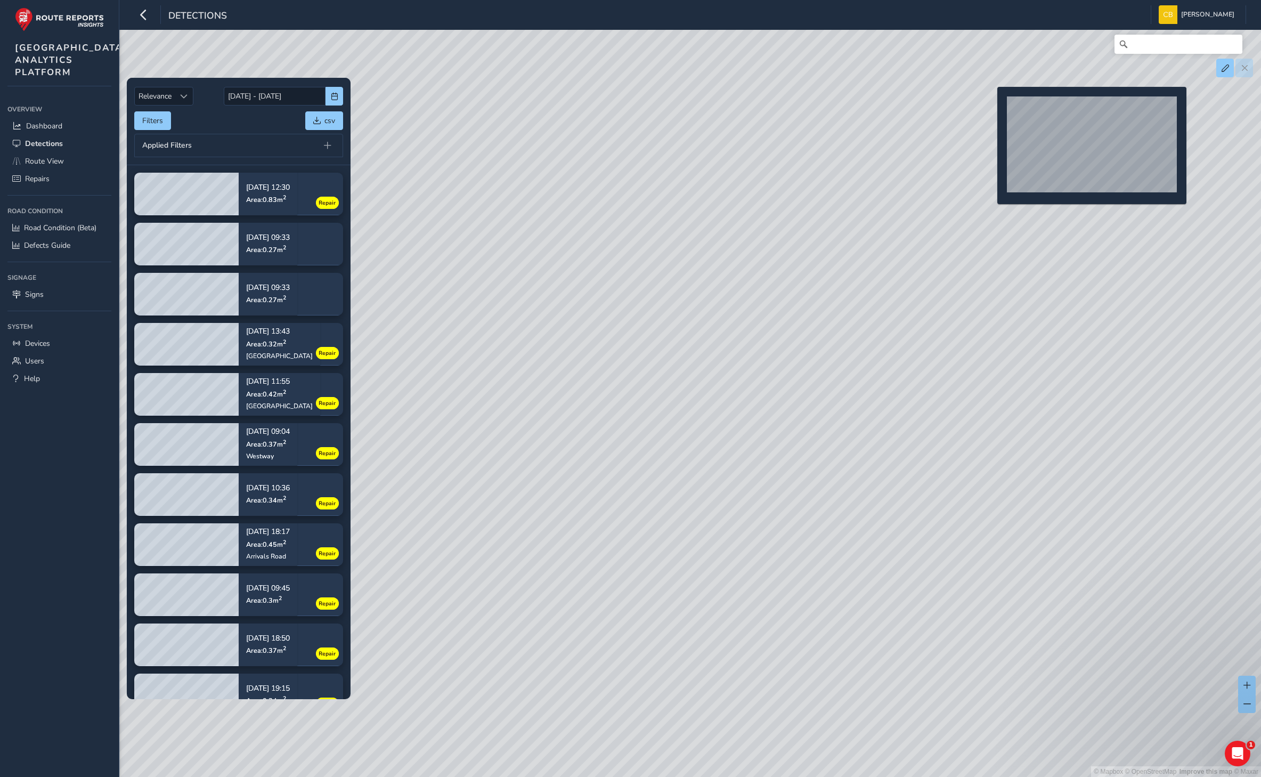
click at [991, 104] on div "© Mapbox © OpenStreetMap Improve this map © Maxar" at bounding box center [630, 388] width 1261 height 777
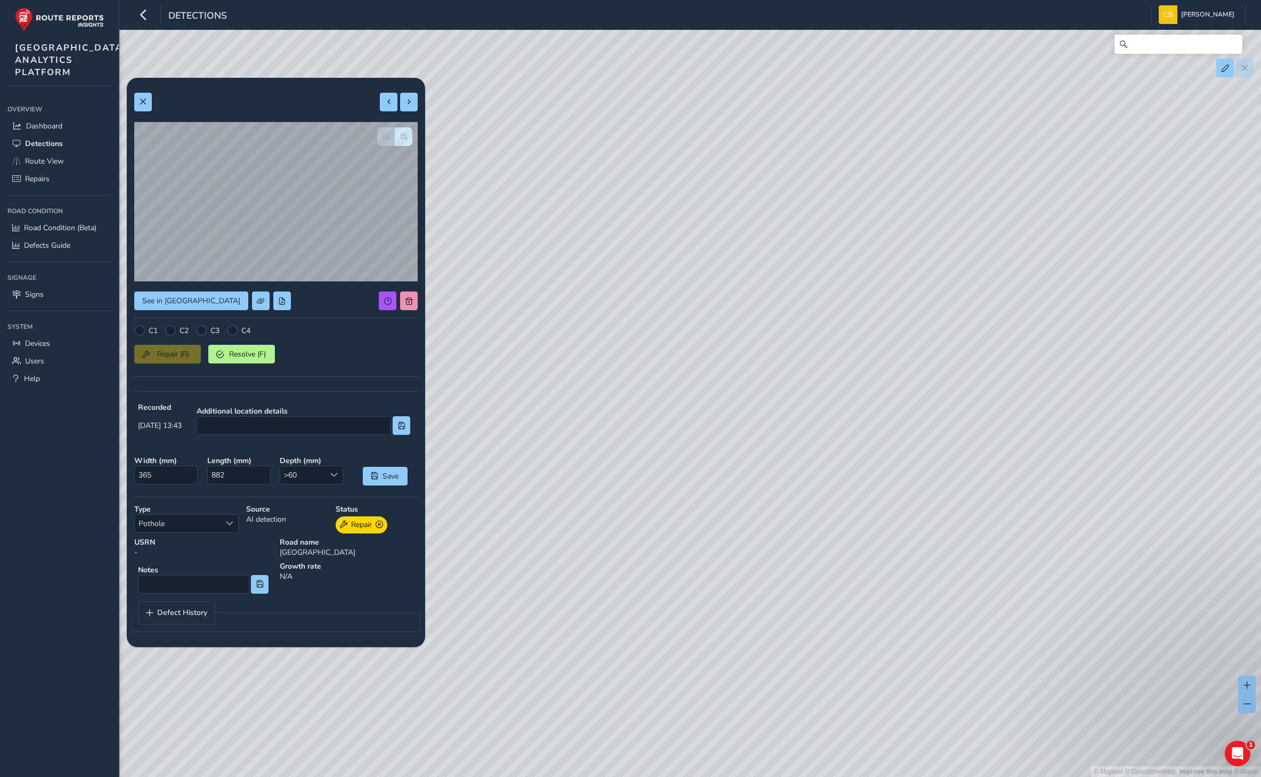
click at [811, 394] on div "© Mapbox © OpenStreetMap Improve this map © Maxar" at bounding box center [630, 388] width 1261 height 777
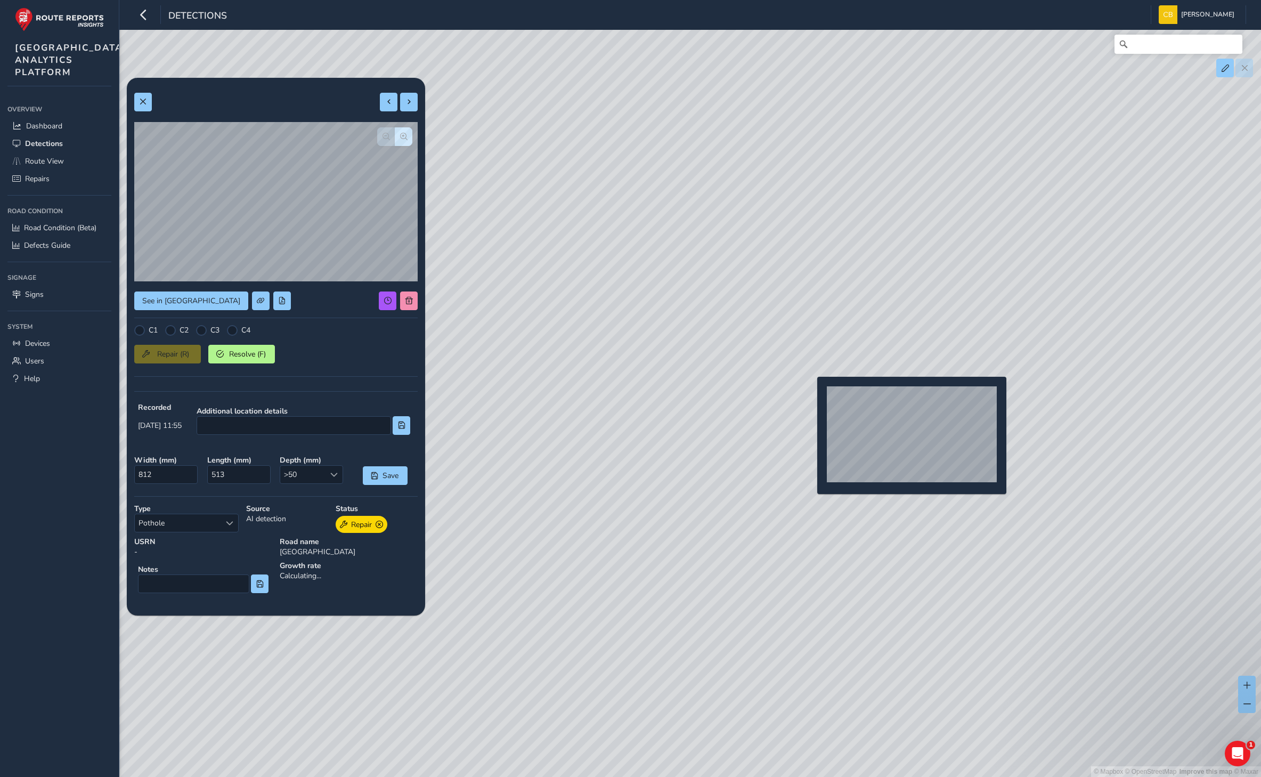
type input "812"
type input "513"
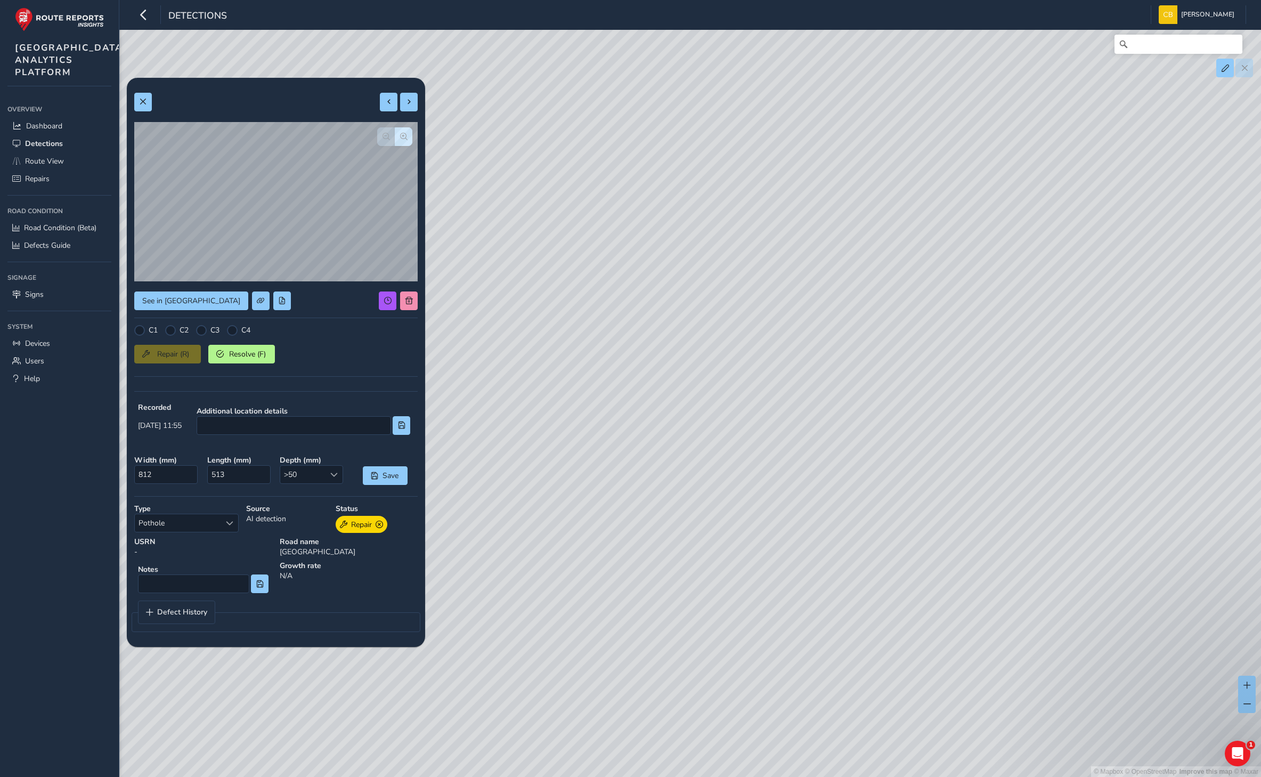
drag, startPoint x: 668, startPoint y: 476, endPoint x: 1041, endPoint y: 267, distance: 427.7
click at [1041, 267] on div "© Mapbox © OpenStreetMap Improve this map © Maxar" at bounding box center [630, 388] width 1261 height 777
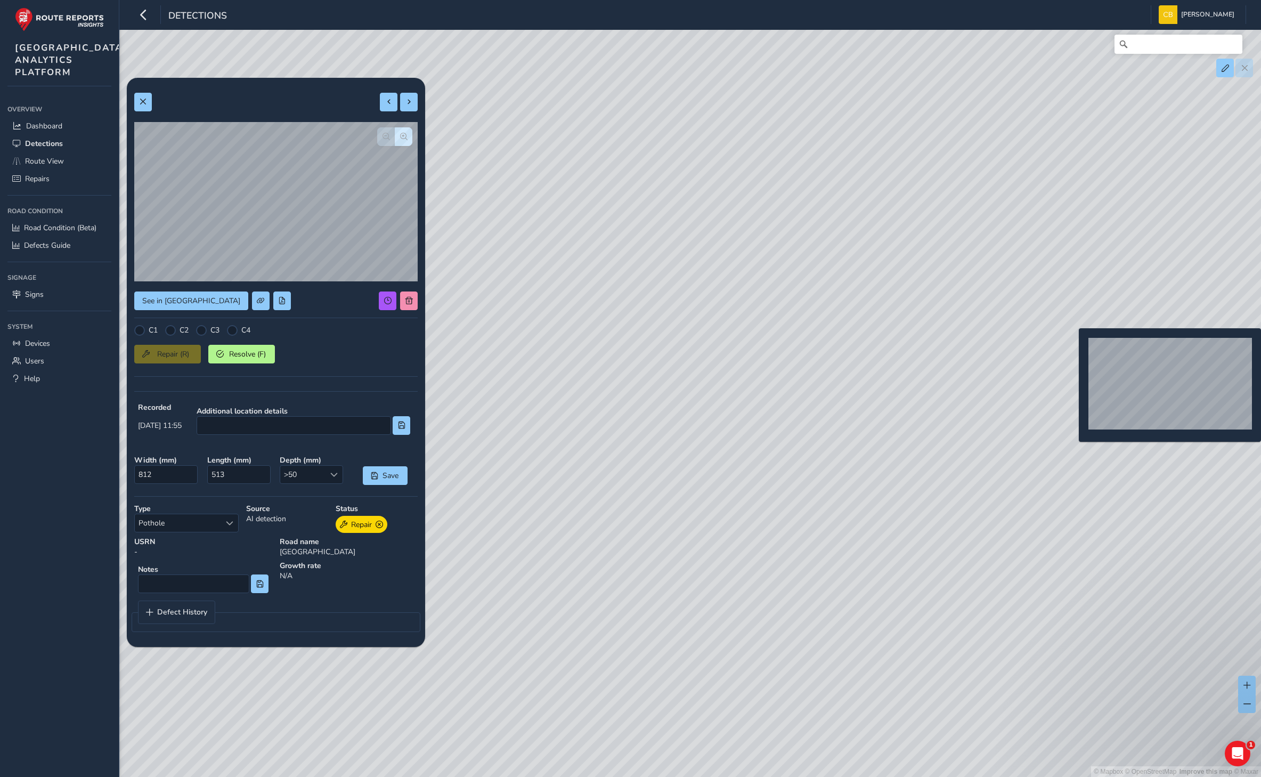
click at [1074, 345] on div "© Mapbox © OpenStreetMap Improve this map © Maxar" at bounding box center [630, 388] width 1261 height 777
type input "236"
type input "636"
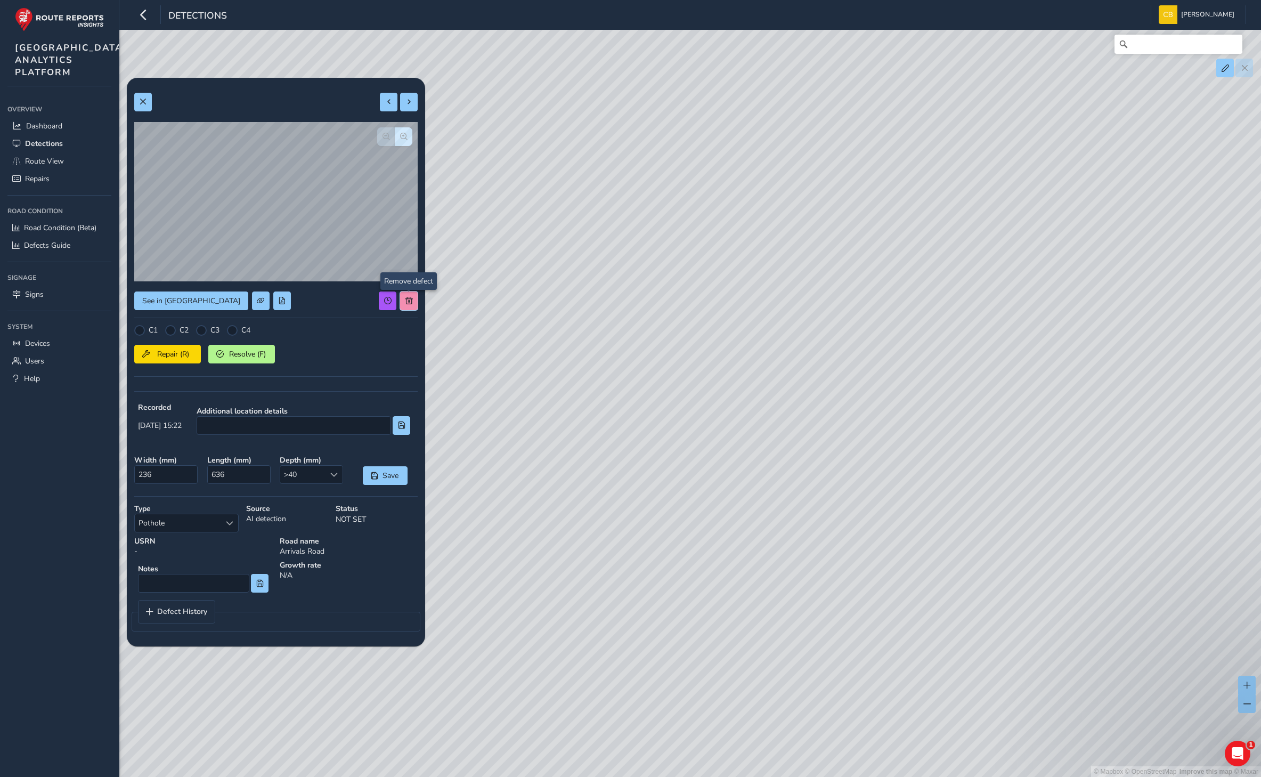
click at [408, 304] on span at bounding box center [408, 300] width 7 height 7
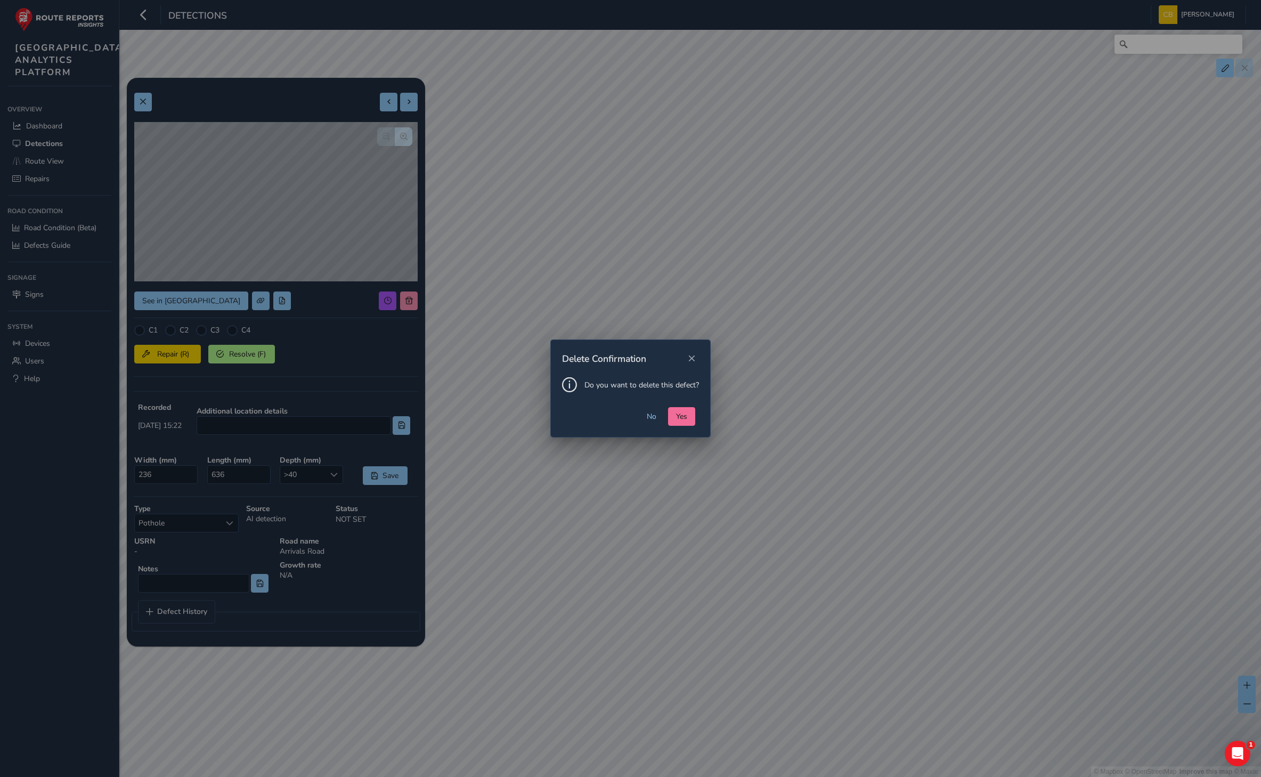
click at [686, 410] on button "Yes" at bounding box center [681, 416] width 27 height 19
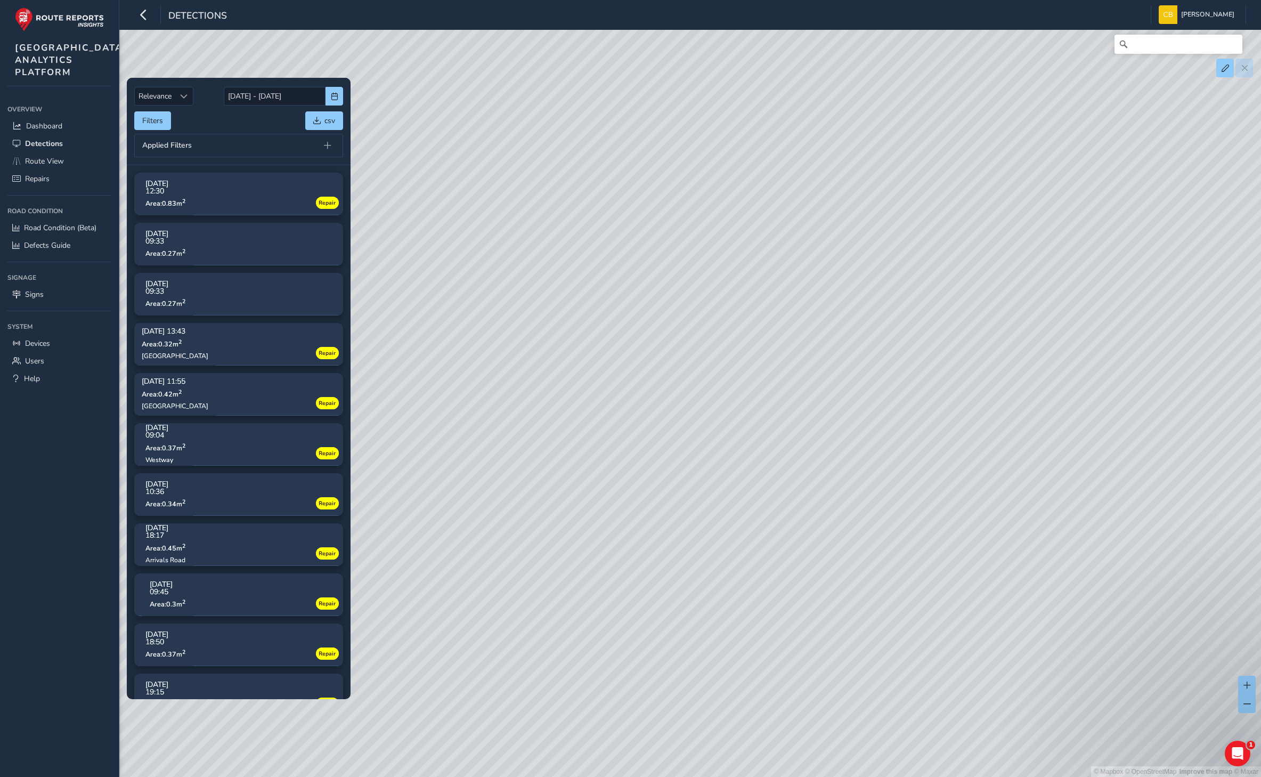
drag, startPoint x: 614, startPoint y: 468, endPoint x: 1045, endPoint y: 434, distance: 432.9
click at [1061, 437] on div "© Mapbox © OpenStreetMap Improve this map © Maxar" at bounding box center [630, 388] width 1261 height 777
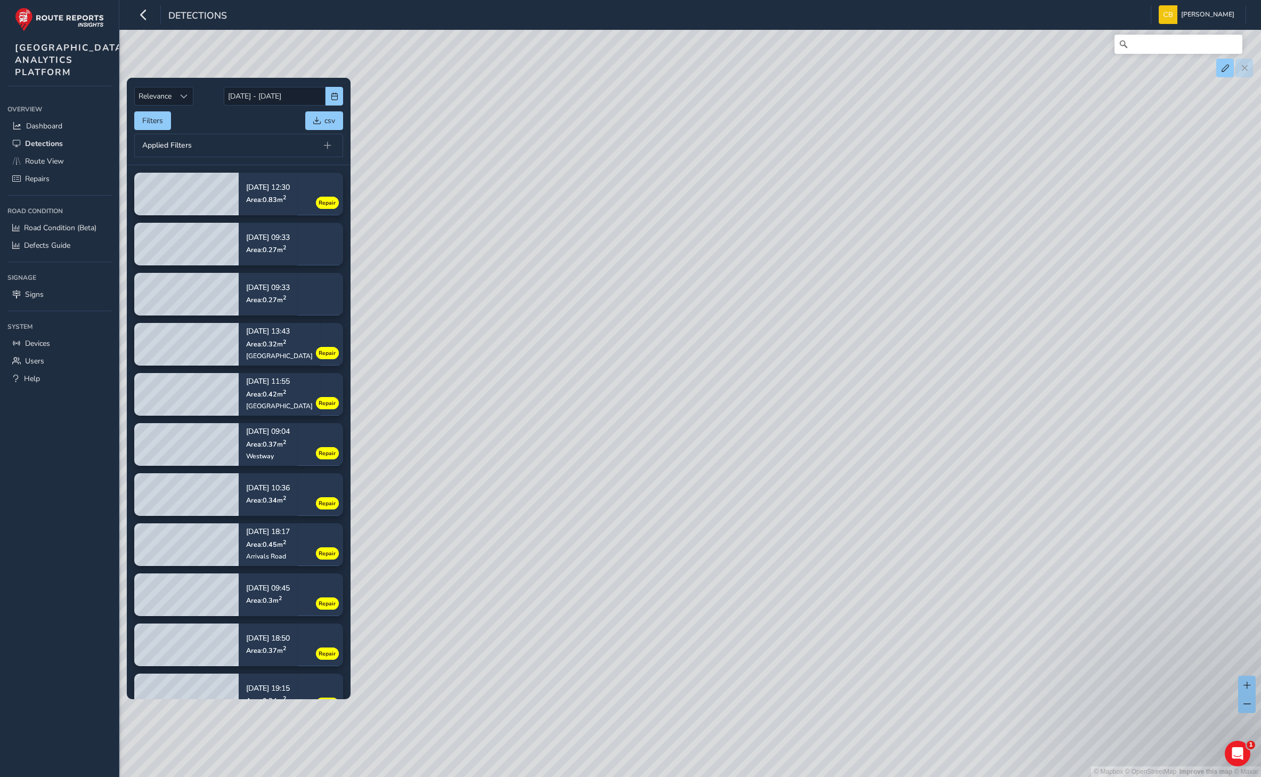
drag, startPoint x: 678, startPoint y: 427, endPoint x: 801, endPoint y: 282, distance: 190.5
click at [801, 282] on div "© Mapbox © OpenStreetMap Improve this map © Maxar" at bounding box center [630, 388] width 1261 height 777
drag, startPoint x: 686, startPoint y: 404, endPoint x: 973, endPoint y: 217, distance: 342.7
click at [973, 217] on div "© Mapbox © OpenStreetMap Improve this map © Maxar" at bounding box center [630, 388] width 1261 height 777
drag, startPoint x: 1018, startPoint y: 504, endPoint x: 921, endPoint y: 181, distance: 337.1
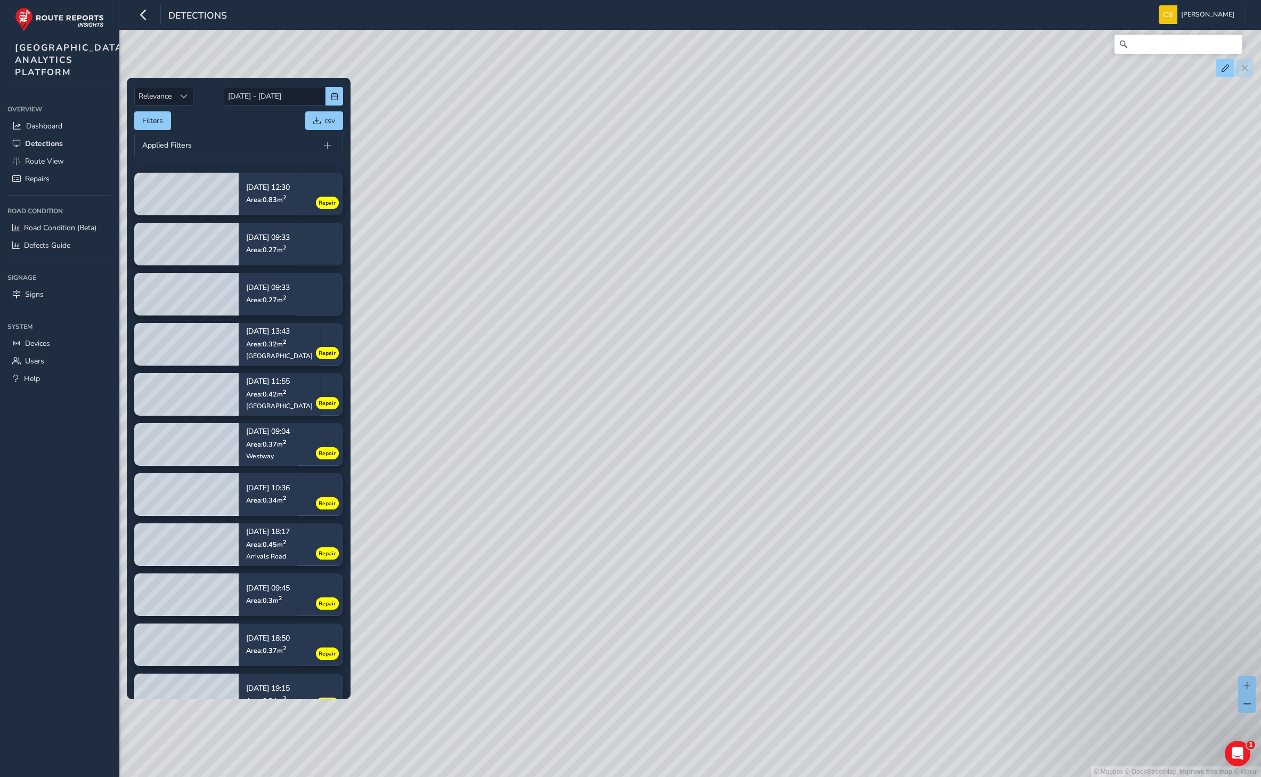
click at [921, 181] on div "© Mapbox © OpenStreetMap Improve this map © Maxar" at bounding box center [630, 388] width 1261 height 777
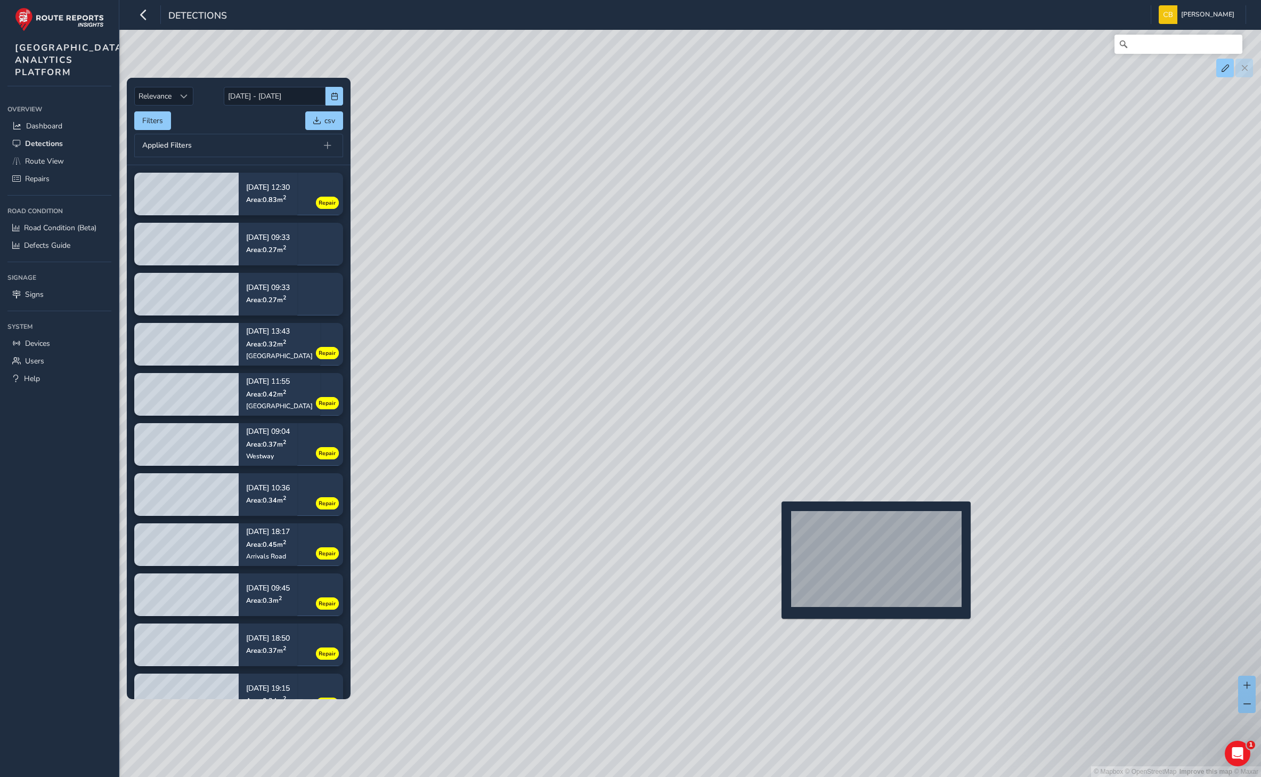
click at [775, 518] on div "© Mapbox © OpenStreetMap Improve this map © Maxar" at bounding box center [630, 388] width 1261 height 777
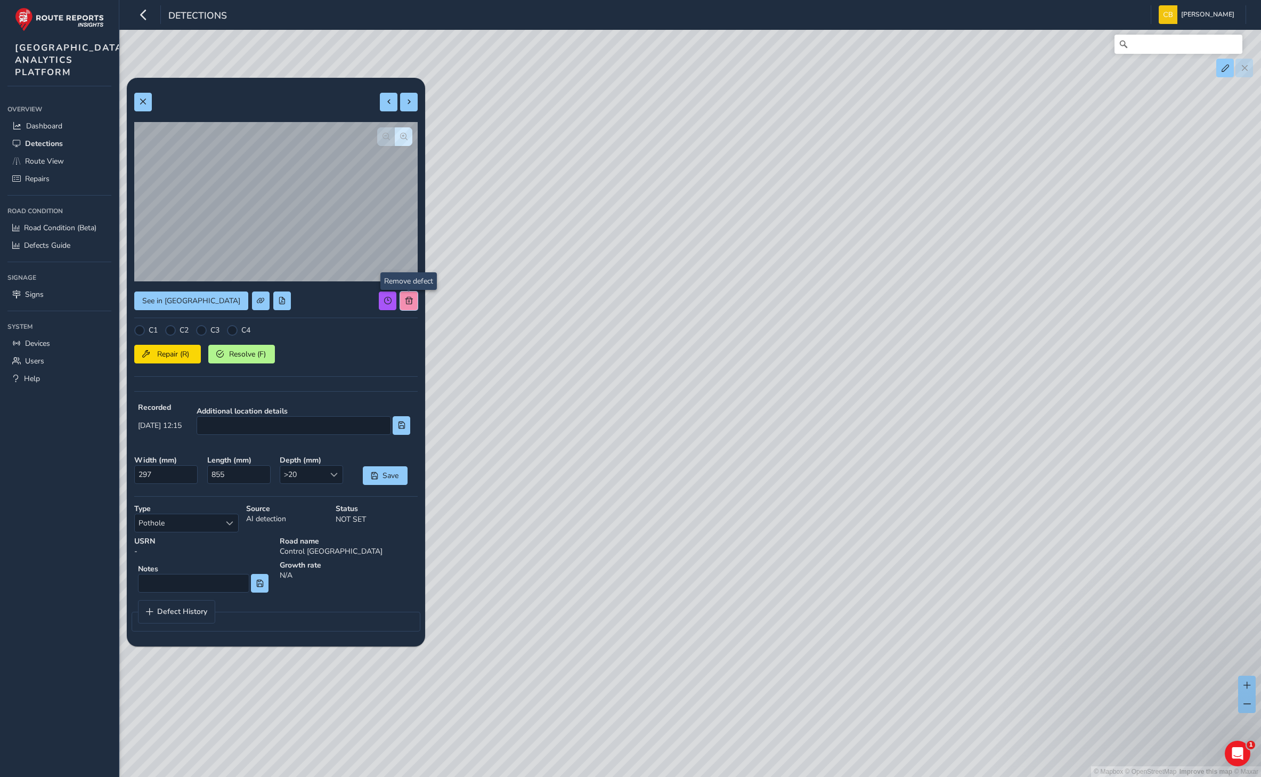
click at [415, 299] on button at bounding box center [409, 300] width 18 height 19
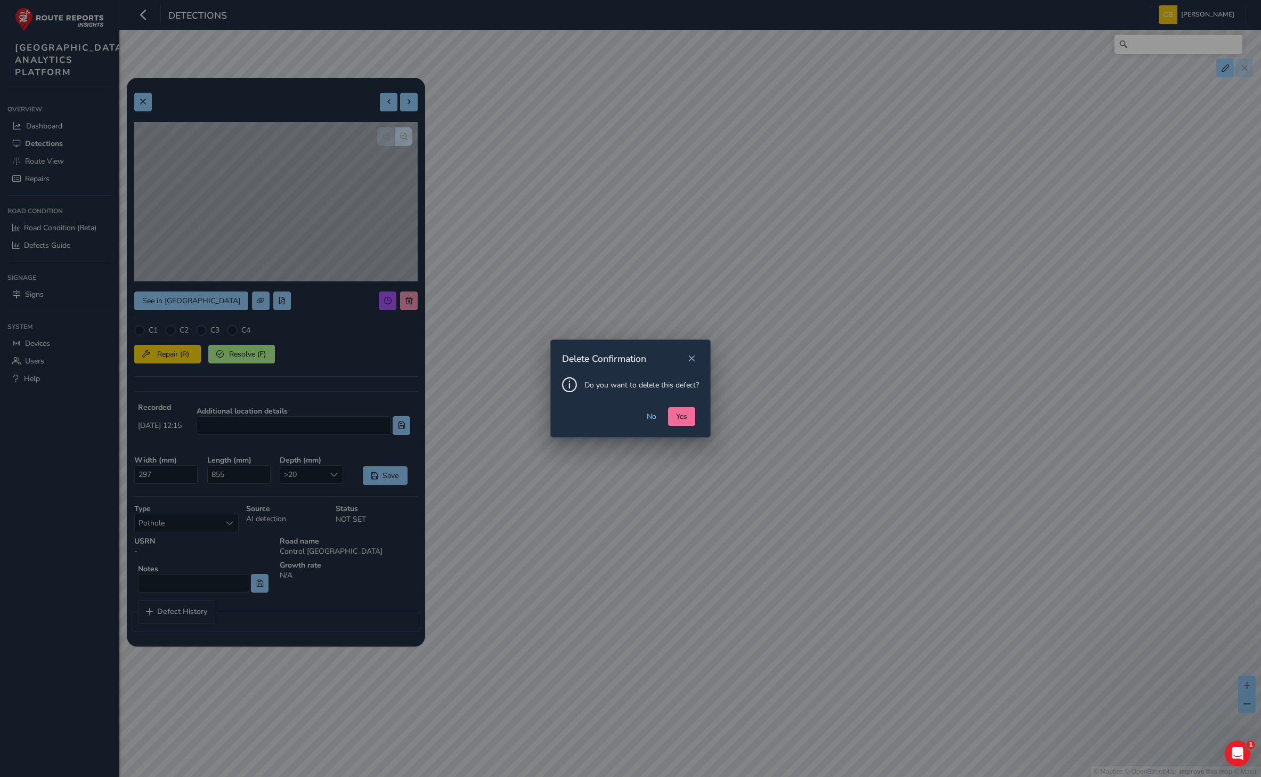
click at [678, 417] on span "Yes" at bounding box center [681, 416] width 11 height 10
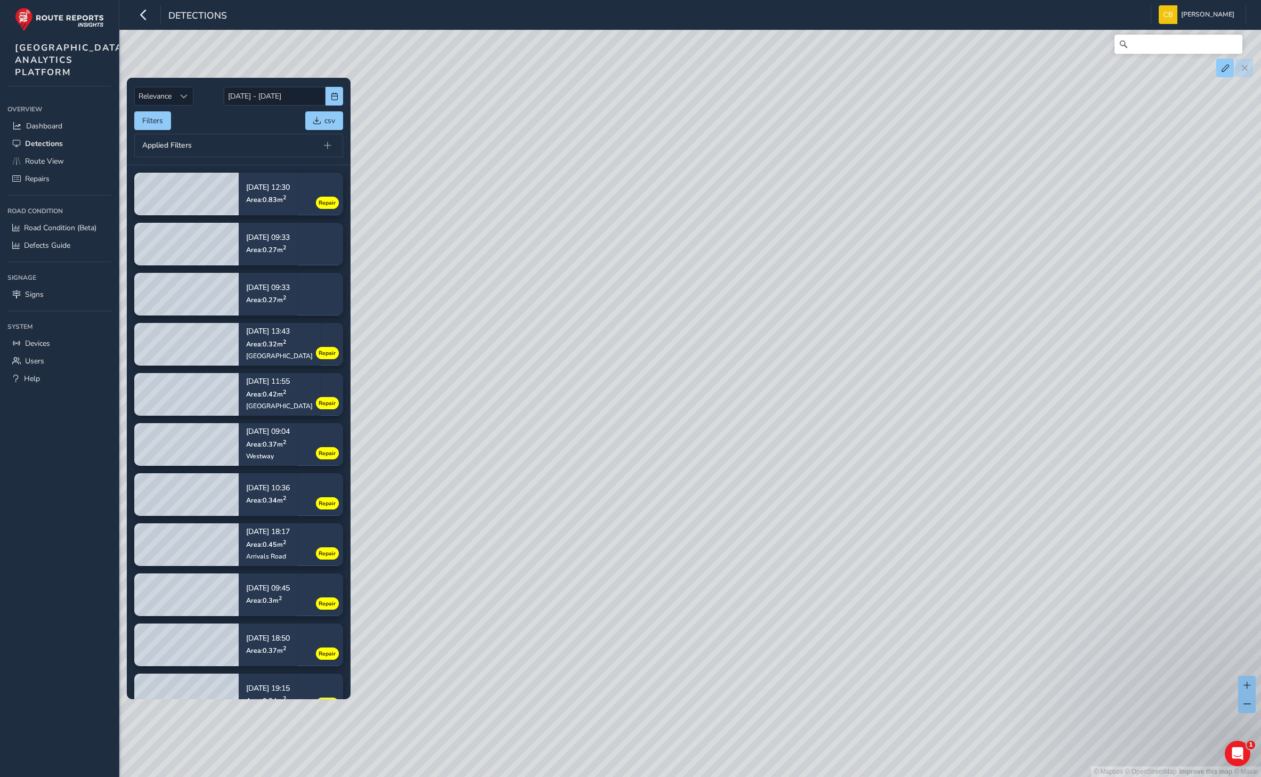
drag, startPoint x: 993, startPoint y: 461, endPoint x: 828, endPoint y: 503, distance: 170.1
click at [698, 357] on div "© Mapbox © OpenStreetMap Improve this map © Maxar" at bounding box center [630, 388] width 1261 height 777
drag, startPoint x: 967, startPoint y: 614, endPoint x: 627, endPoint y: 274, distance: 481.1
click at [627, 274] on div "© Mapbox © OpenStreetMap Improve this map © Maxar" at bounding box center [630, 388] width 1261 height 777
drag, startPoint x: 1047, startPoint y: 550, endPoint x: 812, endPoint y: 488, distance: 243.1
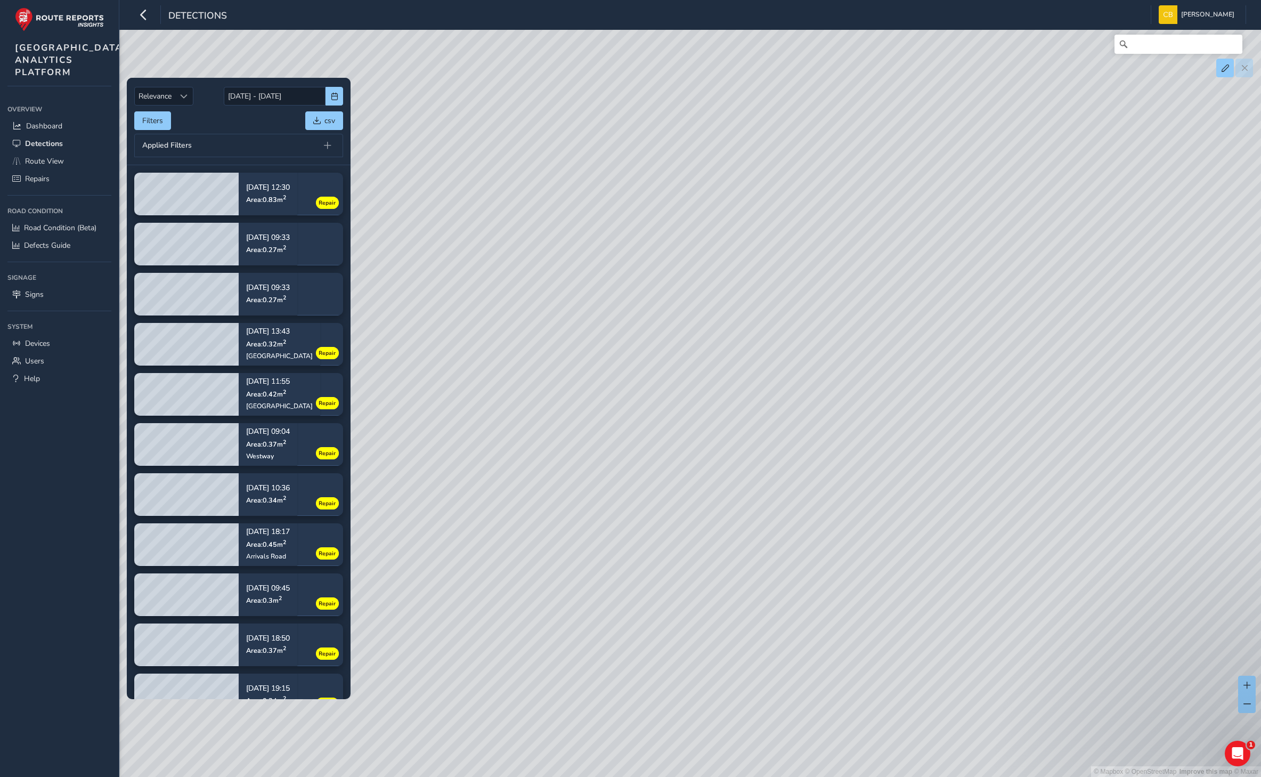
click at [799, 489] on div "© Mapbox © OpenStreetMap Improve this map © Maxar" at bounding box center [630, 388] width 1261 height 777
drag, startPoint x: 804, startPoint y: 494, endPoint x: 742, endPoint y: 508, distance: 63.5
click at [742, 508] on div "© Mapbox © OpenStreetMap Improve this map © Maxar" at bounding box center [630, 388] width 1261 height 777
drag, startPoint x: 726, startPoint y: 375, endPoint x: 717, endPoint y: 415, distance: 41.0
click at [717, 415] on div "© Mapbox © OpenStreetMap Improve this map © Maxar" at bounding box center [630, 388] width 1261 height 777
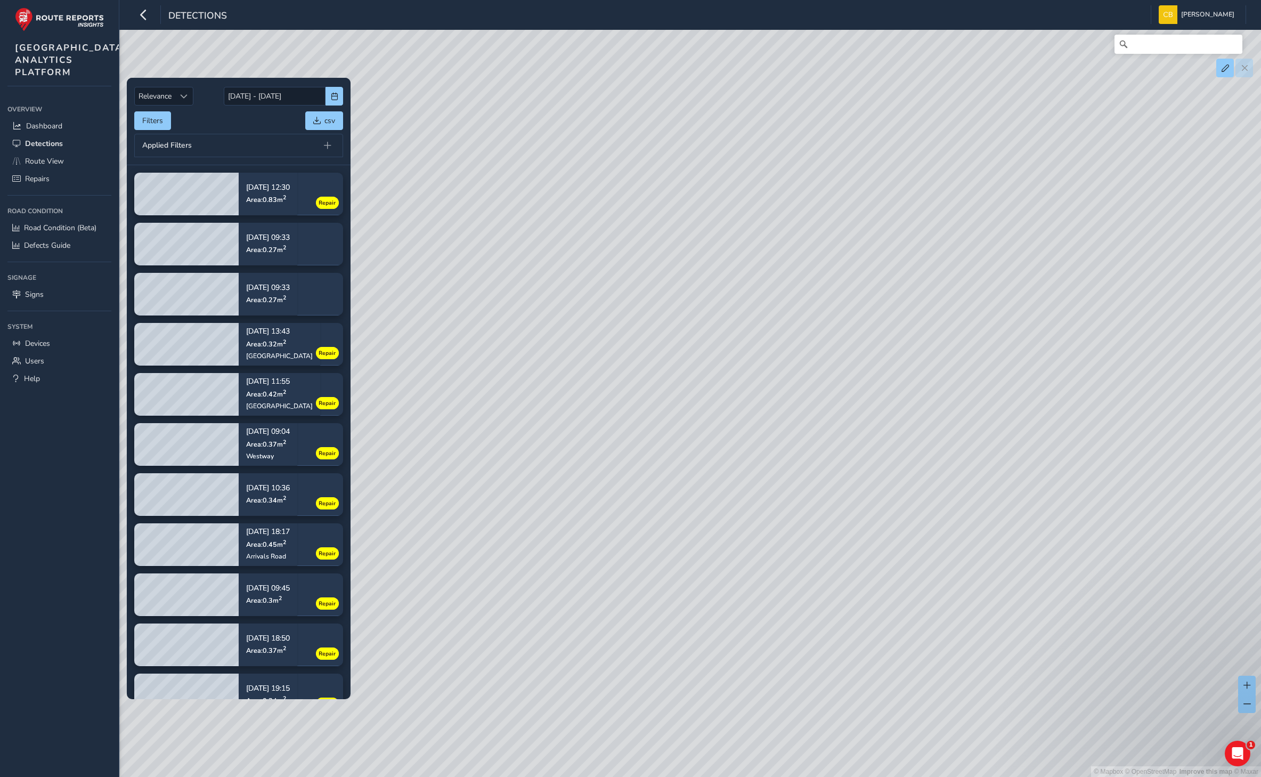
drag, startPoint x: 849, startPoint y: 422, endPoint x: 635, endPoint y: 539, distance: 243.9
click at [635, 539] on div "© Mapbox © OpenStreetMap Improve this map © Maxar" at bounding box center [630, 388] width 1261 height 777
drag, startPoint x: 850, startPoint y: 444, endPoint x: 761, endPoint y: 534, distance: 127.0
click at [761, 534] on div "© Mapbox © OpenStreetMap Improve this map © Maxar" at bounding box center [630, 388] width 1261 height 777
drag, startPoint x: 598, startPoint y: 408, endPoint x: 996, endPoint y: 173, distance: 462.4
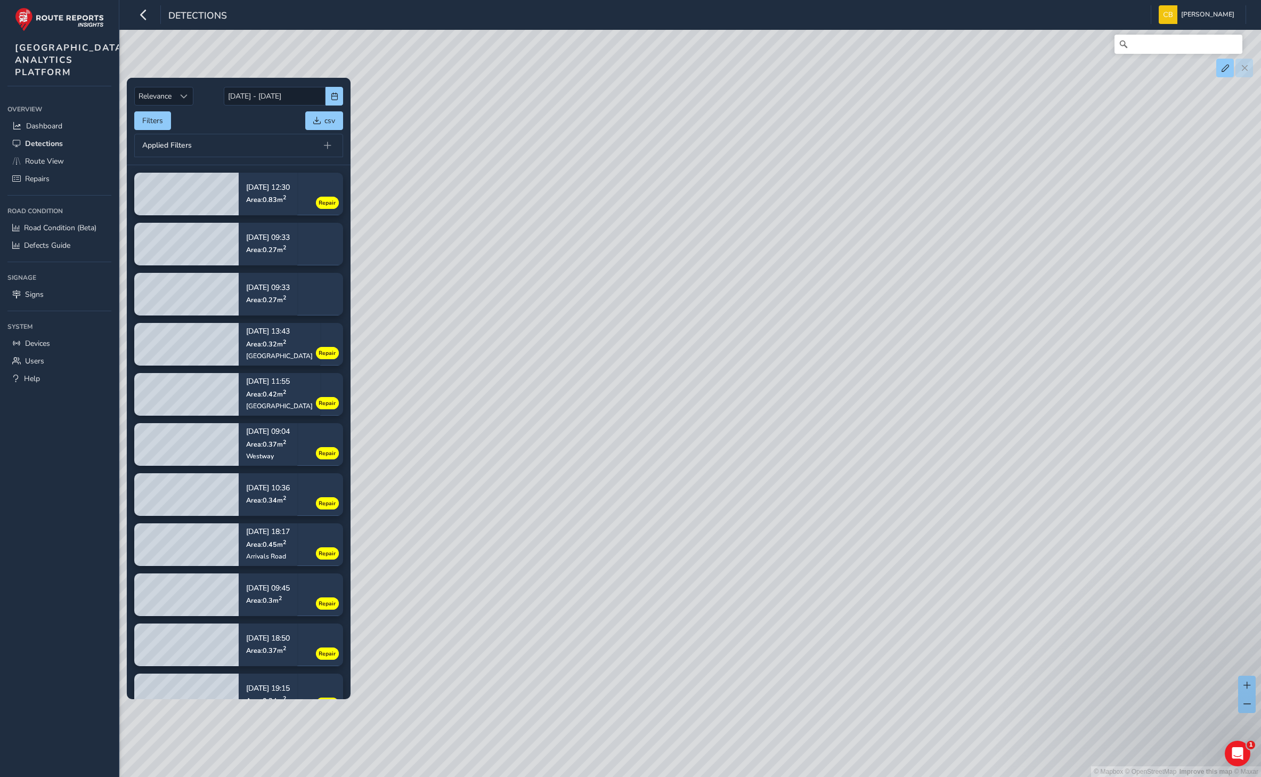
click at [996, 173] on div "© Mapbox © OpenStreetMap Improve this map © Maxar" at bounding box center [630, 388] width 1261 height 777
drag, startPoint x: 657, startPoint y: 449, endPoint x: 982, endPoint y: 294, distance: 359.6
click at [982, 294] on div "© Mapbox © OpenStreetMap Improve this map © Maxar" at bounding box center [630, 388] width 1261 height 777
drag, startPoint x: 765, startPoint y: 443, endPoint x: 1095, endPoint y: 350, distance: 343.7
click at [1095, 351] on div "© Mapbox © OpenStreetMap Improve this map © Maxar" at bounding box center [630, 388] width 1261 height 777
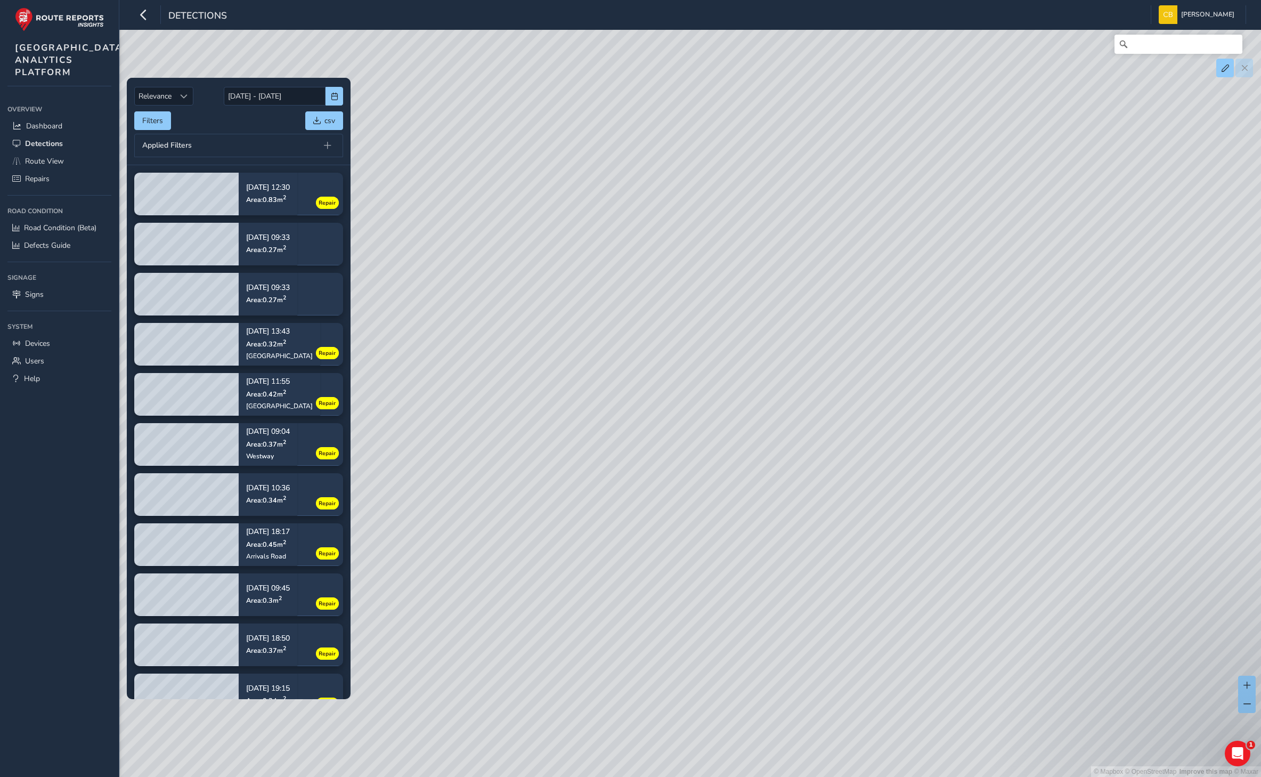
click at [1080, 345] on div "© Mapbox © OpenStreetMap Improve this map © Maxar" at bounding box center [630, 388] width 1261 height 777
drag, startPoint x: 683, startPoint y: 347, endPoint x: 1110, endPoint y: 348, distance: 426.8
click at [1110, 348] on div "© Mapbox © OpenStreetMap Improve this map © Maxar" at bounding box center [630, 388] width 1261 height 777
drag, startPoint x: 673, startPoint y: 427, endPoint x: 1103, endPoint y: 357, distance: 436.1
click at [1103, 357] on div "© Mapbox © OpenStreetMap Improve this map © Maxar" at bounding box center [630, 388] width 1261 height 777
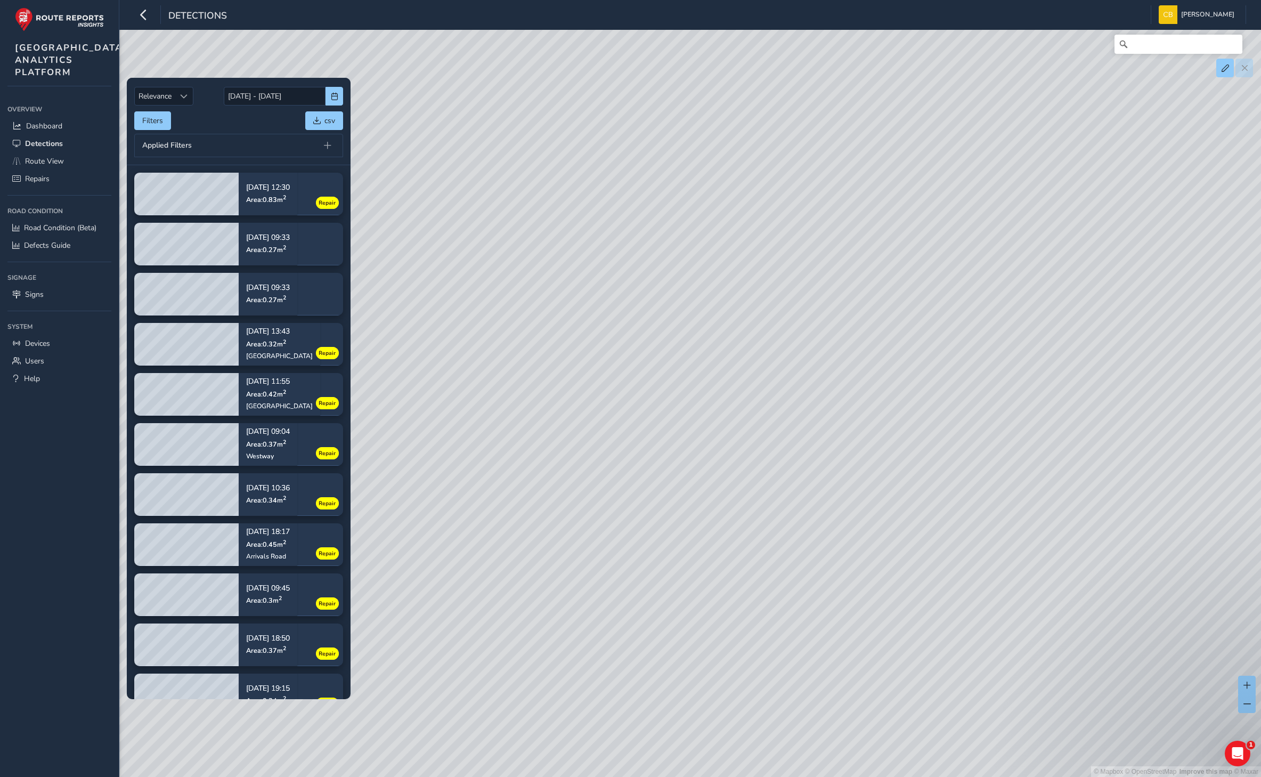
drag, startPoint x: 590, startPoint y: 396, endPoint x: 945, endPoint y: 411, distance: 355.1
click at [966, 411] on div "© Mapbox © OpenStreetMap Improve this map © Maxar" at bounding box center [630, 388] width 1261 height 777
drag, startPoint x: 597, startPoint y: 405, endPoint x: 1031, endPoint y: 438, distance: 435.5
click at [1031, 440] on div "© Mapbox © OpenStreetMap Improve this map © Maxar" at bounding box center [630, 388] width 1261 height 777
drag, startPoint x: 563, startPoint y: 413, endPoint x: 797, endPoint y: 392, distance: 234.8
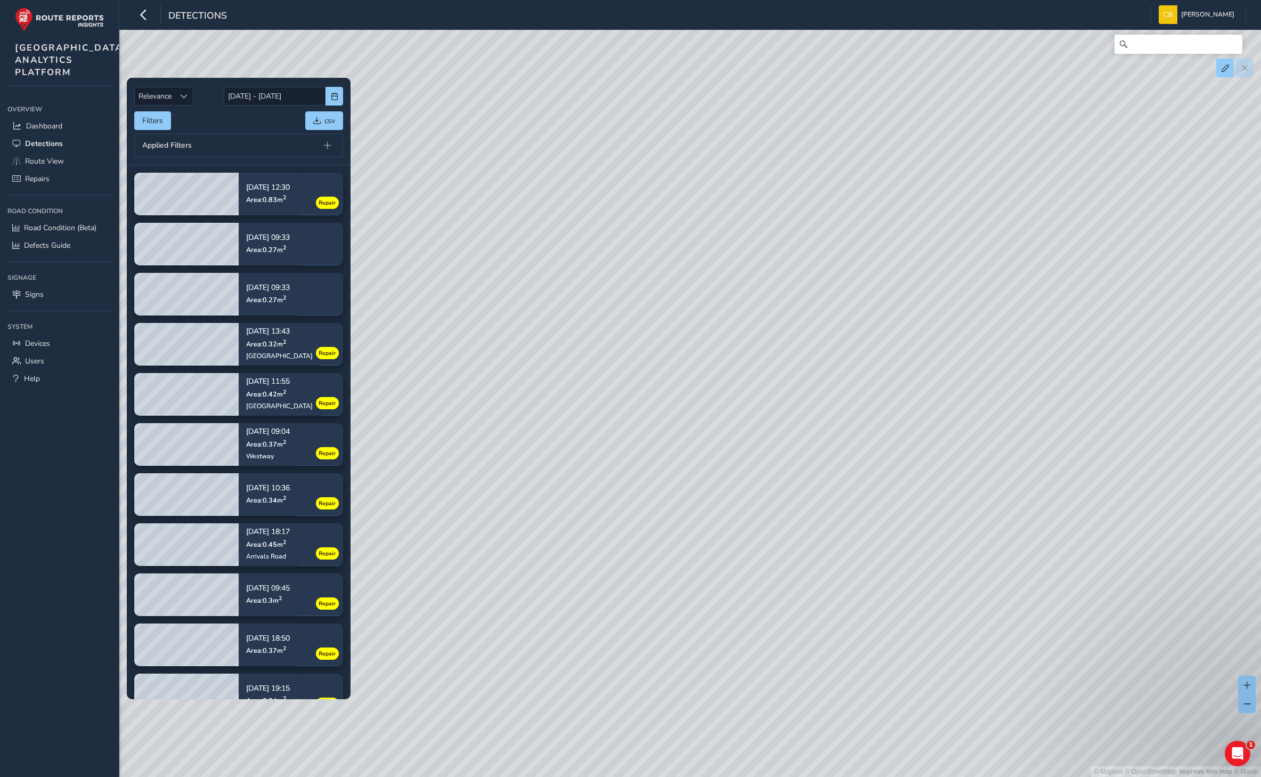
click at [797, 392] on div "© Mapbox © OpenStreetMap Improve this map © Maxar" at bounding box center [630, 388] width 1261 height 777
drag, startPoint x: 627, startPoint y: 300, endPoint x: 881, endPoint y: 510, distance: 329.3
click at [881, 510] on div "© Mapbox © OpenStreetMap Improve this map © Maxar" at bounding box center [630, 388] width 1261 height 777
click at [992, 267] on div "© Mapbox © OpenStreetMap Improve this map © Maxar" at bounding box center [630, 388] width 1261 height 777
drag, startPoint x: 1053, startPoint y: 256, endPoint x: 830, endPoint y: 329, distance: 234.9
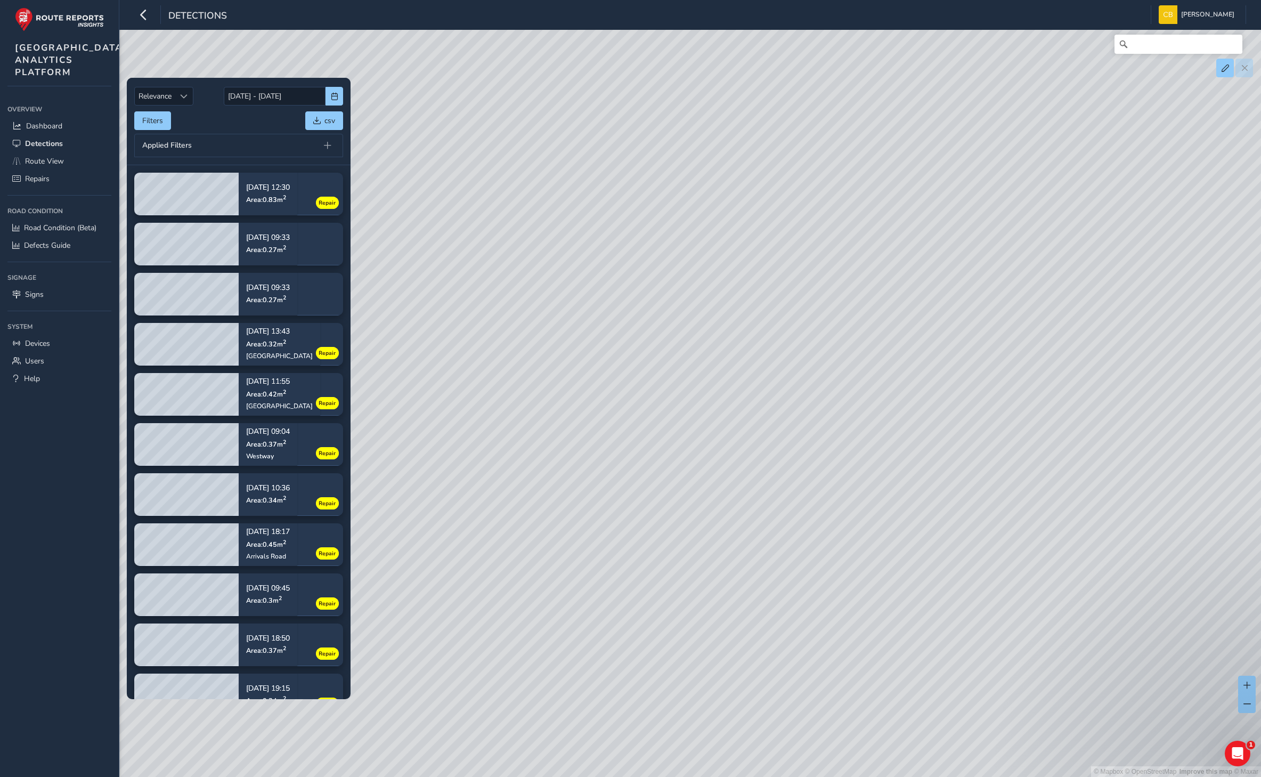
click at [830, 329] on div "© Mapbox © OpenStreetMap Improve this map © Maxar" at bounding box center [630, 388] width 1261 height 777
drag, startPoint x: 937, startPoint y: 320, endPoint x: 857, endPoint y: 340, distance: 81.9
click at [857, 340] on div "© Mapbox © OpenStreetMap Improve this map © Maxar" at bounding box center [630, 388] width 1261 height 777
drag, startPoint x: 1188, startPoint y: 280, endPoint x: 1045, endPoint y: 323, distance: 149.0
click at [1045, 323] on div "© Mapbox © OpenStreetMap Improve this map © Maxar" at bounding box center [630, 388] width 1261 height 777
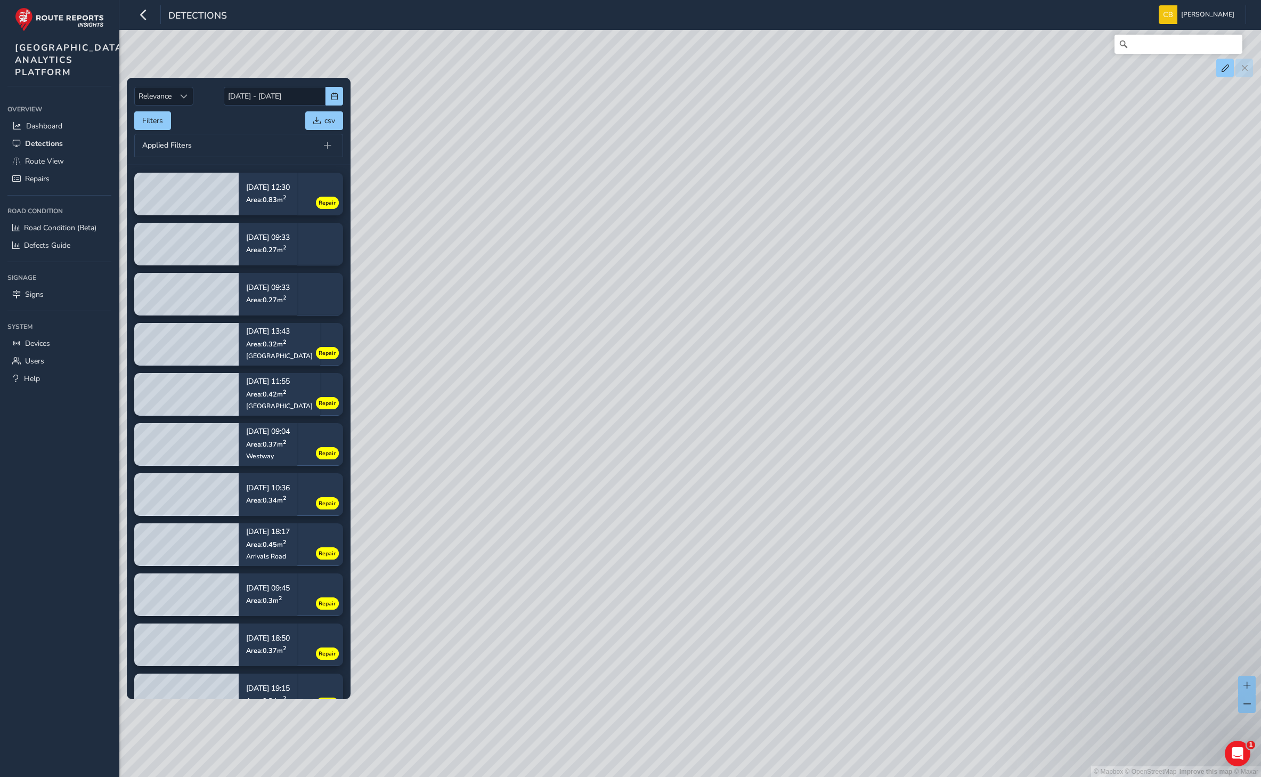
drag, startPoint x: 1001, startPoint y: 352, endPoint x: 870, endPoint y: 343, distance: 130.8
click at [870, 343] on div "© Mapbox © OpenStreetMap Improve this map © Maxar" at bounding box center [630, 388] width 1261 height 777
drag, startPoint x: 1102, startPoint y: 301, endPoint x: 1119, endPoint y: 304, distance: 17.3
click at [1106, 302] on div "© Mapbox © OpenStreetMap Improve this map © Maxar" at bounding box center [630, 388] width 1261 height 777
drag, startPoint x: 859, startPoint y: 367, endPoint x: 906, endPoint y: 369, distance: 47.5
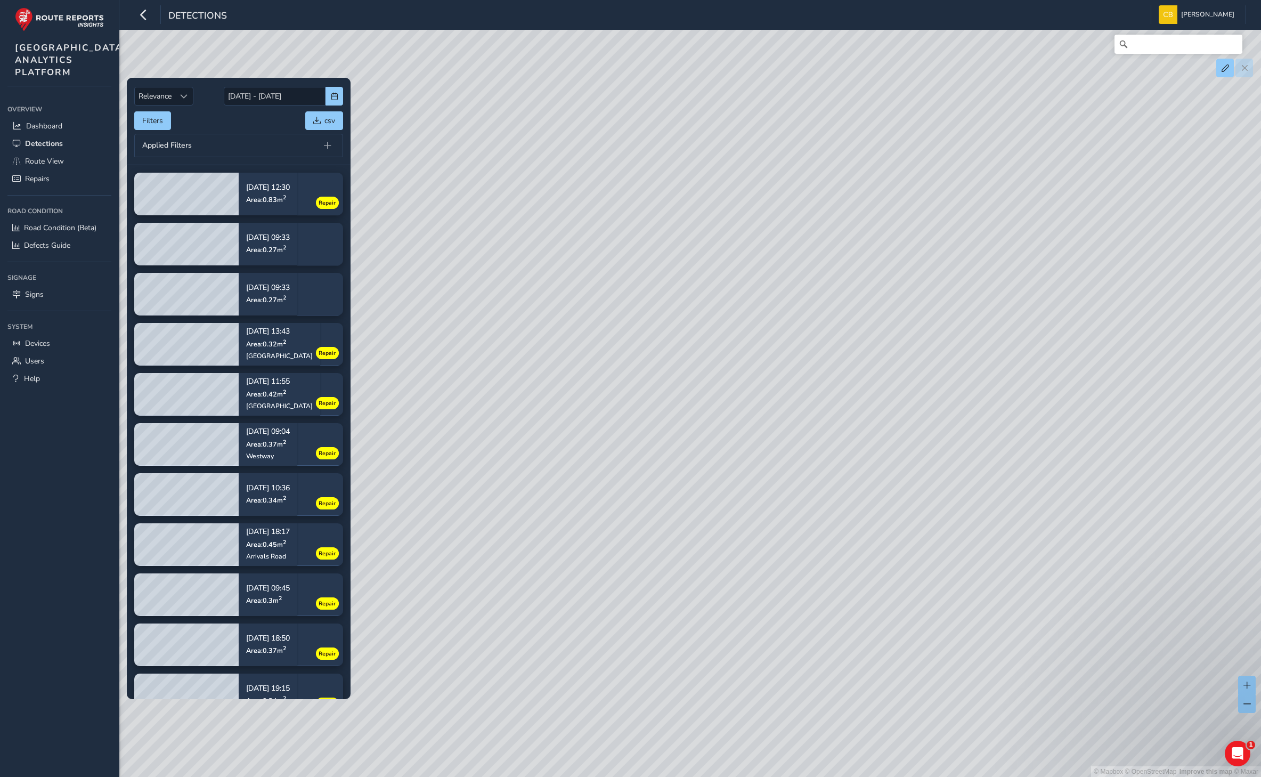
click at [906, 369] on div "© Mapbox © OpenStreetMap Improve this map © Maxar" at bounding box center [630, 388] width 1261 height 777
drag, startPoint x: 832, startPoint y: 363, endPoint x: 790, endPoint y: 352, distance: 42.9
click at [790, 352] on div "© Mapbox © OpenStreetMap Improve this map © Maxar" at bounding box center [630, 388] width 1261 height 777
drag, startPoint x: 515, startPoint y: 448, endPoint x: 721, endPoint y: 411, distance: 209.4
click at [721, 411] on div "© Mapbox © OpenStreetMap Improve this map © Maxar" at bounding box center [630, 388] width 1261 height 777
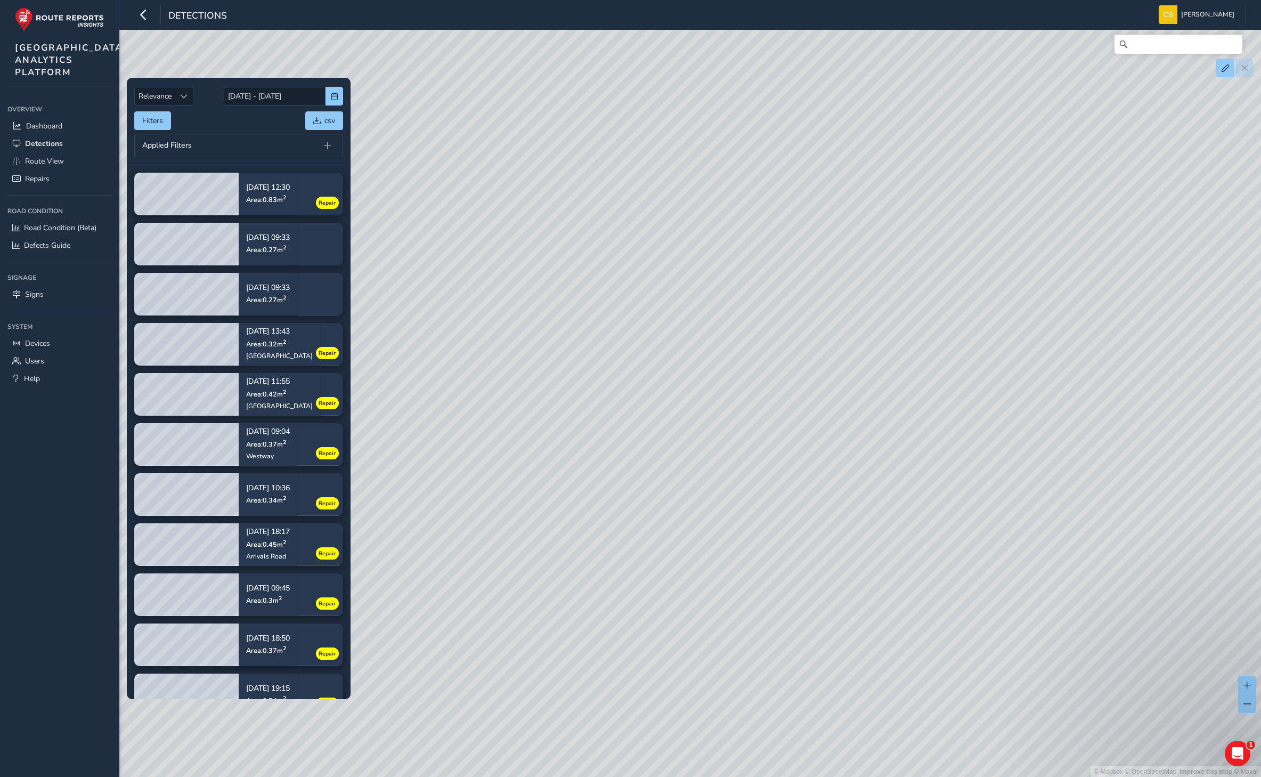
drag, startPoint x: 1128, startPoint y: 414, endPoint x: 593, endPoint y: 408, distance: 535.5
click at [593, 408] on div "© Mapbox © OpenStreetMap Improve this map © Maxar" at bounding box center [630, 388] width 1261 height 777
drag, startPoint x: 631, startPoint y: 339, endPoint x: 822, endPoint y: 489, distance: 242.4
click at [822, 489] on div "© Mapbox © OpenStreetMap Improve this map © Maxar" at bounding box center [630, 388] width 1261 height 777
drag, startPoint x: 884, startPoint y: 448, endPoint x: 941, endPoint y: 470, distance: 61.0
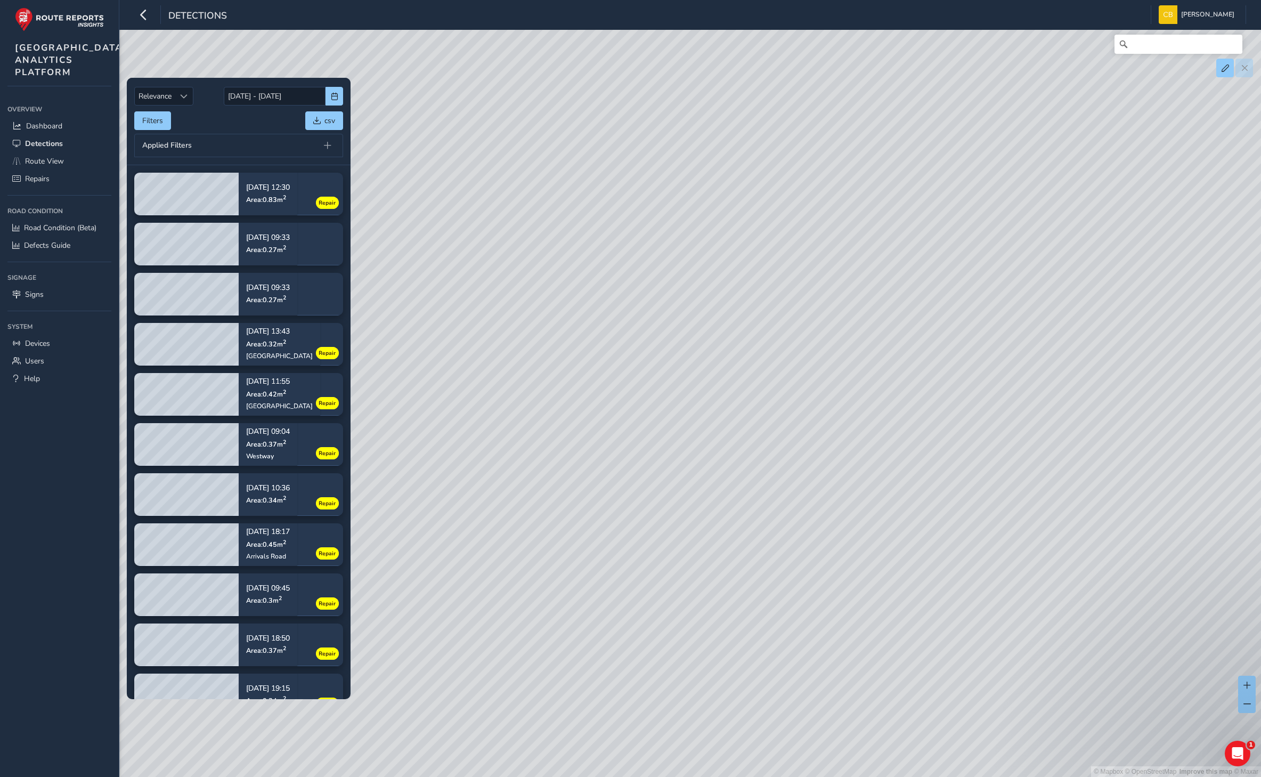
click at [941, 470] on div "© Mapbox © OpenStreetMap Improve this map © Maxar" at bounding box center [630, 388] width 1261 height 777
drag, startPoint x: 707, startPoint y: 440, endPoint x: 782, endPoint y: 454, distance: 76.0
click at [782, 454] on div "© Mapbox © OpenStreetMap Improve this map © Maxar" at bounding box center [630, 388] width 1261 height 777
drag, startPoint x: 617, startPoint y: 459, endPoint x: 769, endPoint y: 424, distance: 155.2
click at [769, 424] on div "© Mapbox © OpenStreetMap Improve this map © Maxar" at bounding box center [630, 388] width 1261 height 777
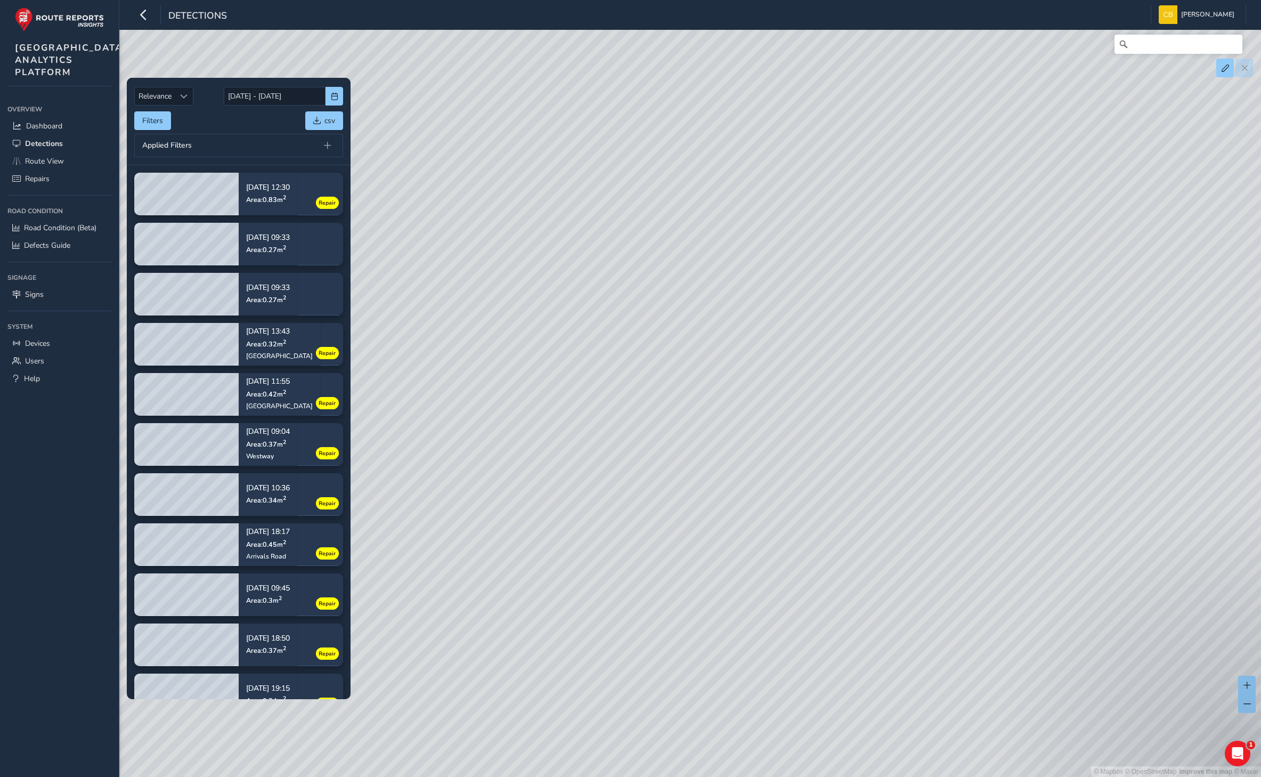
drag, startPoint x: 633, startPoint y: 543, endPoint x: 1170, endPoint y: 434, distance: 548.1
click at [1170, 434] on div "© Mapbox © OpenStreetMap Improve this map © Maxar" at bounding box center [630, 388] width 1261 height 777
click at [52, 166] on span "Route View" at bounding box center [44, 161] width 39 height 10
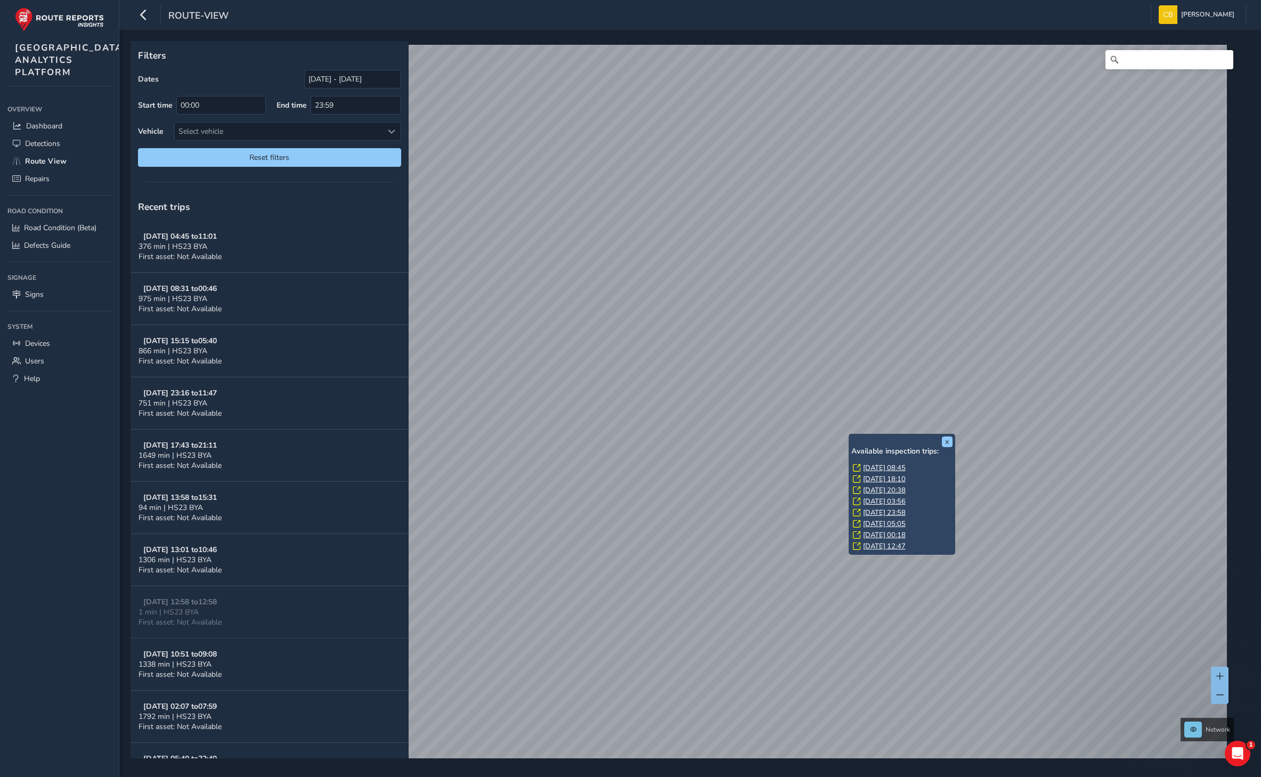
click at [882, 466] on link "[DATE] 08:45" at bounding box center [884, 468] width 43 height 10
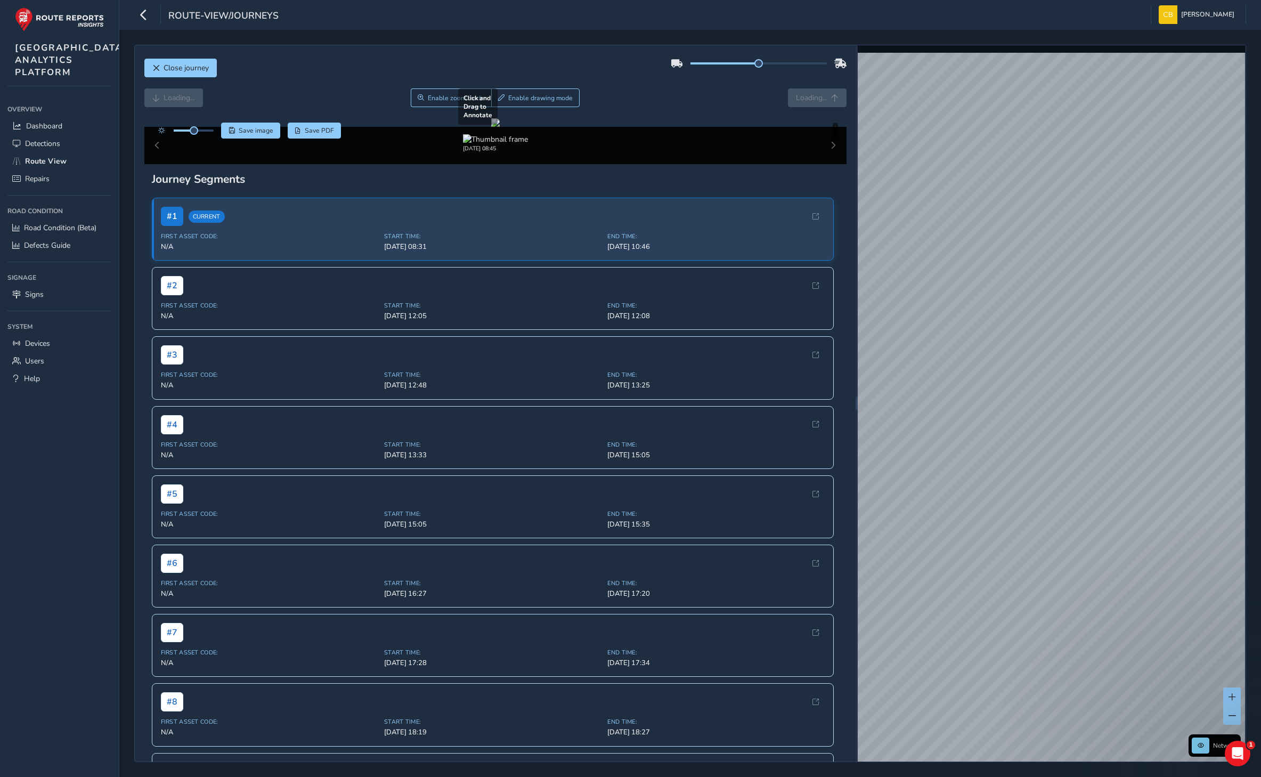
click at [500, 127] on div at bounding box center [495, 122] width 9 height 9
click at [507, 295] on div "# 2" at bounding box center [493, 284] width 664 height 19
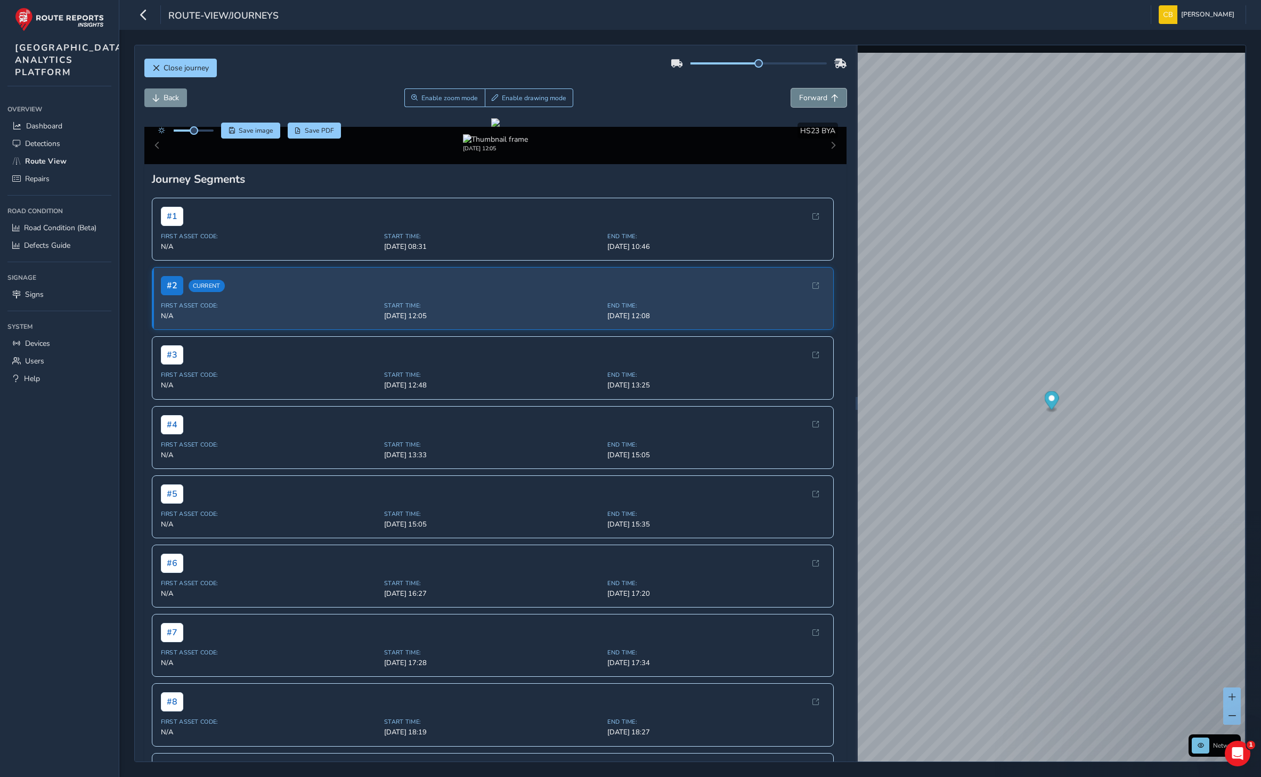
click at [808, 92] on button "Forward" at bounding box center [818, 97] width 55 height 19
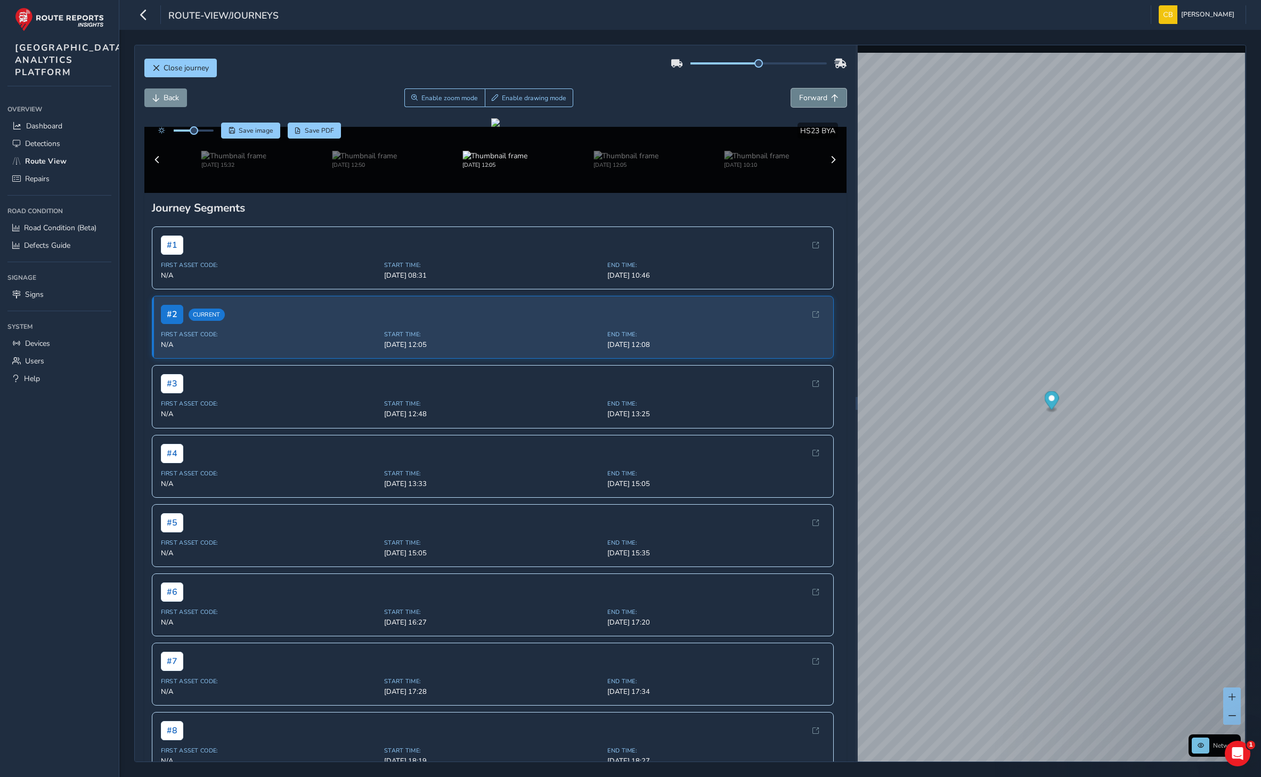
click at [808, 92] on button "Forward" at bounding box center [818, 97] width 55 height 19
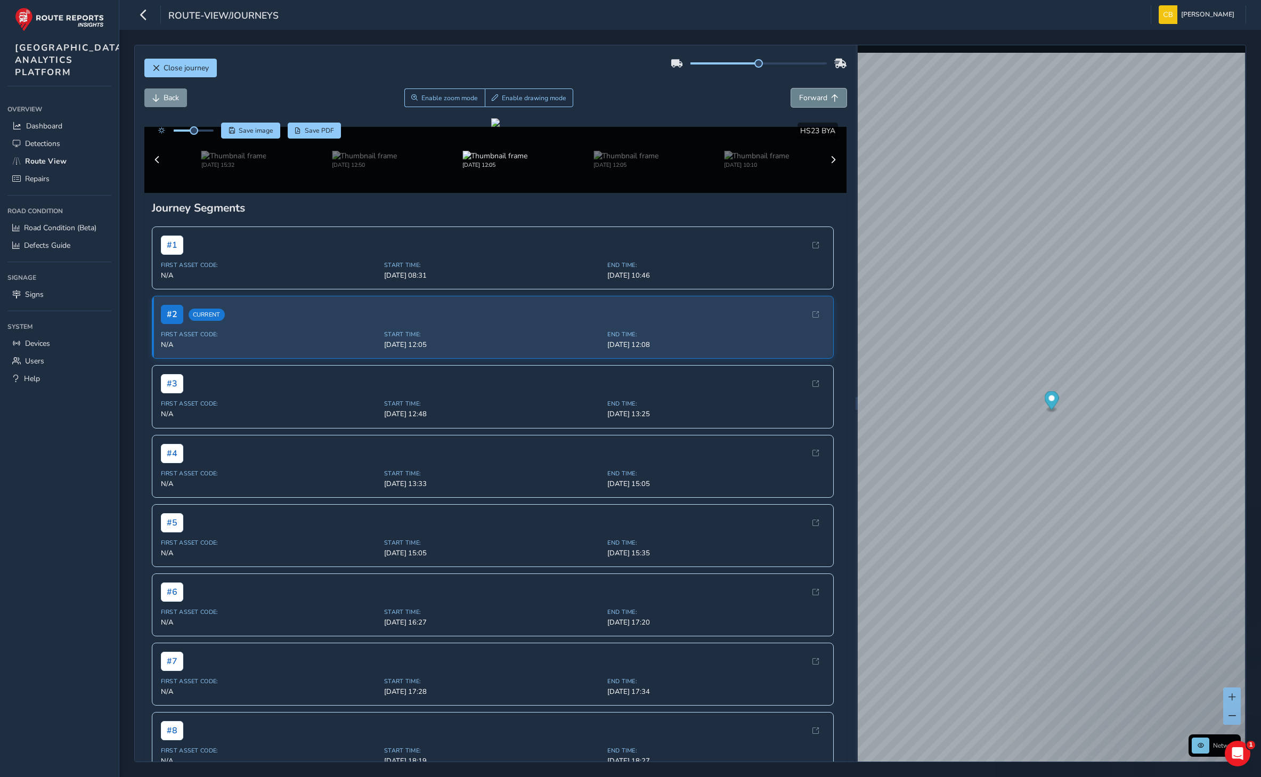
click at [808, 92] on button "Forward" at bounding box center [818, 97] width 55 height 19
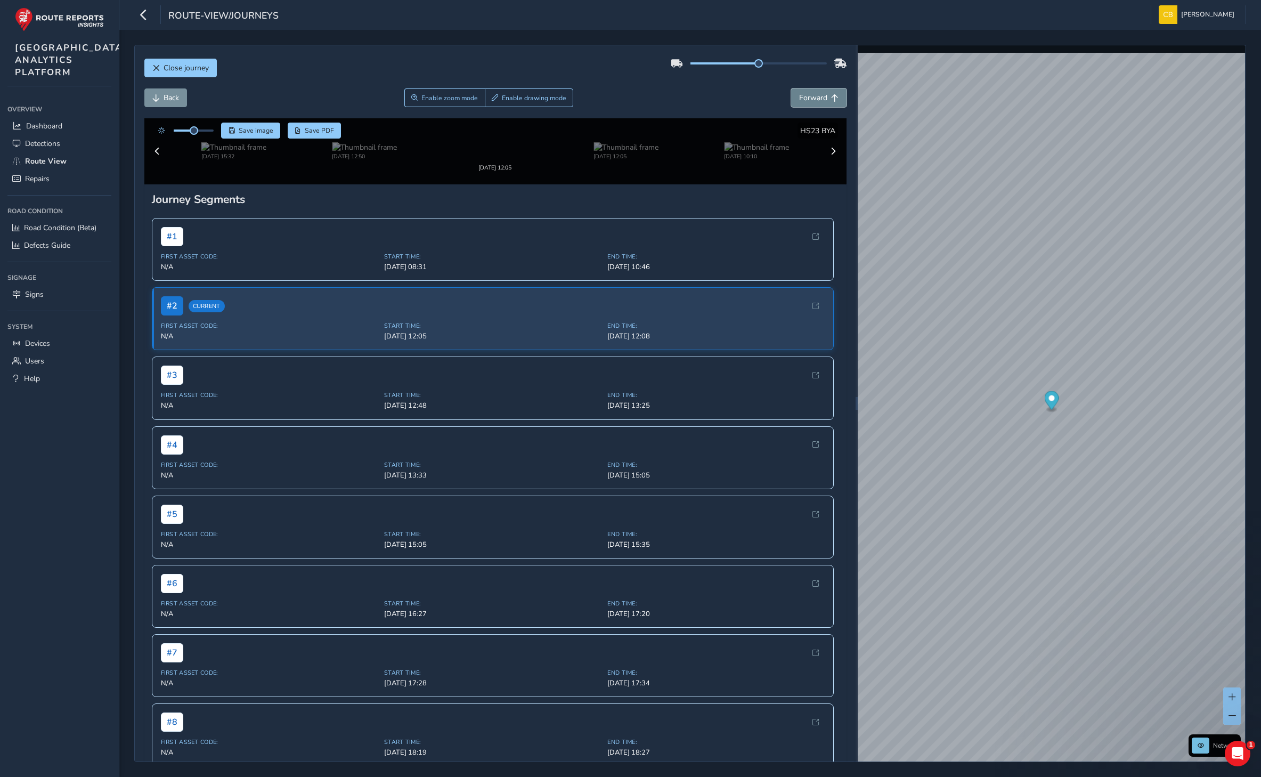
click at [808, 92] on button "Forward" at bounding box center [818, 97] width 55 height 19
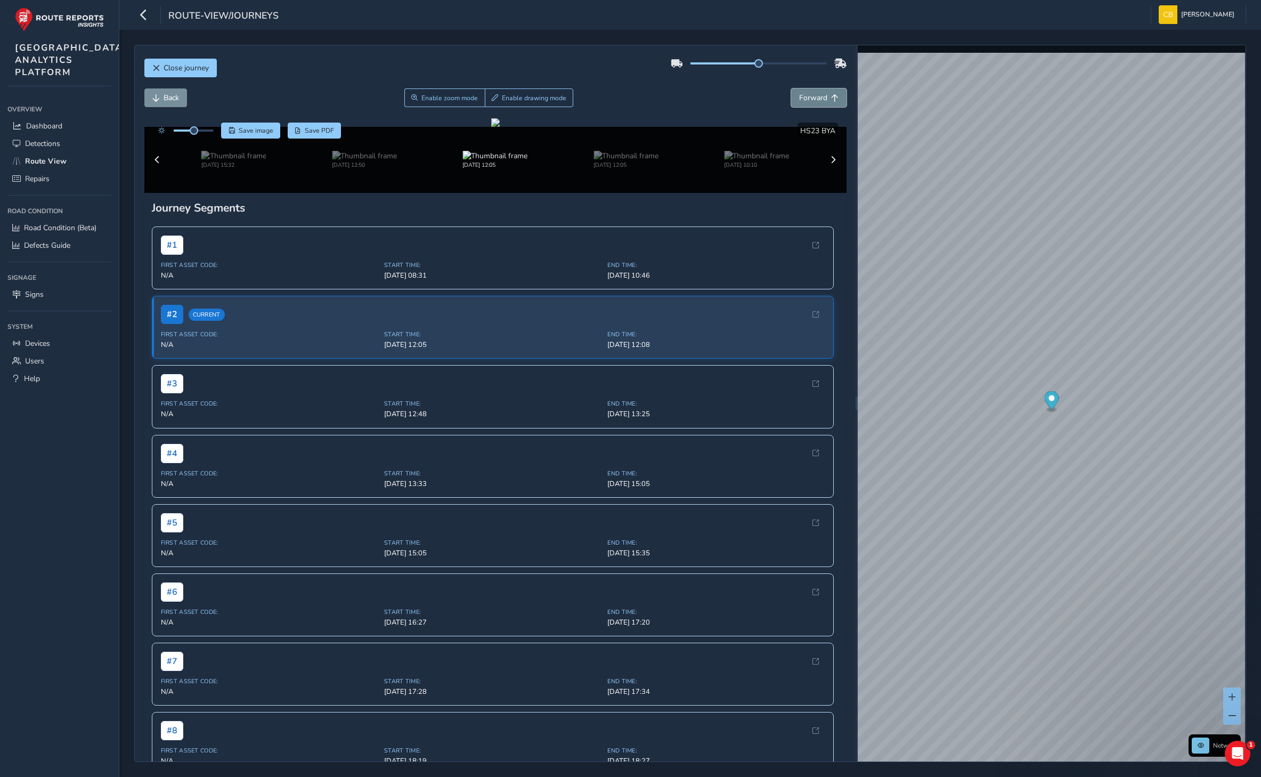
click at [808, 92] on button "Forward" at bounding box center [818, 97] width 55 height 19
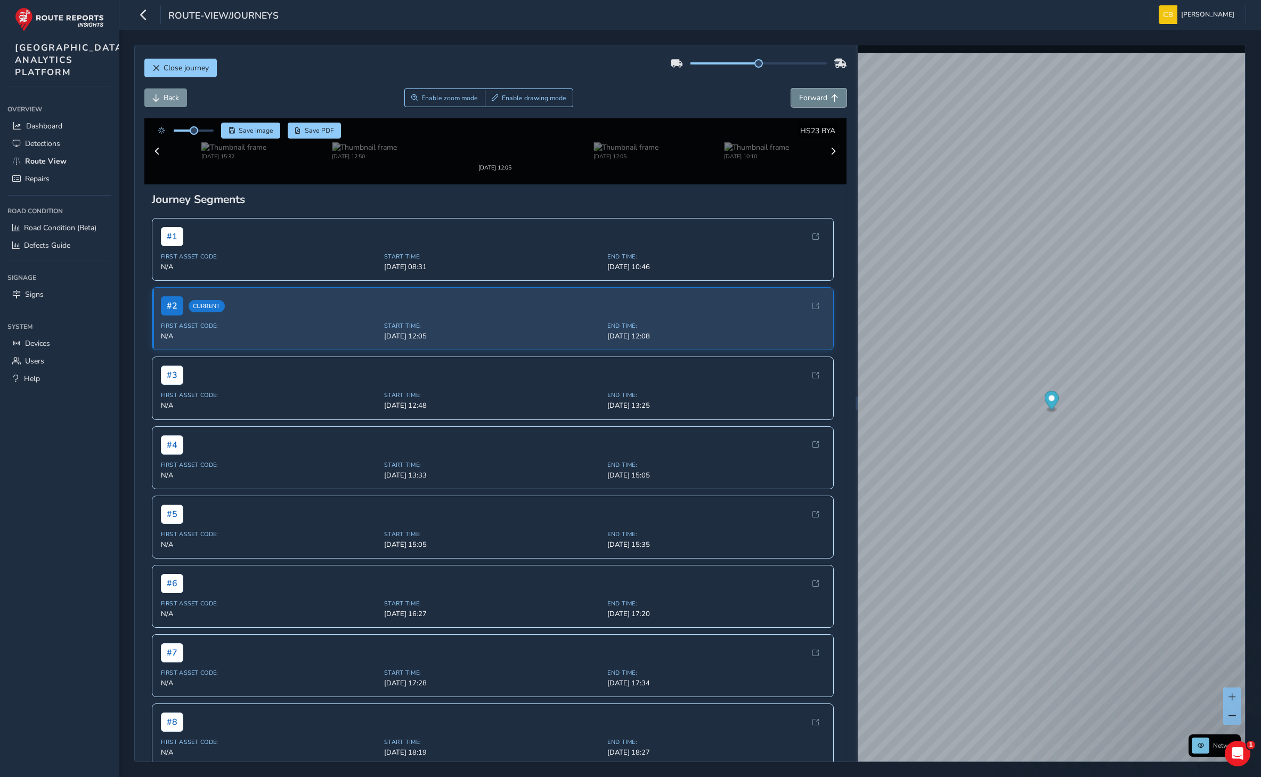
click at [808, 92] on button "Forward" at bounding box center [818, 97] width 55 height 19
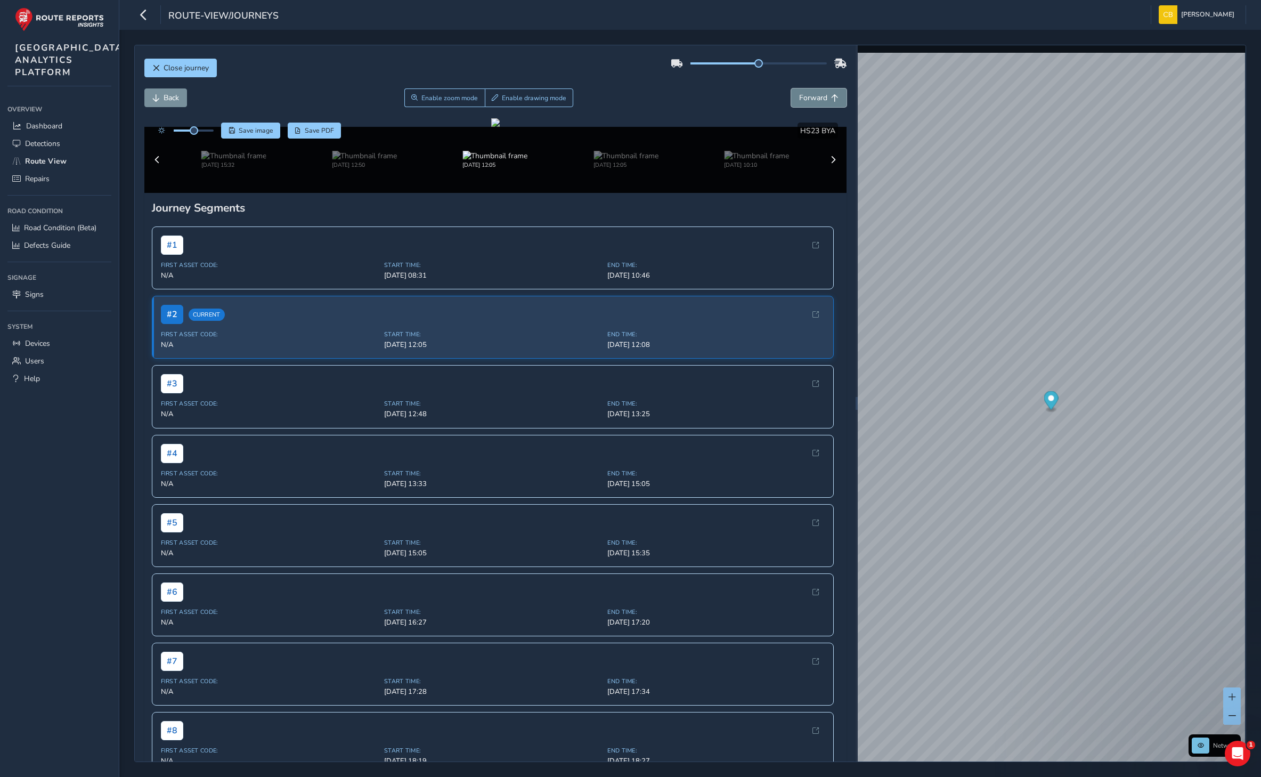
click at [808, 92] on button "Forward" at bounding box center [818, 97] width 55 height 19
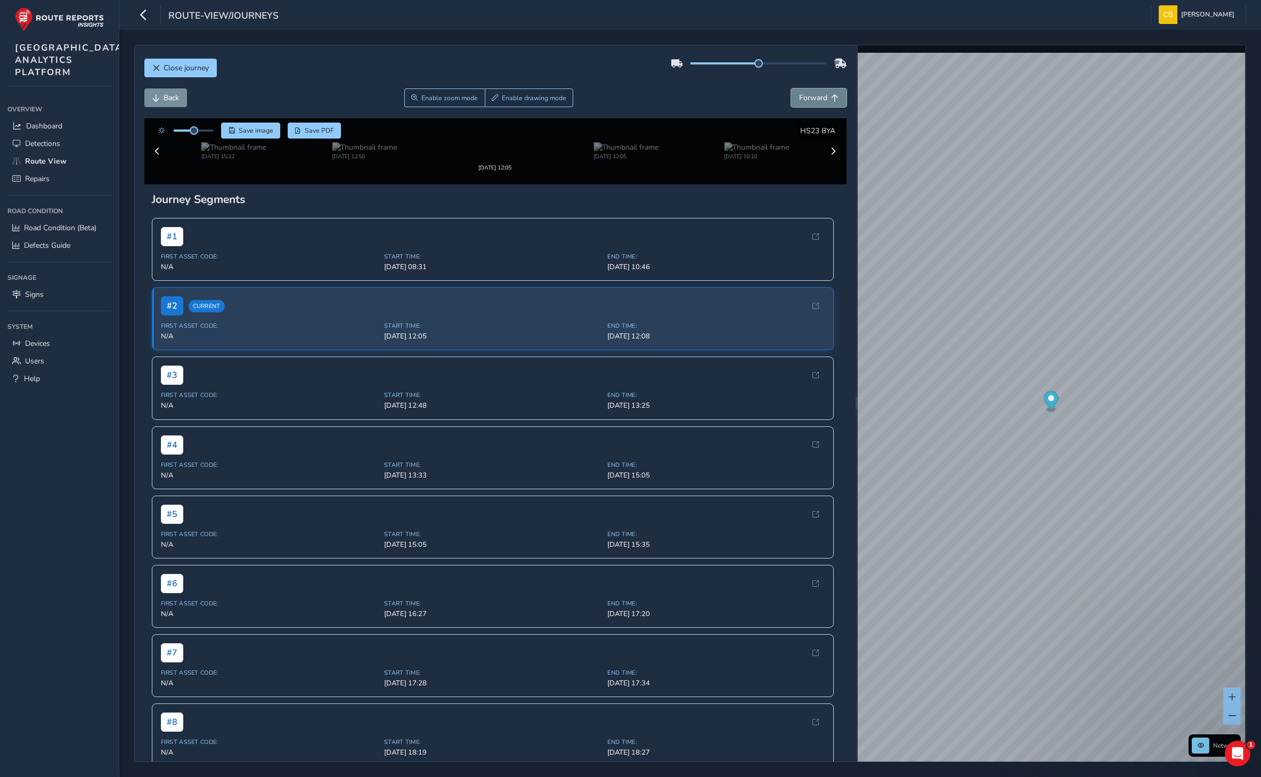
click at [808, 92] on button "Forward" at bounding box center [818, 97] width 55 height 19
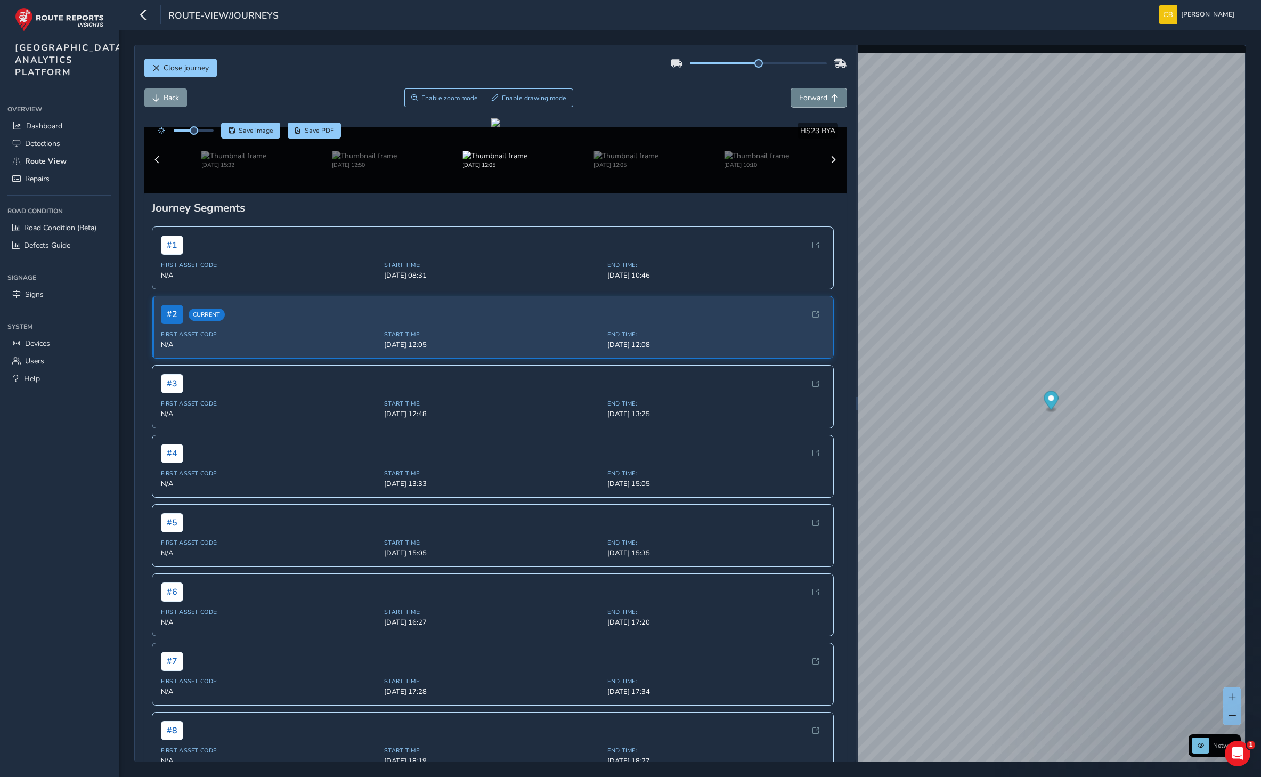
click at [808, 92] on button "Forward" at bounding box center [818, 97] width 55 height 19
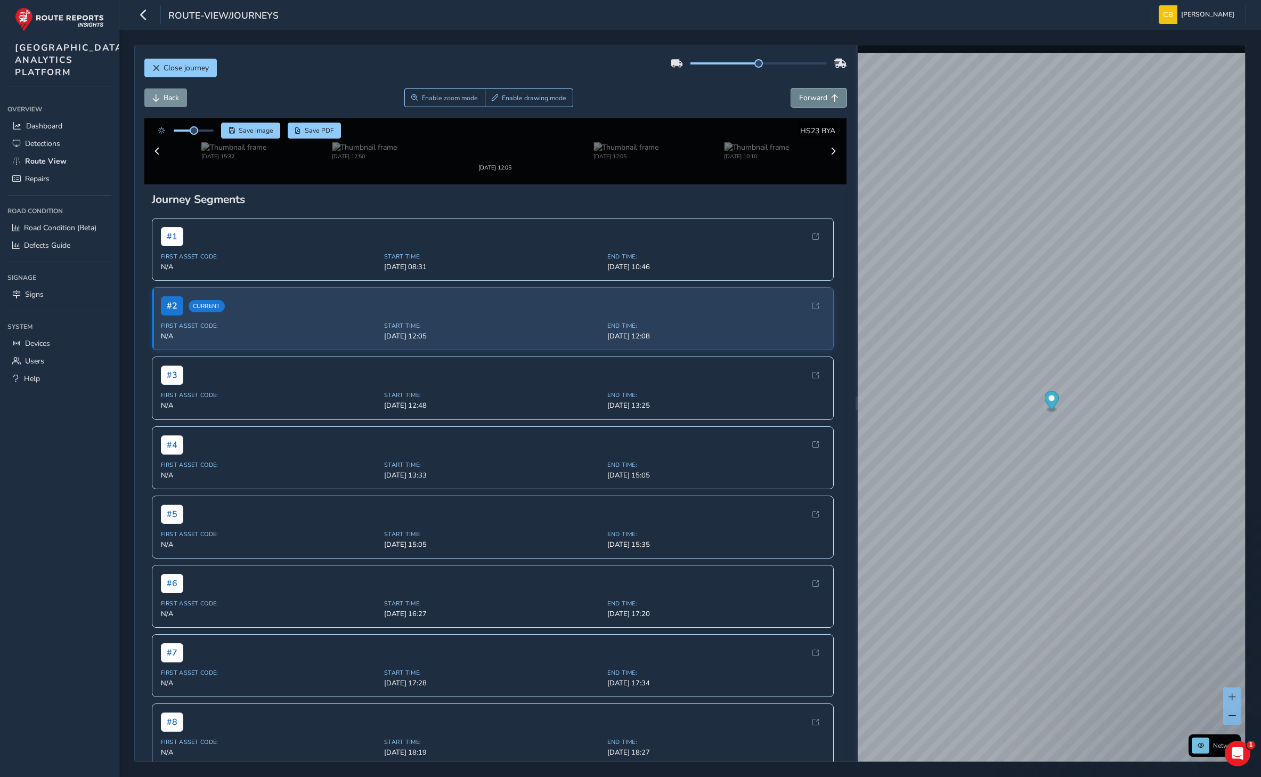
click at [808, 92] on button "Forward" at bounding box center [818, 97] width 55 height 19
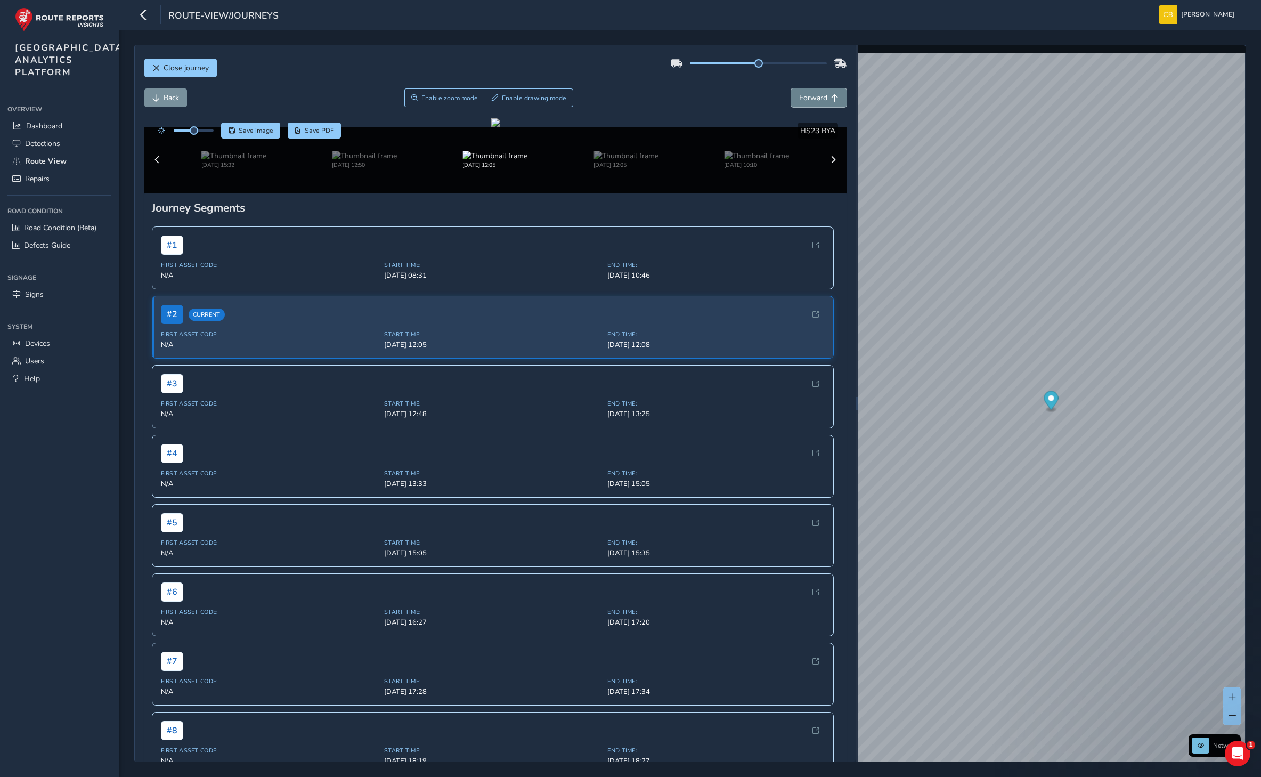
click at [808, 92] on button "Forward" at bounding box center [818, 97] width 55 height 19
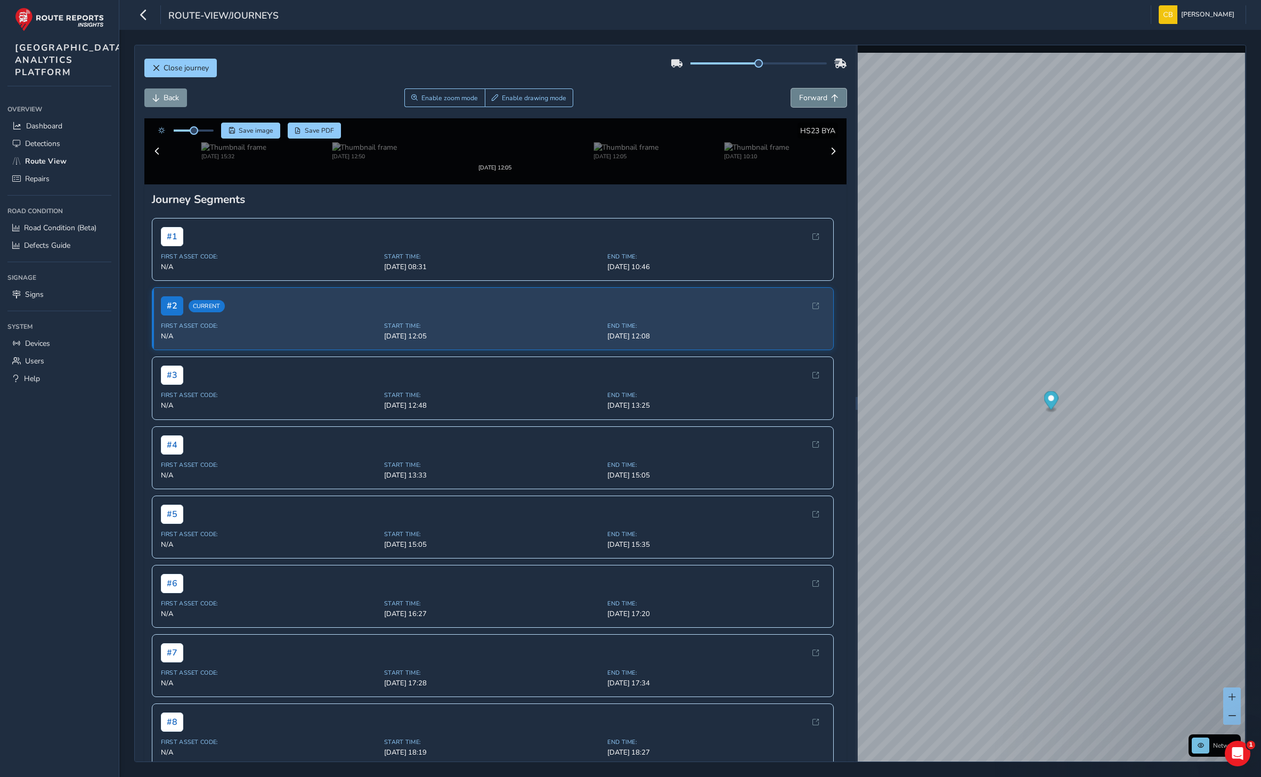
click at [808, 92] on button "Forward" at bounding box center [818, 97] width 55 height 19
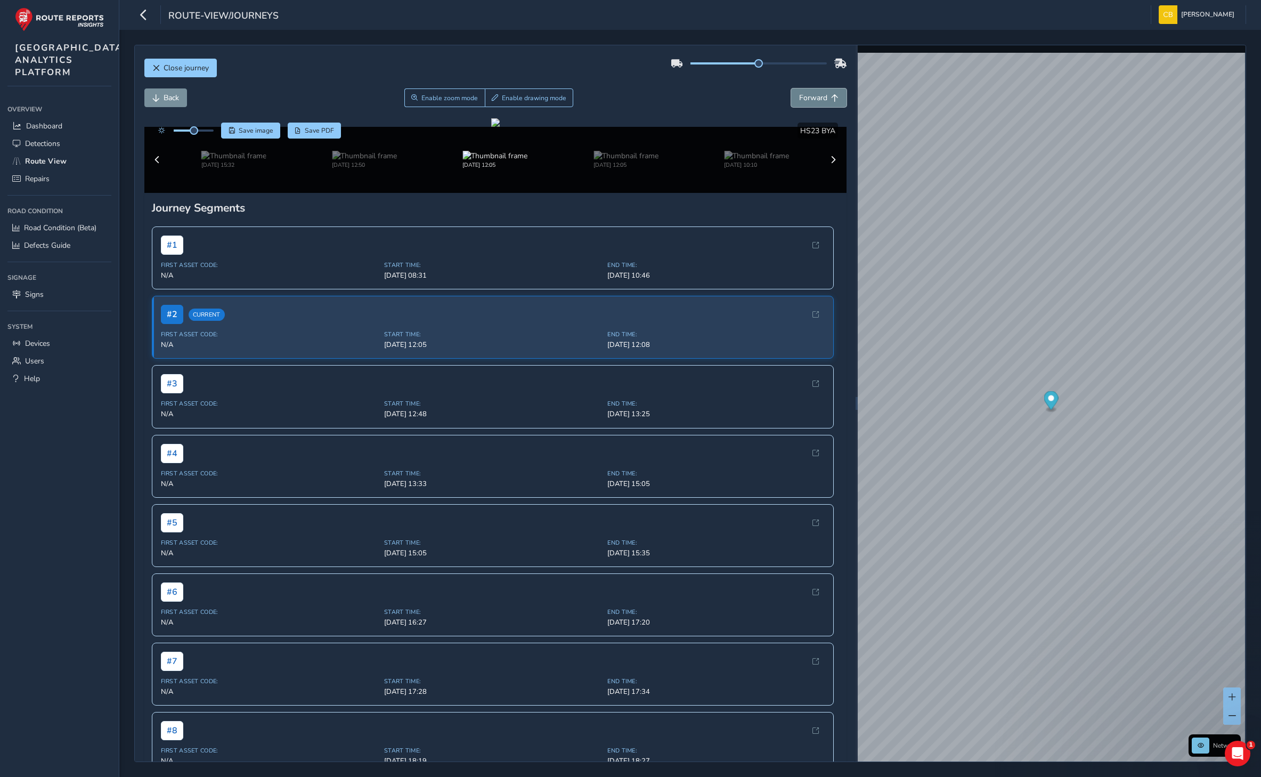
click at [808, 92] on button "Forward" at bounding box center [818, 97] width 55 height 19
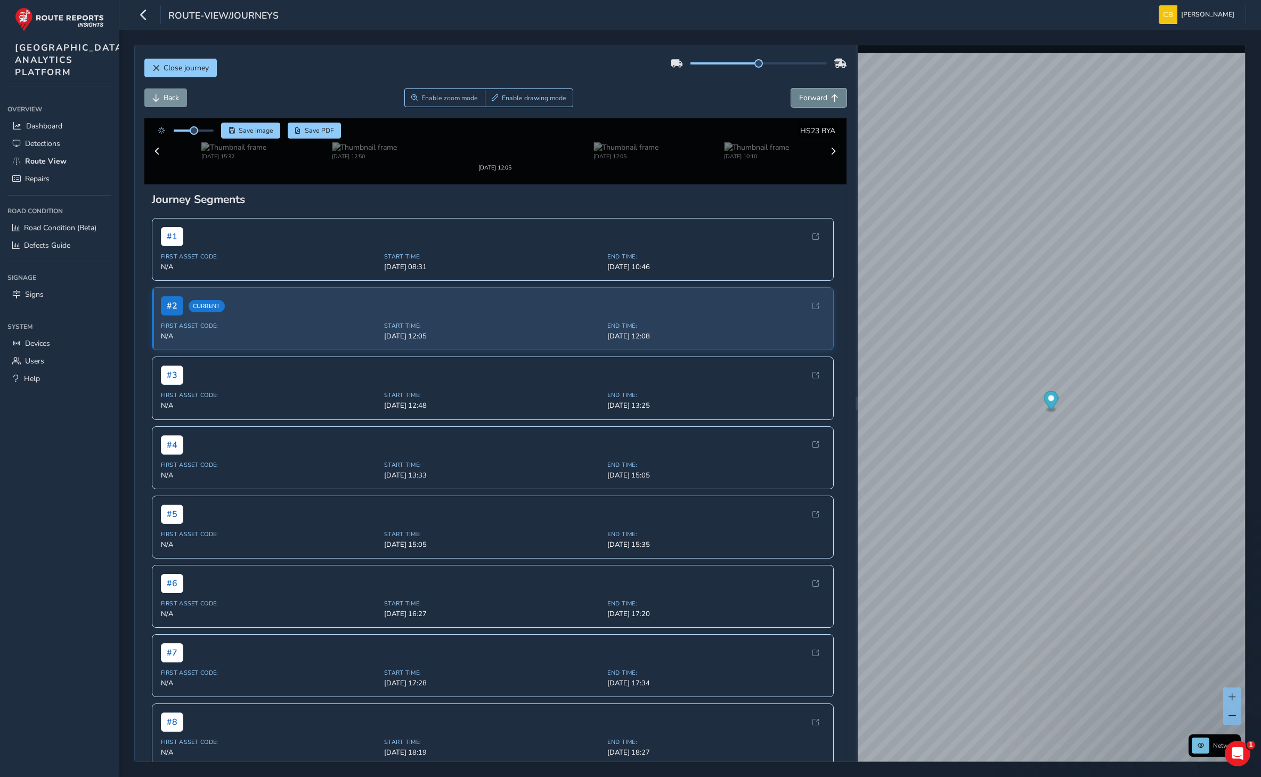
click at [808, 92] on button "Forward" at bounding box center [818, 97] width 55 height 19
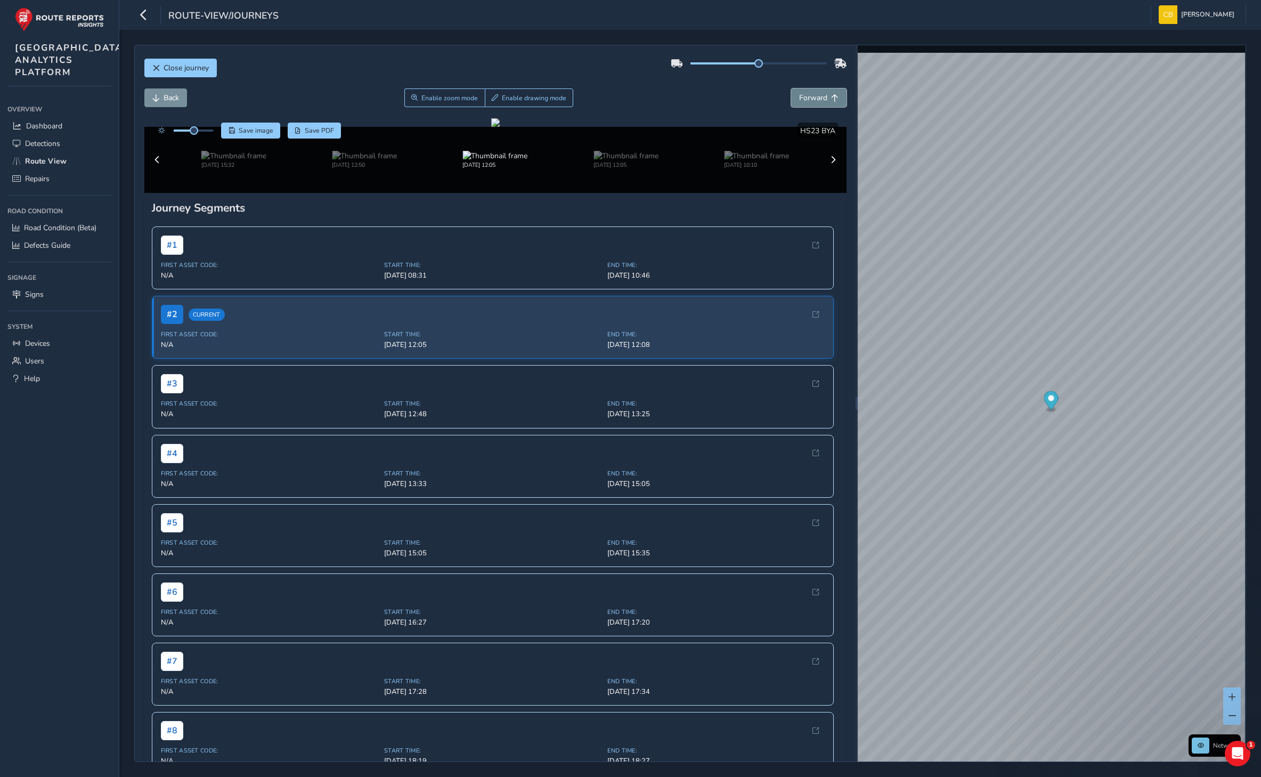
click at [808, 92] on button "Forward" at bounding box center [818, 97] width 55 height 19
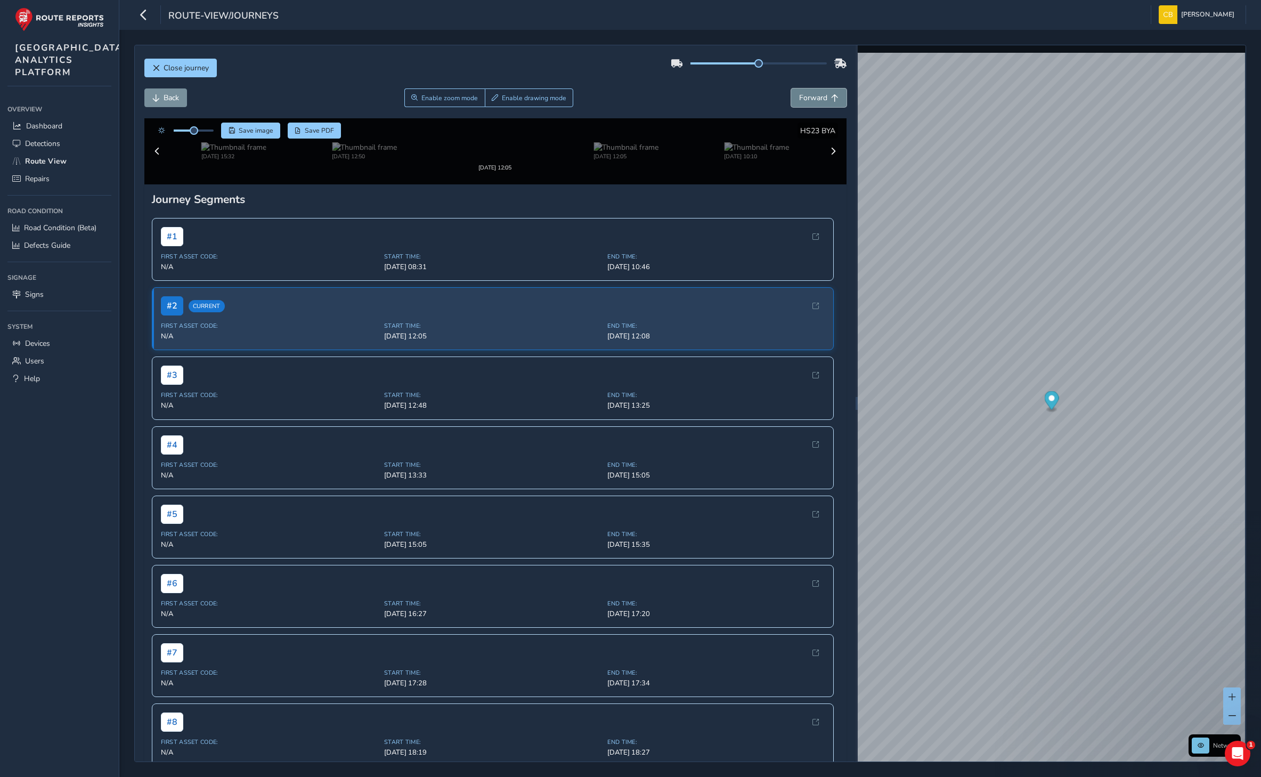
click at [808, 92] on button "Forward" at bounding box center [818, 97] width 55 height 19
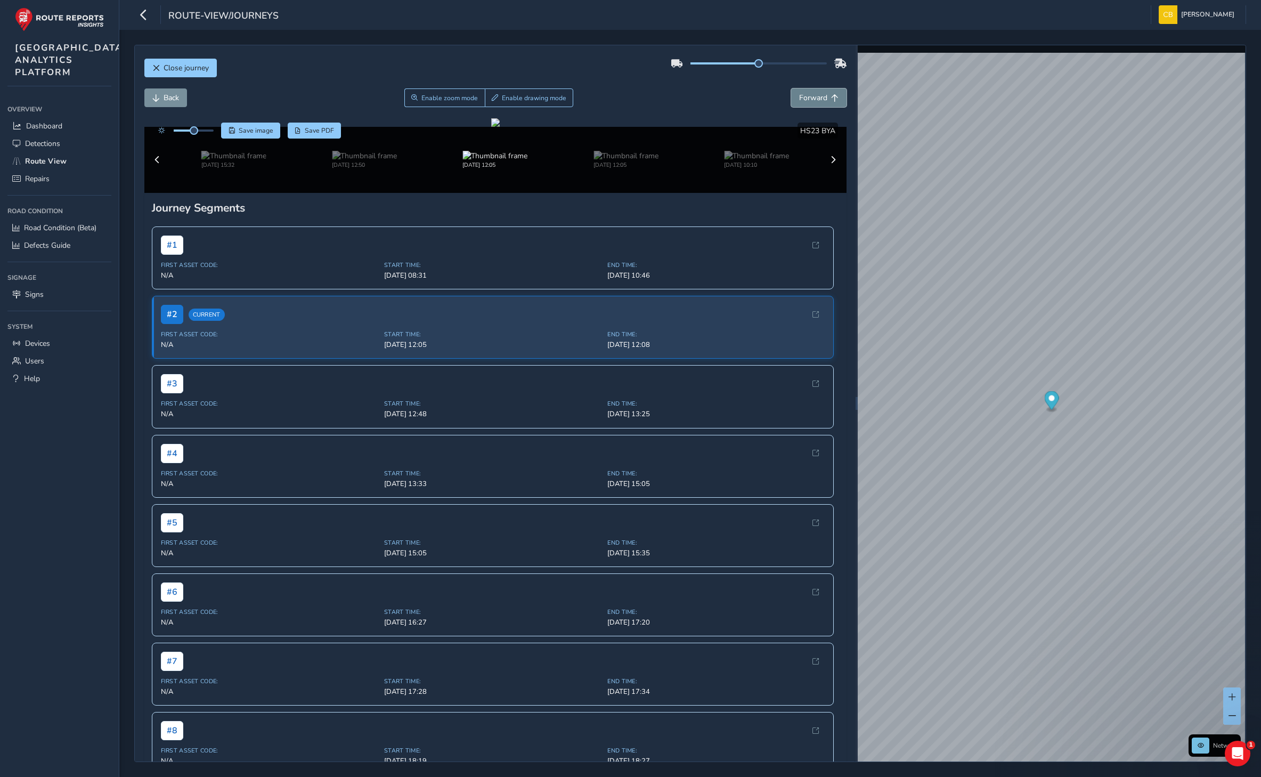
click at [808, 92] on button "Forward" at bounding box center [818, 97] width 55 height 19
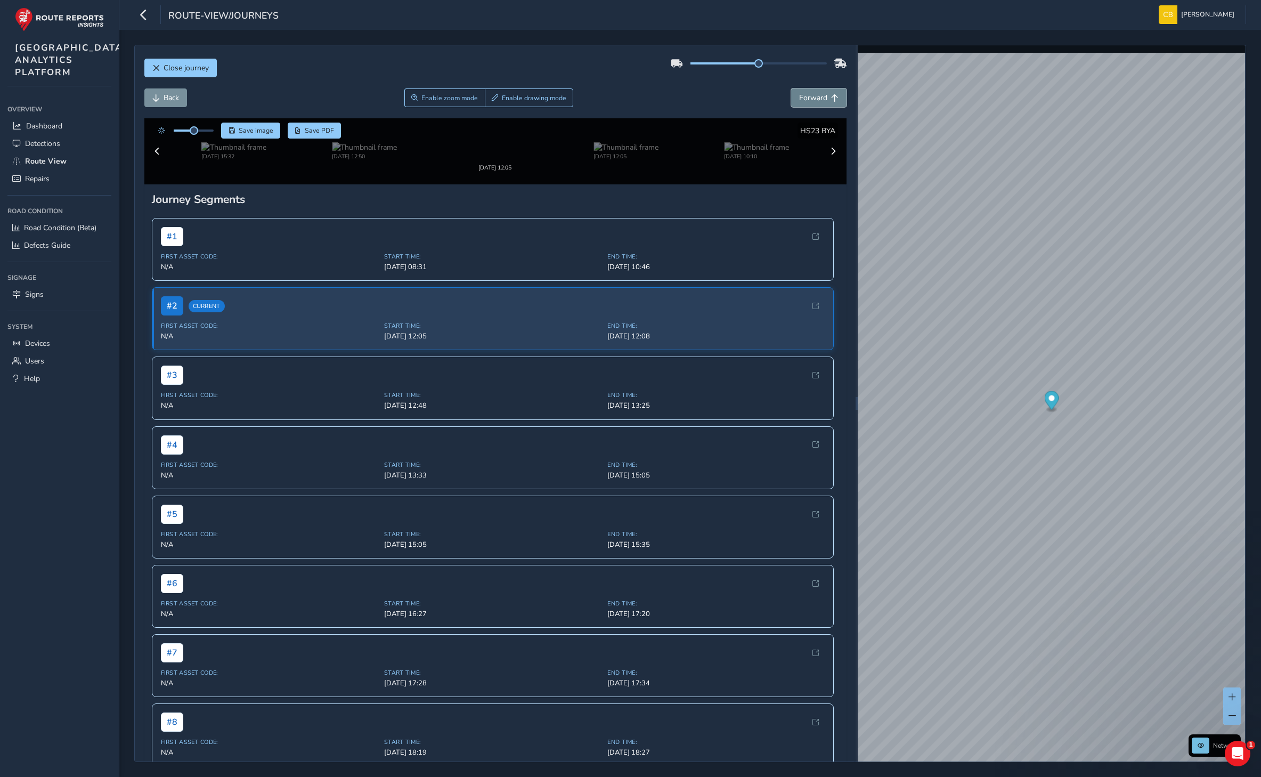
click at [808, 92] on button "Forward" at bounding box center [818, 97] width 55 height 19
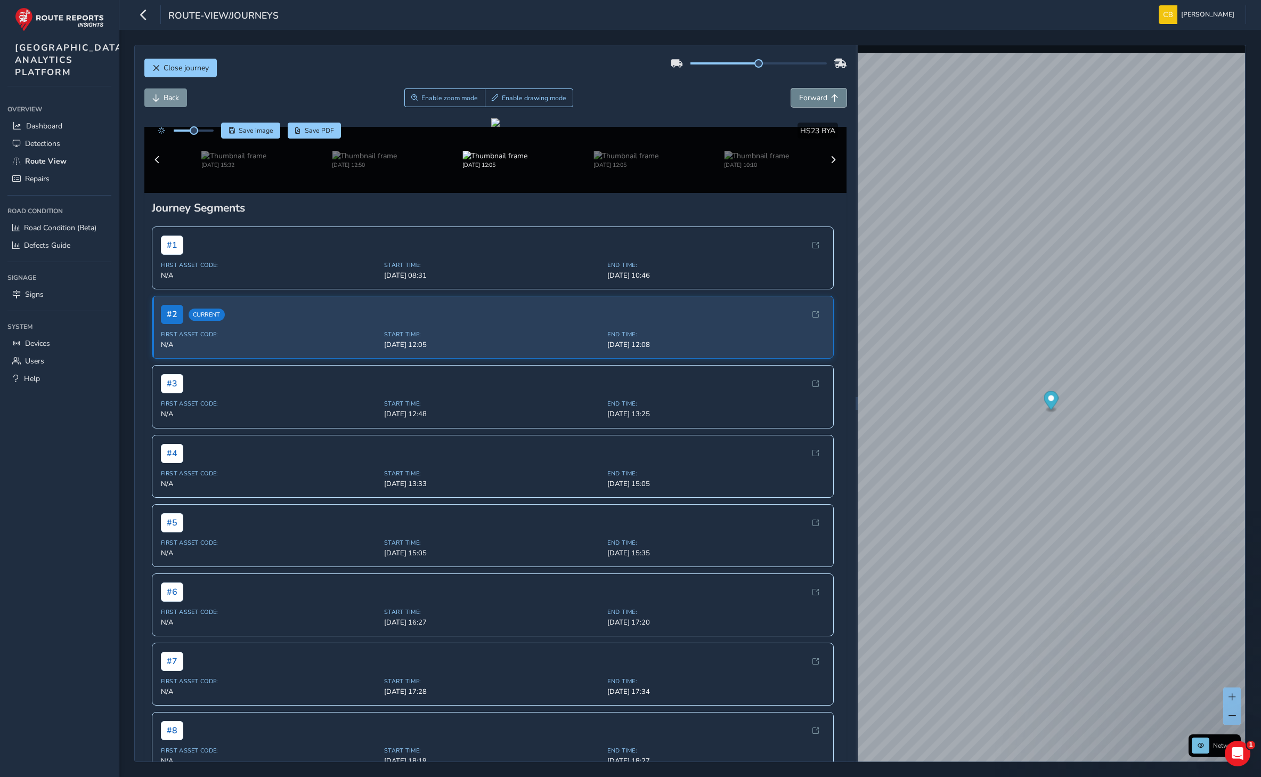
click at [808, 92] on button "Forward" at bounding box center [818, 97] width 55 height 19
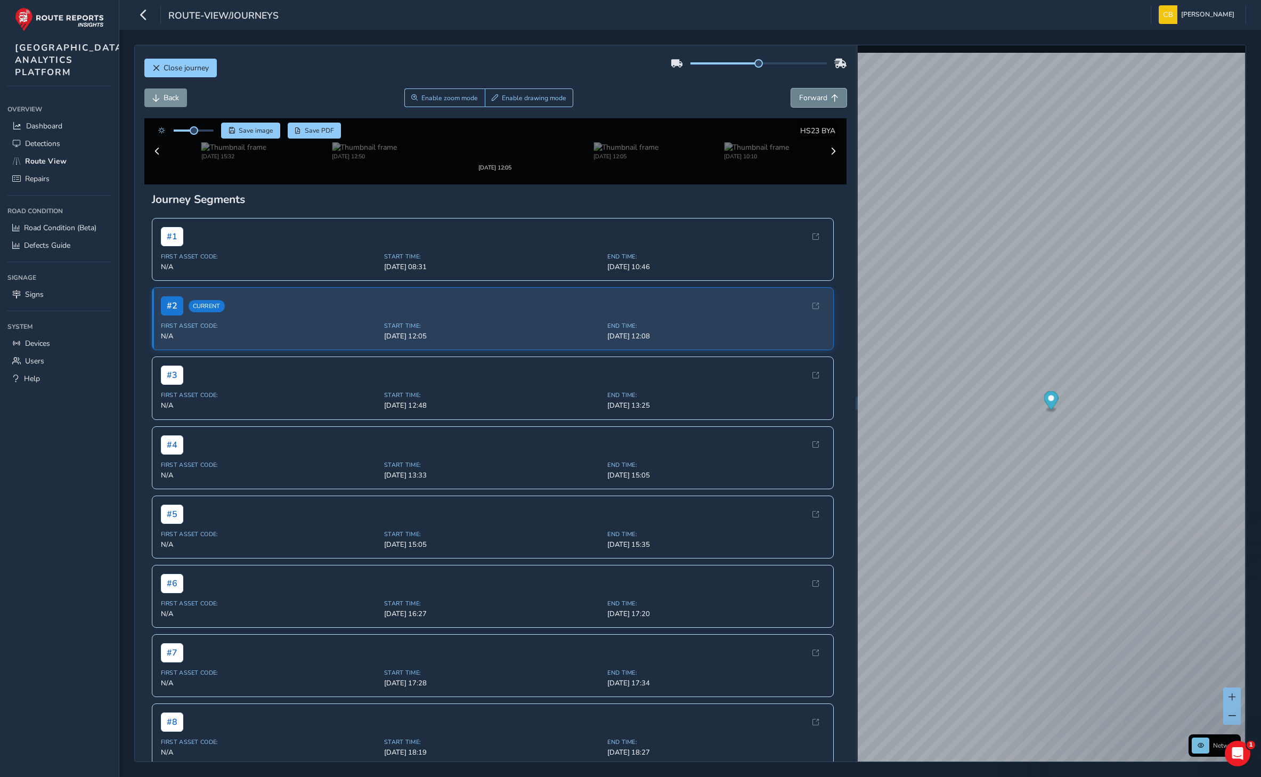
click at [808, 92] on button "Forward" at bounding box center [818, 97] width 55 height 19
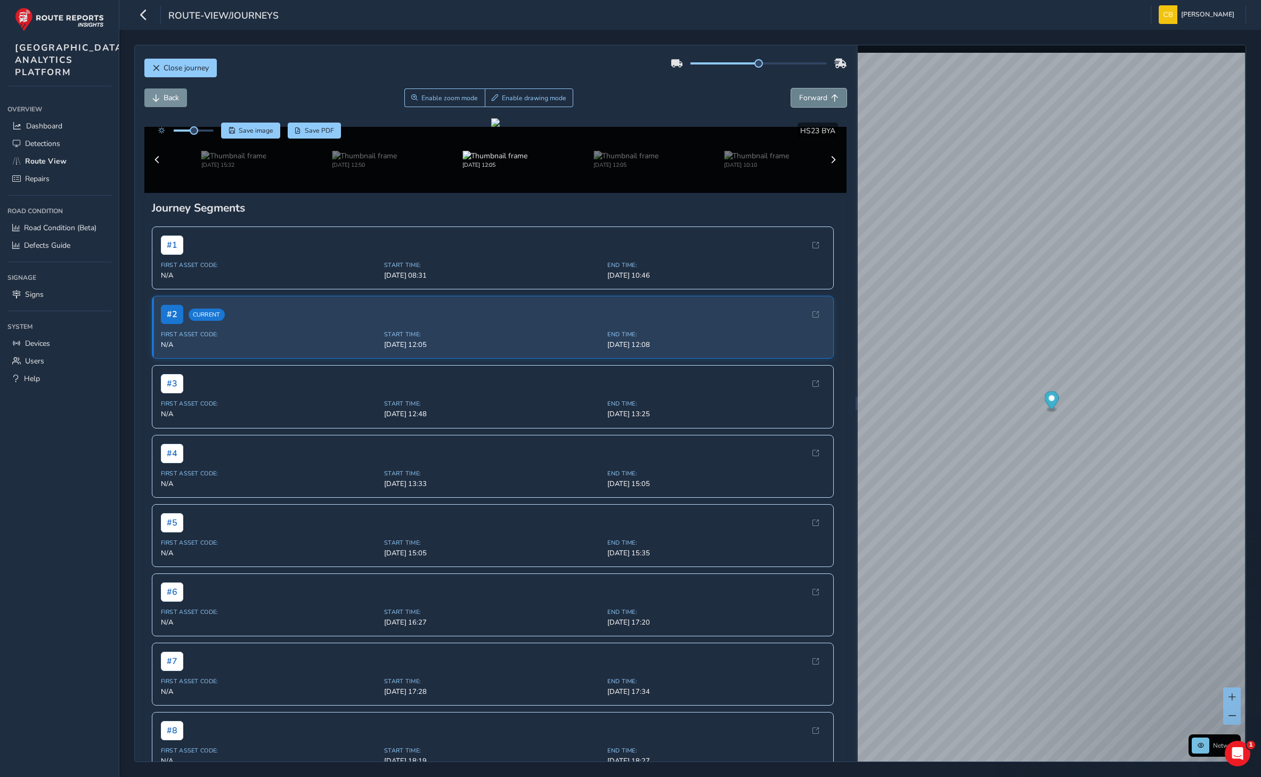
click at [808, 92] on button "Forward" at bounding box center [818, 97] width 55 height 19
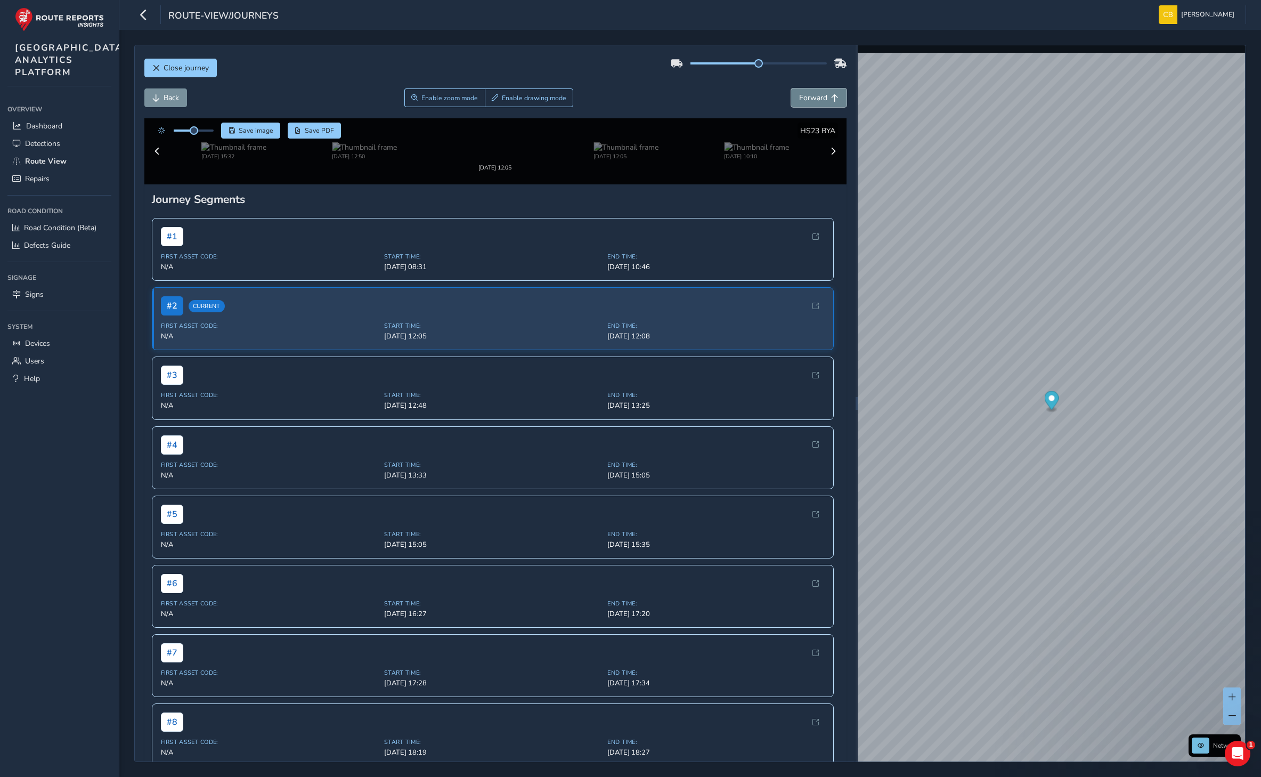
click at [808, 92] on button "Forward" at bounding box center [818, 97] width 55 height 19
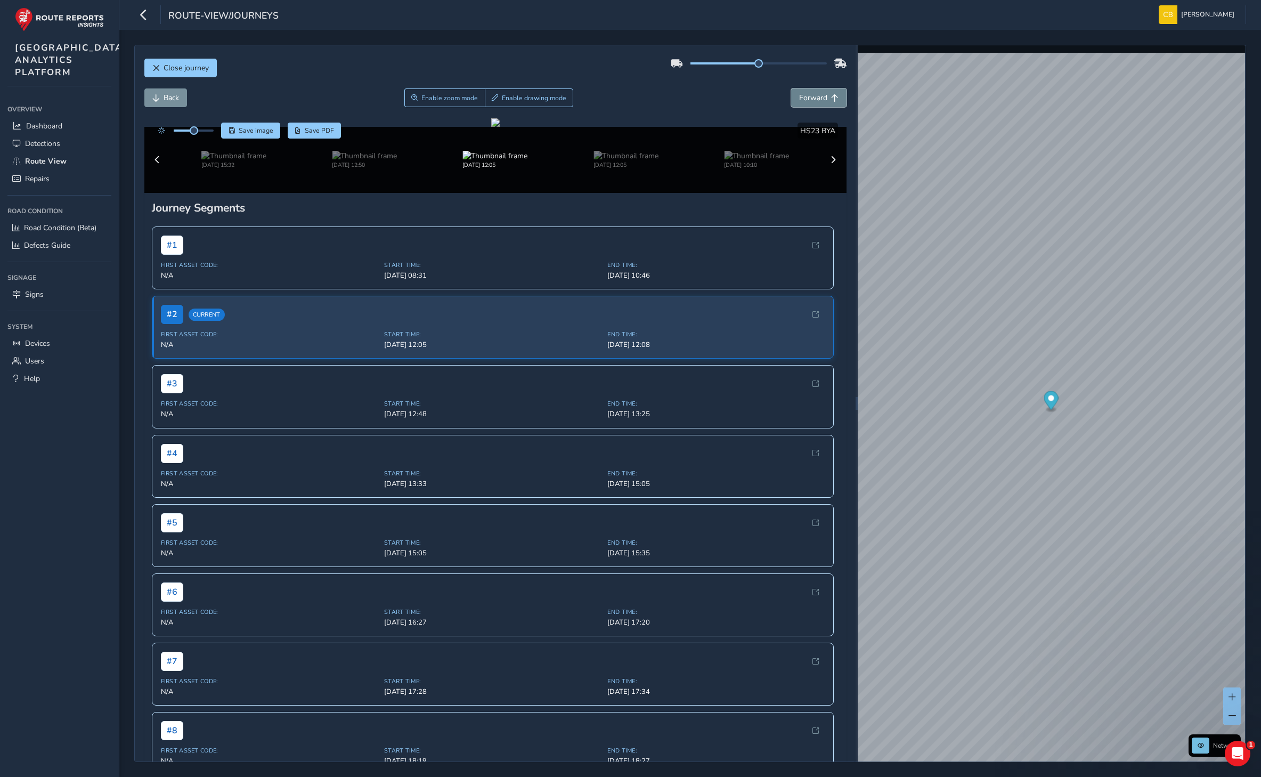
click at [808, 92] on button "Forward" at bounding box center [818, 97] width 55 height 19
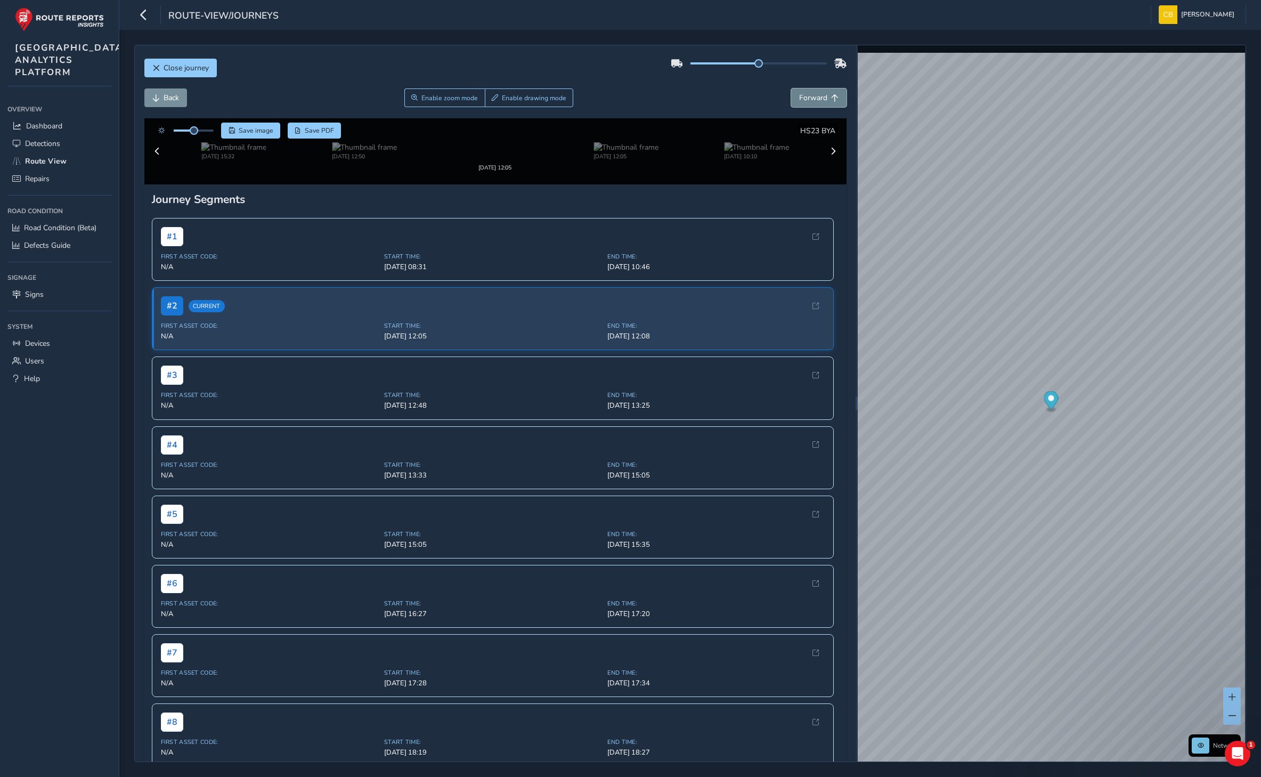
click at [808, 92] on button "Forward" at bounding box center [818, 97] width 55 height 19
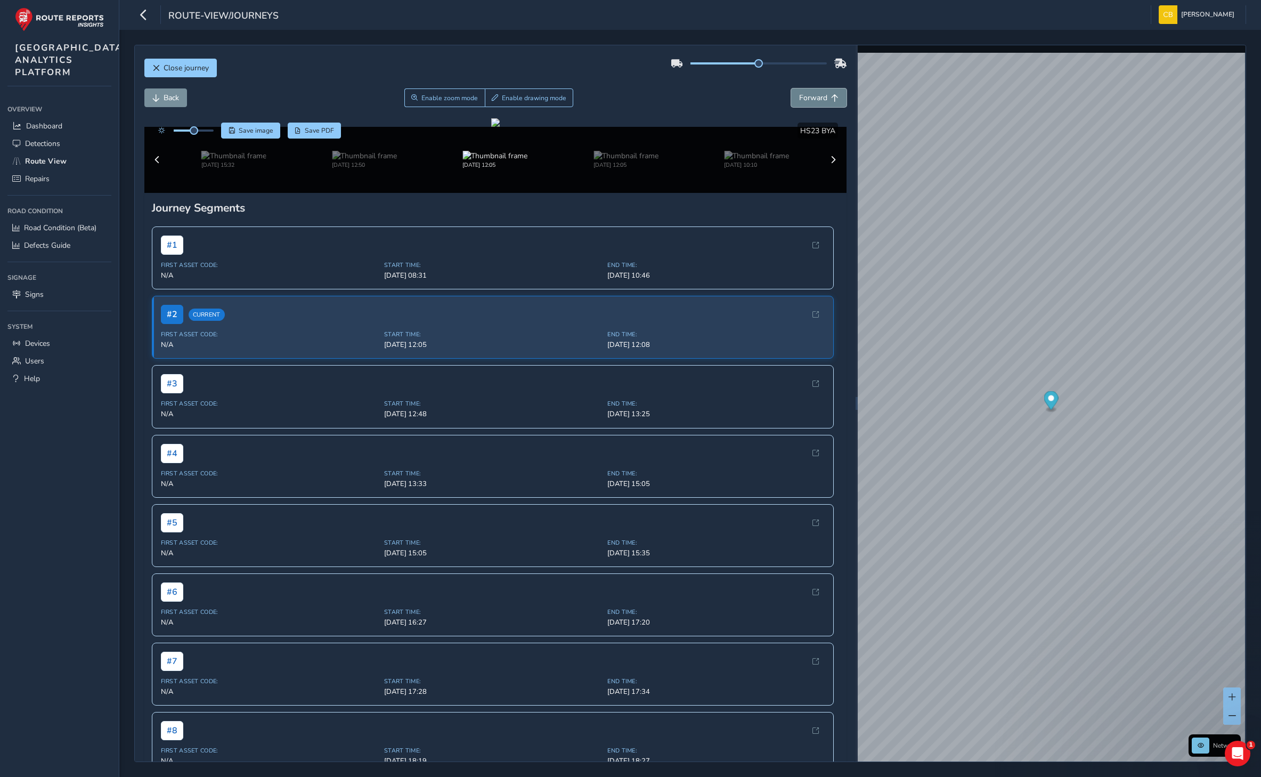
click at [808, 92] on button "Forward" at bounding box center [818, 97] width 55 height 19
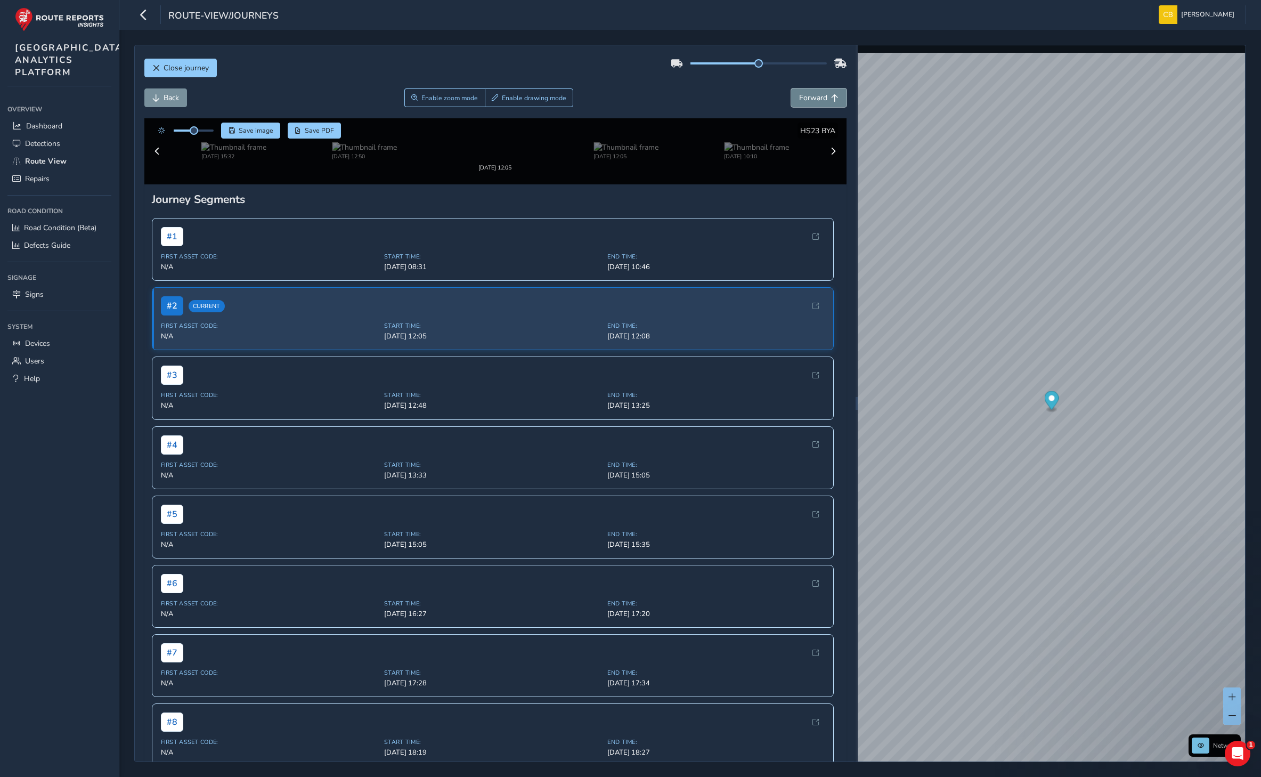
click at [808, 92] on button "Forward" at bounding box center [818, 97] width 55 height 19
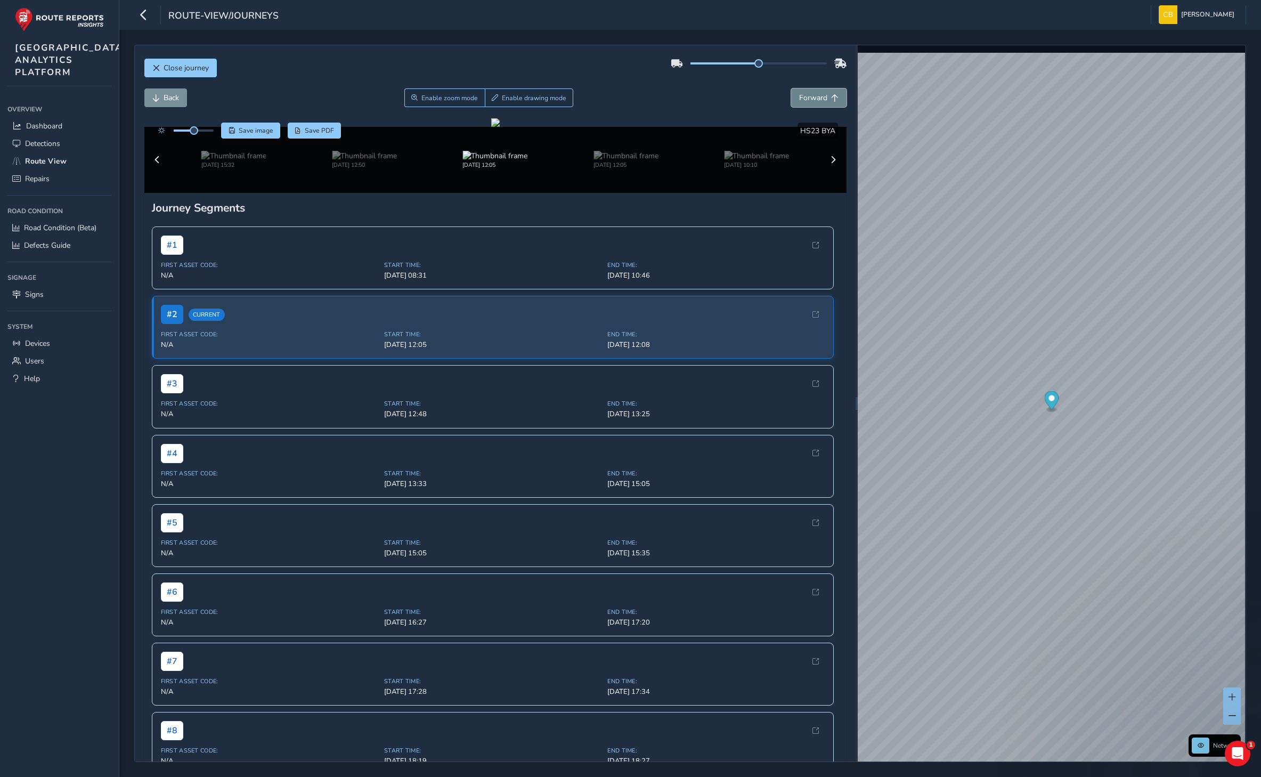
click at [808, 92] on button "Forward" at bounding box center [818, 97] width 55 height 19
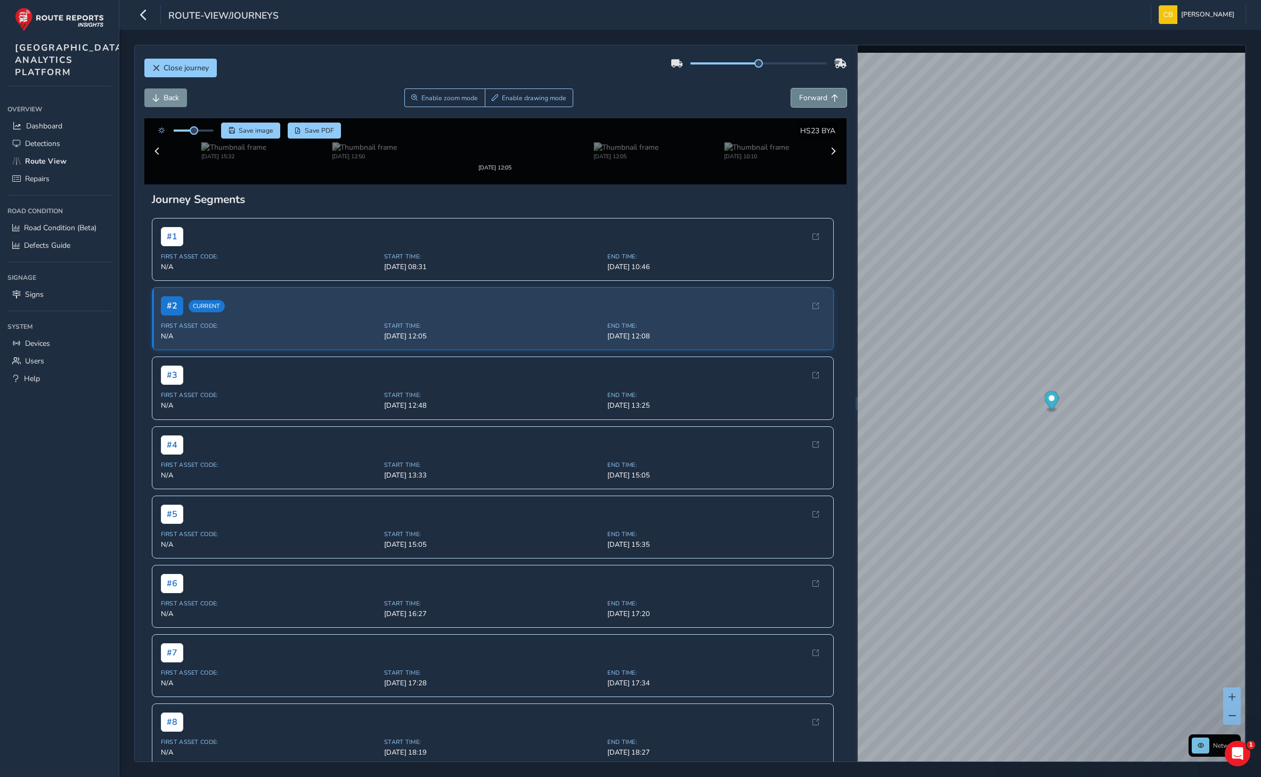
click at [808, 92] on button "Forward" at bounding box center [818, 97] width 55 height 19
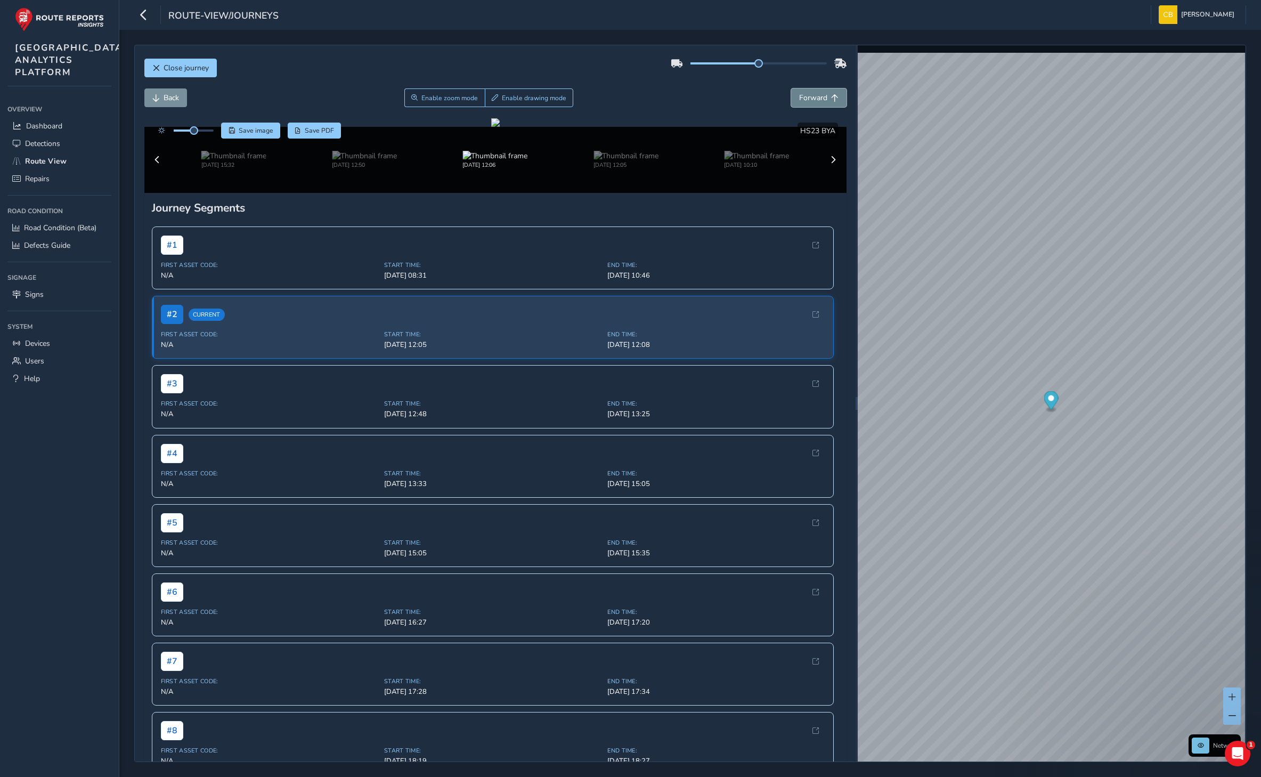
click at [808, 92] on button "Forward" at bounding box center [818, 97] width 55 height 19
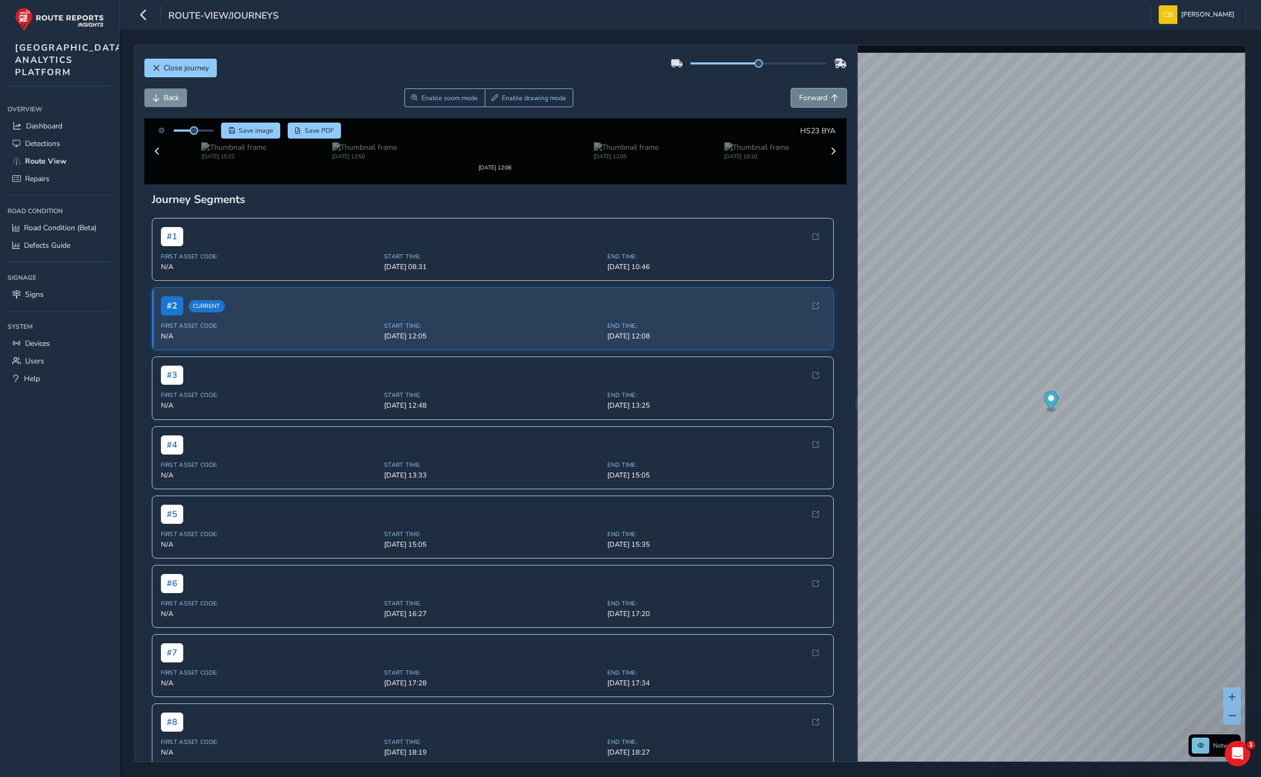
click at [808, 92] on button "Forward" at bounding box center [818, 97] width 55 height 19
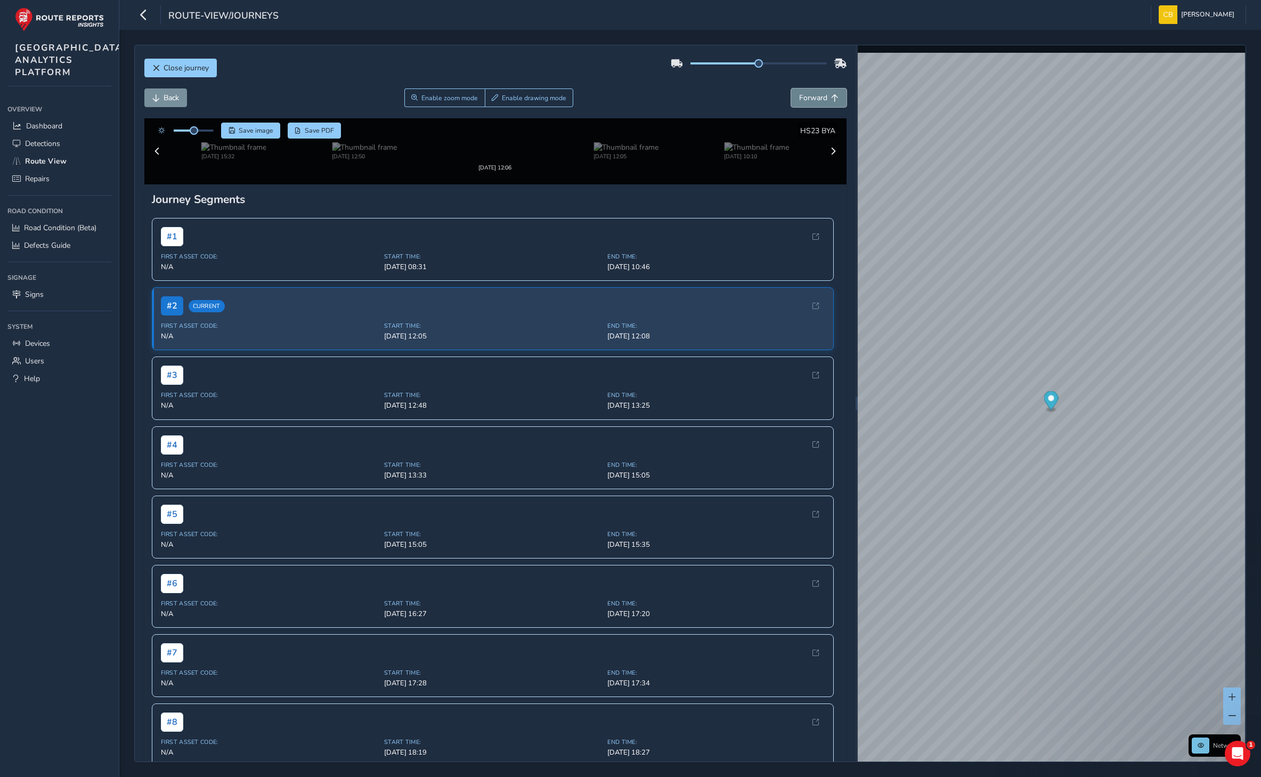
click at [808, 92] on button "Forward" at bounding box center [818, 97] width 55 height 19
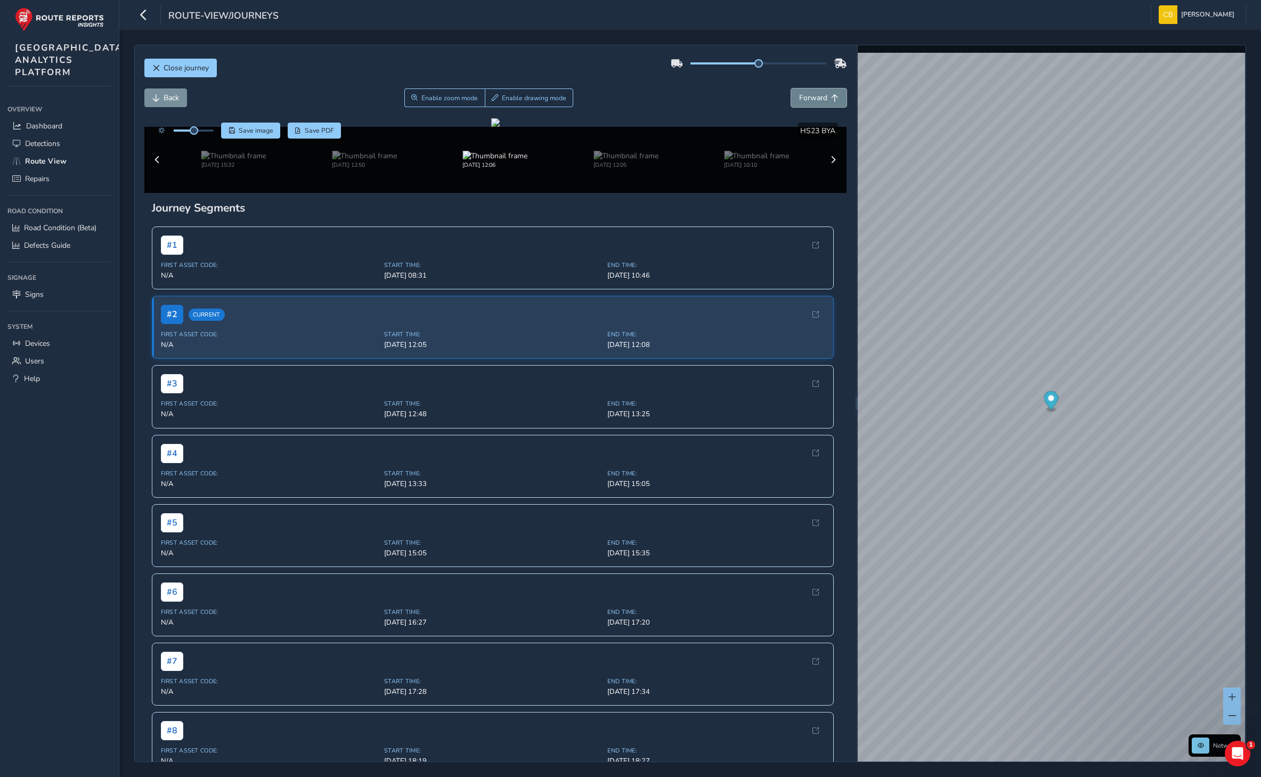
click at [808, 92] on button "Forward" at bounding box center [818, 97] width 55 height 19
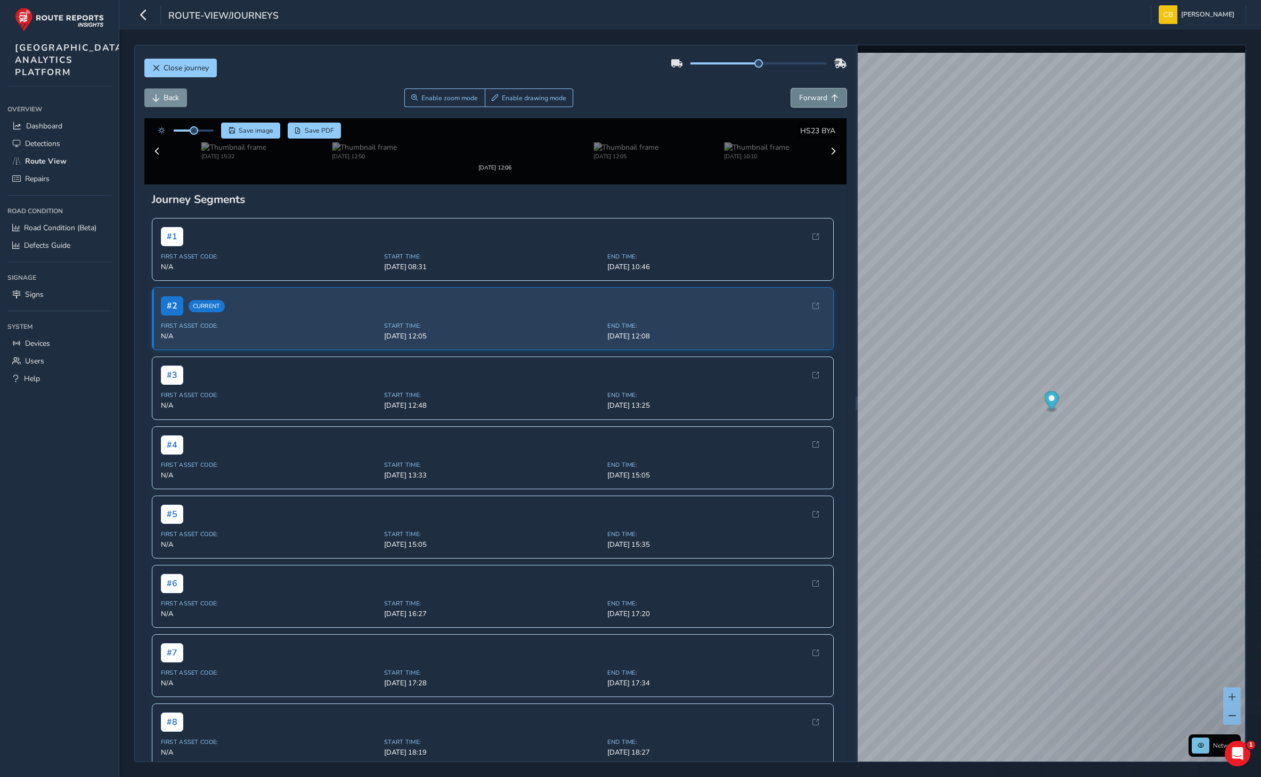
click at [808, 92] on button "Forward" at bounding box center [818, 97] width 55 height 19
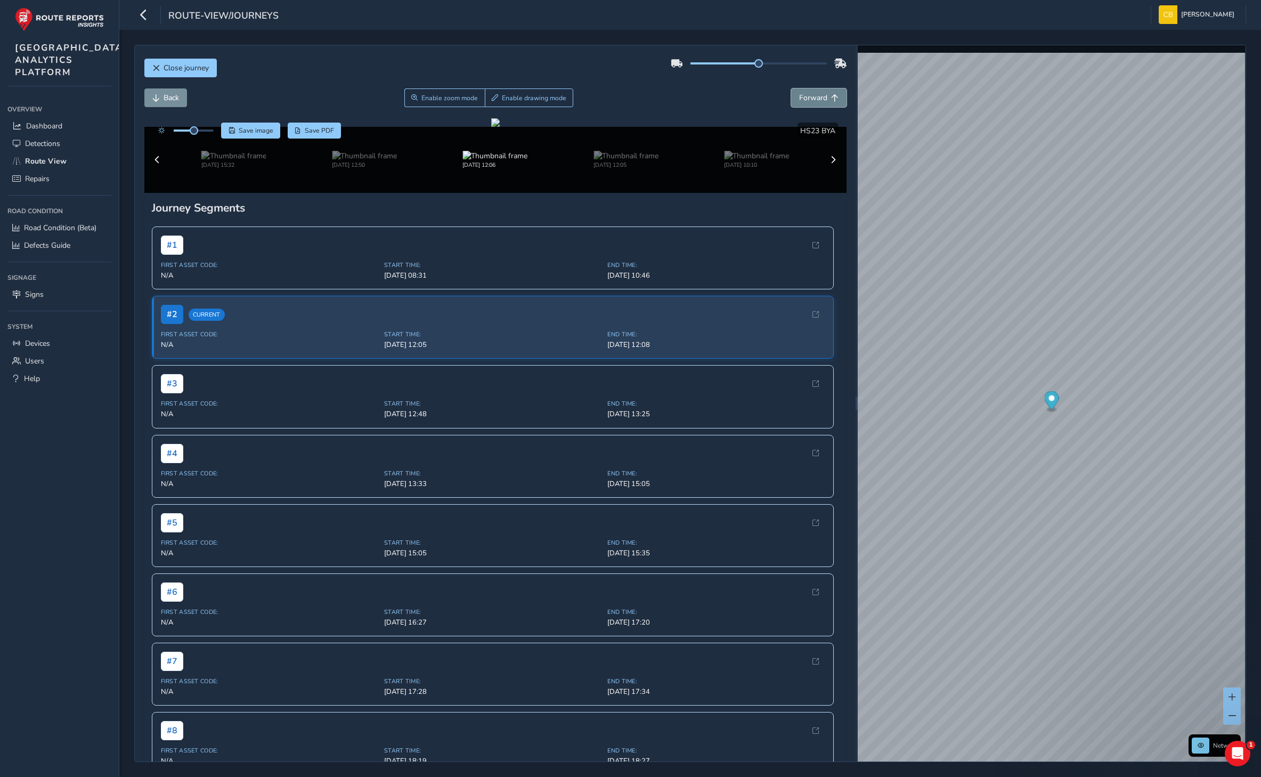
click at [808, 92] on button "Forward" at bounding box center [818, 97] width 55 height 19
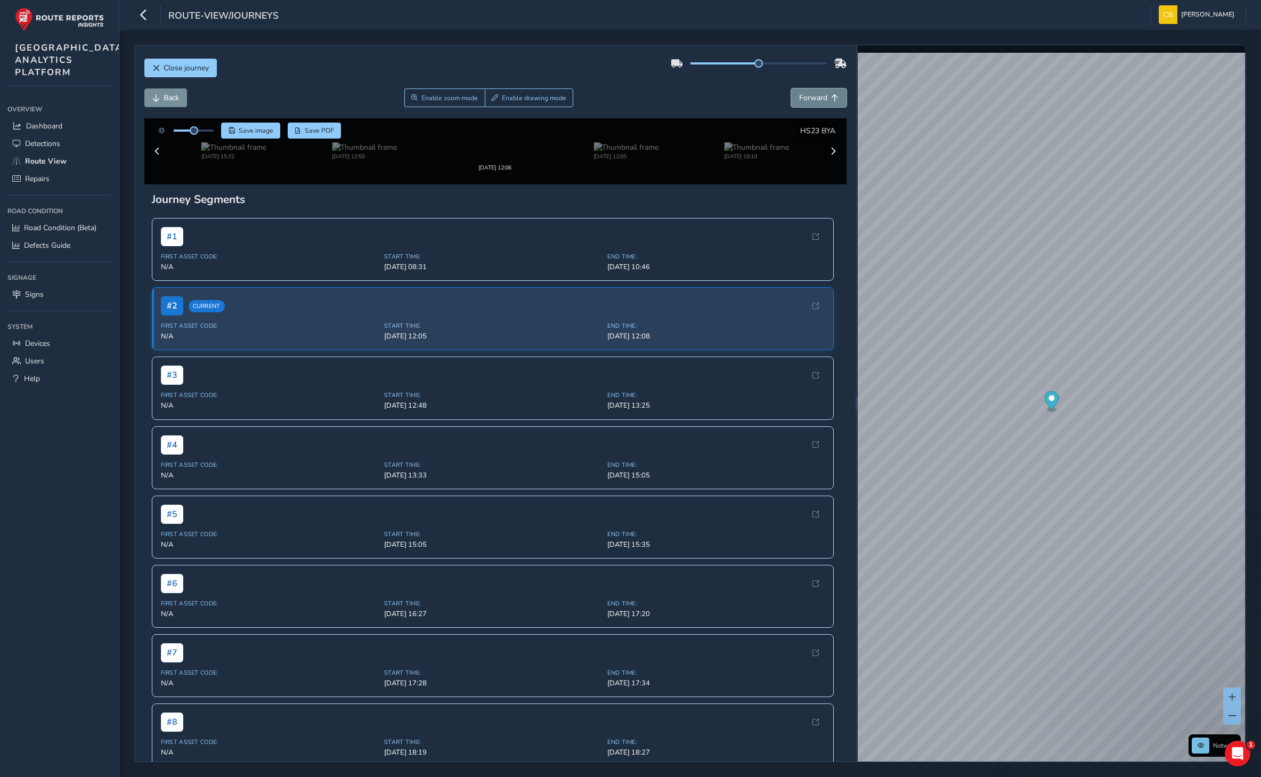
click at [808, 92] on button "Forward" at bounding box center [818, 97] width 55 height 19
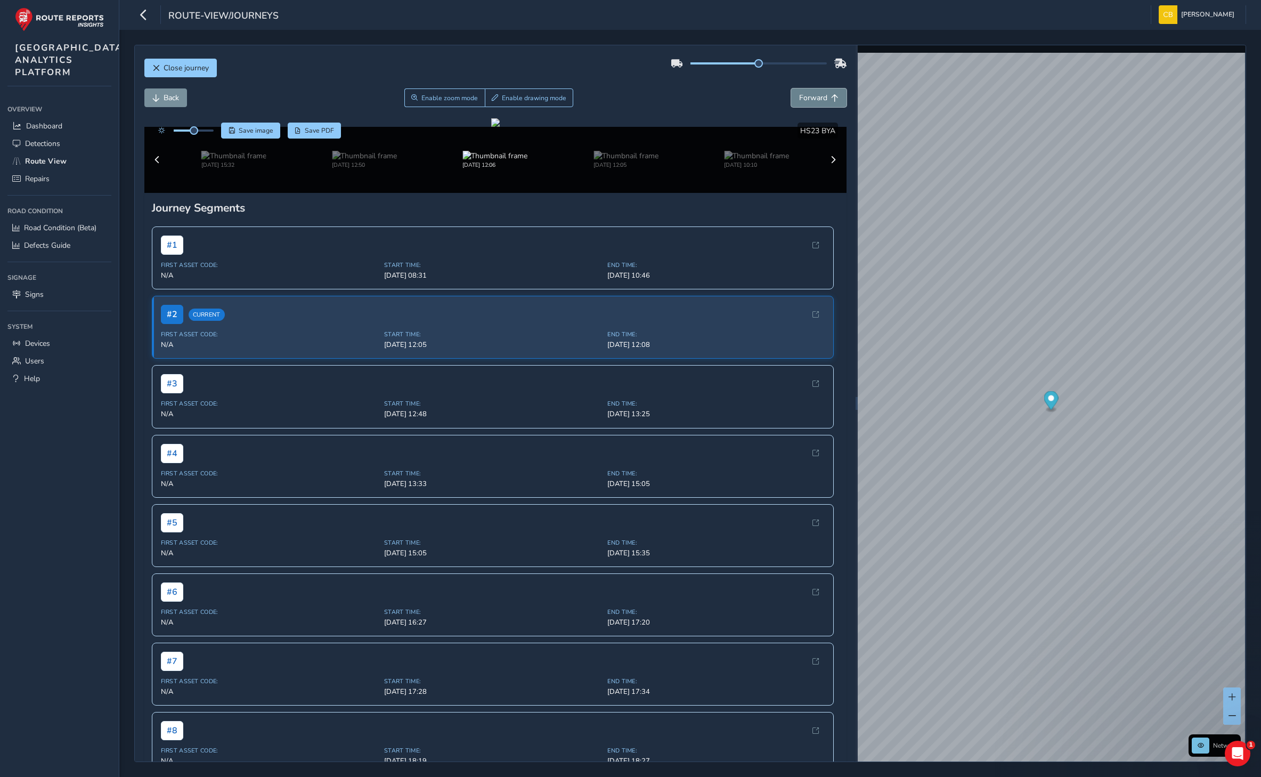
click at [808, 92] on button "Forward" at bounding box center [818, 97] width 55 height 19
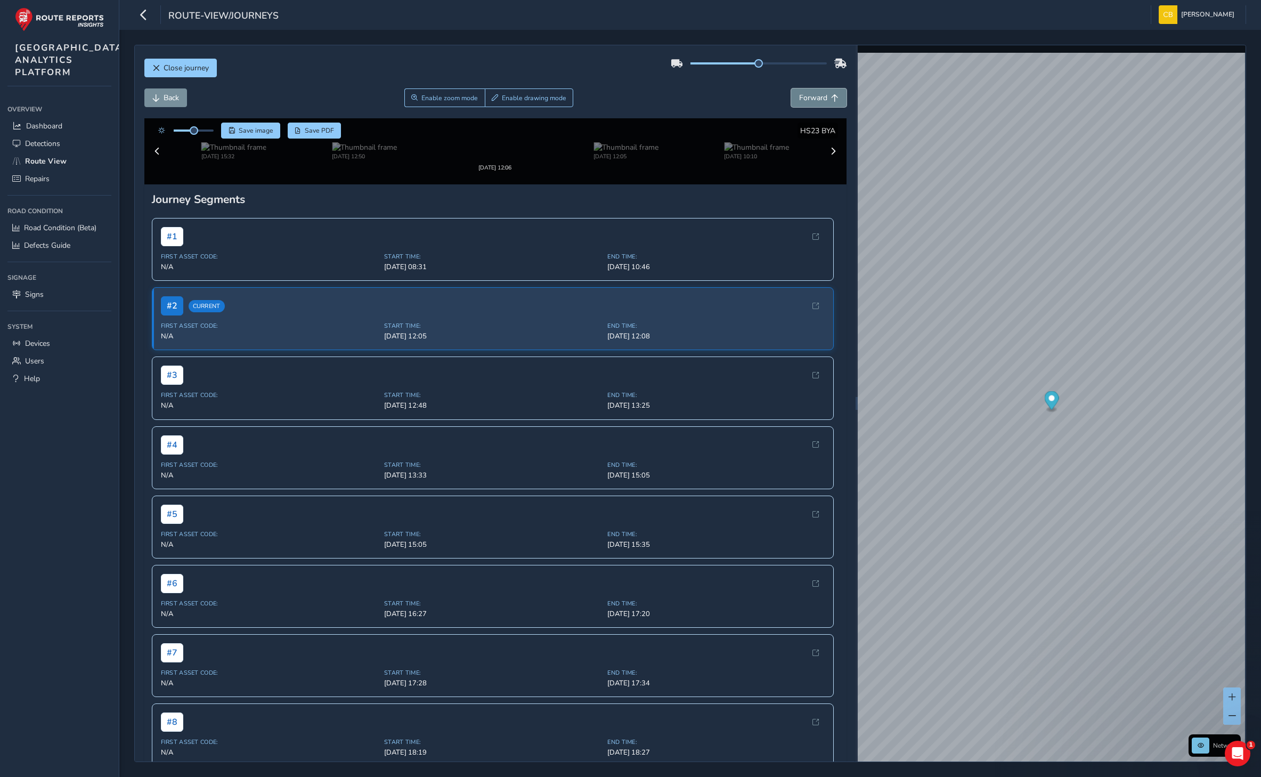
click at [808, 92] on button "Forward" at bounding box center [818, 97] width 55 height 19
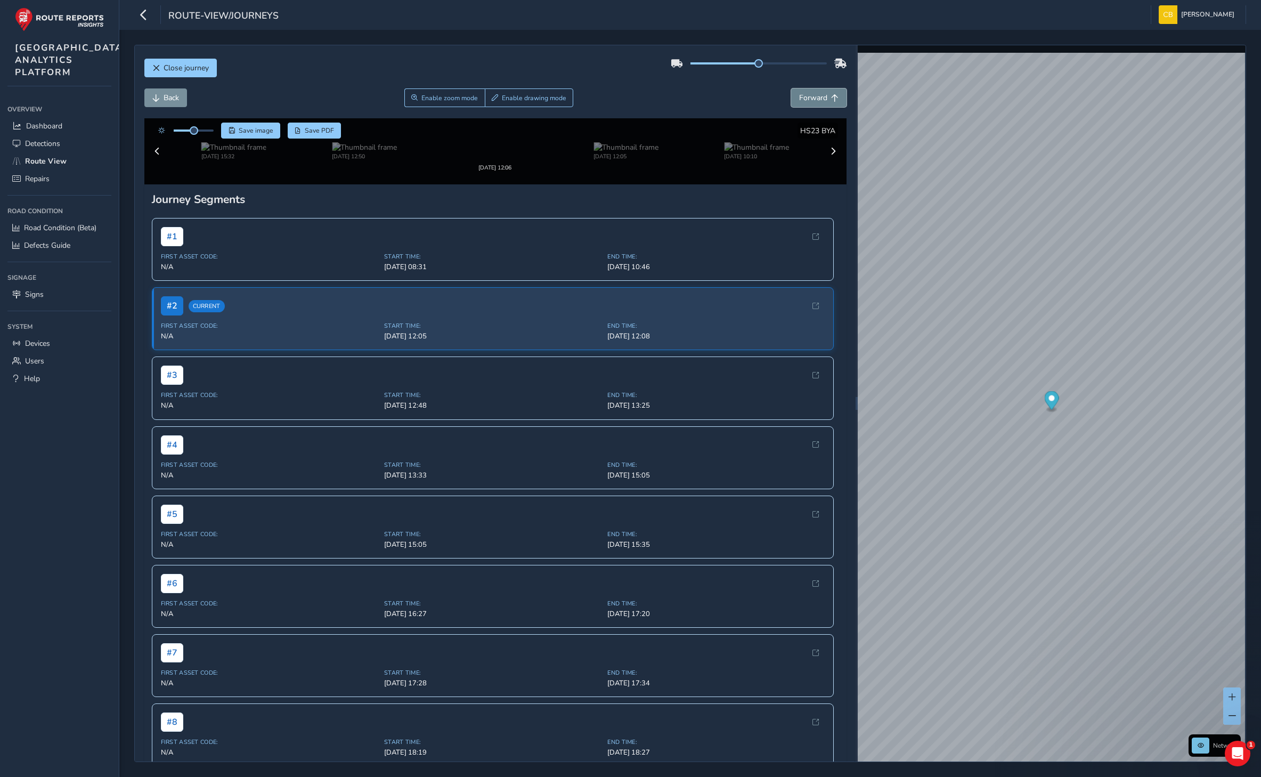
click at [808, 92] on button "Forward" at bounding box center [818, 97] width 55 height 19
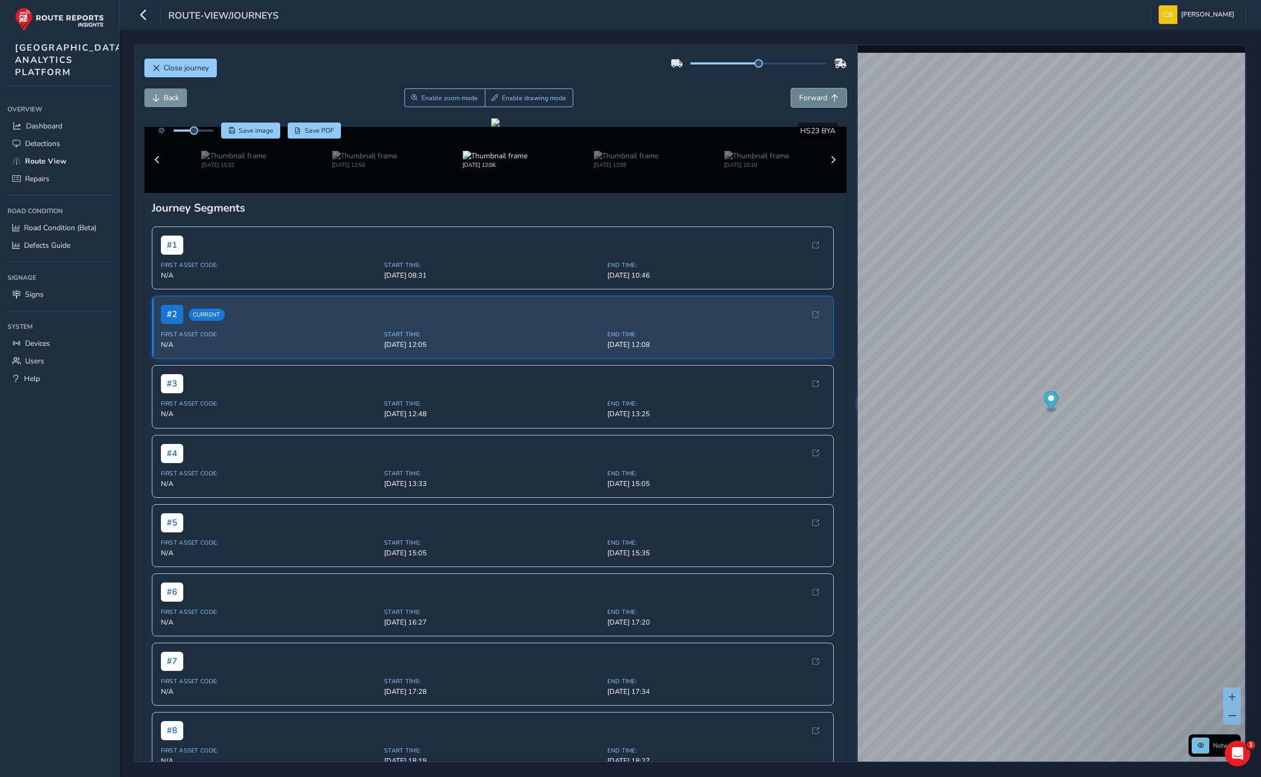
click at [808, 92] on button "Forward" at bounding box center [818, 97] width 55 height 19
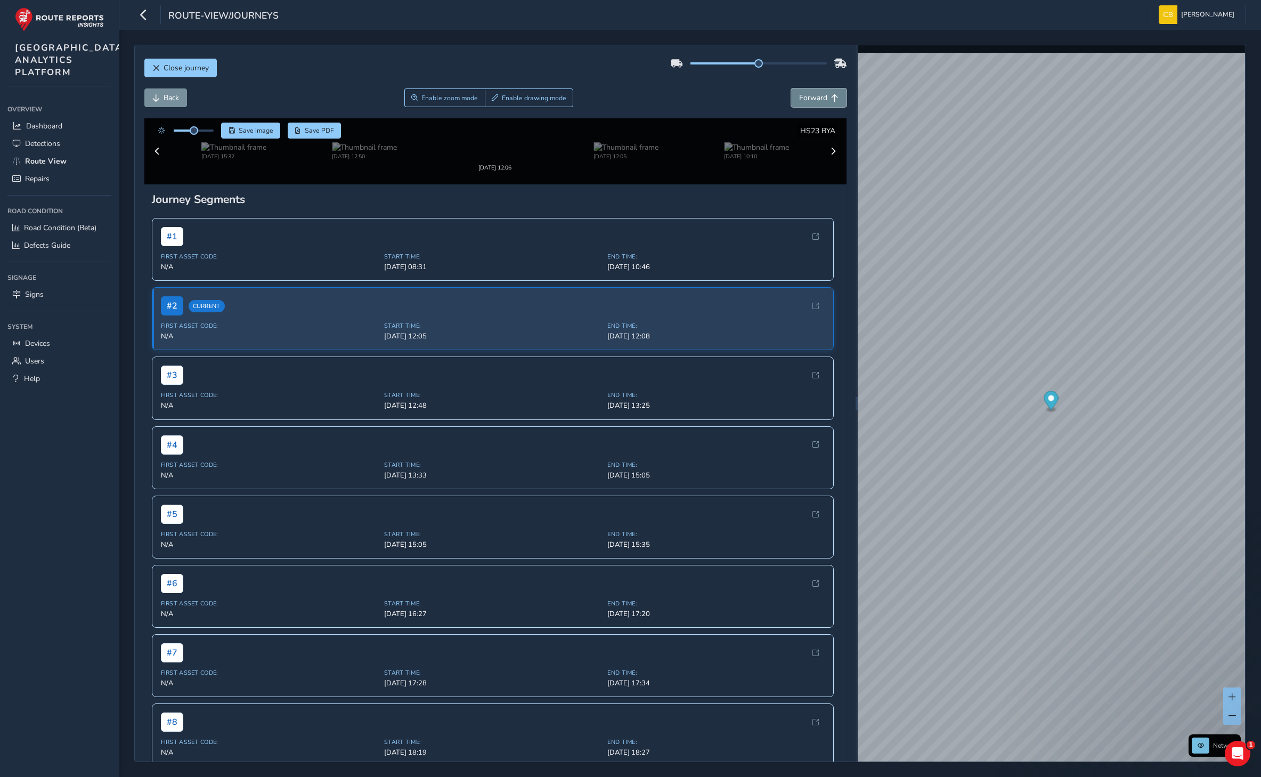
click at [808, 92] on button "Forward" at bounding box center [818, 97] width 55 height 19
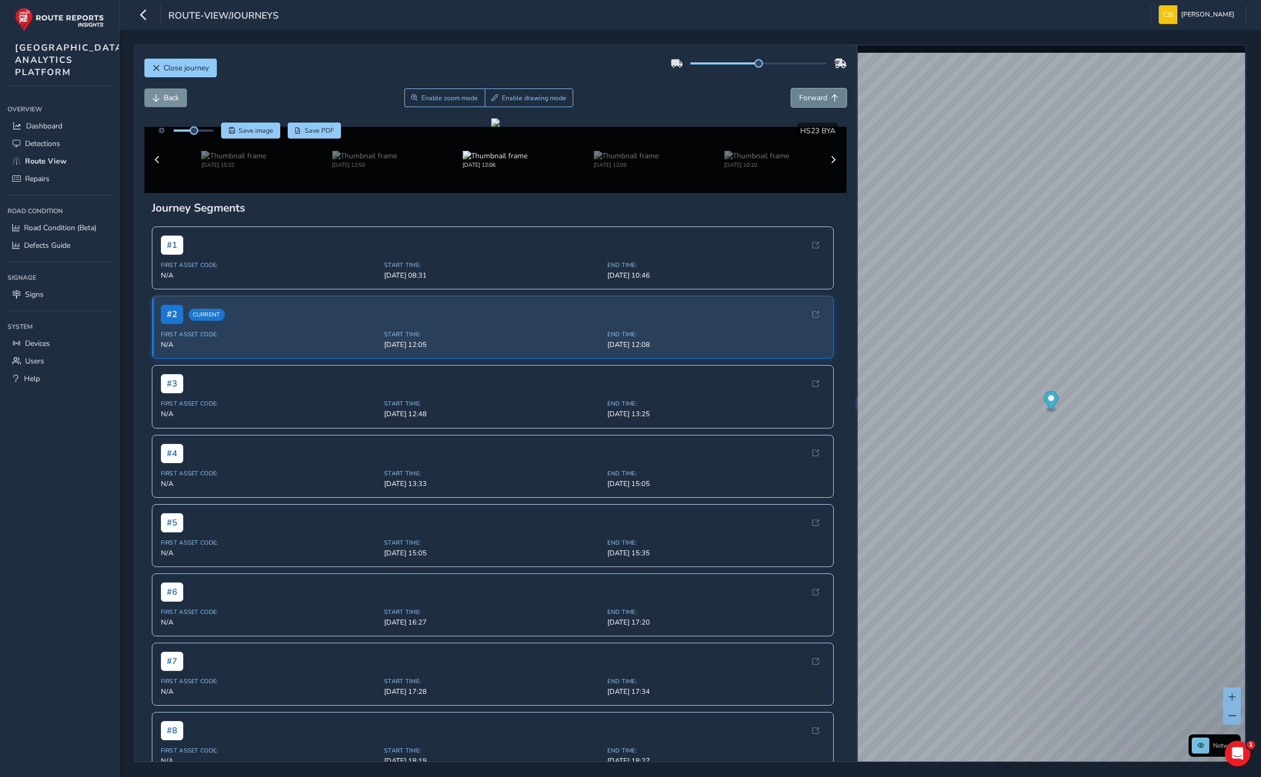
click at [808, 92] on button "Forward" at bounding box center [818, 97] width 55 height 19
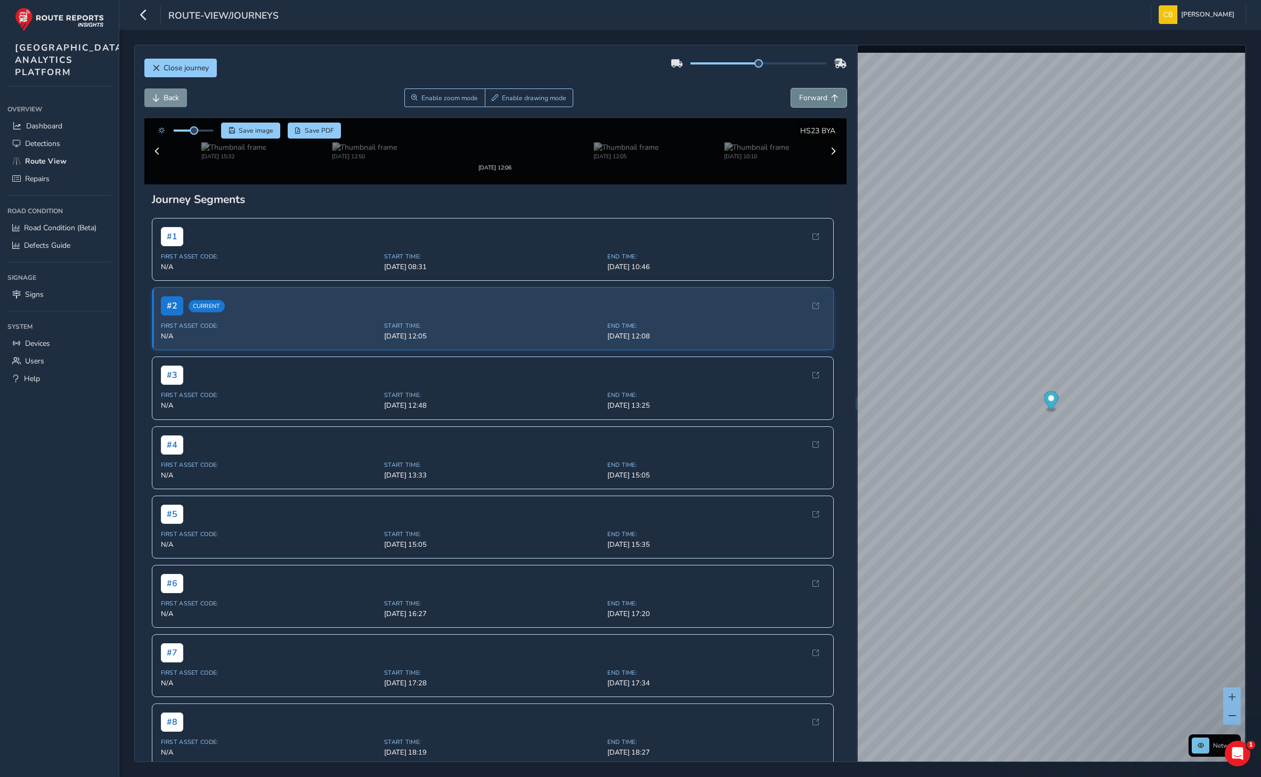
click at [808, 92] on button "Forward" at bounding box center [818, 97] width 55 height 19
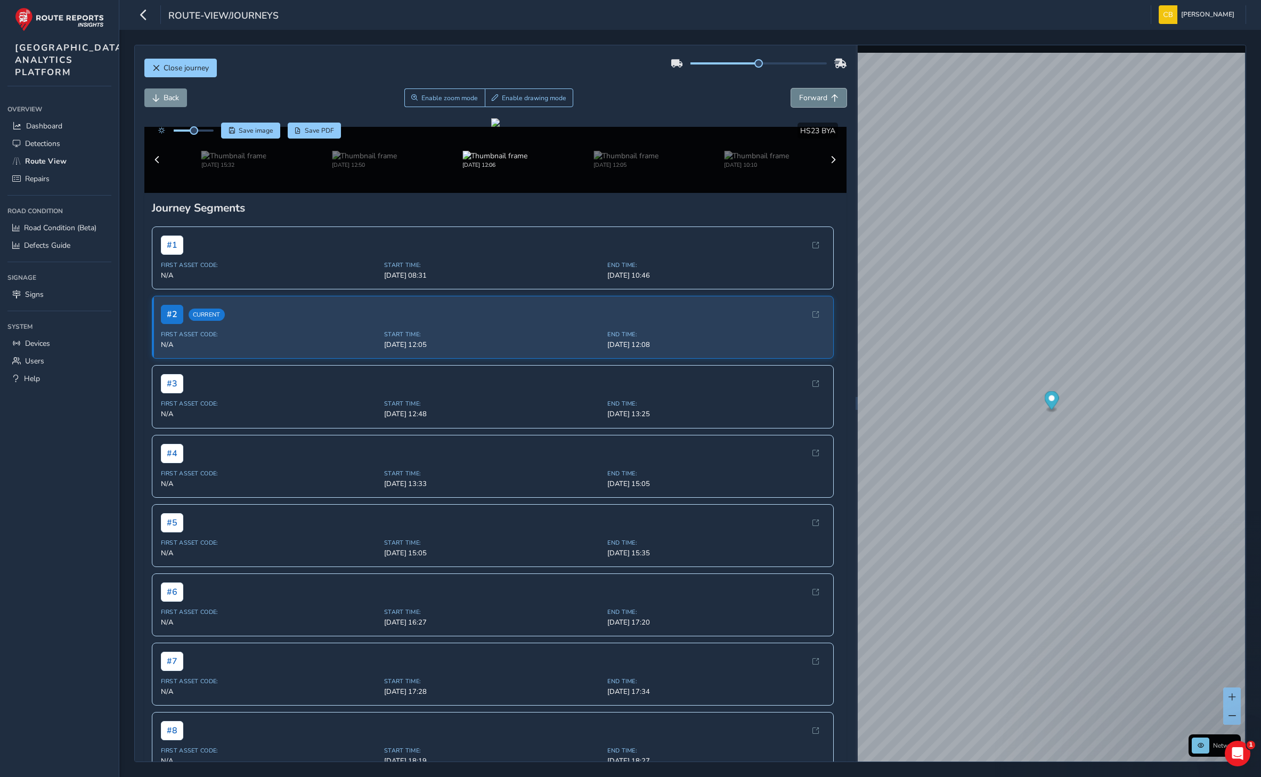
click at [808, 92] on button "Forward" at bounding box center [818, 97] width 55 height 19
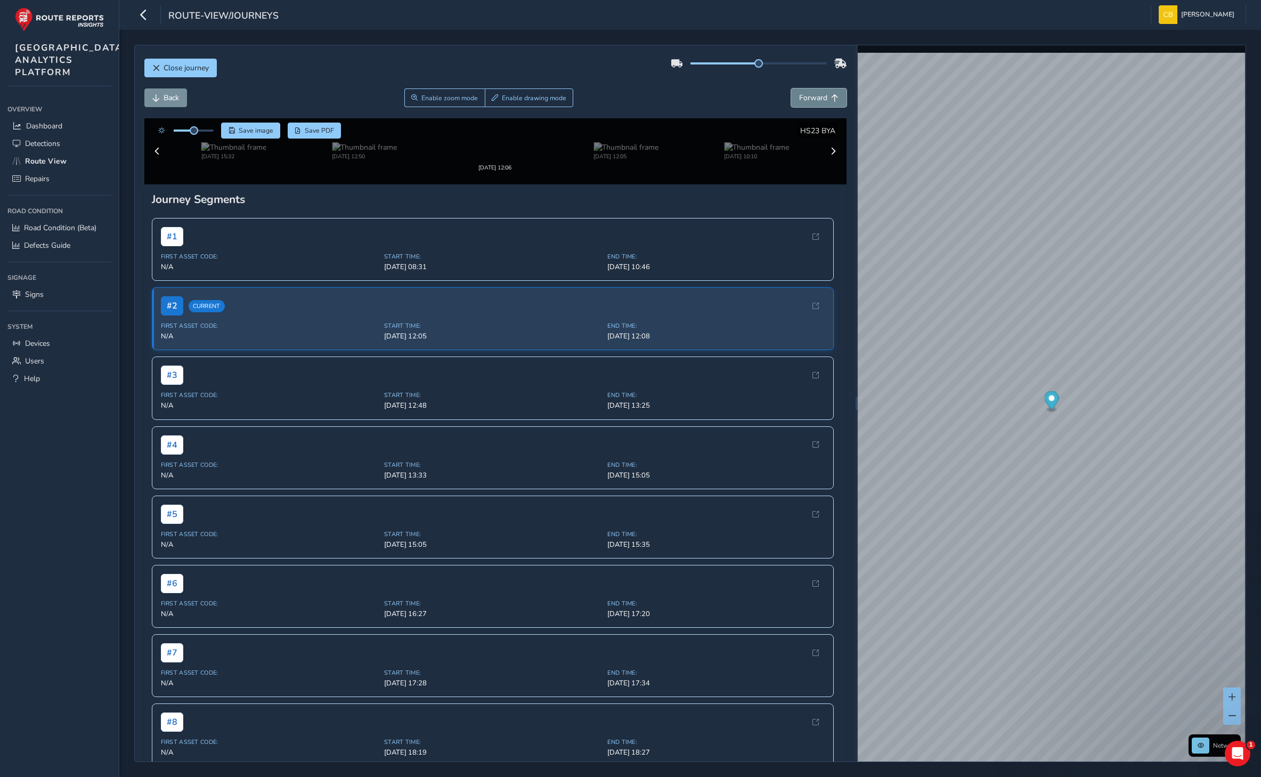
click at [808, 92] on button "Forward" at bounding box center [818, 97] width 55 height 19
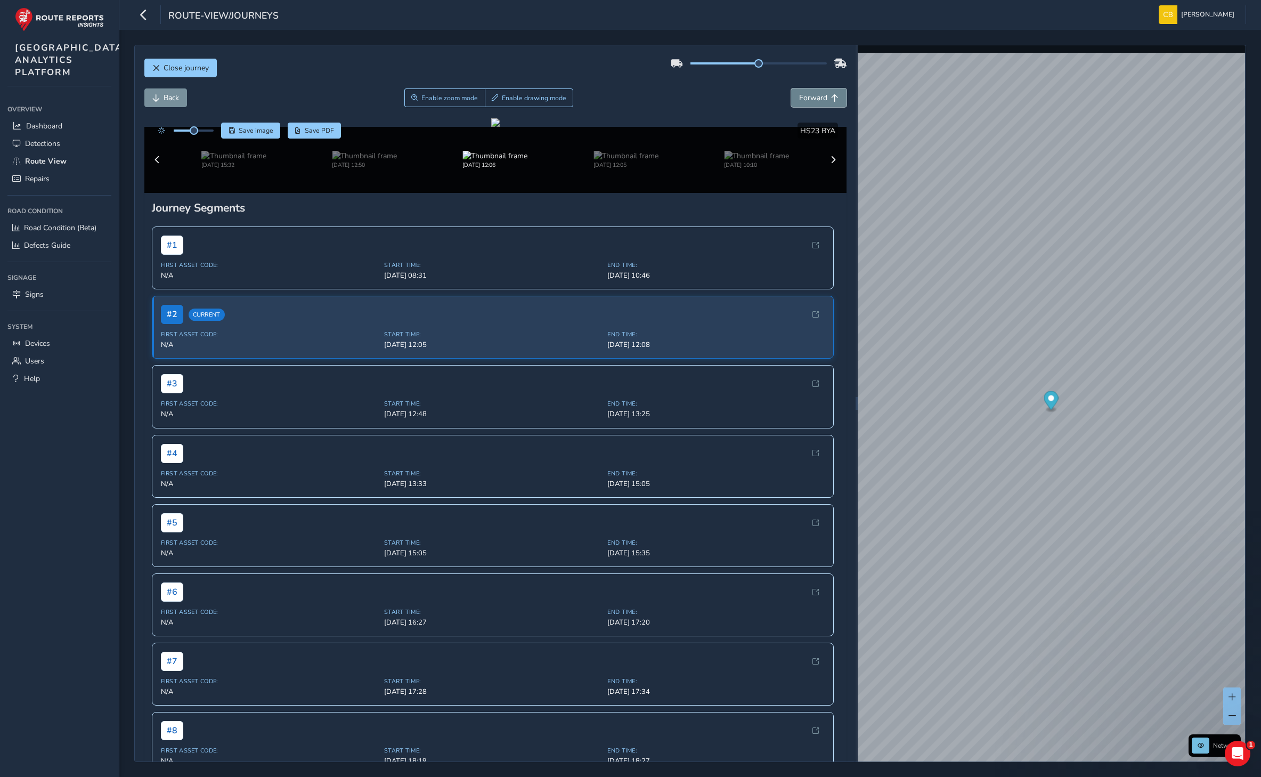
click at [808, 92] on button "Forward" at bounding box center [818, 97] width 55 height 19
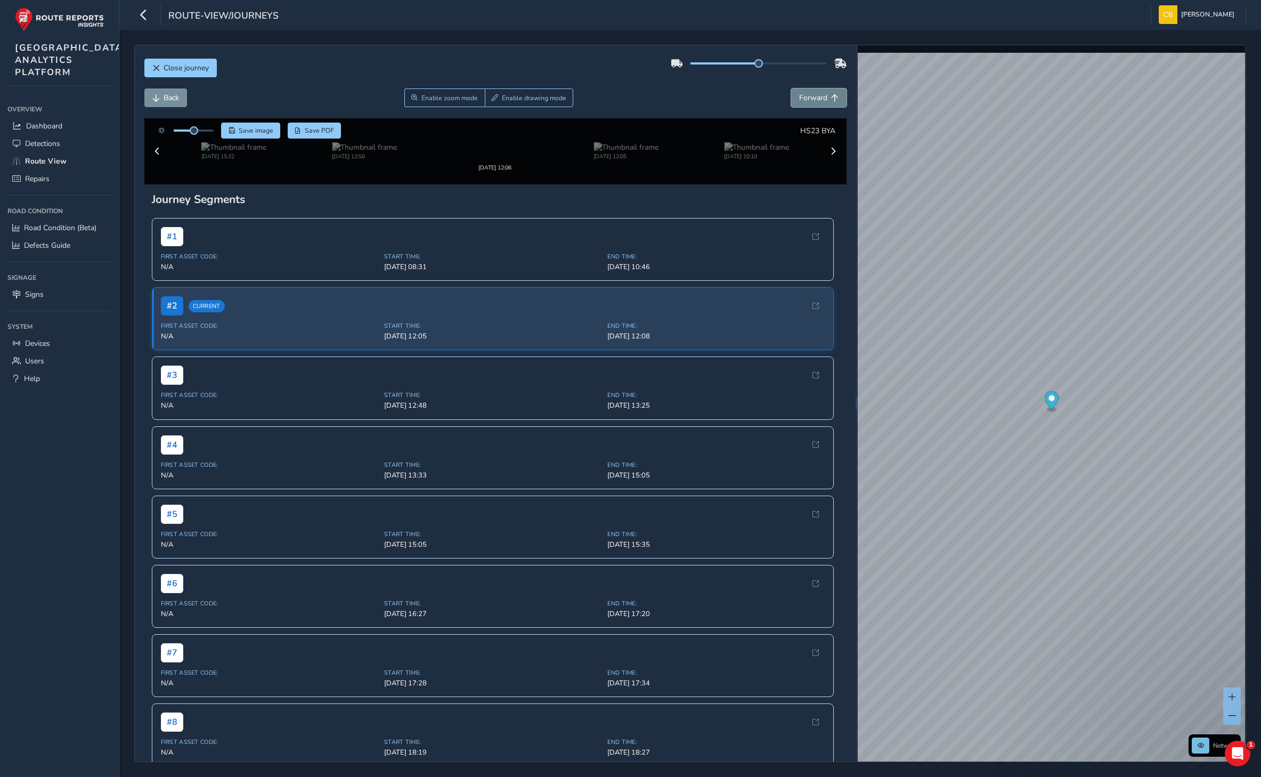
click at [808, 92] on button "Forward" at bounding box center [818, 97] width 55 height 19
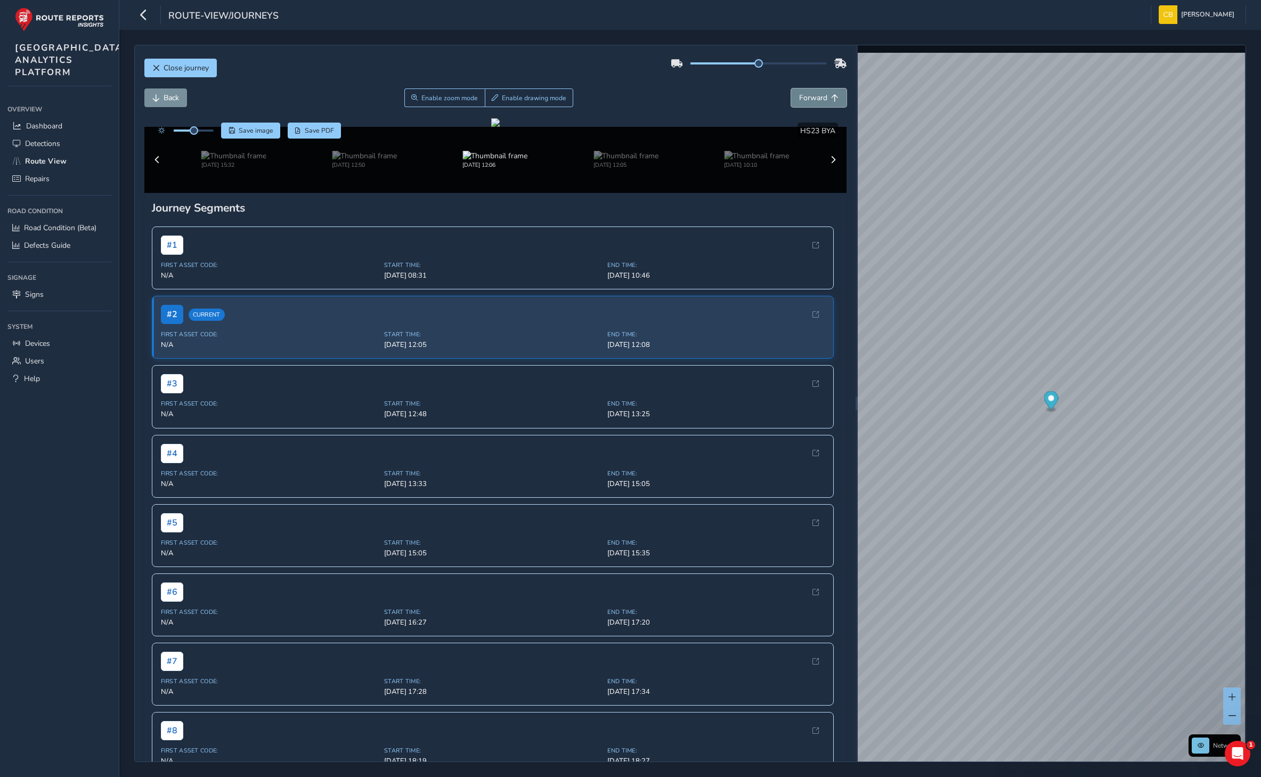
click at [808, 92] on button "Forward" at bounding box center [818, 97] width 55 height 19
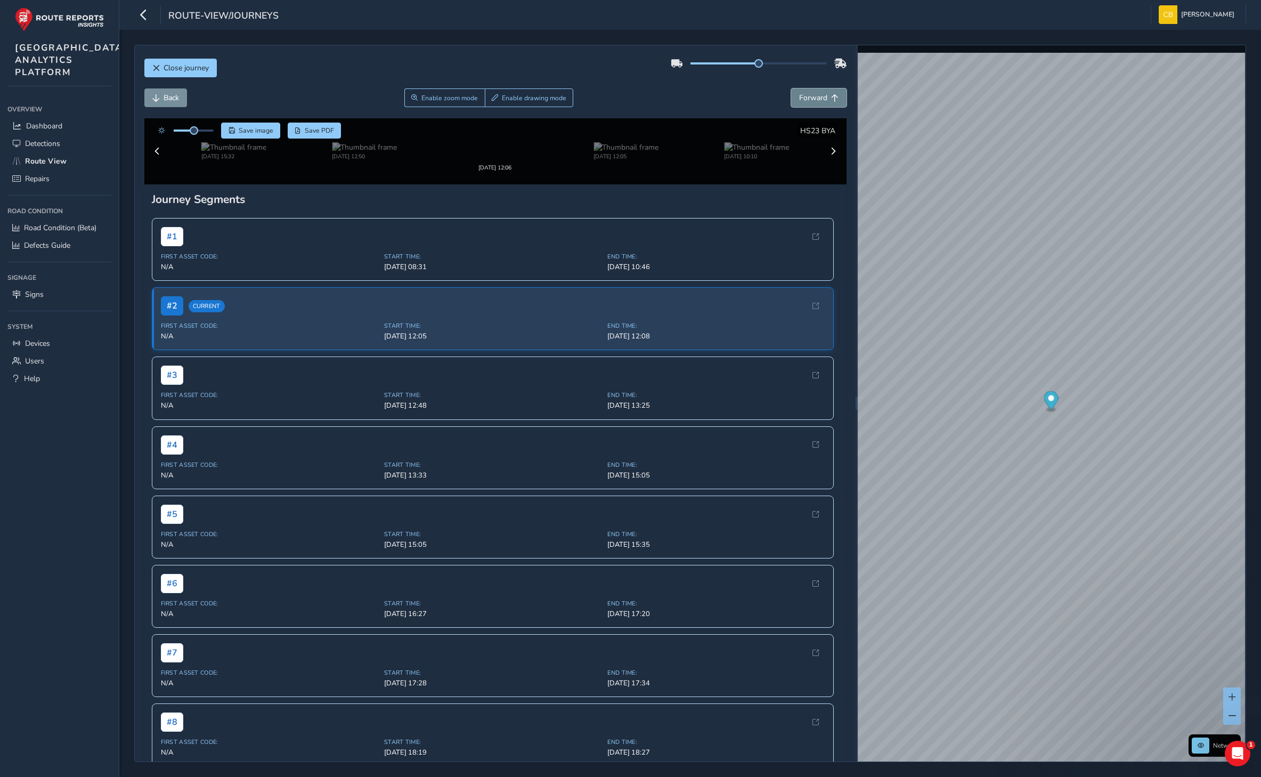
click at [808, 92] on button "Forward" at bounding box center [818, 97] width 55 height 19
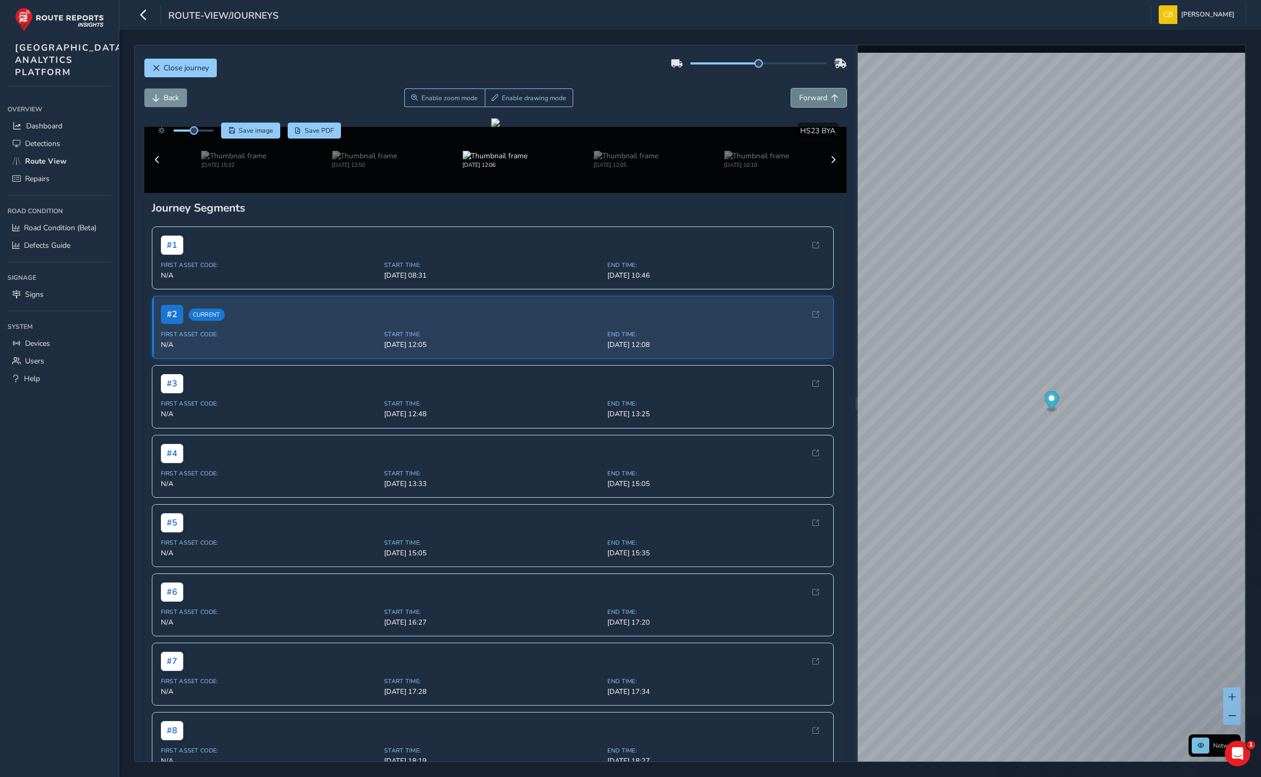
click at [808, 92] on button "Forward" at bounding box center [818, 97] width 55 height 19
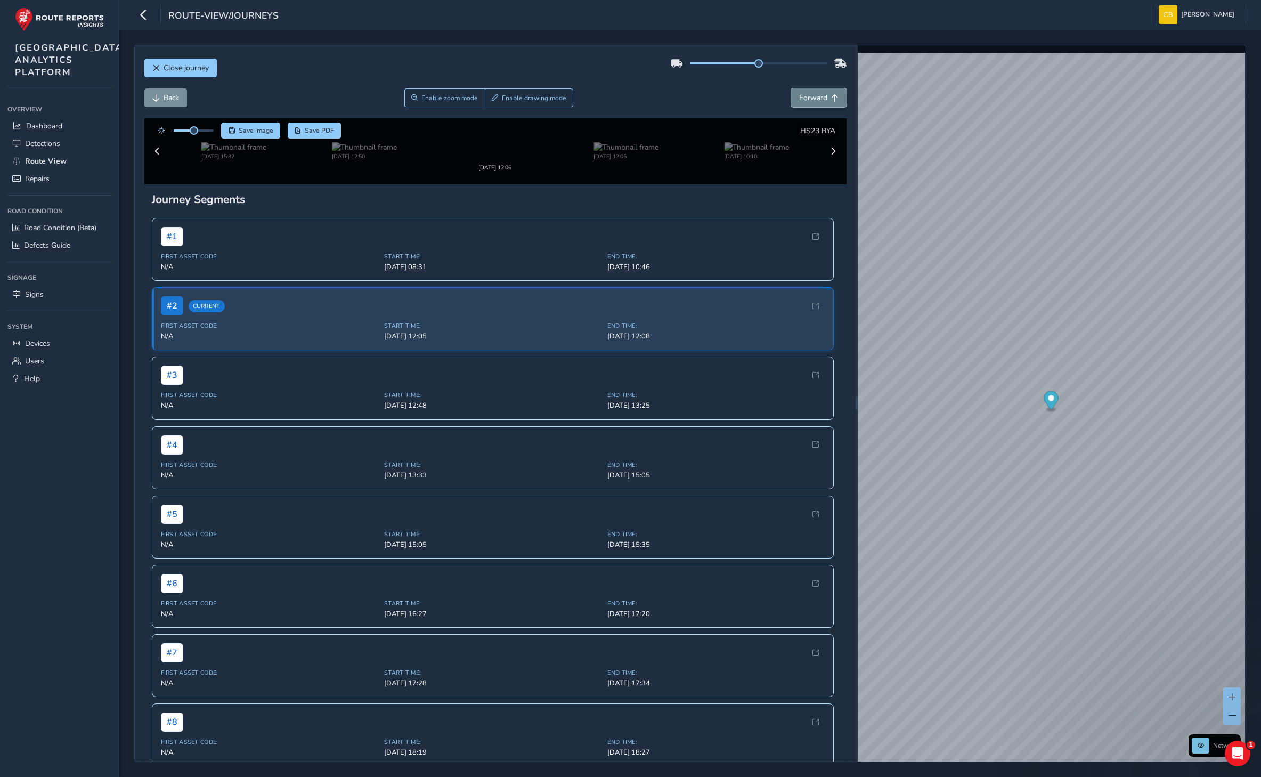
click at [808, 92] on button "Forward" at bounding box center [818, 97] width 55 height 19
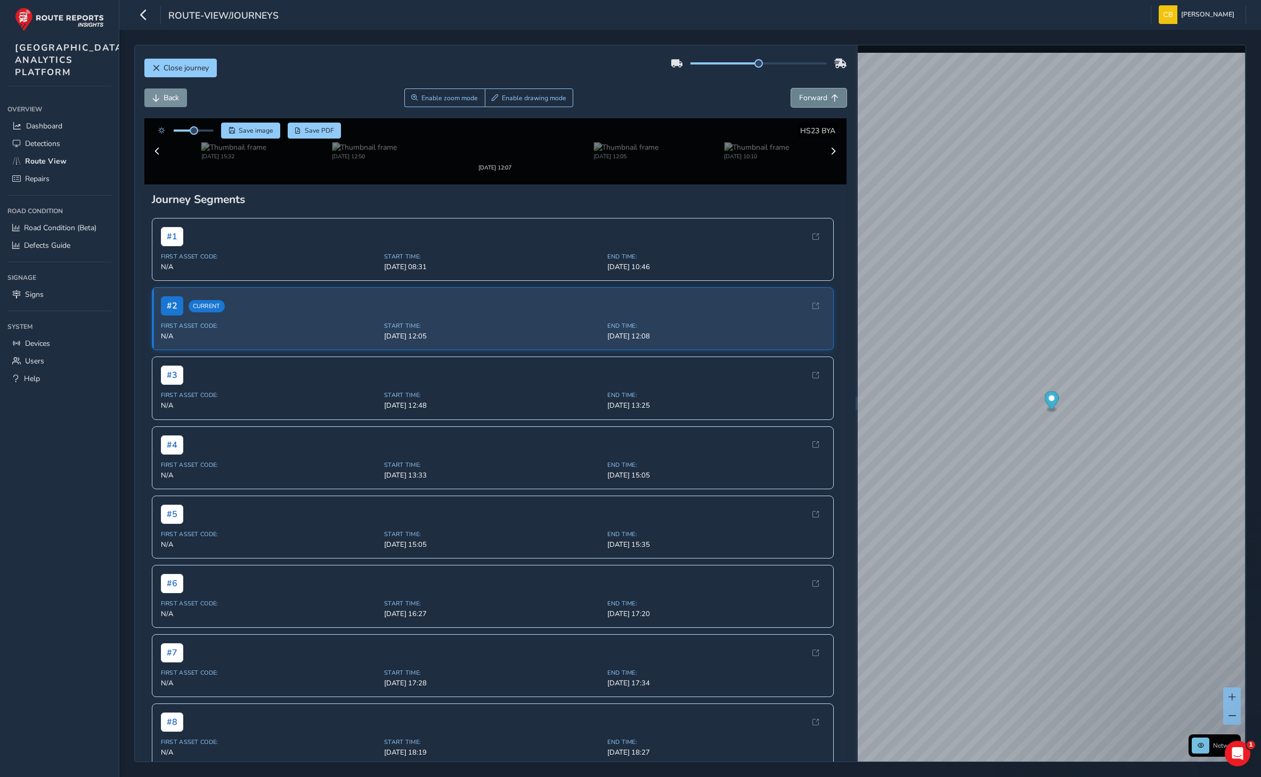
click at [808, 92] on button "Forward" at bounding box center [818, 97] width 55 height 19
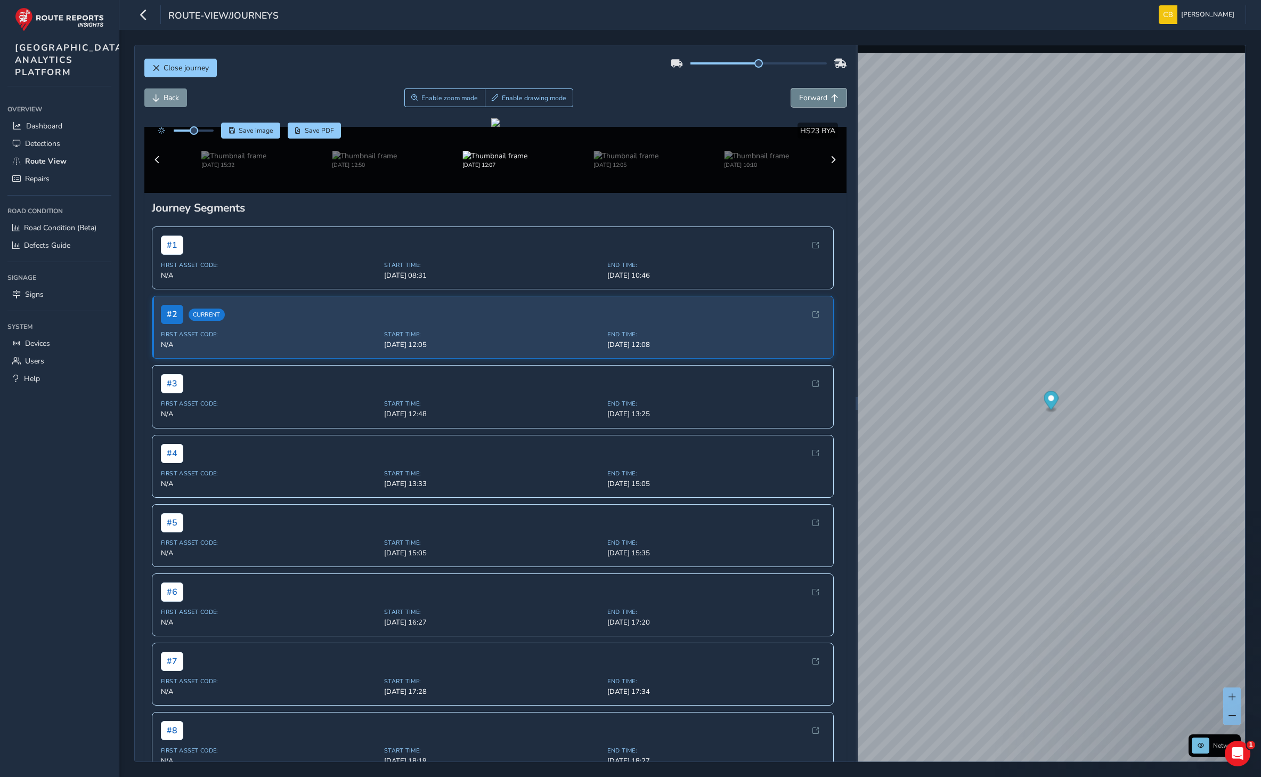
click at [808, 92] on button "Forward" at bounding box center [818, 97] width 55 height 19
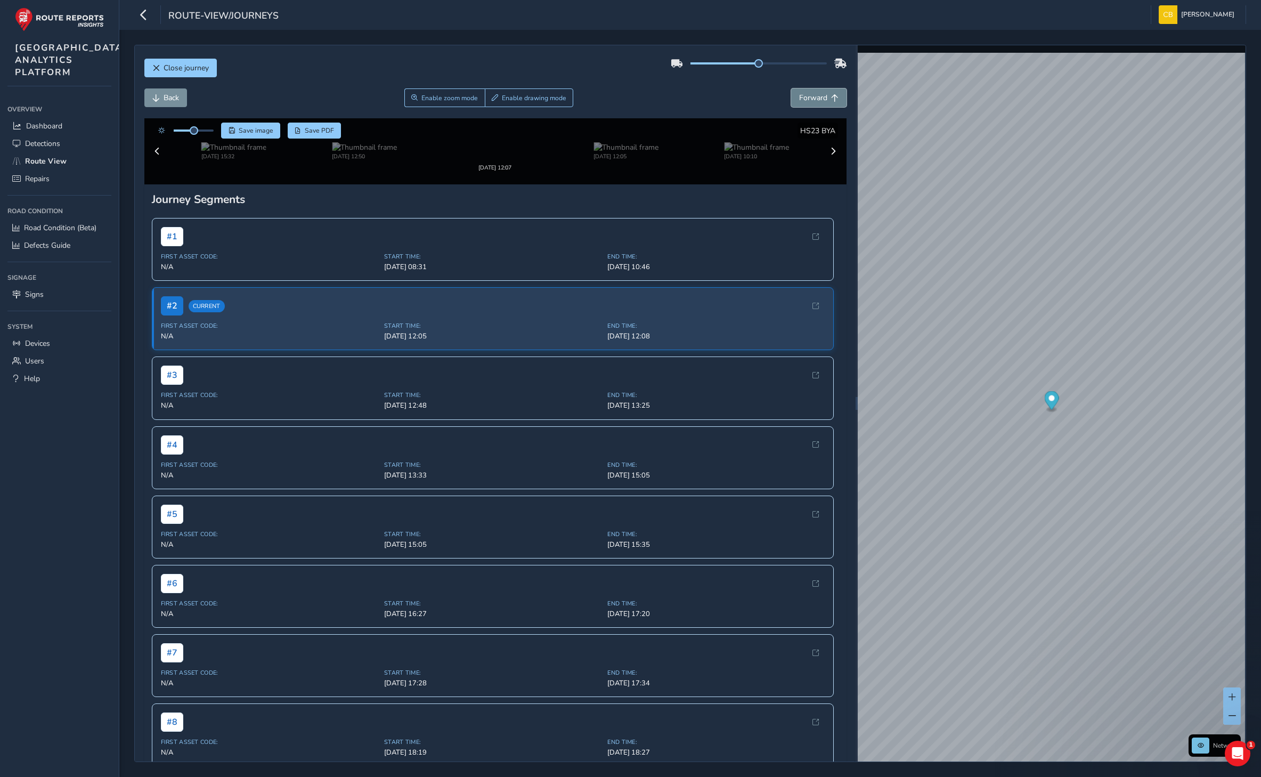
click at [808, 92] on button "Forward" at bounding box center [818, 97] width 55 height 19
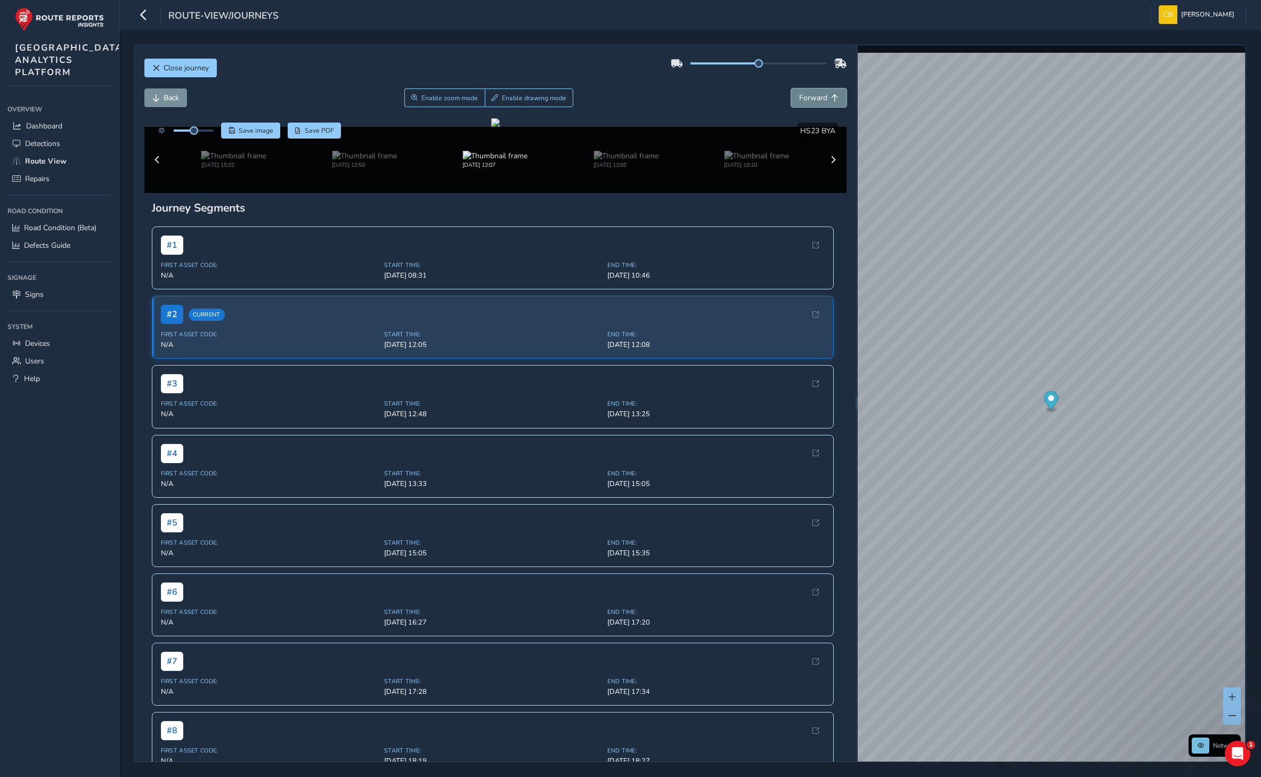
click at [808, 92] on button "Forward" at bounding box center [818, 97] width 55 height 19
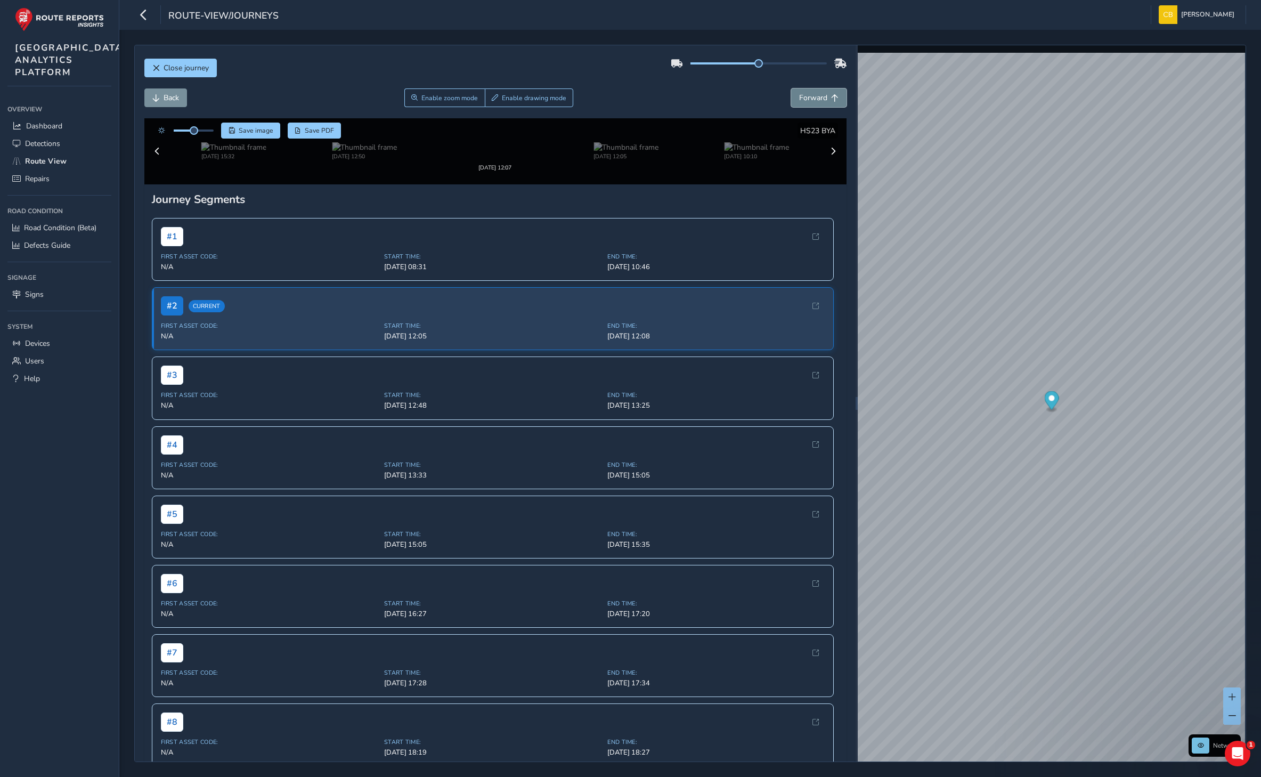
click at [808, 92] on button "Forward" at bounding box center [818, 97] width 55 height 19
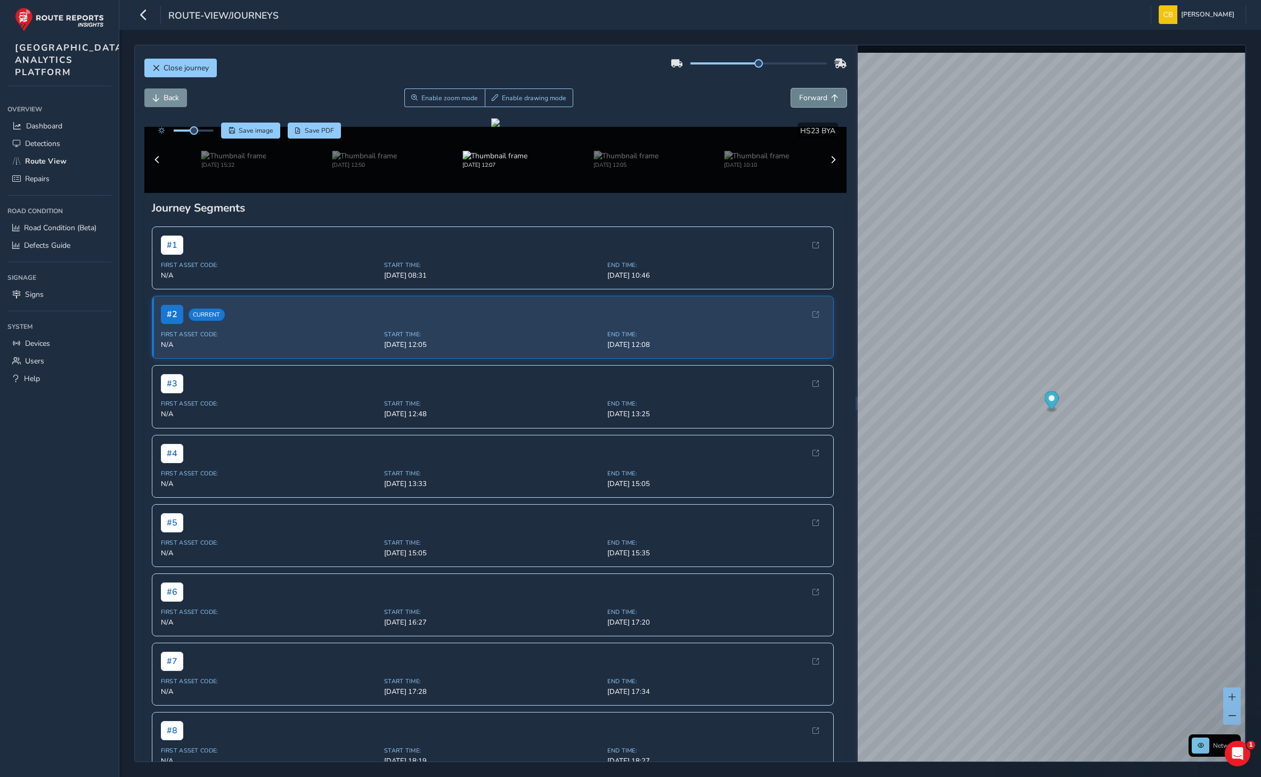
click at [808, 92] on button "Forward" at bounding box center [818, 97] width 55 height 19
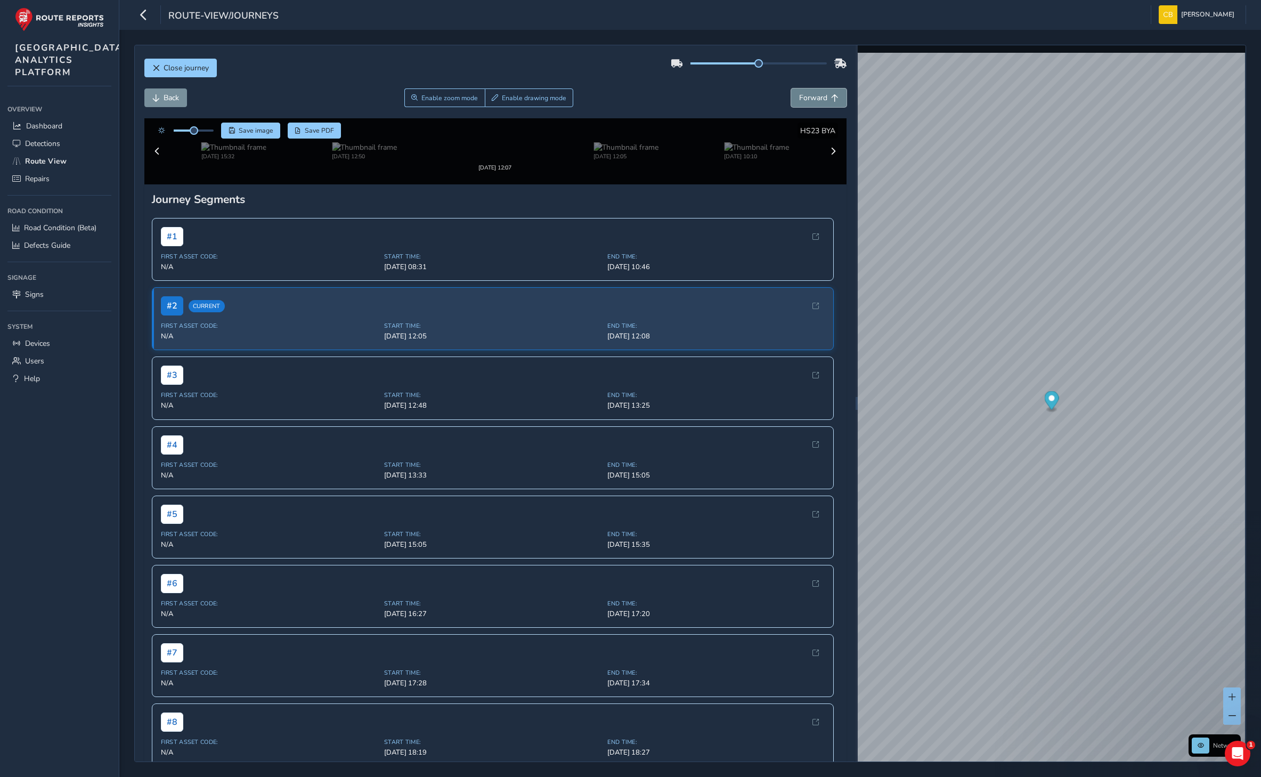
click at [808, 92] on button "Forward" at bounding box center [818, 97] width 55 height 19
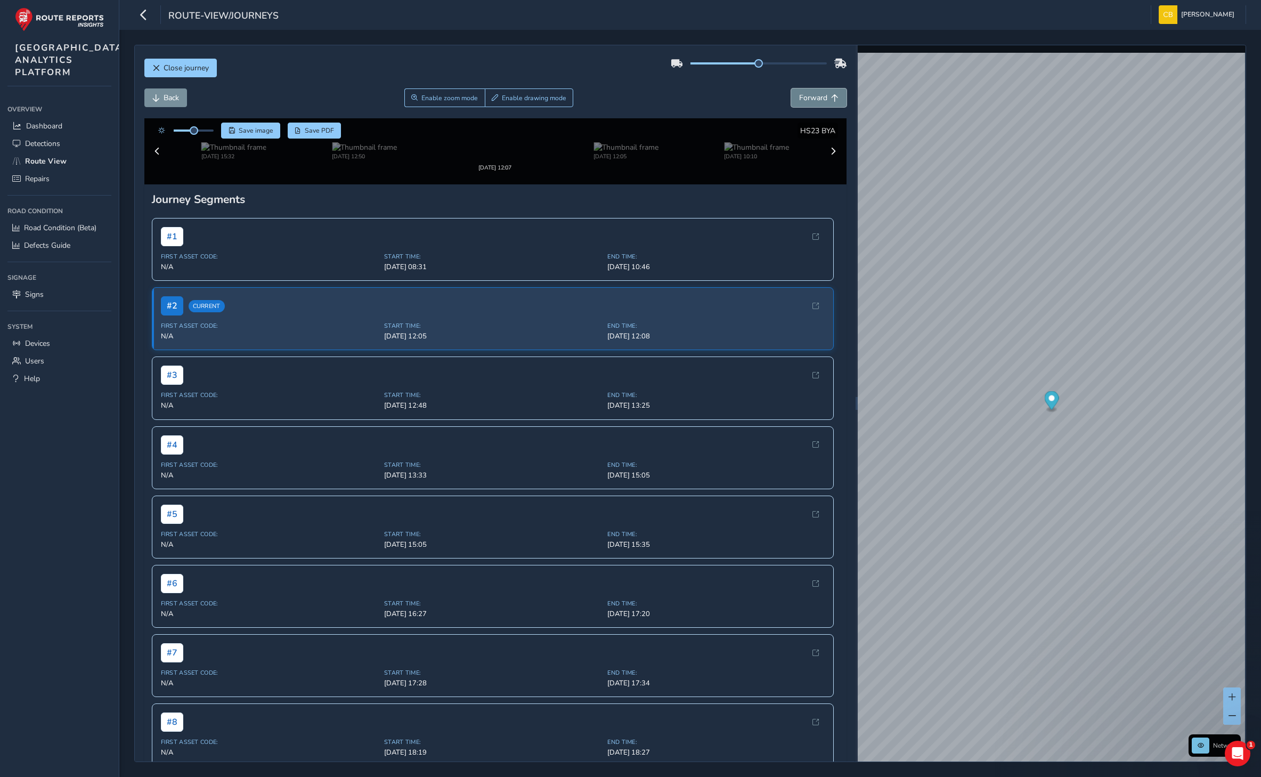
click at [808, 92] on button "Forward" at bounding box center [818, 97] width 55 height 19
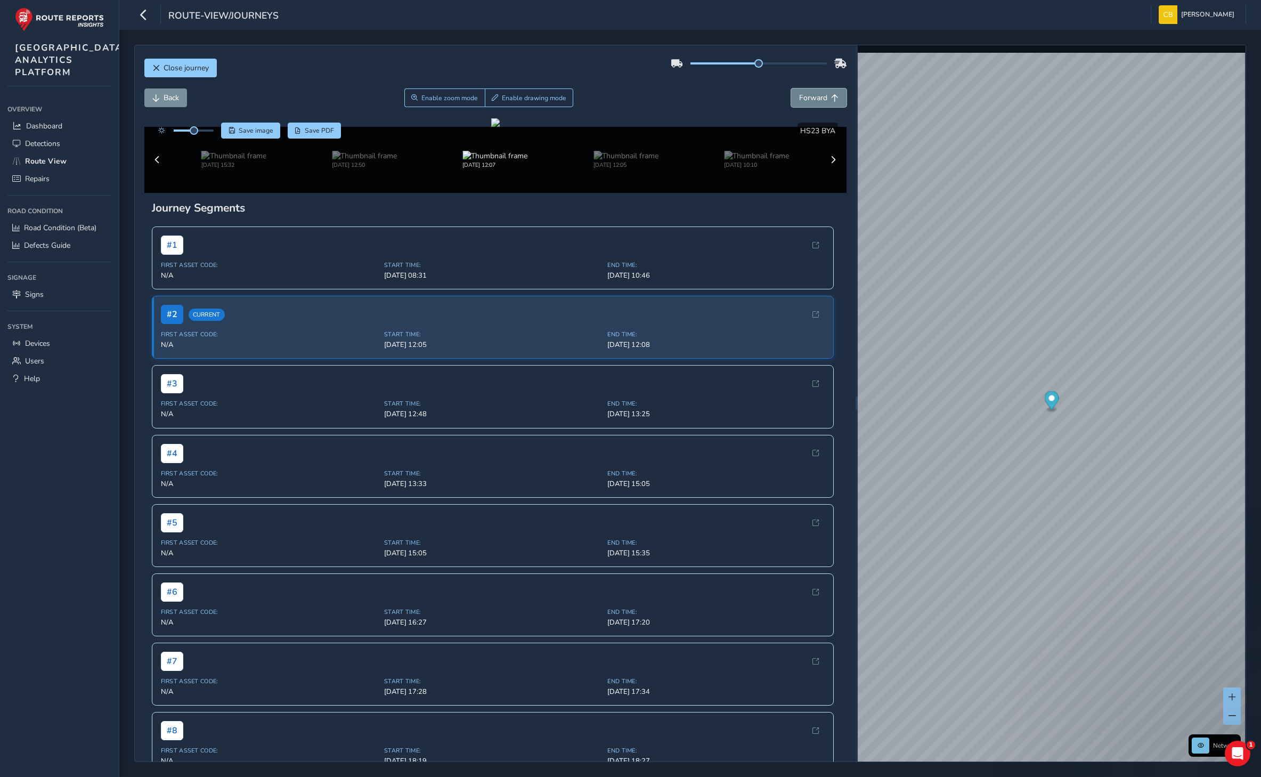
click at [808, 92] on button "Forward" at bounding box center [818, 97] width 55 height 19
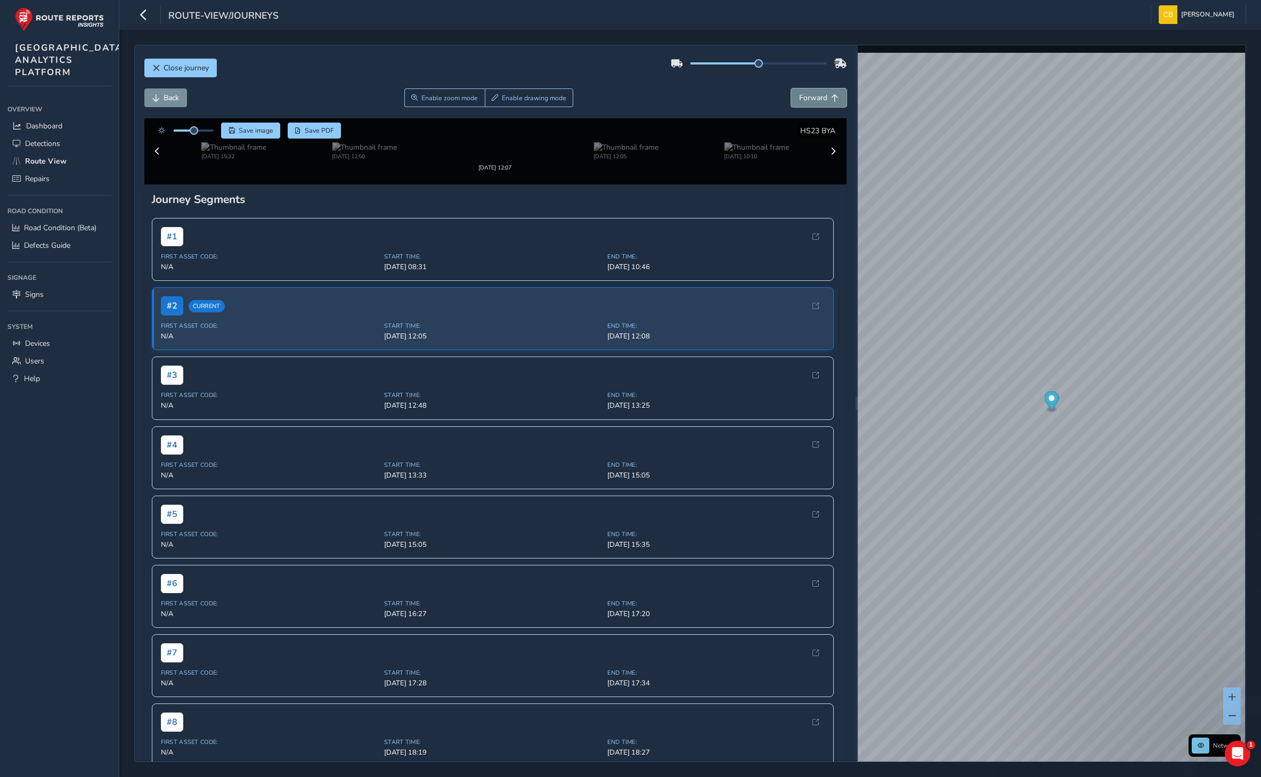
click at [808, 92] on button "Forward" at bounding box center [818, 97] width 55 height 19
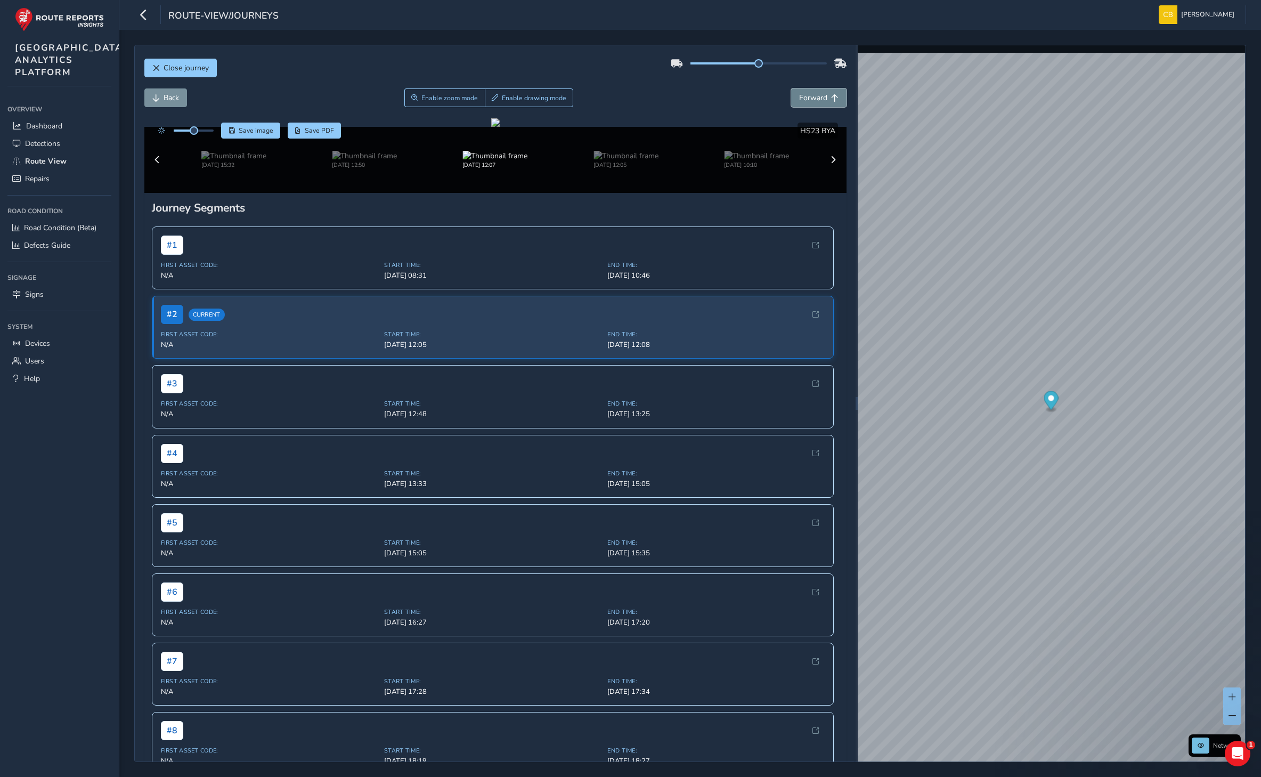
click at [808, 92] on button "Forward" at bounding box center [818, 97] width 55 height 19
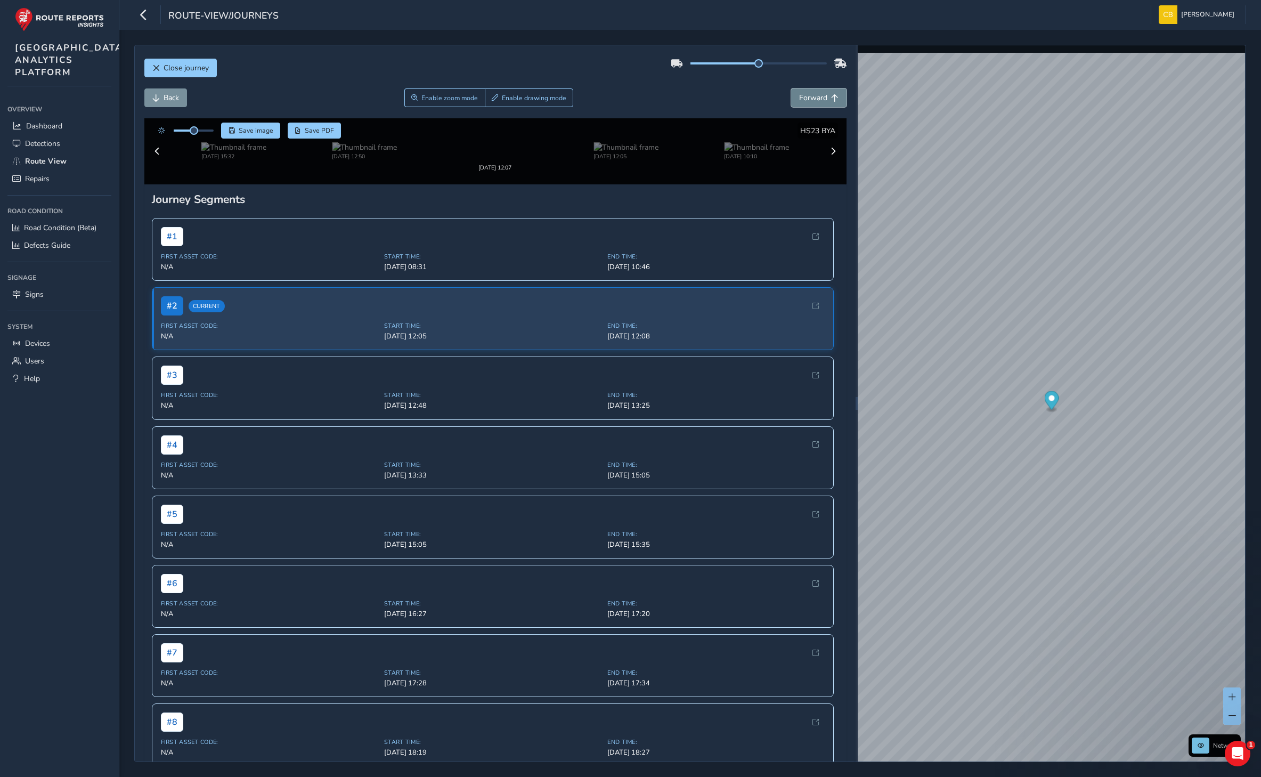
click at [808, 92] on button "Forward" at bounding box center [818, 97] width 55 height 19
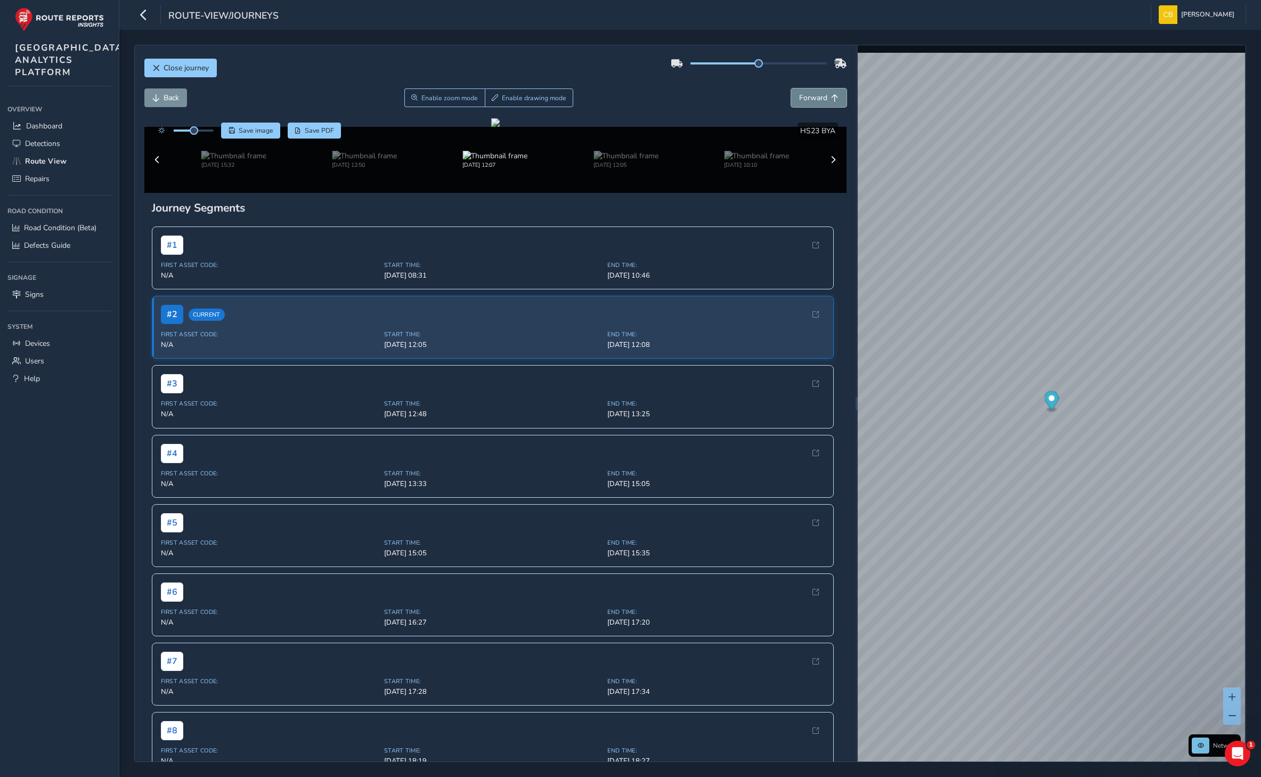
click at [808, 92] on button "Forward" at bounding box center [818, 97] width 55 height 19
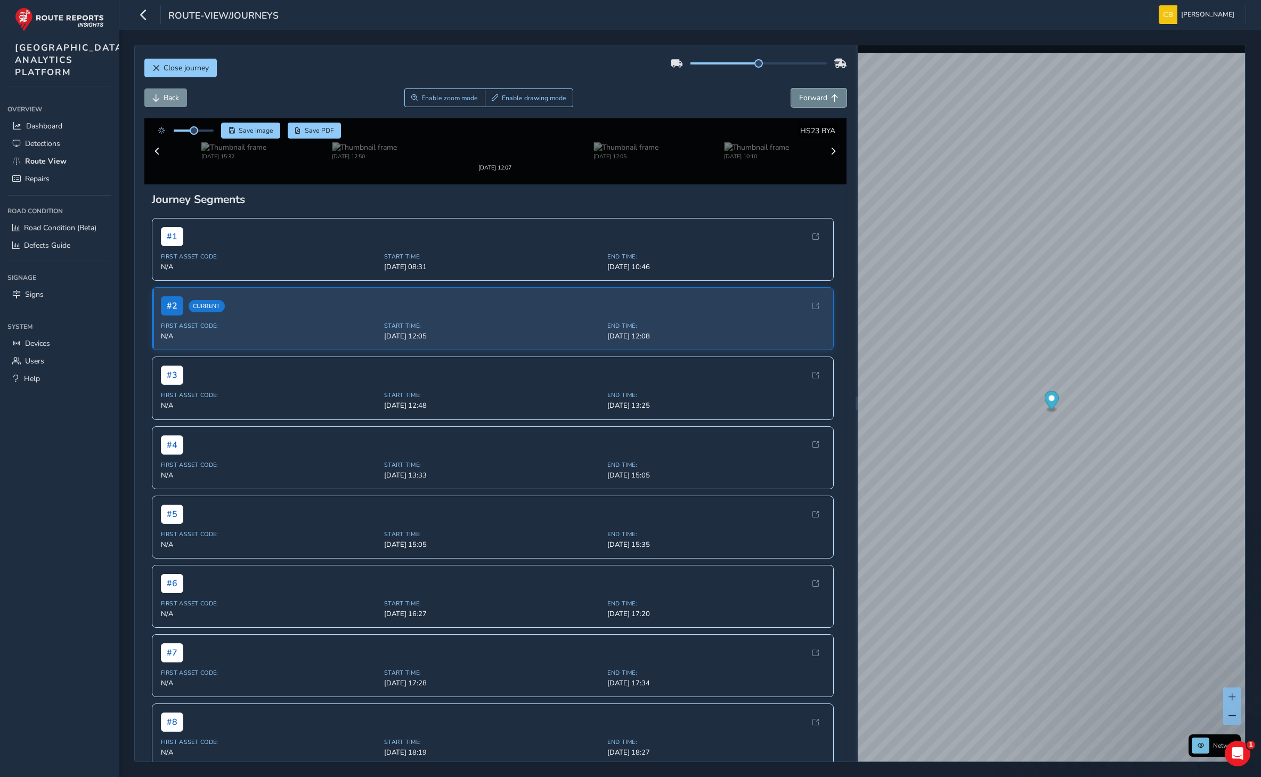
click at [808, 92] on button "Forward" at bounding box center [818, 97] width 55 height 19
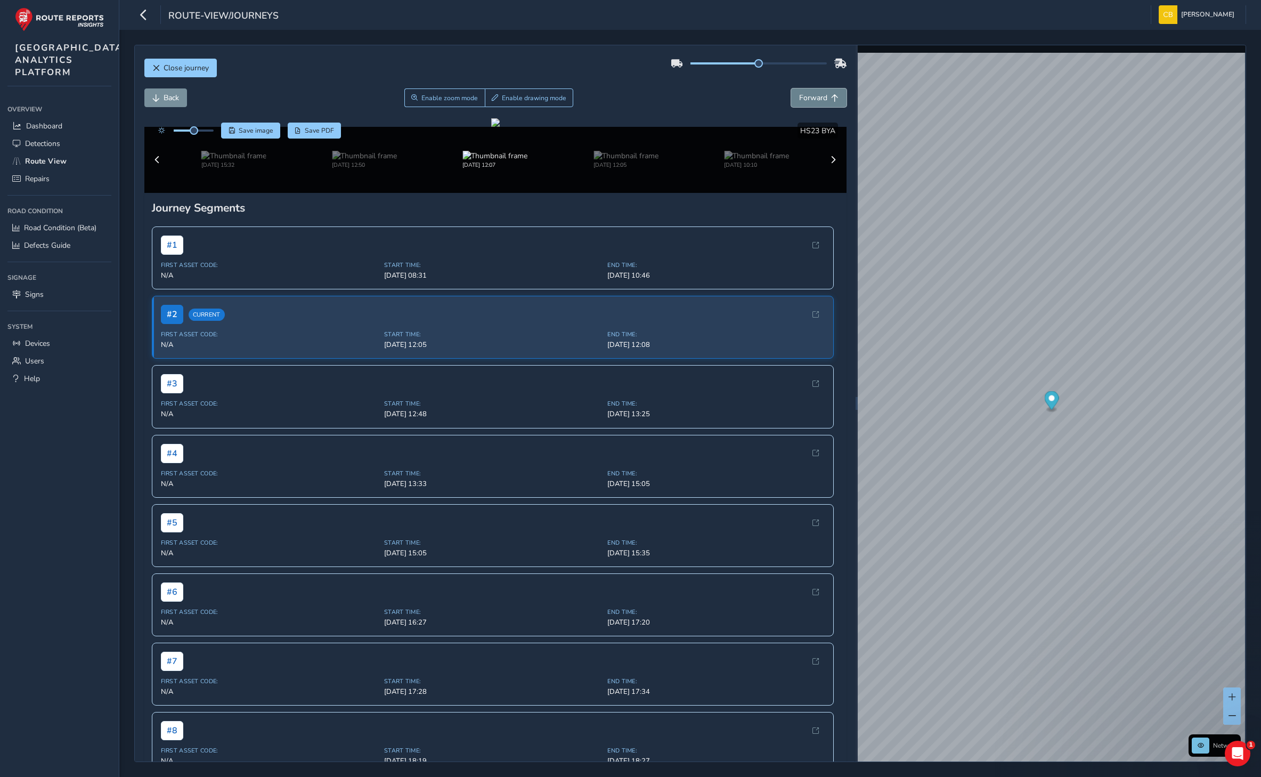
click at [808, 92] on button "Forward" at bounding box center [818, 97] width 55 height 19
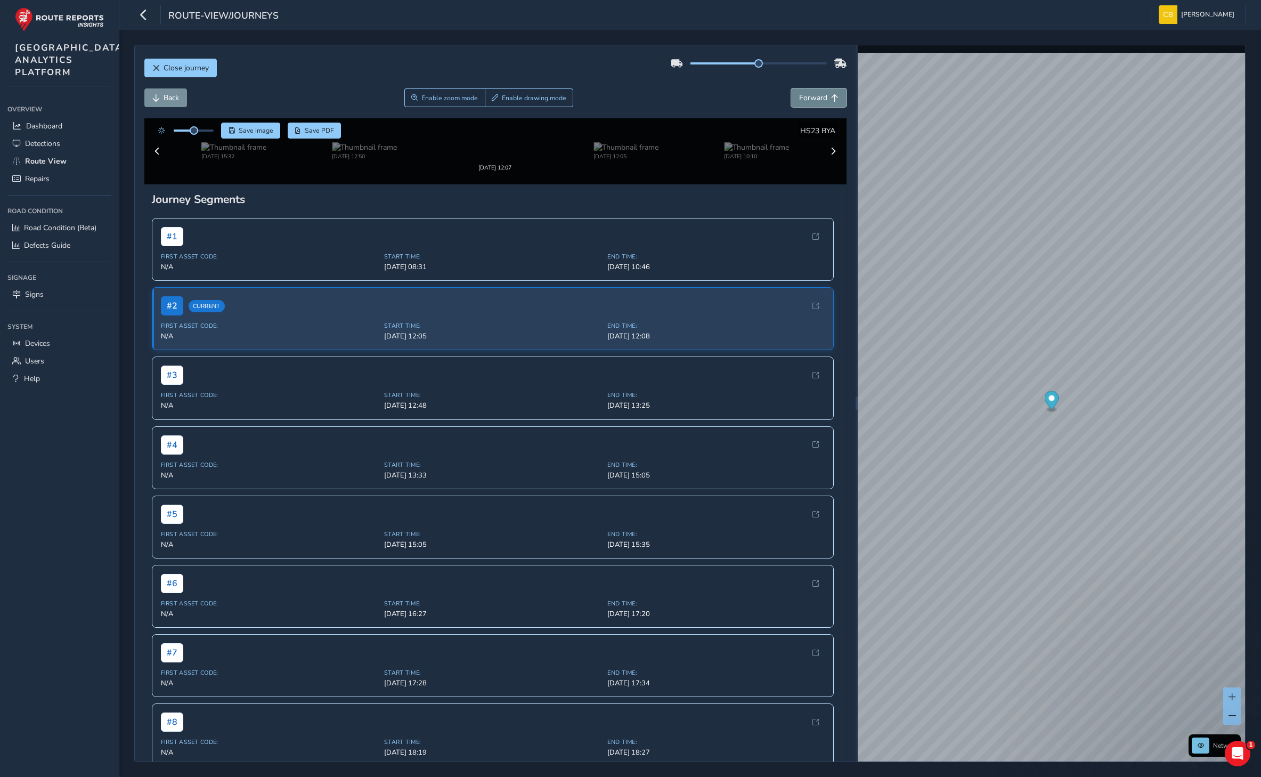
click at [808, 92] on button "Forward" at bounding box center [818, 97] width 55 height 19
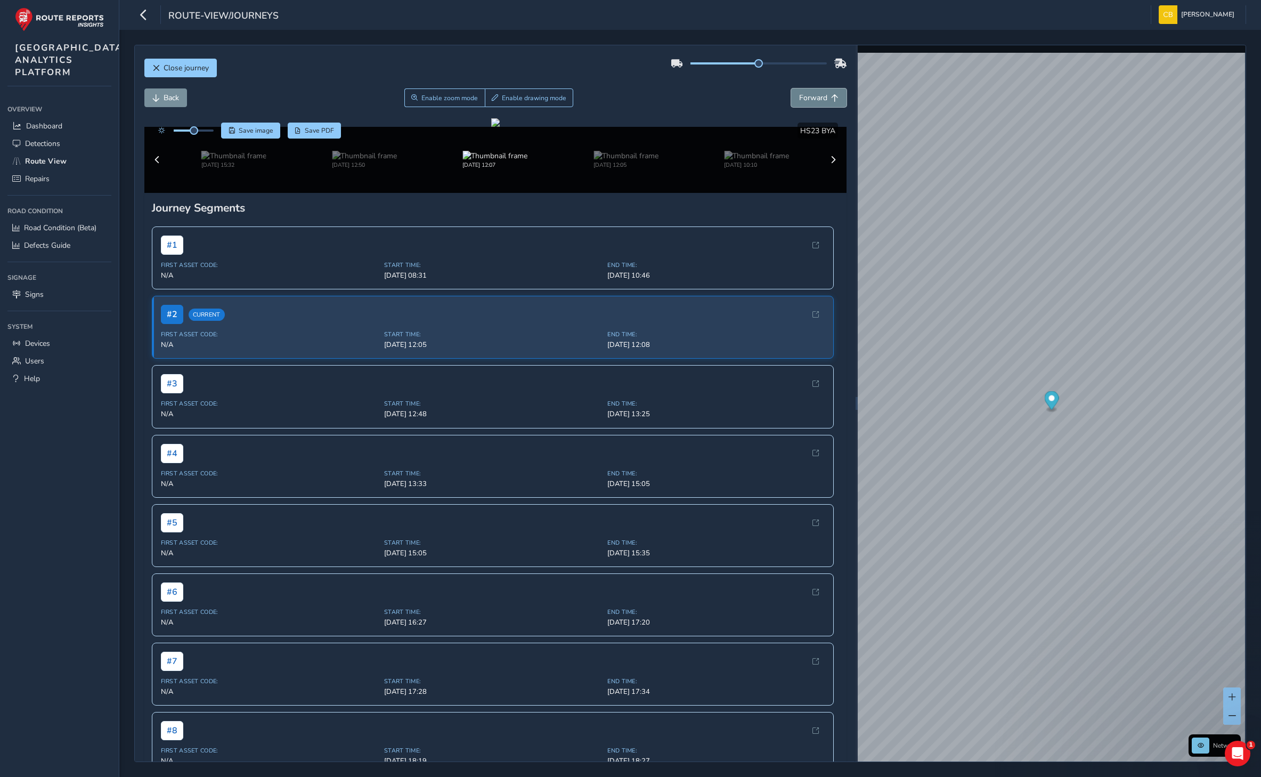
click at [808, 92] on button "Forward" at bounding box center [818, 97] width 55 height 19
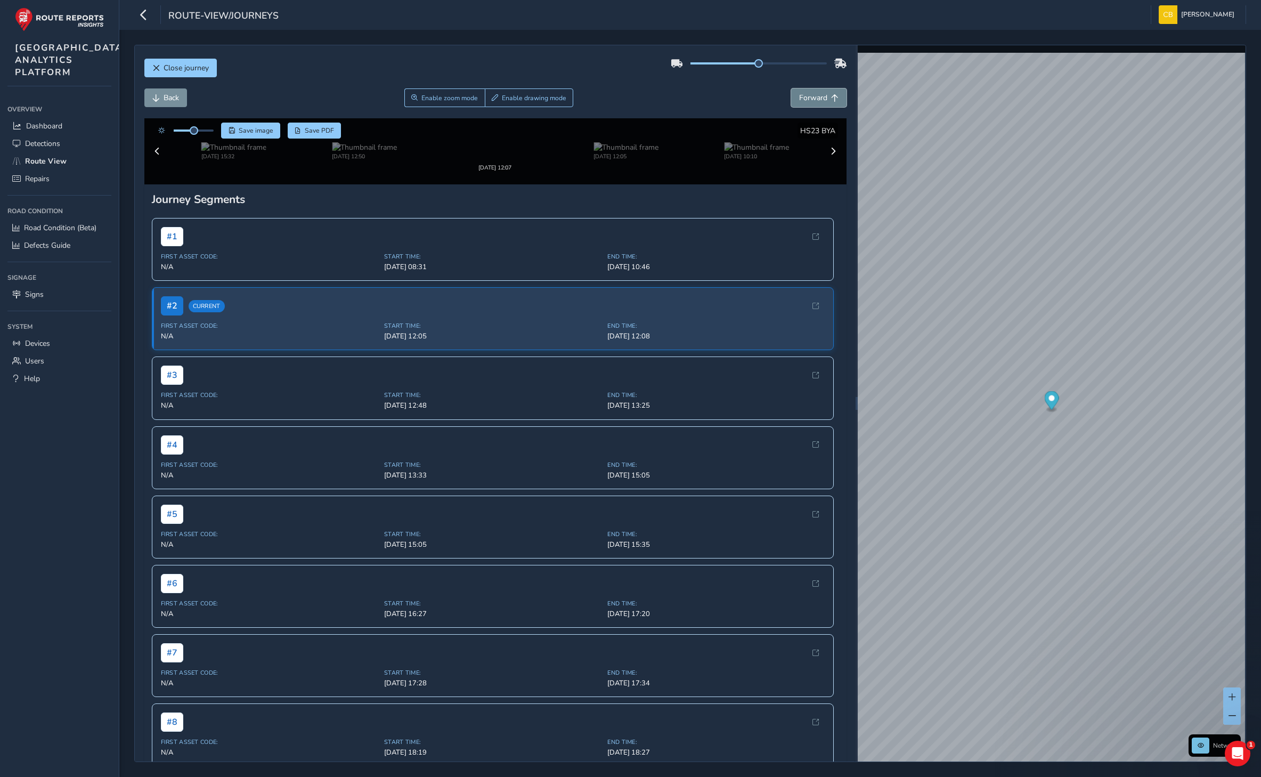
click at [808, 92] on button "Forward" at bounding box center [818, 97] width 55 height 19
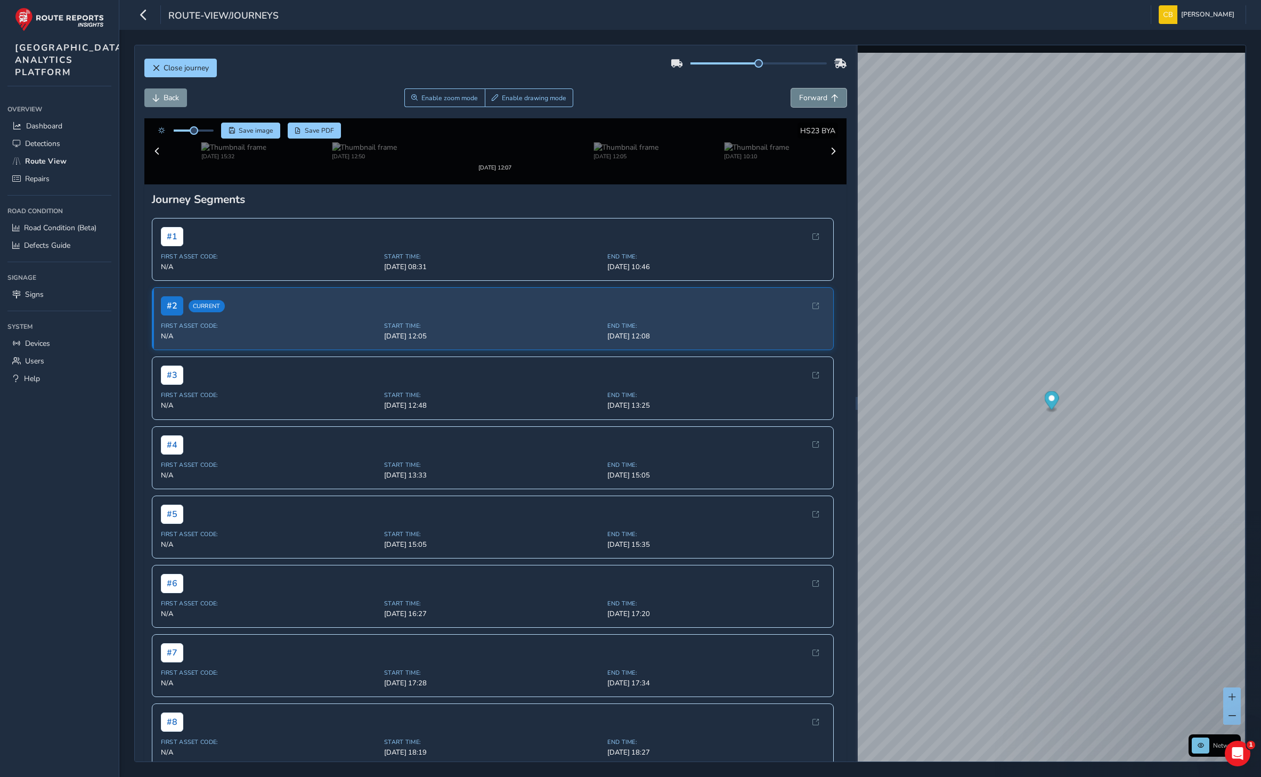
click at [808, 92] on button "Forward" at bounding box center [818, 97] width 55 height 19
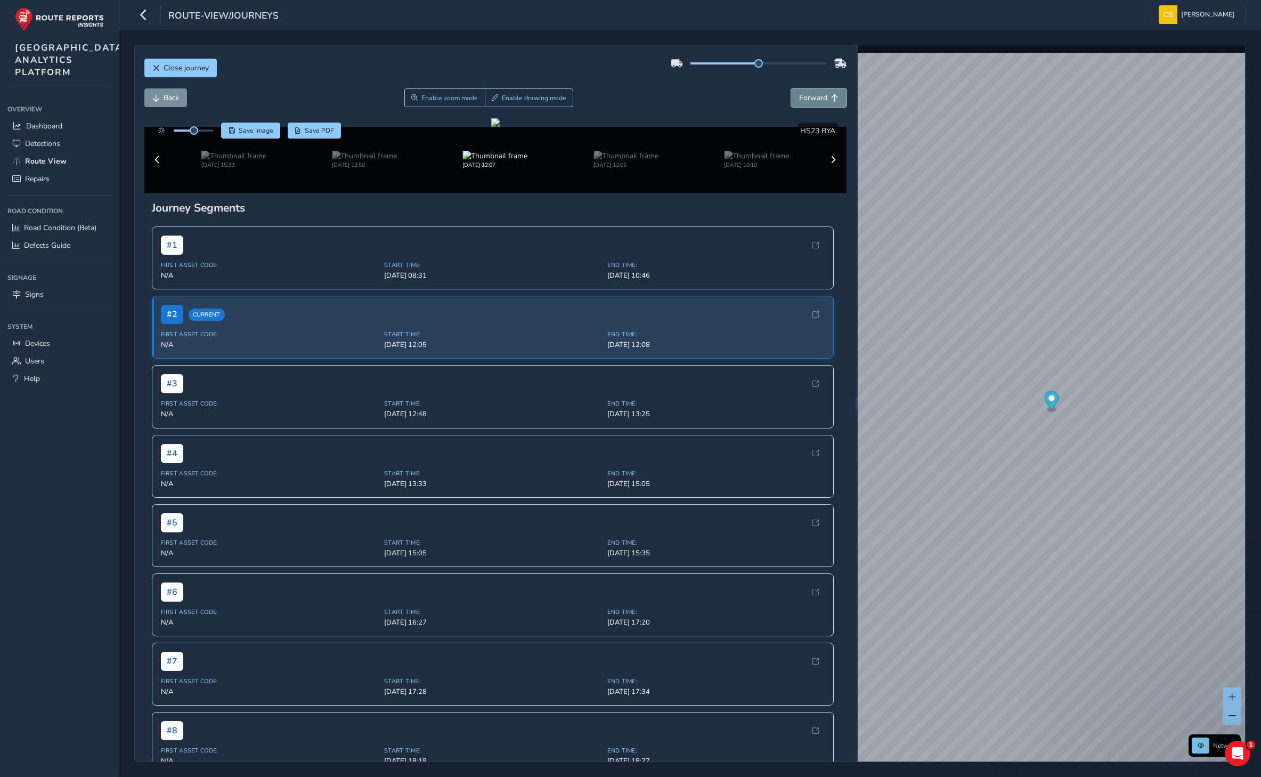
click at [808, 92] on button "Forward" at bounding box center [818, 97] width 55 height 19
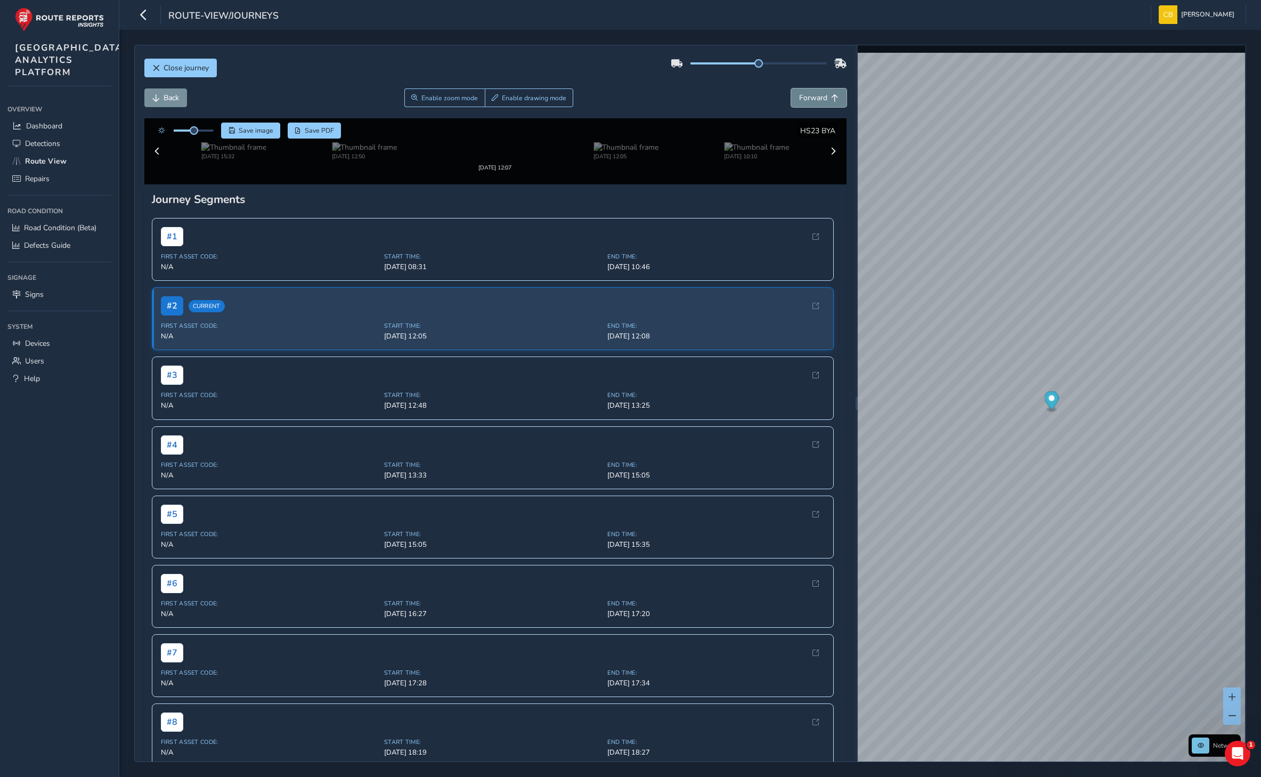
click at [808, 92] on button "Forward" at bounding box center [818, 97] width 55 height 19
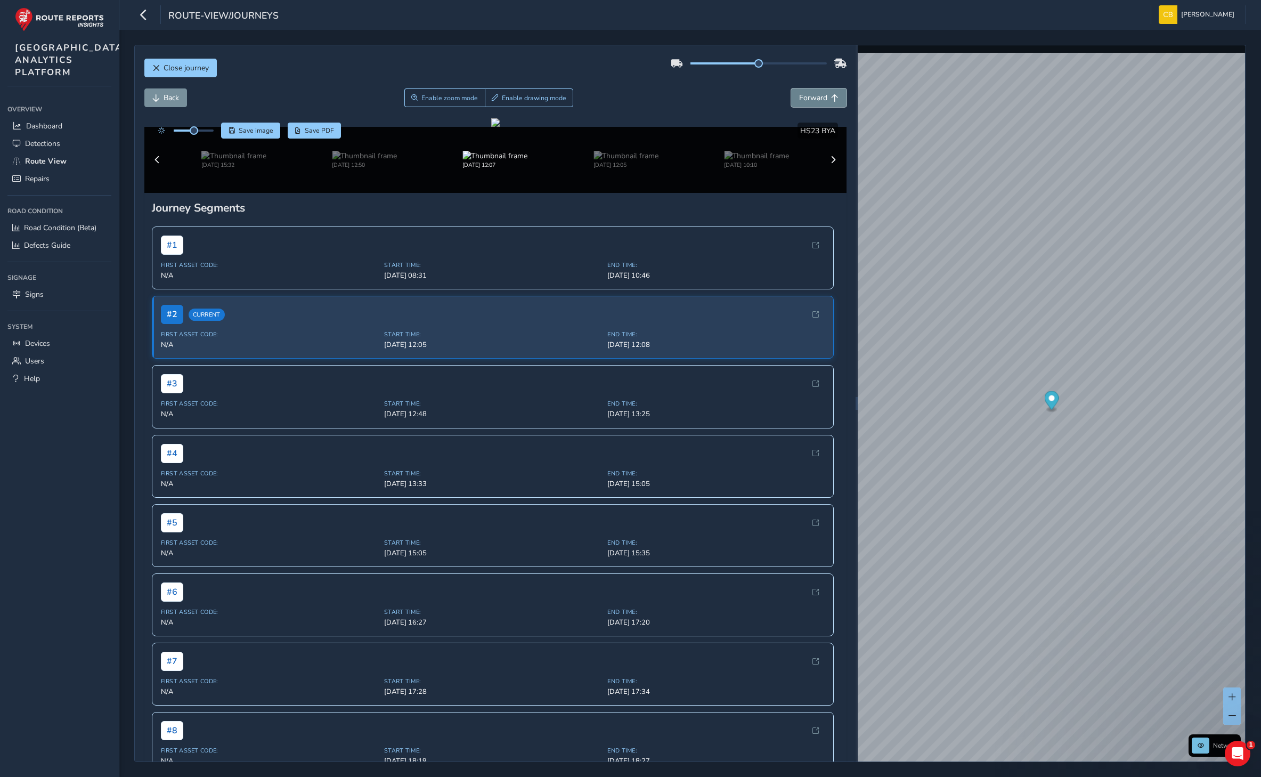
click at [808, 92] on button "Forward" at bounding box center [818, 97] width 55 height 19
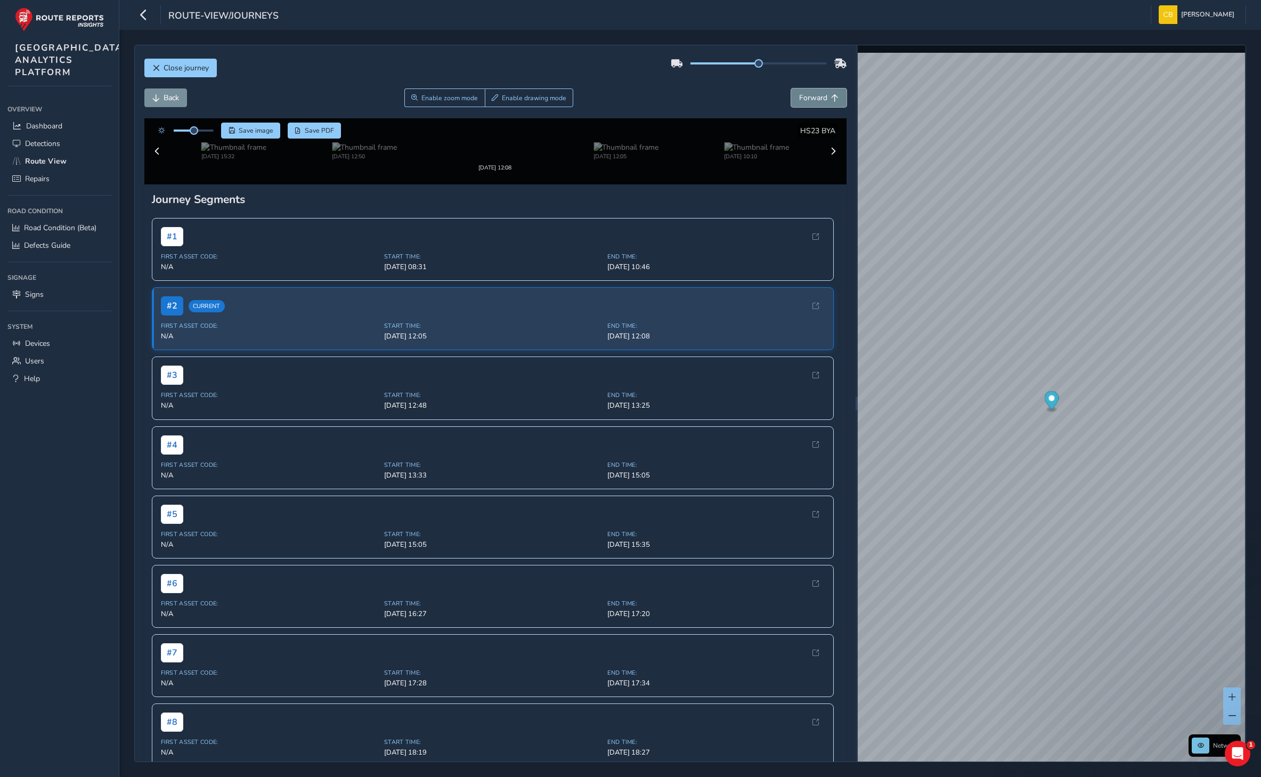
click at [808, 92] on button "Forward" at bounding box center [818, 97] width 55 height 19
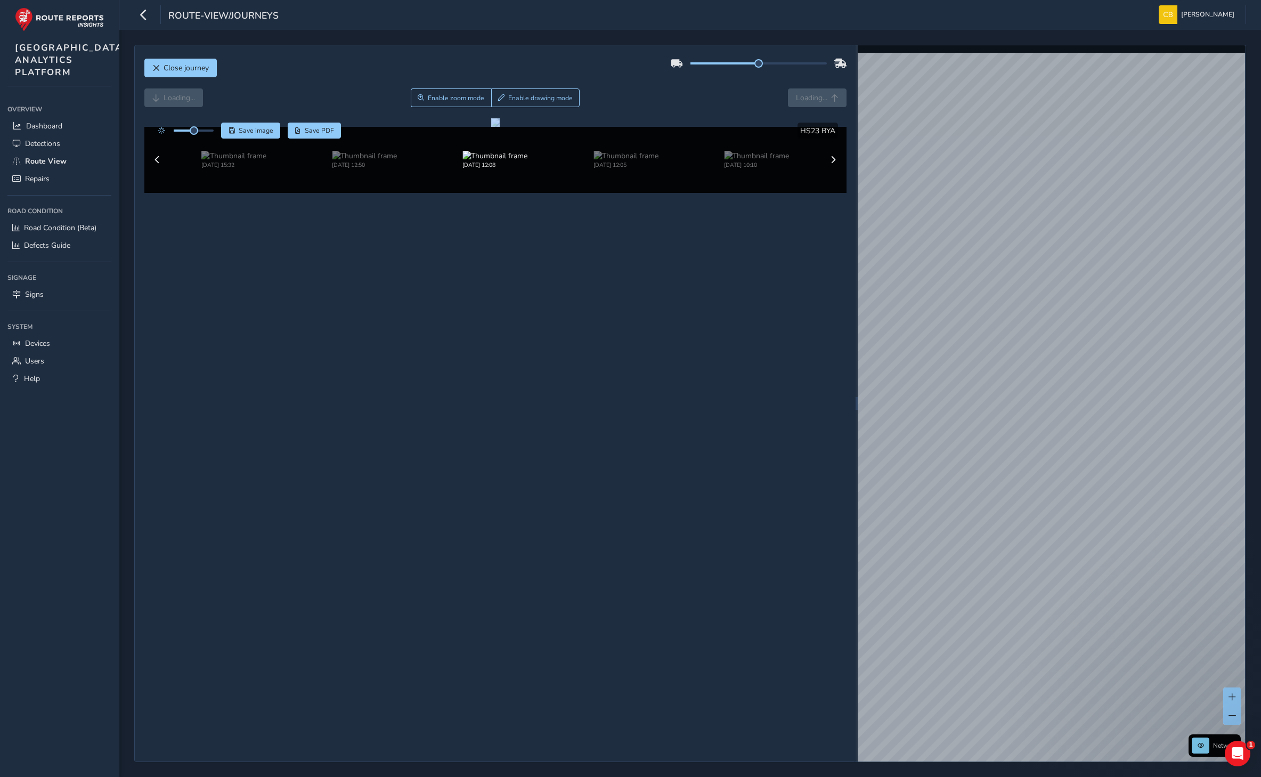
click at [808, 92] on div "Loading... Enable zoom mode Enable drawing mode Loading..." at bounding box center [495, 97] width 702 height 19
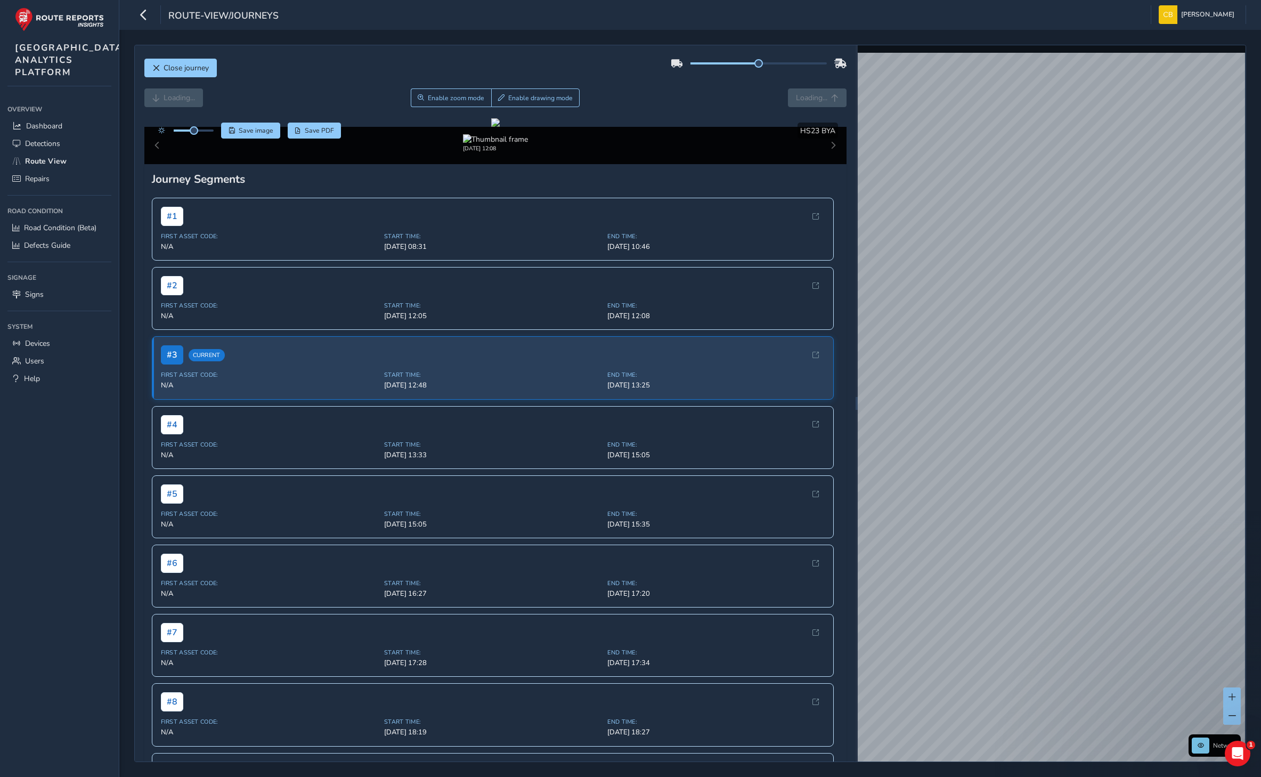
drag, startPoint x: 808, startPoint y: 92, endPoint x: 737, endPoint y: 92, distance: 70.9
click at [737, 92] on div "Loading... Enable zoom mode Enable drawing mode Loading..." at bounding box center [495, 97] width 702 height 19
click at [811, 100] on span "Forward" at bounding box center [813, 98] width 28 height 10
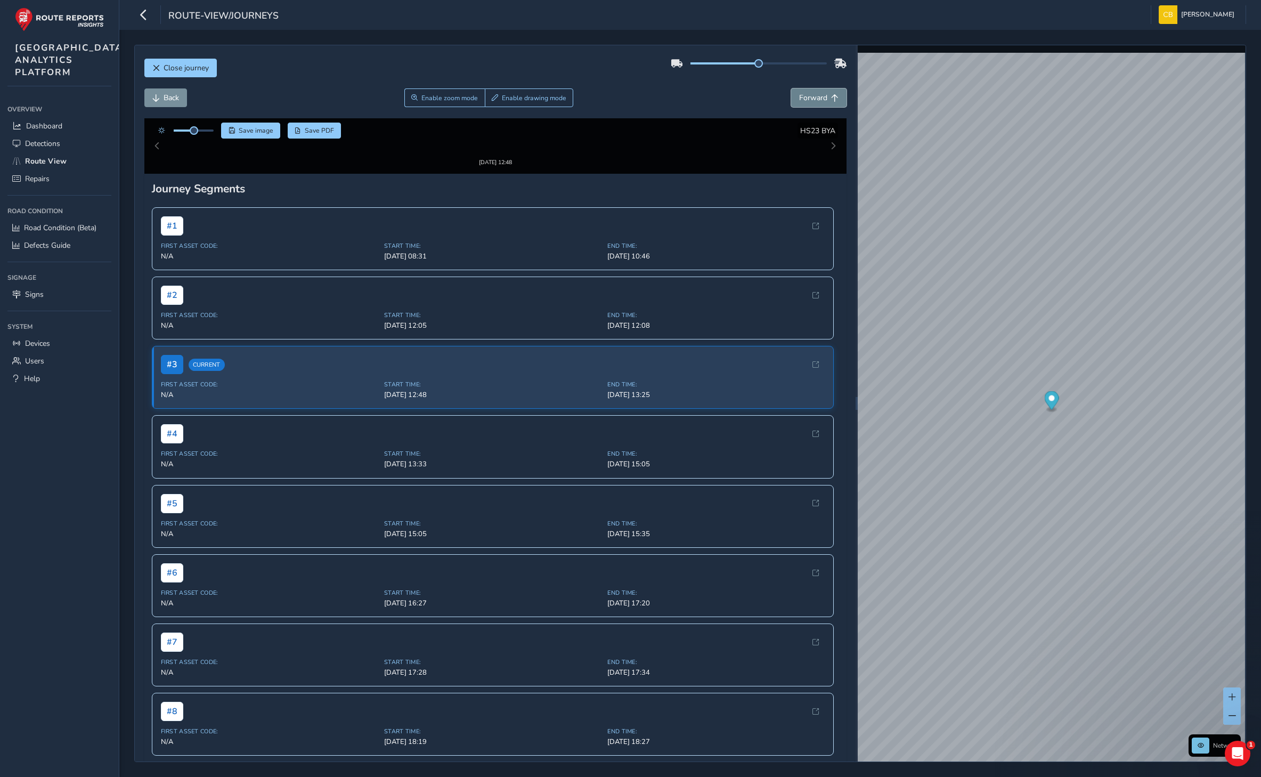
click at [811, 100] on span "Forward" at bounding box center [813, 98] width 28 height 10
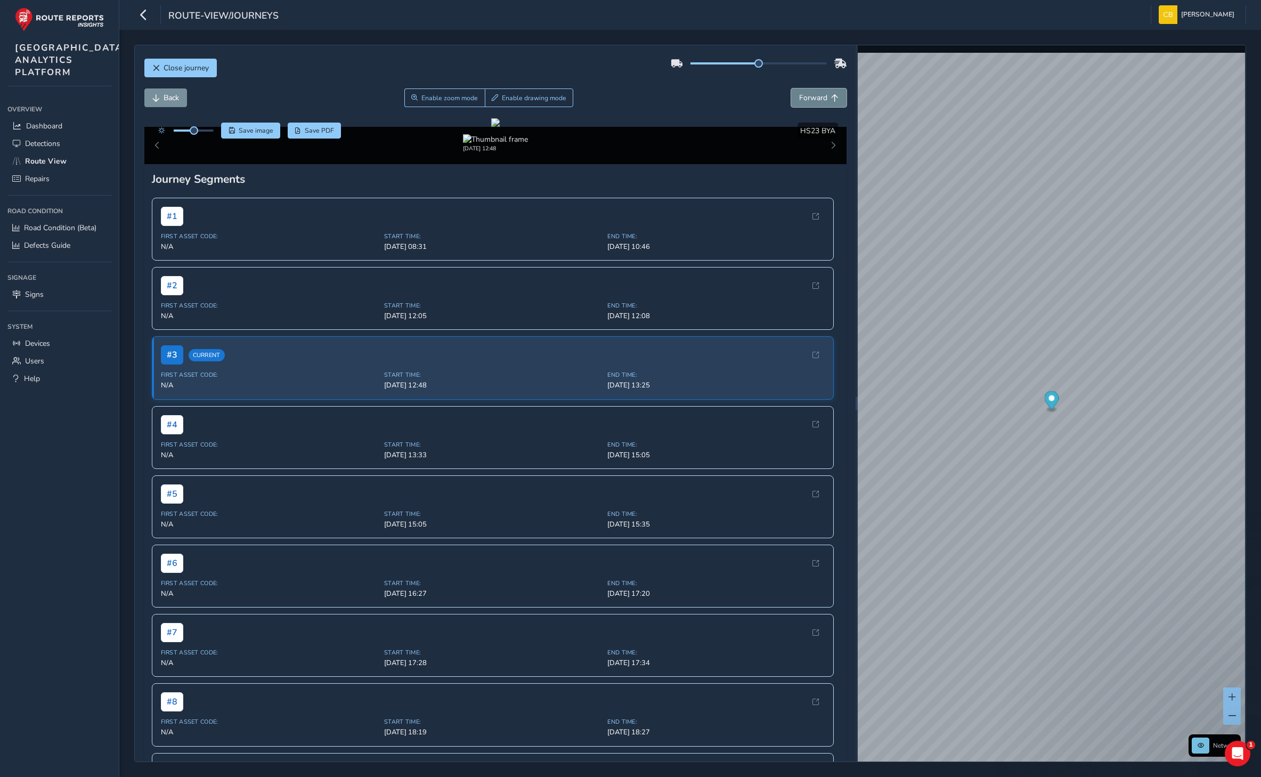
click at [811, 100] on span "Forward" at bounding box center [813, 98] width 28 height 10
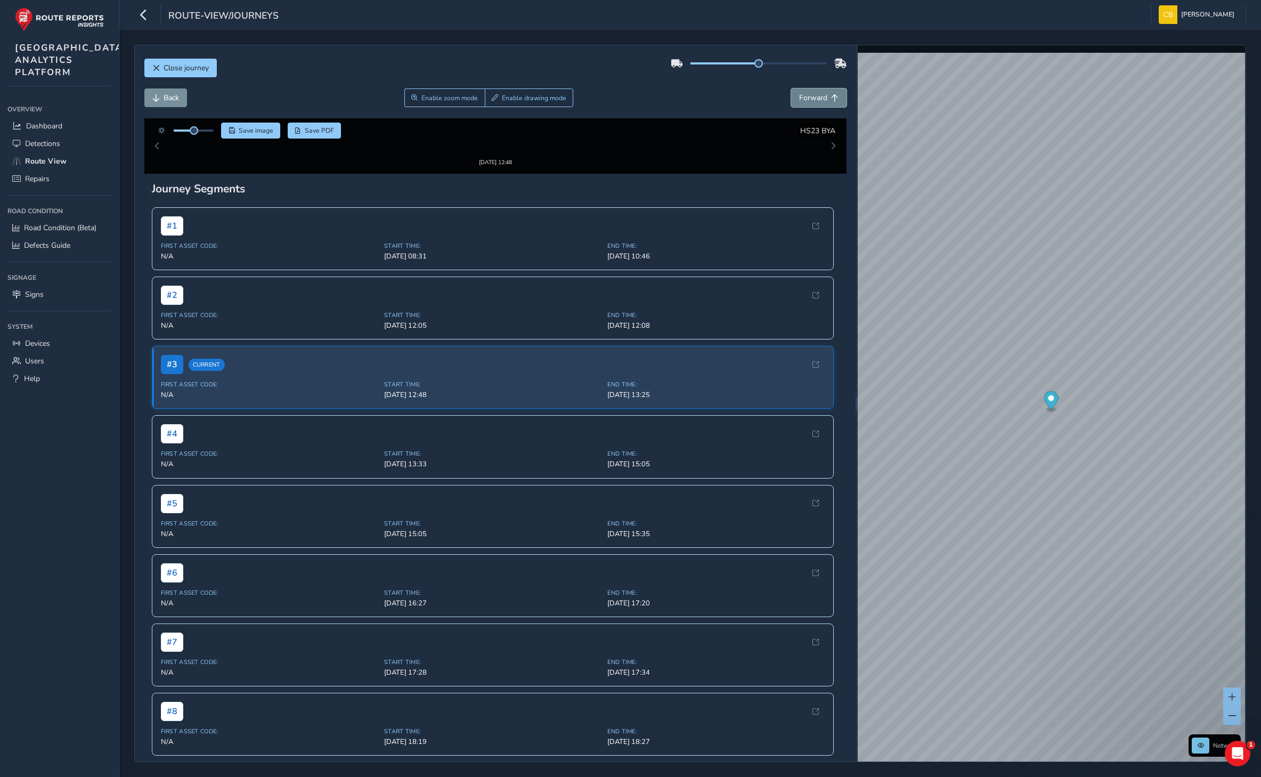
click at [811, 100] on span "Forward" at bounding box center [813, 98] width 28 height 10
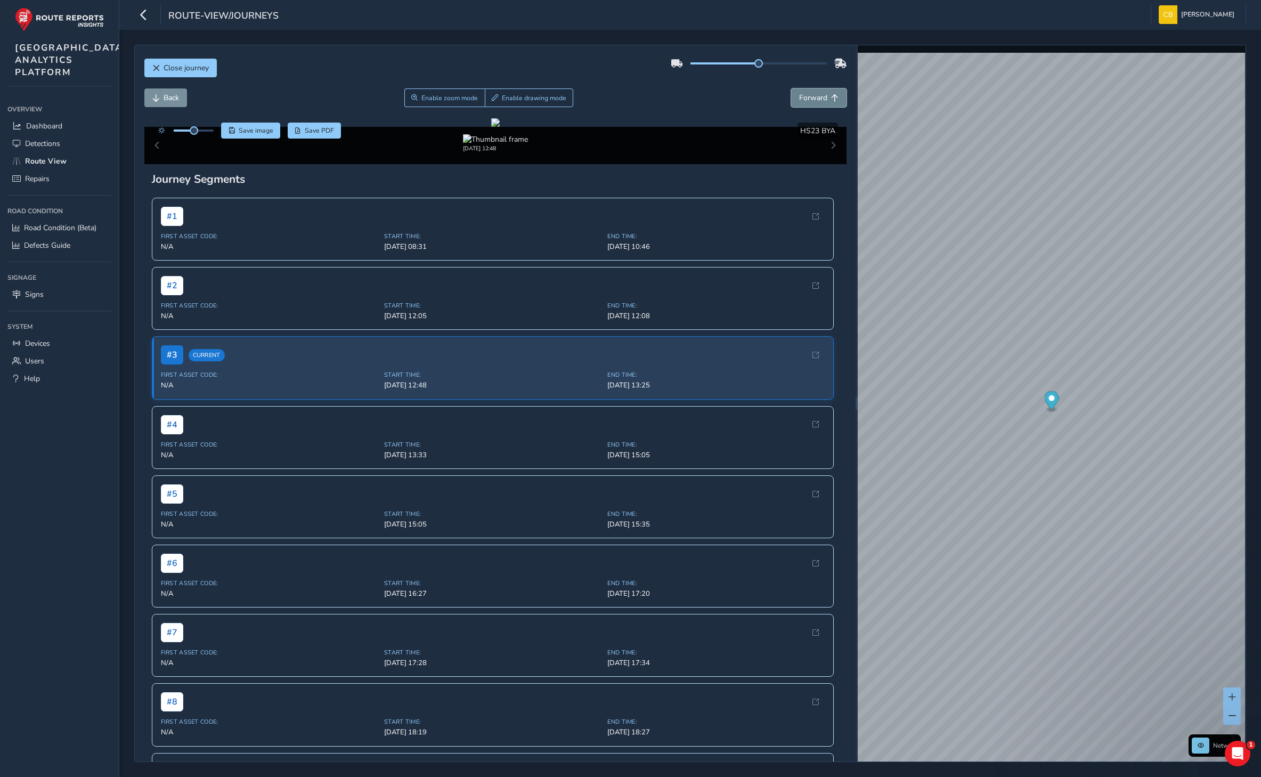
click at [811, 100] on span "Forward" at bounding box center [813, 98] width 28 height 10
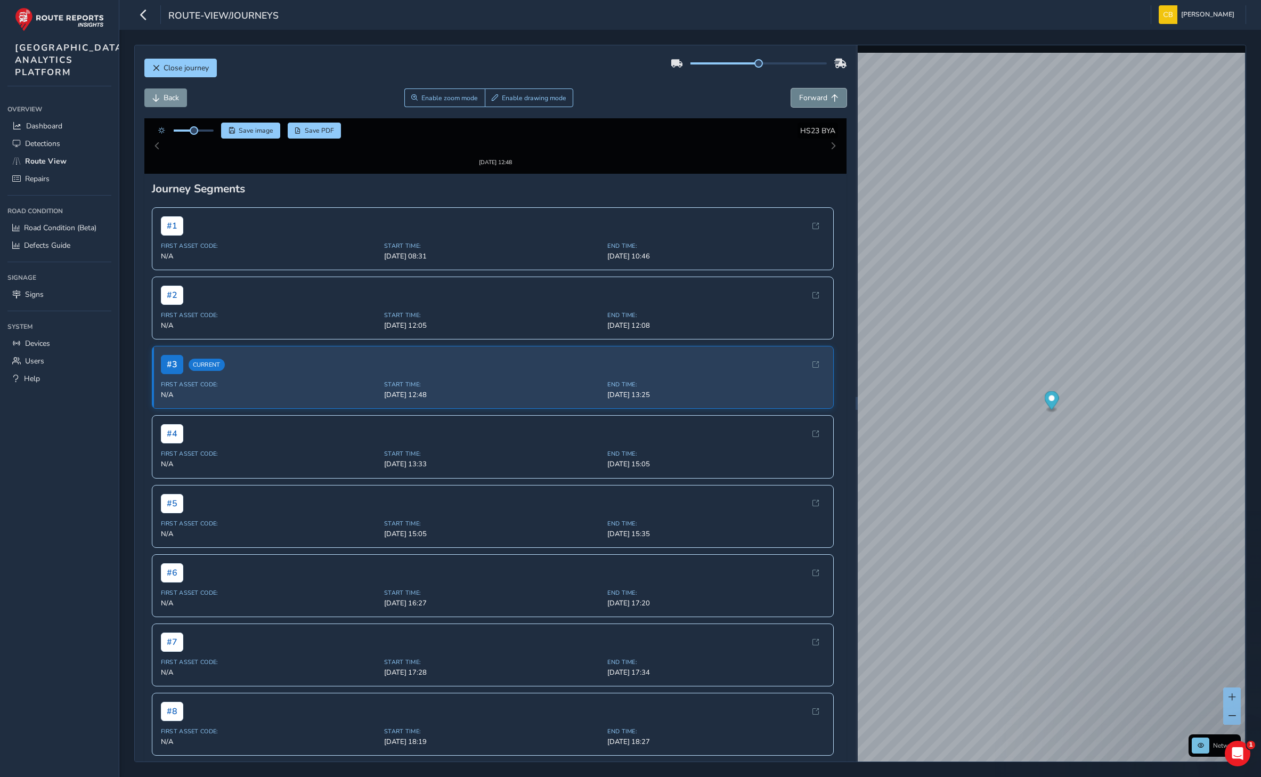
click at [811, 100] on span "Forward" at bounding box center [813, 98] width 28 height 10
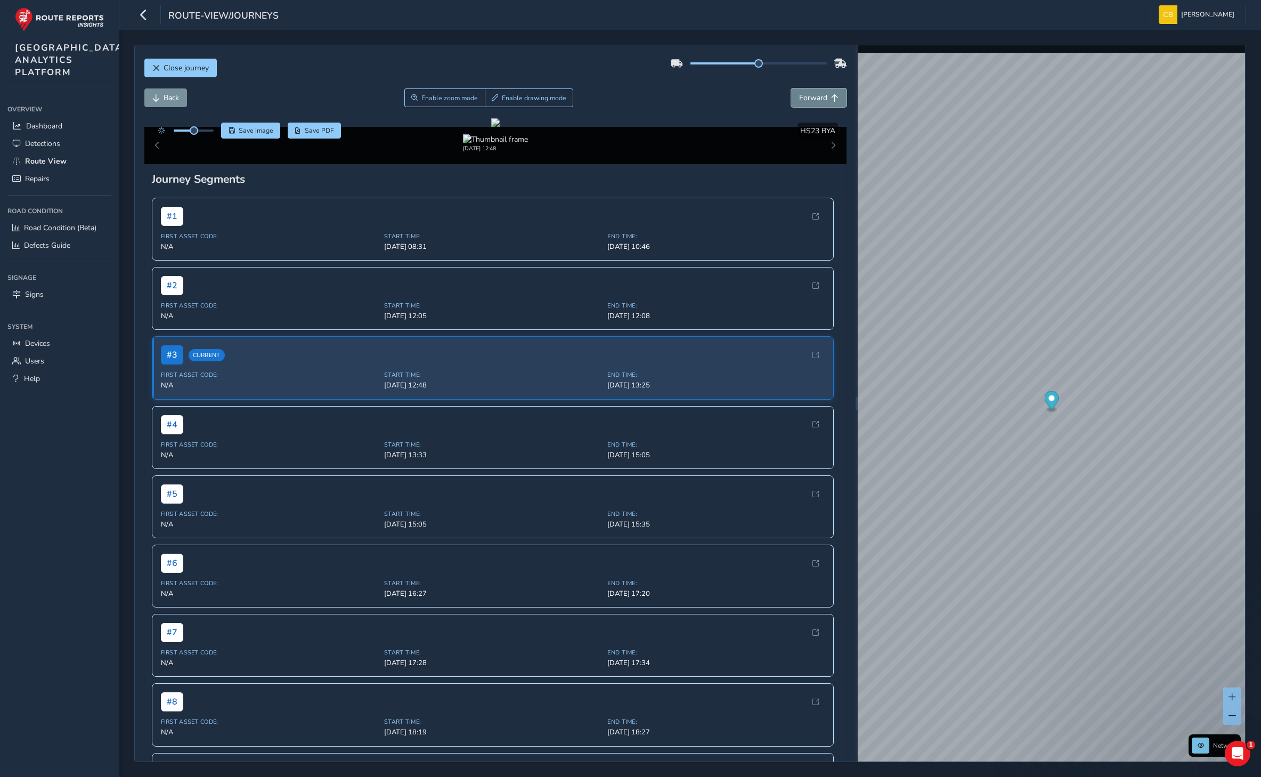
click at [811, 100] on span "Forward" at bounding box center [813, 98] width 28 height 10
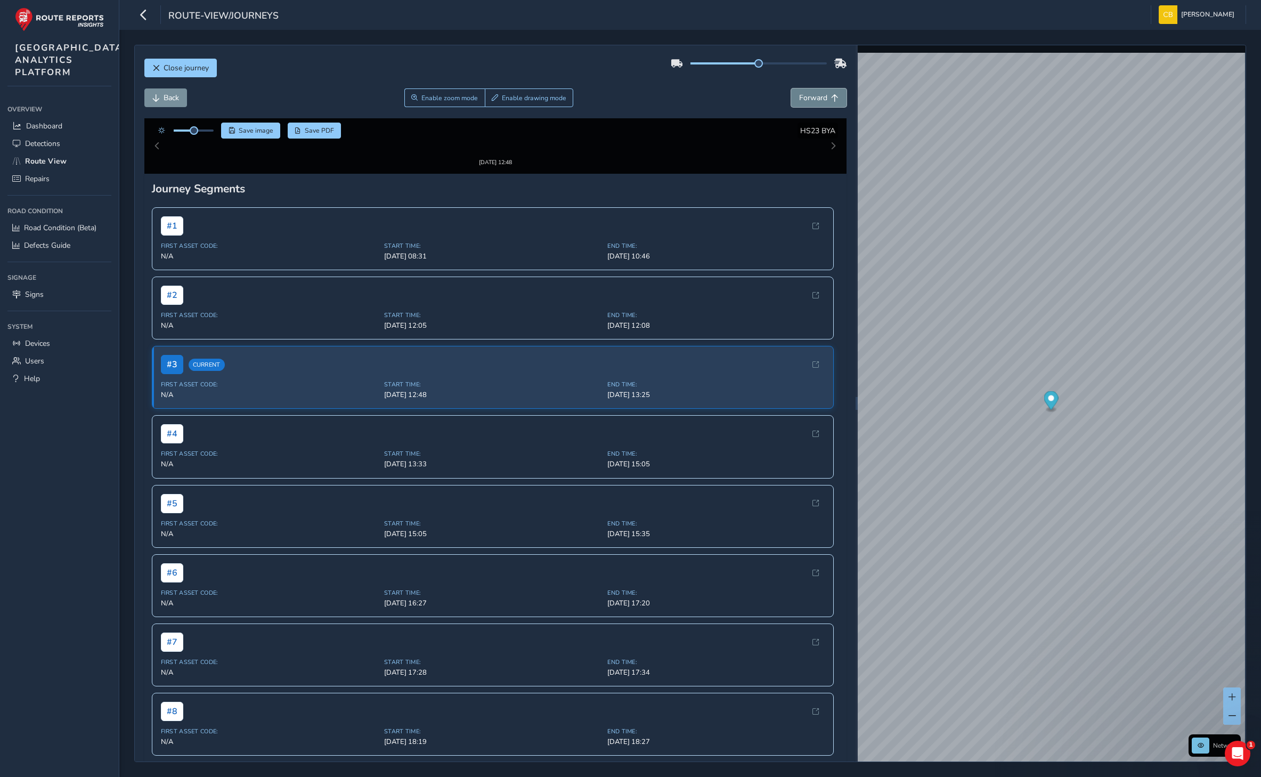
click at [811, 100] on span "Forward" at bounding box center [813, 98] width 28 height 10
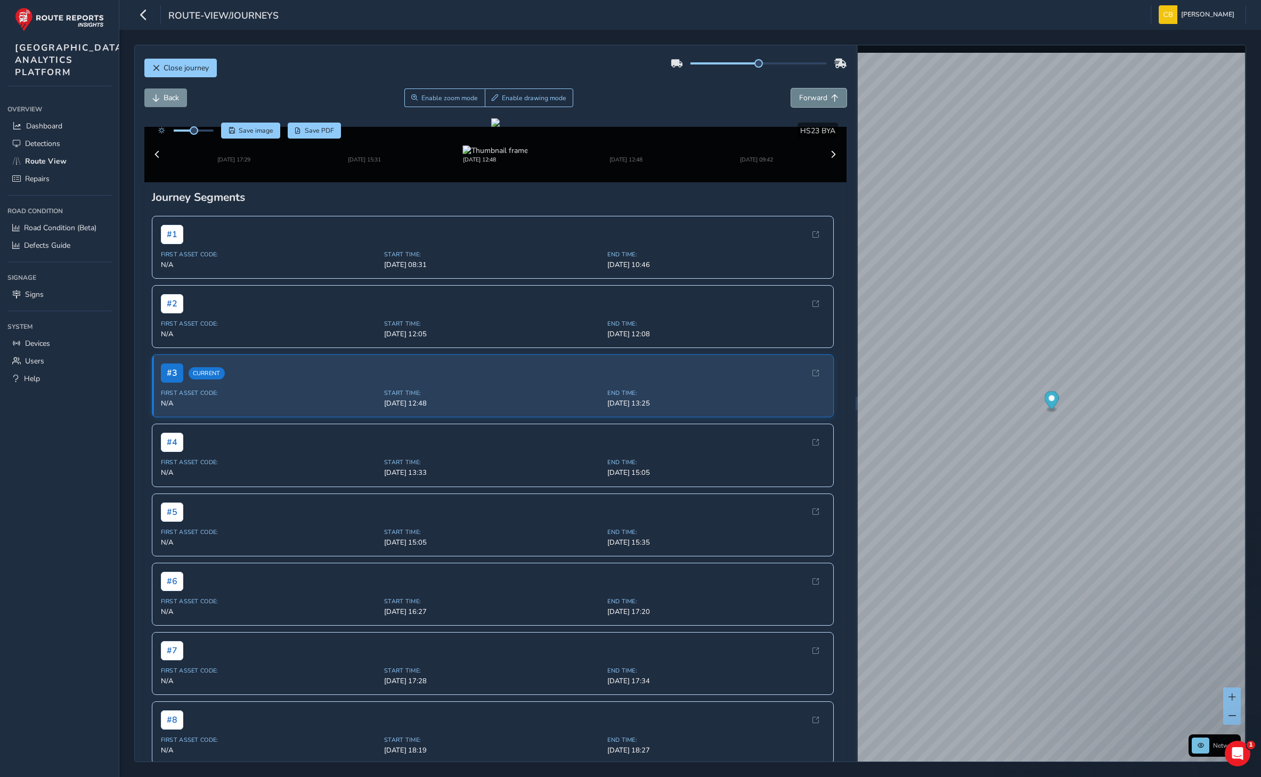
click at [811, 100] on span "Forward" at bounding box center [813, 98] width 28 height 10
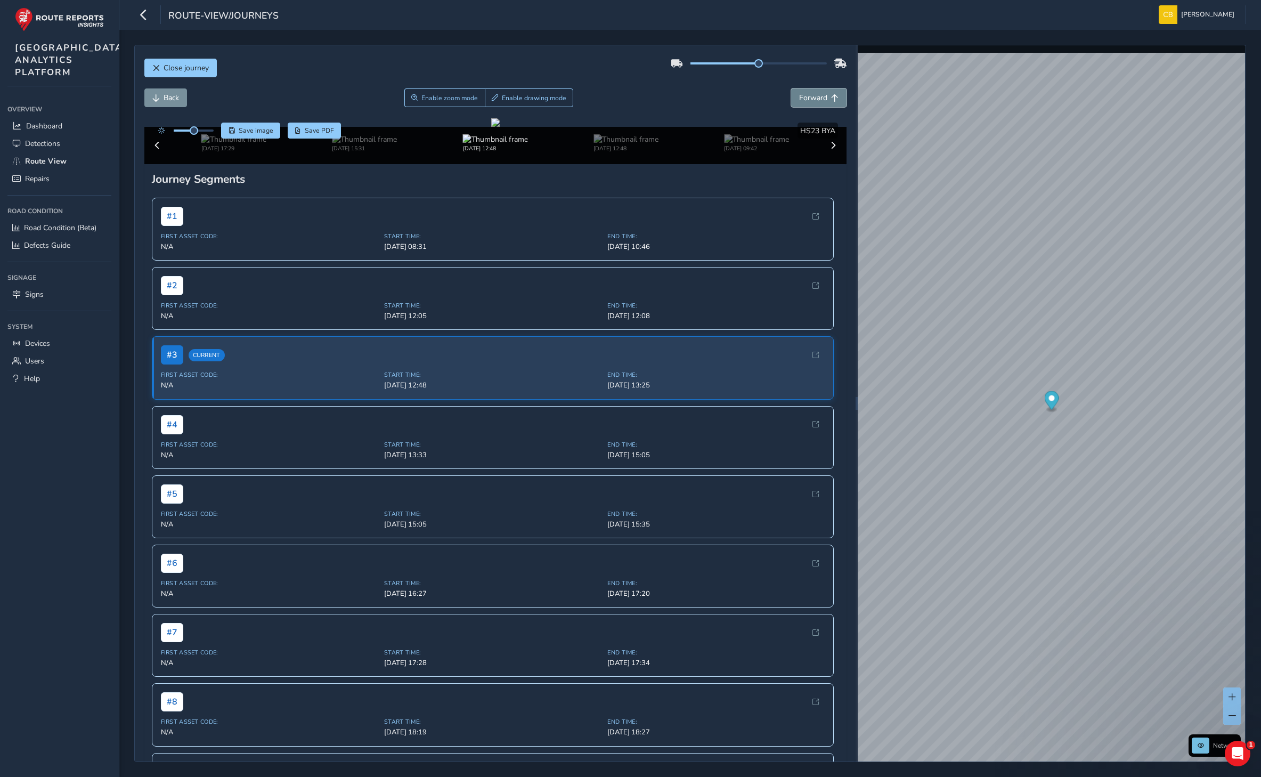
click at [811, 100] on span "Forward" at bounding box center [813, 98] width 28 height 10
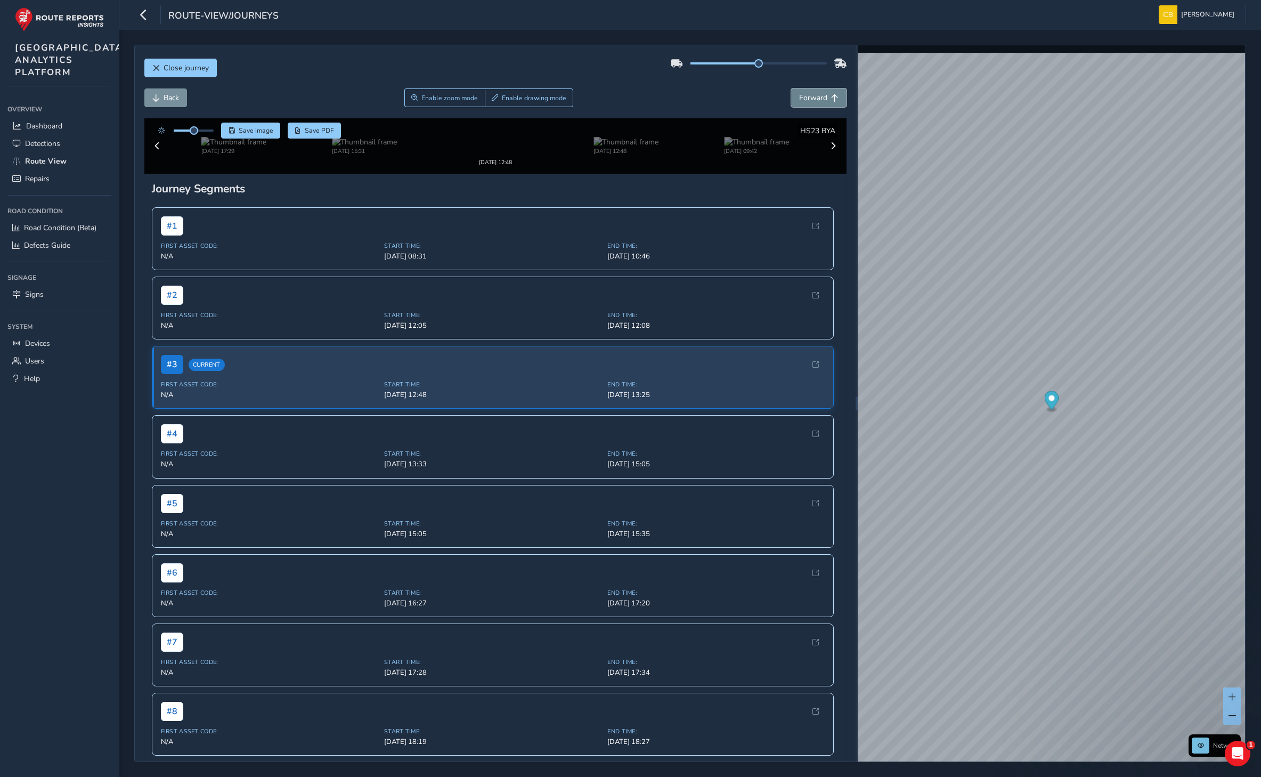
click at [811, 100] on span "Forward" at bounding box center [813, 98] width 28 height 10
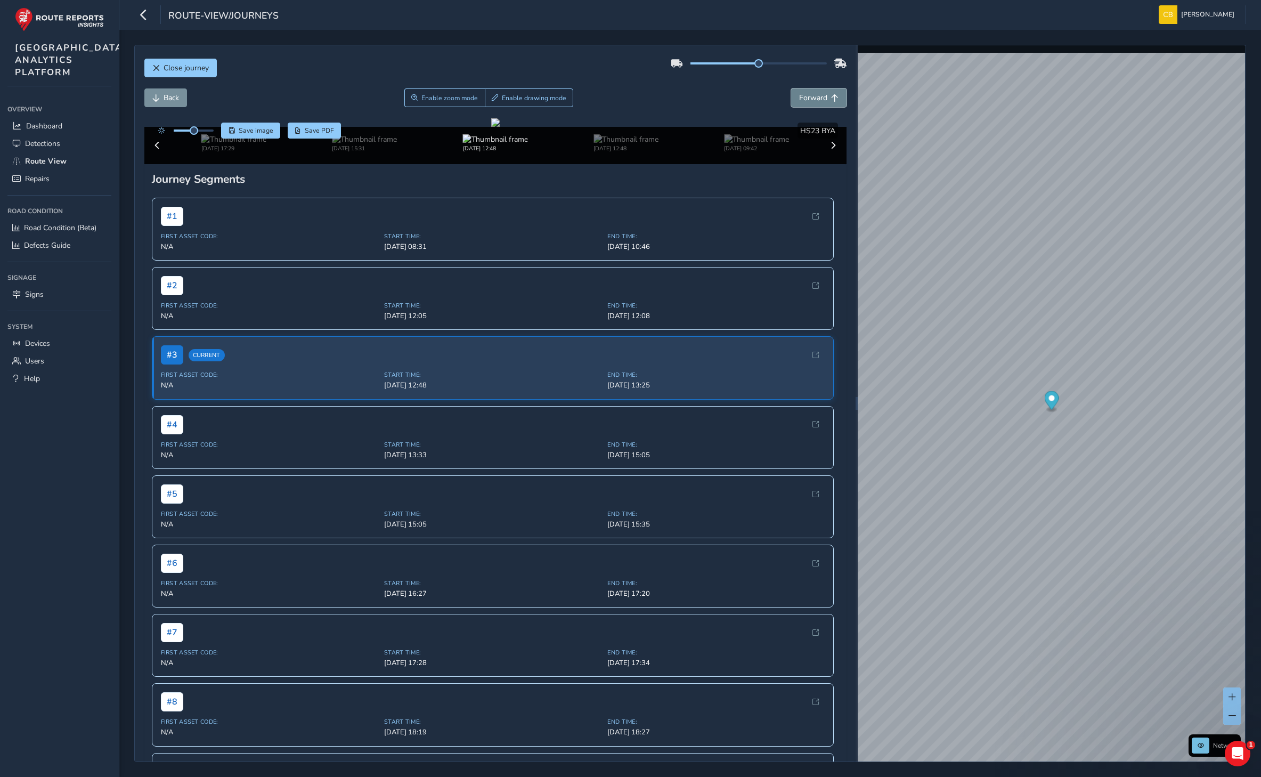
click at [811, 100] on span "Forward" at bounding box center [813, 98] width 28 height 10
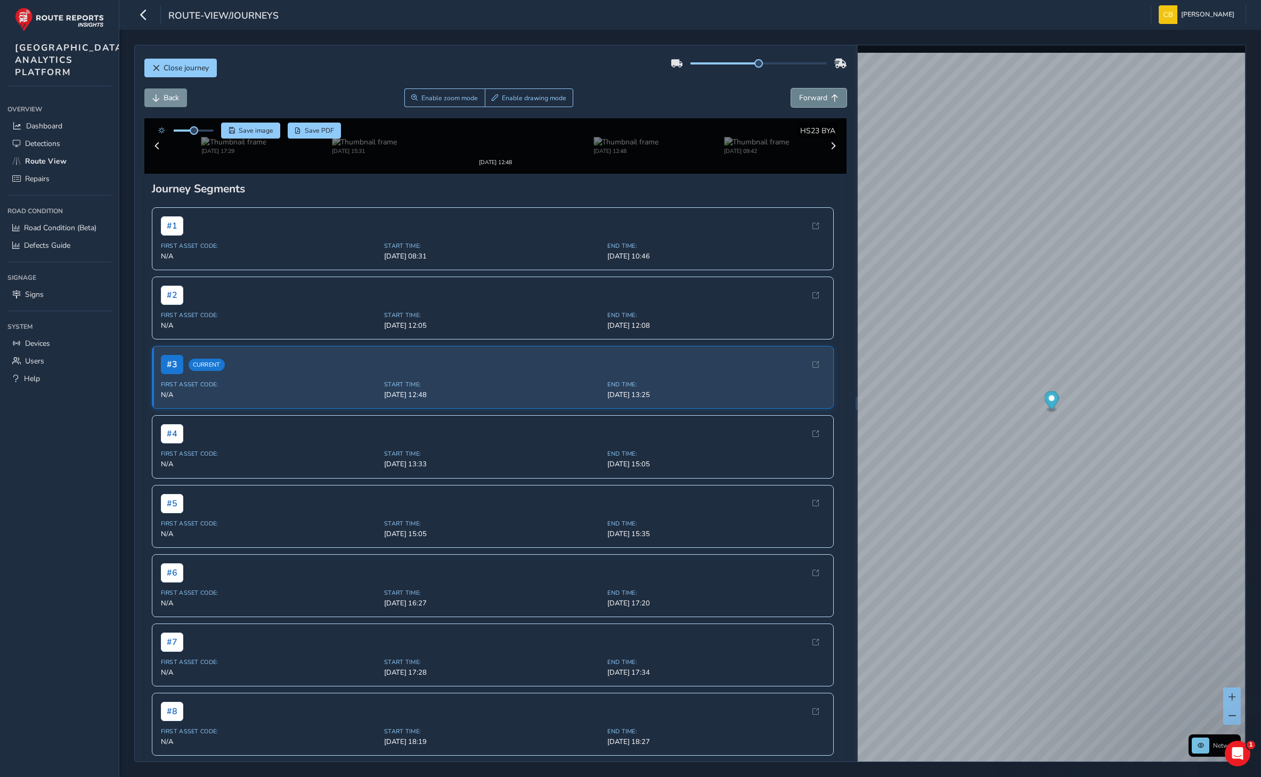
click at [811, 100] on span "Forward" at bounding box center [813, 98] width 28 height 10
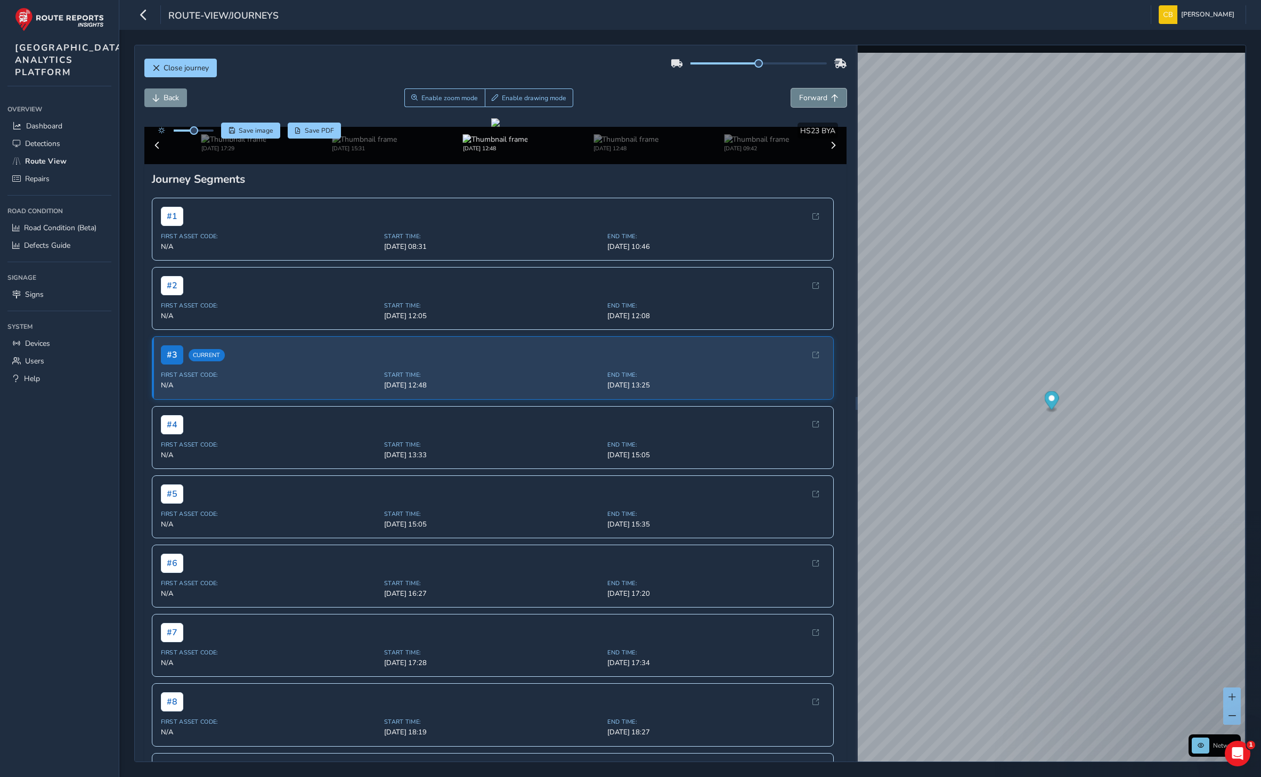
click at [811, 100] on span "Forward" at bounding box center [813, 98] width 28 height 10
click at [174, 104] on button "Back" at bounding box center [165, 97] width 43 height 19
click at [801, 101] on span "Forward" at bounding box center [813, 98] width 28 height 10
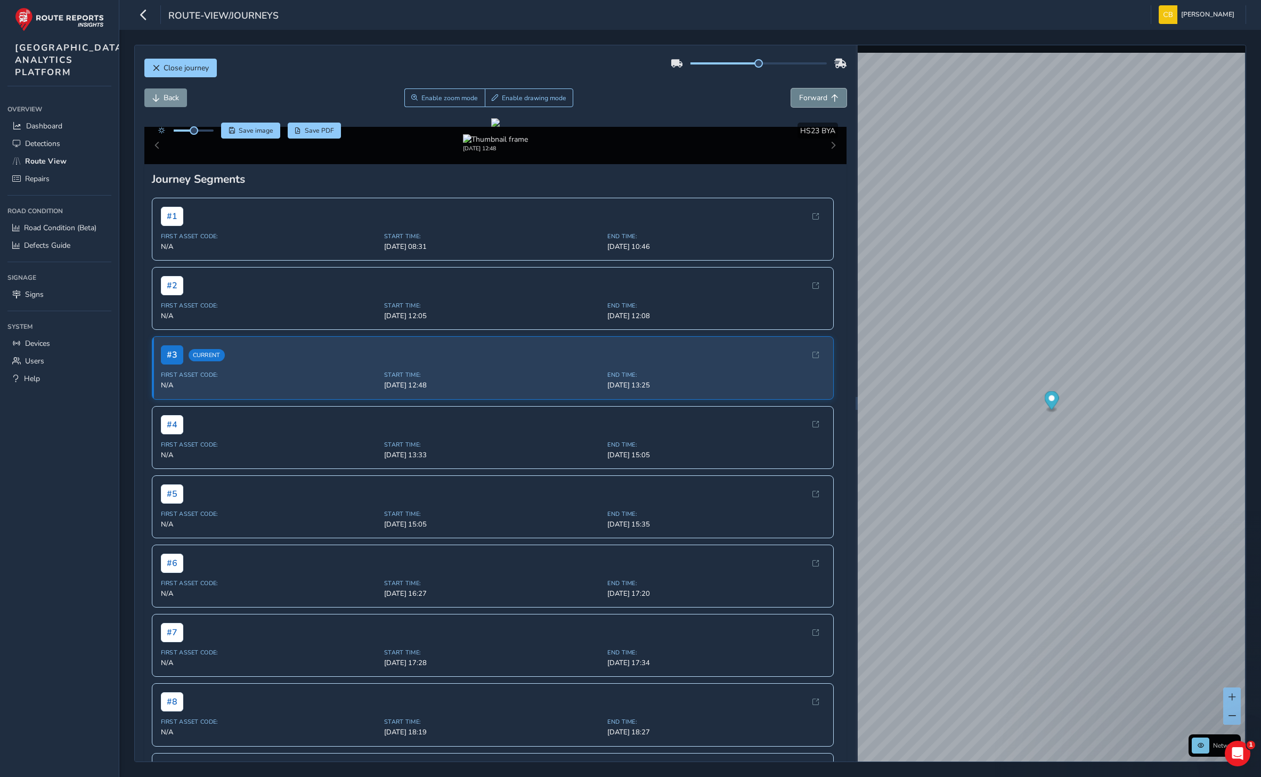
click at [801, 101] on span "Forward" at bounding box center [813, 98] width 28 height 10
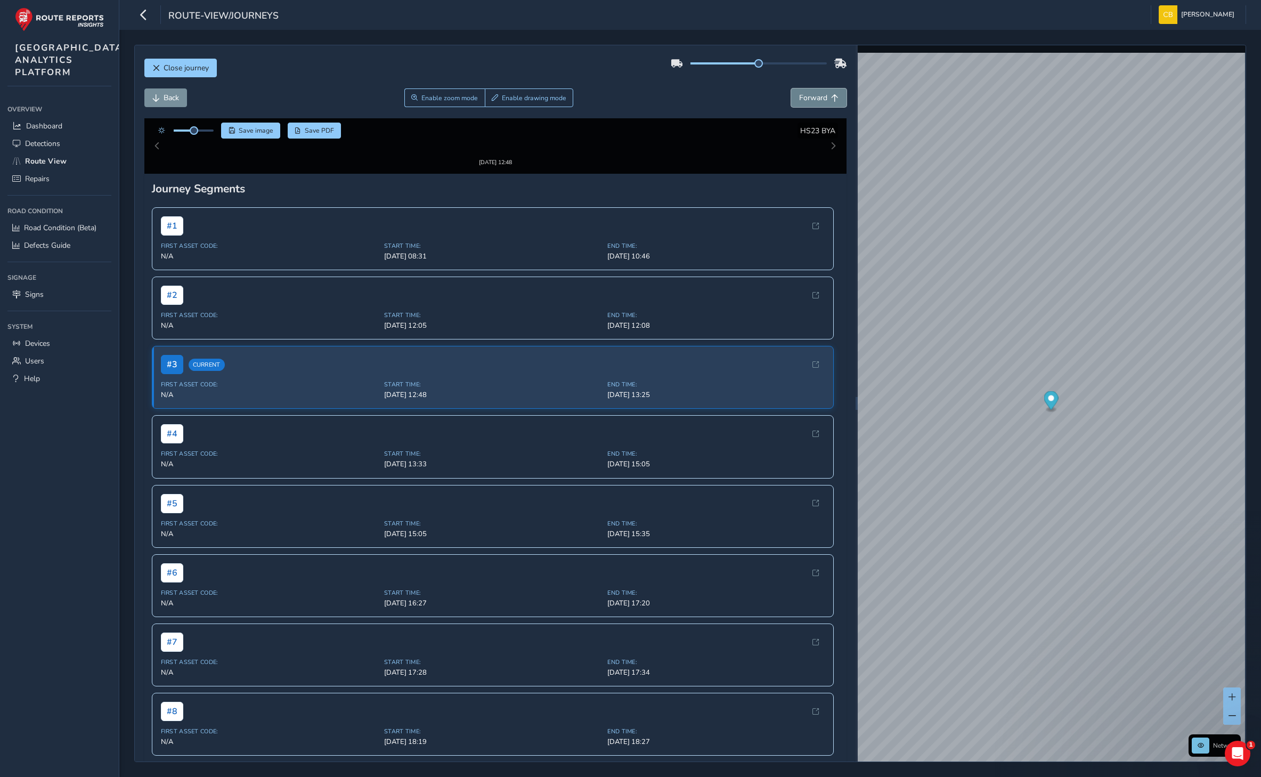
click at [801, 101] on span "Forward" at bounding box center [813, 98] width 28 height 10
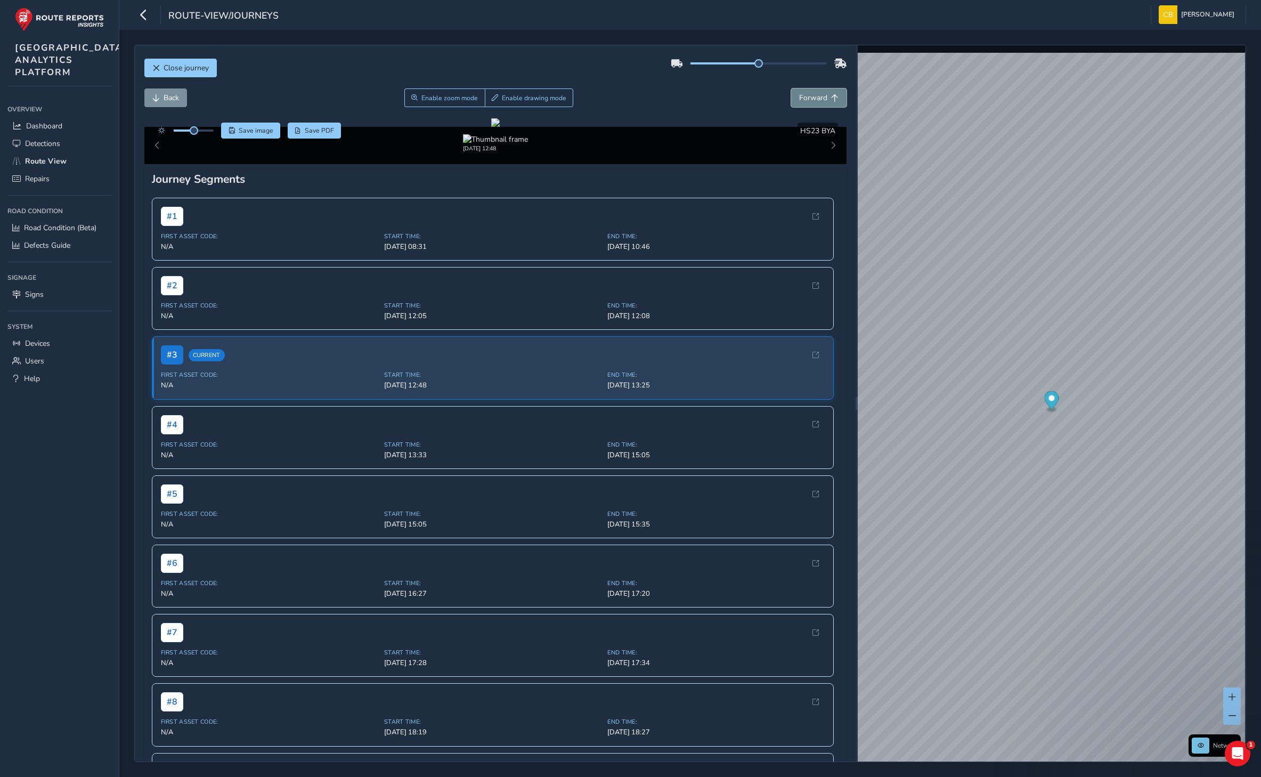
click at [801, 101] on span "Forward" at bounding box center [813, 98] width 28 height 10
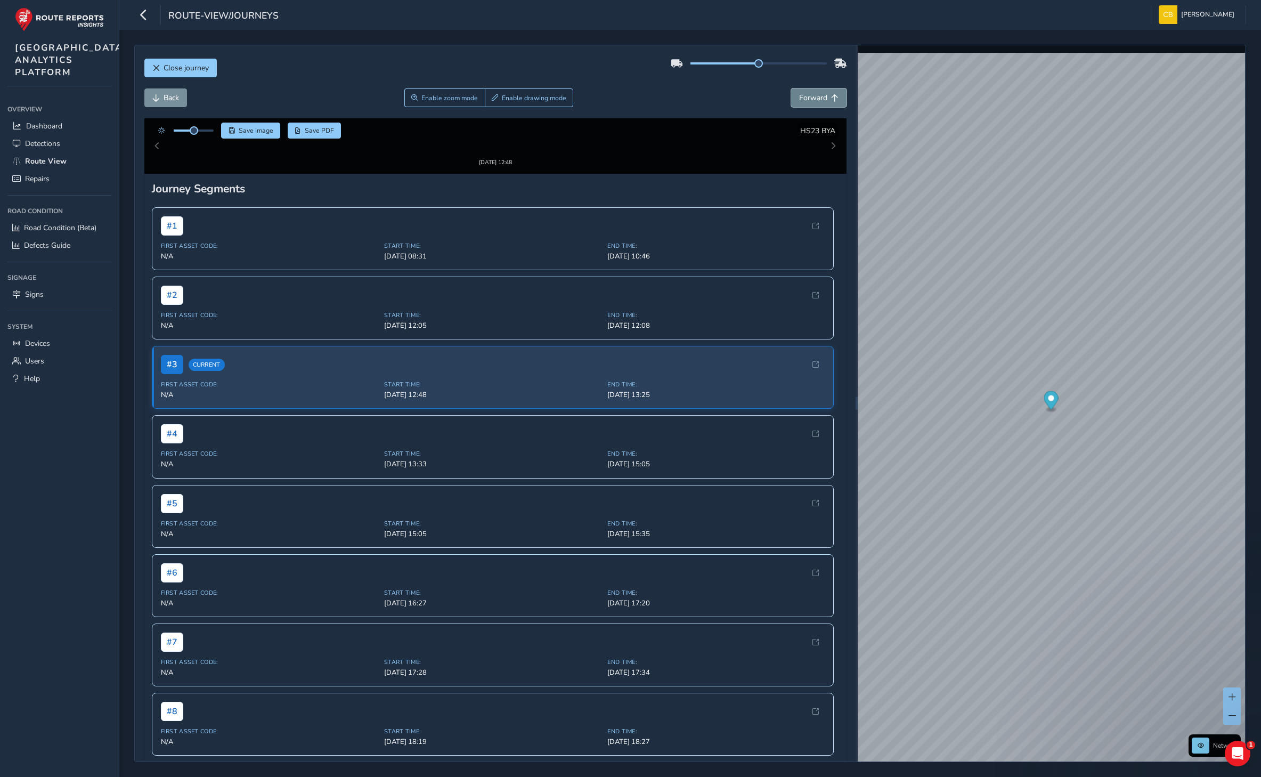
click at [801, 101] on span "Forward" at bounding box center [813, 98] width 28 height 10
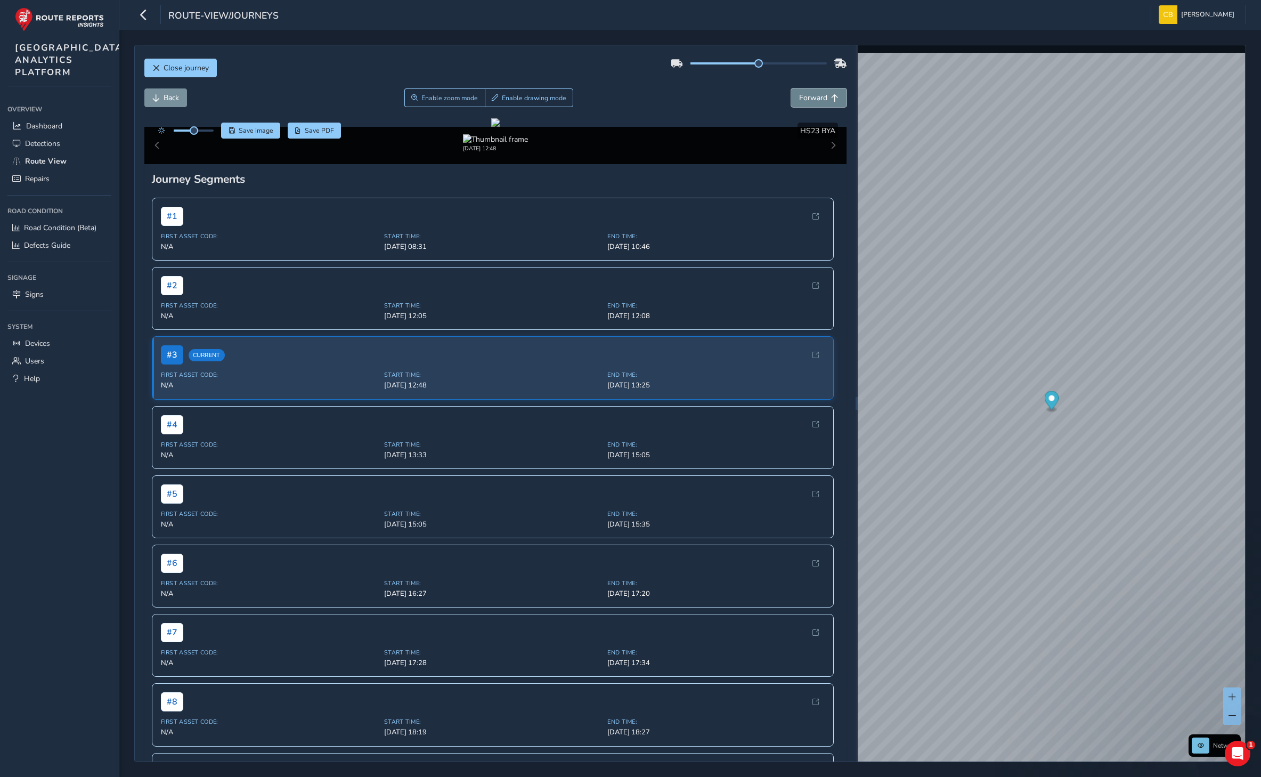
click at [801, 101] on span "Forward" at bounding box center [813, 98] width 28 height 10
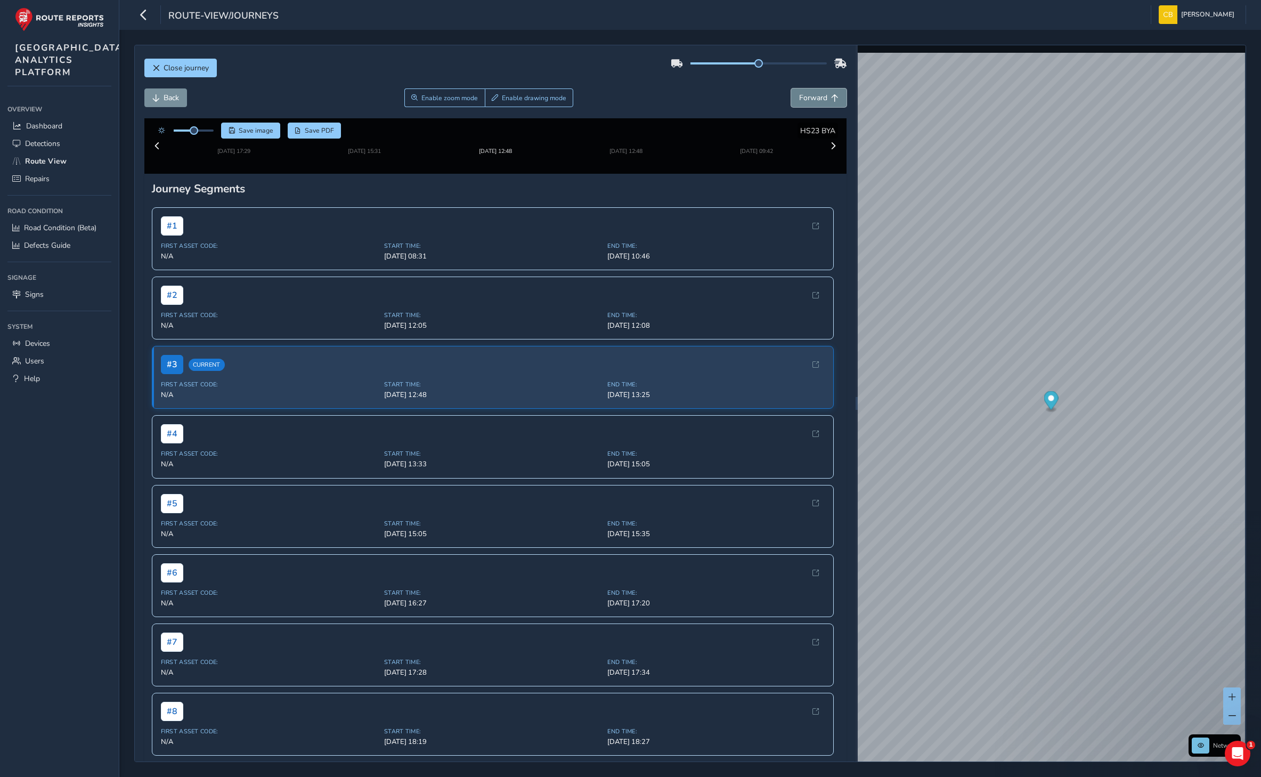
click at [801, 101] on span "Forward" at bounding box center [813, 98] width 28 height 10
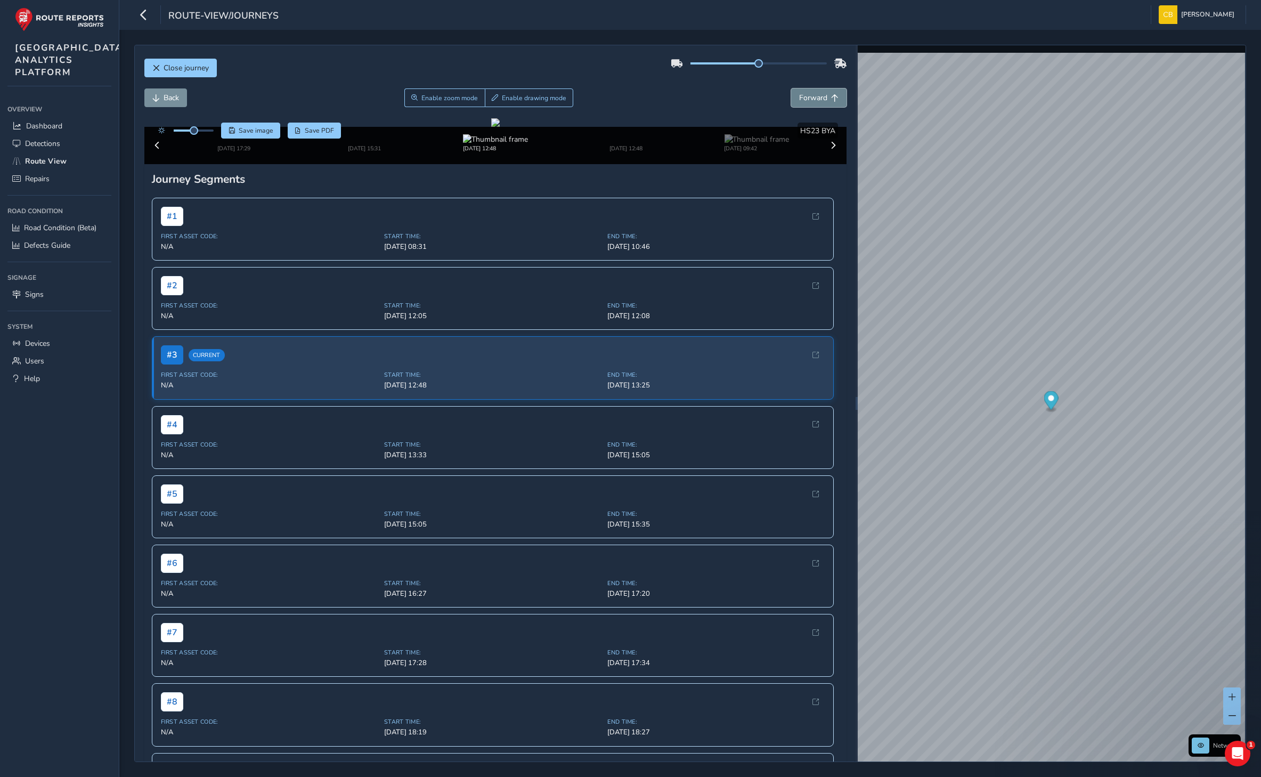
click at [801, 101] on span "Forward" at bounding box center [813, 98] width 28 height 10
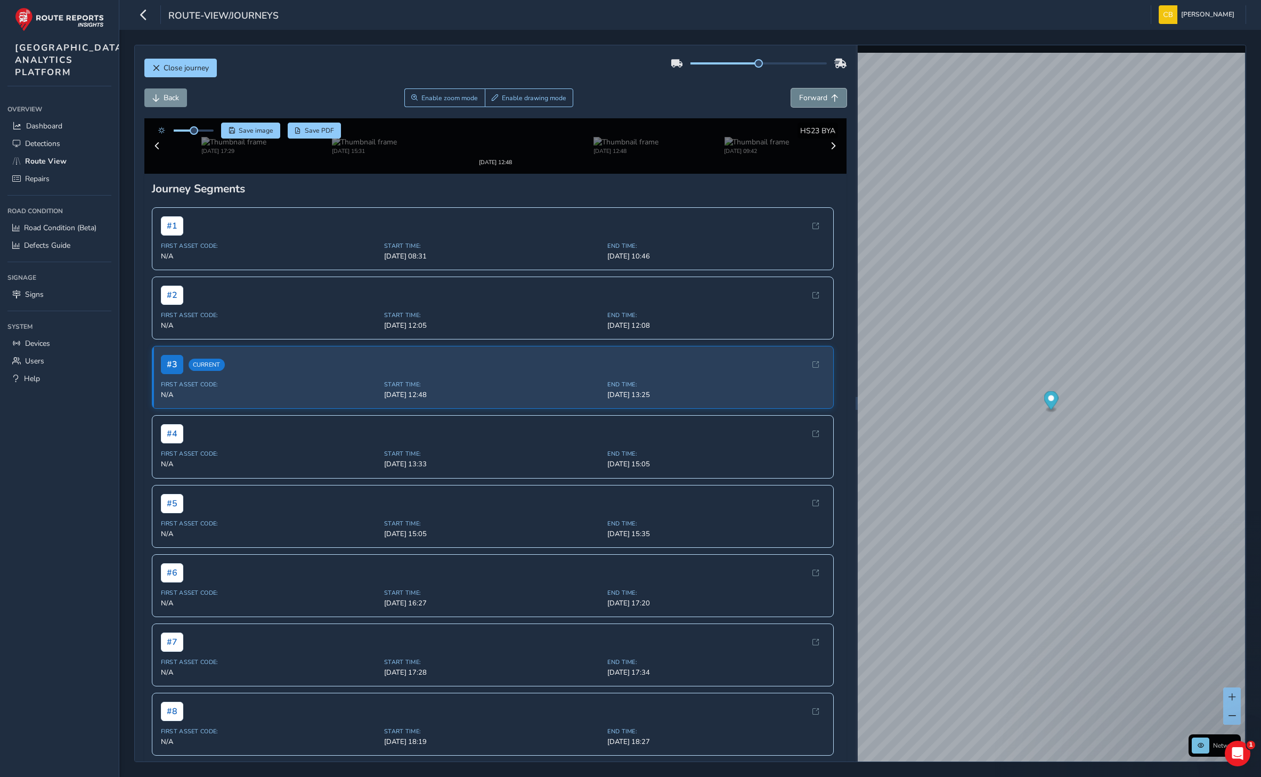
click at [801, 101] on span "Forward" at bounding box center [813, 98] width 28 height 10
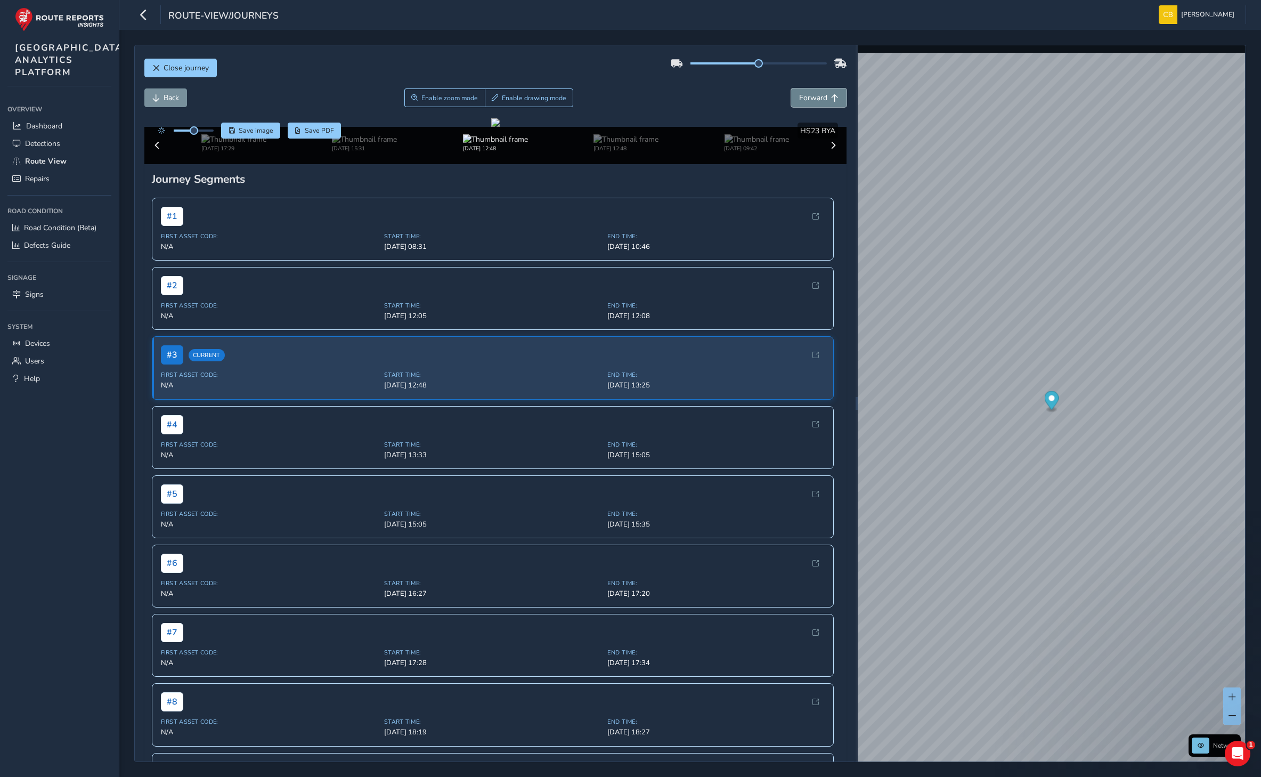
click at [801, 101] on span "Forward" at bounding box center [813, 98] width 28 height 10
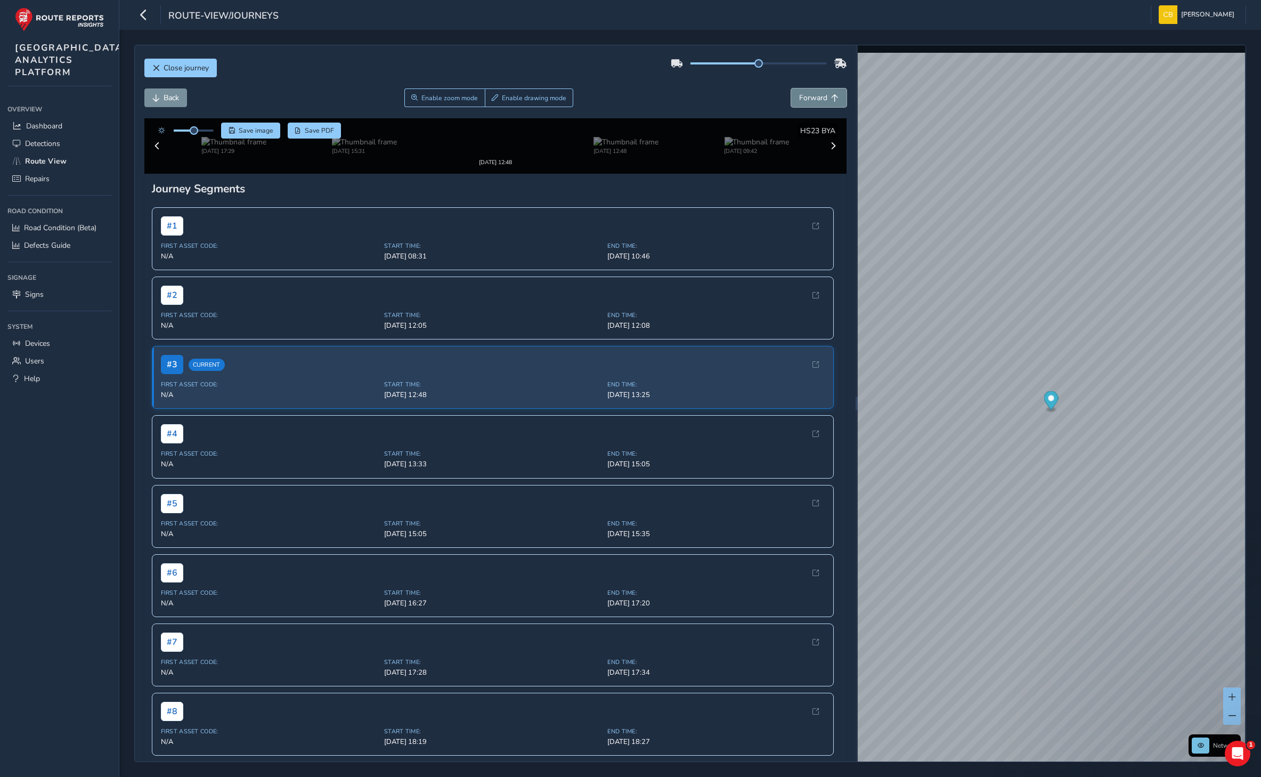
click at [801, 101] on span "Forward" at bounding box center [813, 98] width 28 height 10
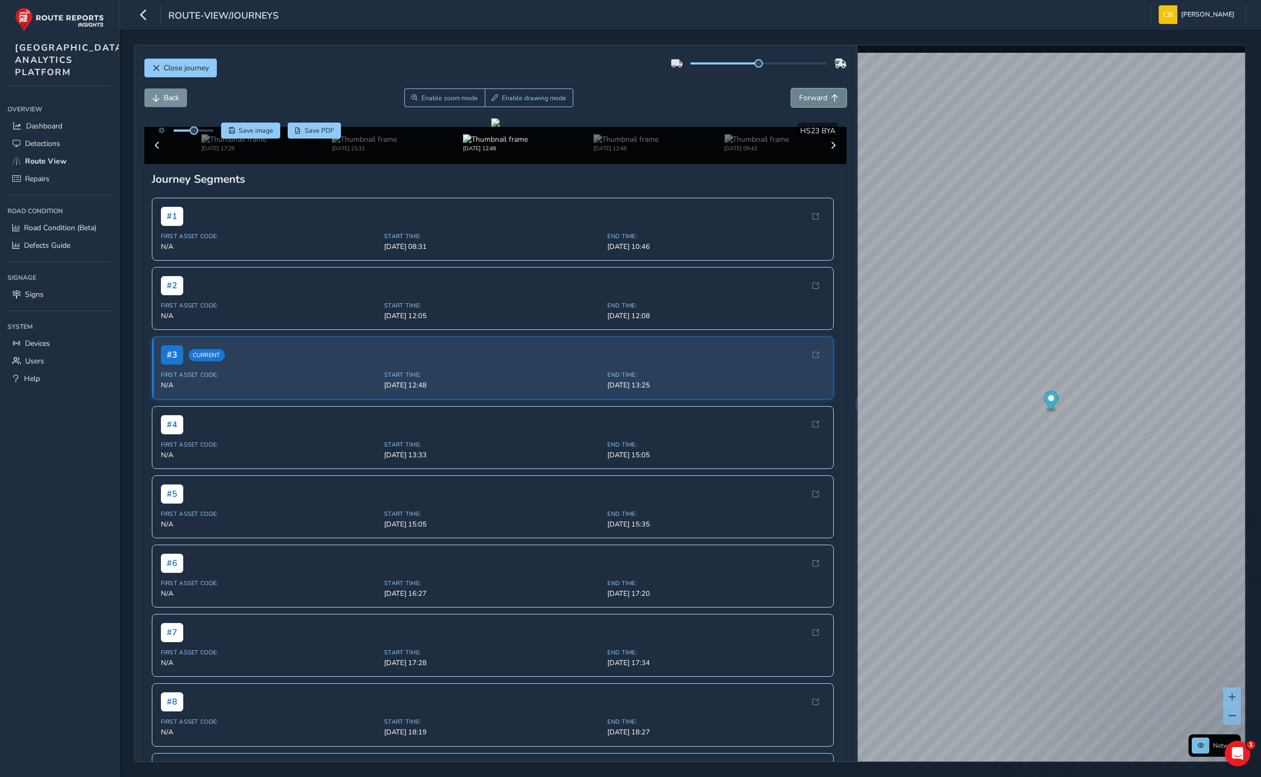
click at [801, 101] on span "Forward" at bounding box center [813, 98] width 28 height 10
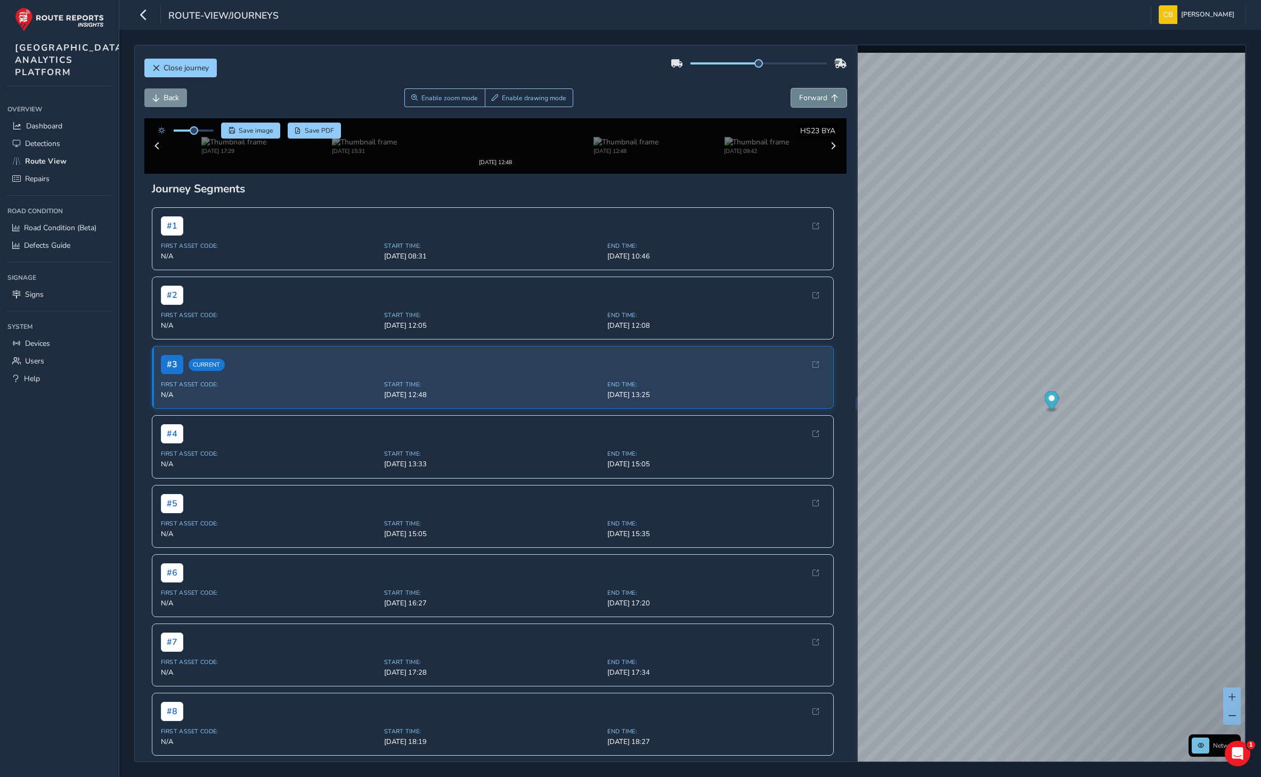
click at [801, 101] on span "Forward" at bounding box center [813, 98] width 28 height 10
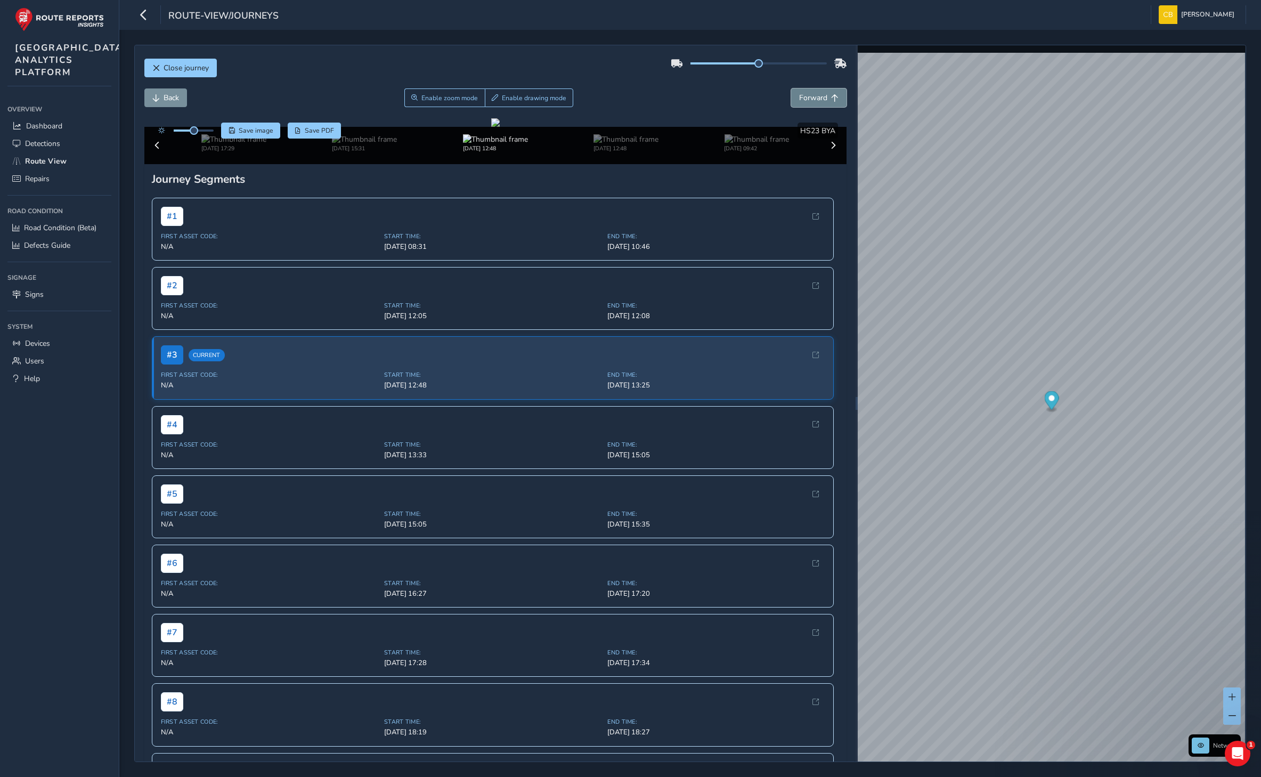
click at [801, 101] on span "Forward" at bounding box center [813, 98] width 28 height 10
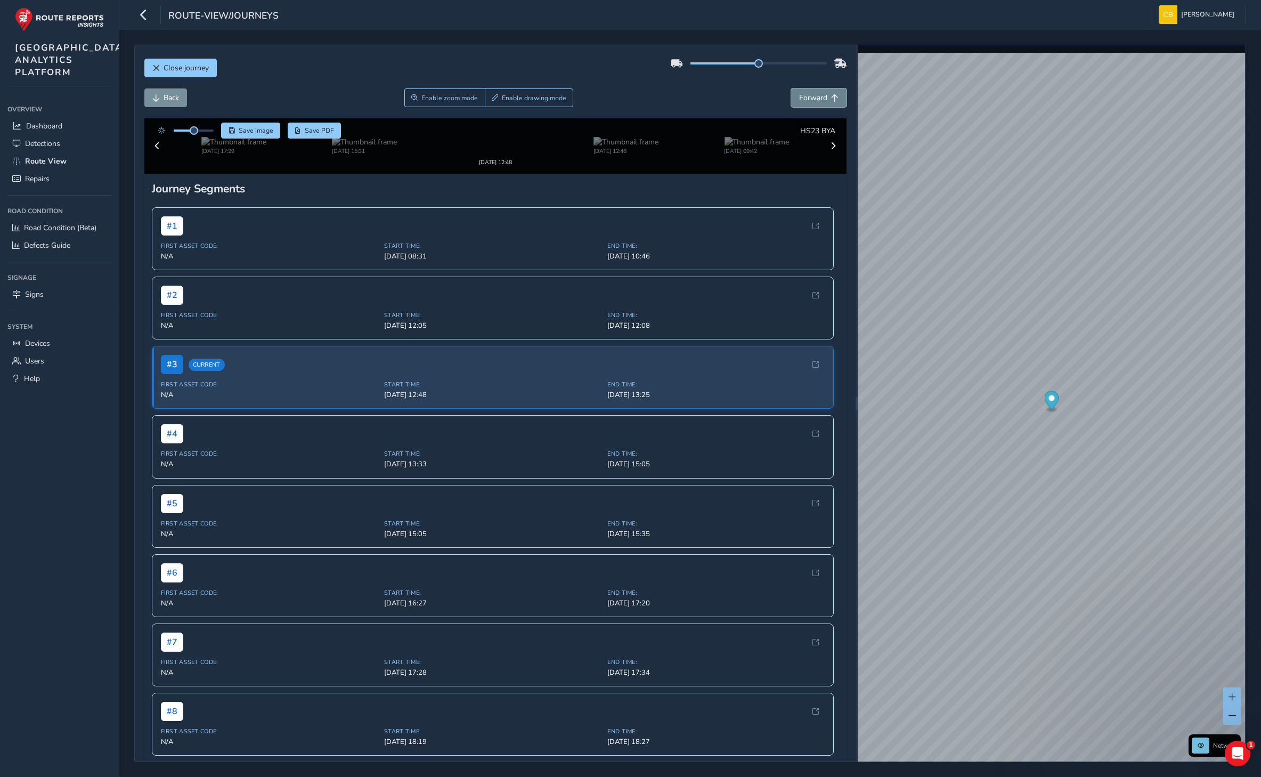
click at [801, 101] on span "Forward" at bounding box center [813, 98] width 28 height 10
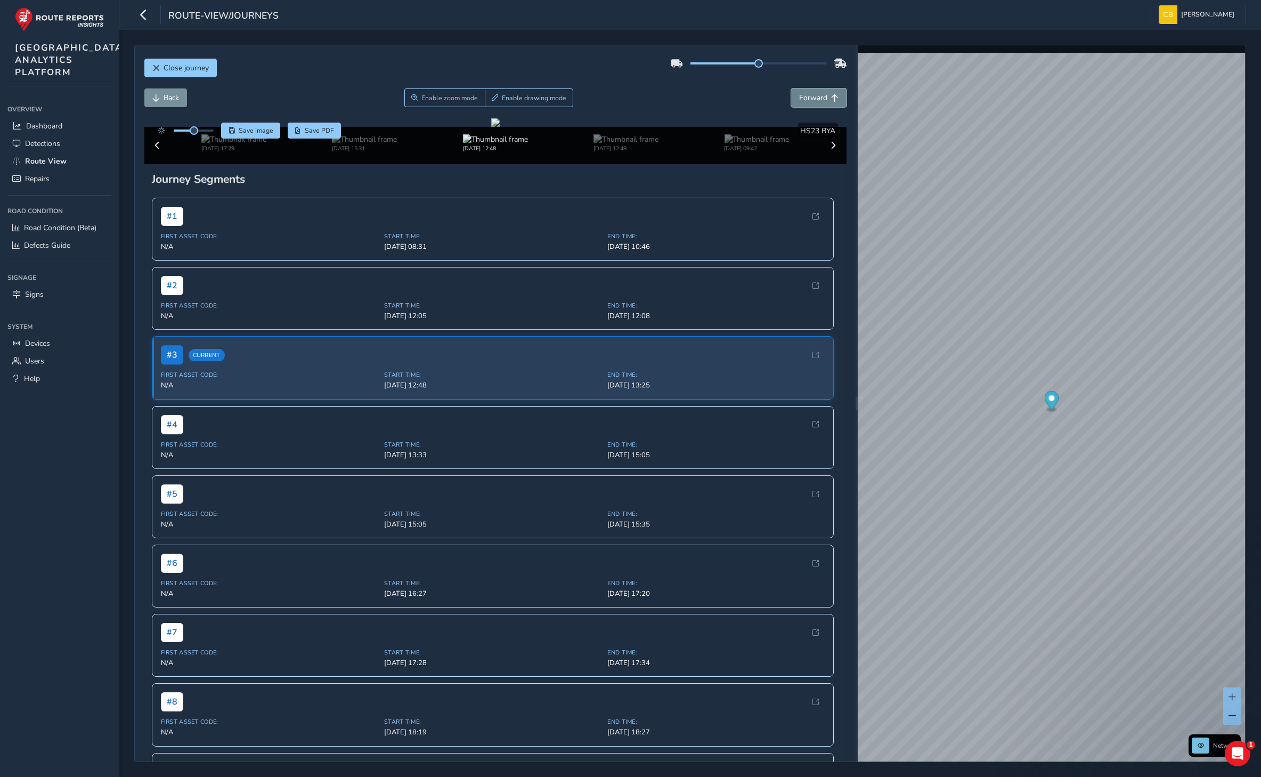
click at [801, 101] on span "Forward" at bounding box center [813, 98] width 28 height 10
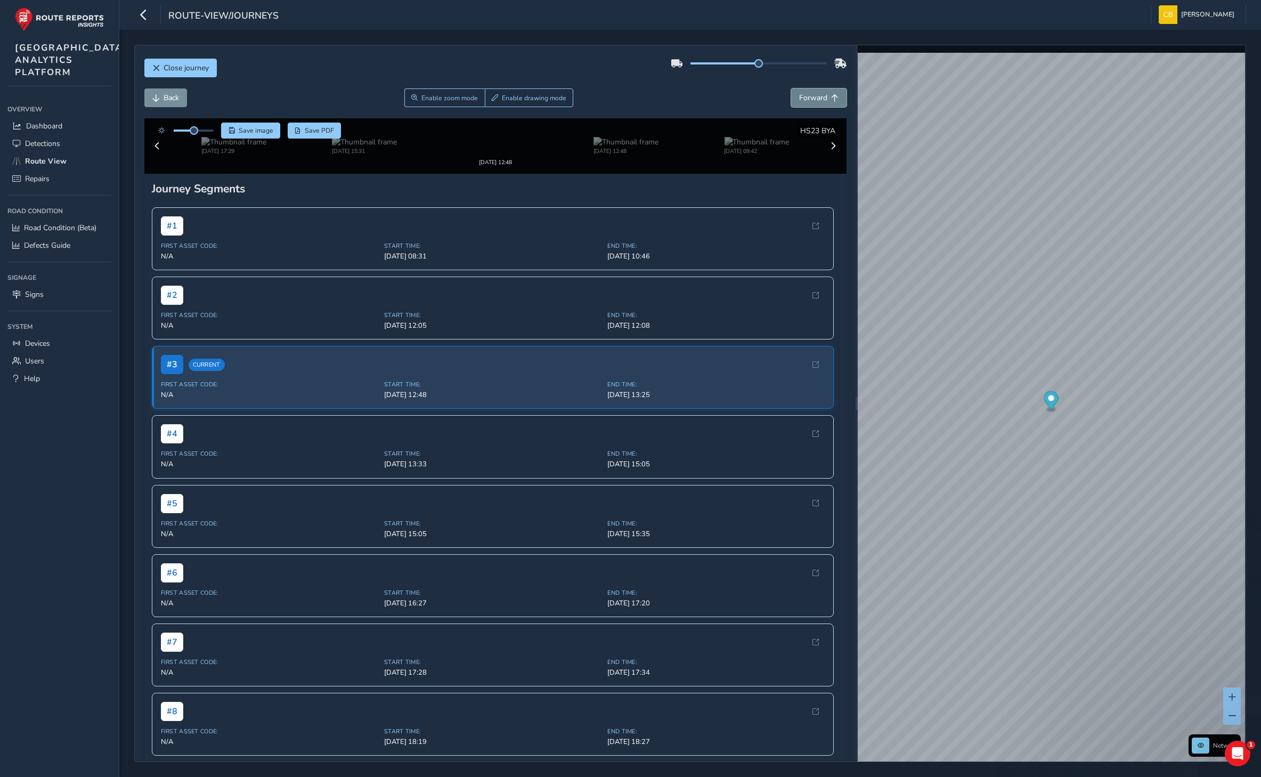
click at [801, 101] on span "Forward" at bounding box center [813, 98] width 28 height 10
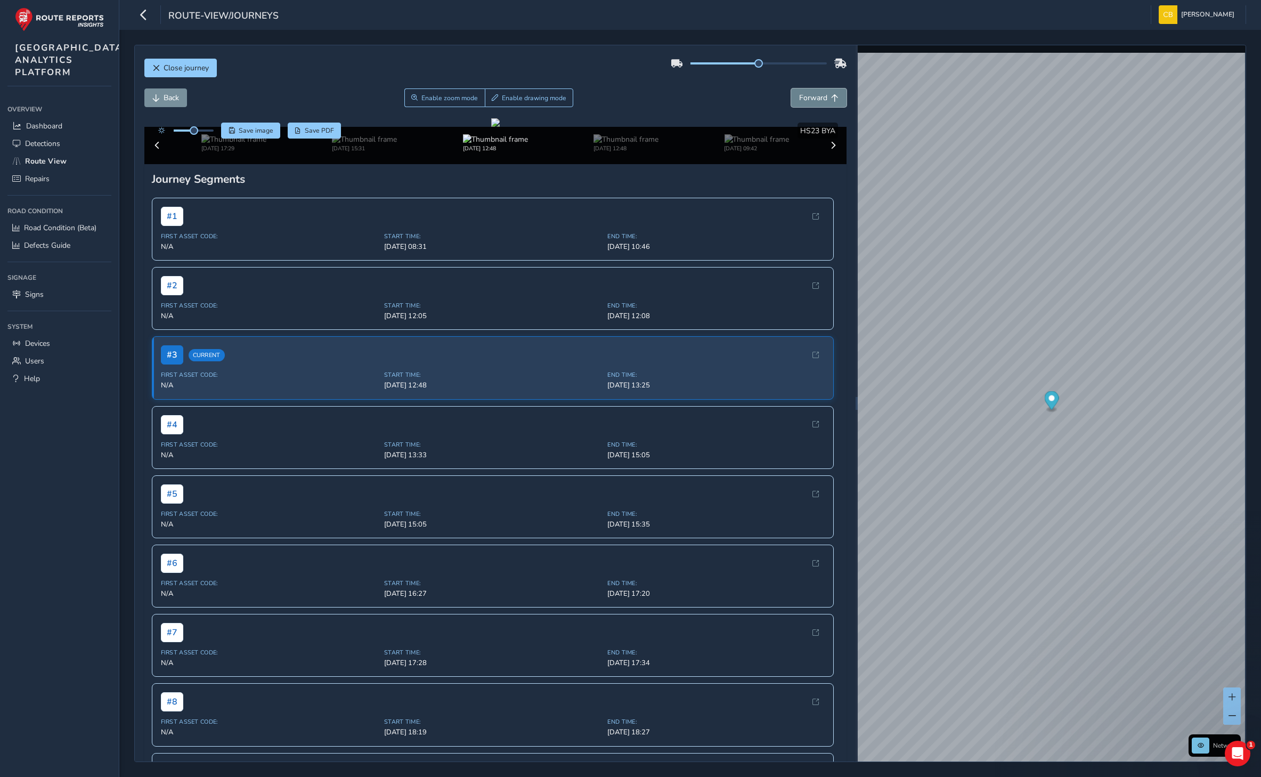
click at [801, 101] on span "Forward" at bounding box center [813, 98] width 28 height 10
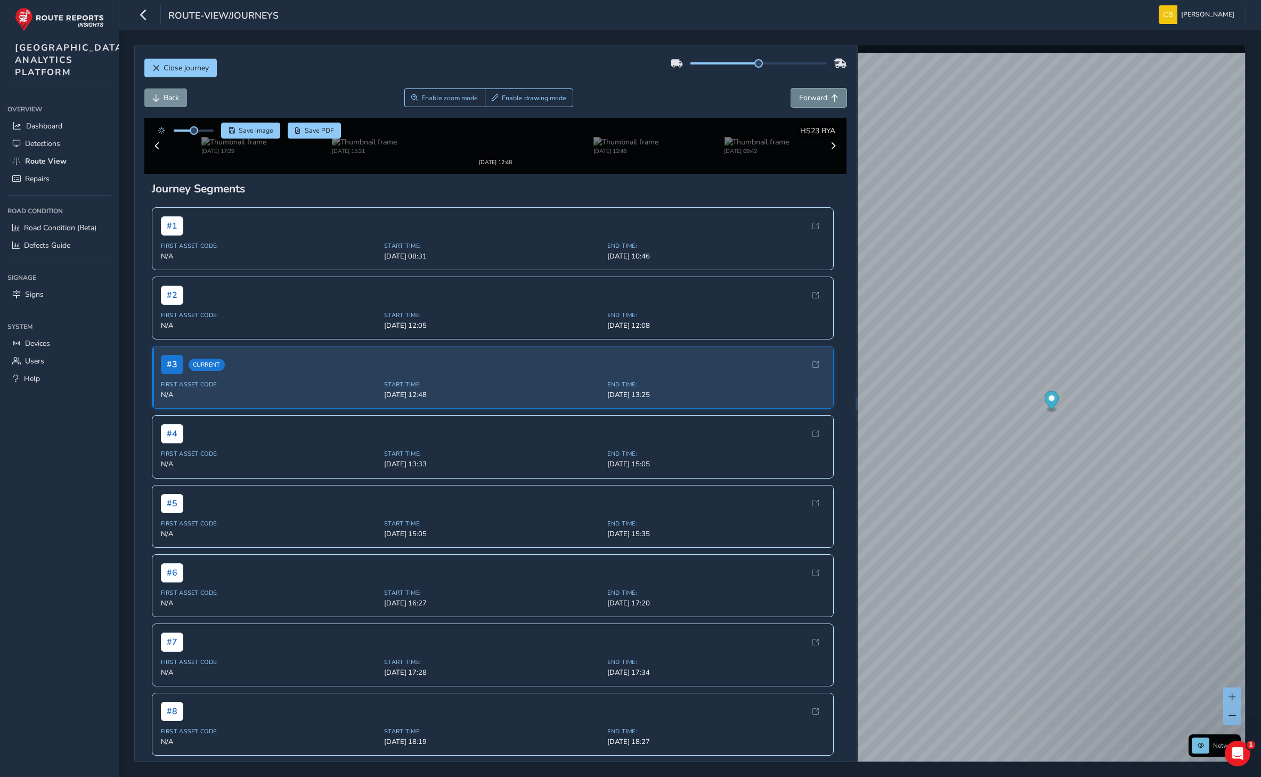
click at [801, 101] on span "Forward" at bounding box center [813, 98] width 28 height 10
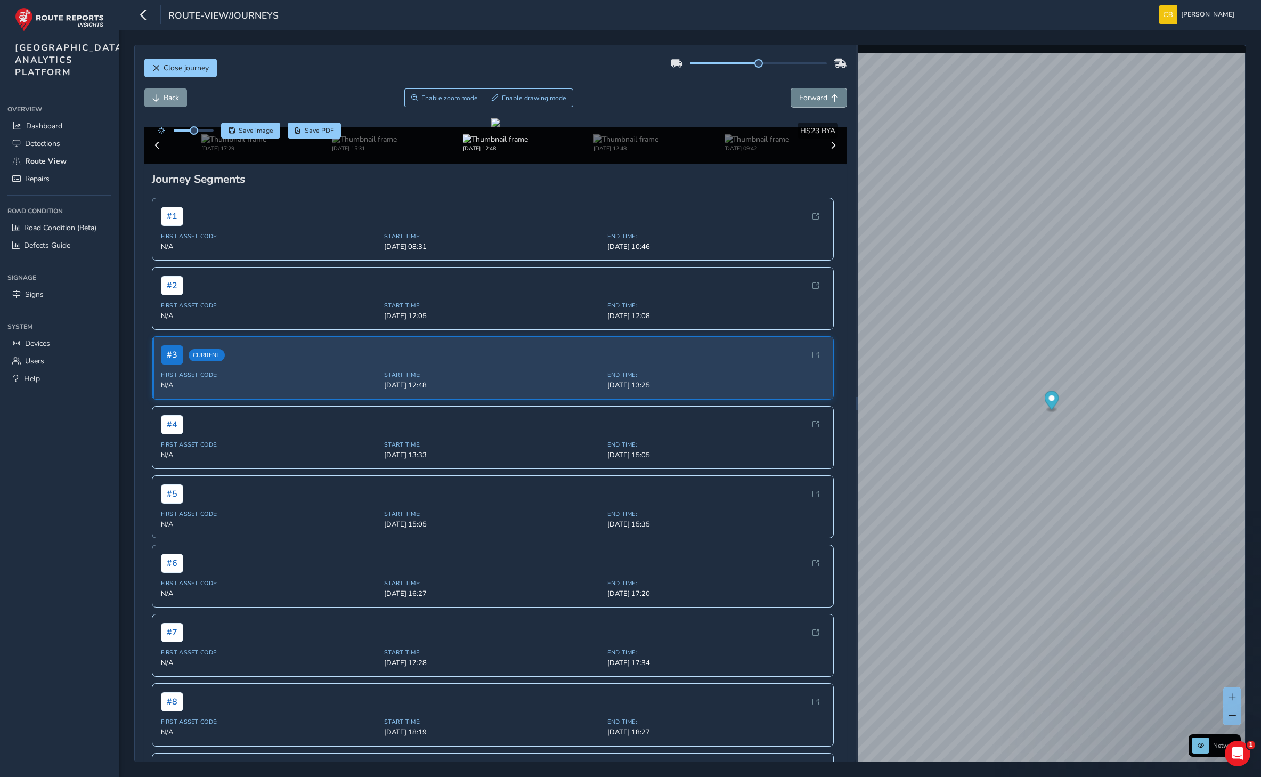
click at [801, 101] on span "Forward" at bounding box center [813, 98] width 28 height 10
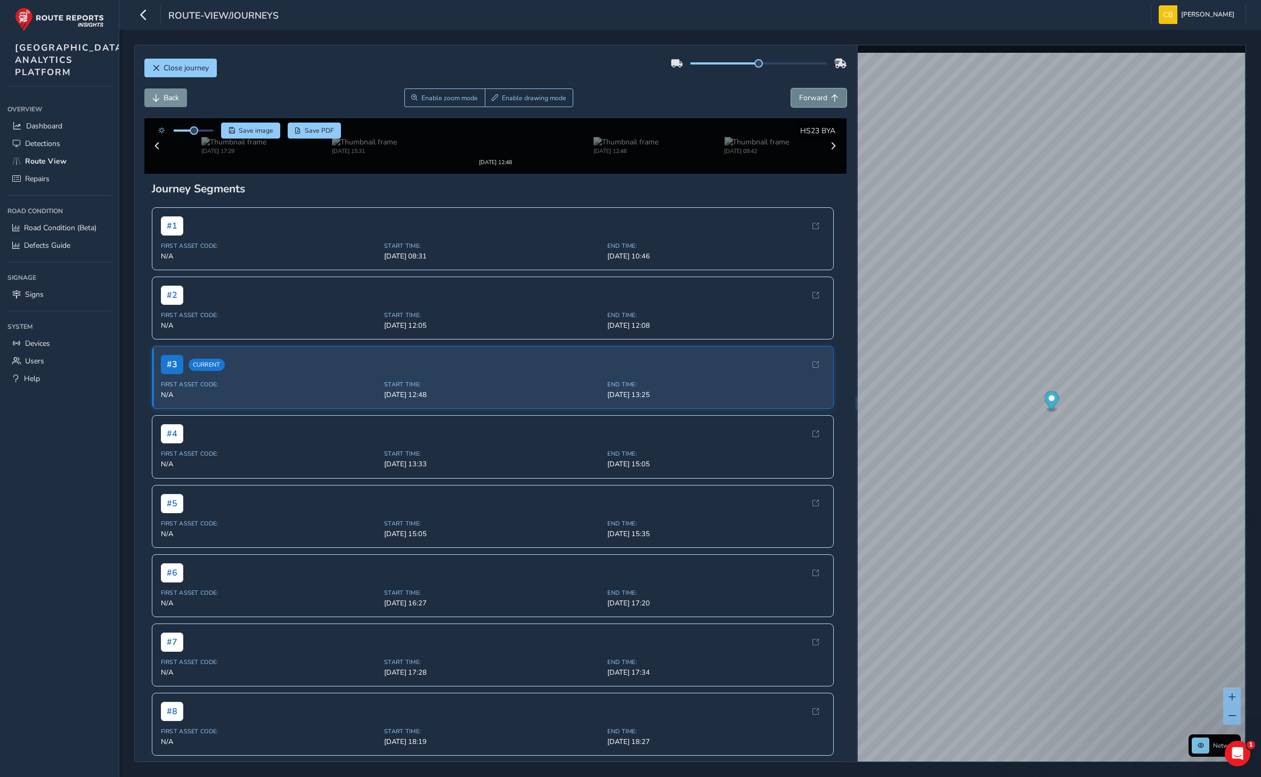
click at [801, 101] on span "Forward" at bounding box center [813, 98] width 28 height 10
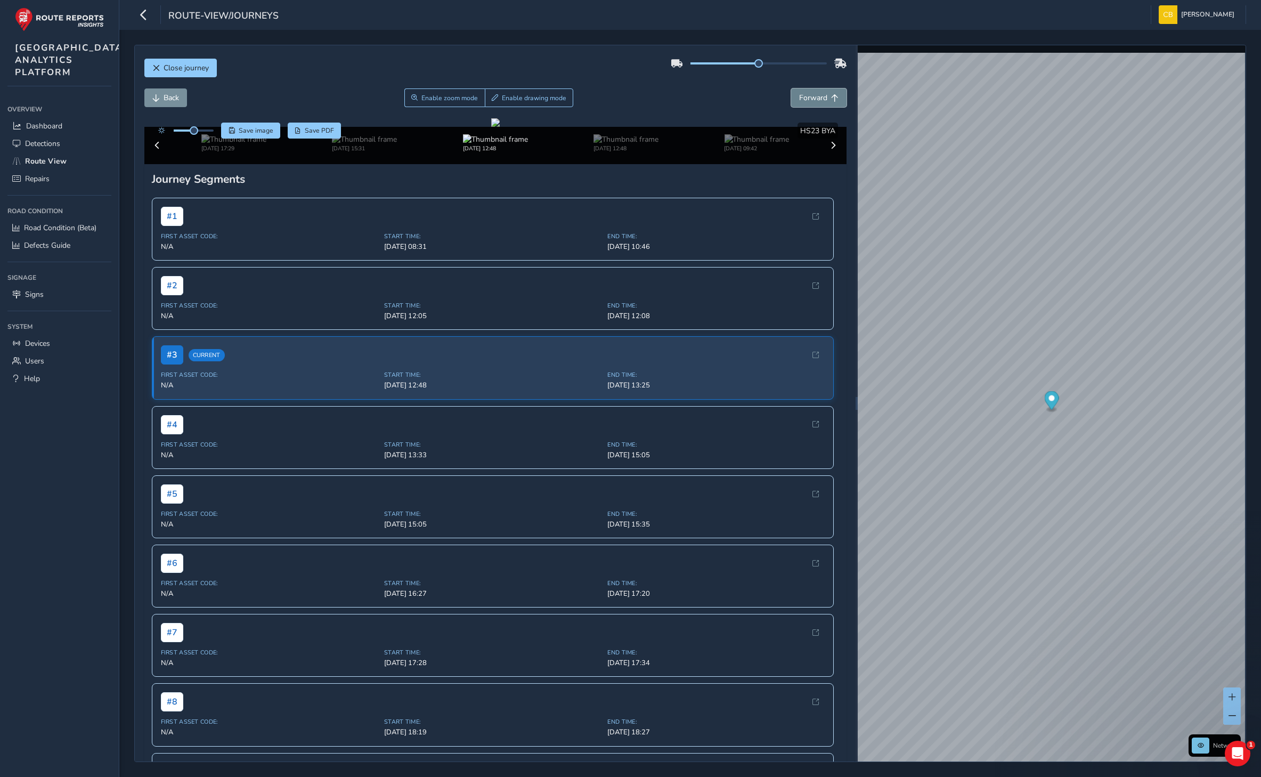
click at [801, 101] on span "Forward" at bounding box center [813, 98] width 28 height 10
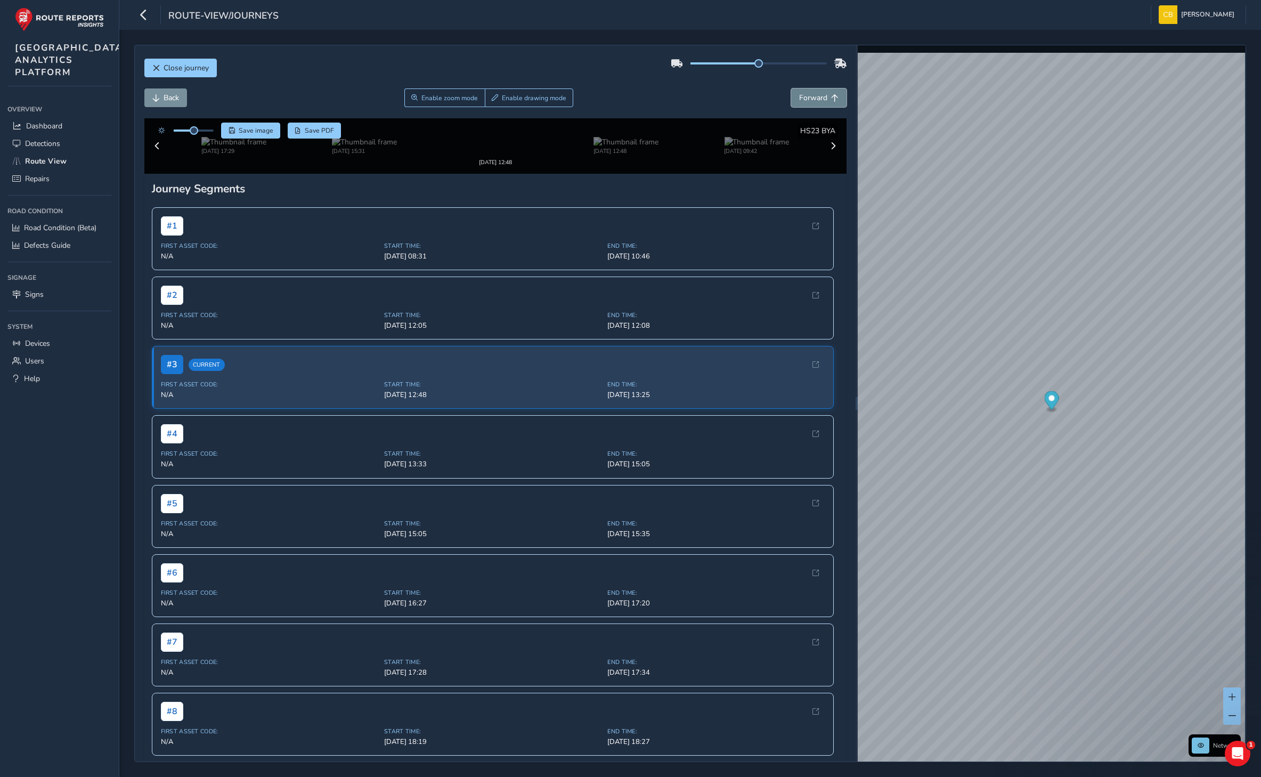
click at [801, 101] on span "Forward" at bounding box center [813, 98] width 28 height 10
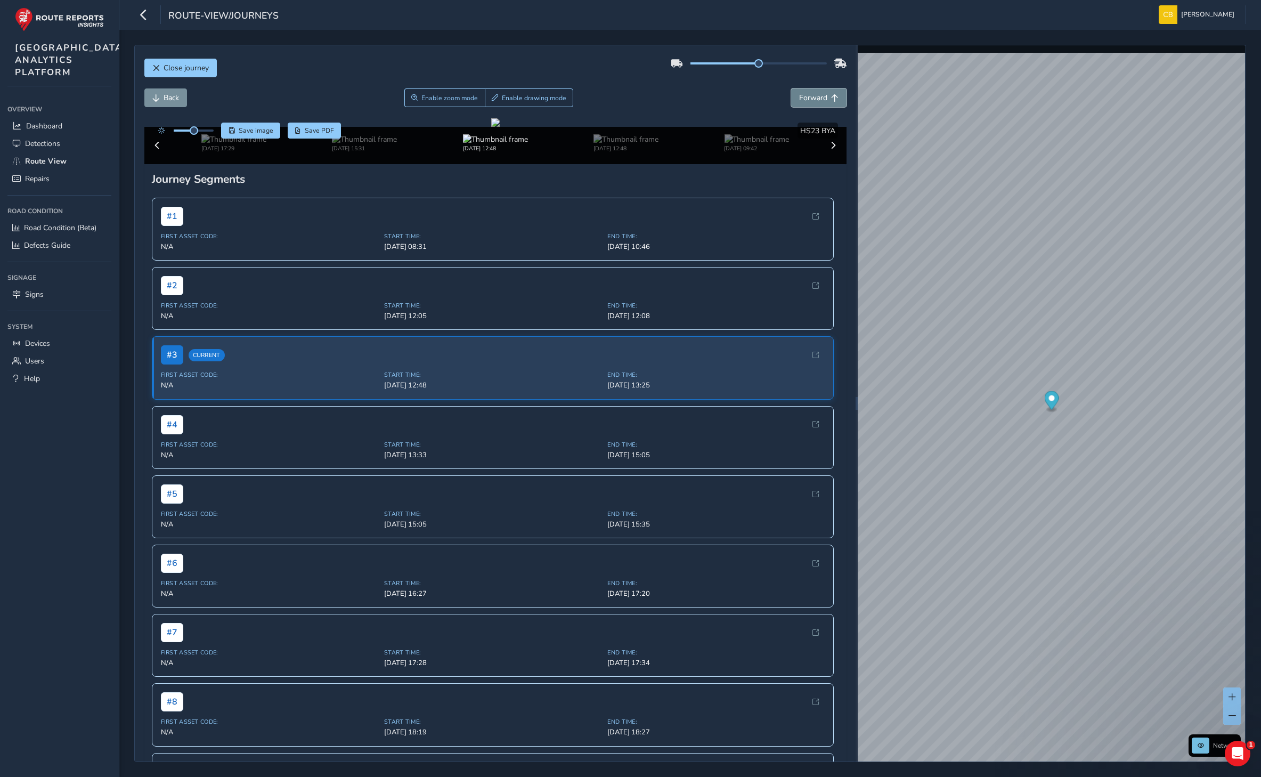
click at [801, 101] on span "Forward" at bounding box center [813, 98] width 28 height 10
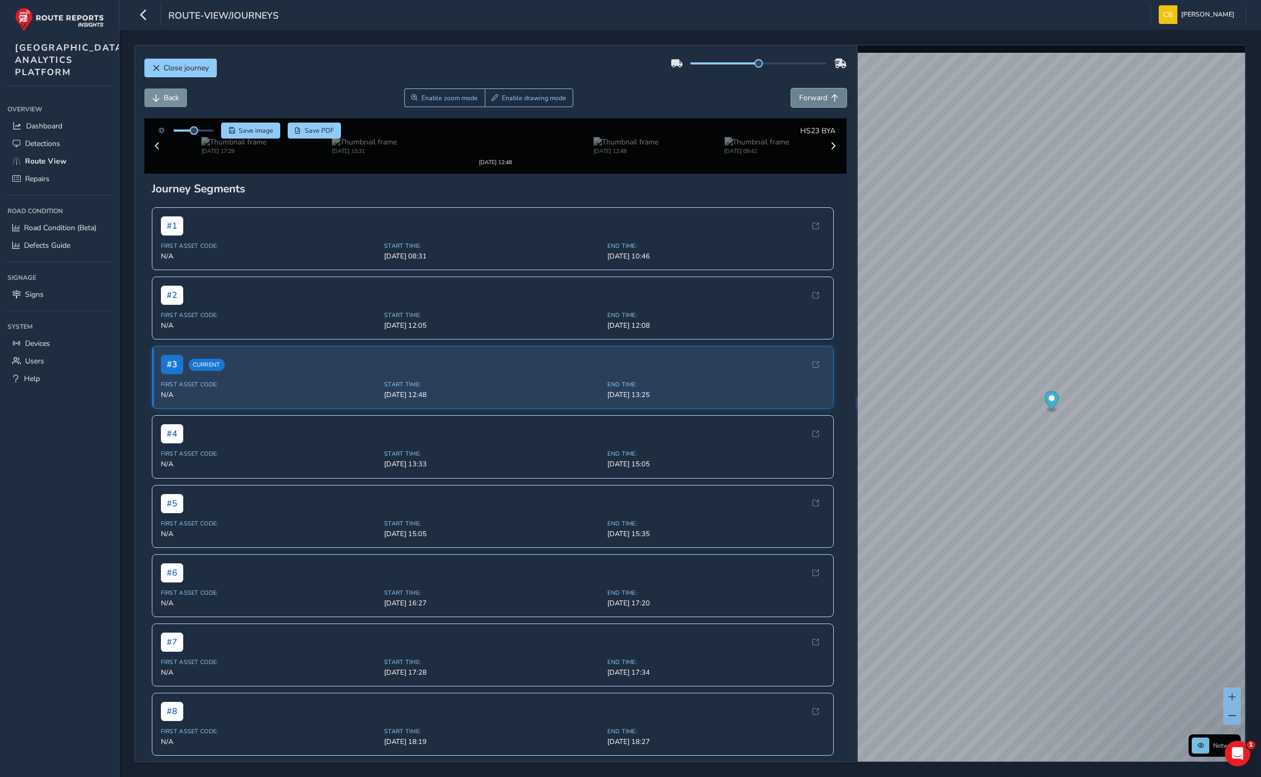
click at [801, 101] on span "Forward" at bounding box center [813, 98] width 28 height 10
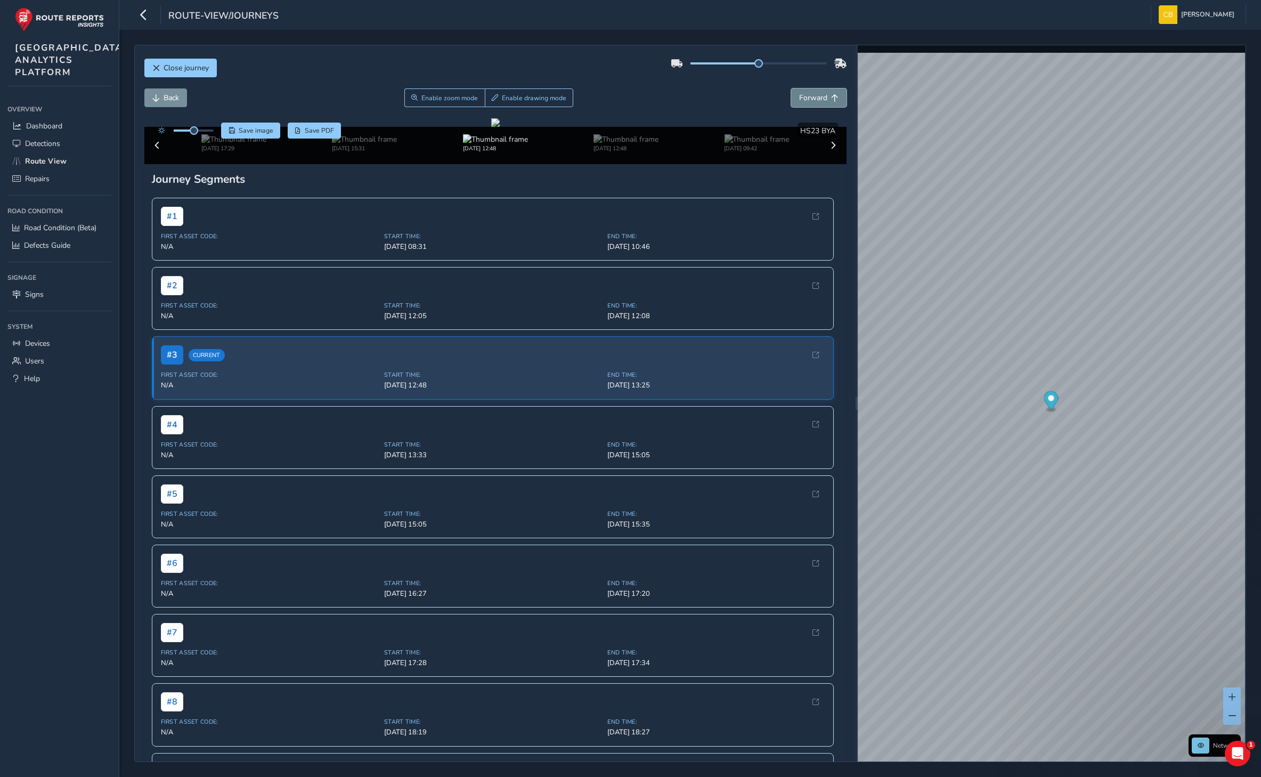
click at [801, 101] on span "Forward" at bounding box center [813, 98] width 28 height 10
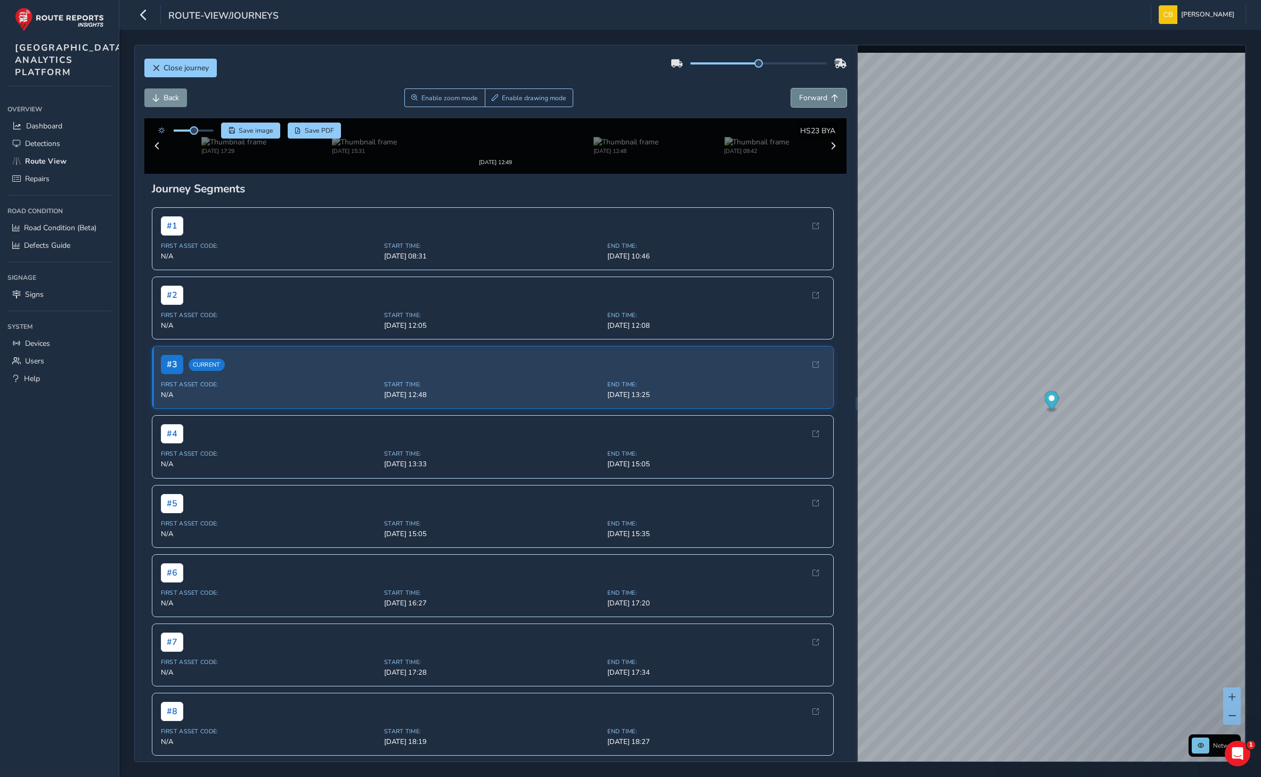
click at [801, 101] on span "Forward" at bounding box center [813, 98] width 28 height 10
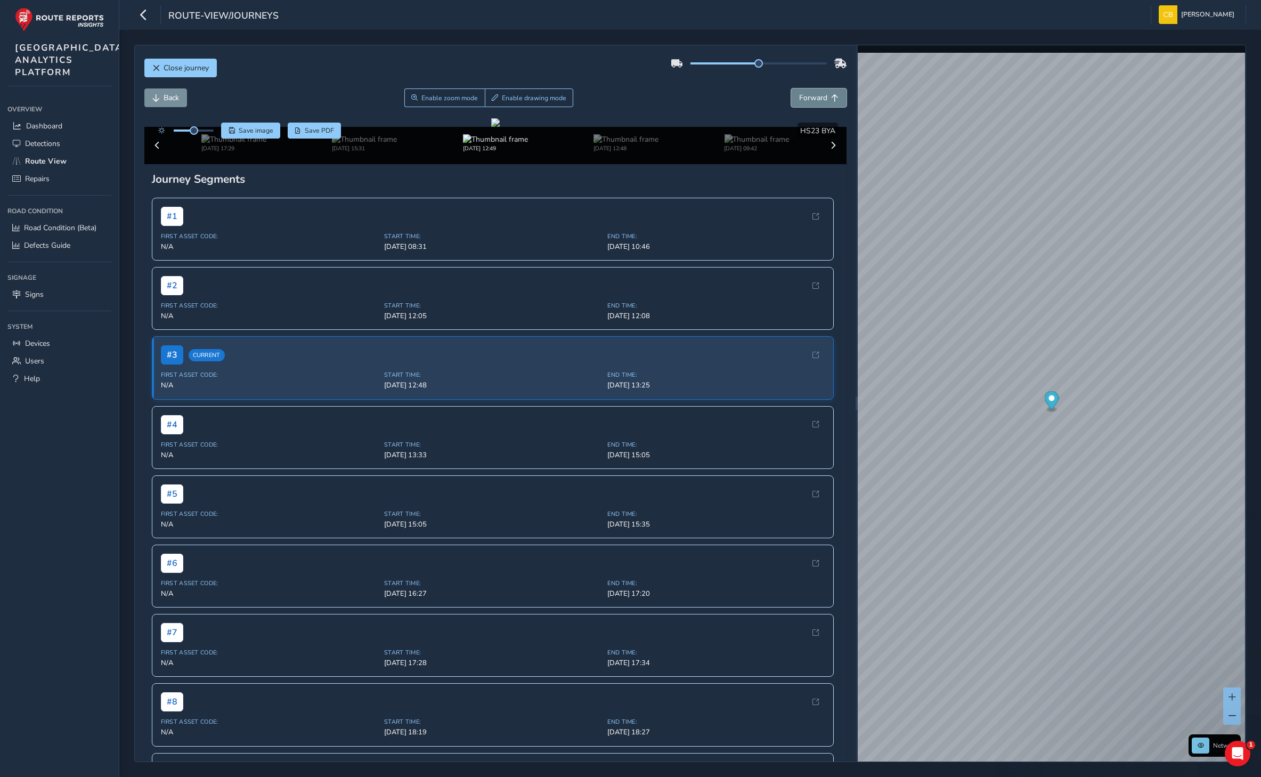
click at [801, 101] on span "Forward" at bounding box center [813, 98] width 28 height 10
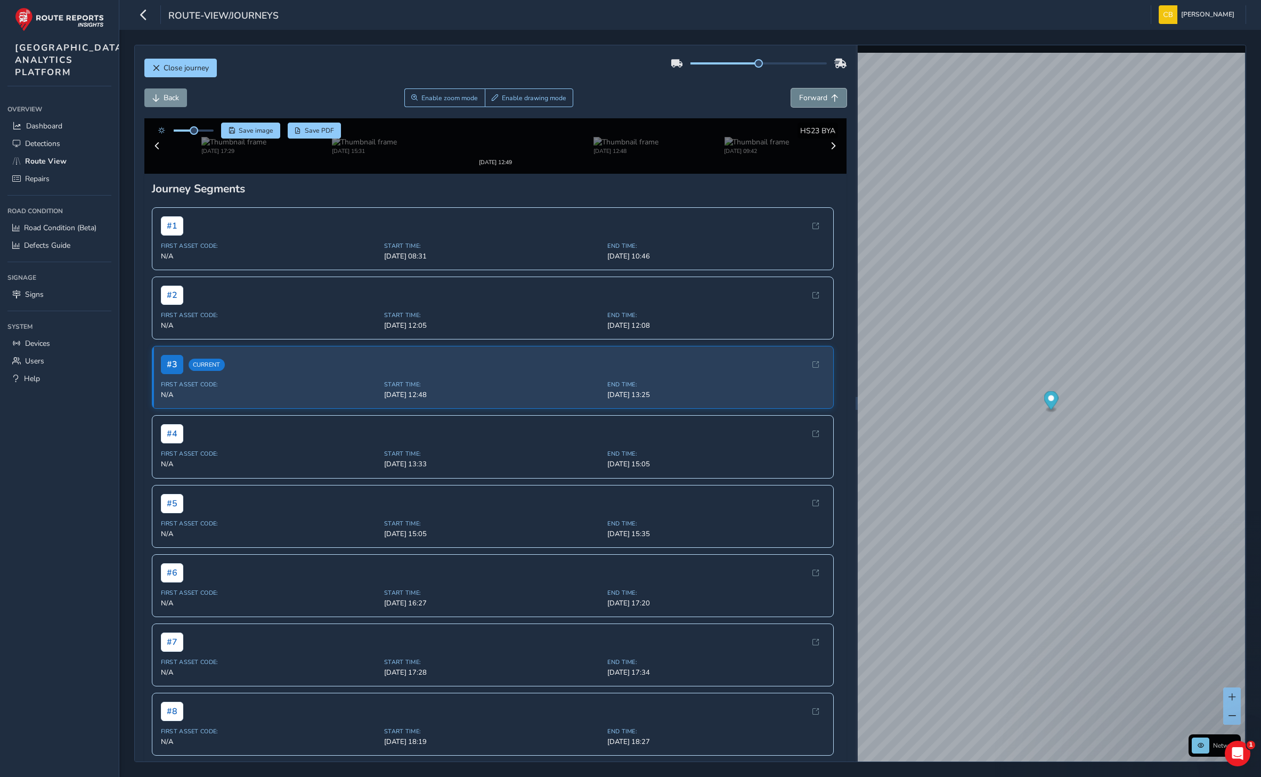
click at [801, 101] on span "Forward" at bounding box center [813, 98] width 28 height 10
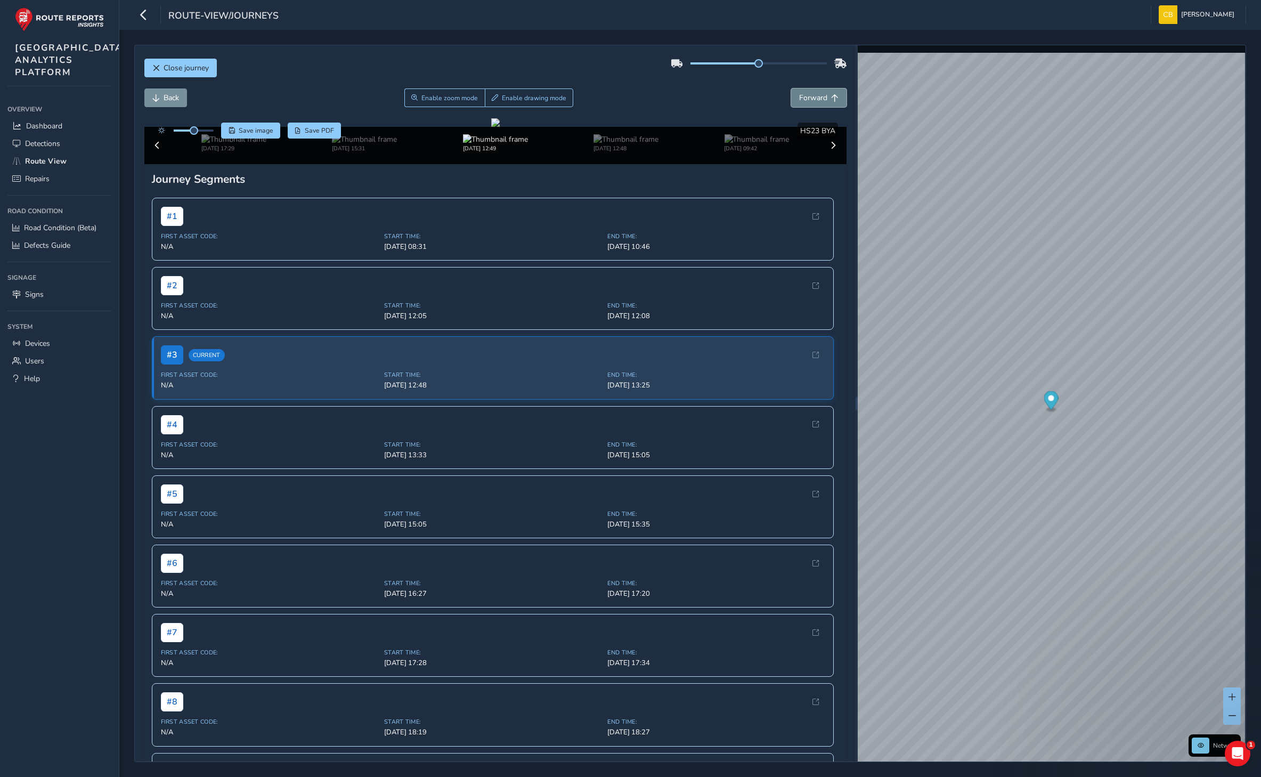
click at [801, 101] on span "Forward" at bounding box center [813, 98] width 28 height 10
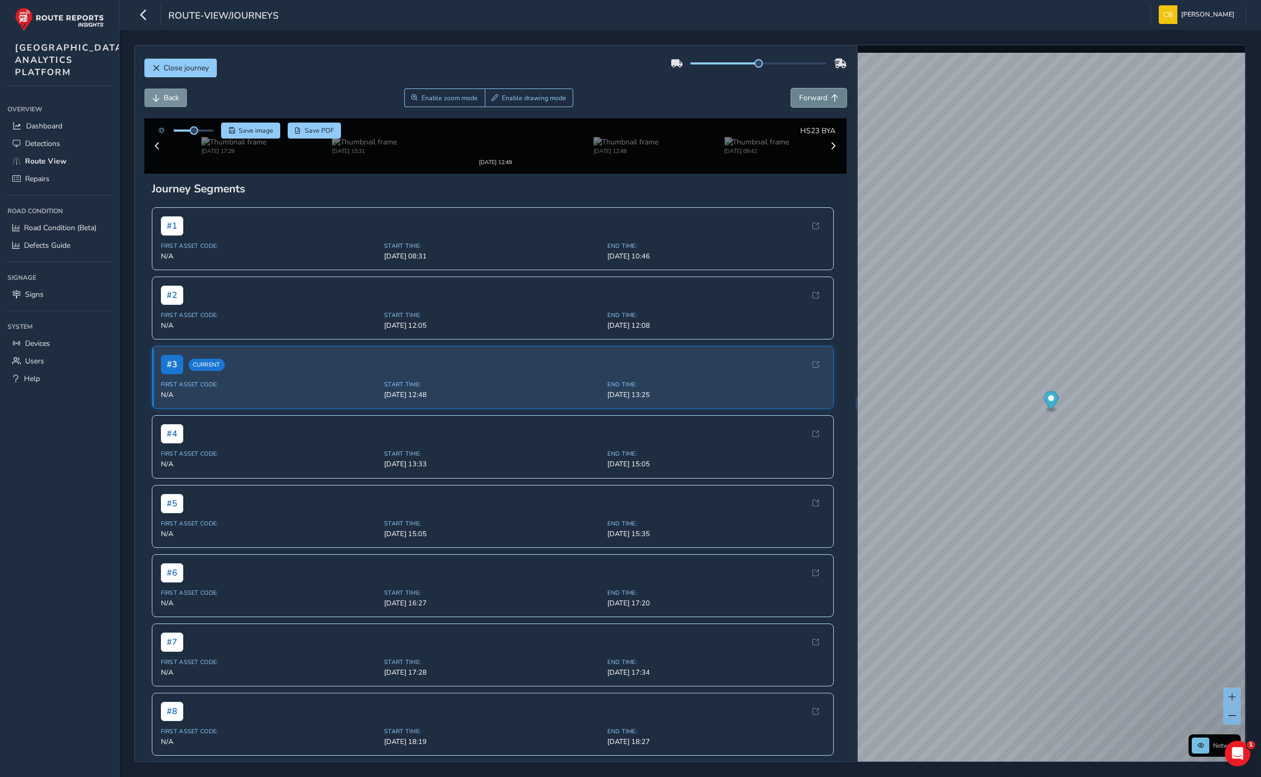
click at [801, 101] on span "Forward" at bounding box center [813, 98] width 28 height 10
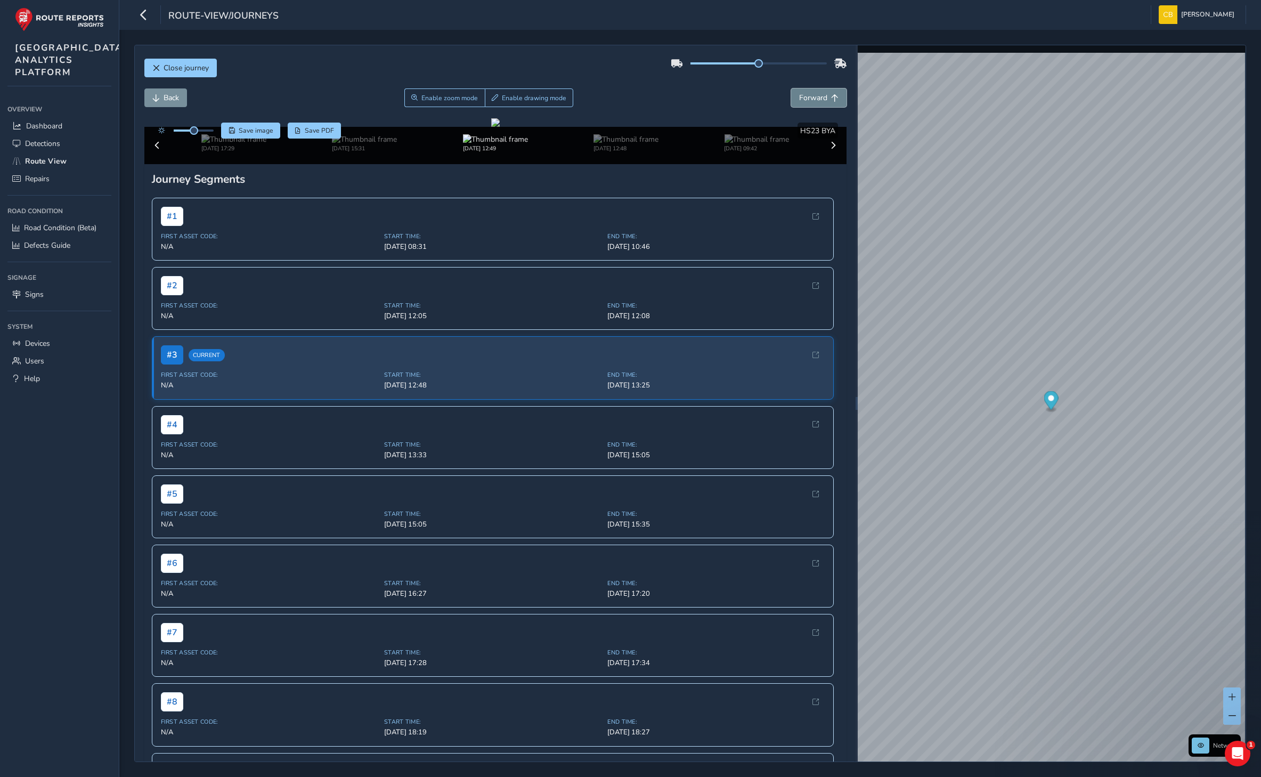
click at [801, 101] on span "Forward" at bounding box center [813, 98] width 28 height 10
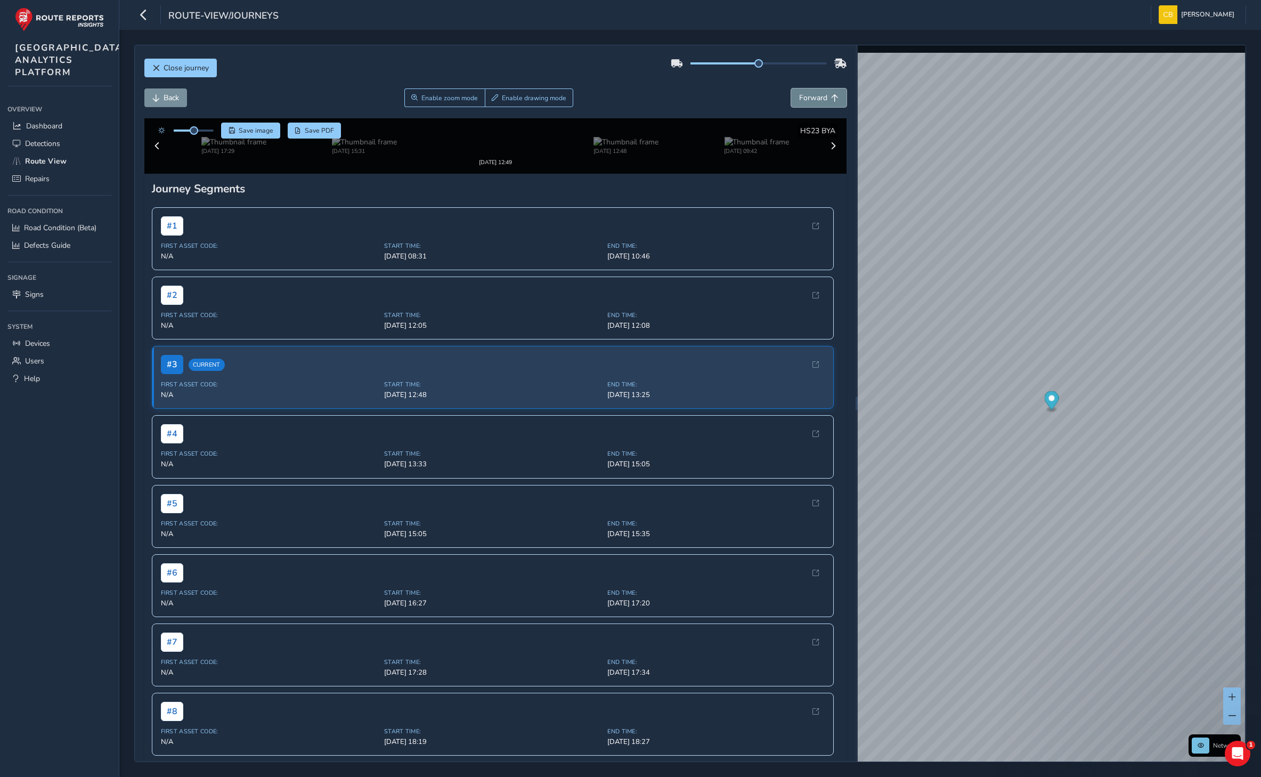
click at [801, 101] on span "Forward" at bounding box center [813, 98] width 28 height 10
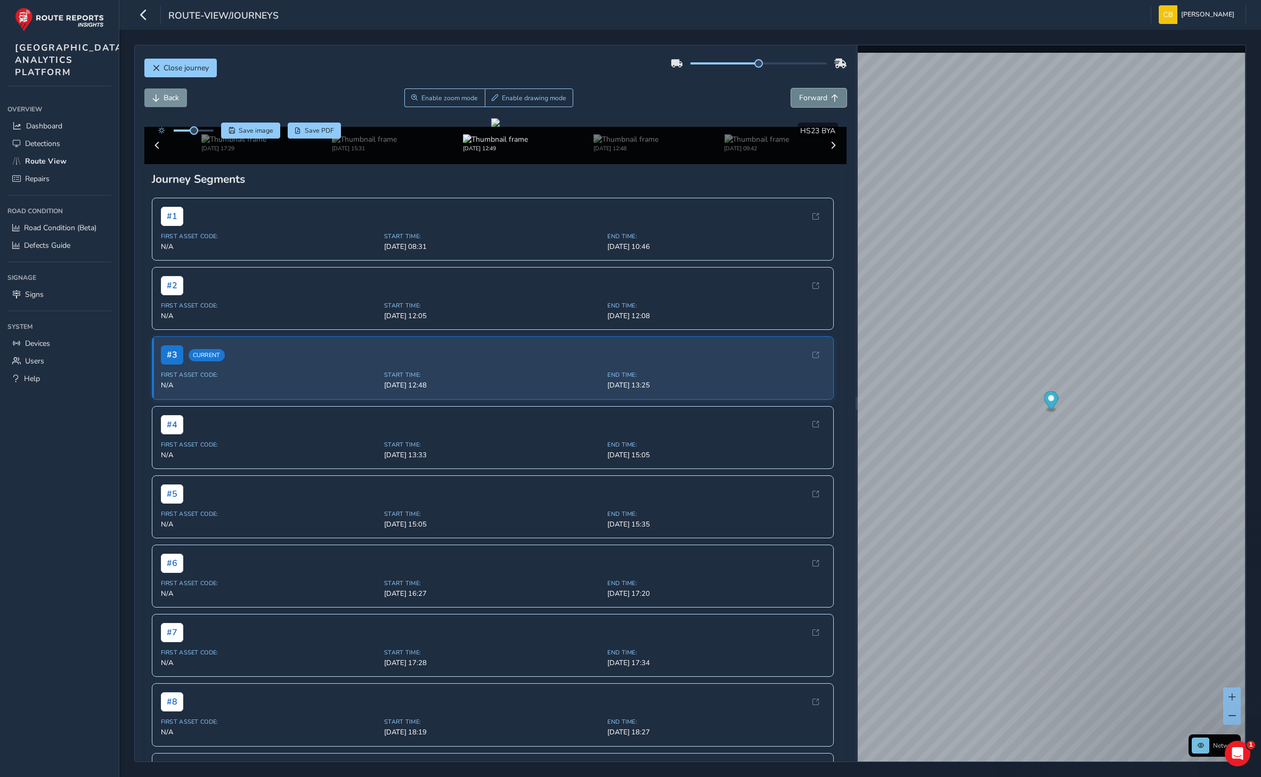
click at [801, 101] on span "Forward" at bounding box center [813, 98] width 28 height 10
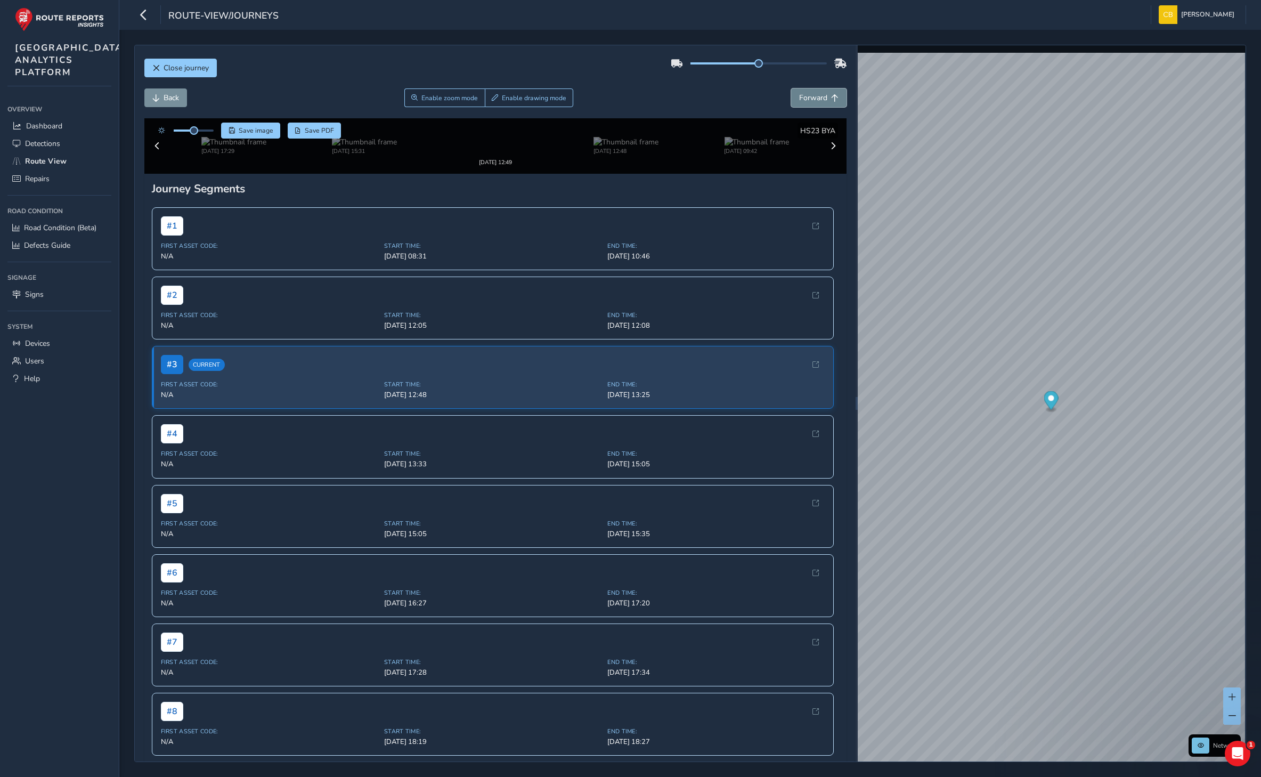
click at [801, 101] on span "Forward" at bounding box center [813, 98] width 28 height 10
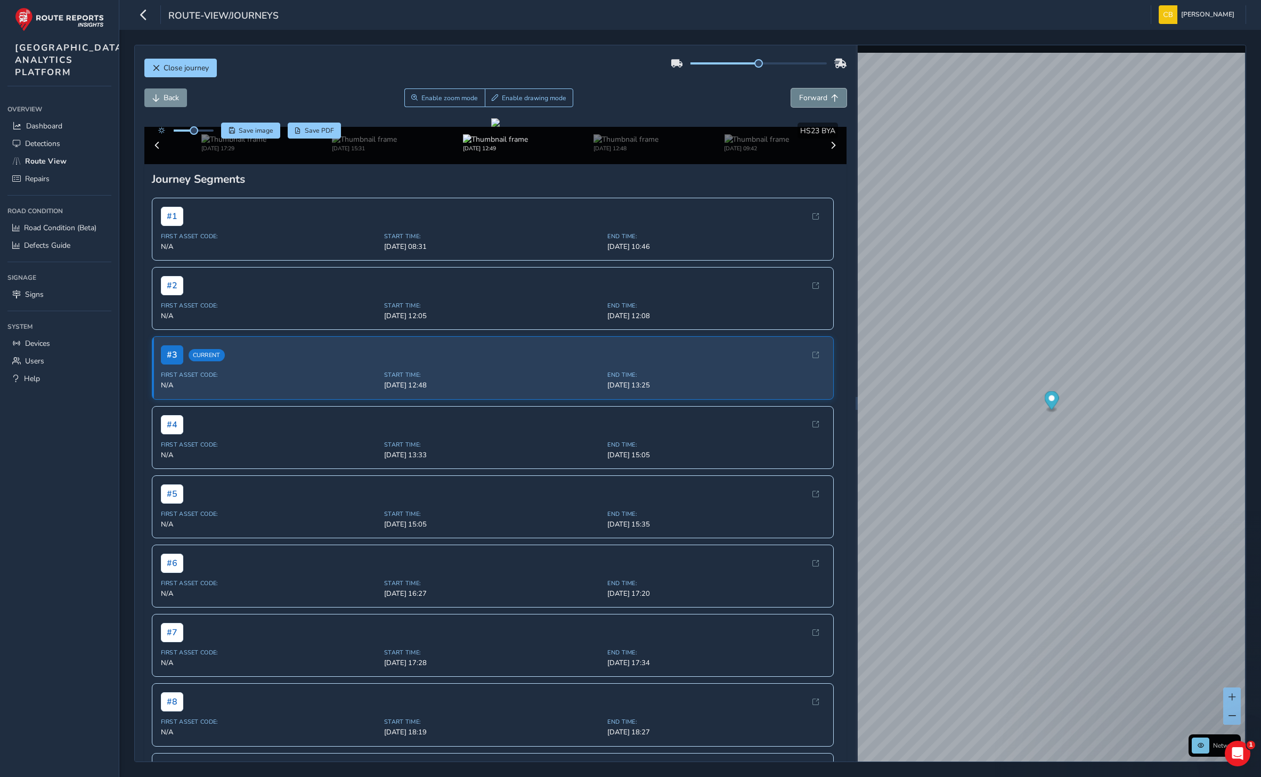
click at [801, 101] on span "Forward" at bounding box center [813, 98] width 28 height 10
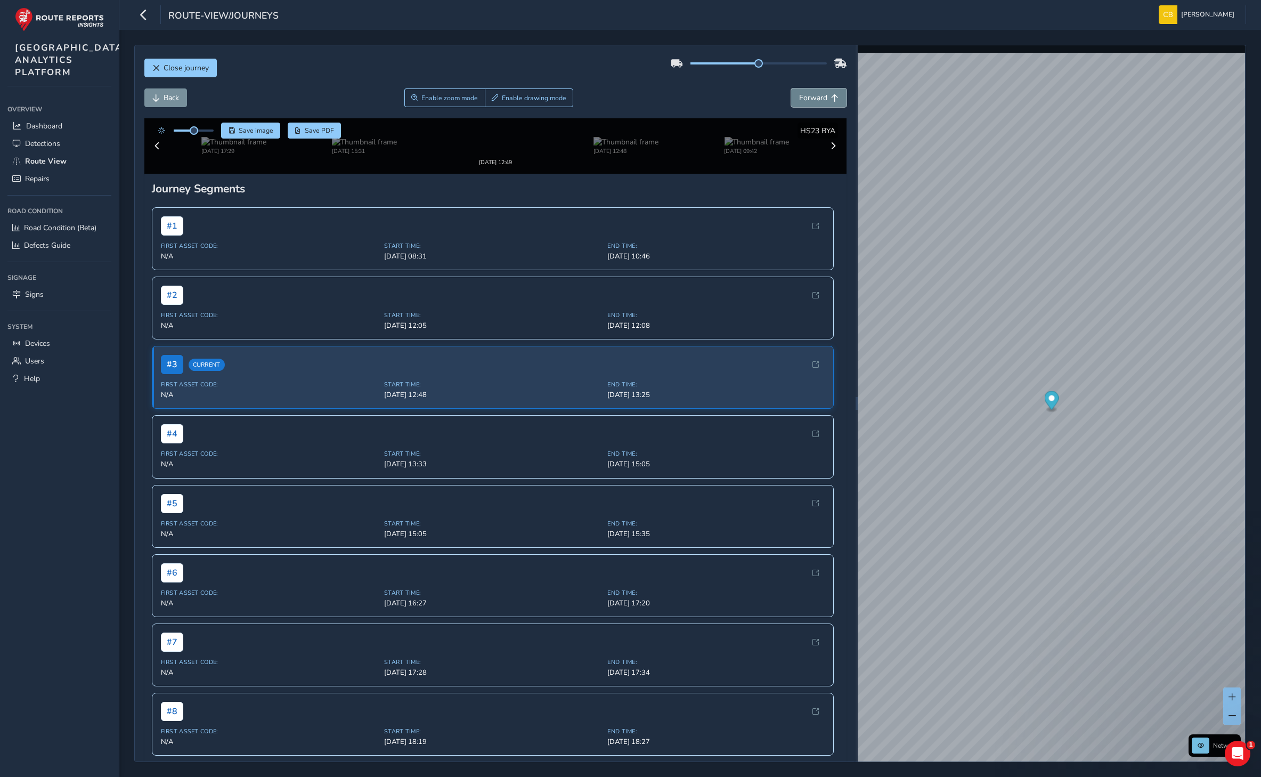
click at [801, 101] on span "Forward" at bounding box center [813, 98] width 28 height 10
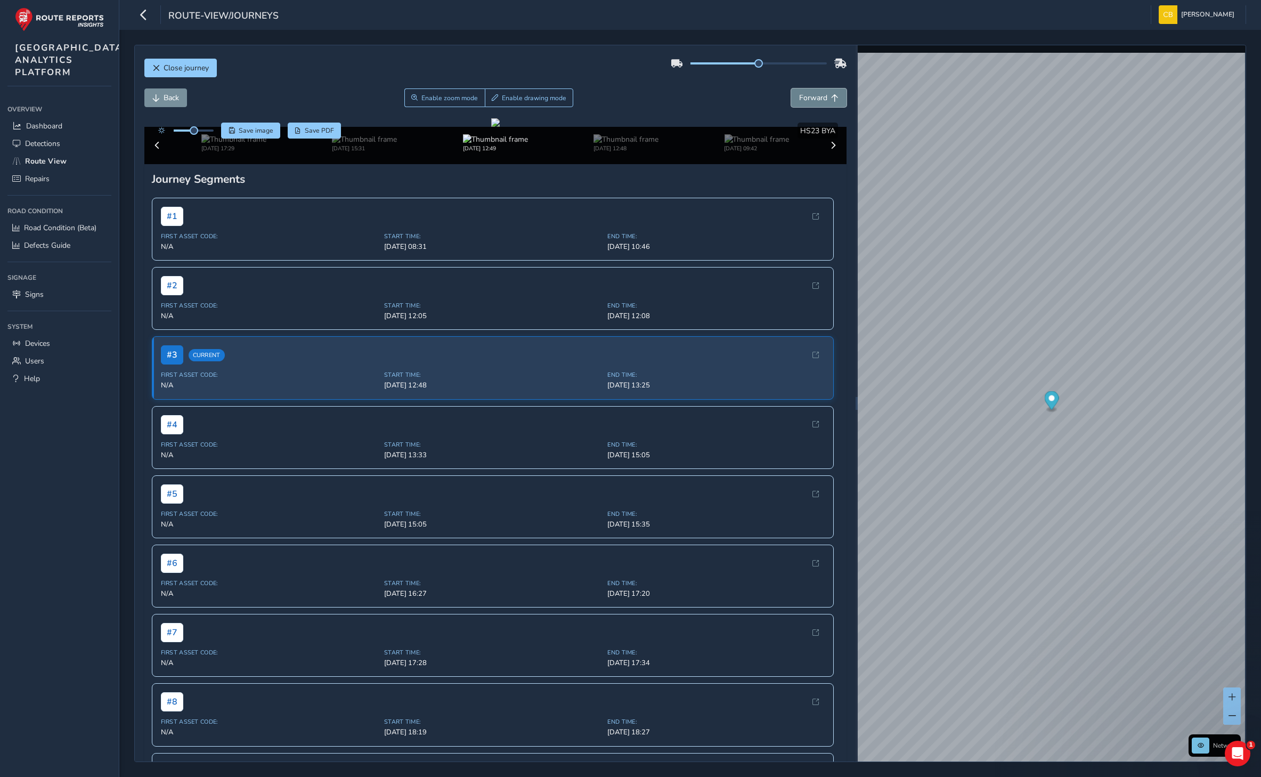
click at [801, 101] on span "Forward" at bounding box center [813, 98] width 28 height 10
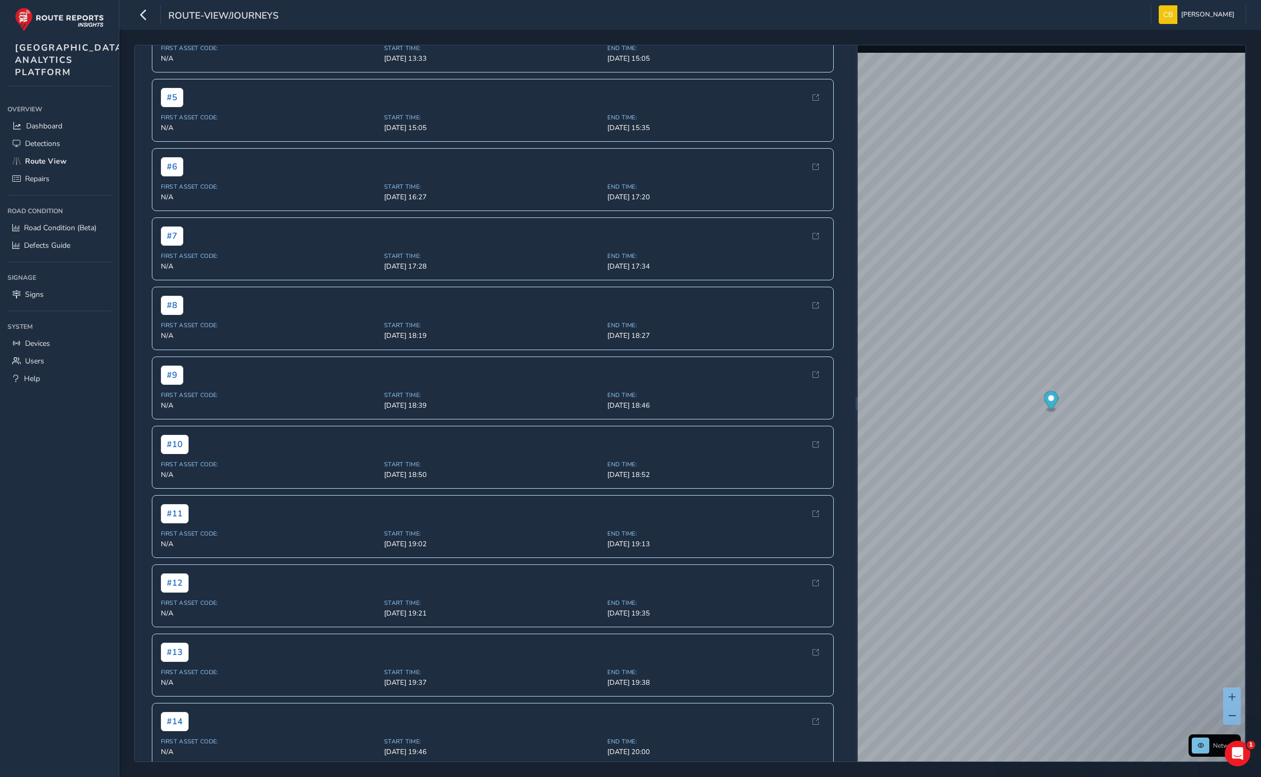
scroll to position [426, 0]
click at [539, 62] on span "[DATE] 13:33" at bounding box center [492, 58] width 217 height 10
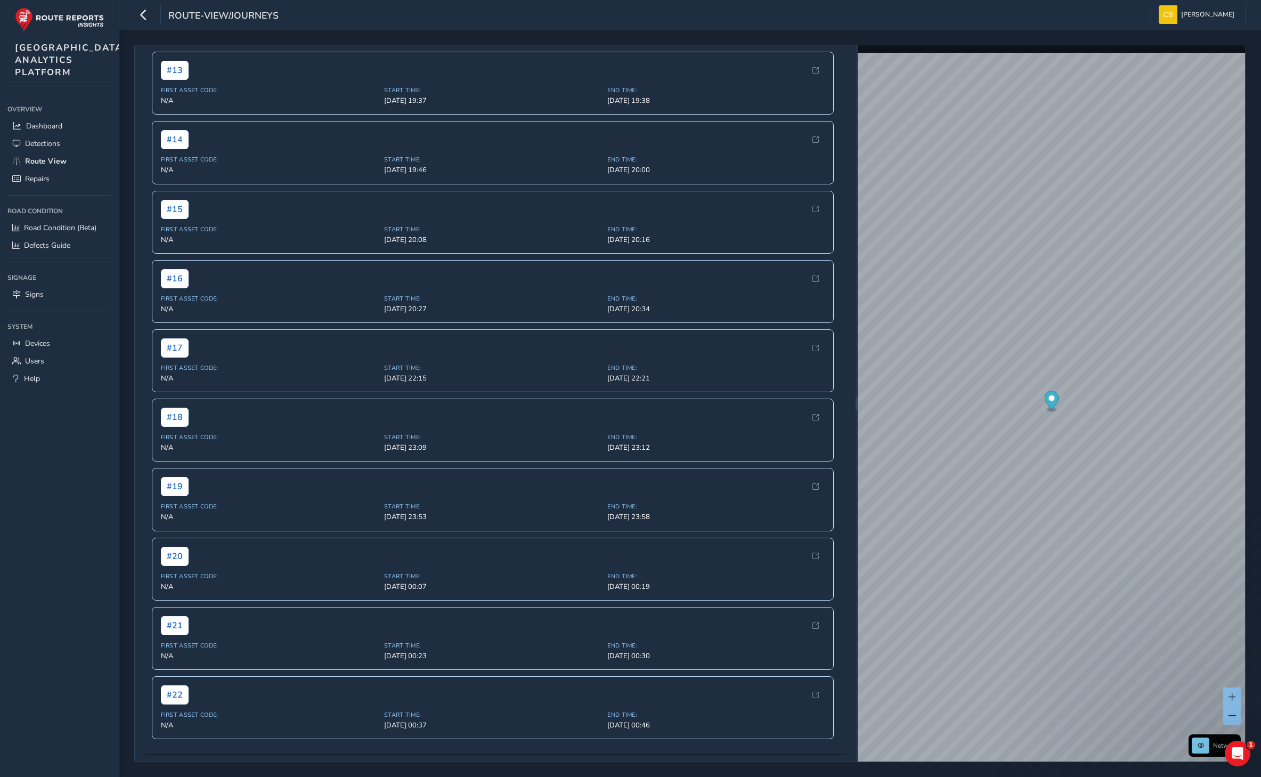
scroll to position [1416, 0]
click at [500, 717] on span "Start Time:" at bounding box center [492, 714] width 217 height 8
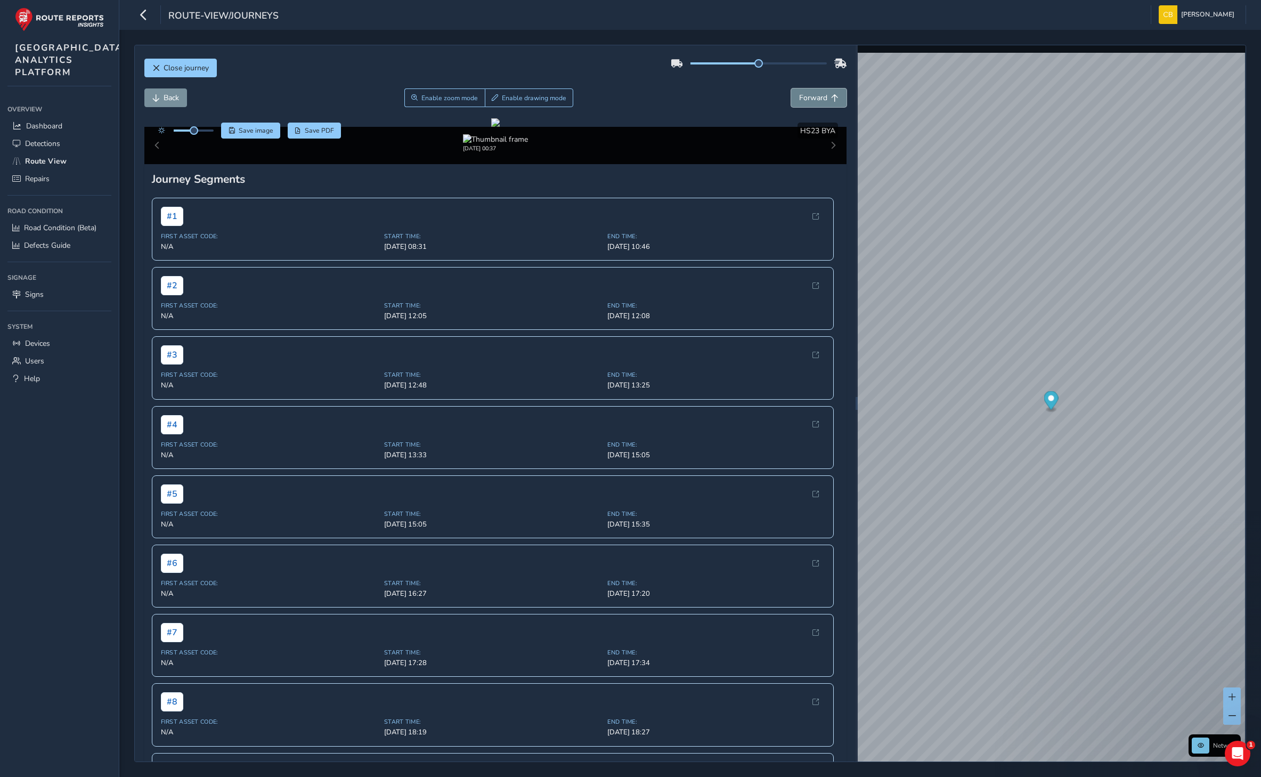
click at [814, 94] on span "Forward" at bounding box center [813, 98] width 28 height 10
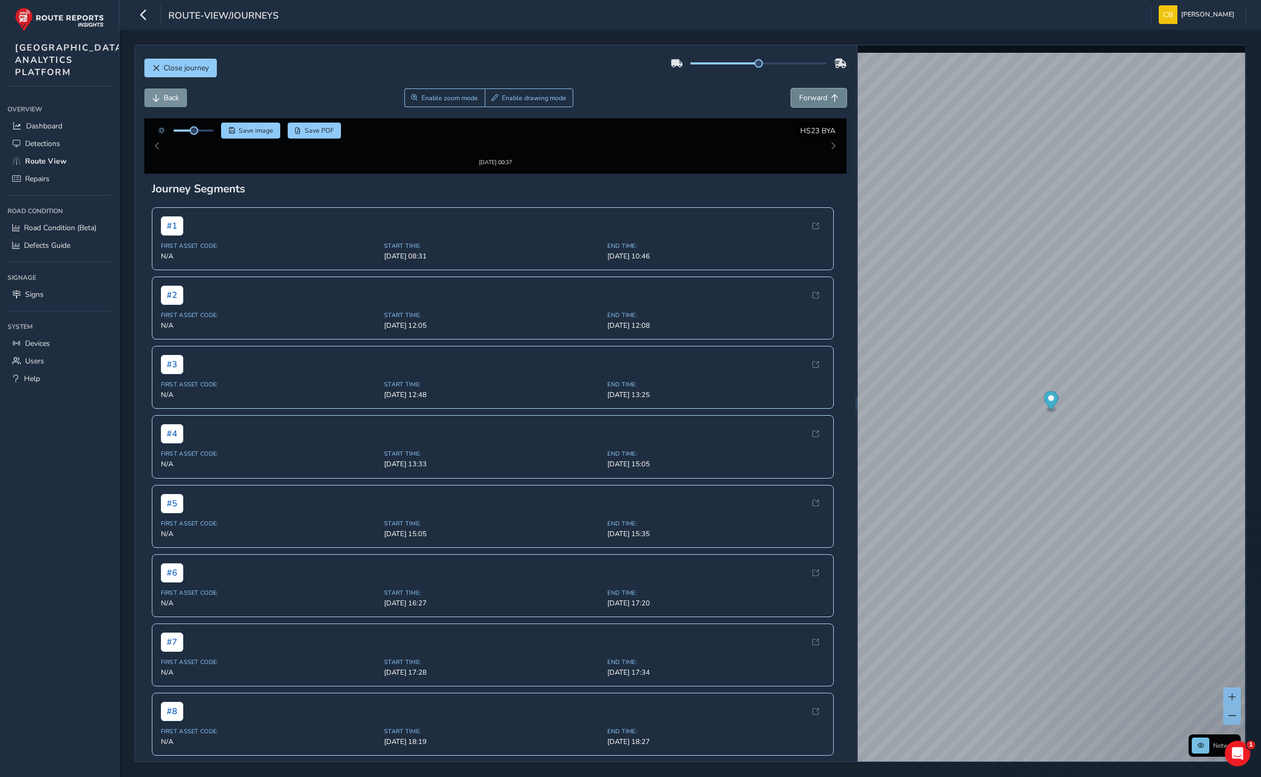
click at [814, 93] on span "Forward" at bounding box center [813, 98] width 28 height 10
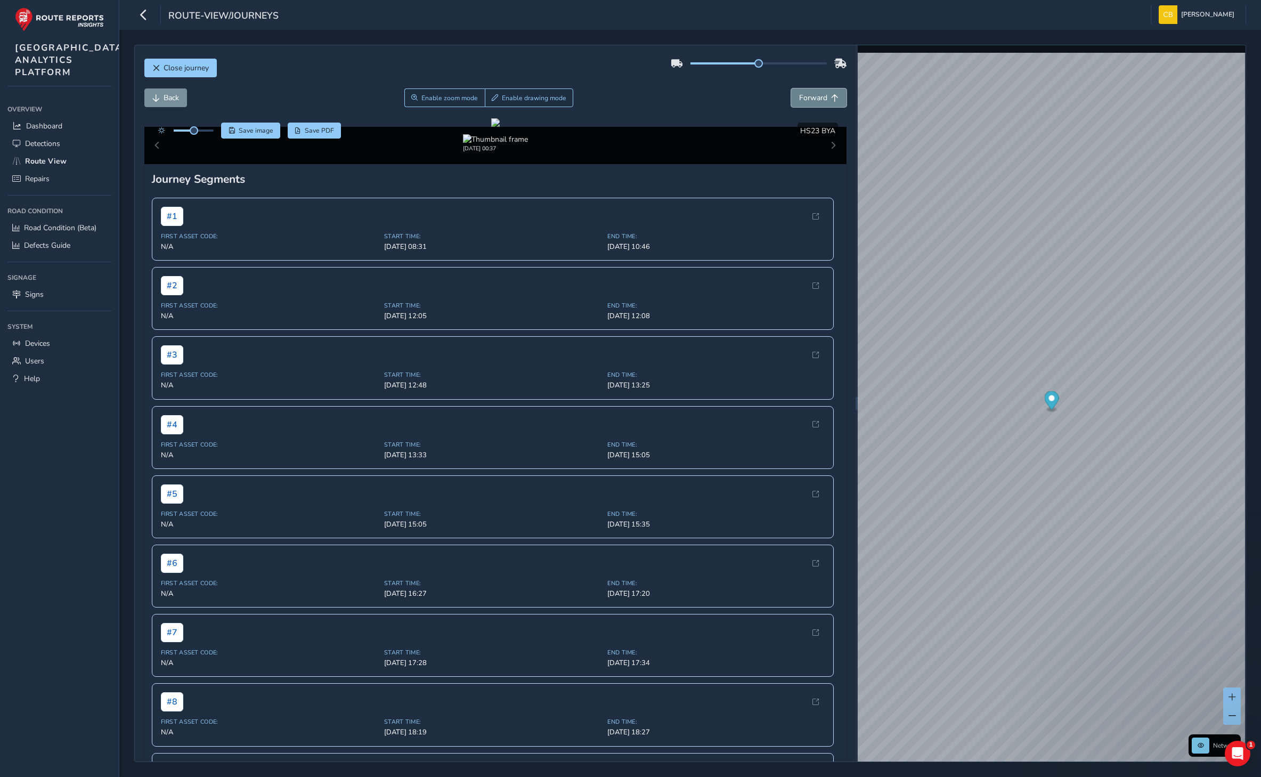
click at [814, 93] on span "Forward" at bounding box center [813, 98] width 28 height 10
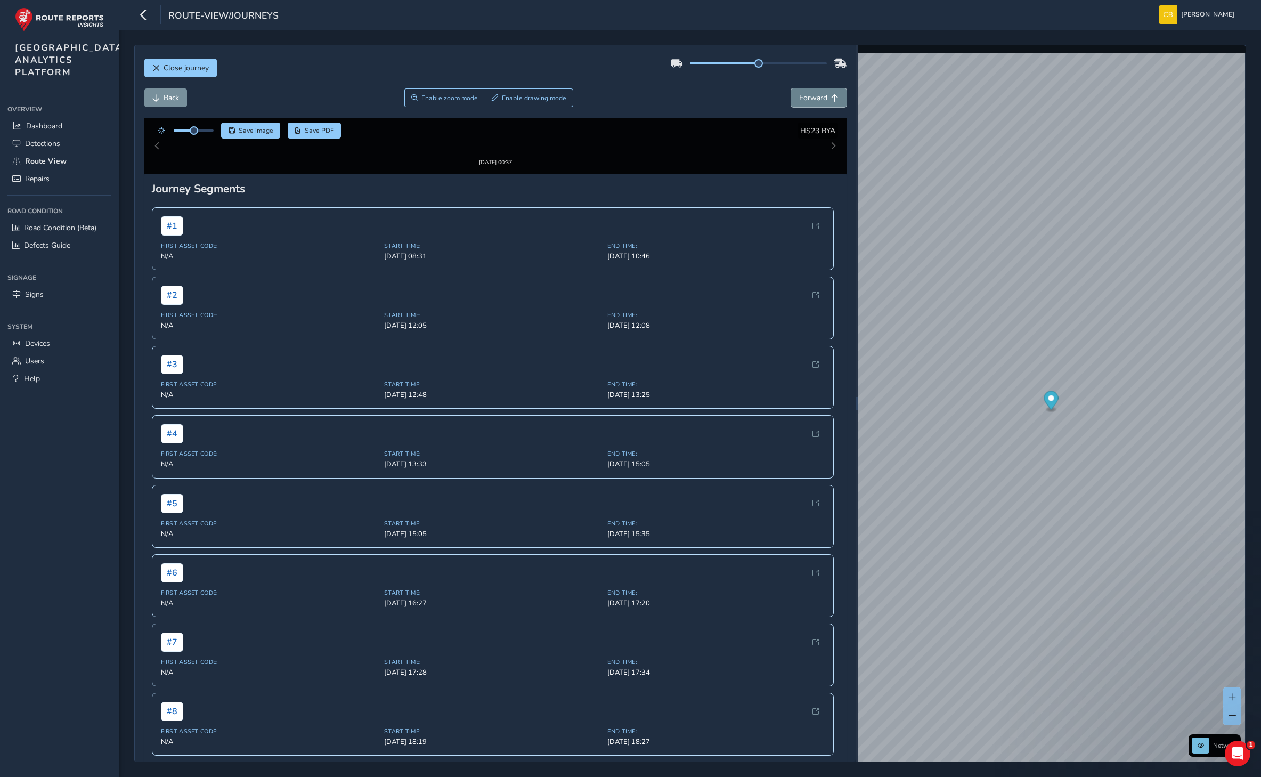
click at [814, 93] on span "Forward" at bounding box center [813, 98] width 28 height 10
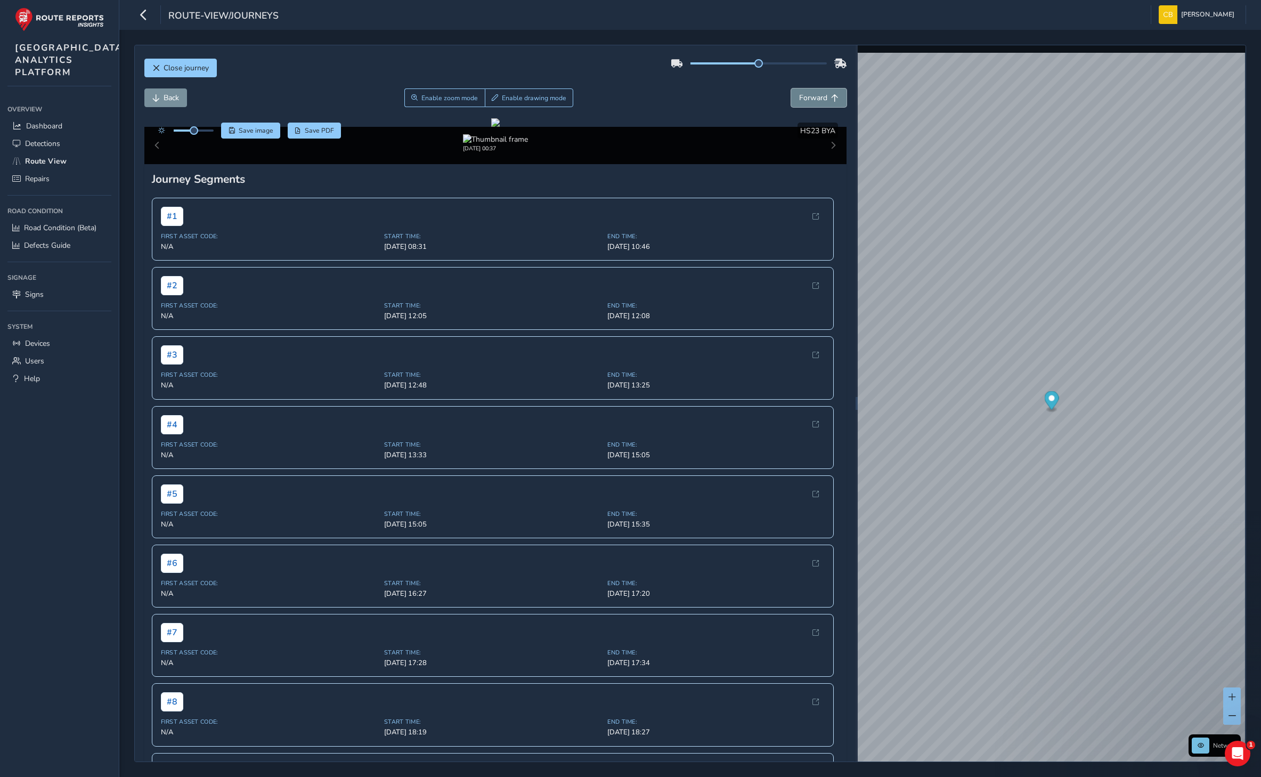
click at [814, 93] on span "Forward" at bounding box center [813, 98] width 28 height 10
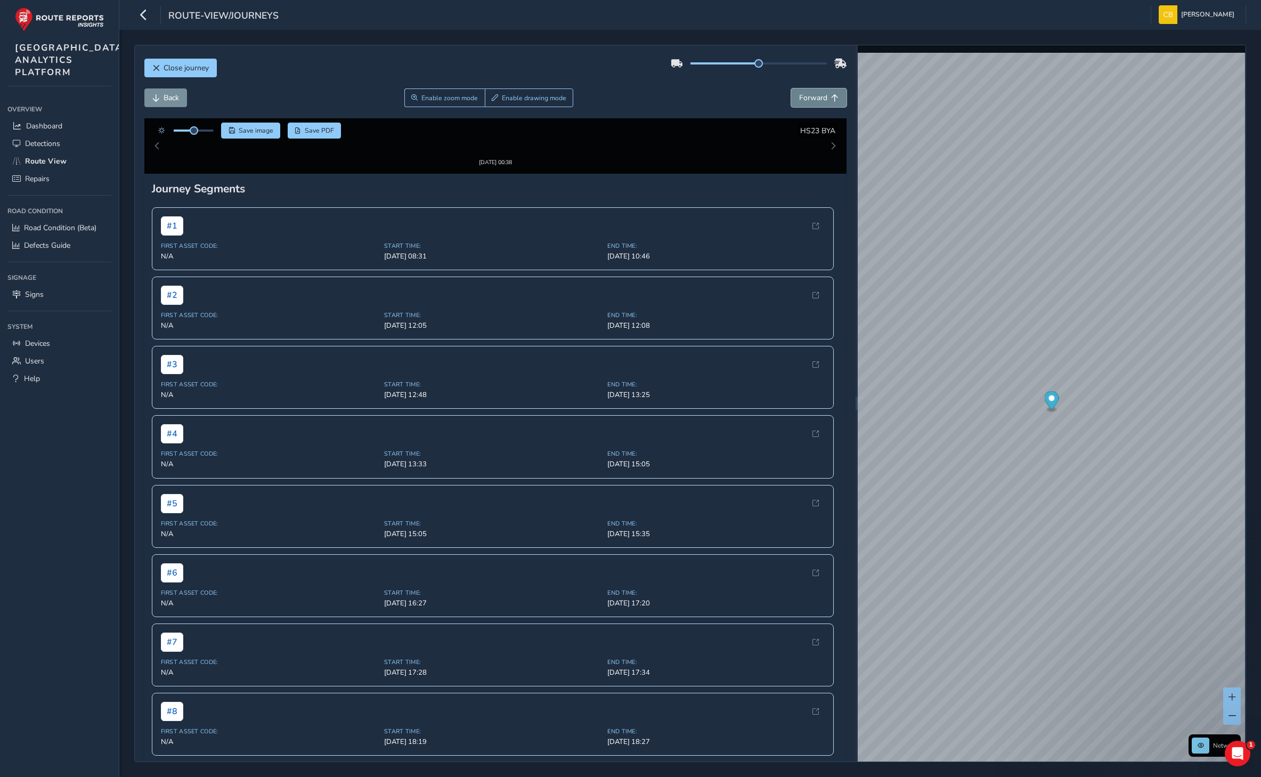
click at [814, 93] on span "Forward" at bounding box center [813, 98] width 28 height 10
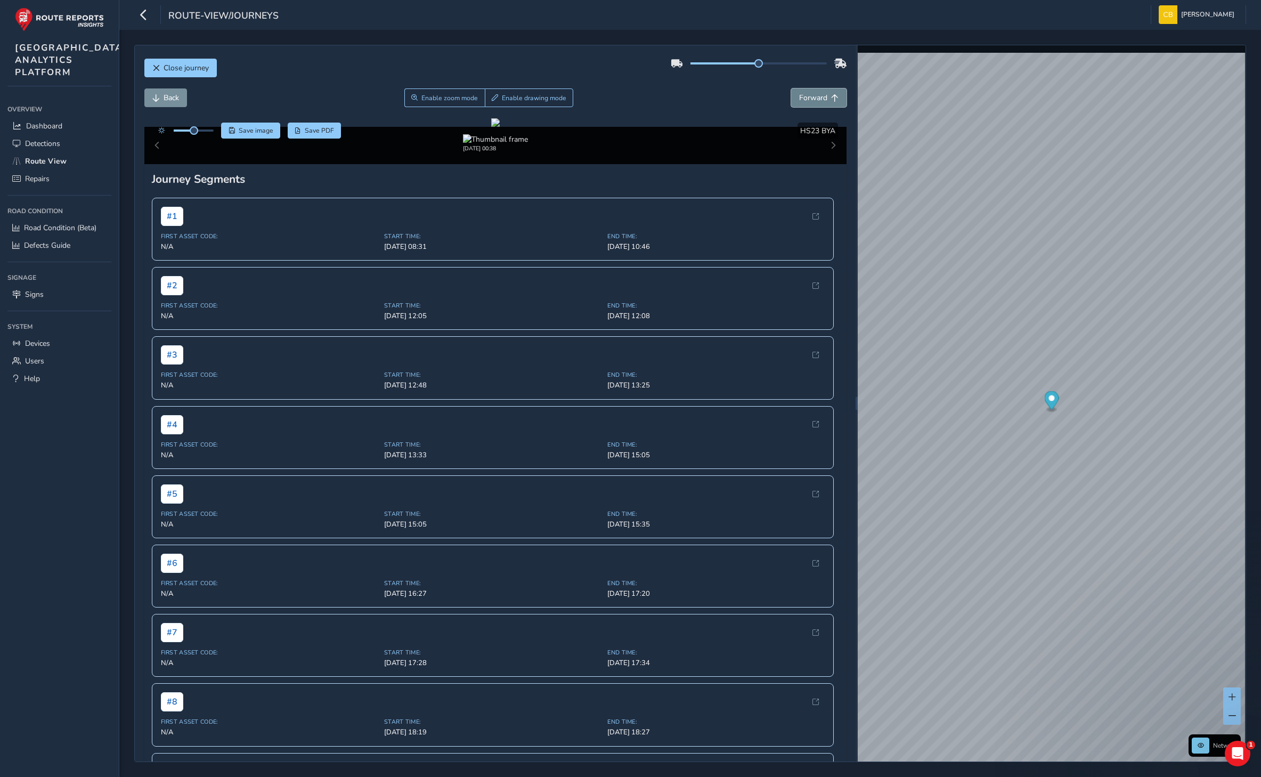
click at [814, 93] on span "Forward" at bounding box center [813, 98] width 28 height 10
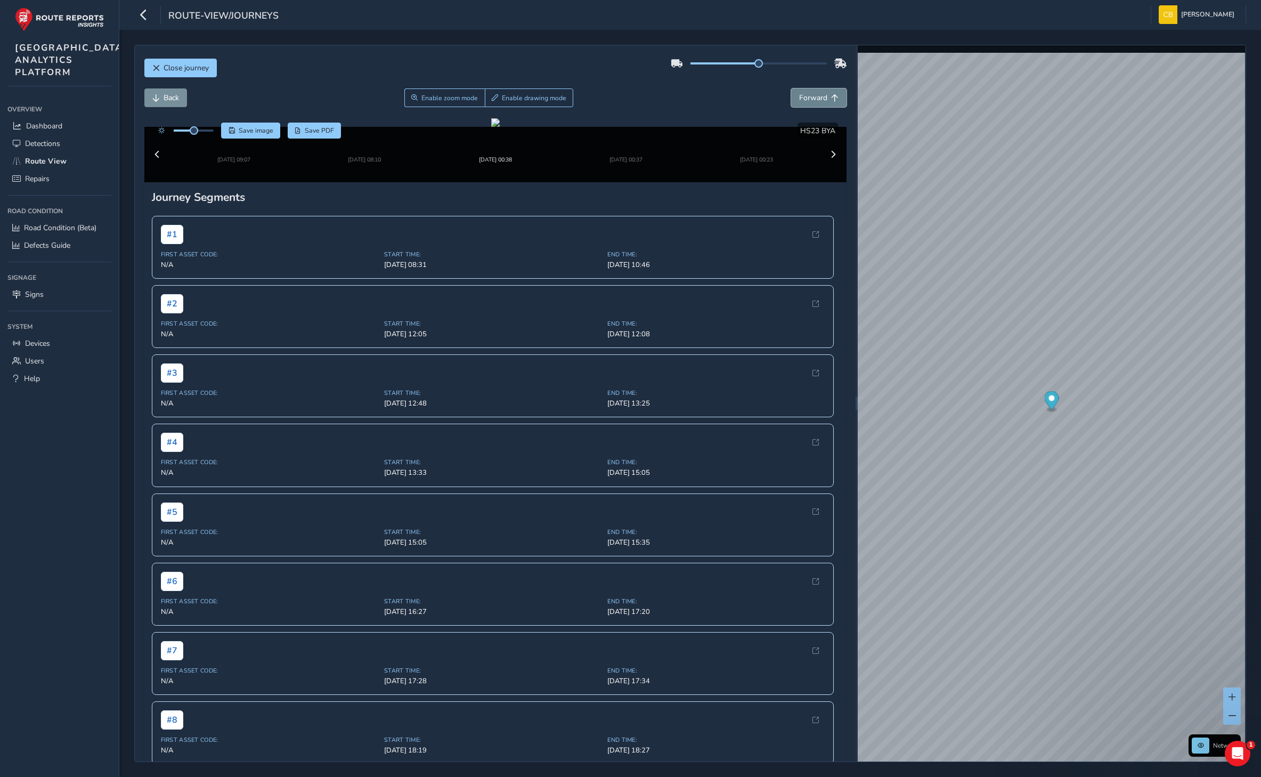
click at [814, 93] on span "Forward" at bounding box center [813, 98] width 28 height 10
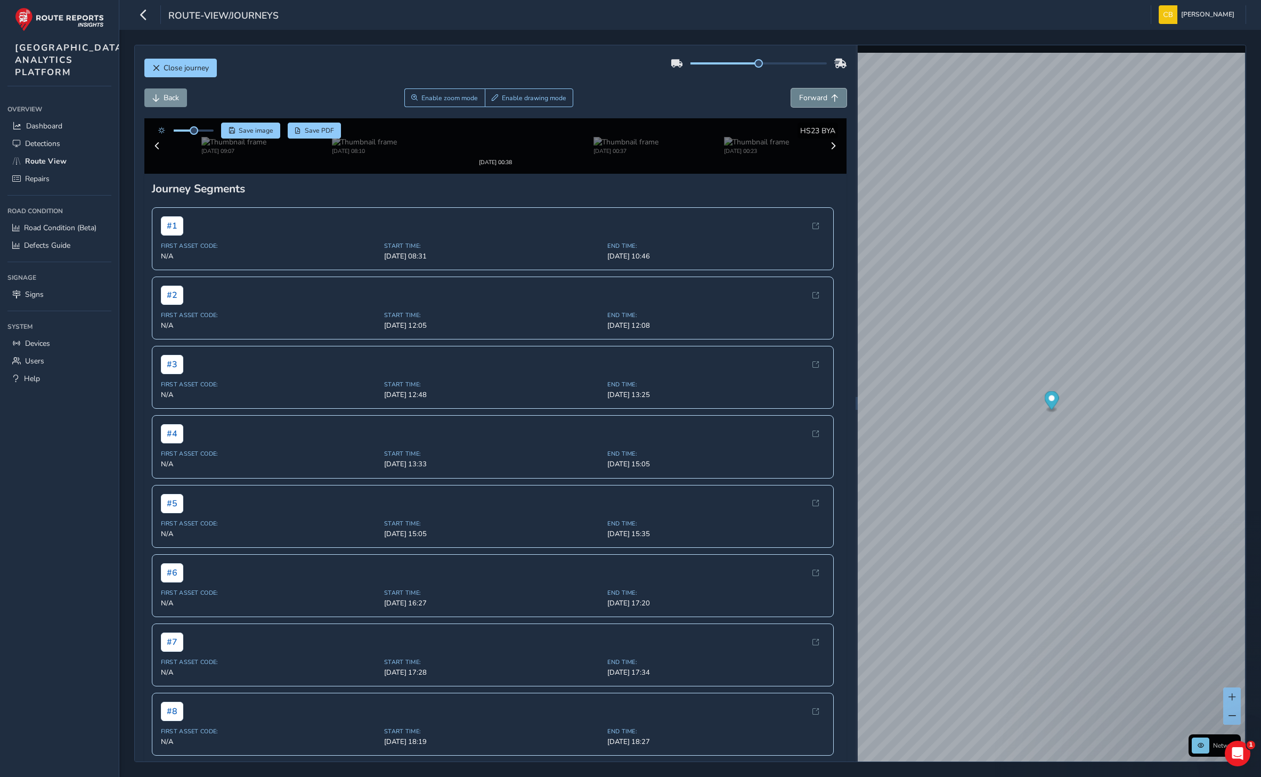
click at [814, 93] on span "Forward" at bounding box center [813, 98] width 28 height 10
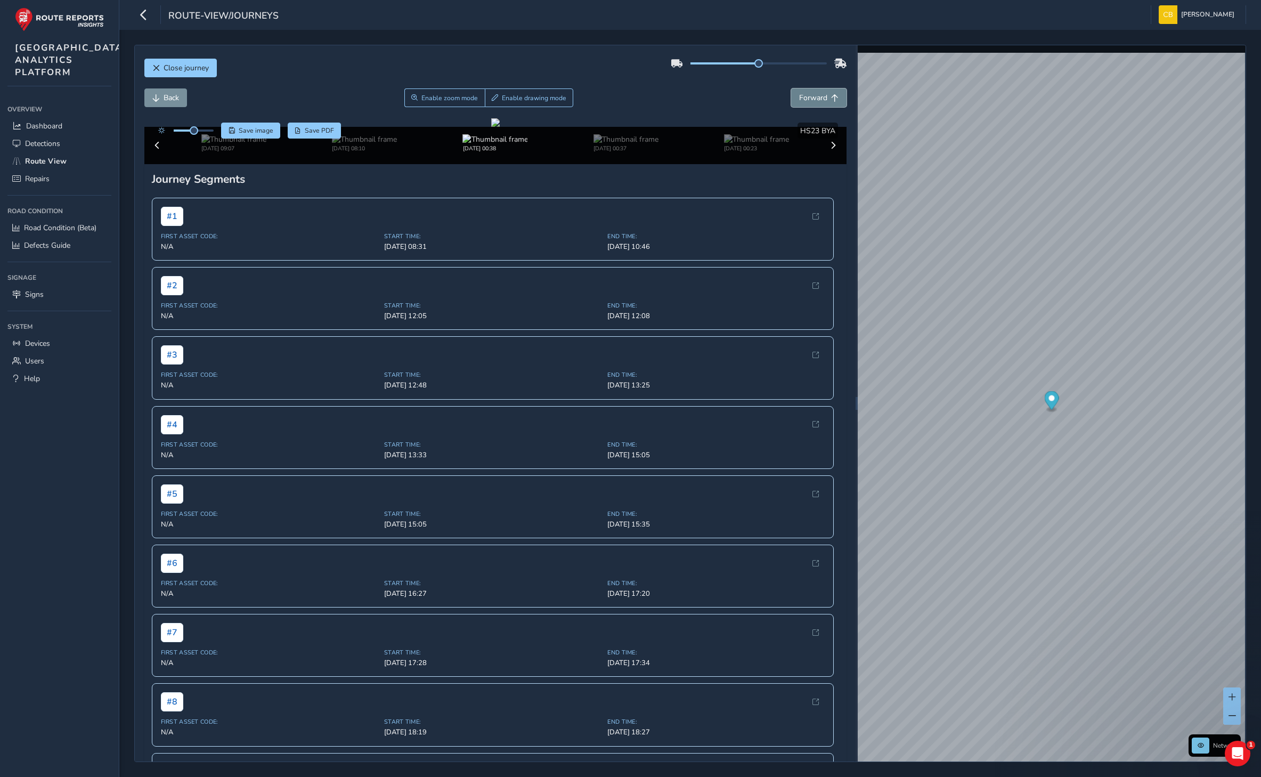
click at [814, 93] on span "Forward" at bounding box center [813, 98] width 28 height 10
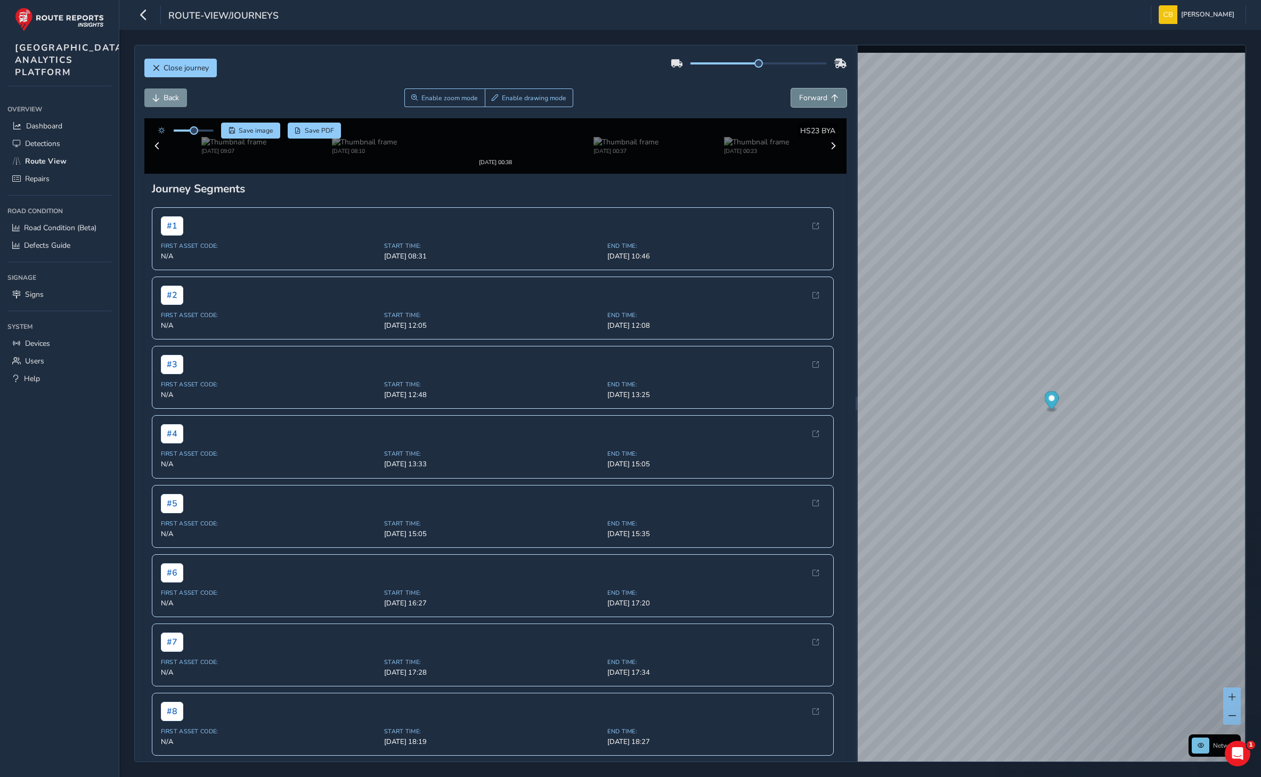
click at [814, 93] on span "Forward" at bounding box center [813, 98] width 28 height 10
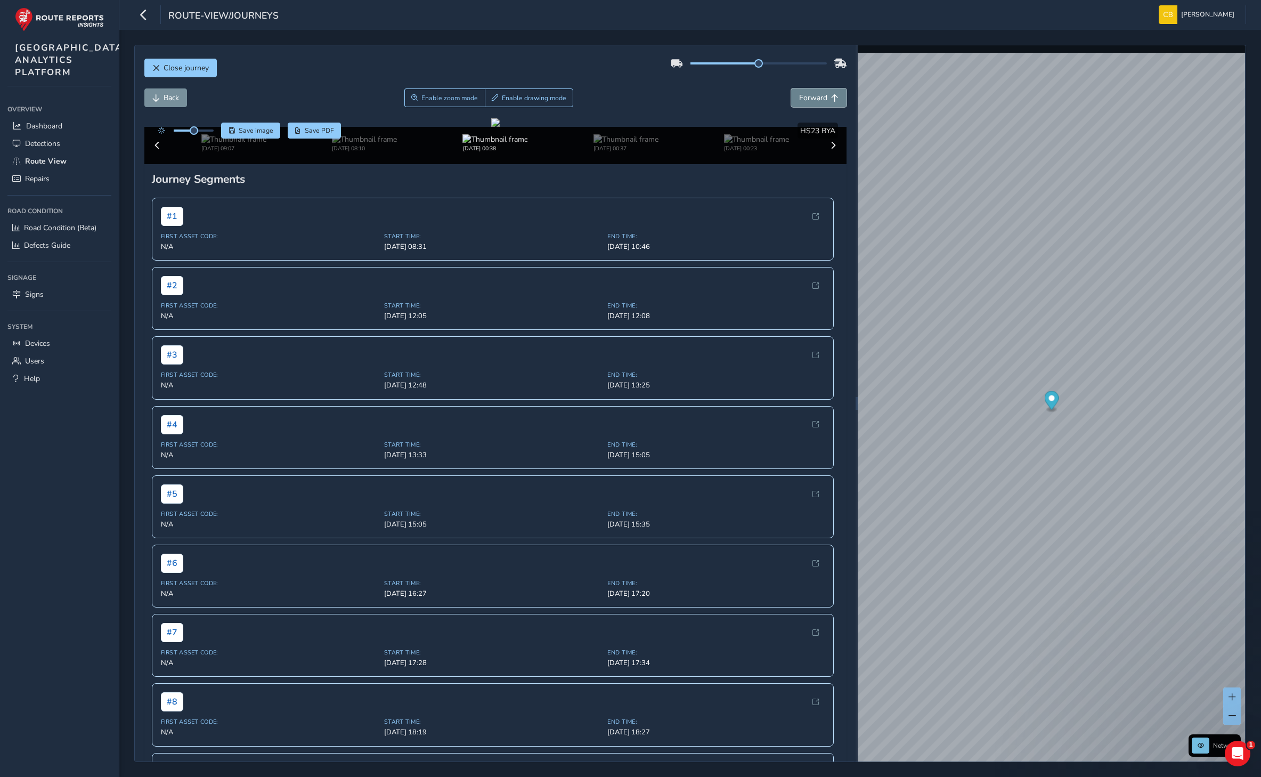
click at [814, 93] on span "Forward" at bounding box center [813, 98] width 28 height 10
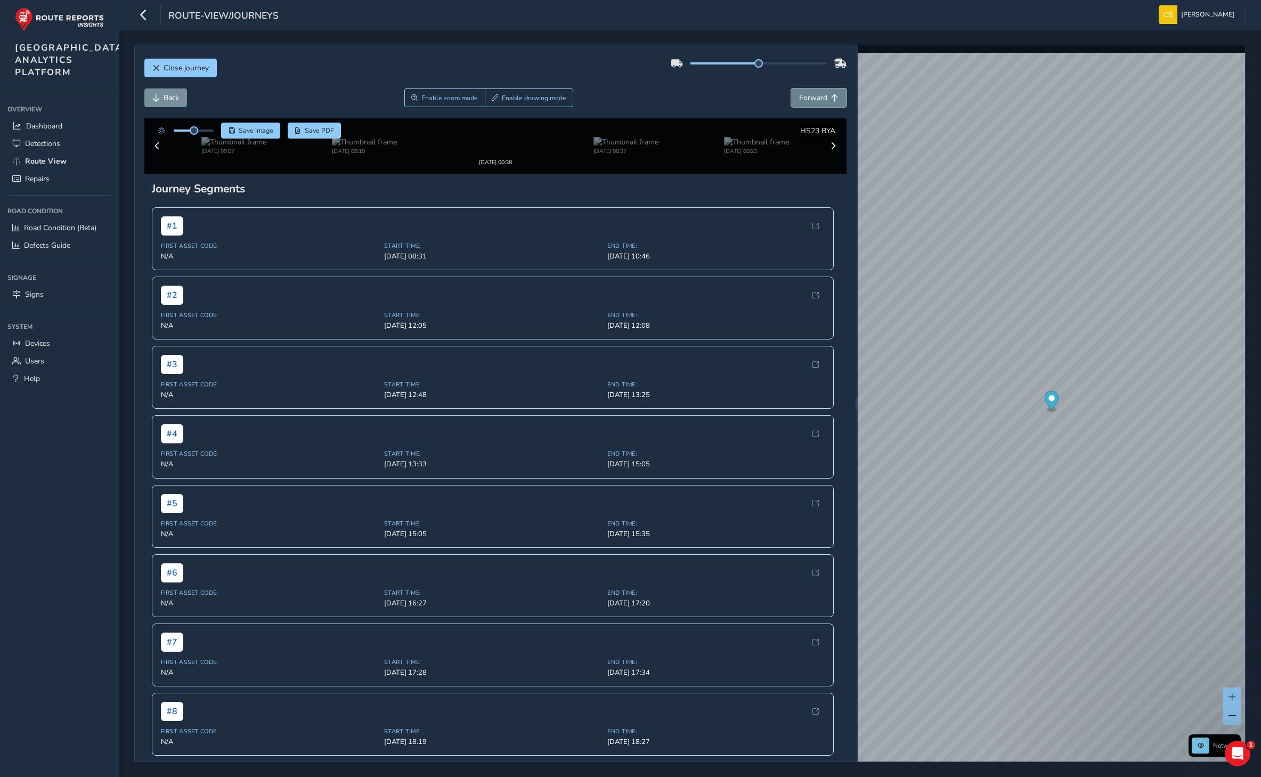
click at [814, 93] on span "Forward" at bounding box center [813, 98] width 28 height 10
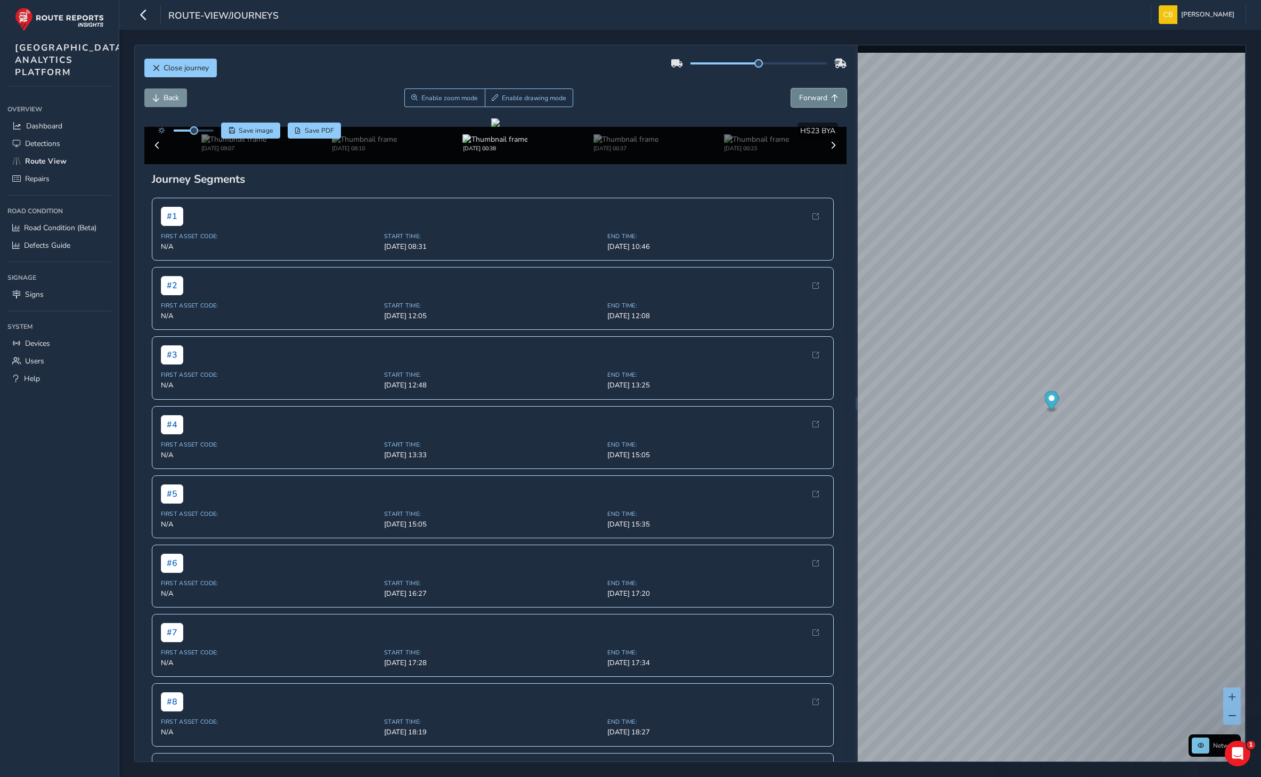
click at [814, 93] on span "Forward" at bounding box center [813, 98] width 28 height 10
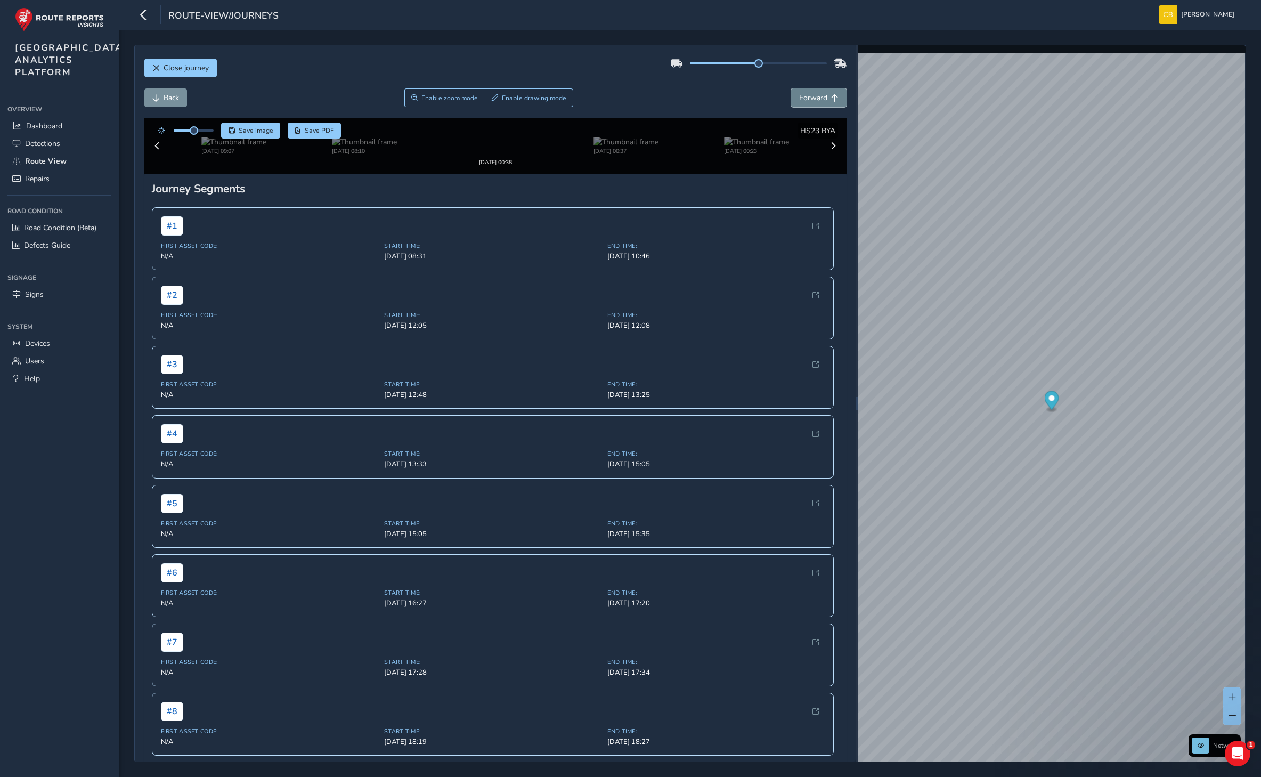
click at [814, 93] on span "Forward" at bounding box center [813, 98] width 28 height 10
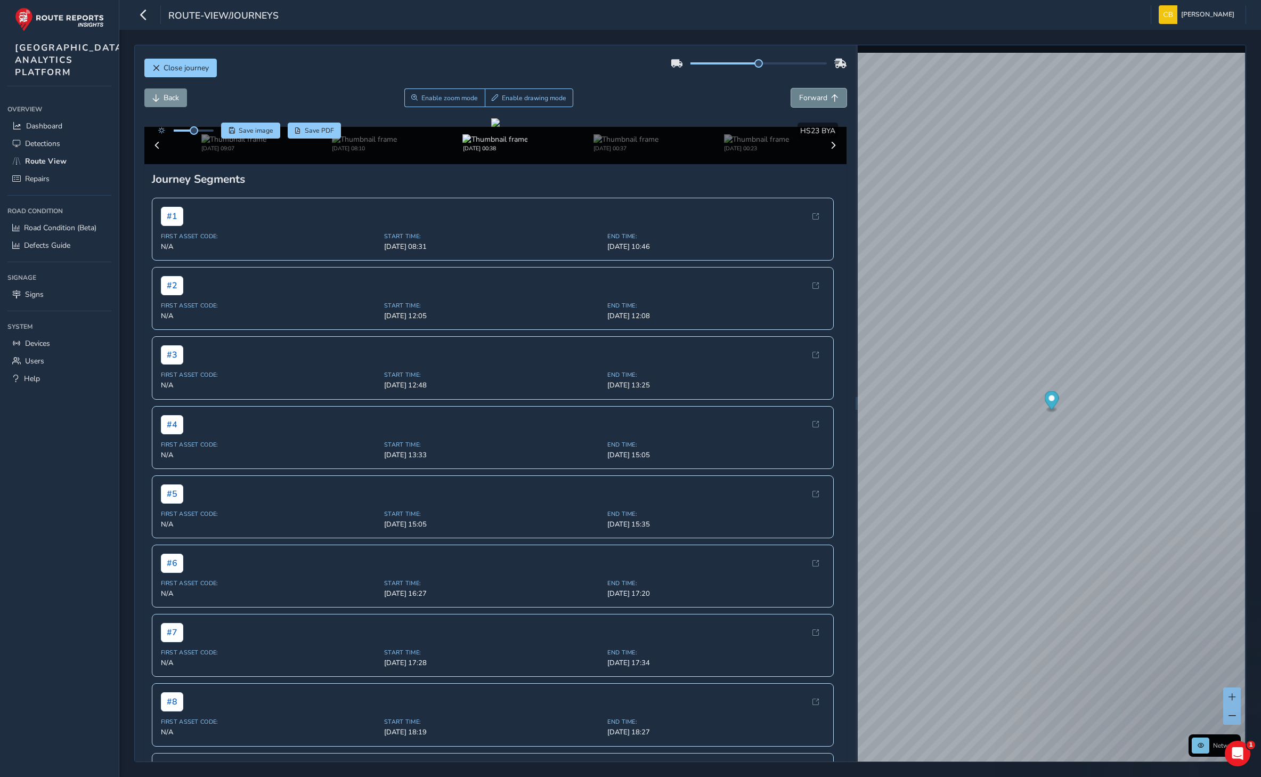
click at [814, 93] on span "Forward" at bounding box center [813, 98] width 28 height 10
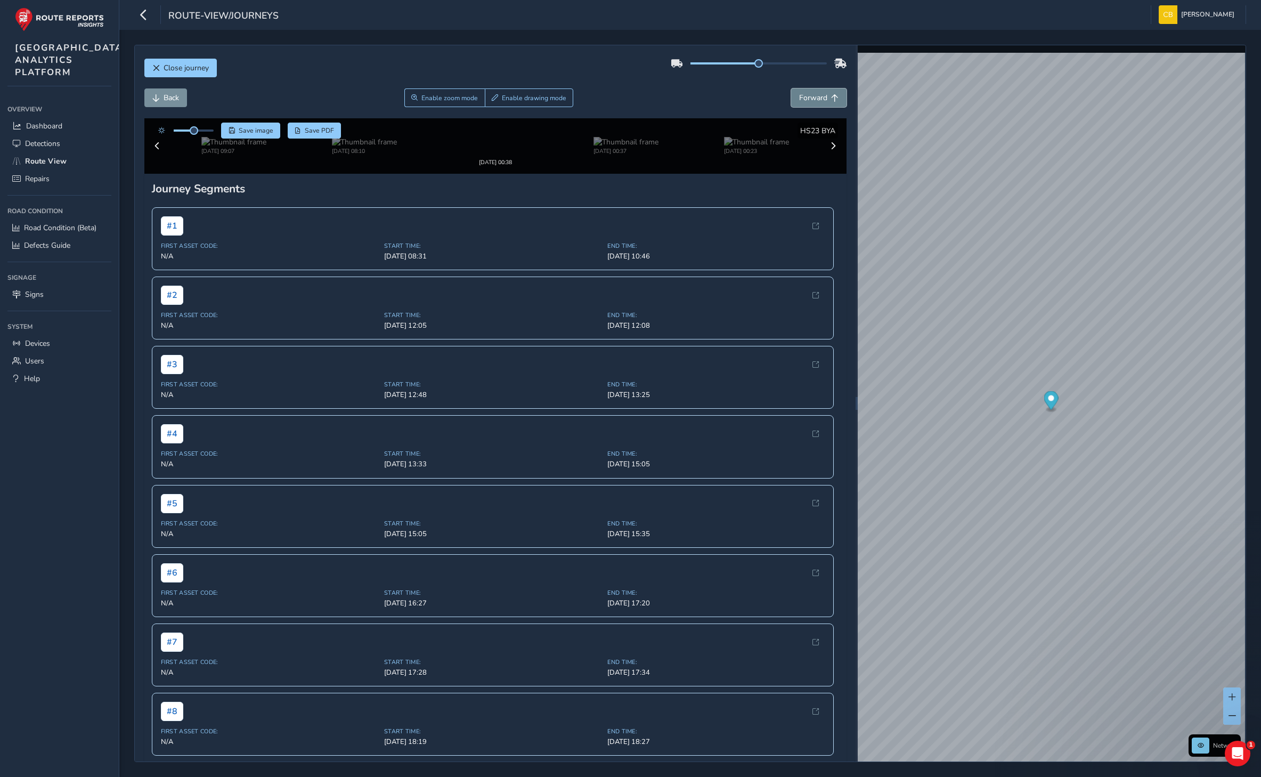
click at [814, 93] on span "Forward" at bounding box center [813, 98] width 28 height 10
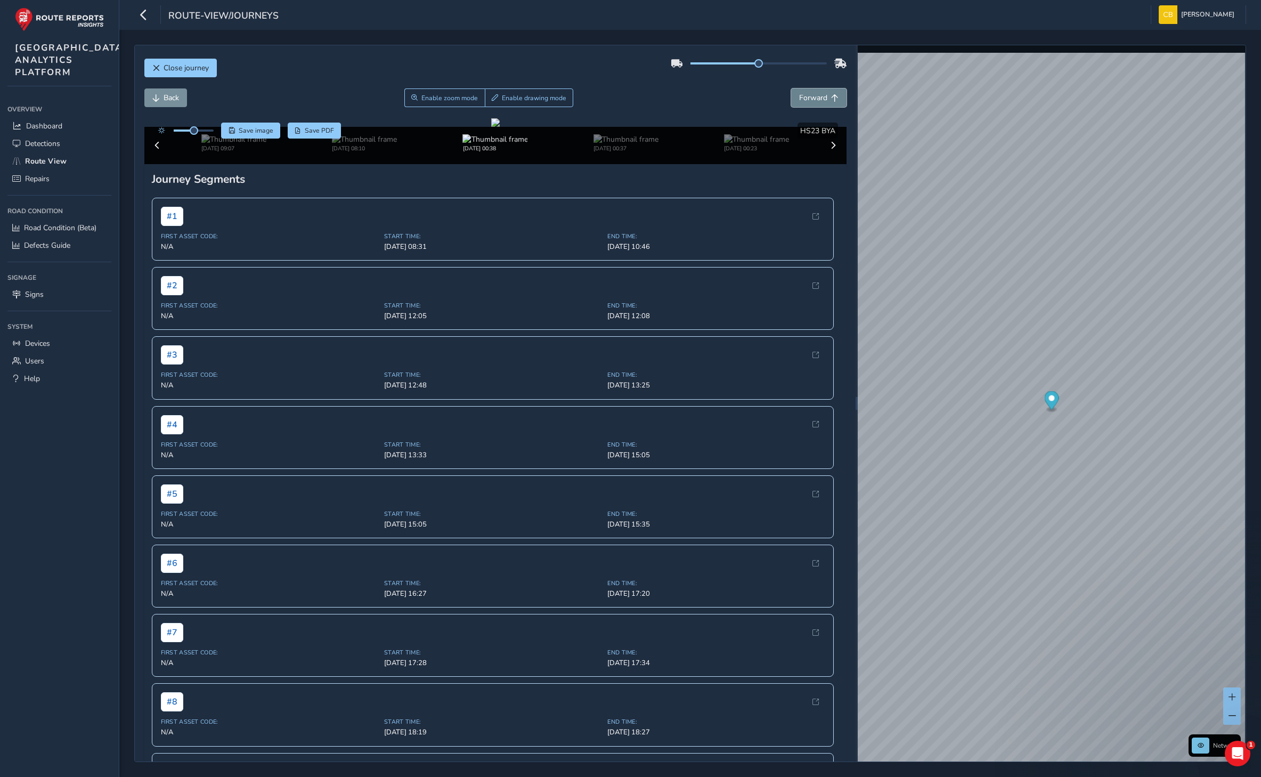
click at [814, 93] on span "Forward" at bounding box center [813, 98] width 28 height 10
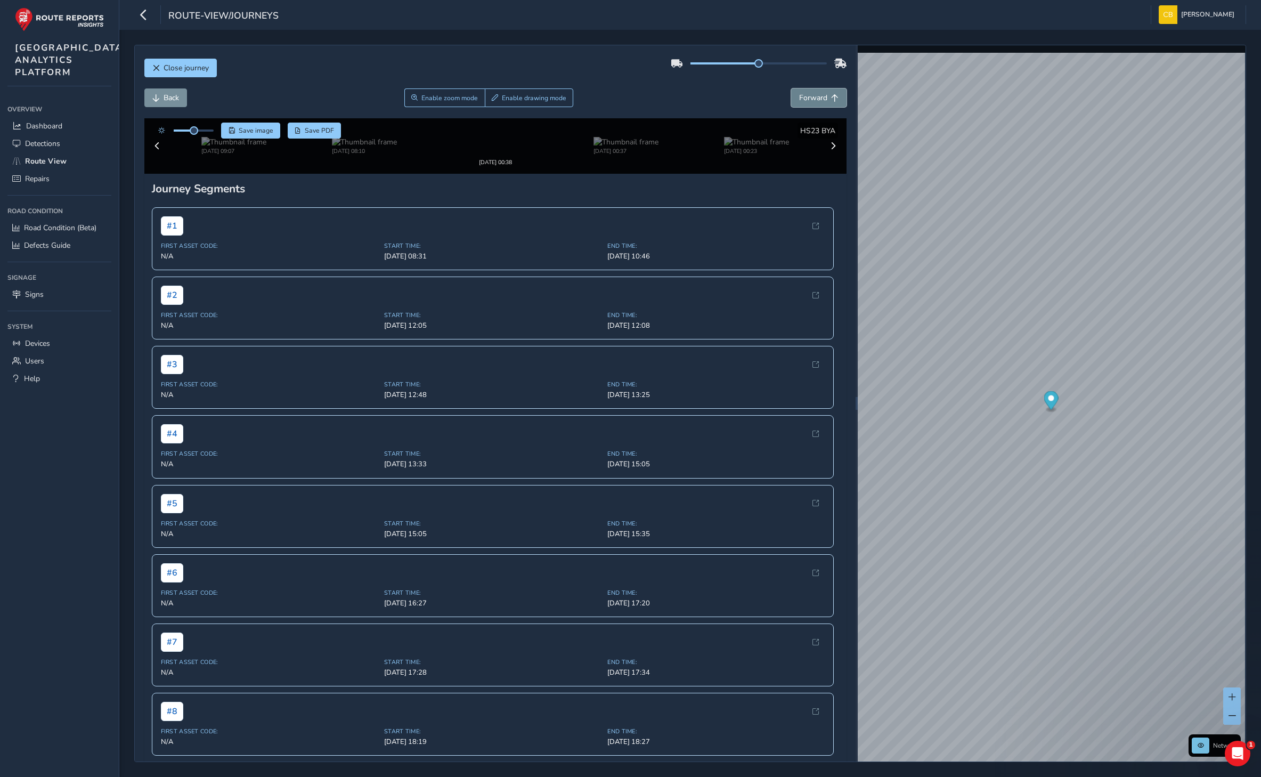
click at [814, 93] on span "Forward" at bounding box center [813, 98] width 28 height 10
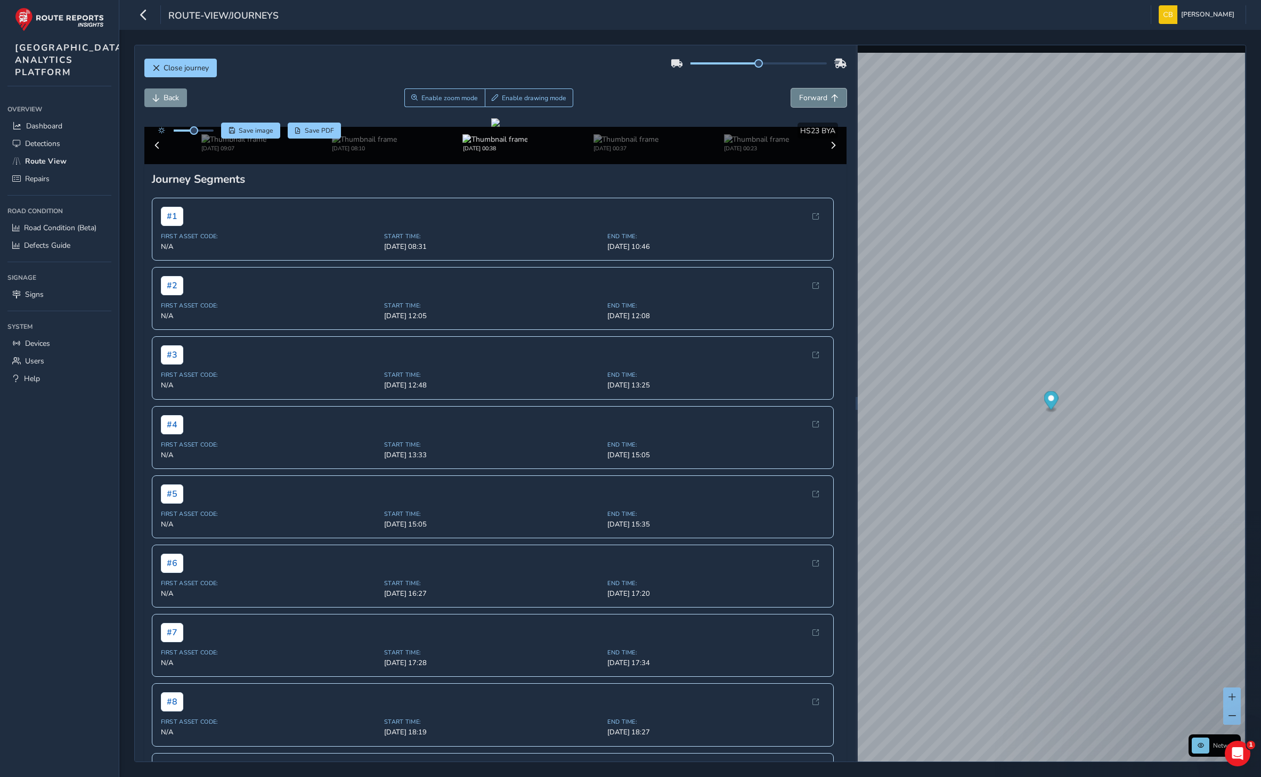
click at [814, 93] on span "Forward" at bounding box center [813, 98] width 28 height 10
click at [53, 233] on span "Road Condition (Beta)" at bounding box center [60, 228] width 72 height 10
